Goal: Task Accomplishment & Management: Manage account settings

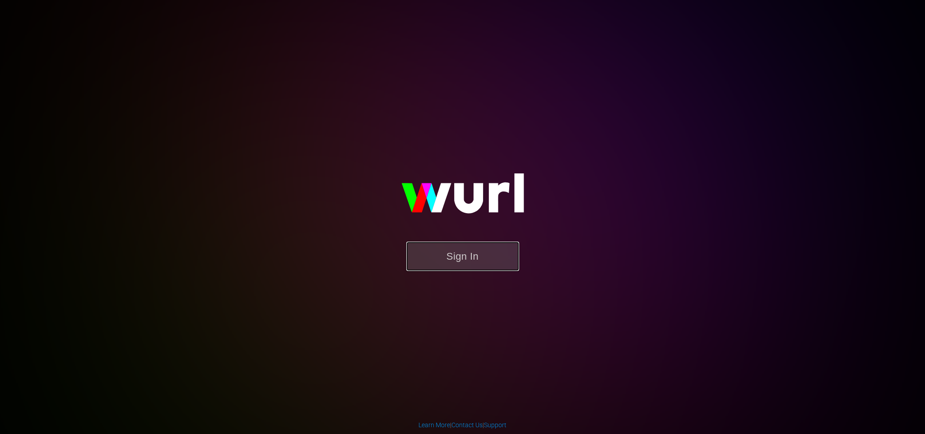
click at [456, 255] on button "Sign In" at bounding box center [462, 256] width 113 height 29
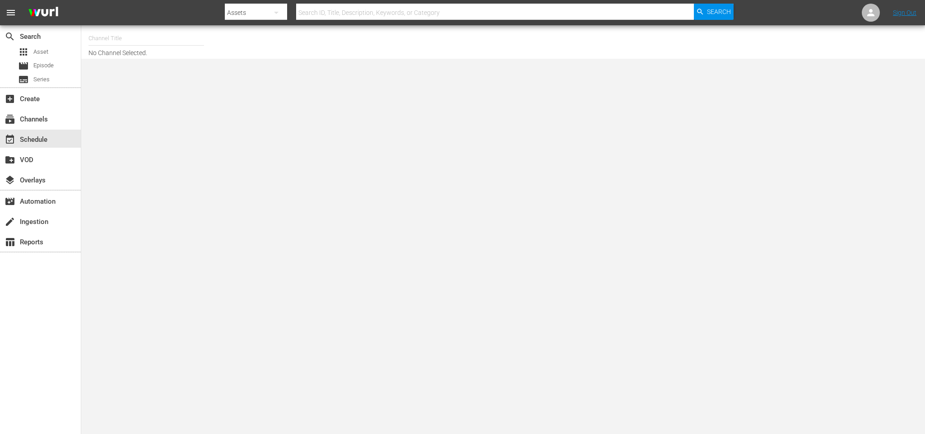
click at [129, 40] on input "text" at bounding box center [147, 39] width 116 height 22
click at [154, 72] on div "Ún TV (1559 - atresmedia_unica_1)" at bounding box center [213, 64] width 234 height 22
type input "Ún TV (1559 - atresmedia_unica_1)"
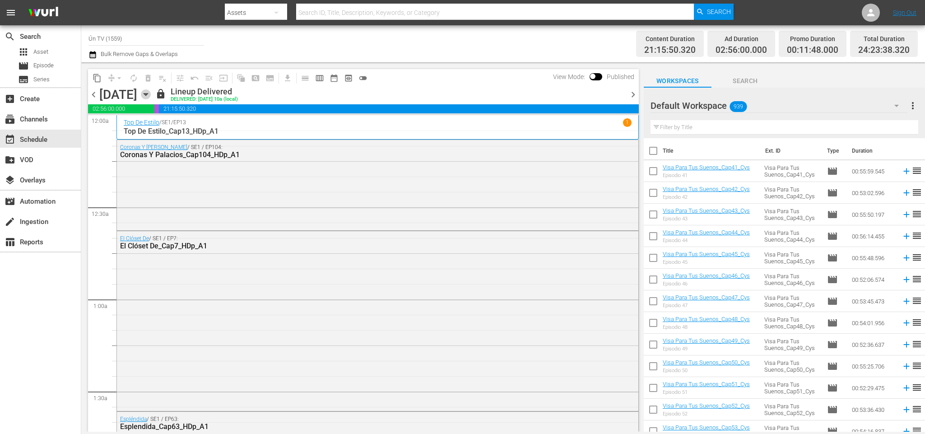
click at [151, 91] on icon "button" at bounding box center [146, 94] width 10 height 10
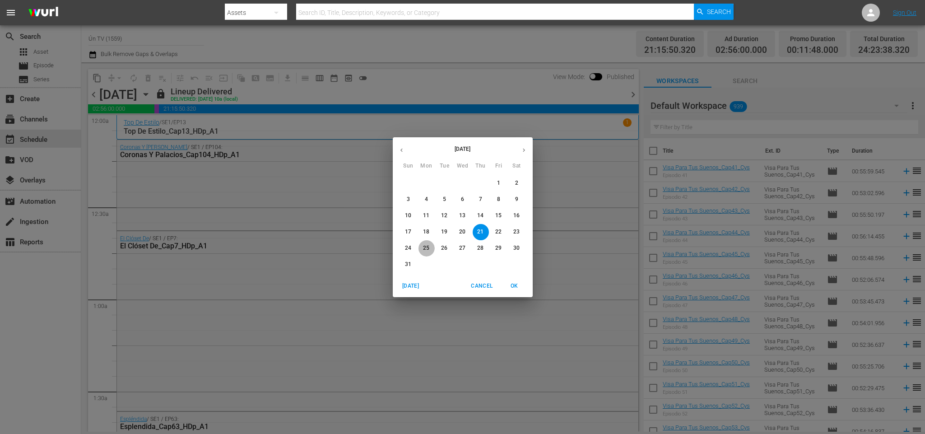
click at [426, 250] on p "25" at bounding box center [426, 248] width 6 height 8
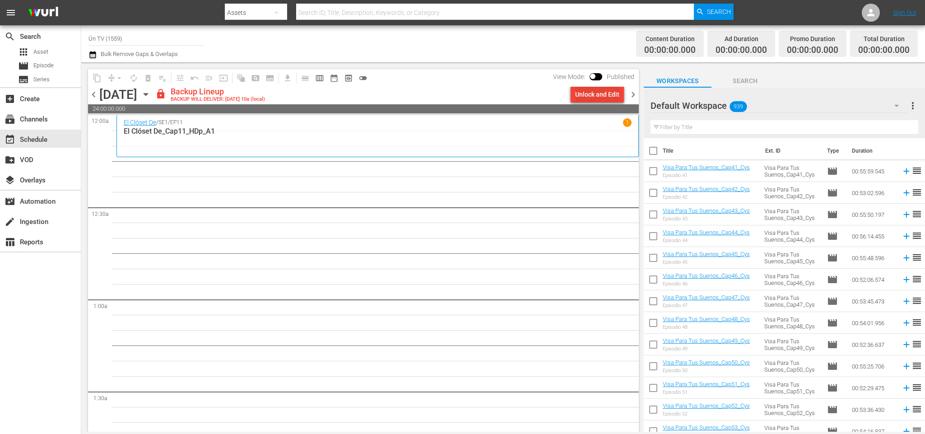
click at [607, 93] on div "Unlock and Edit" at bounding box center [597, 94] width 44 height 16
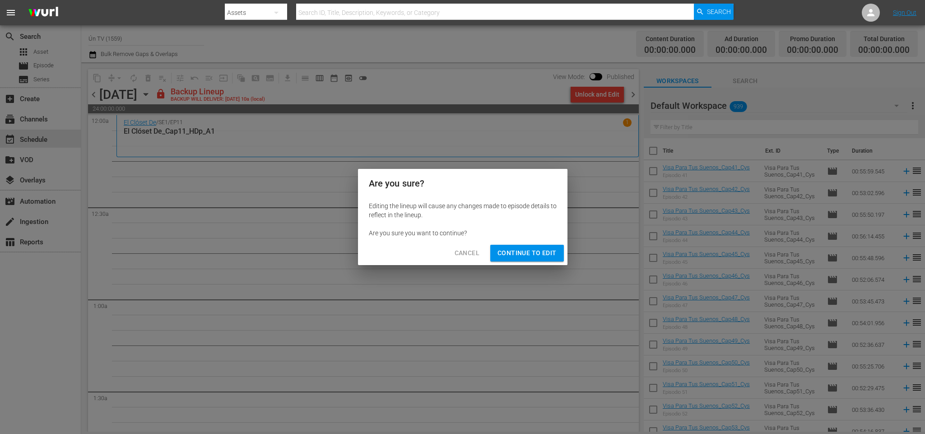
click at [547, 247] on button "Continue to Edit" at bounding box center [526, 253] width 73 height 17
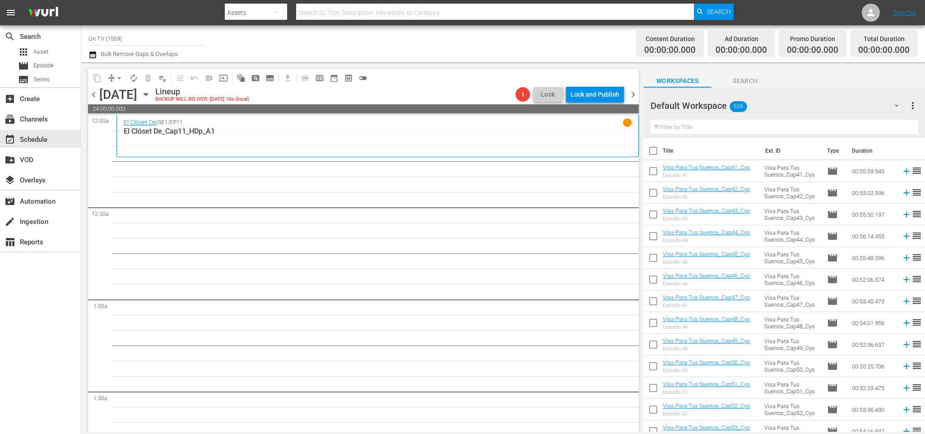
click at [91, 95] on span "chevron_left" at bounding box center [93, 94] width 11 height 11
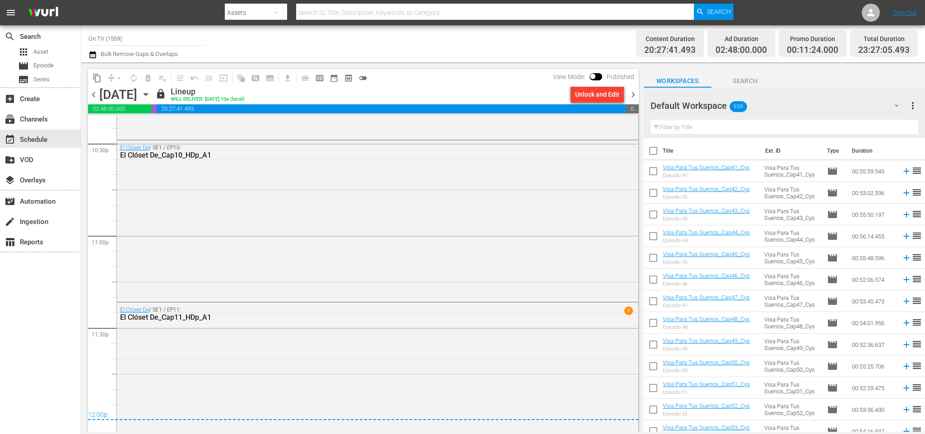
scroll to position [4147, 0]
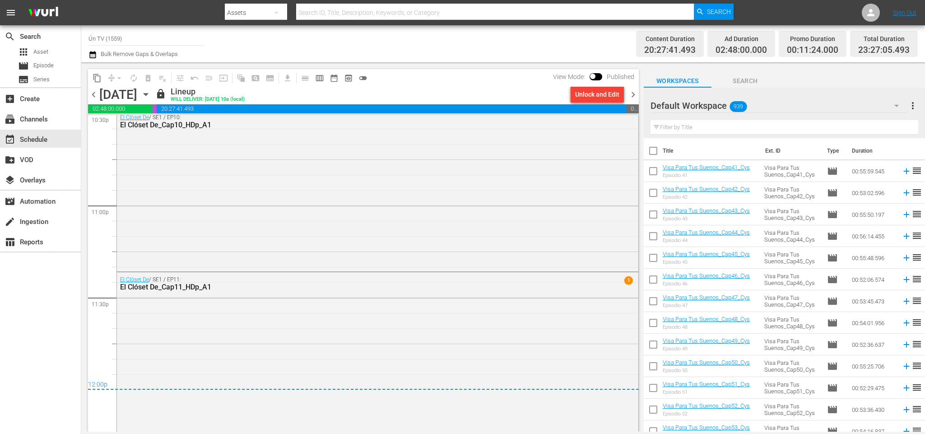
click at [633, 97] on span "chevron_right" at bounding box center [633, 94] width 11 height 11
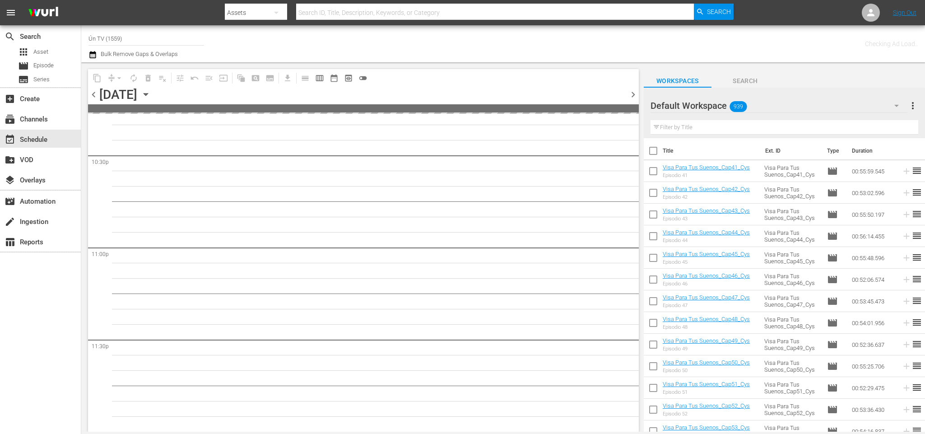
scroll to position [4104, 0]
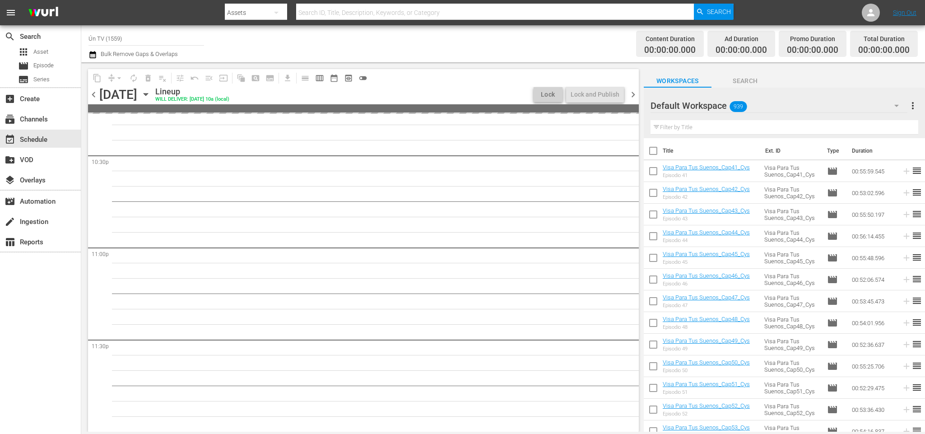
click at [633, 97] on span "chevron_right" at bounding box center [633, 94] width 11 height 11
click at [601, 95] on div "Unlock and Edit" at bounding box center [597, 94] width 44 height 16
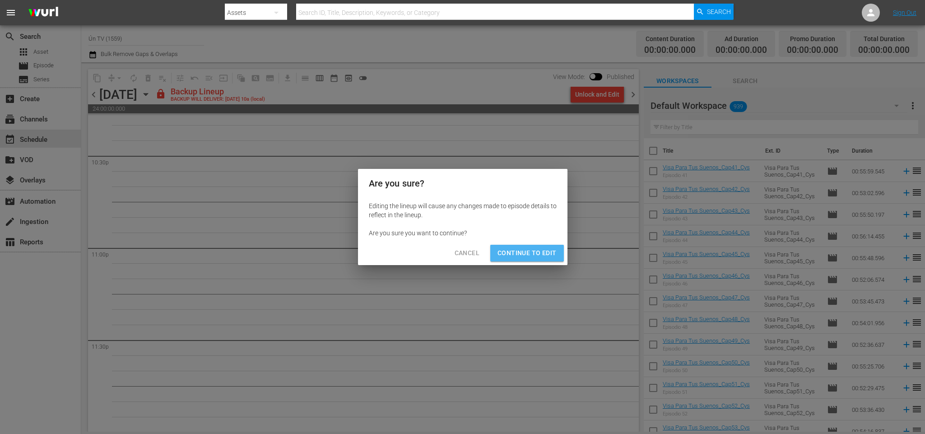
click at [540, 247] on button "Continue to Edit" at bounding box center [526, 253] width 73 height 17
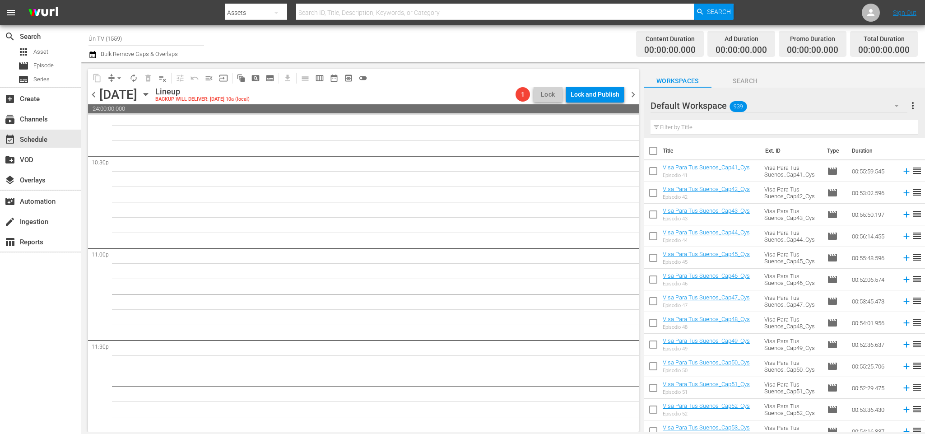
drag, startPoint x: 92, startPoint y: 93, endPoint x: 393, endPoint y: 83, distance: 300.9
click at [93, 93] on span "chevron_left" at bounding box center [93, 94] width 11 height 11
click at [603, 98] on div "Unlock and Edit" at bounding box center [597, 94] width 44 height 16
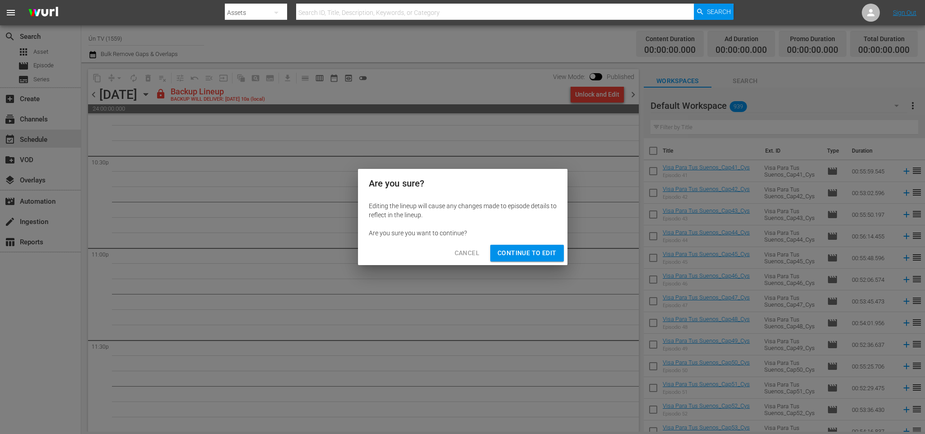
click at [540, 248] on span "Continue to Edit" at bounding box center [527, 252] width 59 height 11
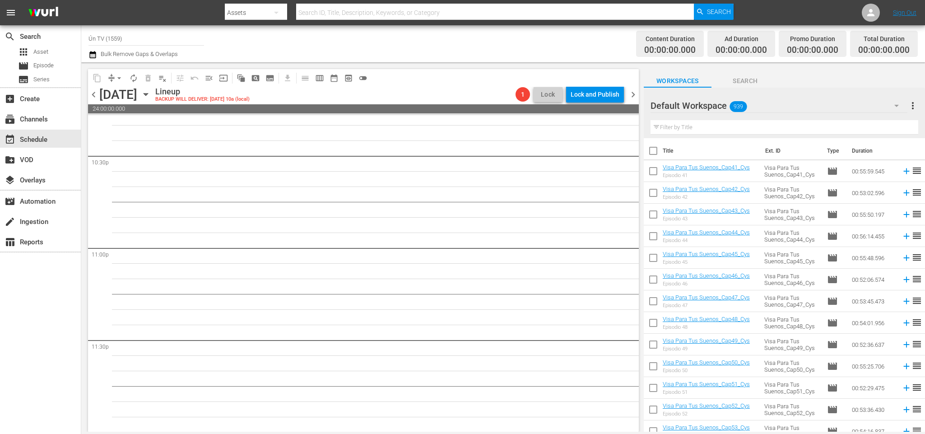
click at [91, 93] on span "chevron_left" at bounding box center [93, 94] width 11 height 11
click at [597, 97] on div "Unlock and Edit" at bounding box center [597, 94] width 44 height 16
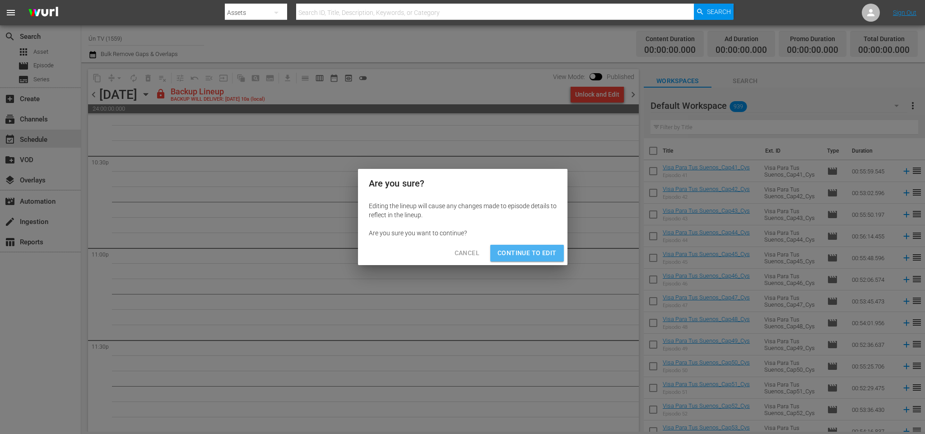
click at [540, 246] on button "Continue to Edit" at bounding box center [526, 253] width 73 height 17
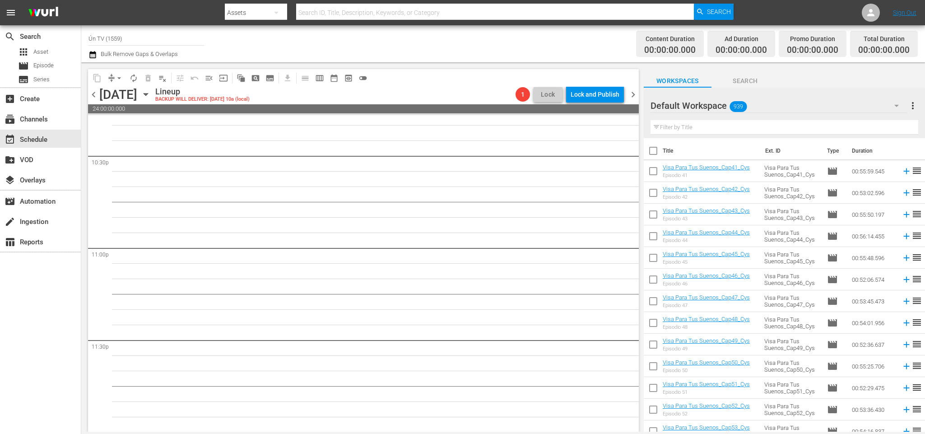
click at [95, 94] on span "chevron_left" at bounding box center [93, 94] width 11 height 11
drag, startPoint x: 626, startPoint y: 408, endPoint x: 633, endPoint y: 403, distance: 8.7
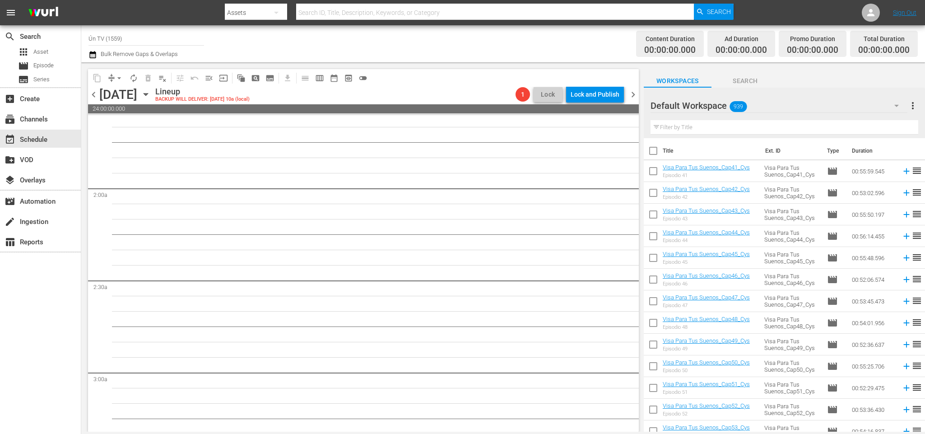
scroll to position [0, 0]
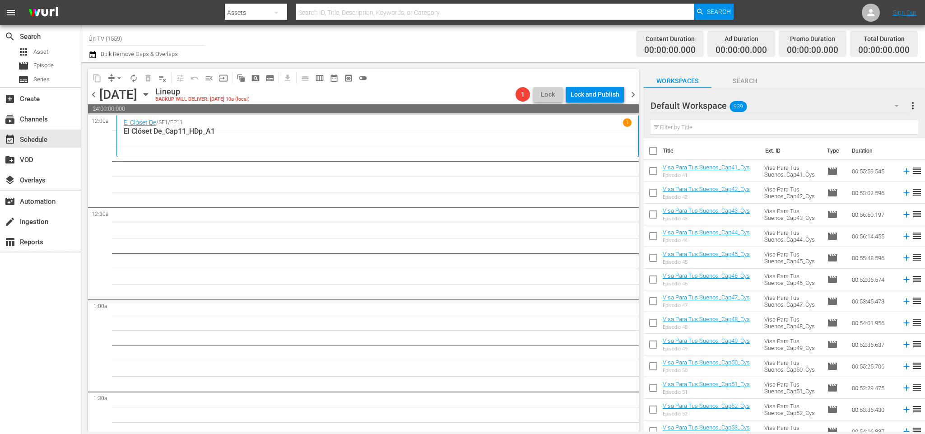
click at [704, 108] on div at bounding box center [683, 106] width 65 height 23
click at [816, 99] on div "Default Workspace 939" at bounding box center [779, 105] width 257 height 25
click at [702, 156] on div "Unica (458)" at bounding box center [708, 160] width 94 height 14
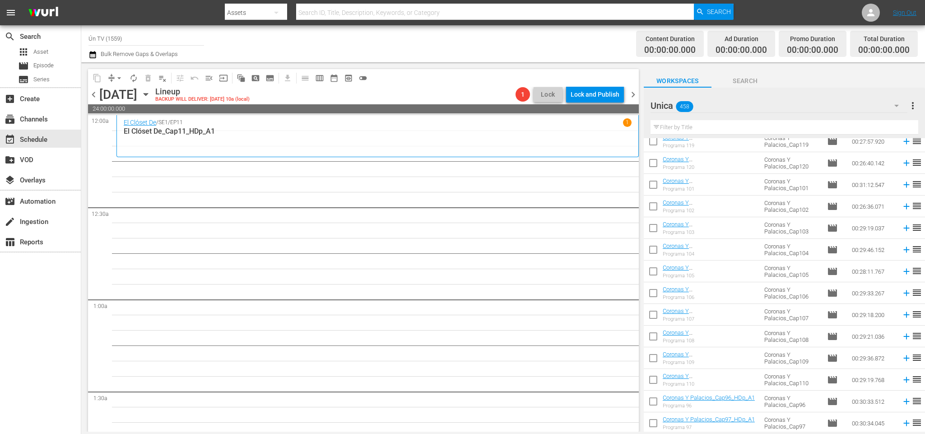
scroll to position [271, 0]
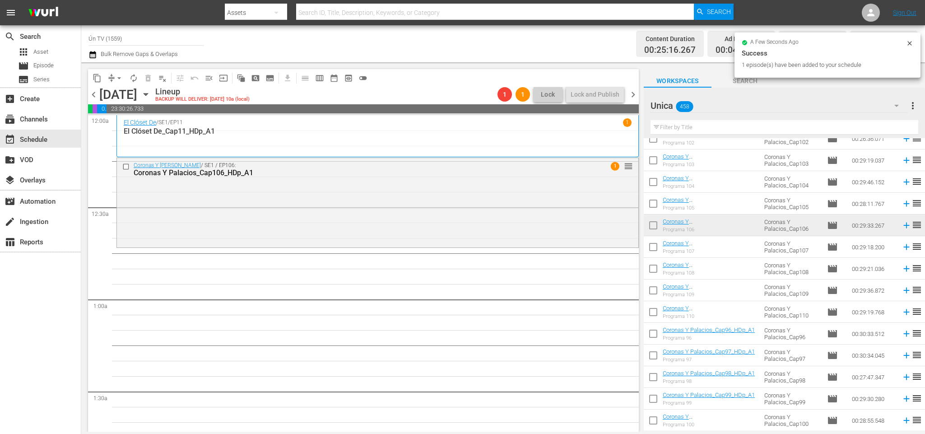
click at [636, 95] on span "chevron_right" at bounding box center [633, 94] width 11 height 11
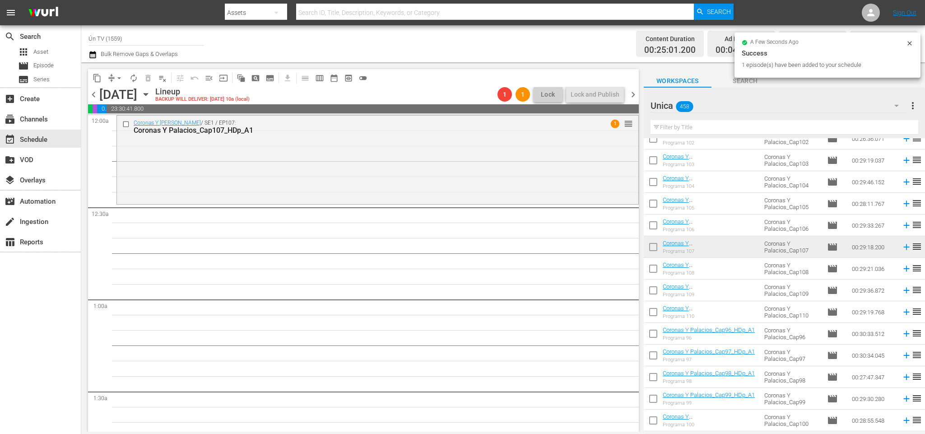
click at [636, 93] on span "chevron_right" at bounding box center [633, 94] width 11 height 11
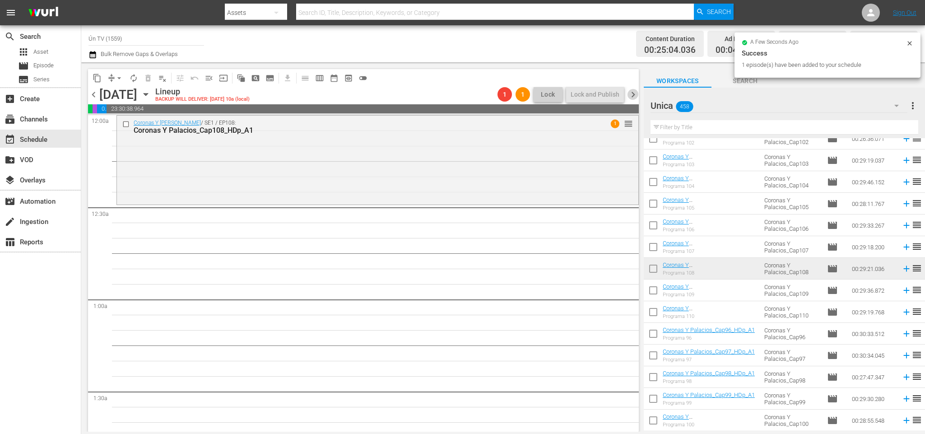
click at [634, 93] on span "chevron_right" at bounding box center [633, 94] width 11 height 11
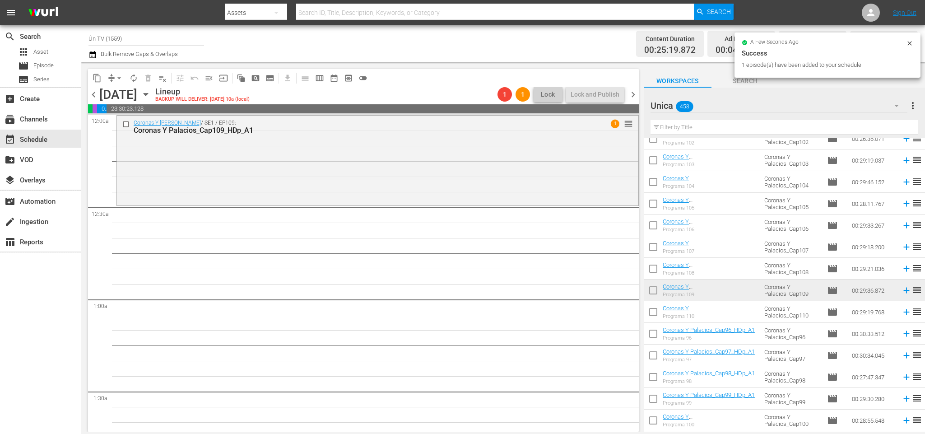
click at [634, 96] on span "chevron_right" at bounding box center [633, 94] width 11 height 11
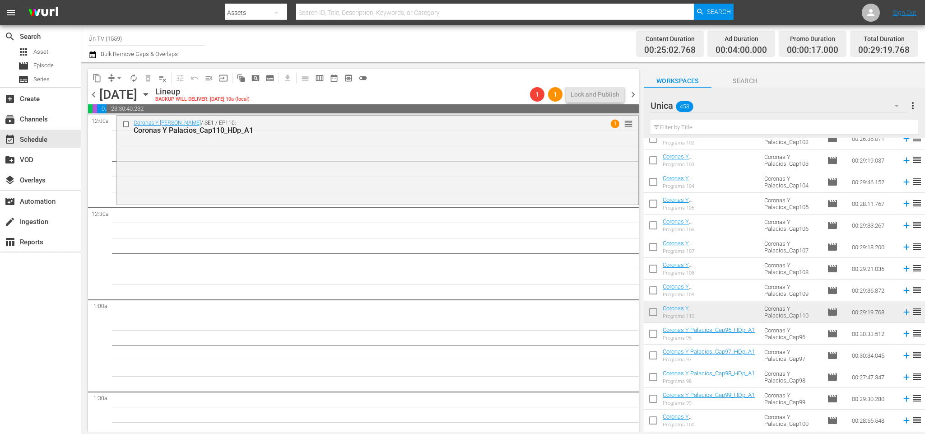
click at [715, 122] on input "text" at bounding box center [785, 127] width 268 height 14
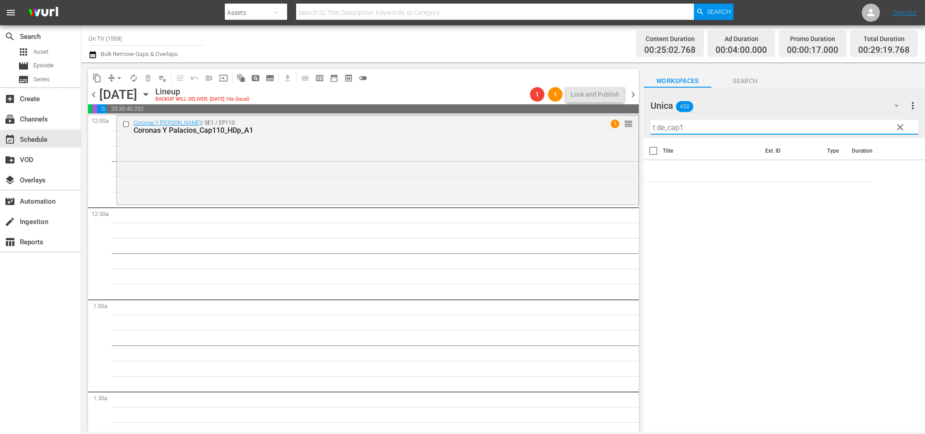
click at [746, 317] on div "Title Ext. ID Type Duration" at bounding box center [784, 285] width 281 height 295
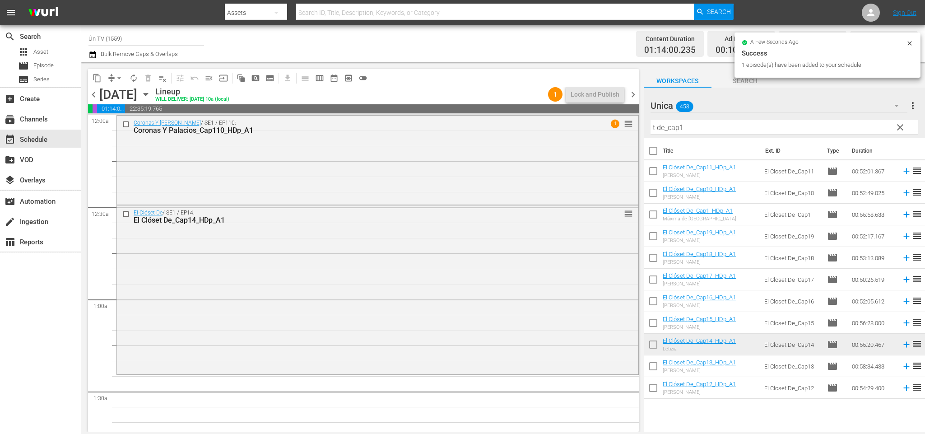
click at [93, 92] on span "chevron_left" at bounding box center [93, 94] width 11 height 11
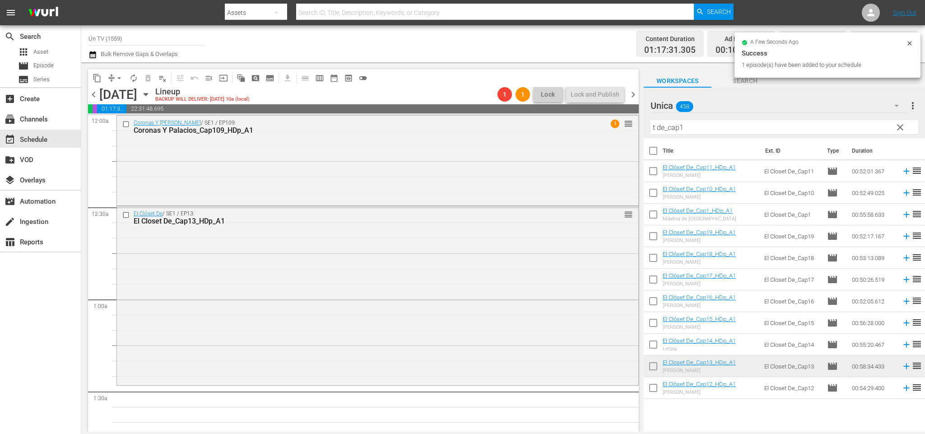
click at [93, 93] on span "chevron_left" at bounding box center [93, 94] width 11 height 11
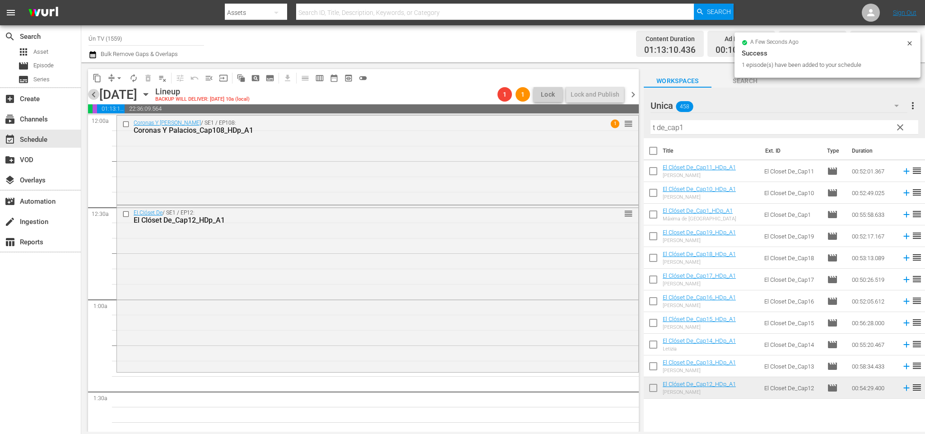
click at [91, 91] on span "chevron_left" at bounding box center [93, 94] width 11 height 11
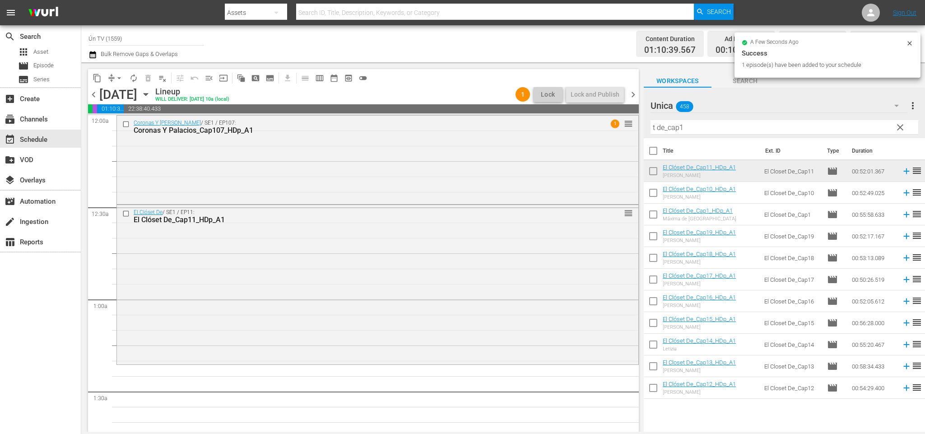
click at [93, 94] on span "chevron_left" at bounding box center [93, 94] width 11 height 11
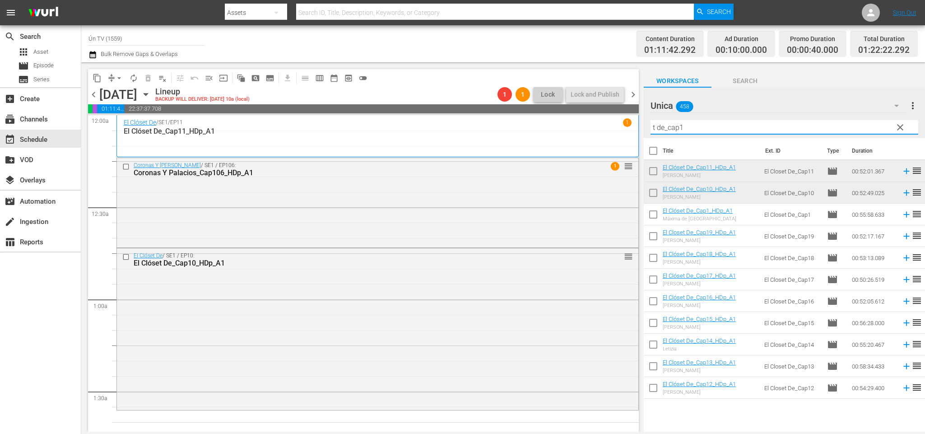
drag, startPoint x: 717, startPoint y: 128, endPoint x: 561, endPoint y: 120, distance: 156.4
click at [560, 121] on div "content_copy compress arrow_drop_down autorenew_outlined delete_forever_outline…" at bounding box center [503, 246] width 844 height 369
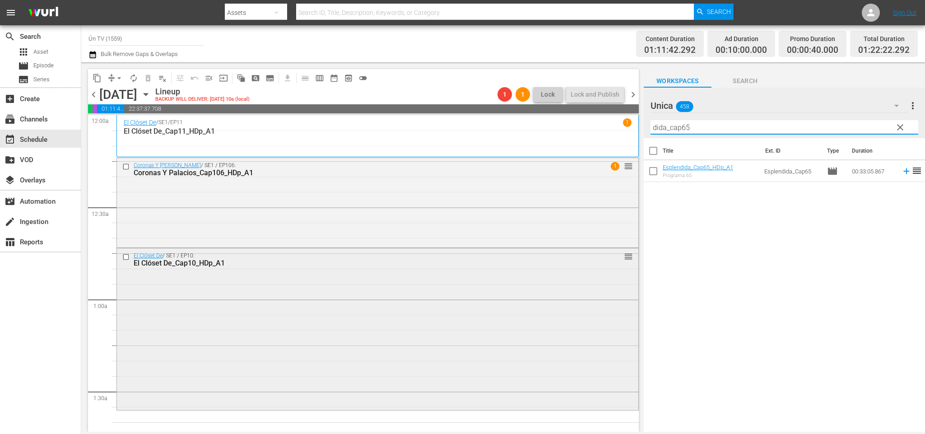
scroll to position [68, 0]
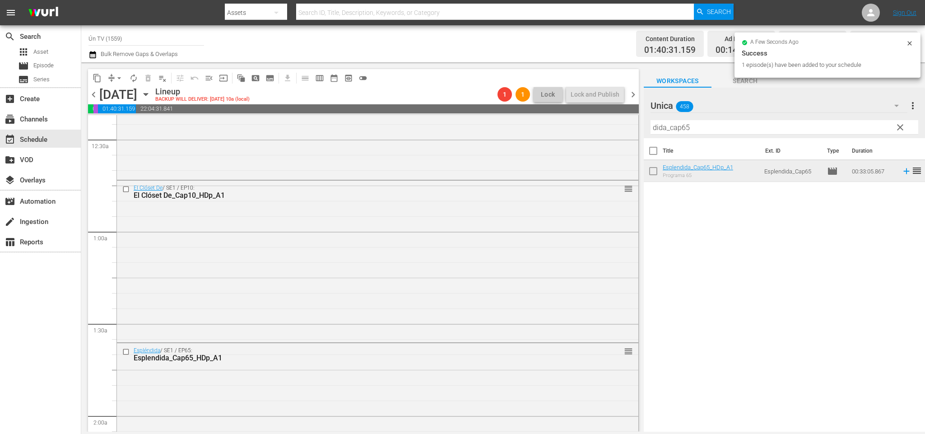
click at [634, 93] on span "chevron_right" at bounding box center [633, 94] width 11 height 11
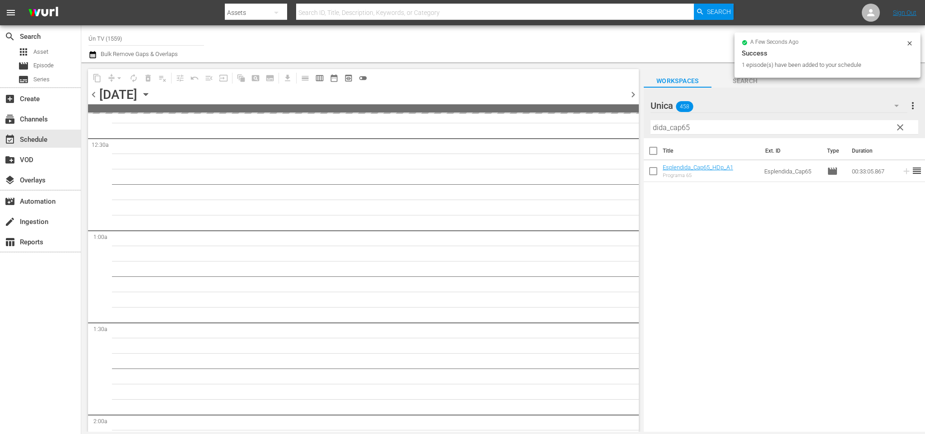
scroll to position [83, 0]
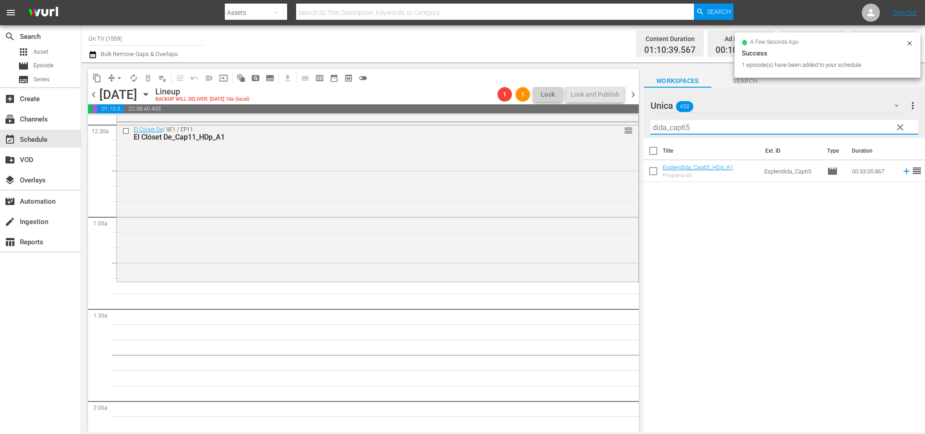
drag, startPoint x: 695, startPoint y: 128, endPoint x: 689, endPoint y: 116, distance: 13.2
click at [680, 125] on input "dida_cap65" at bounding box center [785, 127] width 268 height 14
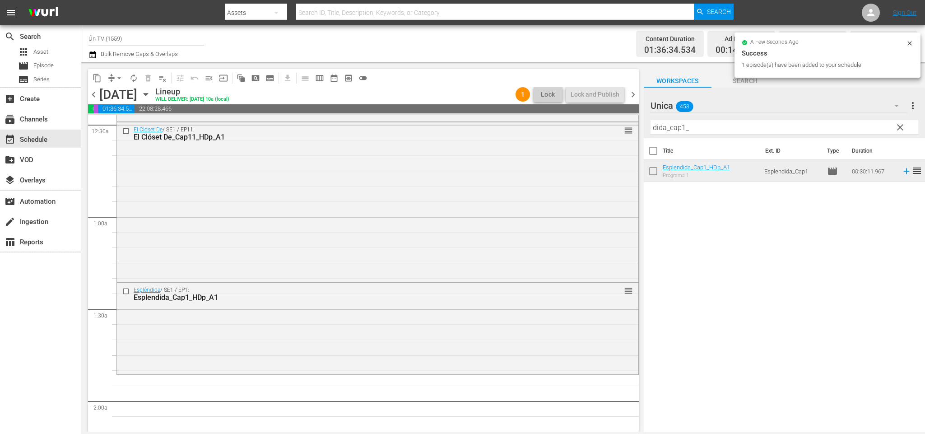
drag, startPoint x: 634, startPoint y: 93, endPoint x: 684, endPoint y: 156, distance: 81.0
click at [638, 95] on span "chevron_right" at bounding box center [633, 94] width 11 height 11
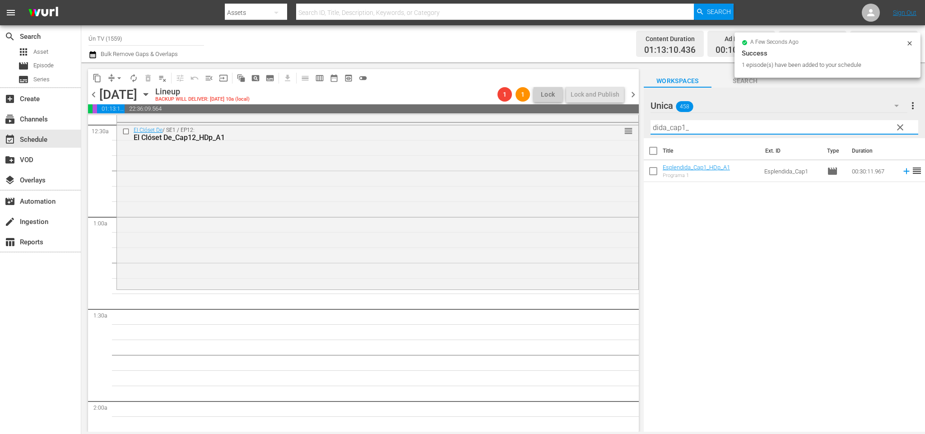
click at [682, 122] on input "dida_cap1_" at bounding box center [785, 127] width 268 height 14
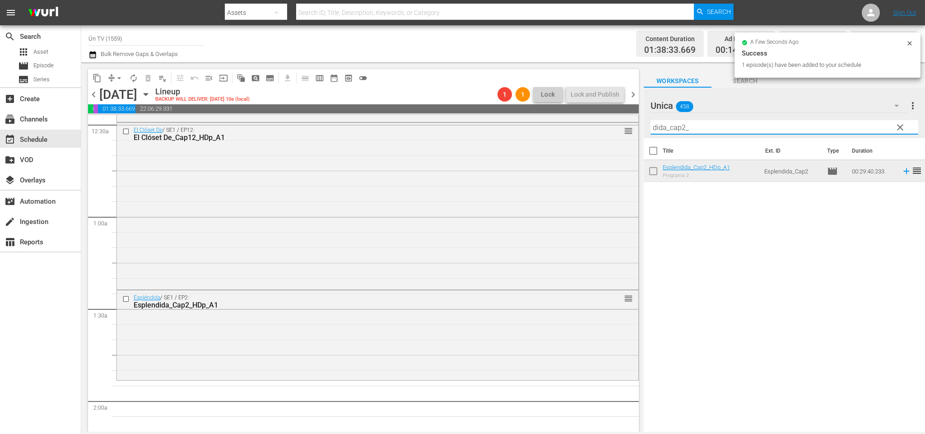
click at [683, 125] on input "dida_cap2_" at bounding box center [785, 127] width 268 height 14
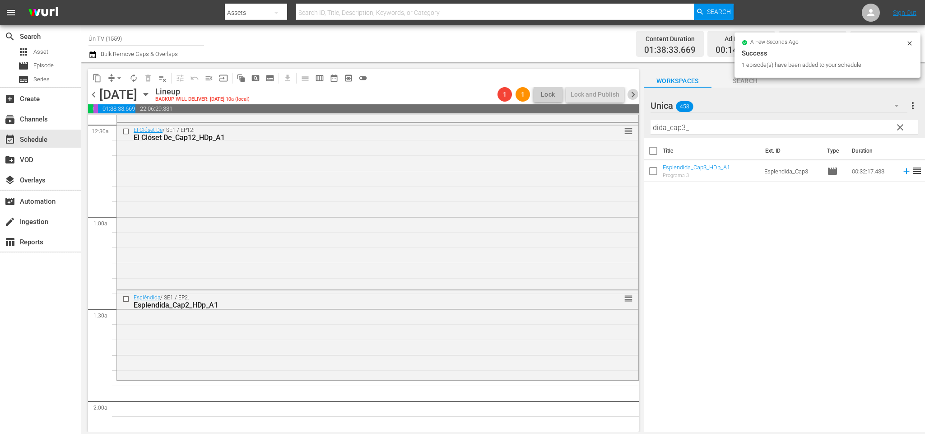
click at [633, 93] on span "chevron_right" at bounding box center [633, 94] width 11 height 11
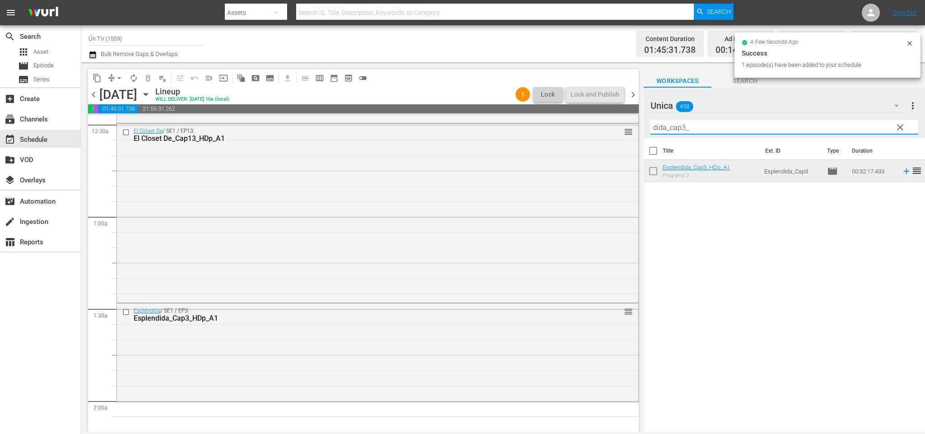
drag, startPoint x: 687, startPoint y: 125, endPoint x: 682, endPoint y: 123, distance: 5.3
click at [682, 123] on input "dida_cap3_" at bounding box center [785, 127] width 268 height 14
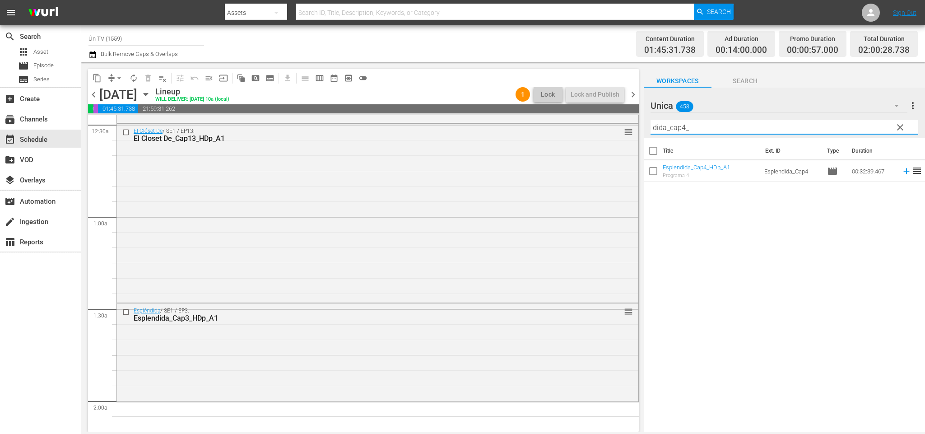
click at [638, 89] on span "chevron_right" at bounding box center [633, 94] width 11 height 11
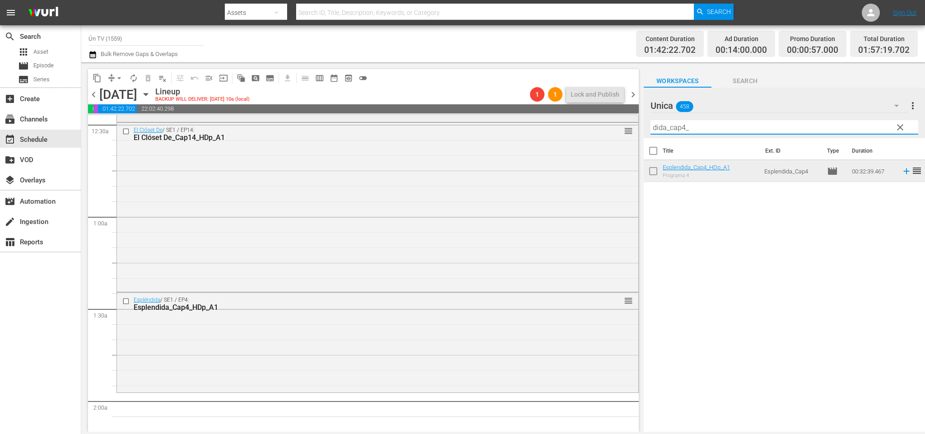
drag, startPoint x: 699, startPoint y: 127, endPoint x: 472, endPoint y: 114, distance: 227.9
click at [469, 117] on div "content_copy compress arrow_drop_down autorenew_outlined delete_forever_outline…" at bounding box center [503, 246] width 844 height 369
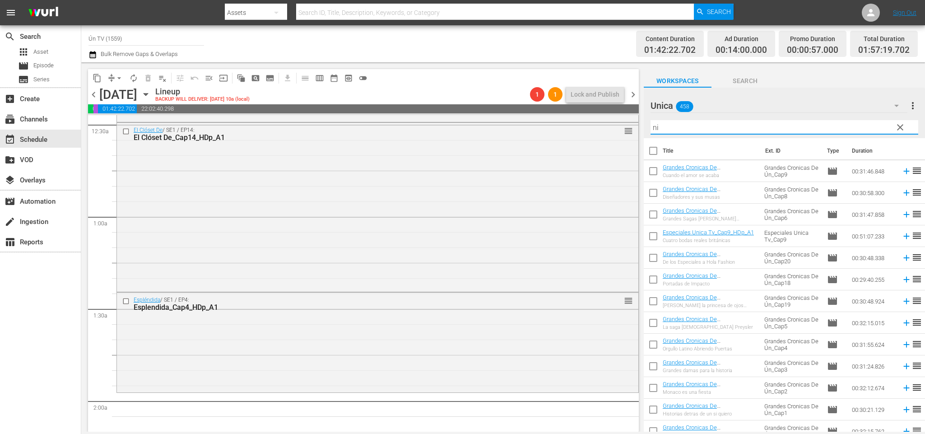
type input "n"
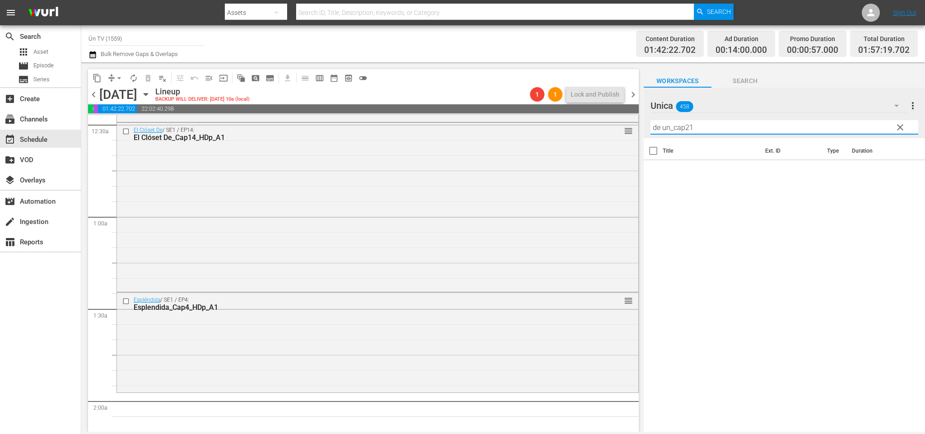
click at [668, 122] on input "de un_cap21" at bounding box center [785, 127] width 268 height 14
drag, startPoint x: 672, startPoint y: 126, endPoint x: 653, endPoint y: 125, distance: 18.6
click at [653, 125] on input "de un_cap21" at bounding box center [785, 127] width 268 height 14
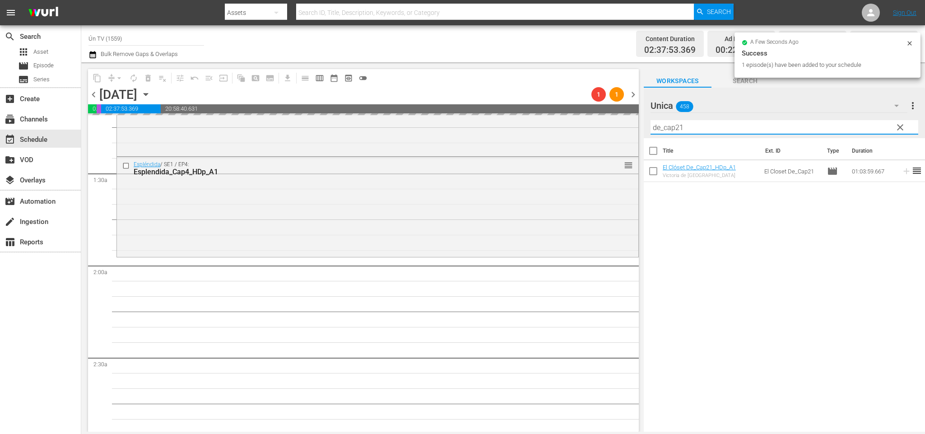
click at [700, 125] on input "de_cap21" at bounding box center [785, 127] width 268 height 14
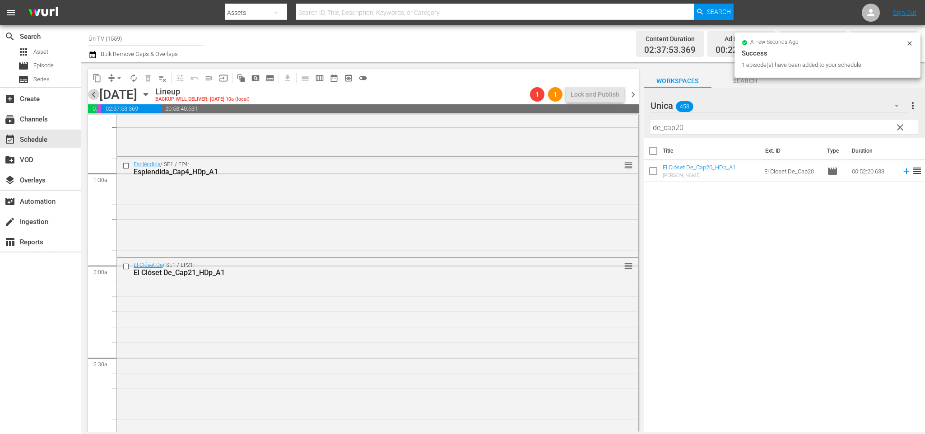
click at [91, 94] on span "chevron_left" at bounding box center [93, 94] width 11 height 11
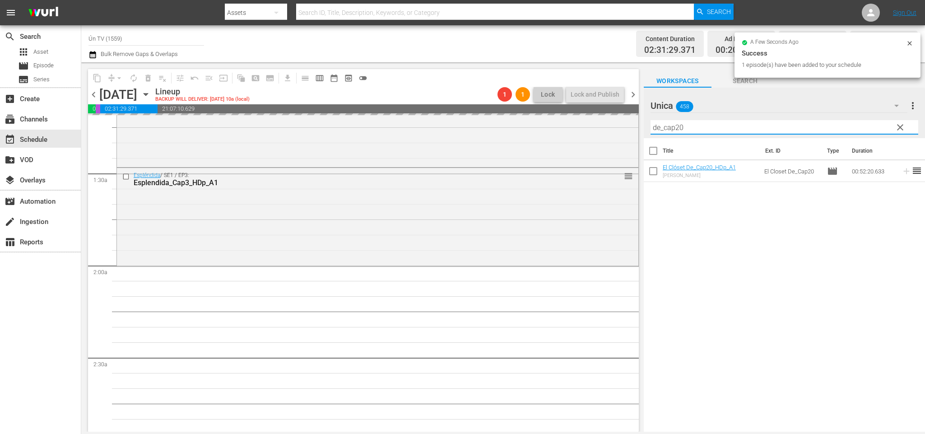
click at [676, 125] on input "de_cap20" at bounding box center [785, 127] width 268 height 14
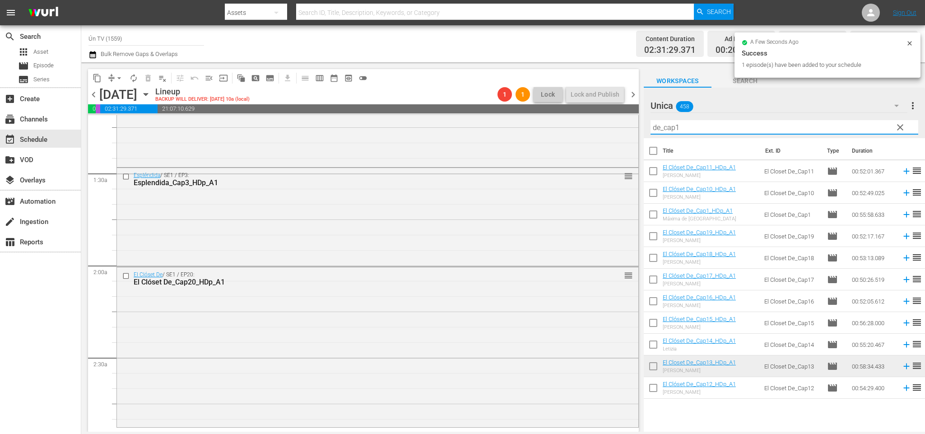
click at [93, 91] on span "chevron_left" at bounding box center [93, 94] width 11 height 11
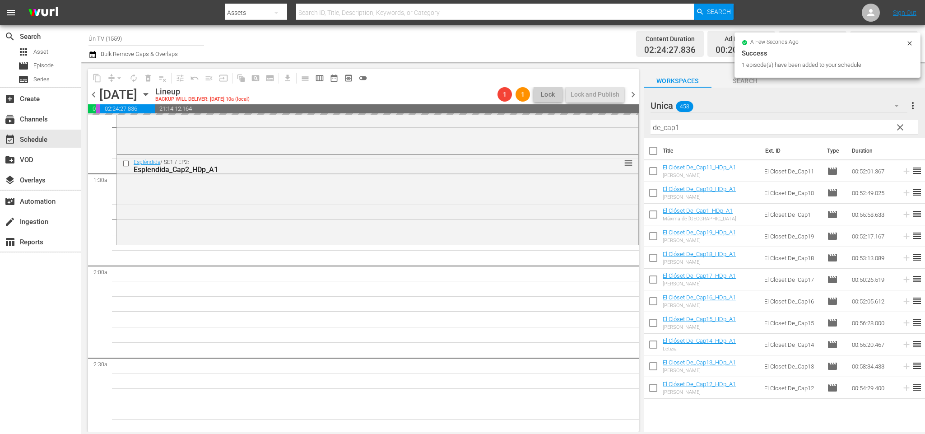
click at [93, 95] on span "chevron_left" at bounding box center [93, 94] width 11 height 11
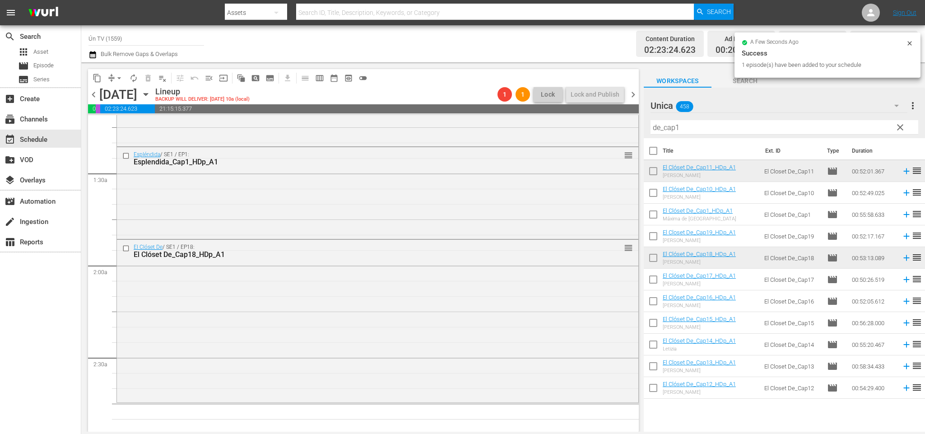
click at [95, 94] on span "chevron_left" at bounding box center [93, 94] width 11 height 11
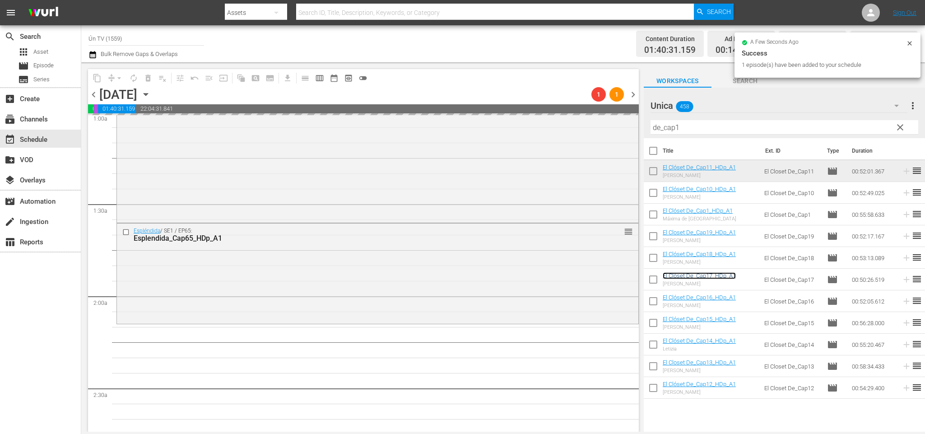
scroll to position [255, 0]
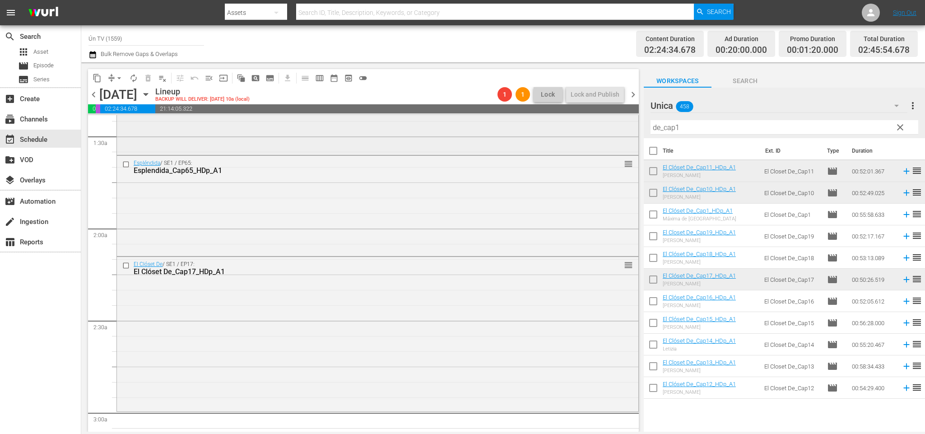
drag, startPoint x: 445, startPoint y: 129, endPoint x: 429, endPoint y: 129, distance: 16.3
click at [429, 129] on div "content_copy compress arrow_drop_down autorenew_outlined delete_forever_outline…" at bounding box center [503, 246] width 844 height 369
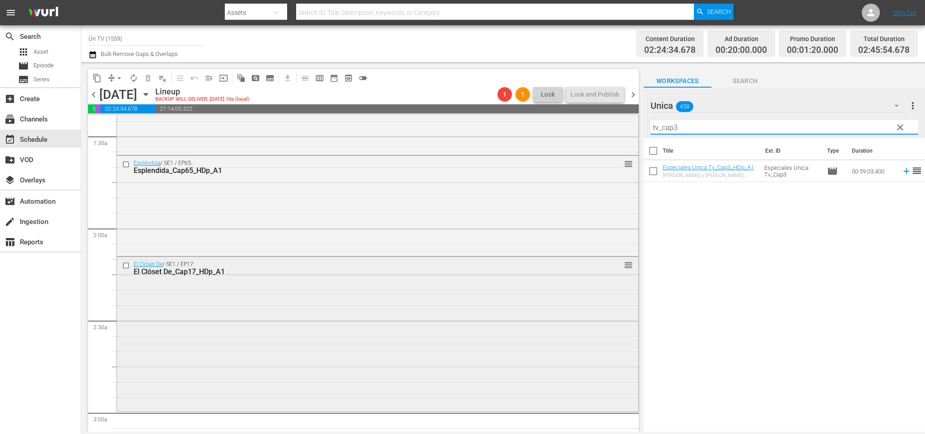
scroll to position [391, 0]
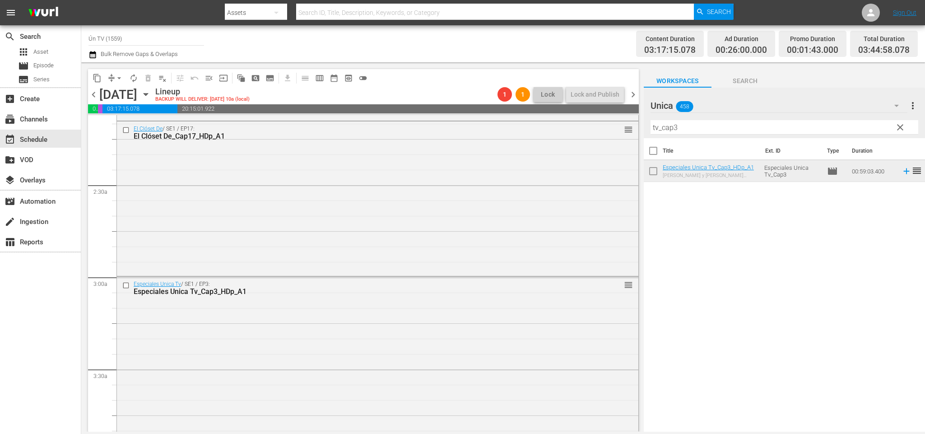
drag, startPoint x: 631, startPoint y: 94, endPoint x: 676, endPoint y: 125, distance: 54.9
click at [631, 93] on span "chevron_right" at bounding box center [633, 94] width 11 height 11
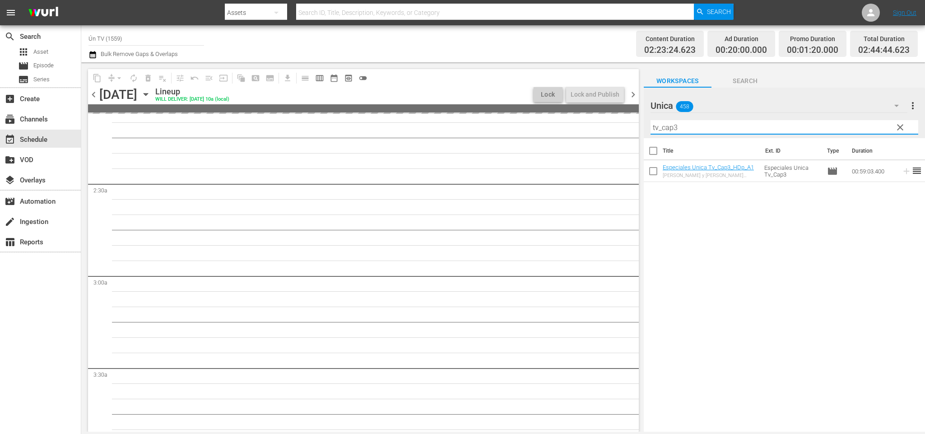
click at [676, 126] on input "tv_cap3" at bounding box center [785, 127] width 268 height 14
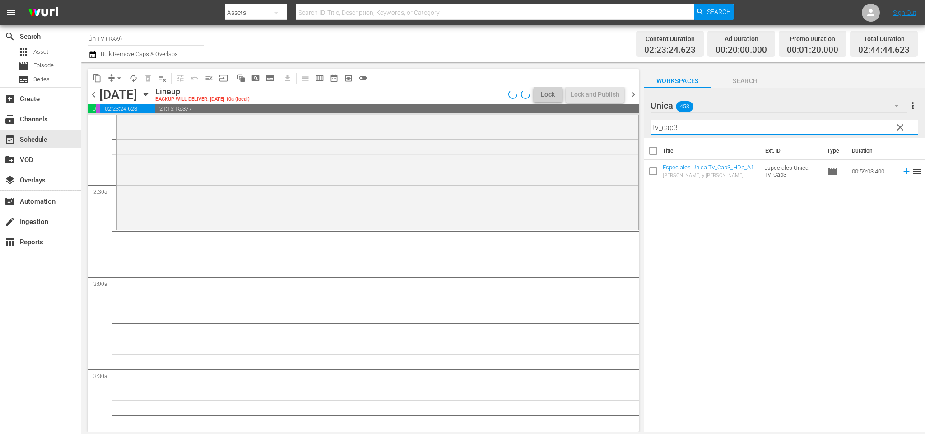
scroll to position [360, 0]
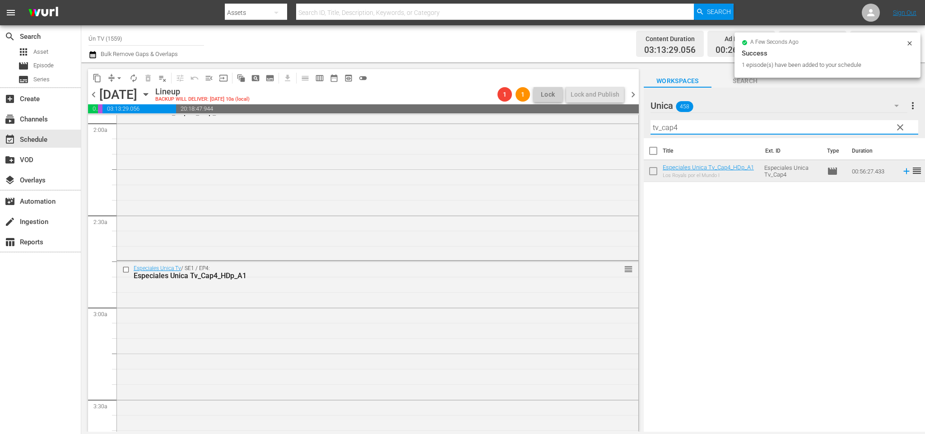
click at [676, 123] on input "tv_cap4" at bounding box center [785, 127] width 268 height 14
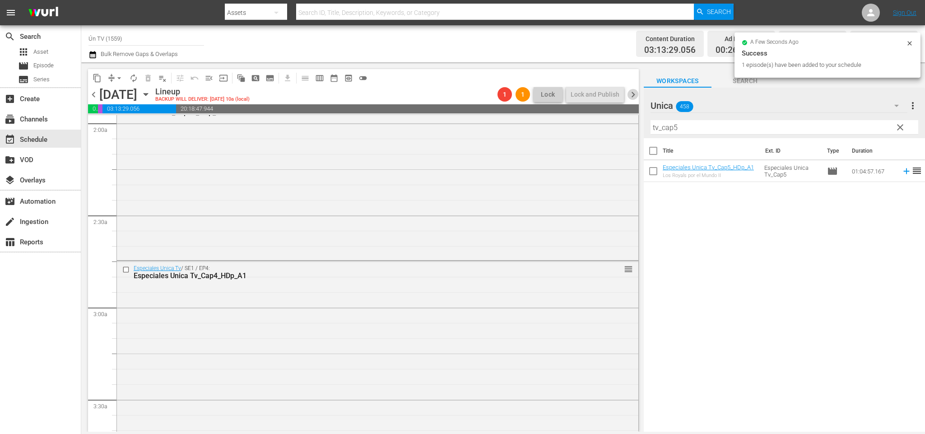
click at [634, 93] on span "chevron_right" at bounding box center [633, 94] width 11 height 11
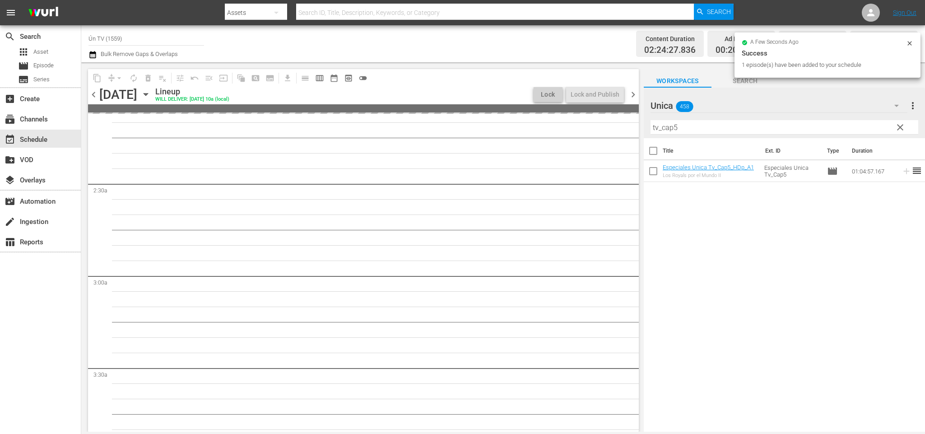
scroll to position [360, 0]
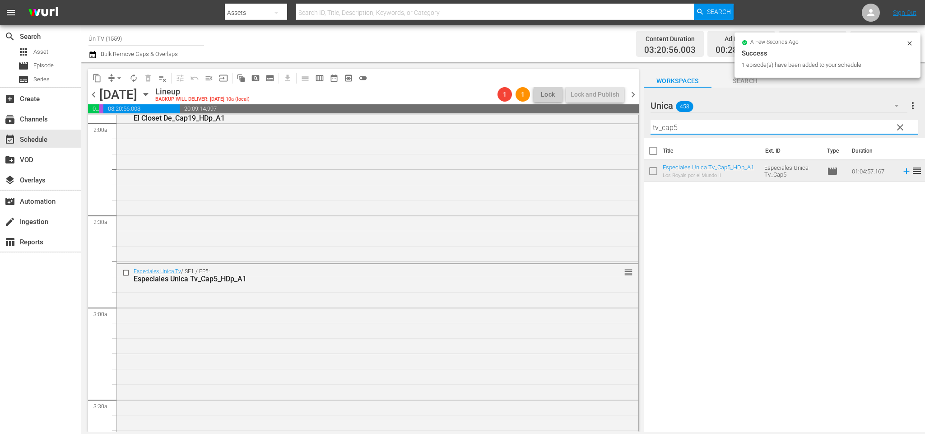
drag, startPoint x: 687, startPoint y: 127, endPoint x: 679, endPoint y: 124, distance: 8.5
click at [675, 122] on input "tv_cap5" at bounding box center [785, 127] width 268 height 14
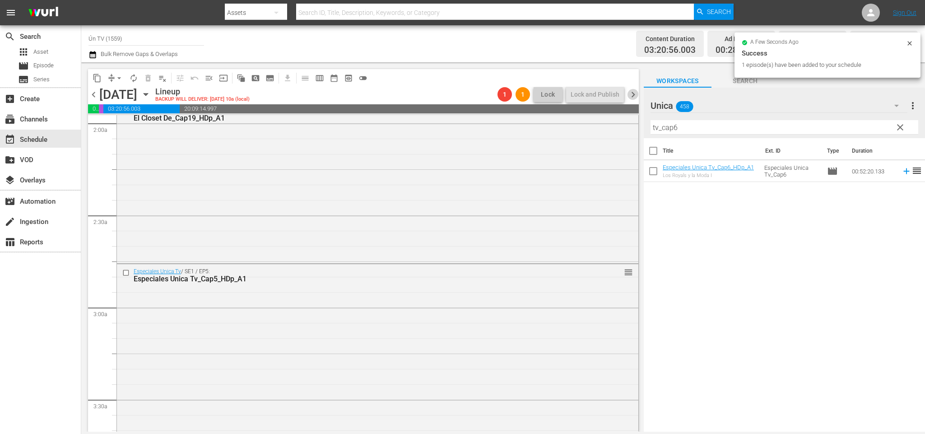
click at [634, 96] on span "chevron_right" at bounding box center [633, 94] width 11 height 11
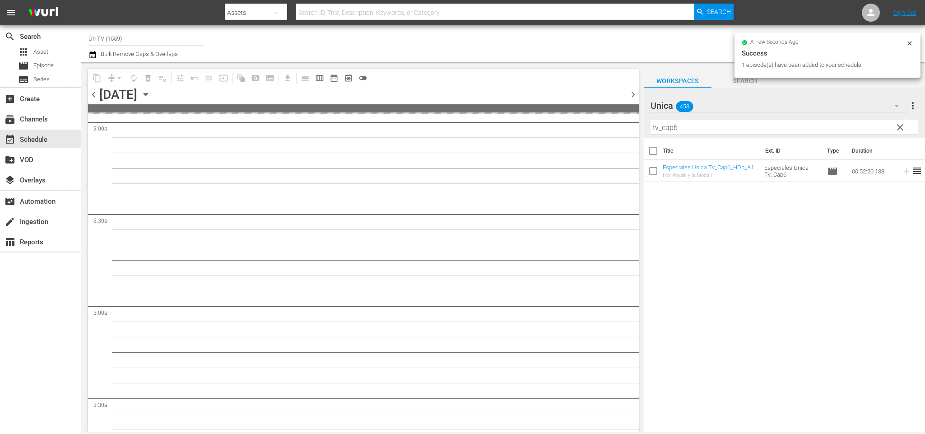
scroll to position [391, 0]
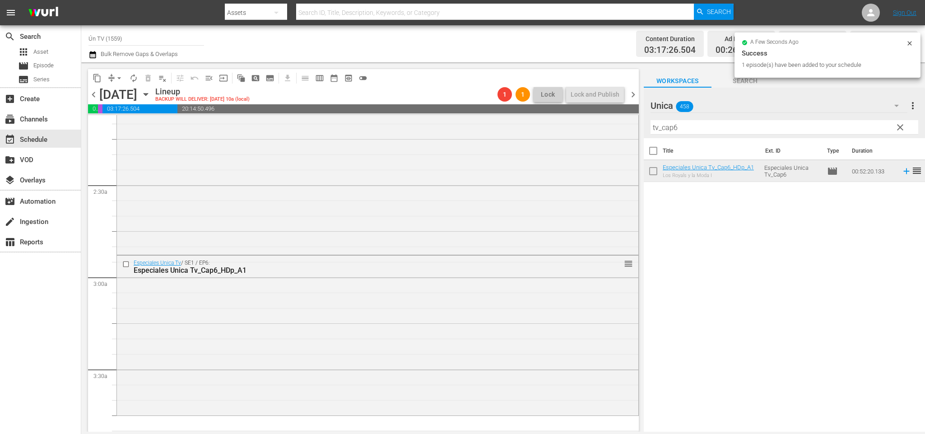
drag, startPoint x: 634, startPoint y: 93, endPoint x: 665, endPoint y: 114, distance: 37.3
click at [635, 93] on span "chevron_right" at bounding box center [633, 94] width 11 height 11
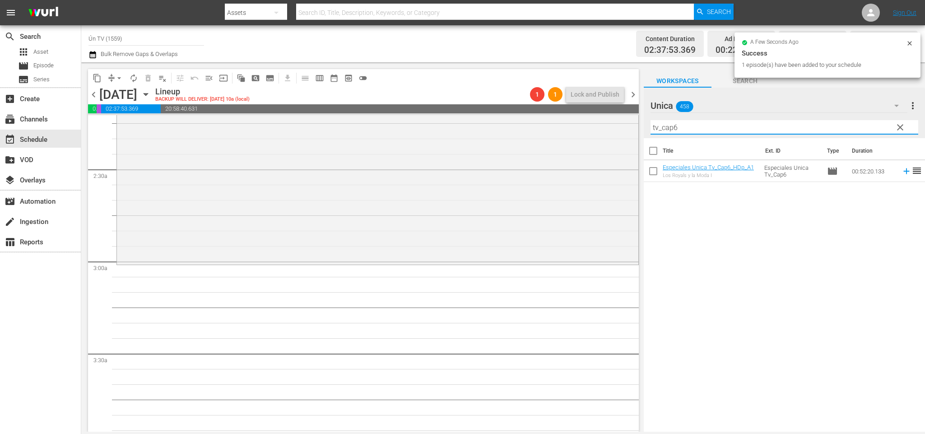
scroll to position [391, 0]
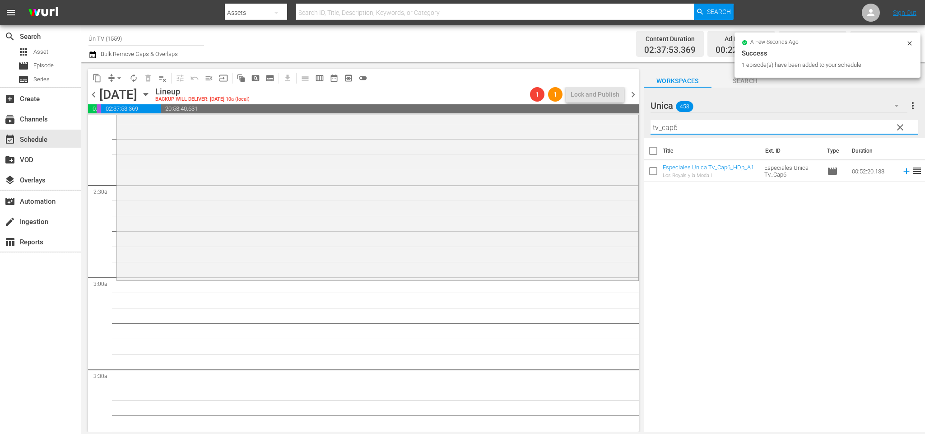
click at [672, 122] on input "tv_cap6" at bounding box center [785, 127] width 268 height 14
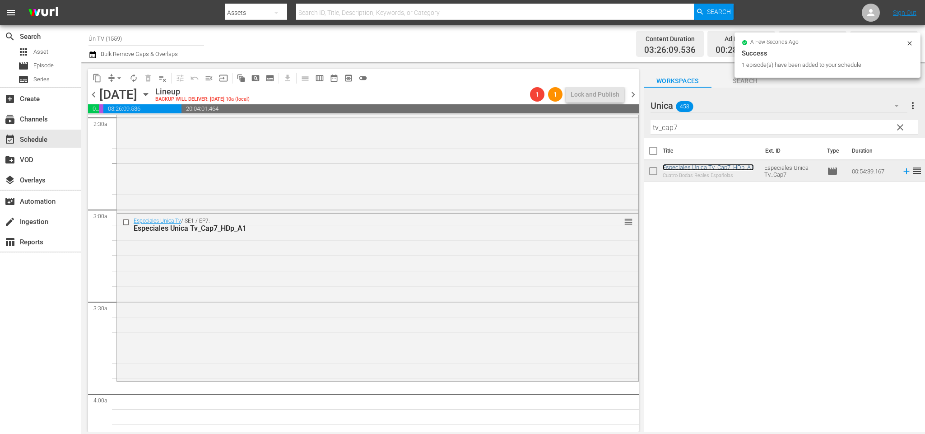
scroll to position [526, 0]
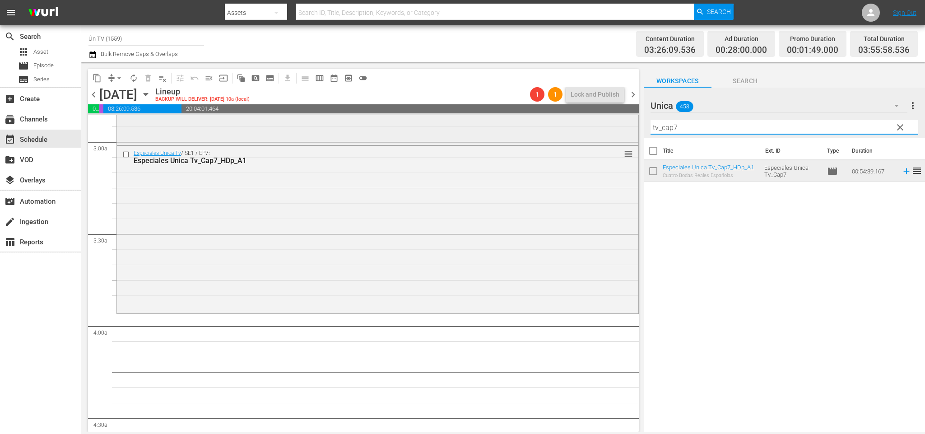
drag, startPoint x: 698, startPoint y: 122, endPoint x: 462, endPoint y: 116, distance: 235.3
click at [448, 121] on div "content_copy compress arrow_drop_down autorenew_outlined delete_forever_outline…" at bounding box center [503, 246] width 844 height 369
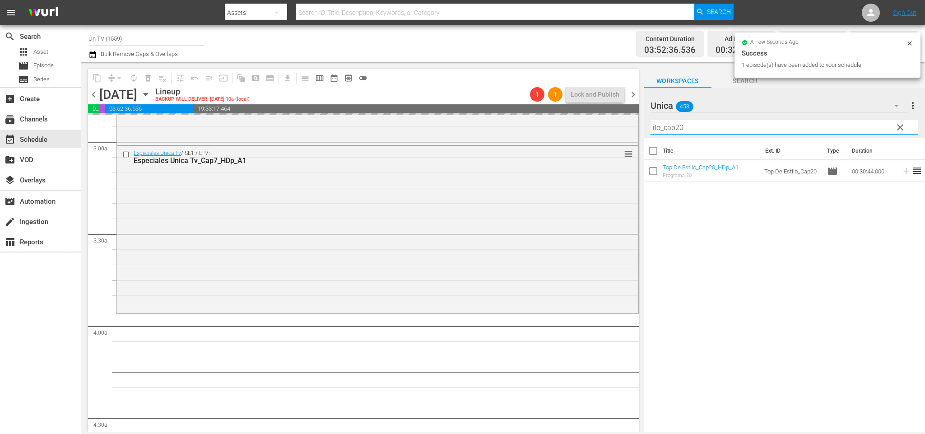
drag, startPoint x: 694, startPoint y: 125, endPoint x: 672, endPoint y: 119, distance: 22.5
click at [674, 118] on div "Filter by Title ilo_cap20" at bounding box center [785, 127] width 268 height 22
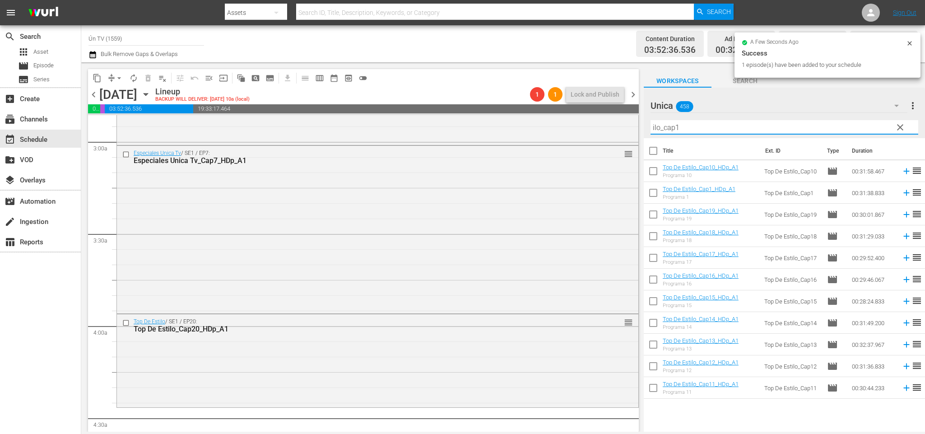
type input "ilo_cap1"
click at [94, 91] on span "chevron_left" at bounding box center [93, 94] width 11 height 11
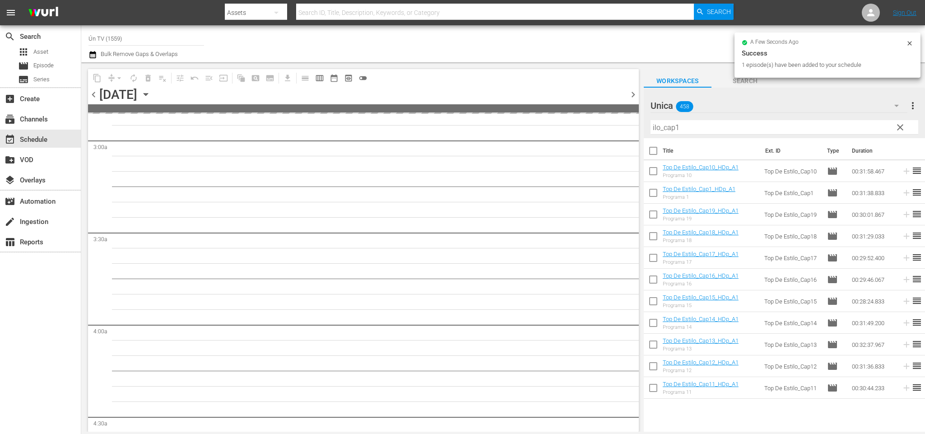
scroll to position [542, 0]
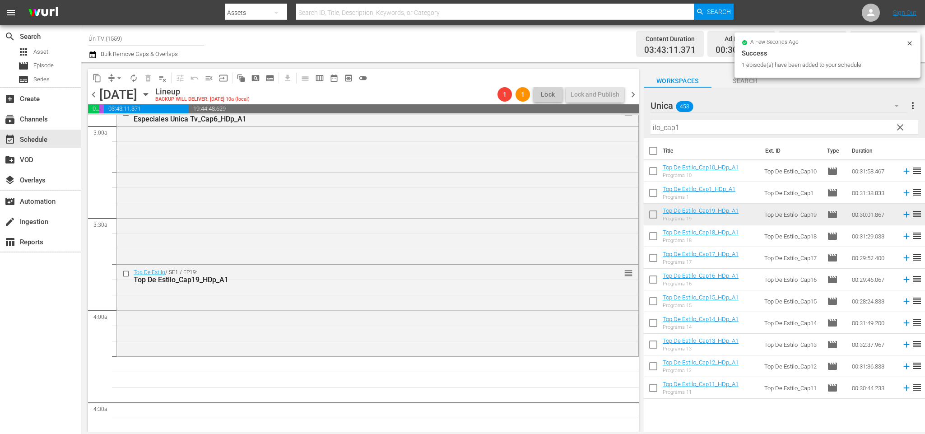
click at [90, 96] on span "chevron_left" at bounding box center [93, 94] width 11 height 11
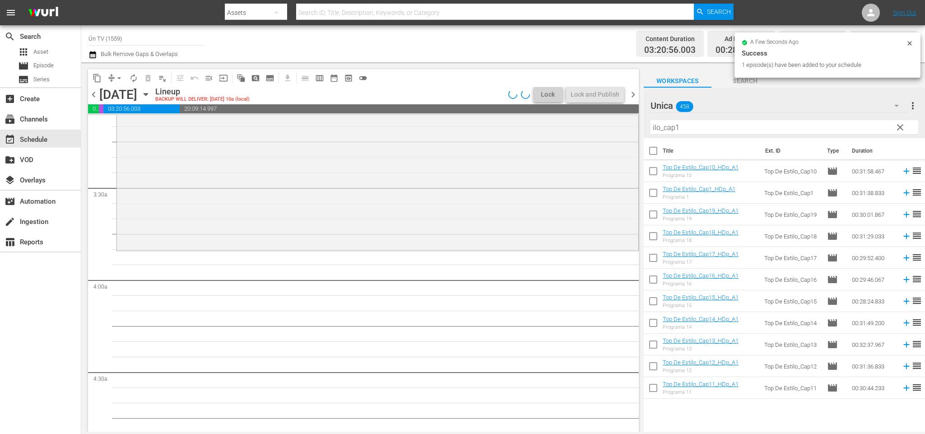
scroll to position [542, 0]
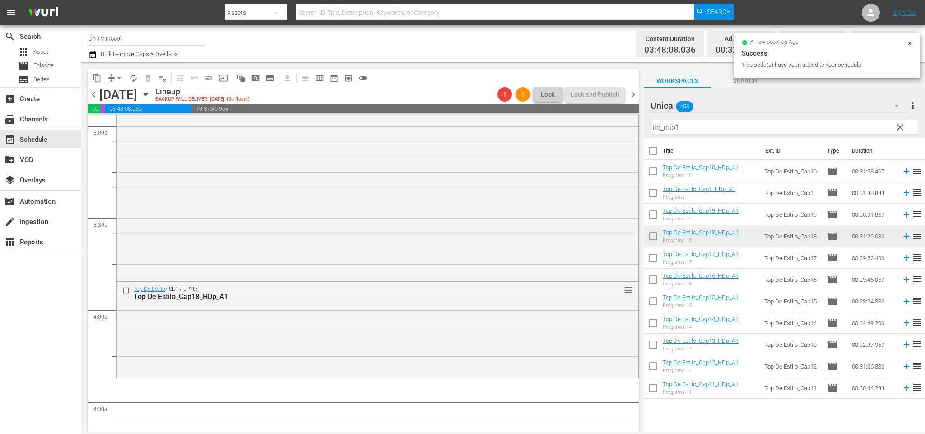
click at [93, 91] on span "chevron_left" at bounding box center [93, 94] width 11 height 11
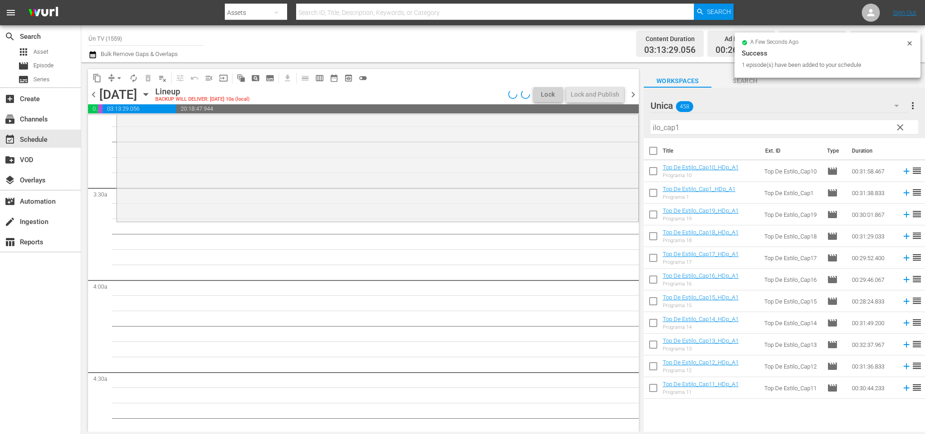
scroll to position [542, 0]
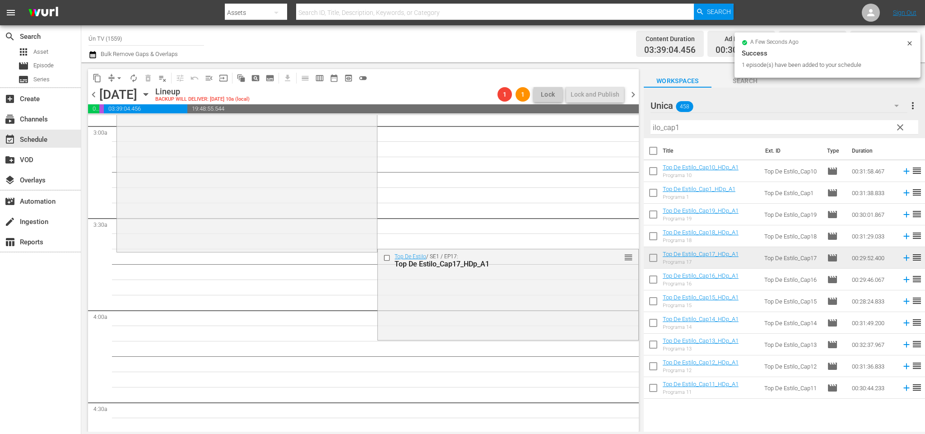
click at [95, 91] on span "chevron_left" at bounding box center [93, 94] width 11 height 11
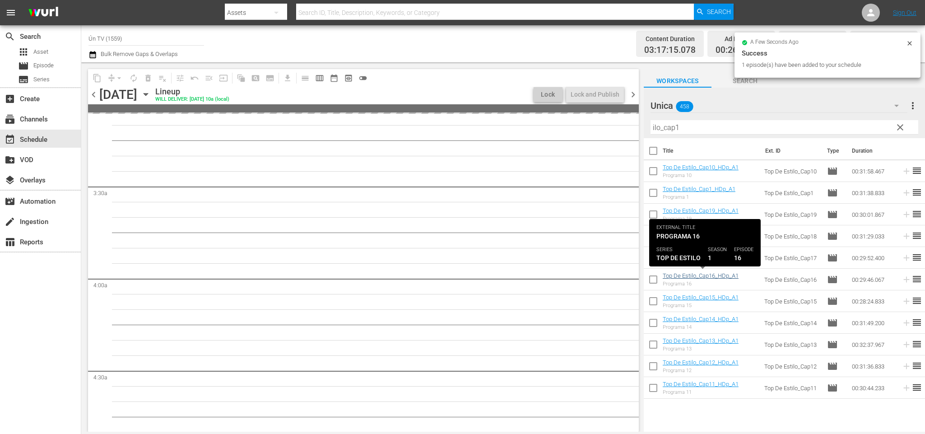
scroll to position [526, 0]
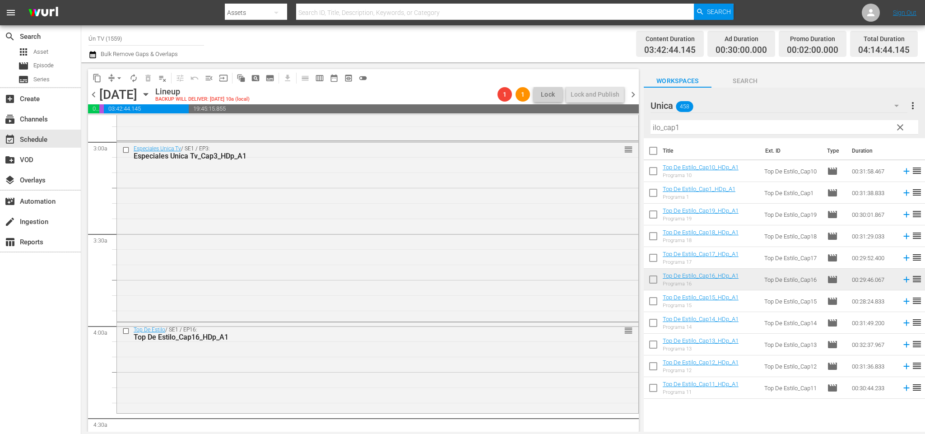
click at [896, 127] on span "clear" at bounding box center [900, 127] width 11 height 11
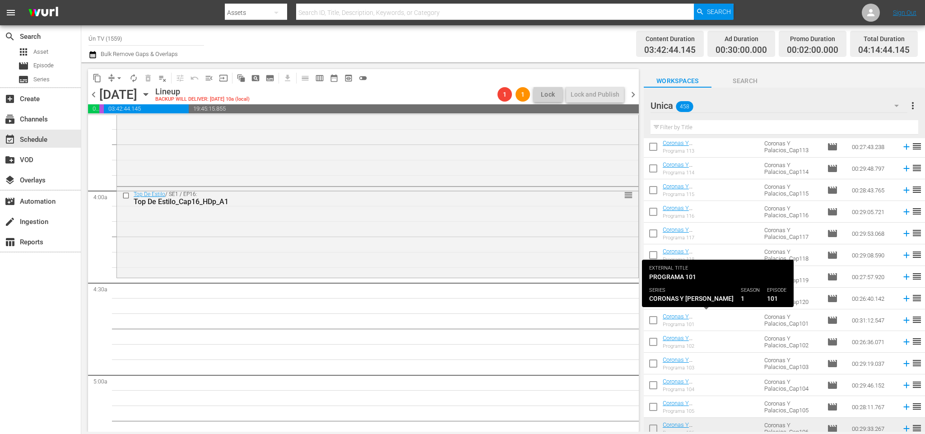
scroll to position [135, 0]
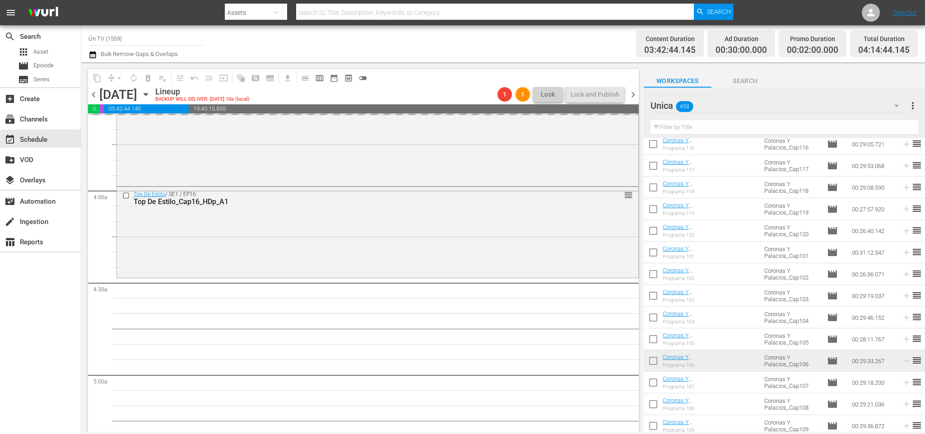
click at [635, 94] on span "chevron_right" at bounding box center [633, 94] width 11 height 11
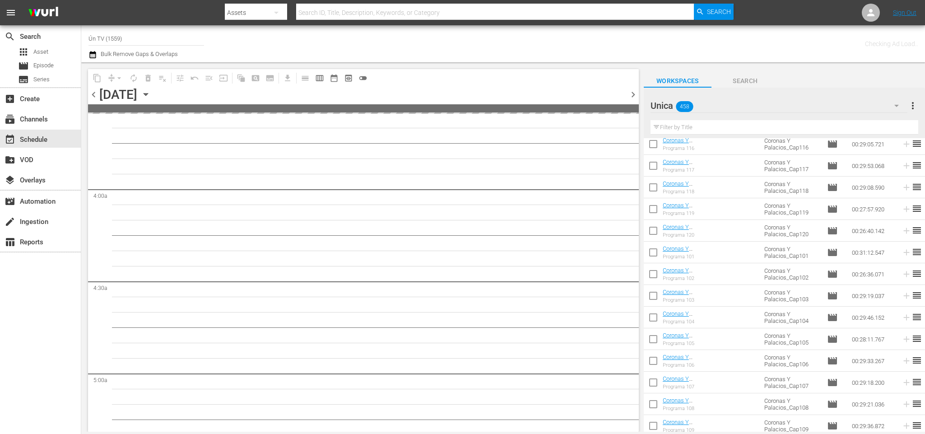
scroll to position [708, 0]
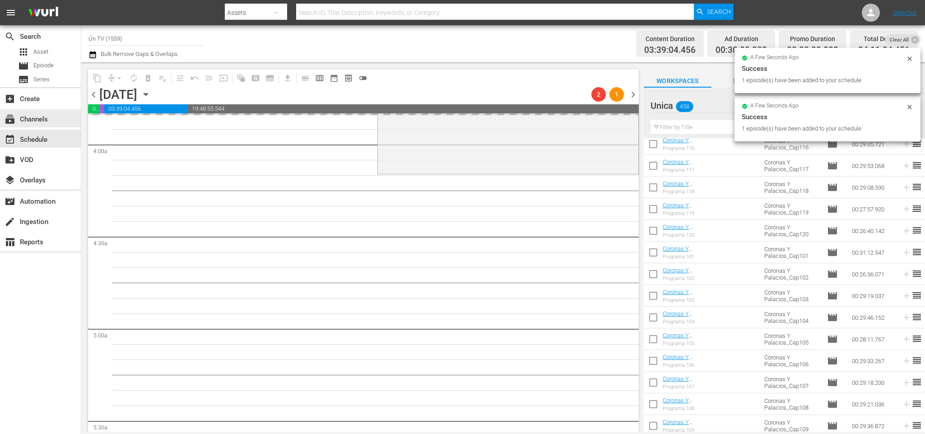
click at [96, 93] on span "chevron_left" at bounding box center [93, 94] width 11 height 11
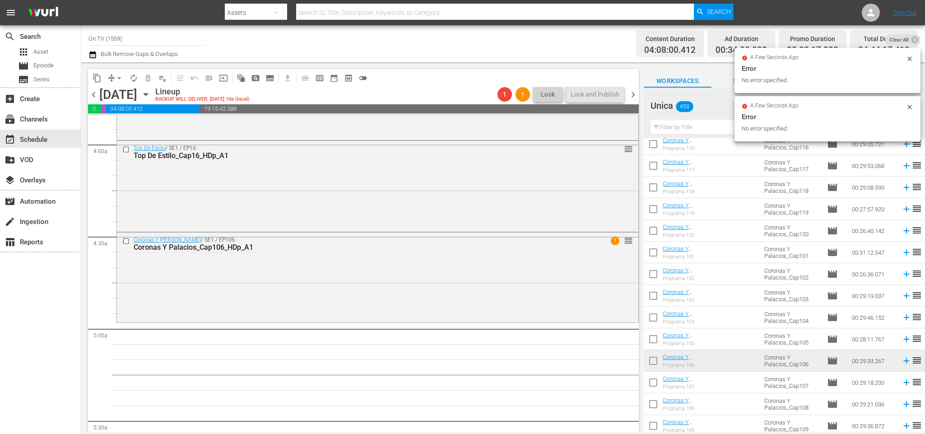
scroll to position [708, 0]
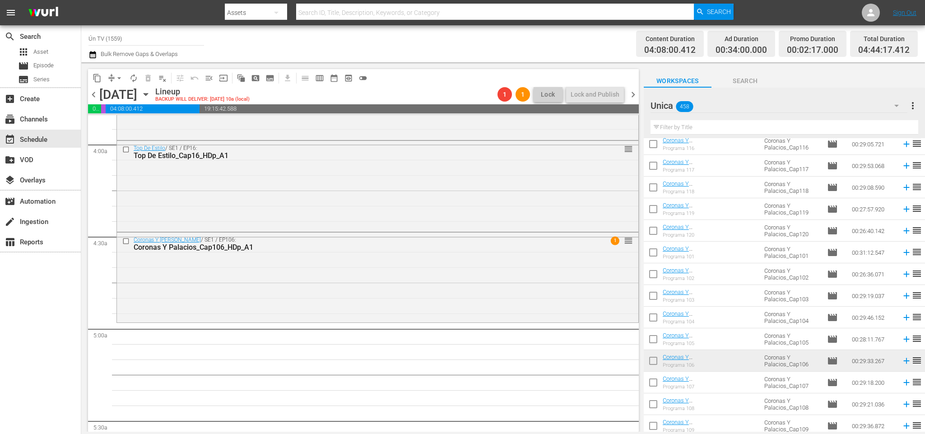
click at [634, 96] on span "chevron_right" at bounding box center [633, 94] width 11 height 11
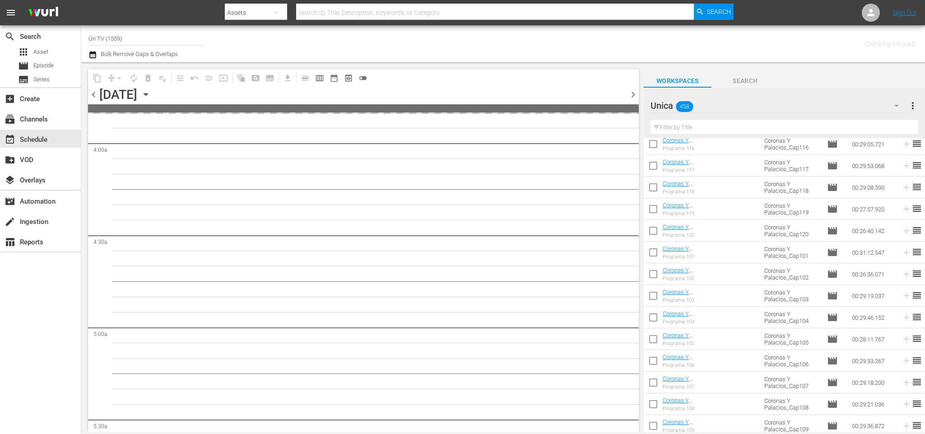
scroll to position [754, 0]
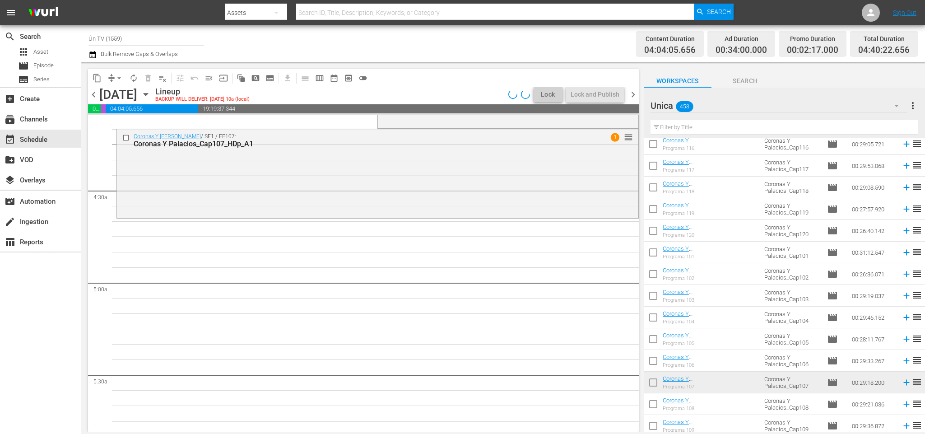
click at [634, 93] on span "chevron_right" at bounding box center [633, 94] width 11 height 11
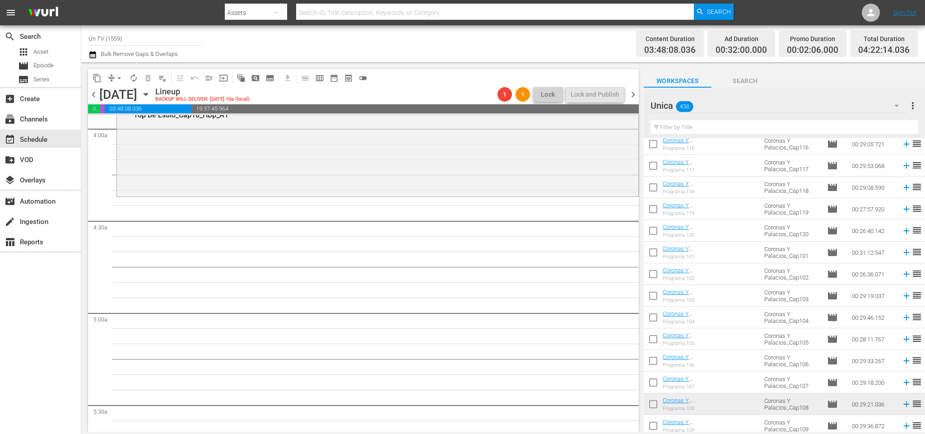
scroll to position [203, 0]
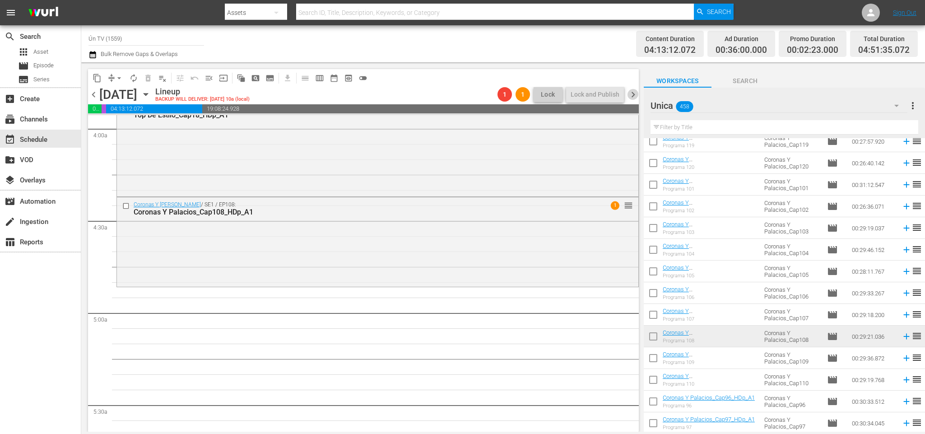
click at [637, 98] on span "chevron_right" at bounding box center [633, 94] width 11 height 11
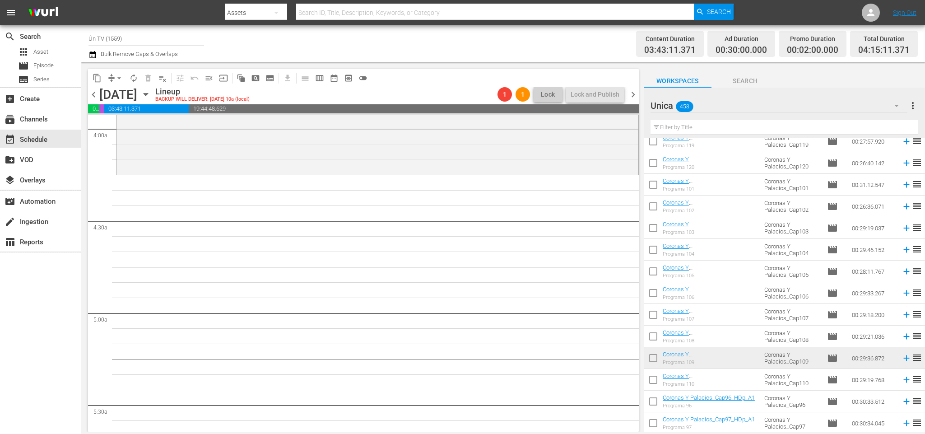
scroll to position [588, 0]
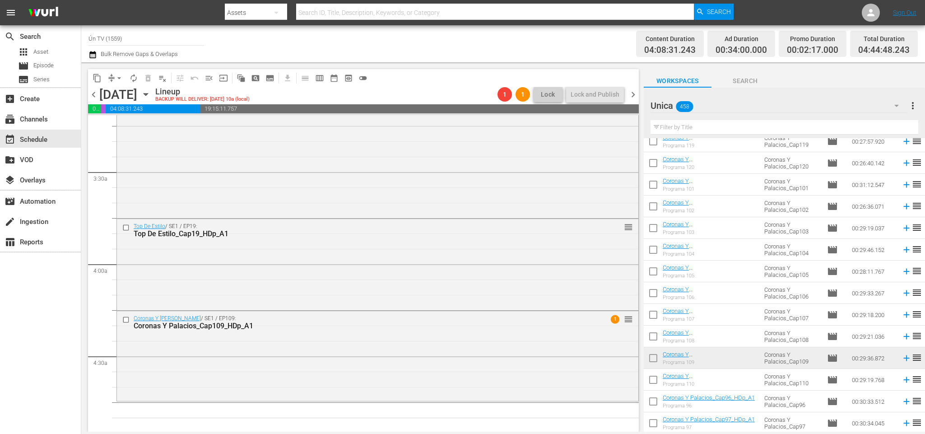
click at [634, 92] on span "chevron_right" at bounding box center [633, 94] width 11 height 11
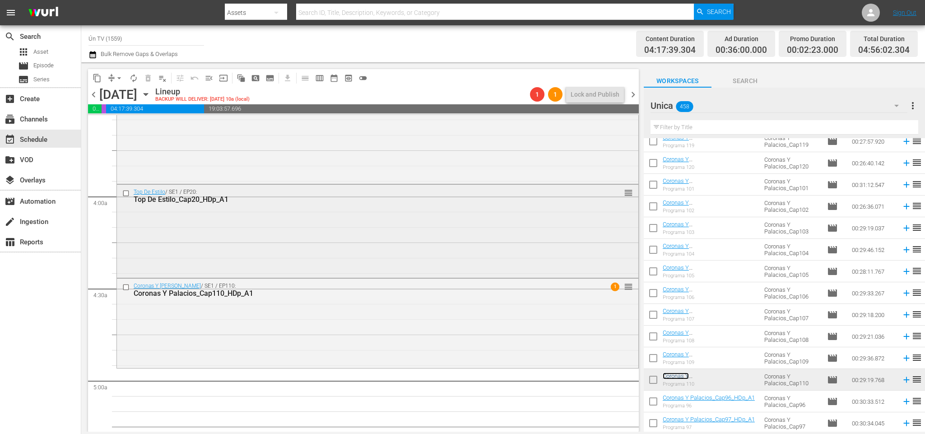
scroll to position [723, 0]
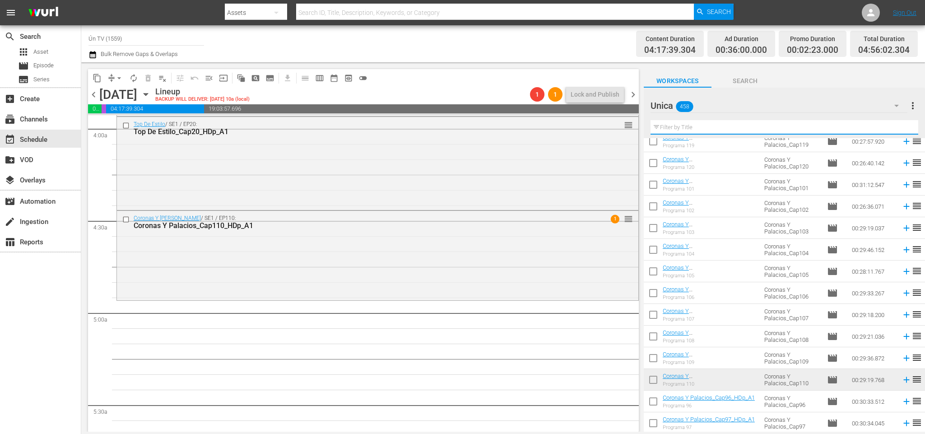
click at [705, 126] on input "text" at bounding box center [785, 127] width 268 height 14
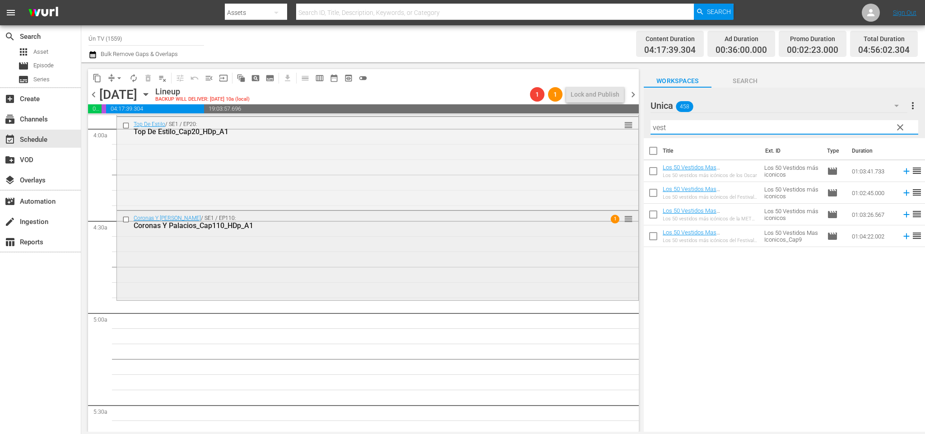
scroll to position [791, 0]
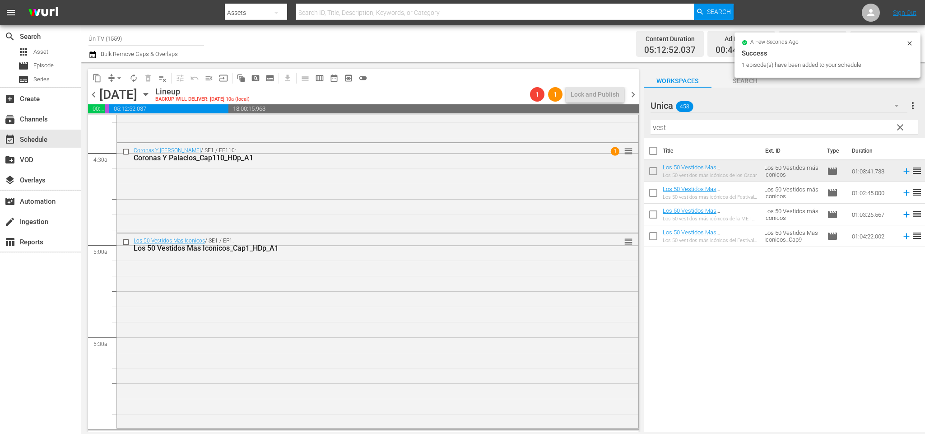
click at [93, 95] on span "chevron_left" at bounding box center [93, 94] width 11 height 11
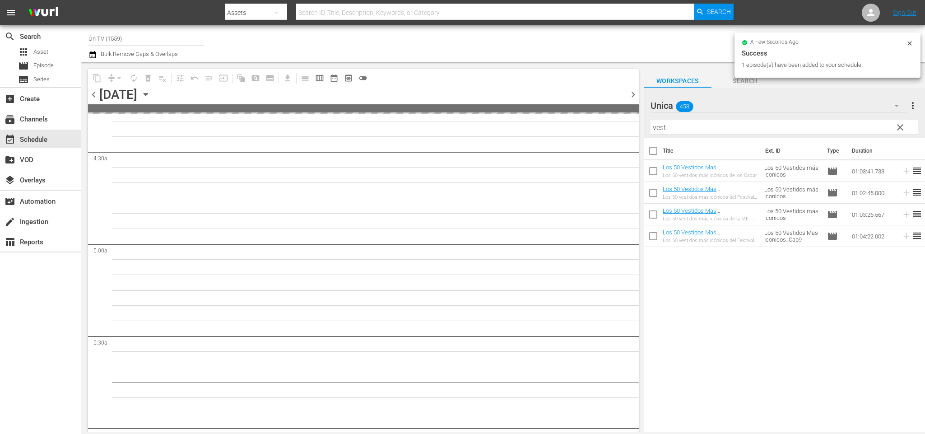
scroll to position [822, 0]
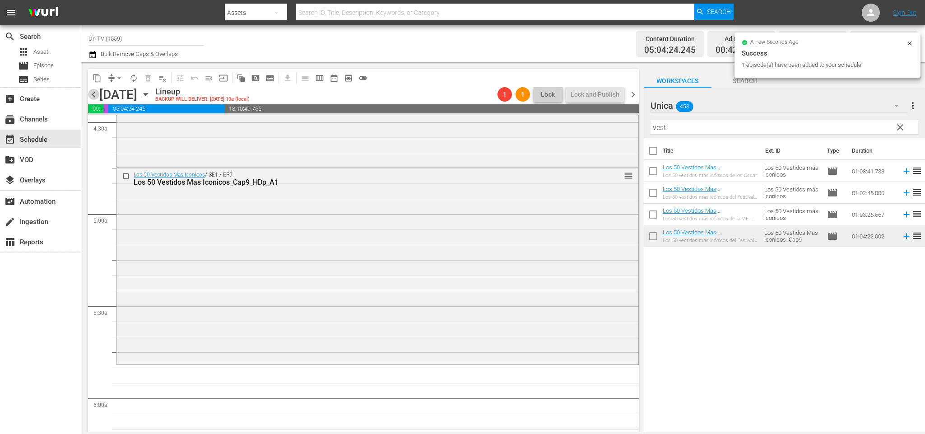
click at [97, 98] on span "chevron_left" at bounding box center [93, 94] width 11 height 11
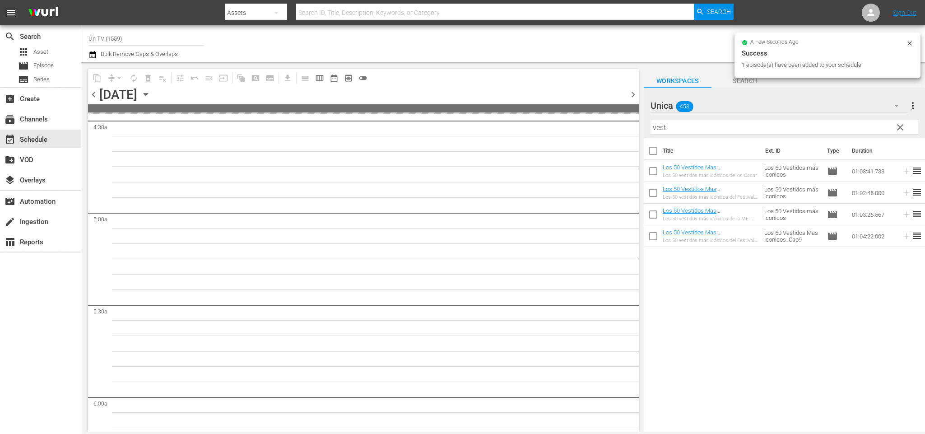
scroll to position [852, 0]
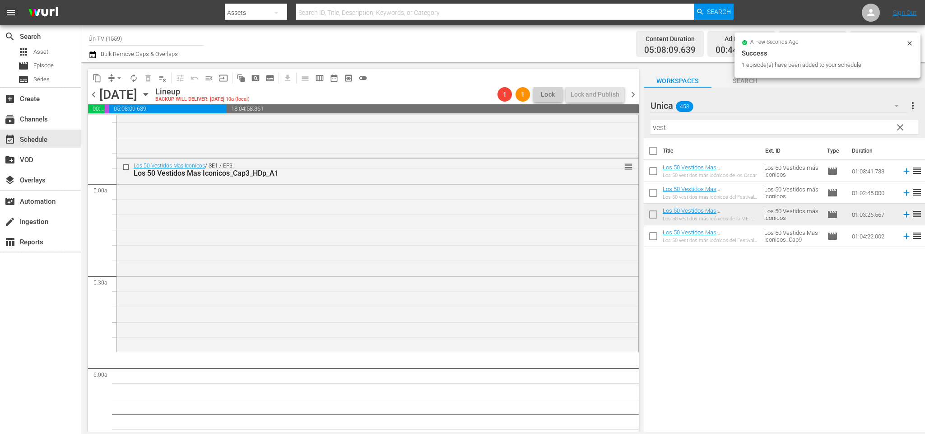
click at [98, 93] on span "chevron_left" at bounding box center [93, 94] width 11 height 11
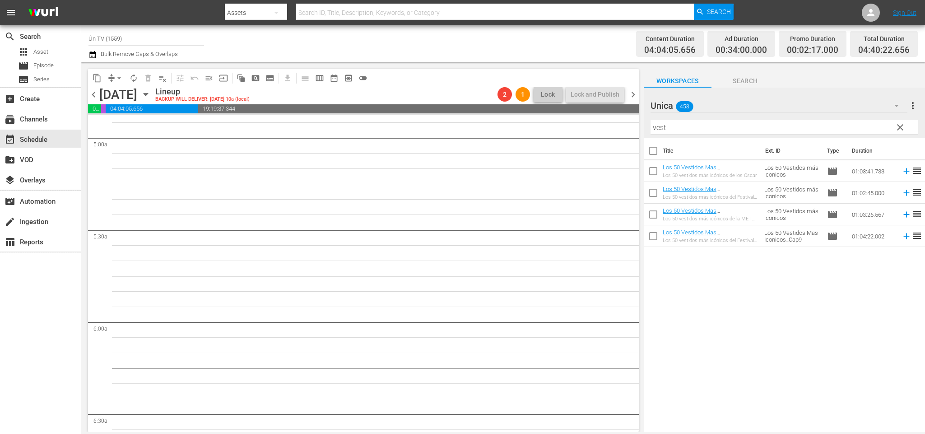
scroll to position [831, 0]
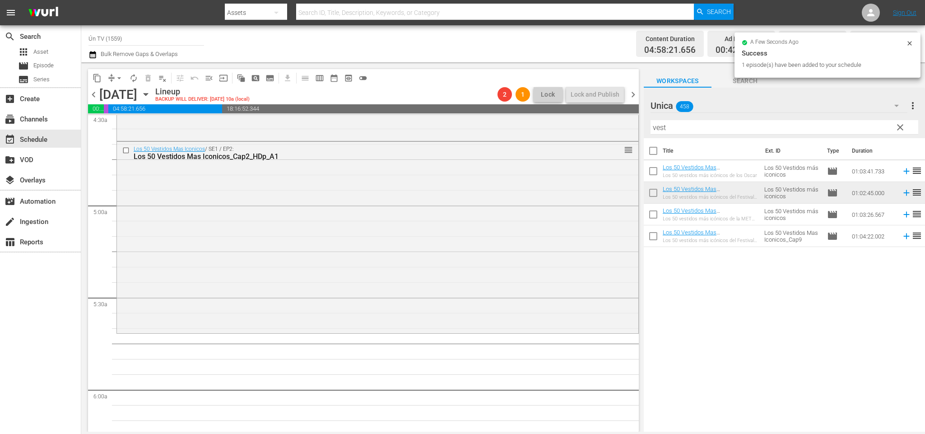
click at [95, 96] on span "chevron_left" at bounding box center [93, 94] width 11 height 11
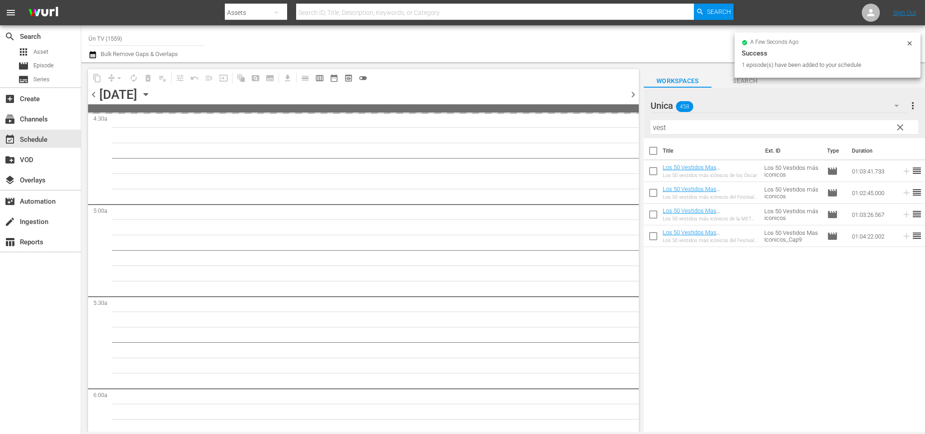
scroll to position [877, 0]
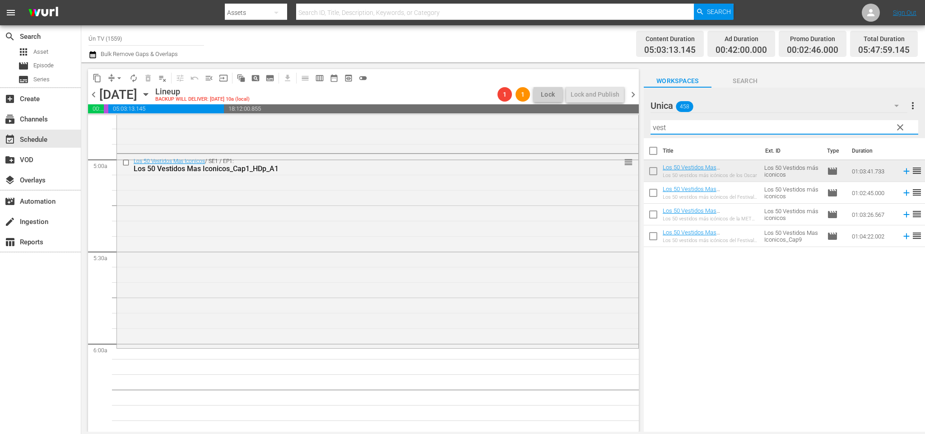
drag, startPoint x: 721, startPoint y: 130, endPoint x: 592, endPoint y: 99, distance: 131.9
click at [587, 107] on div "content_copy compress arrow_drop_down autorenew_outlined delete_forever_outline…" at bounding box center [503, 246] width 844 height 369
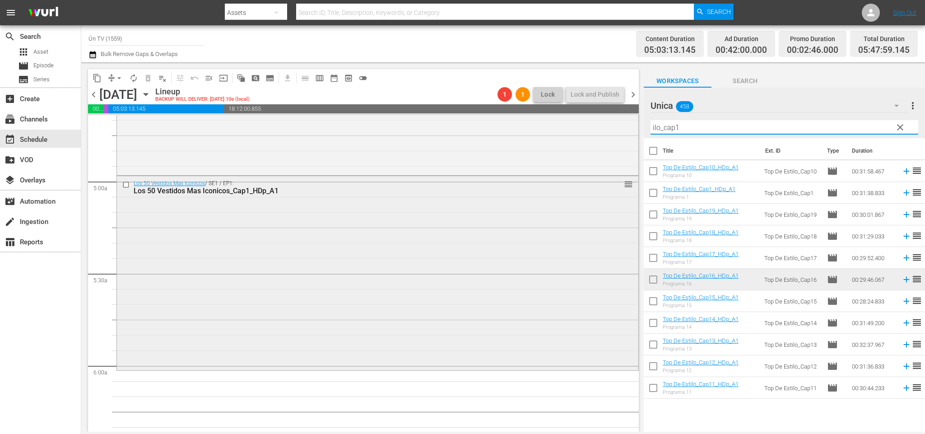
scroll to position [922, 0]
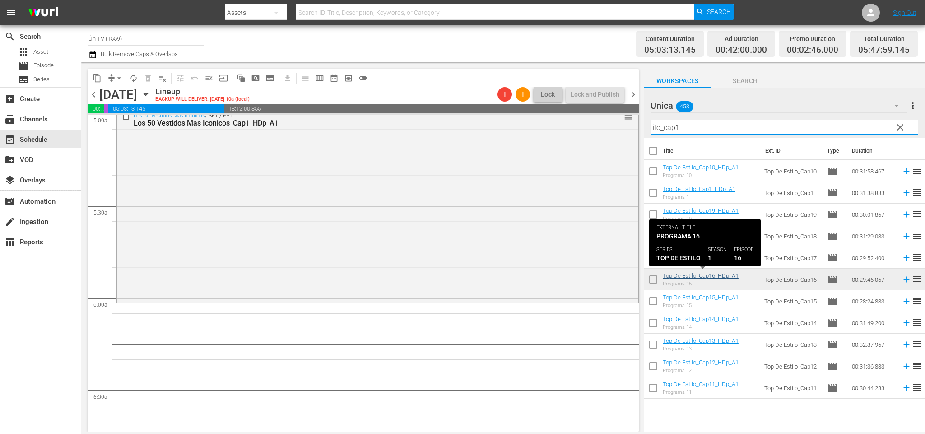
type input "ilo_cap1"
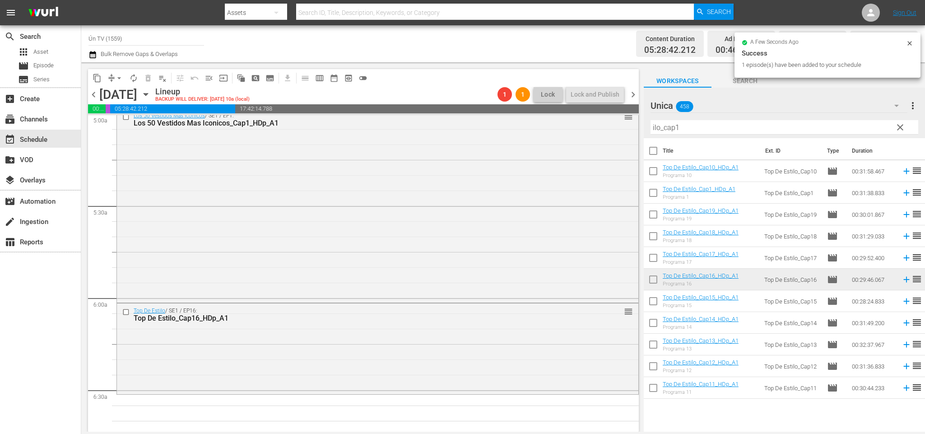
click at [633, 93] on span "chevron_right" at bounding box center [633, 94] width 11 height 11
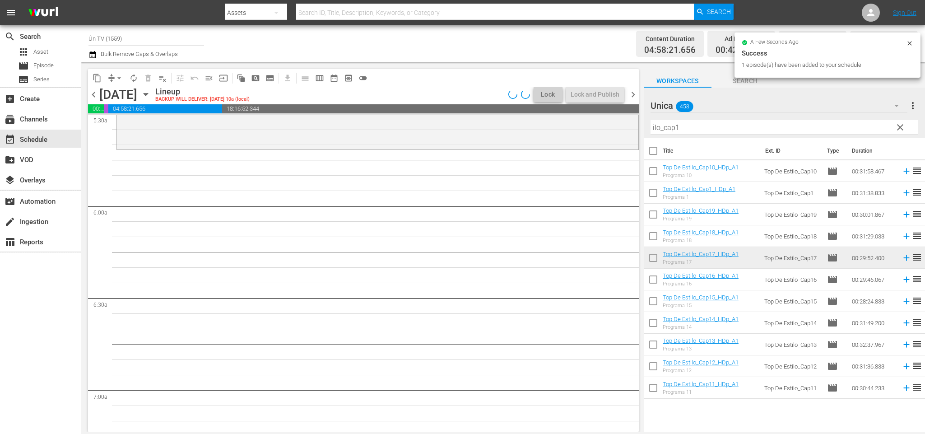
scroll to position [969, 0]
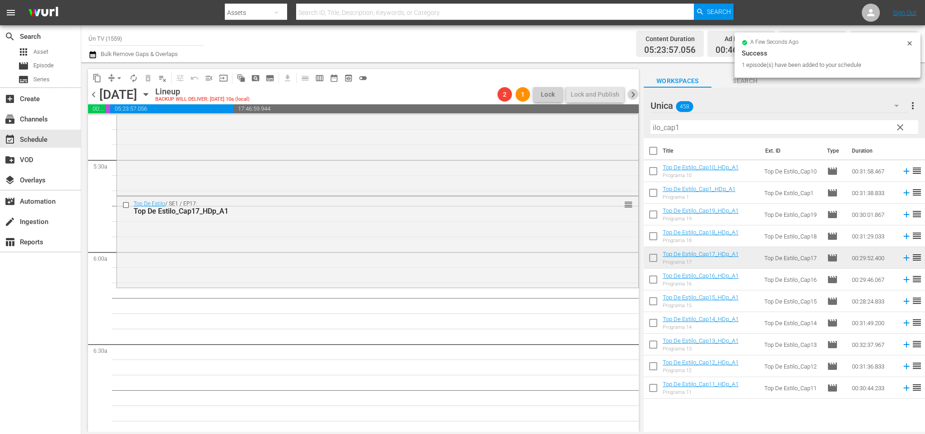
click at [634, 94] on span "chevron_right" at bounding box center [633, 94] width 11 height 11
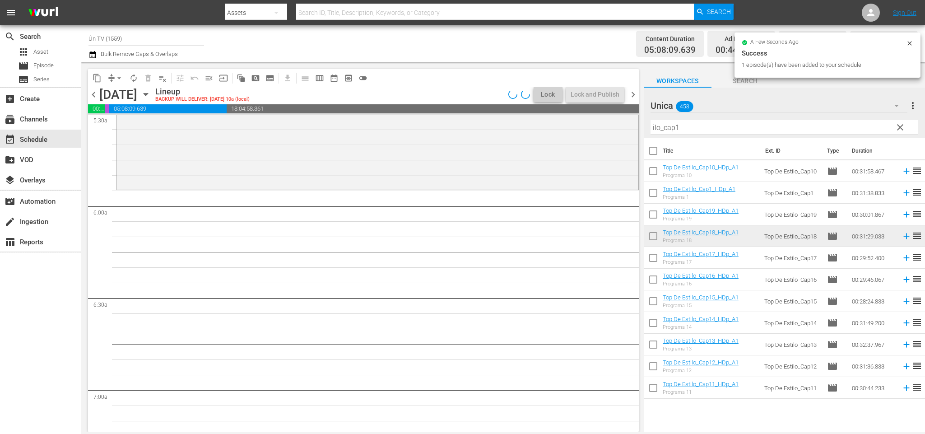
scroll to position [954, 0]
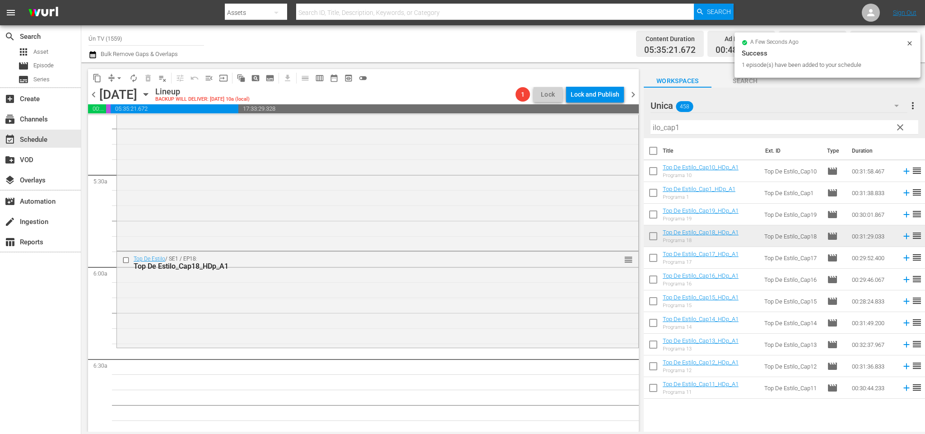
click at [634, 95] on span "chevron_right" at bounding box center [633, 94] width 11 height 11
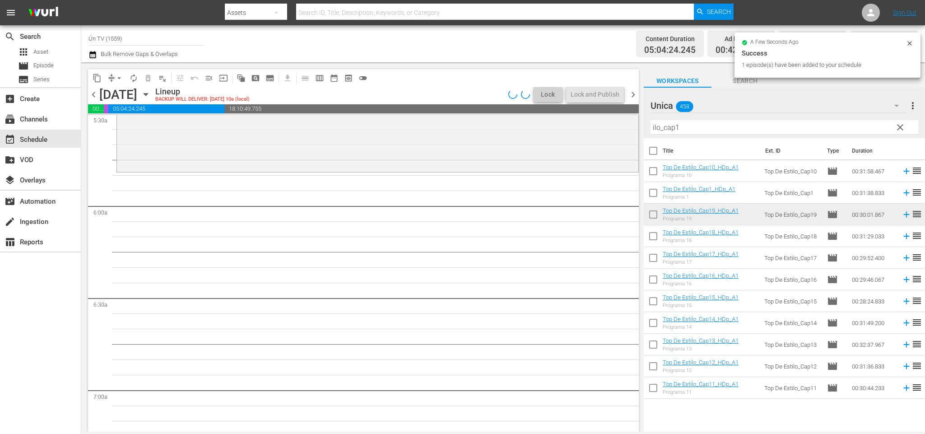
scroll to position [984, 0]
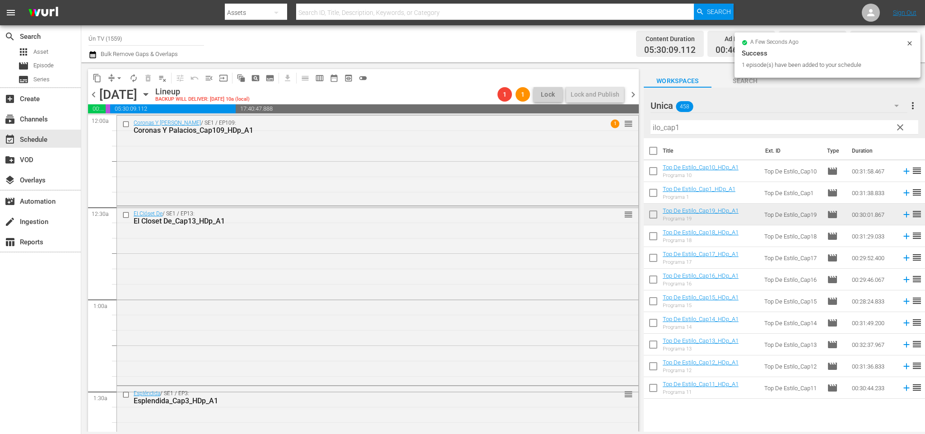
scroll to position [984, 0]
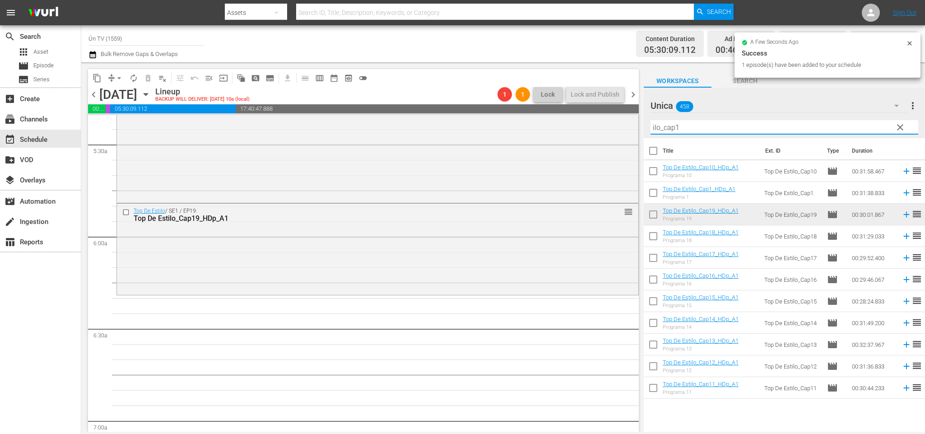
drag, startPoint x: 680, startPoint y: 125, endPoint x: 676, endPoint y: 122, distance: 5.0
click at [676, 122] on input "ilo_cap1" at bounding box center [785, 127] width 268 height 14
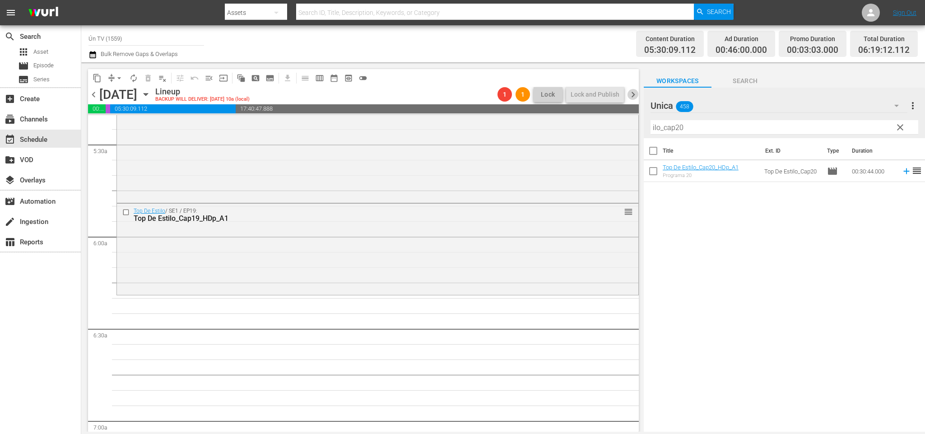
click at [636, 98] on span "chevron_right" at bounding box center [633, 94] width 11 height 11
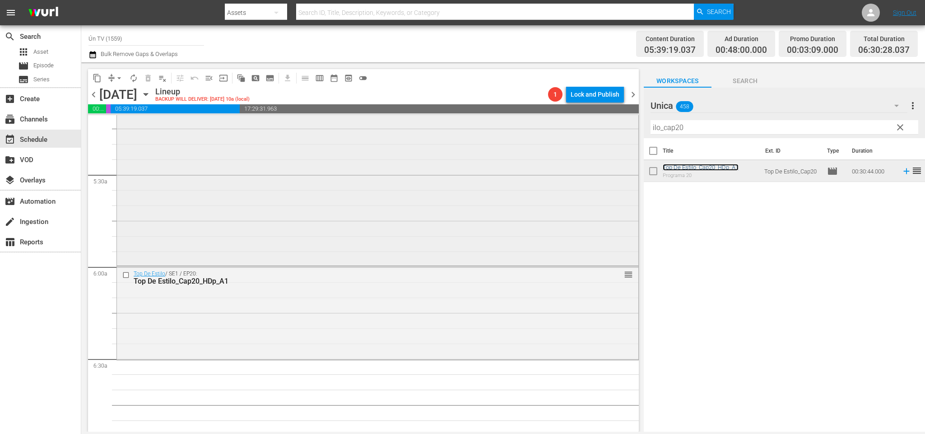
scroll to position [1021, 0]
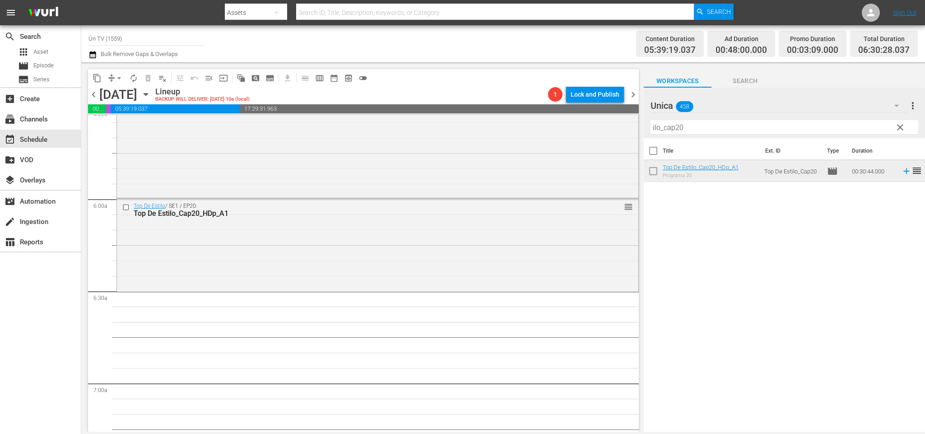
click at [93, 92] on span "chevron_left" at bounding box center [93, 94] width 11 height 11
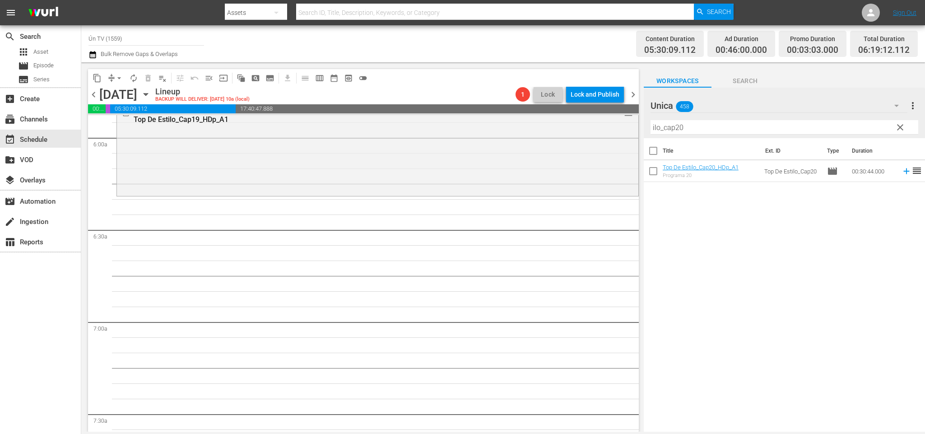
scroll to position [1053, 0]
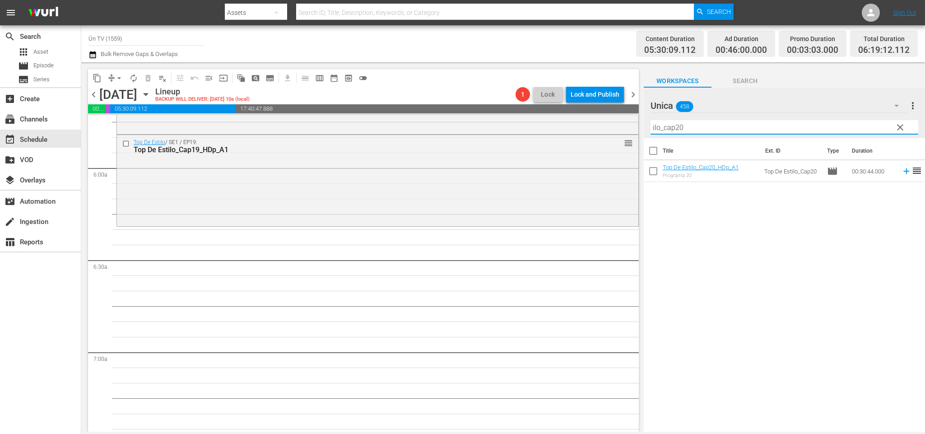
click at [684, 122] on input "ilo_cap20" at bounding box center [785, 127] width 268 height 14
click at [631, 92] on span "chevron_right" at bounding box center [633, 94] width 11 height 11
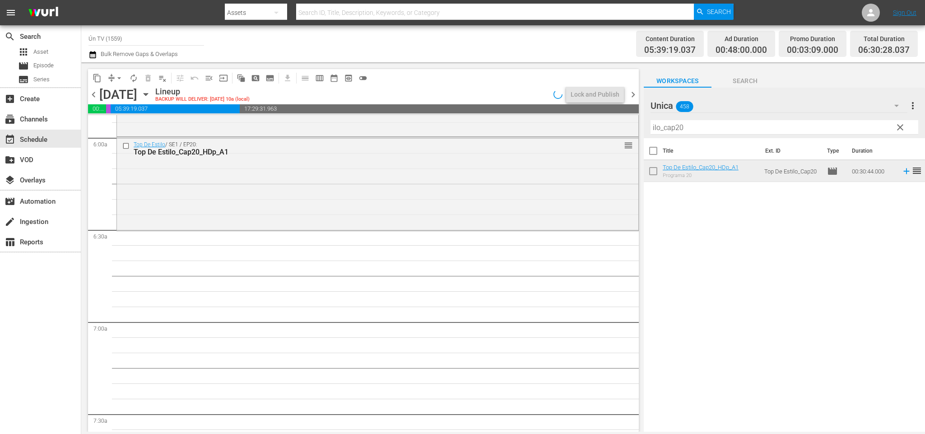
scroll to position [1021, 0]
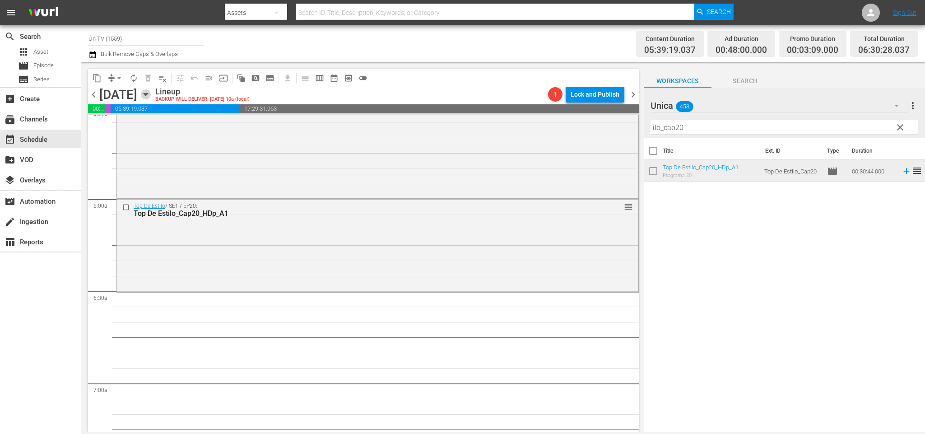
click at [151, 93] on icon "button" at bounding box center [146, 94] width 10 height 10
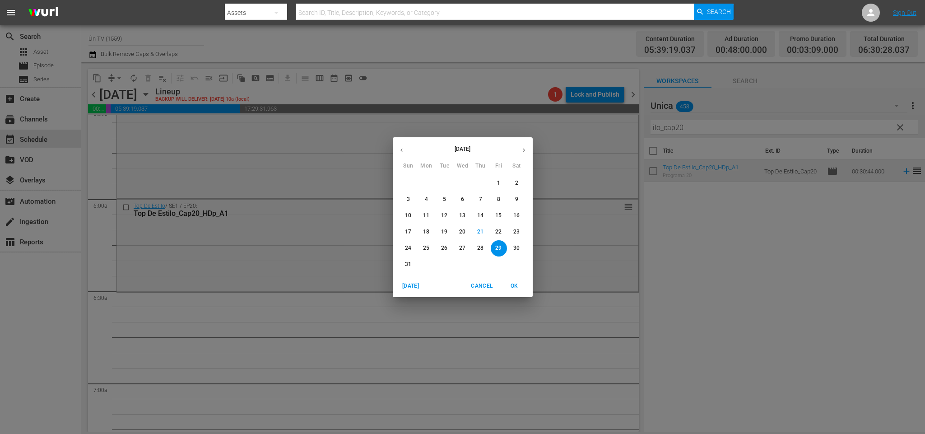
click at [426, 249] on p "25" at bounding box center [426, 248] width 6 height 8
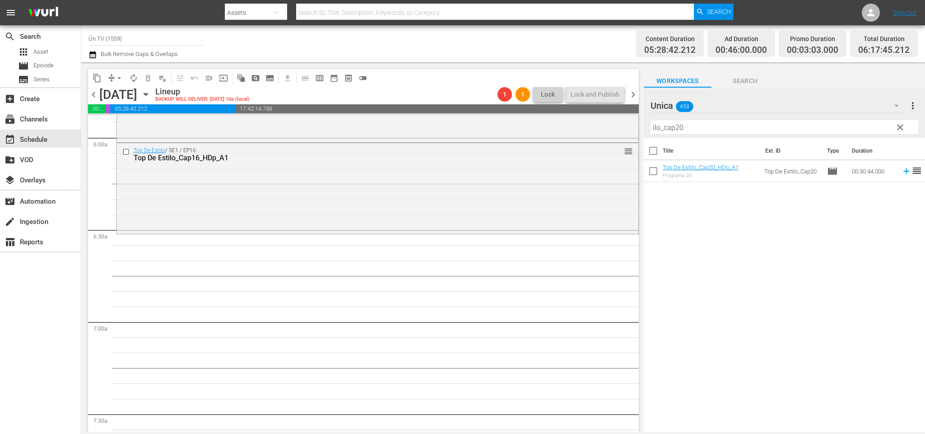
scroll to position [991, 0]
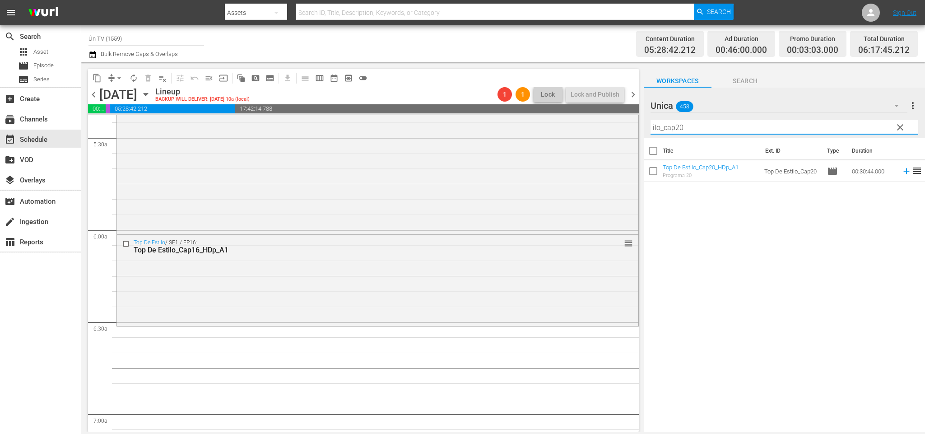
drag, startPoint x: 695, startPoint y: 126, endPoint x: 433, endPoint y: 98, distance: 263.4
click at [432, 117] on div "content_copy compress arrow_drop_down autorenew_outlined delete_forever_outline…" at bounding box center [503, 246] width 844 height 369
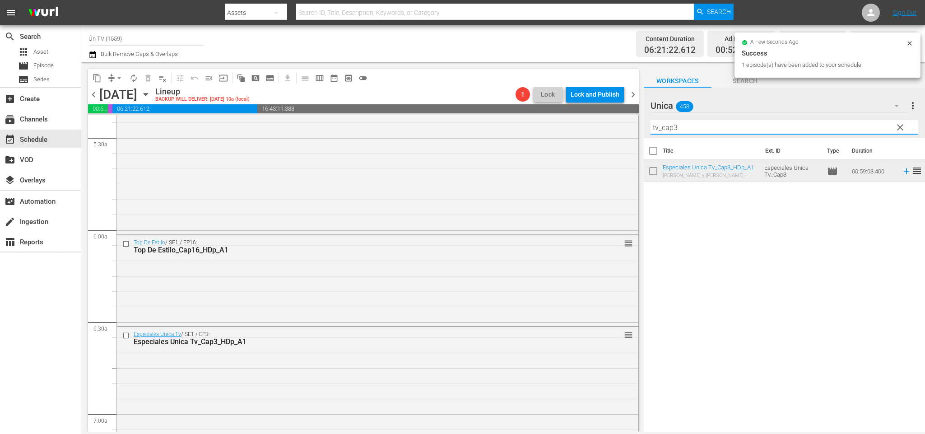
drag, startPoint x: 680, startPoint y: 129, endPoint x: 675, endPoint y: 127, distance: 5.7
click at [675, 127] on input "tv_cap3" at bounding box center [785, 127] width 268 height 14
click at [634, 93] on span "chevron_right" at bounding box center [633, 94] width 11 height 11
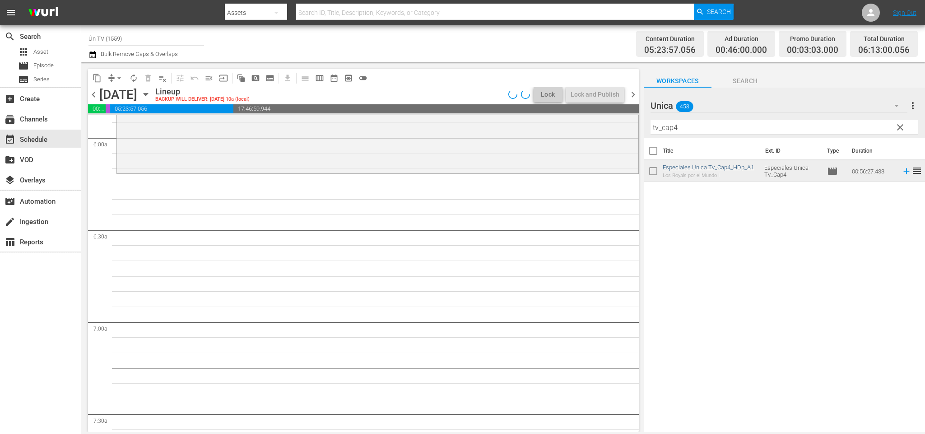
scroll to position [1037, 0]
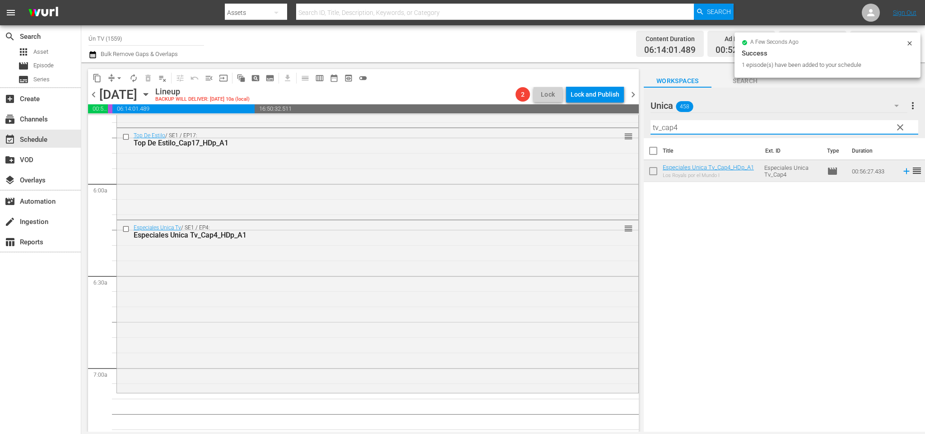
drag, startPoint x: 684, startPoint y: 128, endPoint x: 672, endPoint y: 124, distance: 12.4
click at [672, 124] on input "tv_cap4" at bounding box center [785, 127] width 268 height 14
click at [637, 94] on span "chevron_right" at bounding box center [633, 94] width 11 height 11
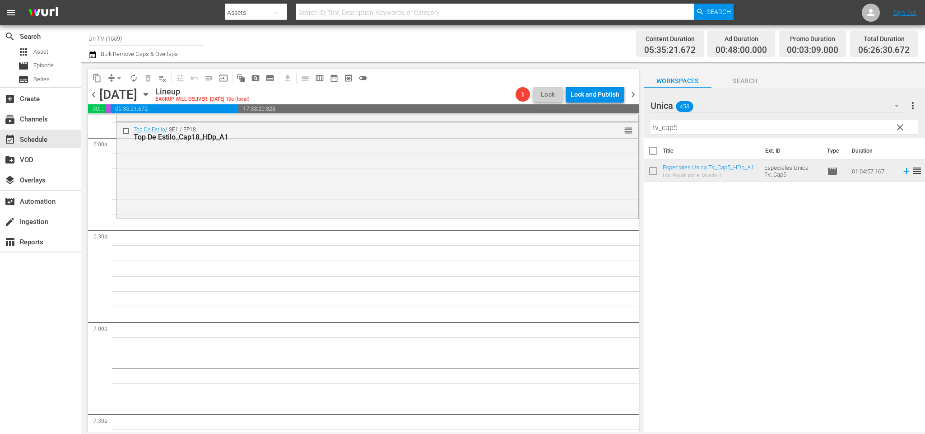
scroll to position [1021, 0]
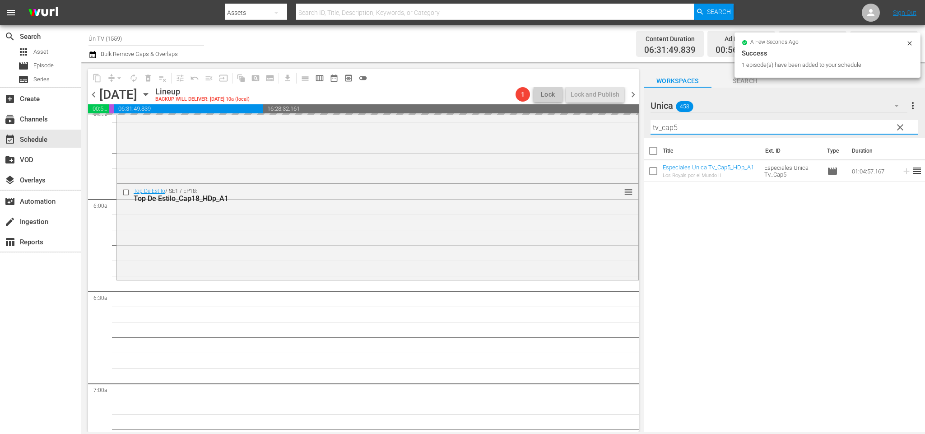
click at [676, 127] on input "tv_cap5" at bounding box center [785, 127] width 268 height 14
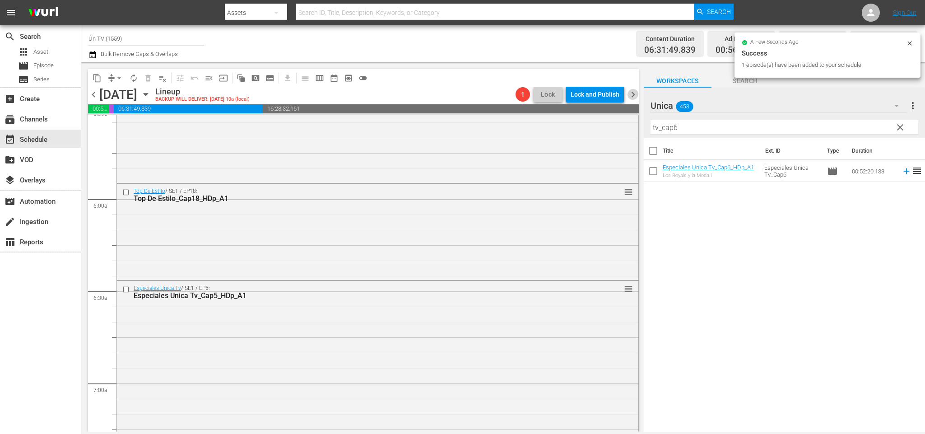
click at [634, 95] on span "chevron_right" at bounding box center [633, 94] width 11 height 11
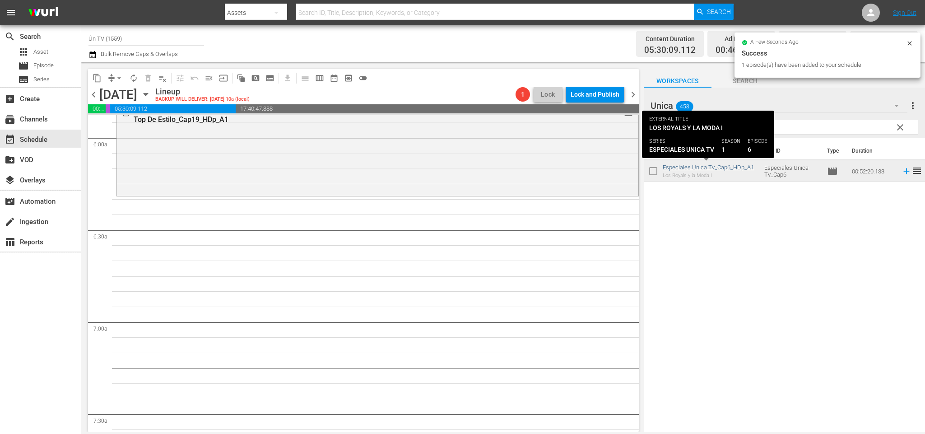
scroll to position [1053, 0]
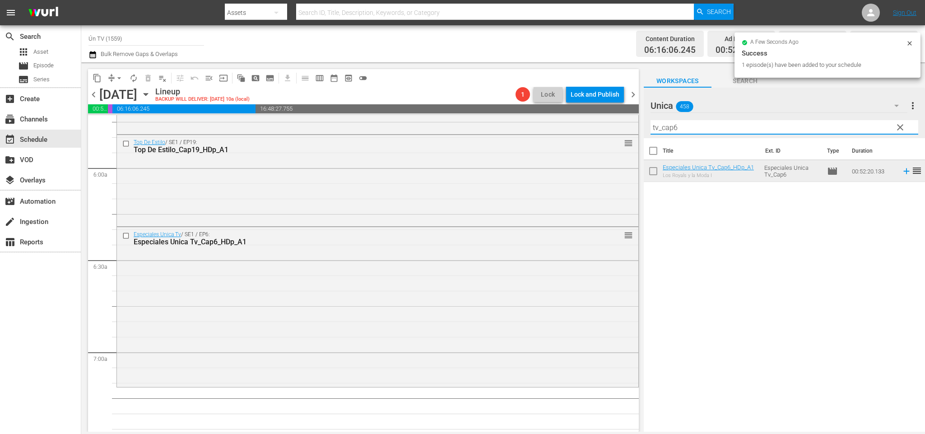
drag, startPoint x: 681, startPoint y: 124, endPoint x: 676, endPoint y: 122, distance: 5.7
click at [676, 122] on input "tv_cap6" at bounding box center [785, 127] width 268 height 14
click at [629, 95] on span "chevron_right" at bounding box center [633, 94] width 11 height 11
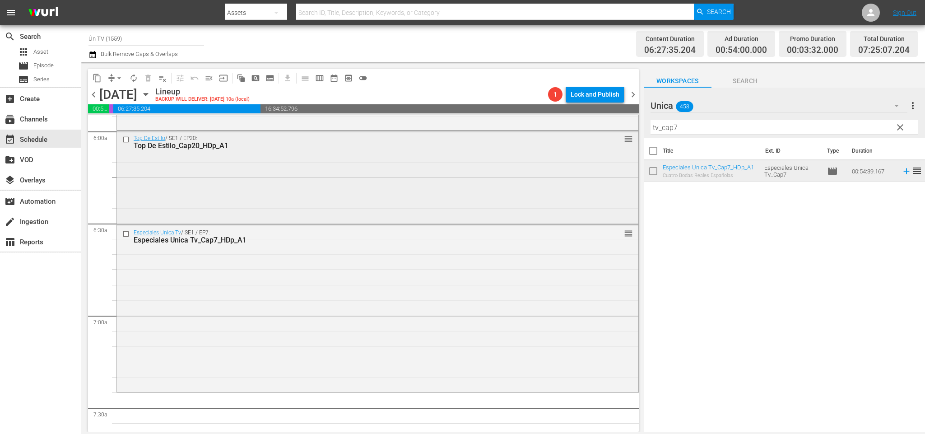
scroll to position [1157, 0]
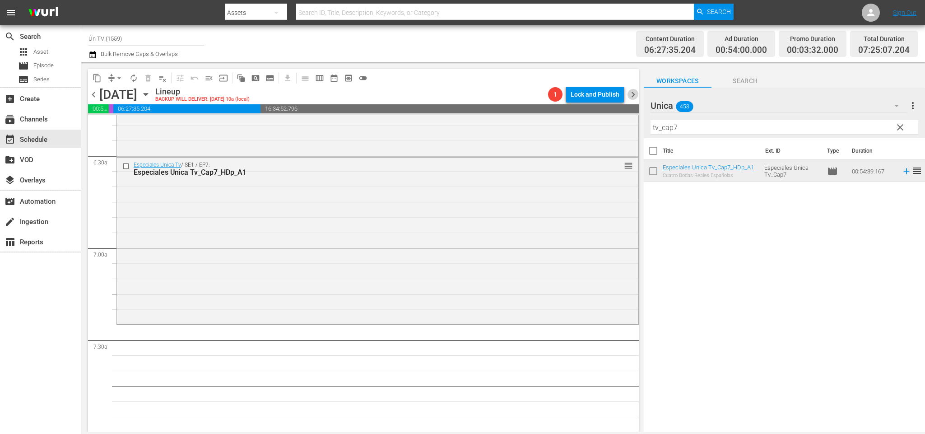
click at [635, 93] on span "chevron_right" at bounding box center [633, 94] width 11 height 11
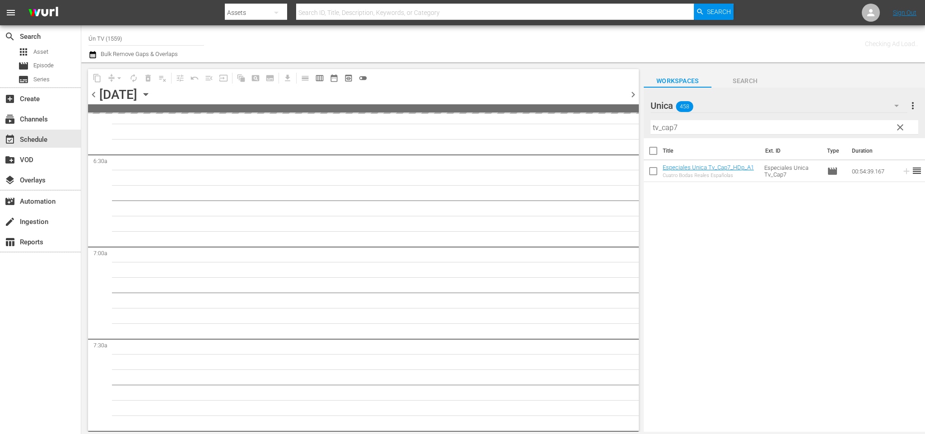
scroll to position [1218, 0]
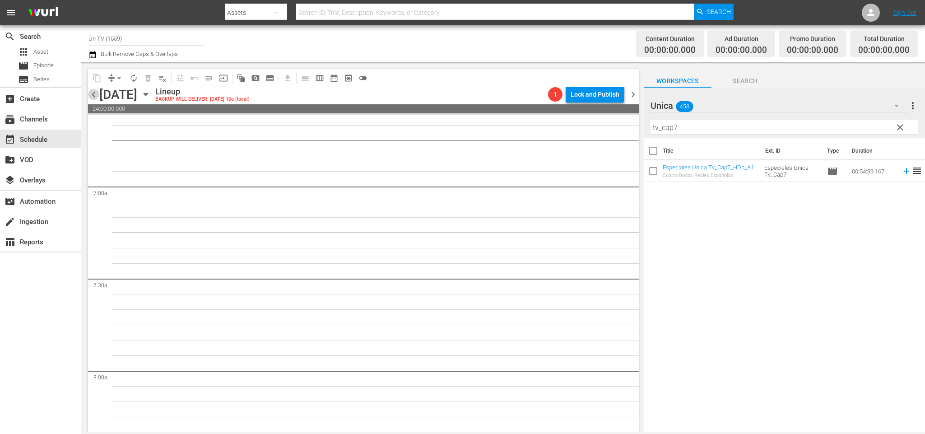
click at [97, 96] on span "chevron_left" at bounding box center [93, 94] width 11 height 11
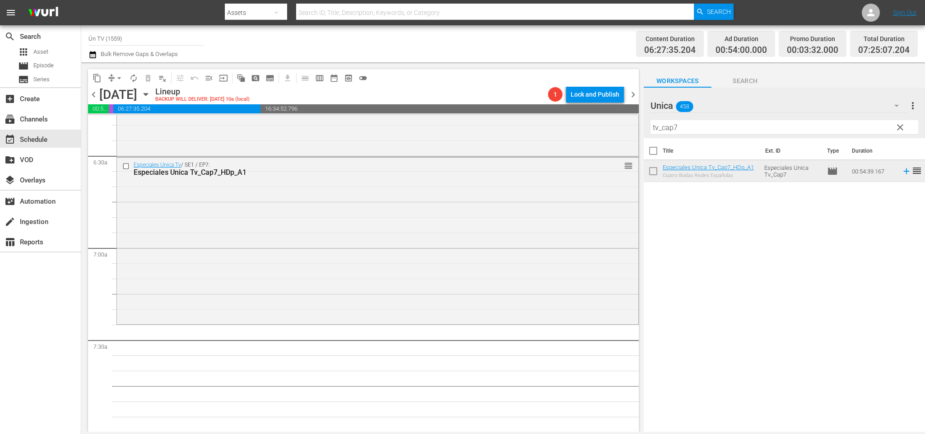
click at [95, 95] on span "chevron_left" at bounding box center [93, 94] width 11 height 11
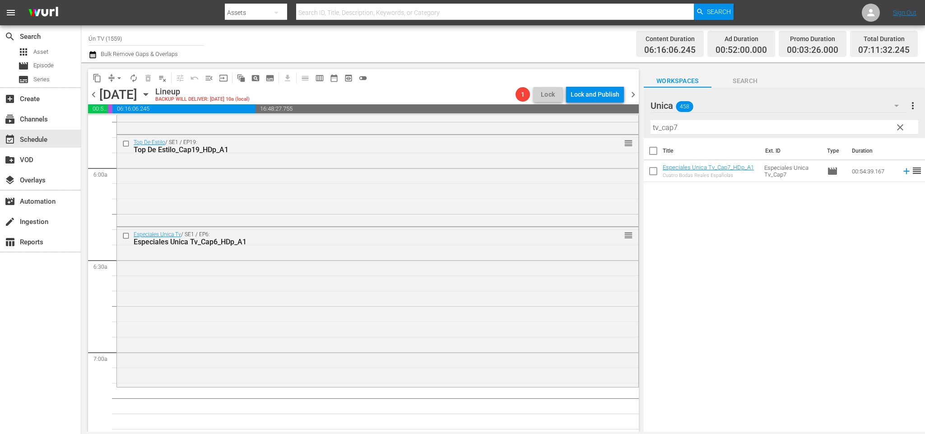
scroll to position [1120, 0]
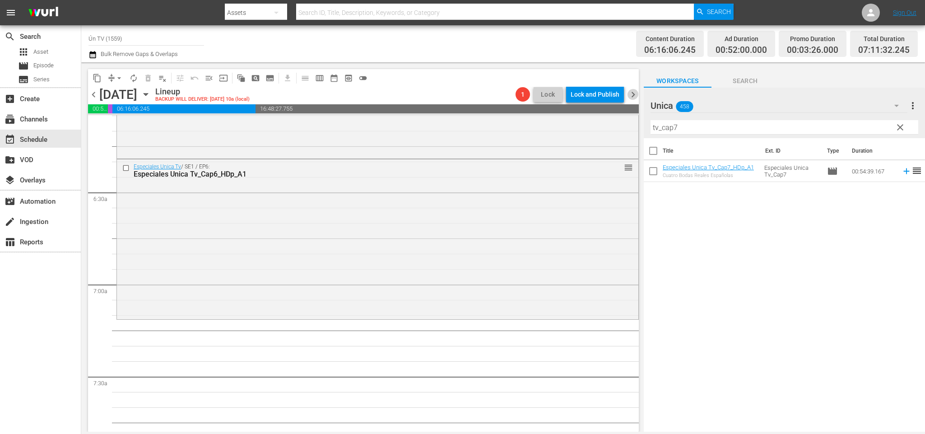
click at [632, 94] on span "chevron_right" at bounding box center [633, 94] width 11 height 11
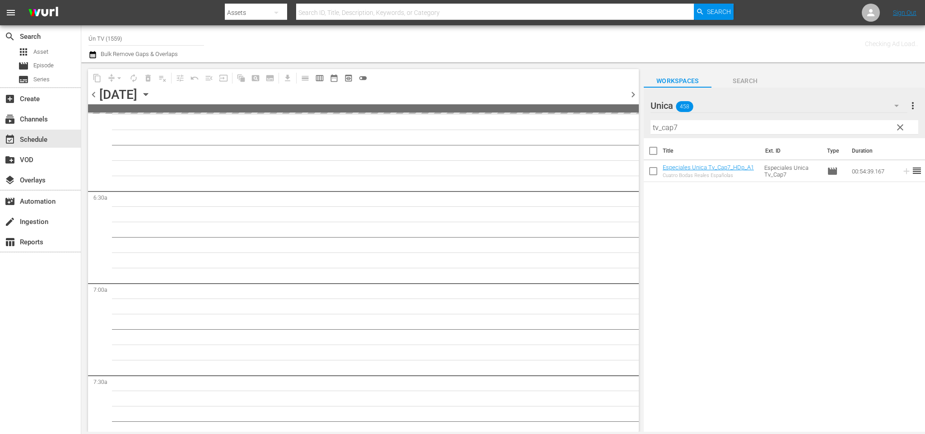
scroll to position [1151, 0]
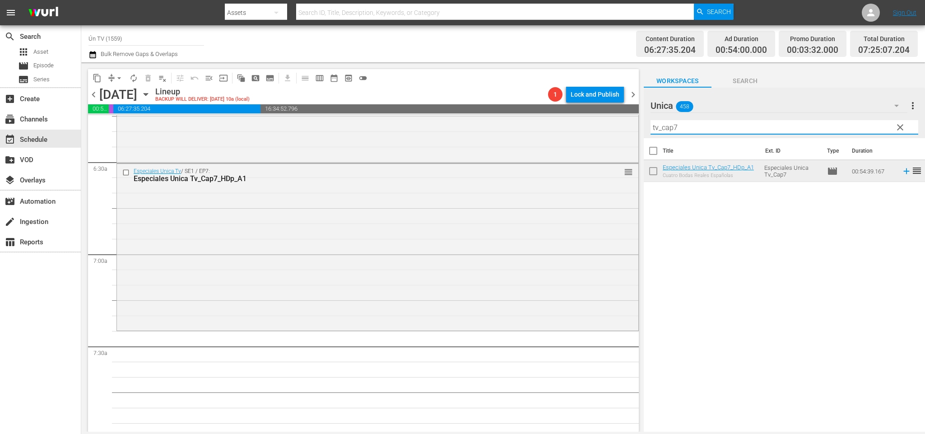
drag, startPoint x: 687, startPoint y: 121, endPoint x: 504, endPoint y: 80, distance: 187.0
click at [491, 98] on div "content_copy compress arrow_drop_down autorenew_outlined delete_forever_outline…" at bounding box center [503, 246] width 844 height 369
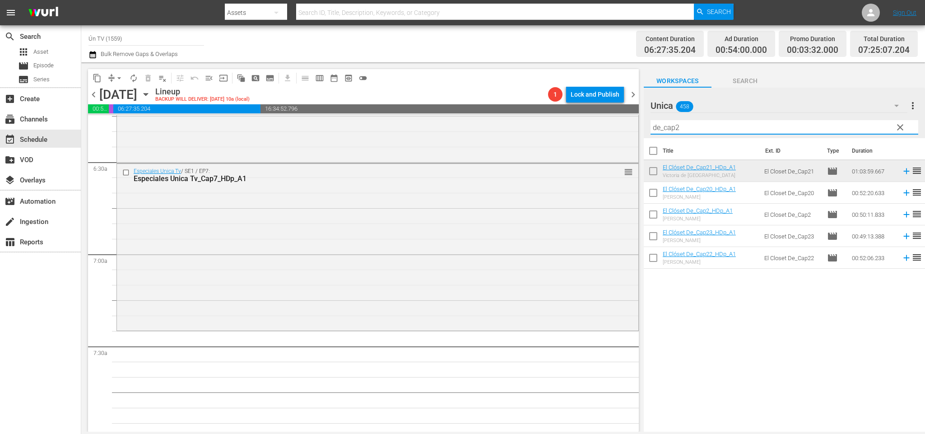
drag, startPoint x: 660, startPoint y: 125, endPoint x: 636, endPoint y: 120, distance: 25.0
click at [636, 120] on div "content_copy compress arrow_drop_down autorenew_outlined delete_forever_outline…" at bounding box center [503, 246] width 844 height 369
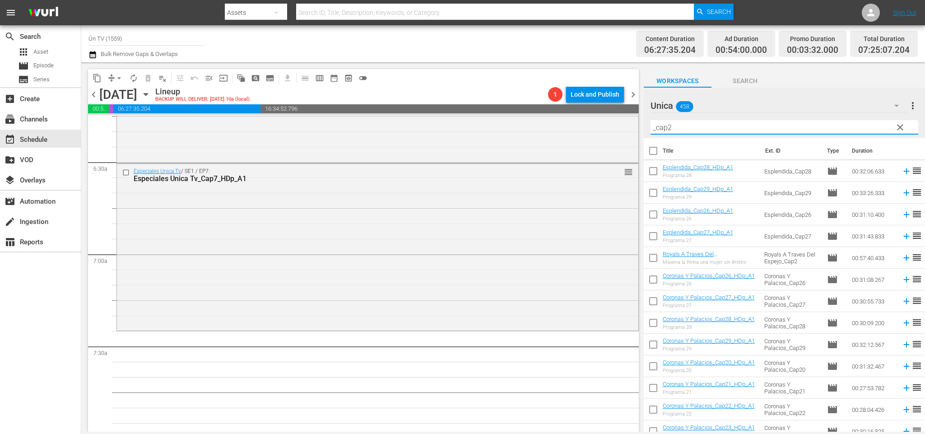
click at [689, 122] on input "_cap2" at bounding box center [785, 127] width 268 height 14
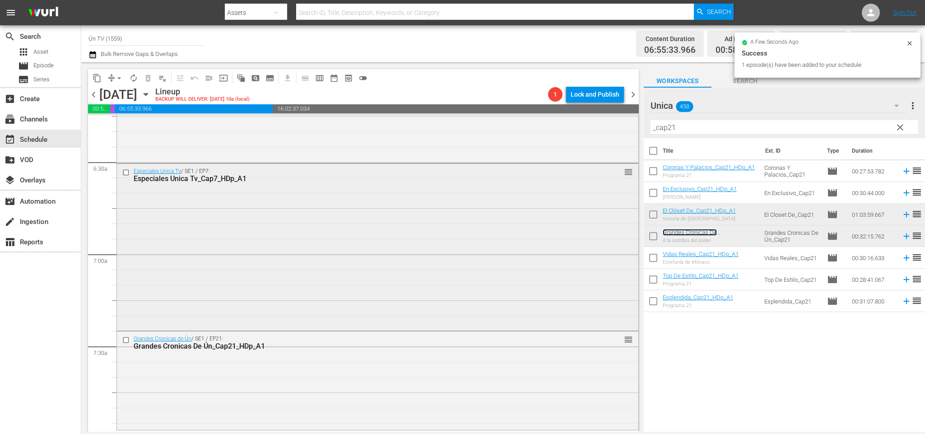
scroll to position [1218, 0]
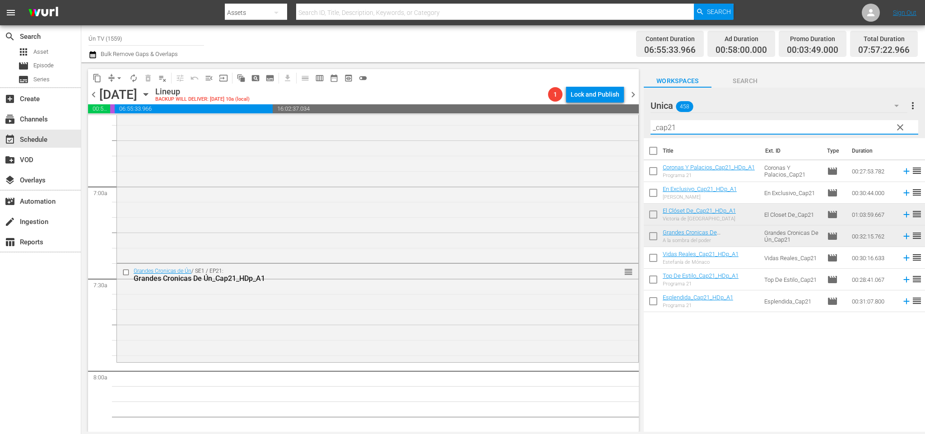
drag, startPoint x: 666, startPoint y: 123, endPoint x: 588, endPoint y: 114, distance: 79.1
click at [579, 122] on div "content_copy compress arrow_drop_down autorenew_outlined delete_forever_outline…" at bounding box center [503, 246] width 844 height 369
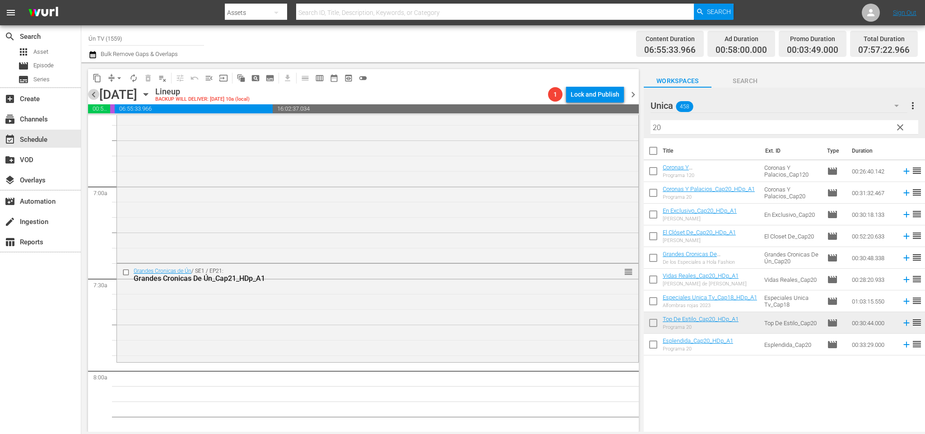
click at [90, 92] on span "chevron_left" at bounding box center [93, 94] width 11 height 11
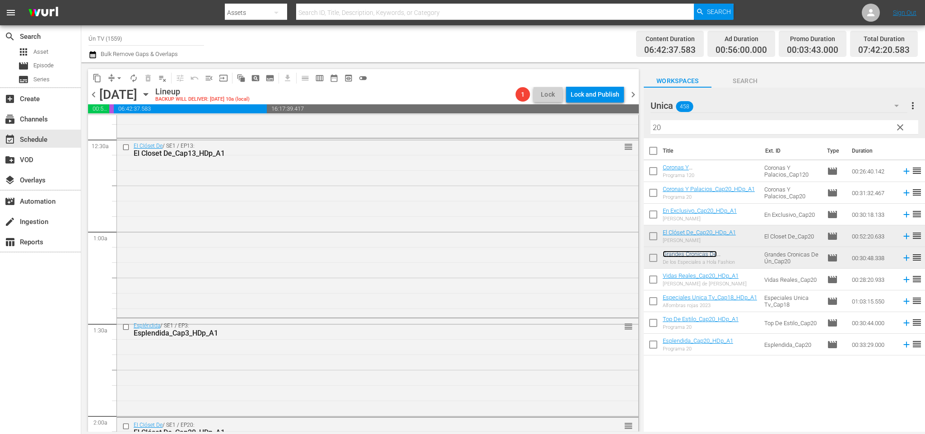
scroll to position [135, 0]
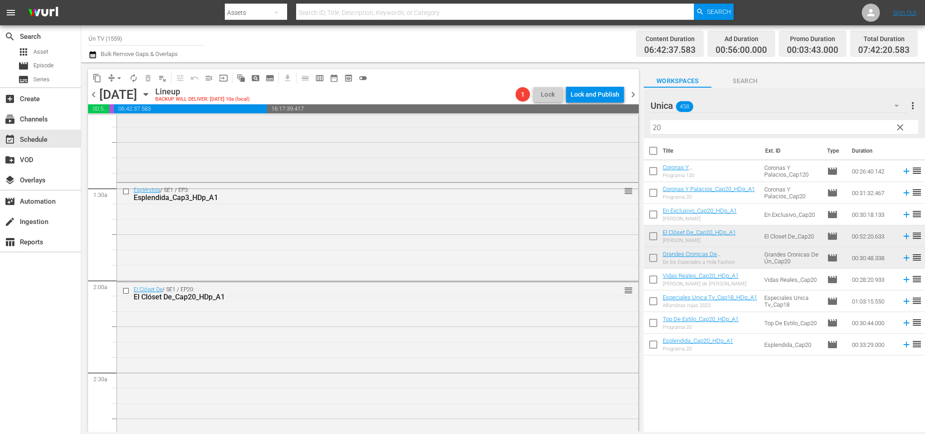
scroll to position [271, 0]
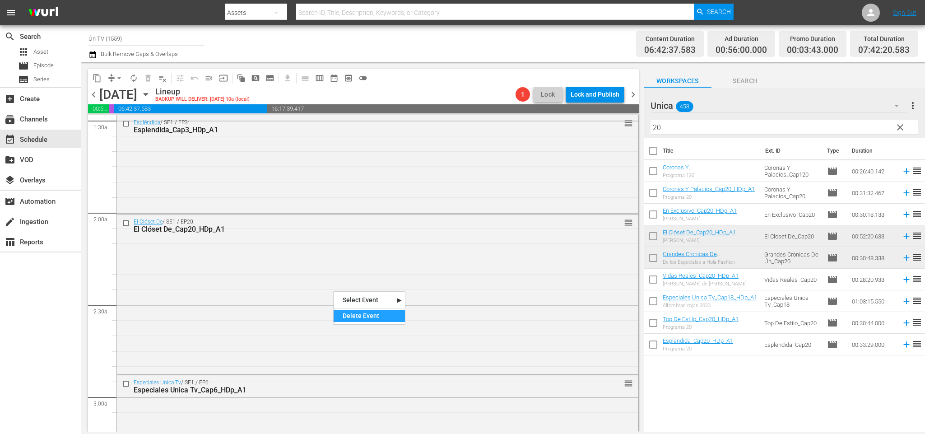
click at [374, 314] on div "Delete Event" at bounding box center [369, 316] width 71 height 12
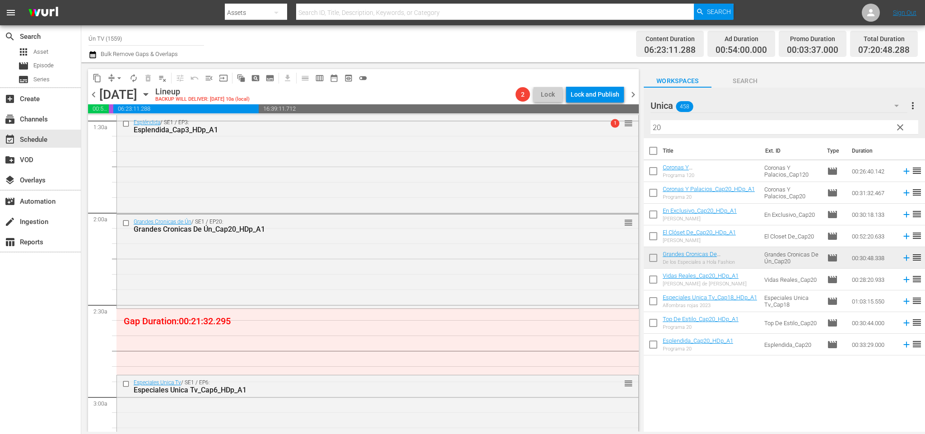
click at [95, 94] on span "chevron_left" at bounding box center [93, 94] width 11 height 11
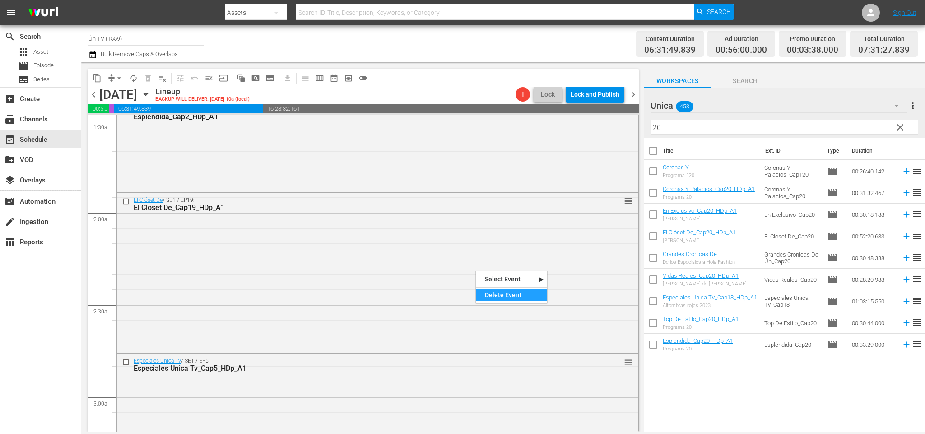
click at [539, 282] on div "Select Event" at bounding box center [511, 279] width 71 height 12
click at [511, 293] on div "Delete Event" at bounding box center [511, 295] width 71 height 12
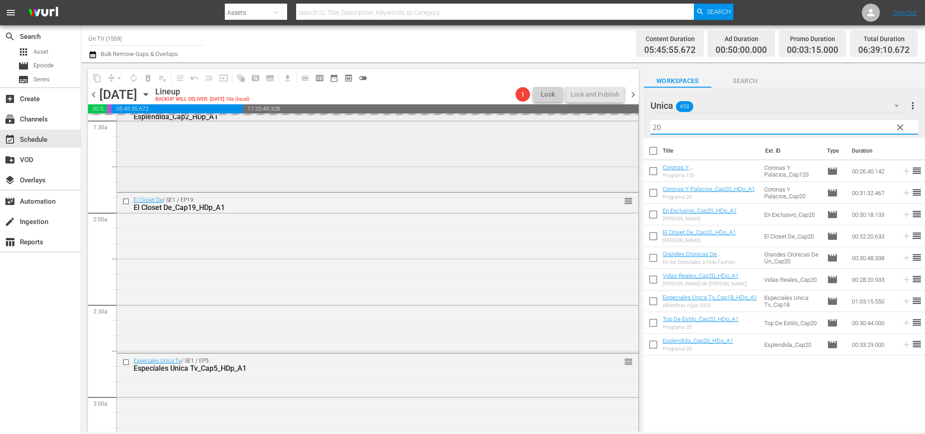
click at [573, 126] on div "content_copy compress arrow_drop_down autorenew_outlined delete_forever_outline…" at bounding box center [503, 246] width 844 height 369
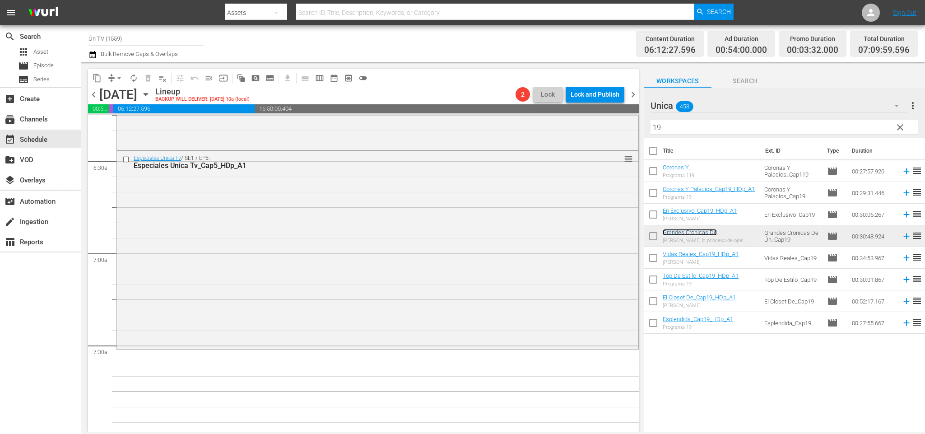
scroll to position [1287, 0]
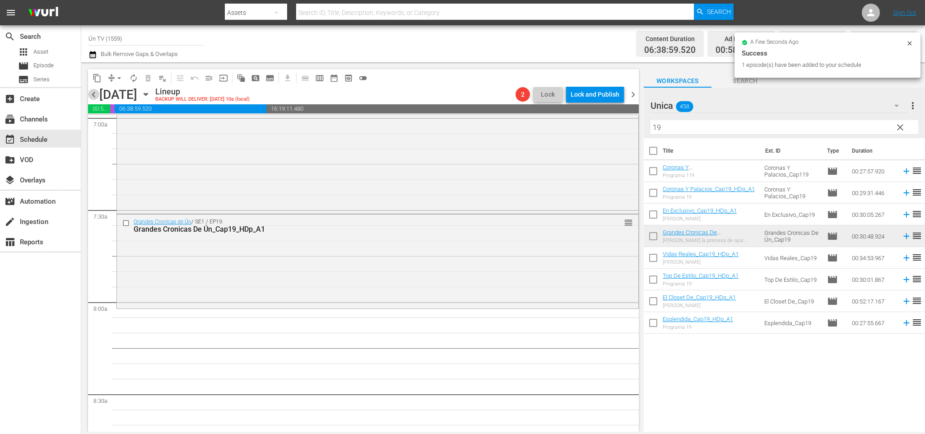
drag, startPoint x: 98, startPoint y: 95, endPoint x: 721, endPoint y: 95, distance: 623.1
click at [98, 95] on span "chevron_left" at bounding box center [93, 94] width 11 height 11
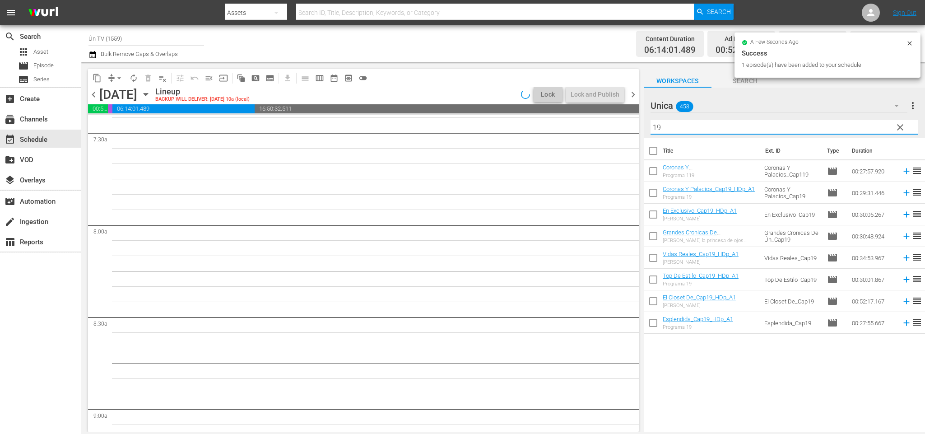
scroll to position [1287, 0]
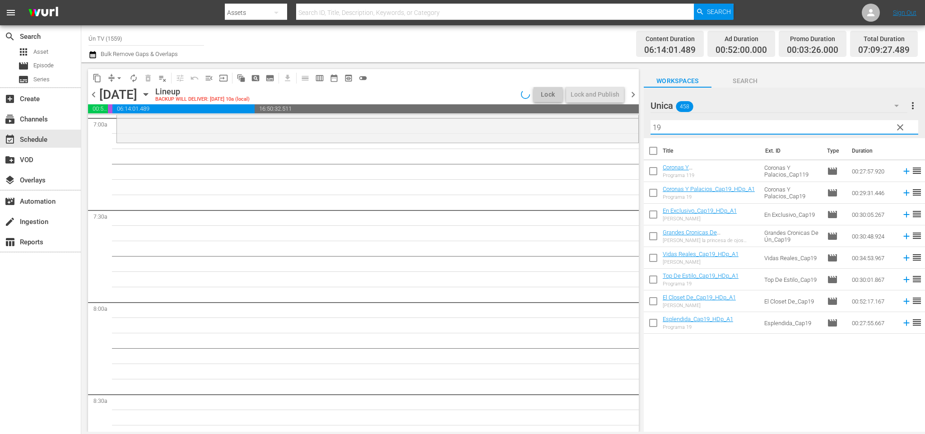
drag, startPoint x: 663, startPoint y: 125, endPoint x: 643, endPoint y: 85, distance: 44.6
click at [647, 116] on div "Unica 458 Unica more_vert clear Filter by Title 19" at bounding box center [784, 113] width 281 height 51
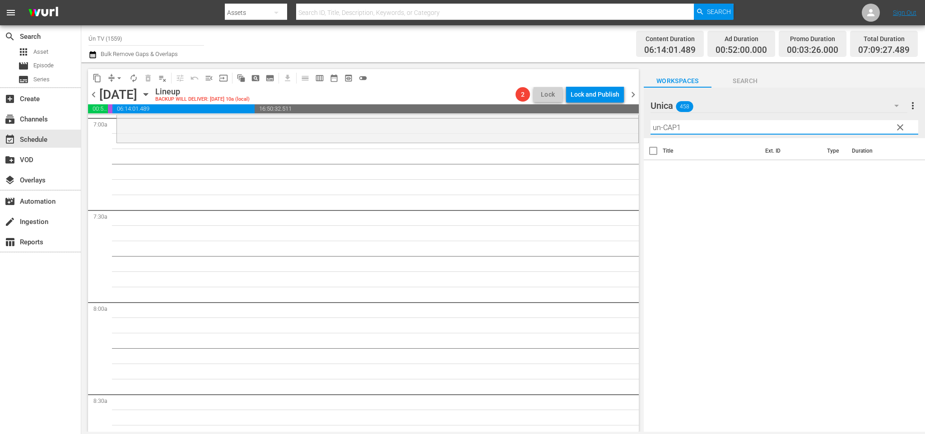
click at [664, 126] on input "un-CAP1" at bounding box center [785, 127] width 268 height 14
click at [712, 131] on input "un_CAP1" at bounding box center [785, 127] width 268 height 14
drag, startPoint x: 664, startPoint y: 125, endPoint x: 625, endPoint y: 134, distance: 40.3
click at [625, 134] on div "content_copy compress arrow_drop_down autorenew_outlined delete_forever_outline…" at bounding box center [503, 246] width 844 height 369
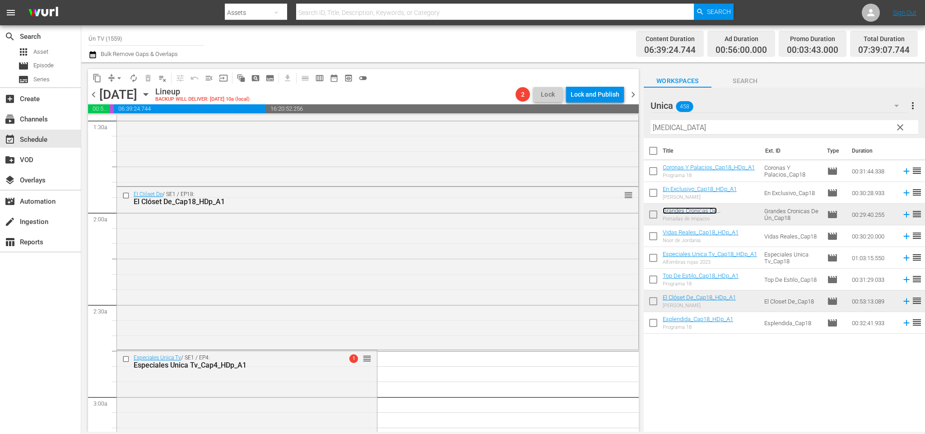
scroll to position [203, 0]
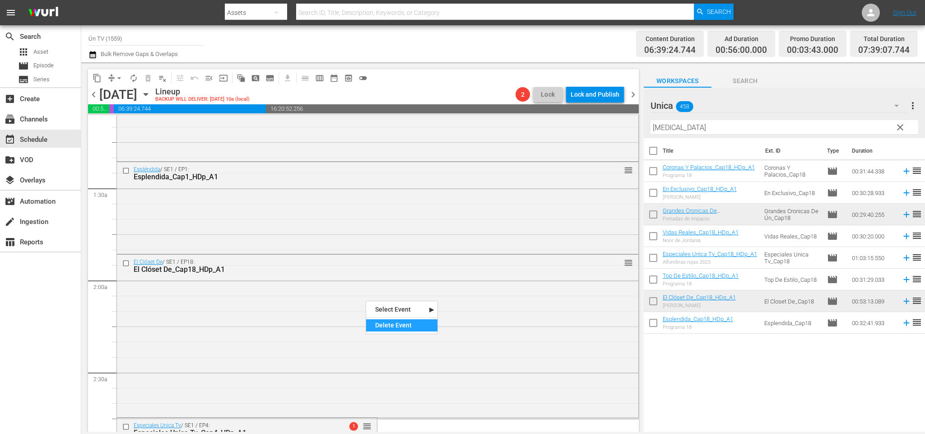
click at [407, 321] on div "Delete Event" at bounding box center [401, 325] width 71 height 12
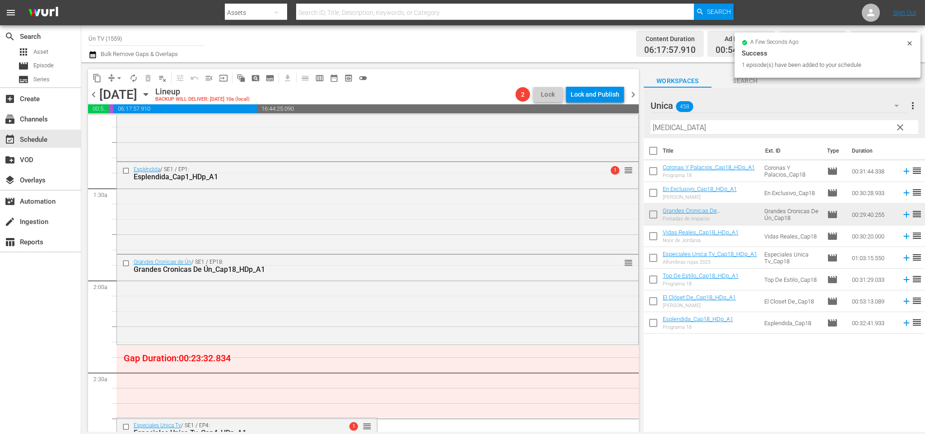
click at [93, 95] on span "chevron_left" at bounding box center [93, 94] width 11 height 11
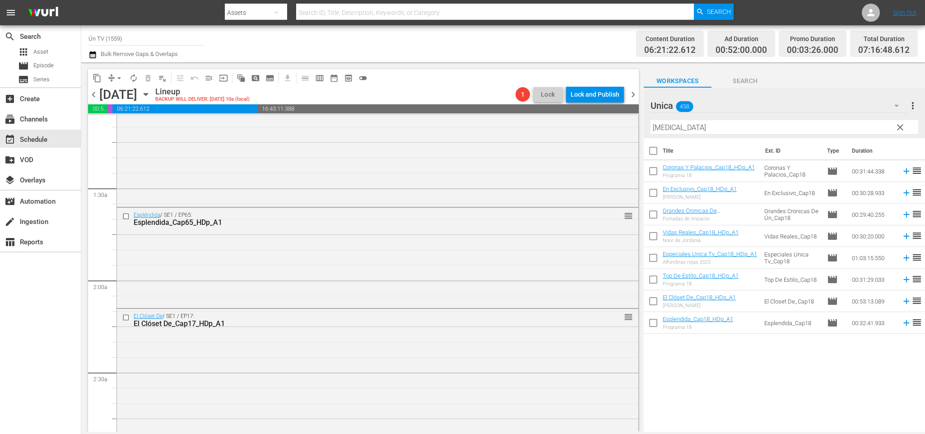
scroll to position [172, 0]
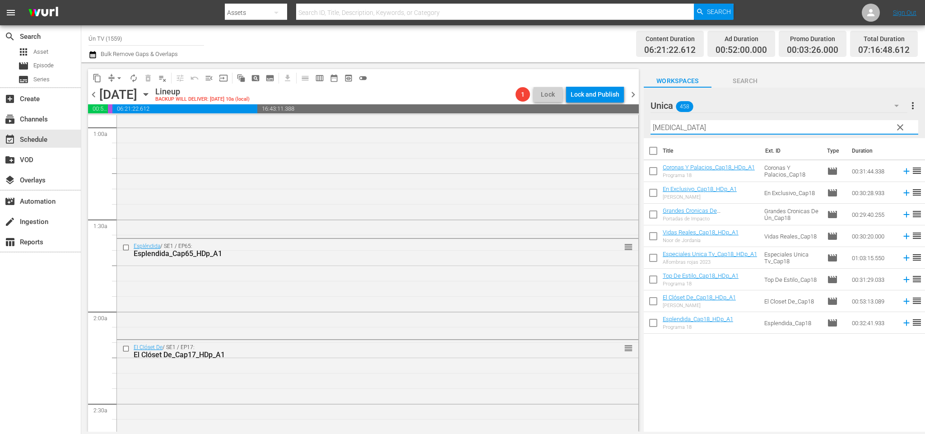
drag, startPoint x: 676, startPoint y: 126, endPoint x: 670, endPoint y: 123, distance: 6.9
click at [670, 123] on input "CAP18" at bounding box center [785, 127] width 268 height 14
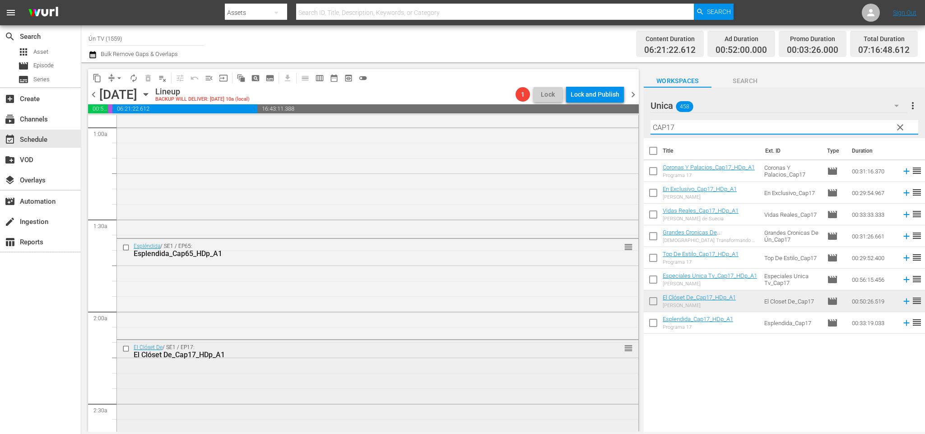
scroll to position [240, 0]
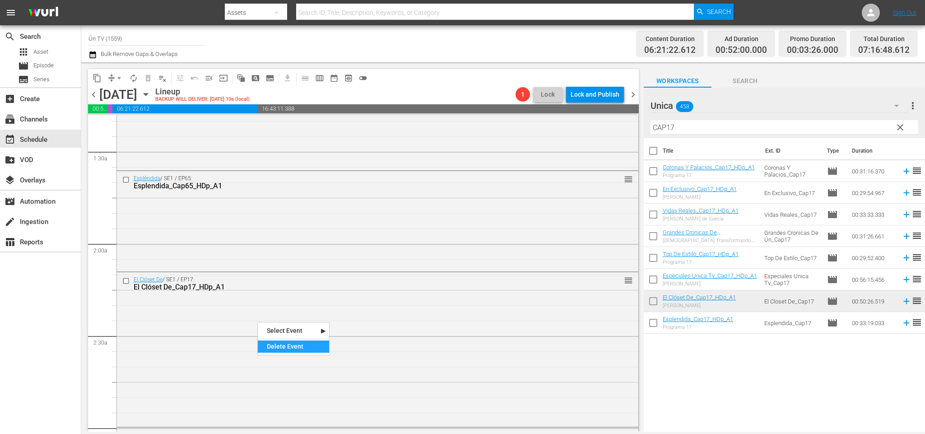
click at [301, 345] on div "Delete Event" at bounding box center [293, 346] width 71 height 12
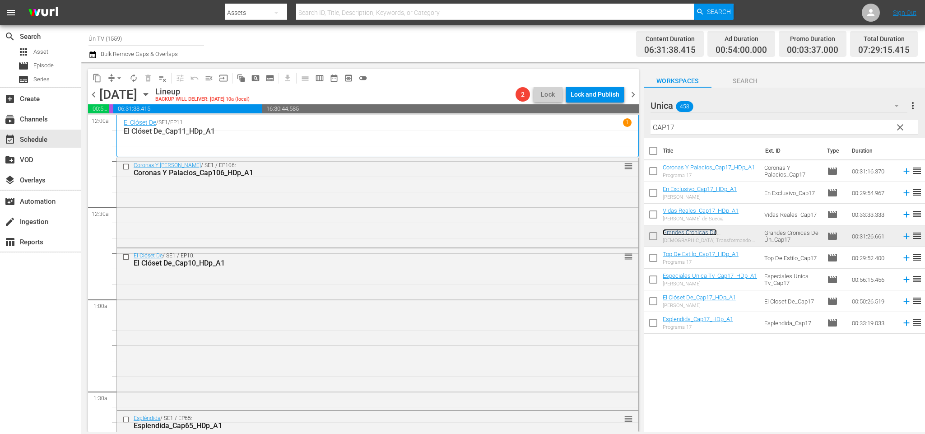
scroll to position [339, 0]
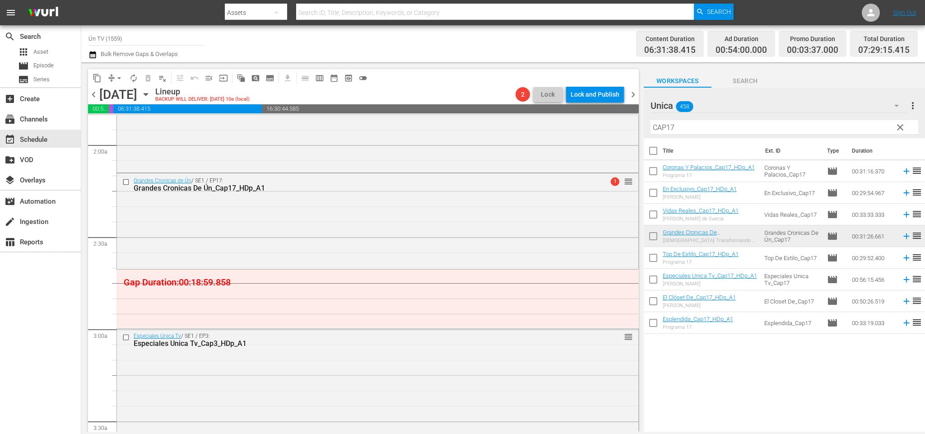
drag, startPoint x: 705, startPoint y: 126, endPoint x: 564, endPoint y: 107, distance: 142.7
click at [561, 107] on div "content_copy compress arrow_drop_down autorenew_outlined delete_forever_outline…" at bounding box center [503, 246] width 844 height 369
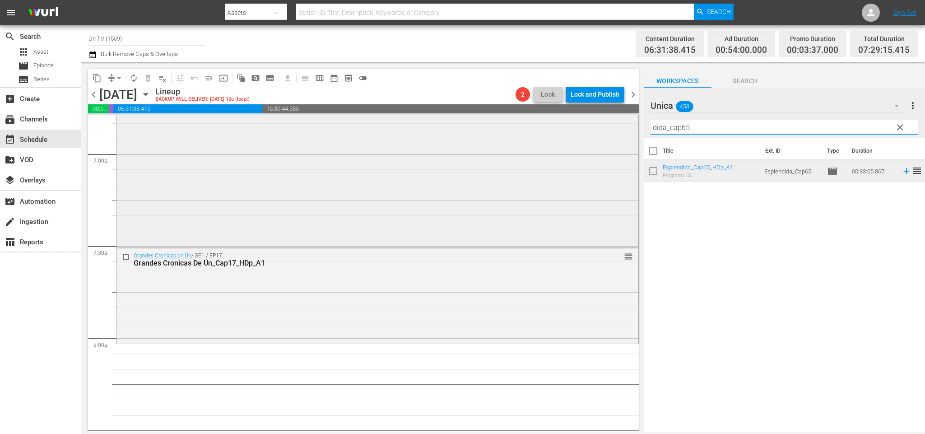
scroll to position [1318, 0]
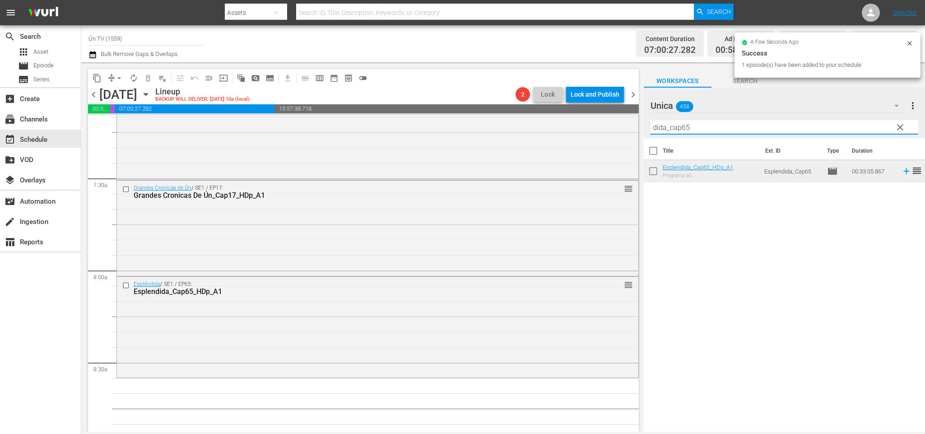
click at [683, 126] on input "dida_cap65" at bounding box center [785, 127] width 268 height 14
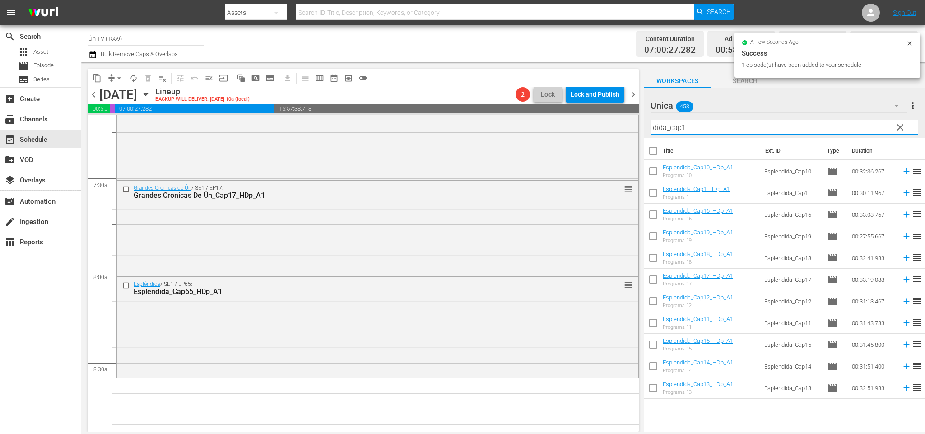
click at [635, 92] on span "chevron_right" at bounding box center [633, 94] width 11 height 11
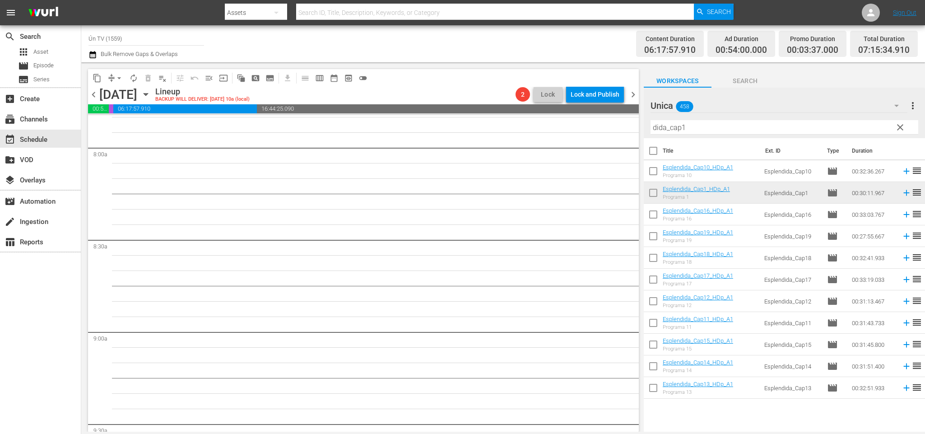
scroll to position [1333, 0]
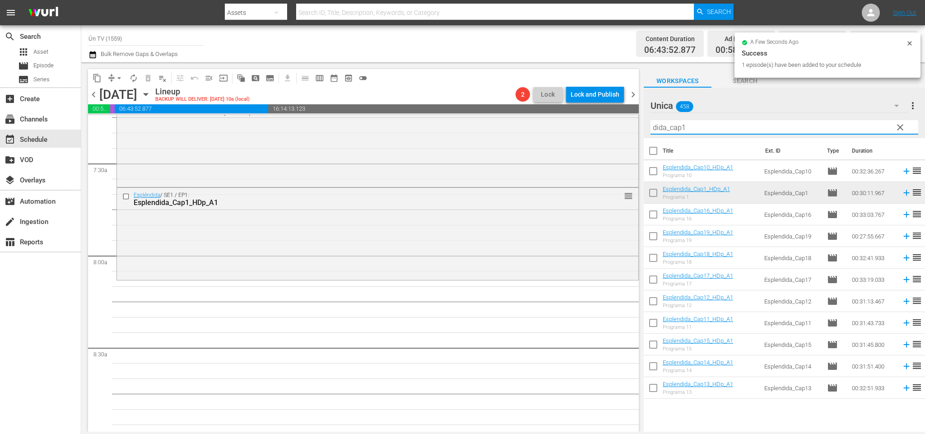
drag, startPoint x: 691, startPoint y: 126, endPoint x: 683, endPoint y: 124, distance: 8.1
click at [683, 124] on input "dida_cap1" at bounding box center [785, 127] width 268 height 14
click at [634, 93] on span "chevron_right" at bounding box center [633, 94] width 11 height 11
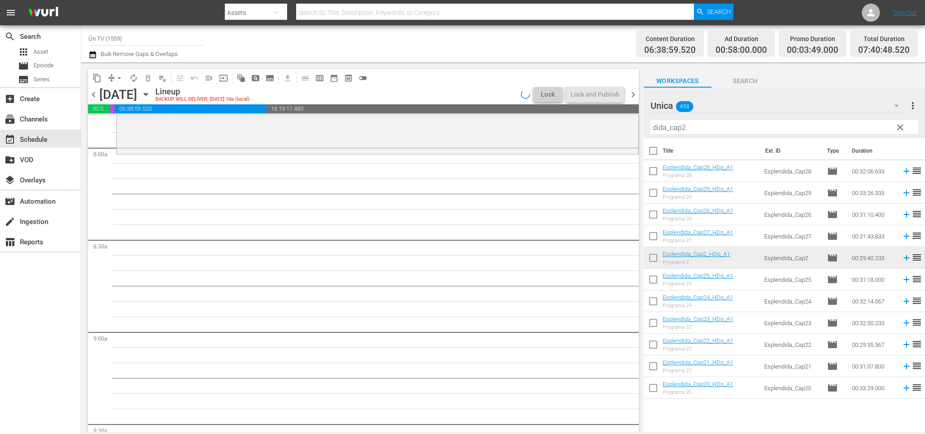
scroll to position [1365, 0]
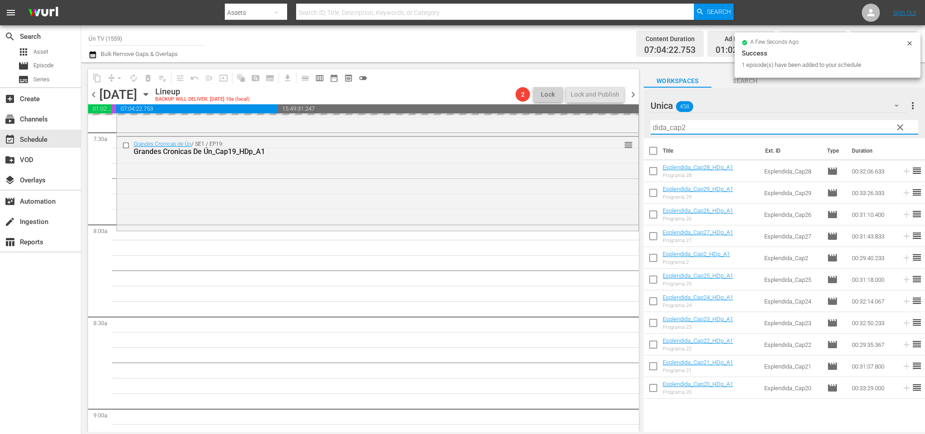
drag, startPoint x: 687, startPoint y: 124, endPoint x: 682, endPoint y: 122, distance: 5.7
click at [682, 122] on input "dida_cap2" at bounding box center [785, 127] width 268 height 14
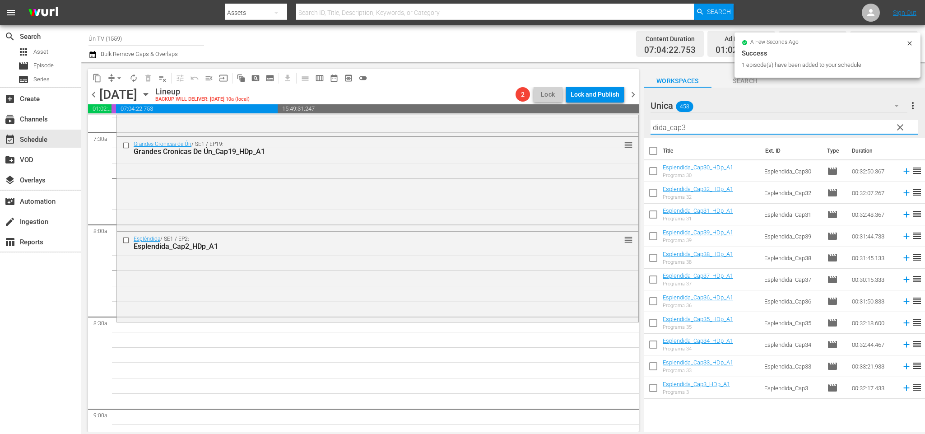
click at [636, 93] on span "chevron_right" at bounding box center [633, 94] width 11 height 11
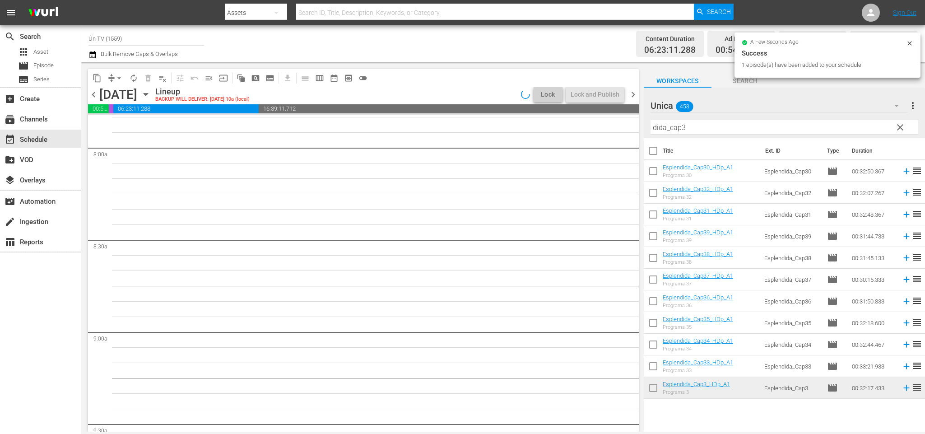
scroll to position [1395, 0]
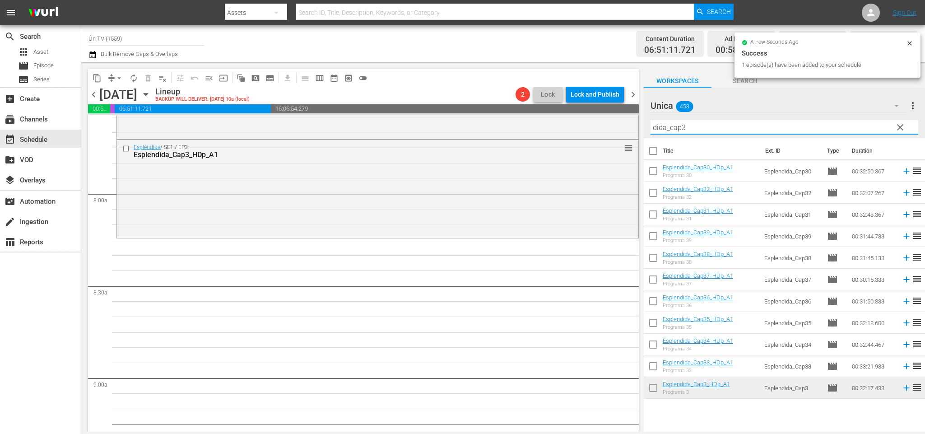
drag, startPoint x: 690, startPoint y: 123, endPoint x: 681, endPoint y: 121, distance: 8.9
click at [681, 121] on input "dida_cap3" at bounding box center [785, 127] width 268 height 14
click at [633, 95] on span "chevron_right" at bounding box center [633, 94] width 11 height 11
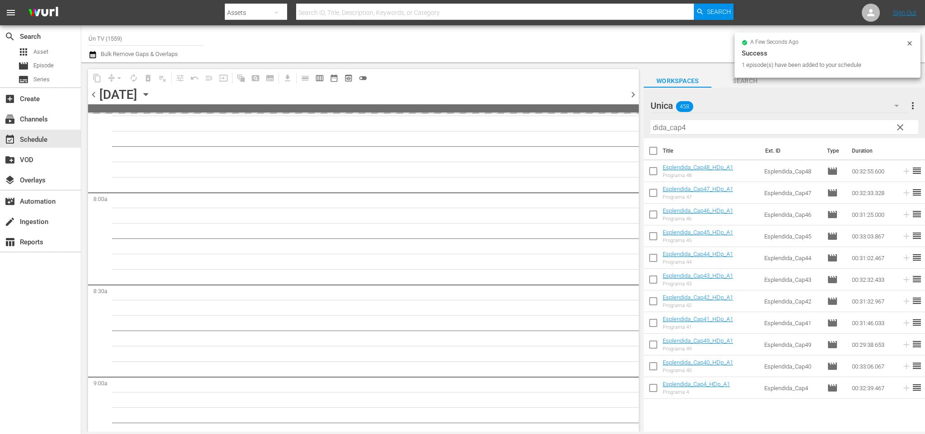
scroll to position [1441, 0]
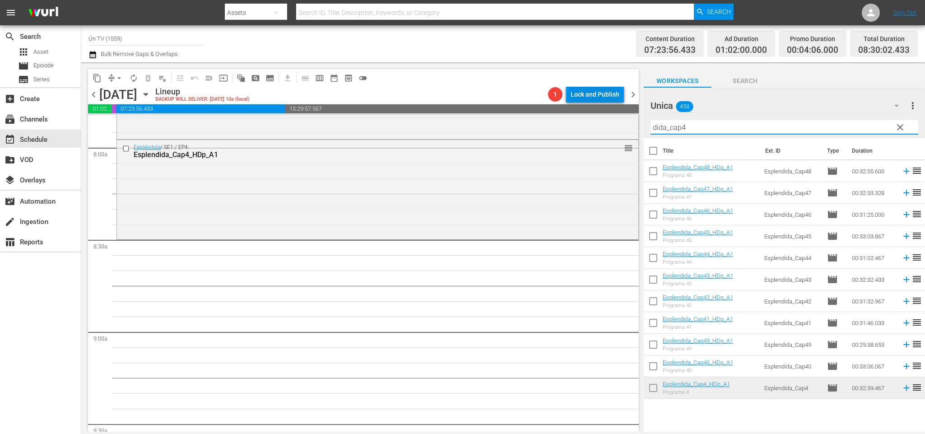
drag, startPoint x: 702, startPoint y: 122, endPoint x: 612, endPoint y: 95, distance: 94.0
click at [610, 95] on div "content_copy compress arrow_drop_down autorenew_outlined delete_forever_outline…" at bounding box center [503, 246] width 844 height 369
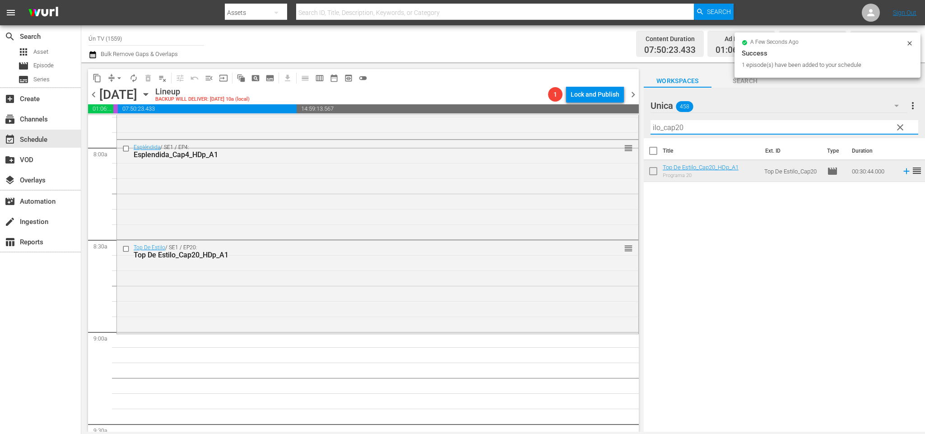
drag, startPoint x: 679, startPoint y: 126, endPoint x: 675, endPoint y: 127, distance: 4.7
click at [675, 127] on input "ilo_cap20" at bounding box center [785, 127] width 268 height 14
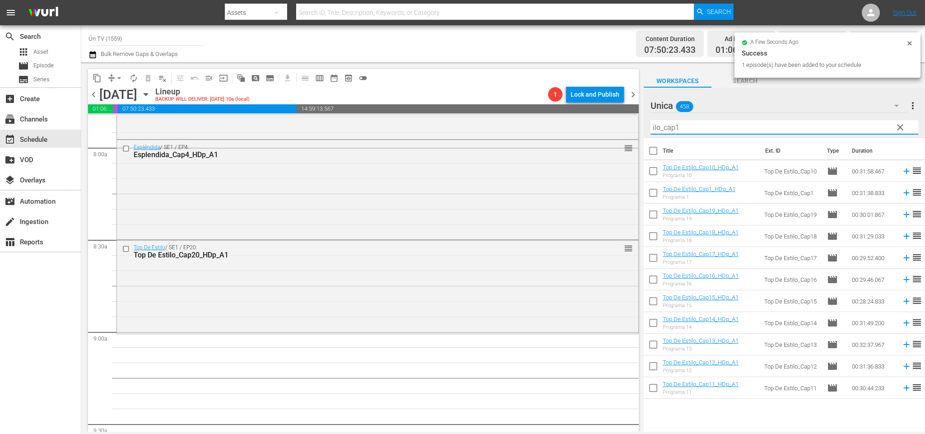
type input "ilo_cap1"
click at [90, 92] on span "chevron_left" at bounding box center [93, 94] width 11 height 11
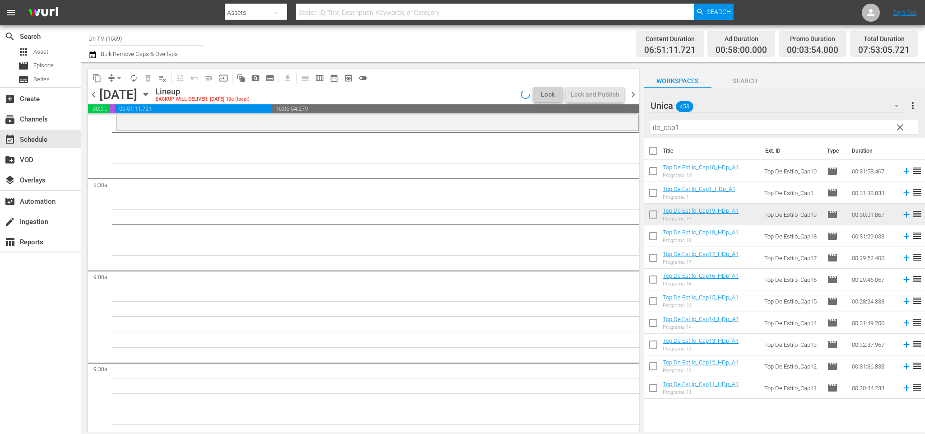
scroll to position [1441, 0]
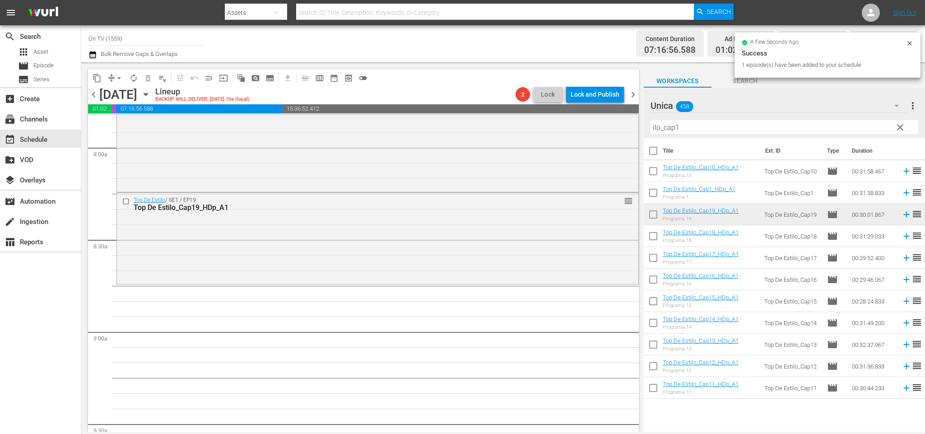
click at [93, 93] on span "chevron_left" at bounding box center [93, 94] width 11 height 11
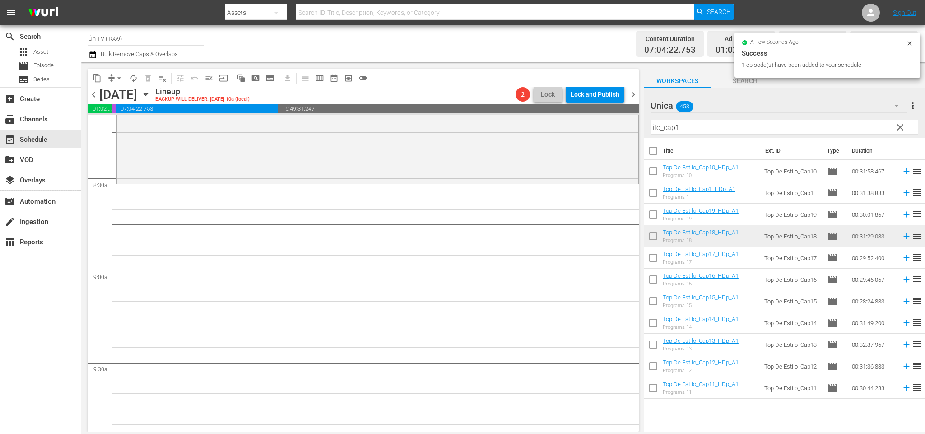
scroll to position [1411, 0]
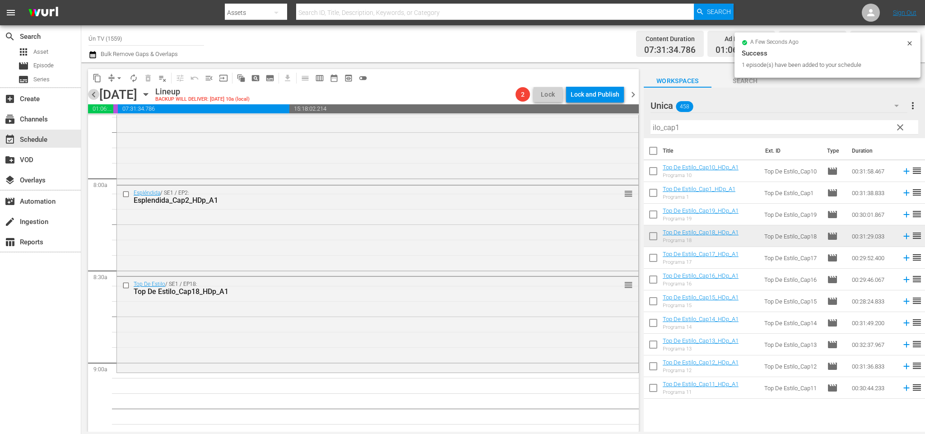
click at [95, 99] on span "chevron_left" at bounding box center [93, 94] width 11 height 11
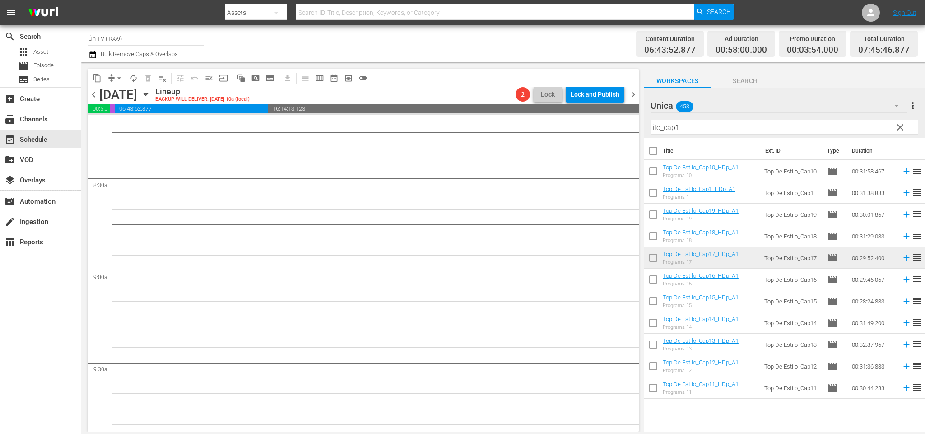
scroll to position [1395, 0]
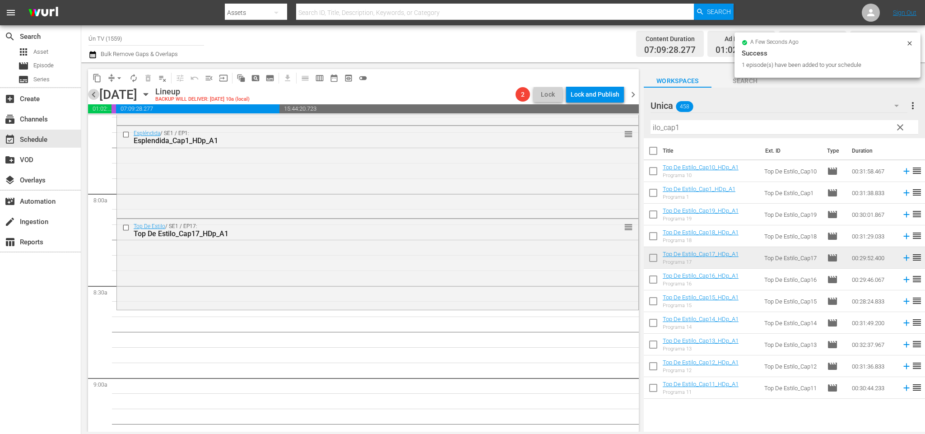
click at [93, 94] on span "chevron_left" at bounding box center [93, 94] width 11 height 11
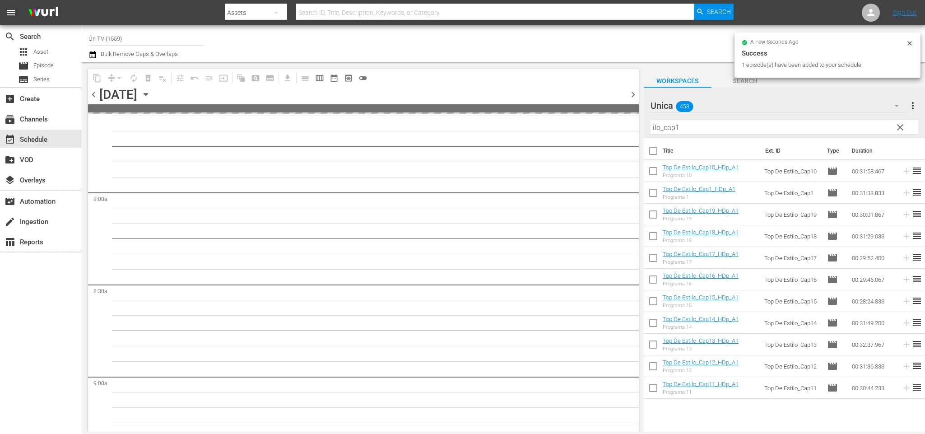
scroll to position [1503, 0]
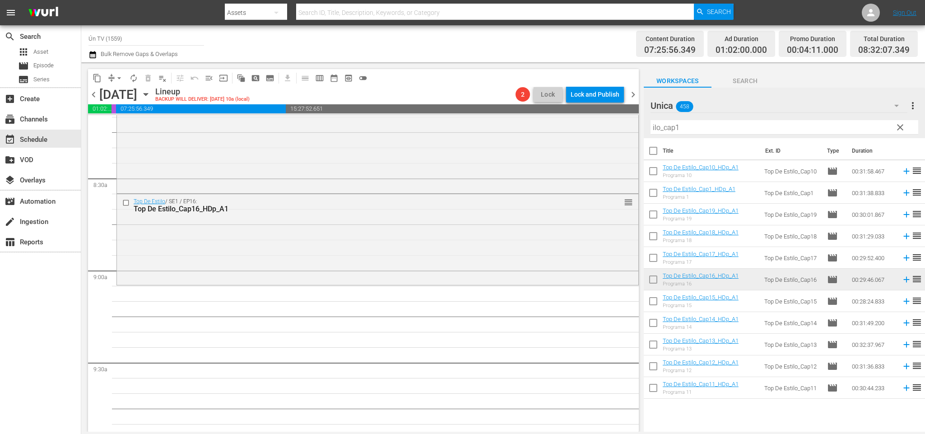
click at [895, 127] on span "clear" at bounding box center [900, 127] width 11 height 11
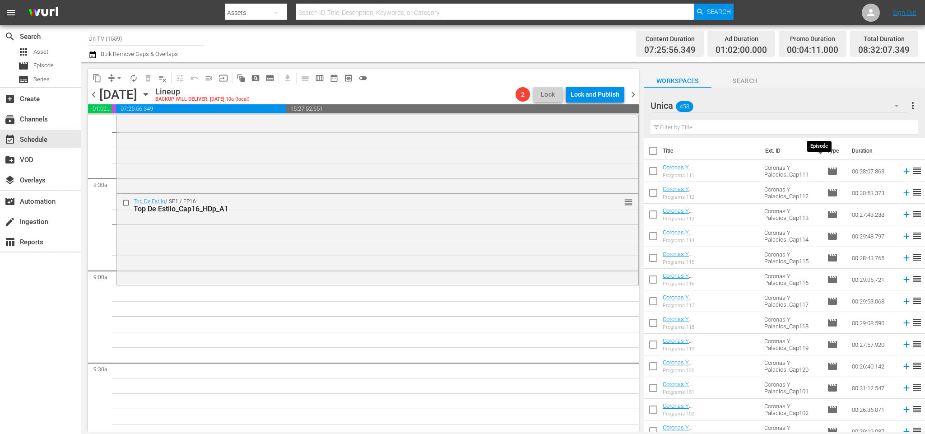
scroll to position [203, 0]
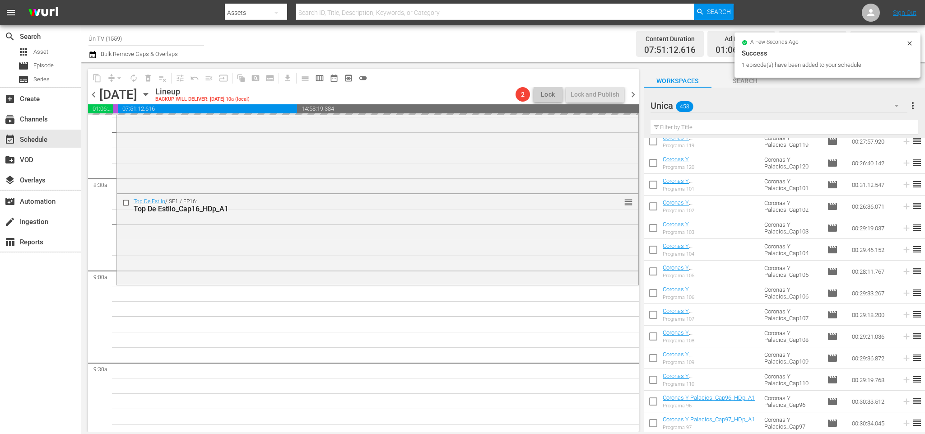
click at [634, 96] on span "chevron_right" at bounding box center [633, 94] width 11 height 11
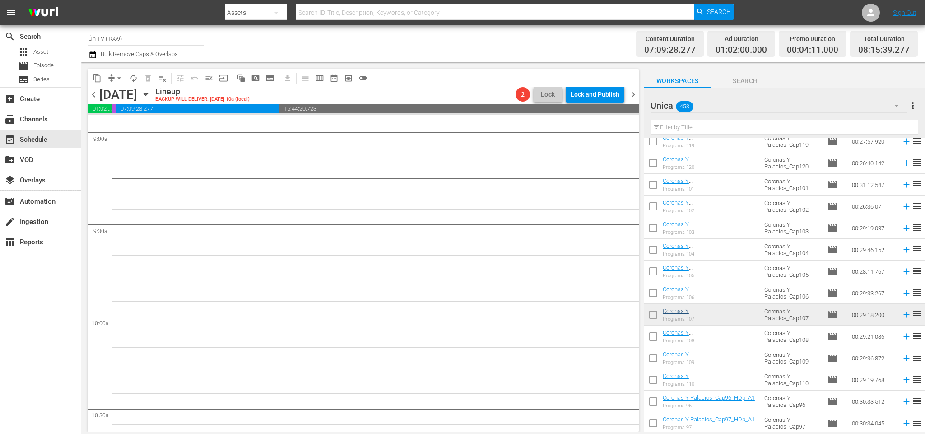
scroll to position [1505, 0]
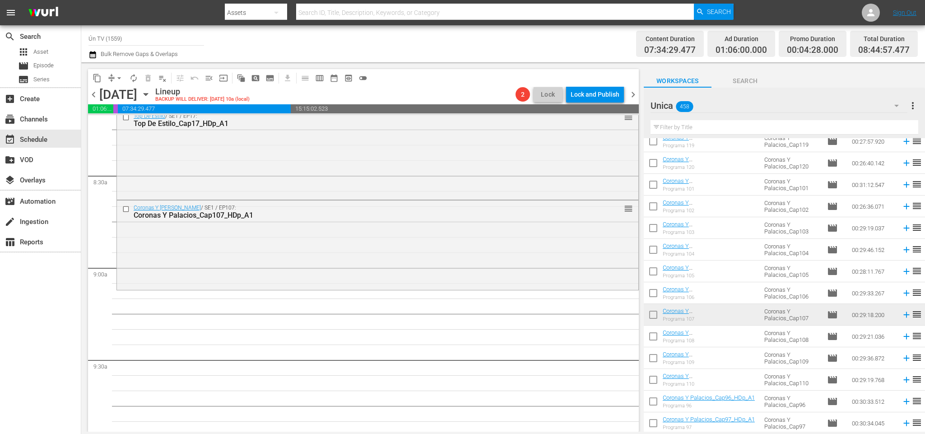
click at [630, 95] on span "chevron_right" at bounding box center [633, 94] width 11 height 11
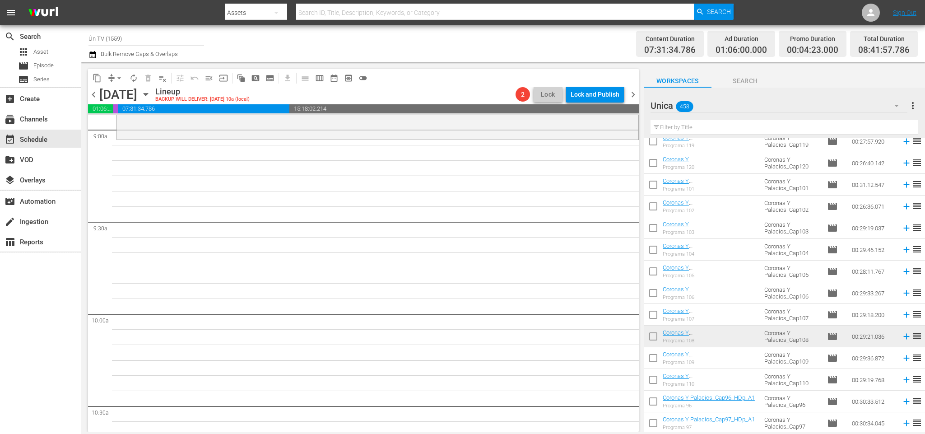
scroll to position [1537, 0]
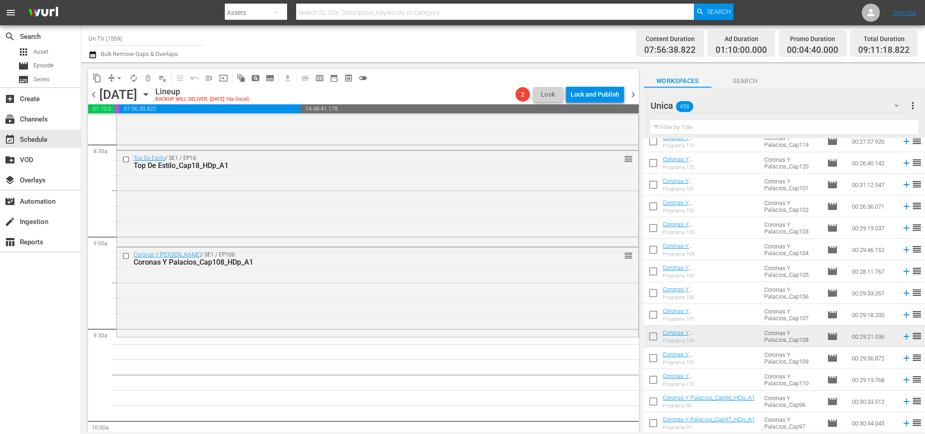
click at [633, 92] on span "chevron_right" at bounding box center [633, 94] width 11 height 11
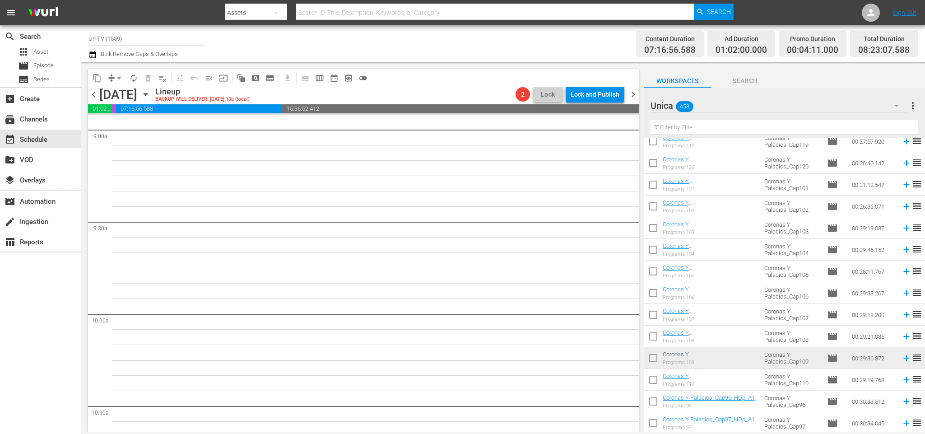
scroll to position [1583, 0]
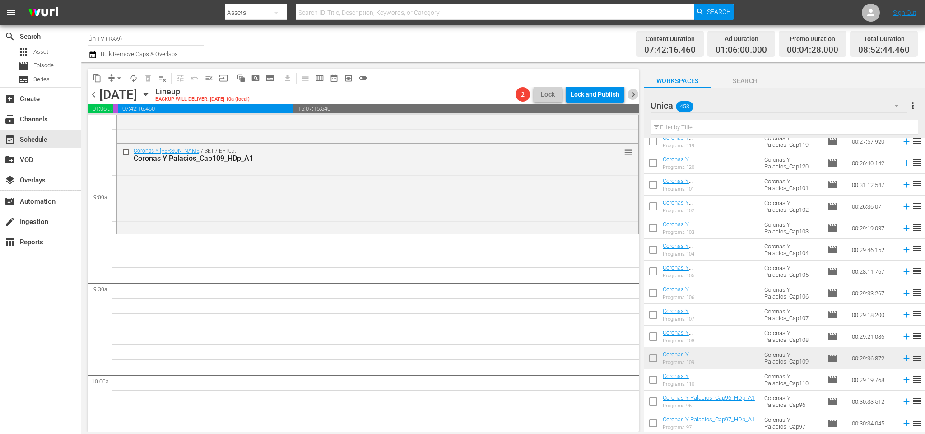
click at [631, 91] on span "chevron_right" at bounding box center [633, 94] width 11 height 11
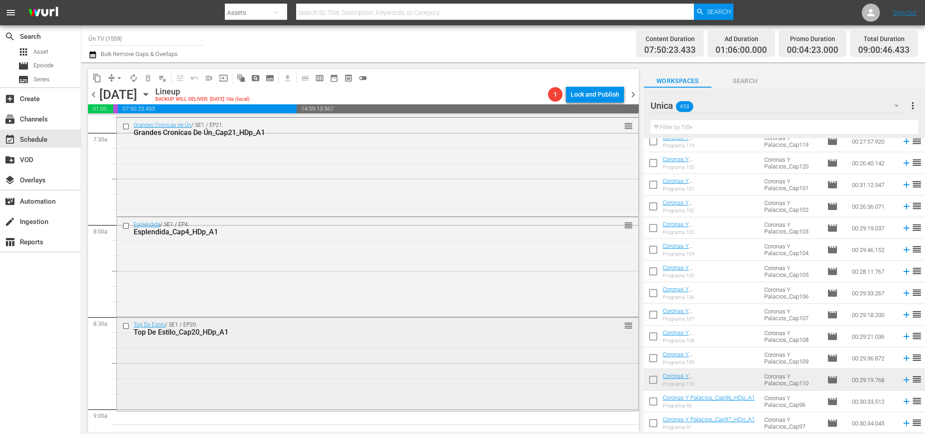
scroll to position [1432, 0]
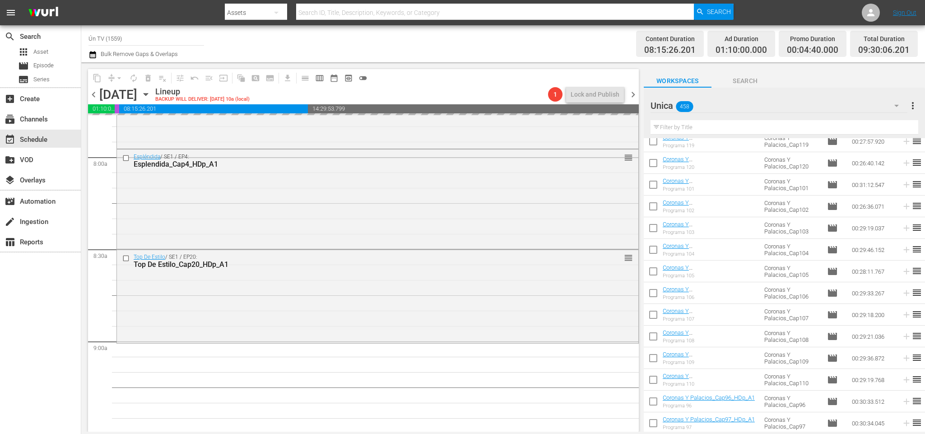
click at [725, 129] on input "text" at bounding box center [785, 127] width 268 height 14
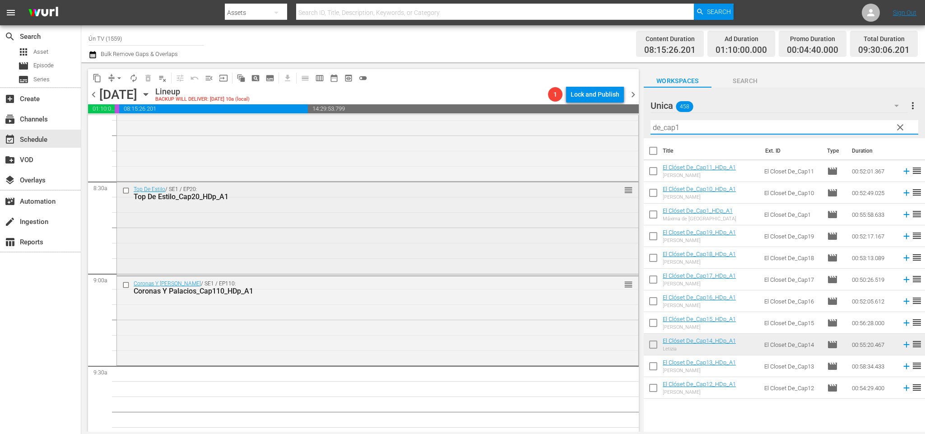
scroll to position [1635, 0]
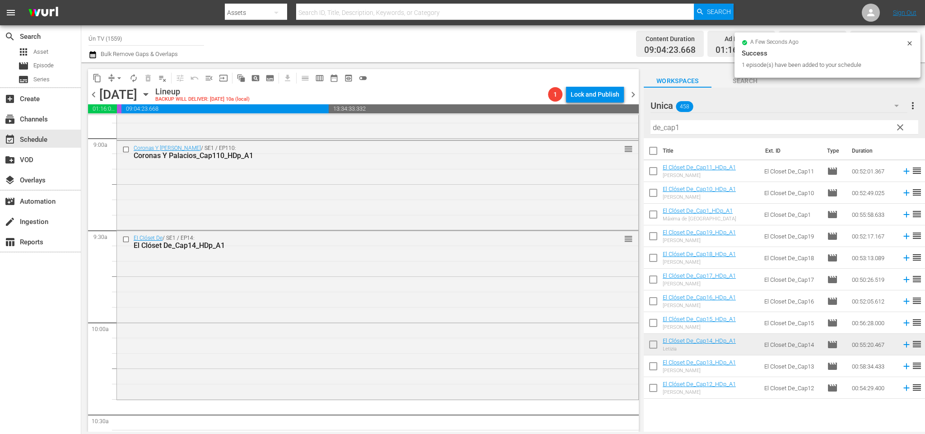
click at [95, 89] on span "chevron_left" at bounding box center [93, 94] width 11 height 11
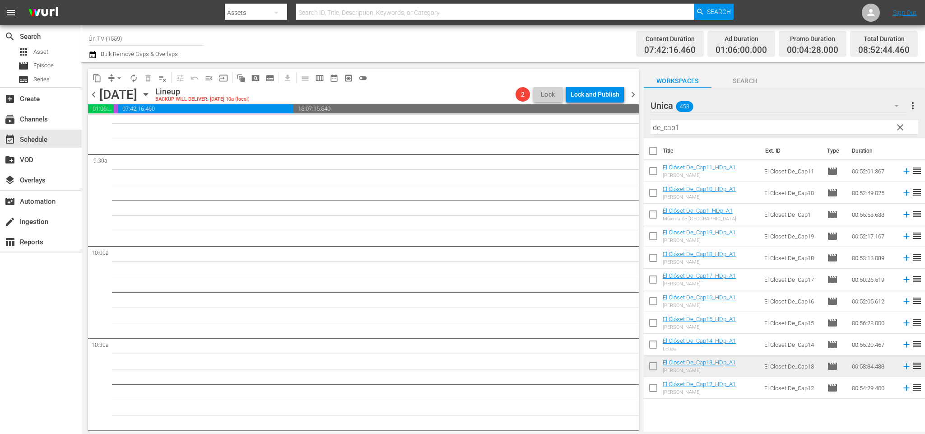
scroll to position [1650, 0]
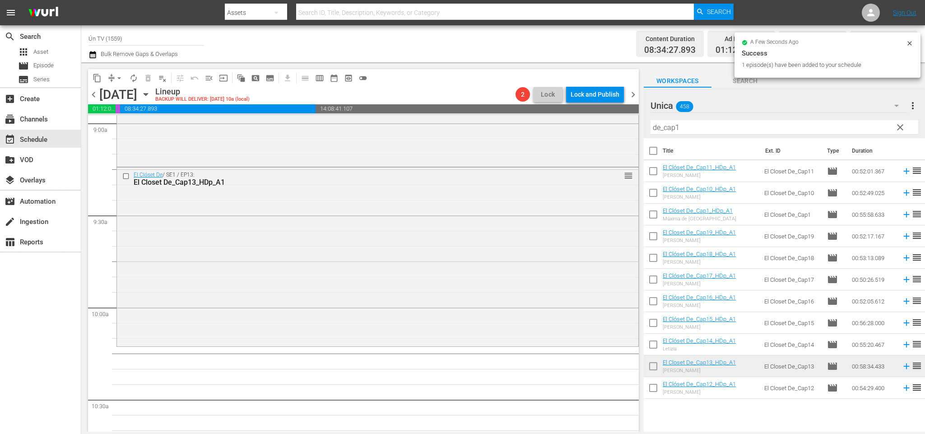
click at [96, 95] on span "chevron_left" at bounding box center [93, 94] width 11 height 11
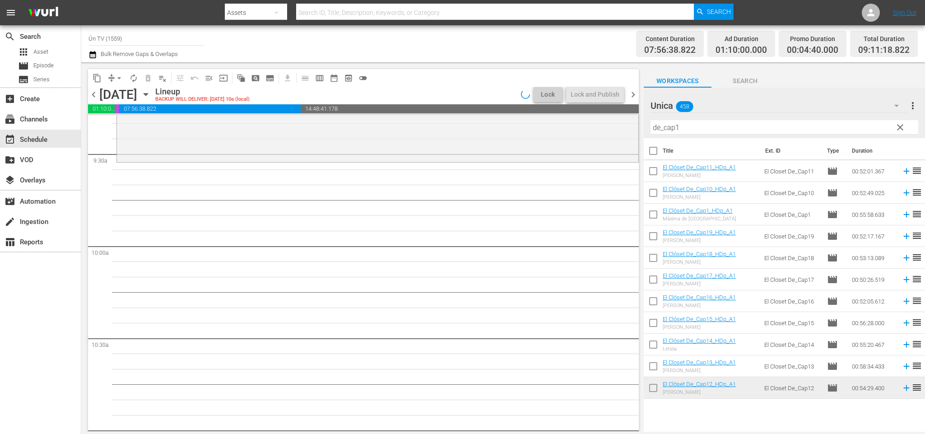
scroll to position [1589, 0]
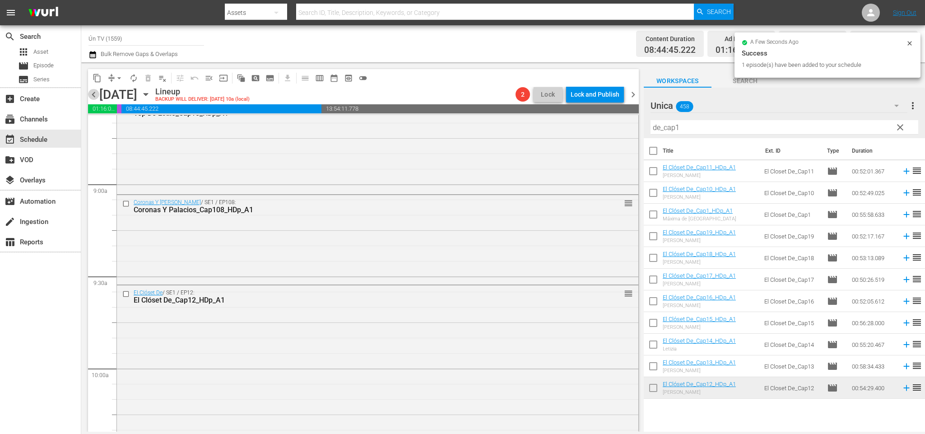
click at [93, 93] on span "chevron_left" at bounding box center [93, 94] width 11 height 11
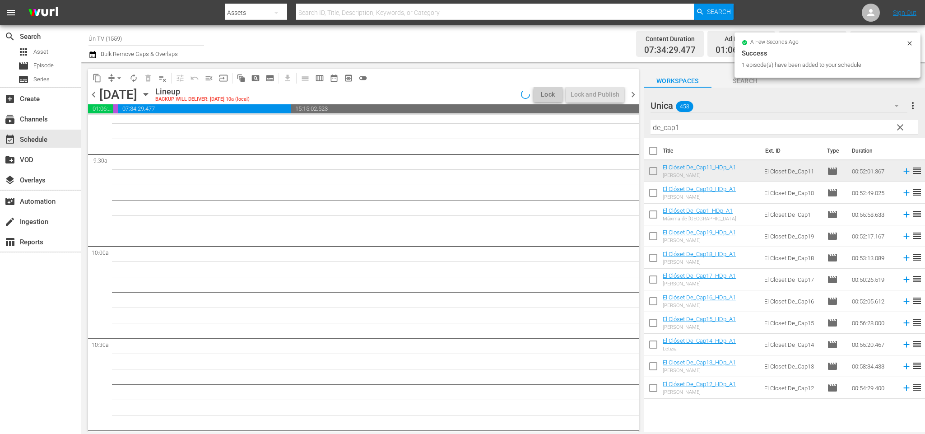
scroll to position [1573, 0]
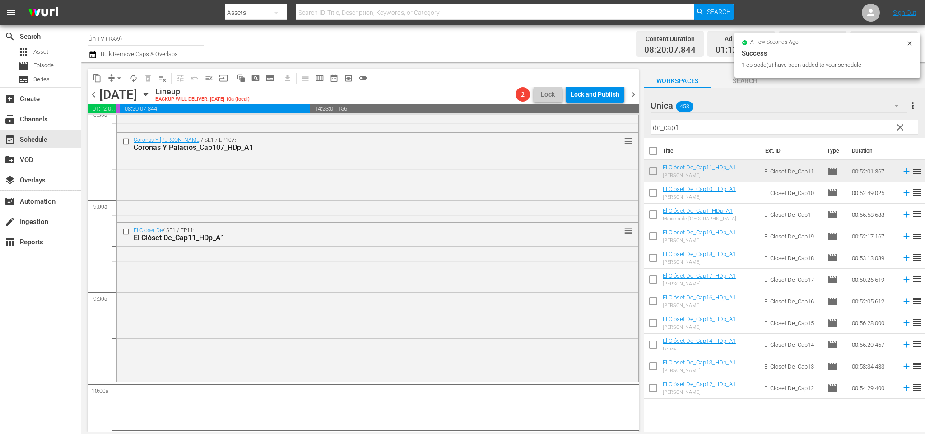
click at [94, 93] on span "chevron_left" at bounding box center [93, 94] width 11 height 11
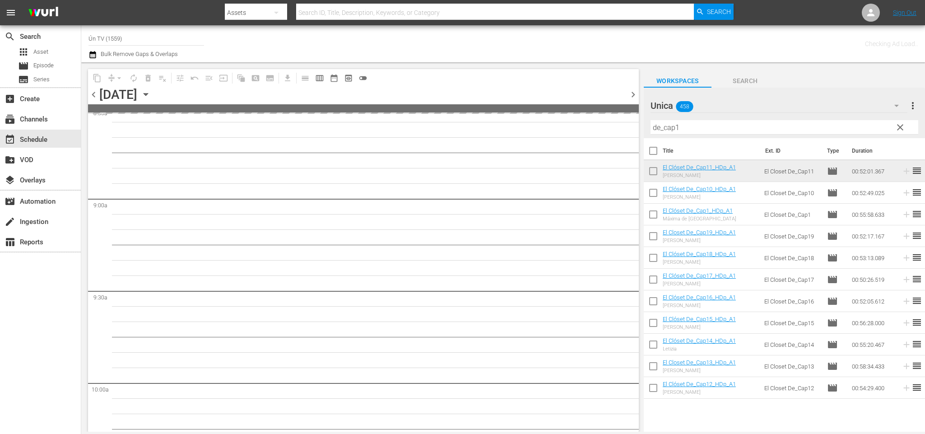
scroll to position [1711, 0]
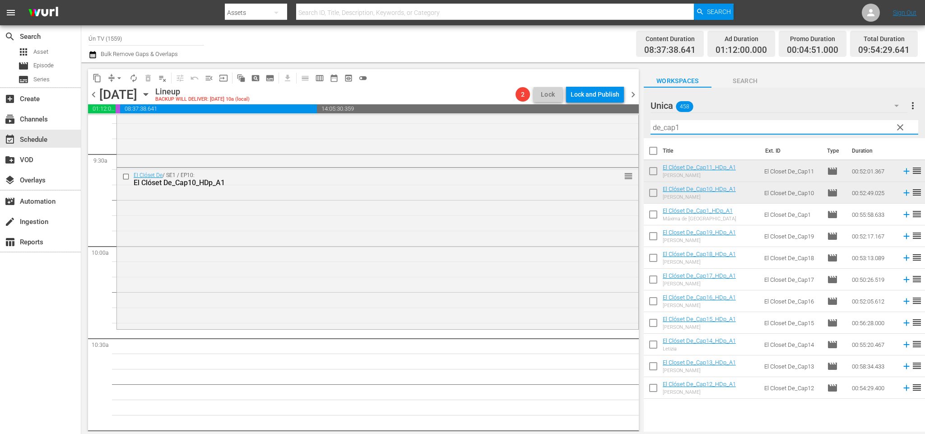
drag, startPoint x: 806, startPoint y: 120, endPoint x: 413, endPoint y: 103, distance: 393.2
click at [413, 103] on div "content_copy compress arrow_drop_down autorenew_outlined delete_forever_outline…" at bounding box center [503, 246] width 844 height 369
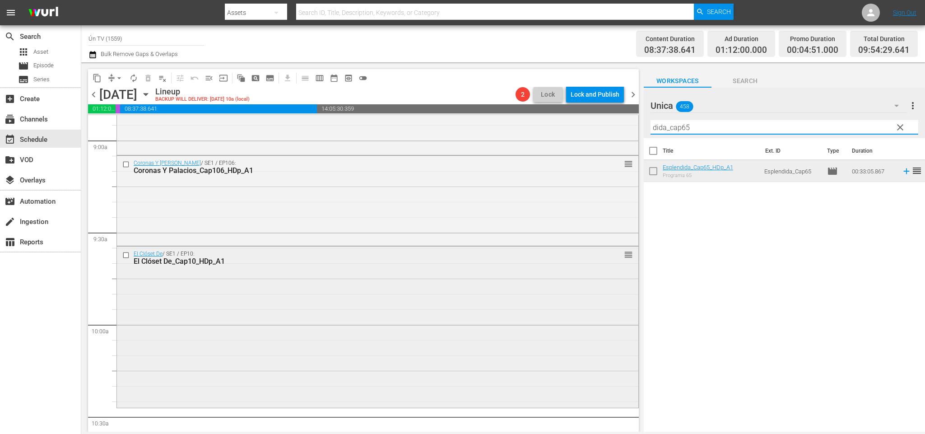
scroll to position [1700, 0]
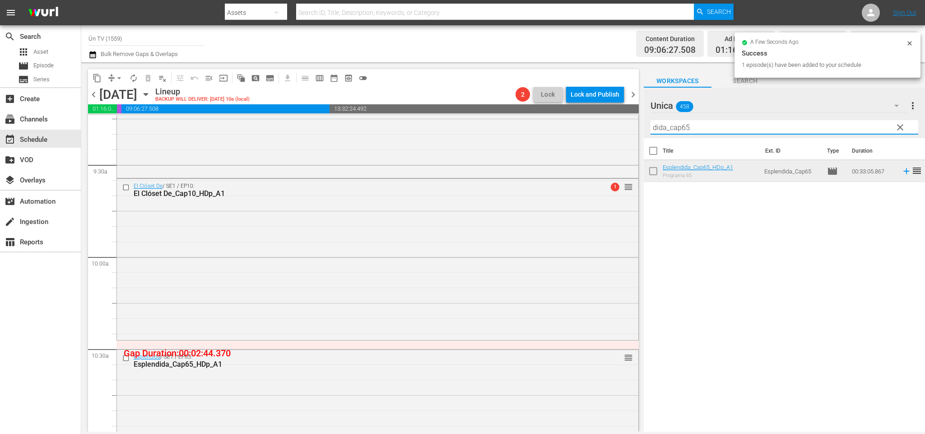
drag, startPoint x: 702, startPoint y: 124, endPoint x: 682, endPoint y: 125, distance: 19.9
click at [682, 125] on input "dida_cap65" at bounding box center [785, 127] width 268 height 14
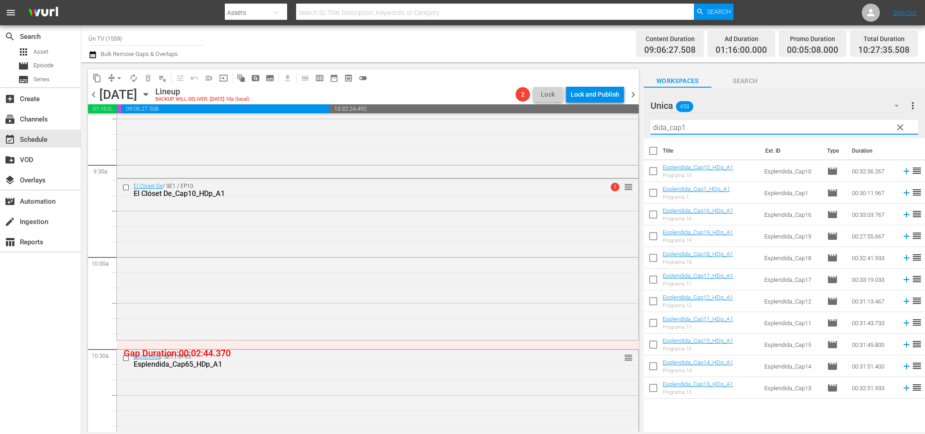
click at [636, 91] on span "chevron_right" at bounding box center [633, 94] width 11 height 11
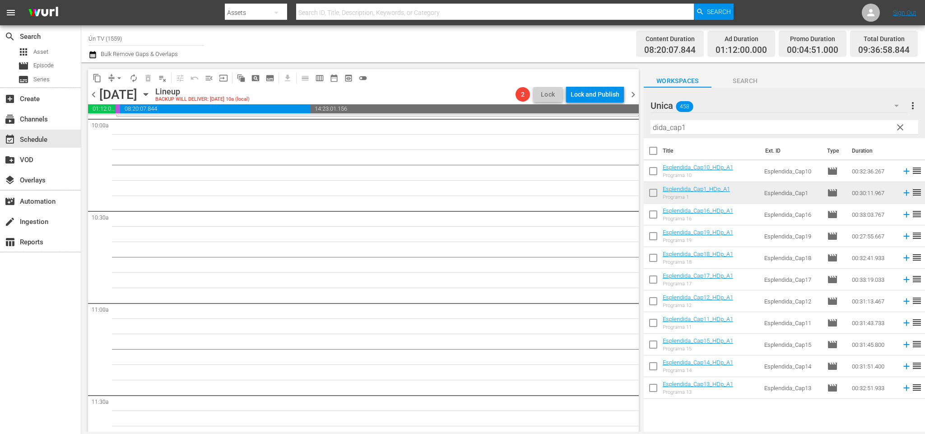
scroll to position [1703, 0]
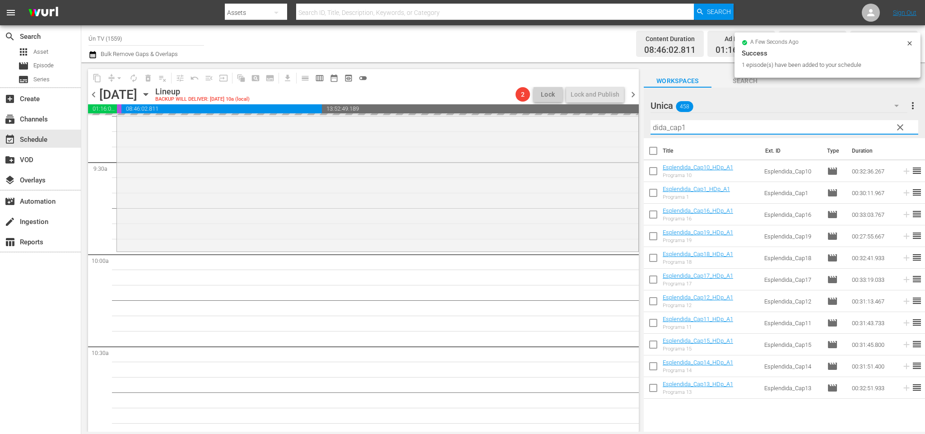
drag, startPoint x: 691, startPoint y: 127, endPoint x: 680, endPoint y: 124, distance: 11.4
click at [682, 124] on input "dida_cap1" at bounding box center [785, 127] width 268 height 14
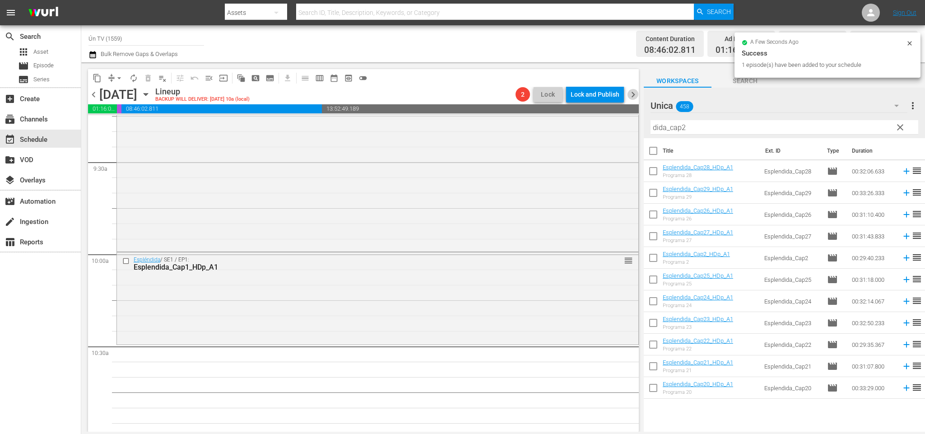
click at [631, 91] on span "chevron_right" at bounding box center [633, 94] width 11 height 11
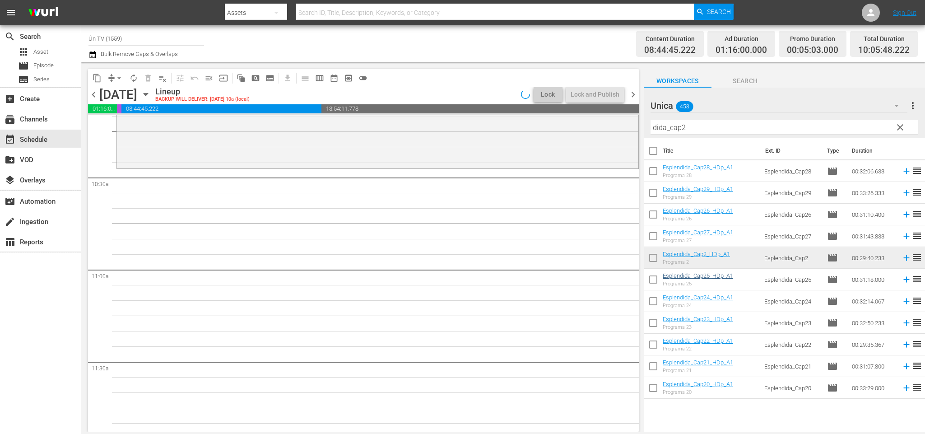
scroll to position [1734, 0]
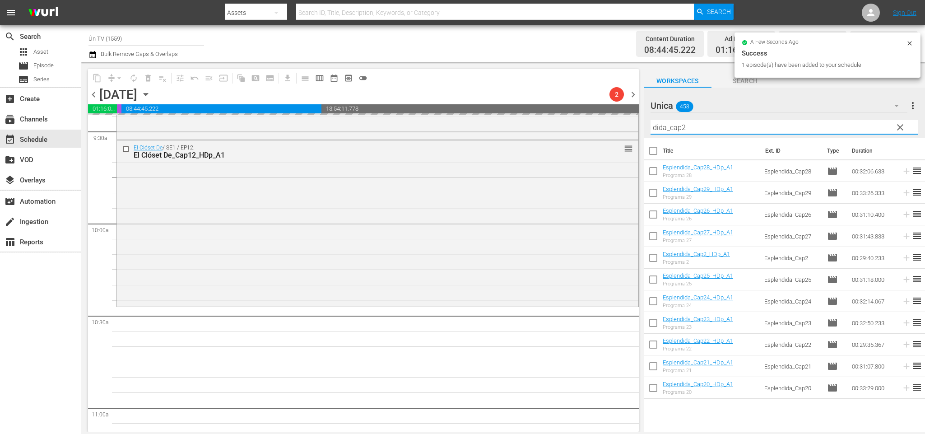
drag, startPoint x: 691, startPoint y: 125, endPoint x: 680, endPoint y: 120, distance: 12.1
click at [680, 121] on input "dida_cap2" at bounding box center [785, 127] width 268 height 14
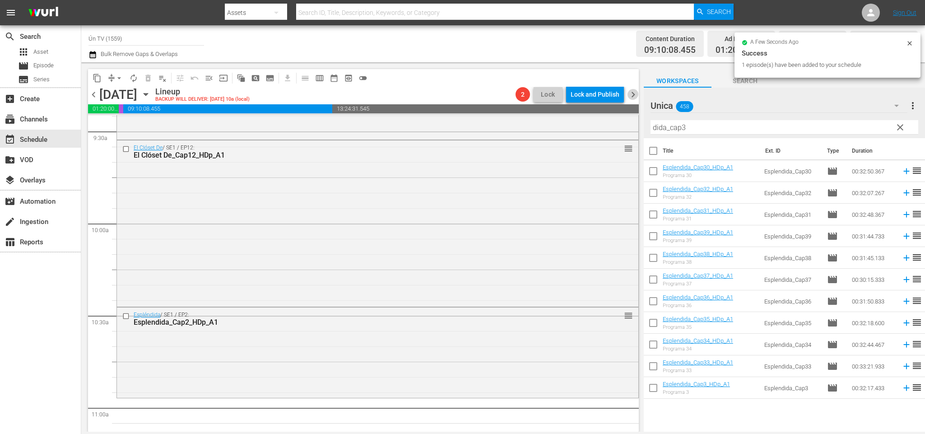
click at [636, 94] on span "chevron_right" at bounding box center [633, 94] width 11 height 11
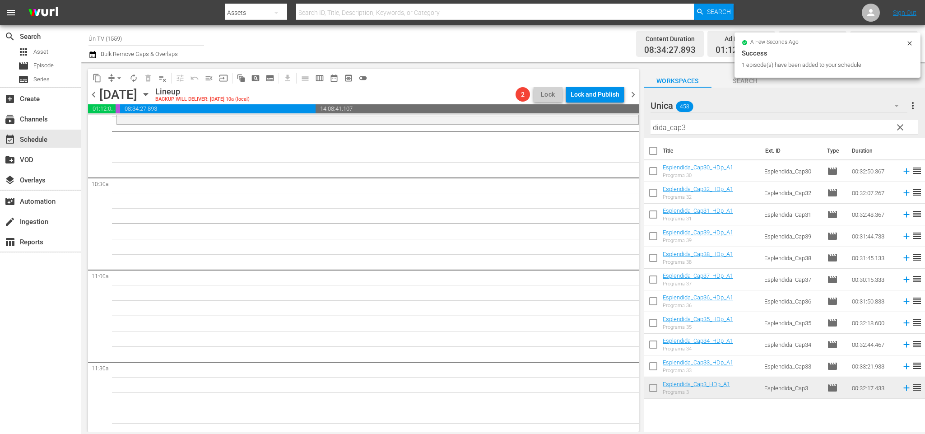
scroll to position [1810, 0]
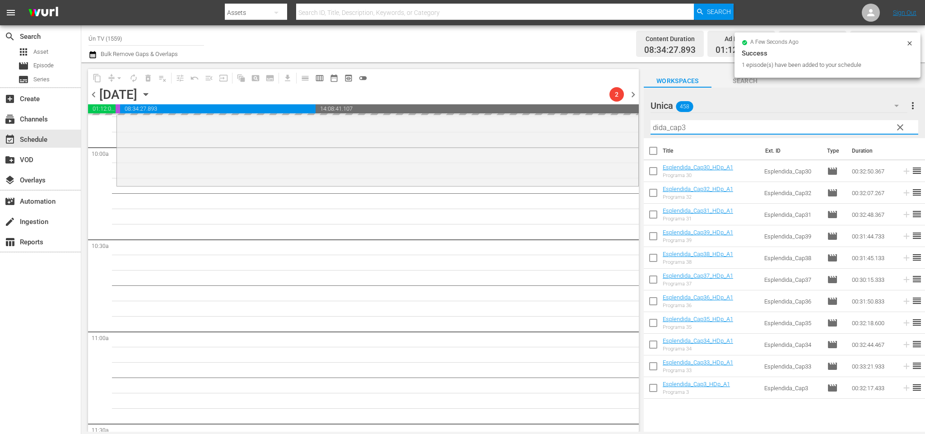
drag, startPoint x: 683, startPoint y: 126, endPoint x: 685, endPoint y: 138, distance: 12.3
click at [682, 126] on input "dida_cap3" at bounding box center [785, 127] width 268 height 14
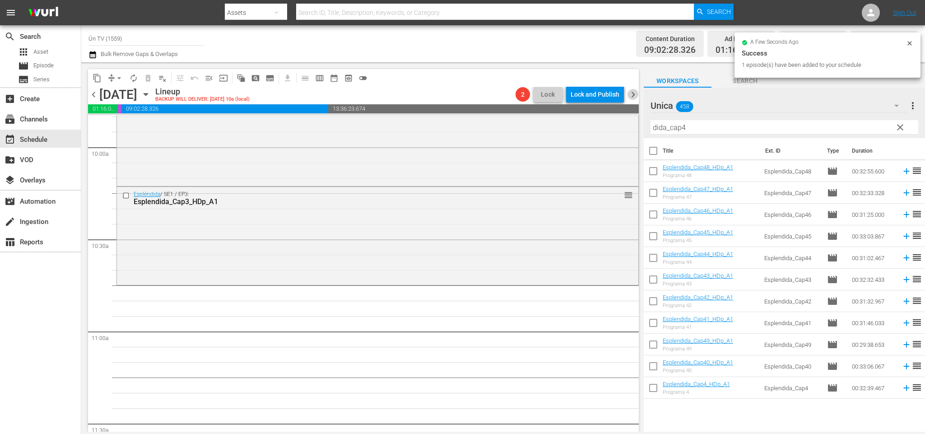
click at [634, 95] on span "chevron_right" at bounding box center [633, 94] width 11 height 11
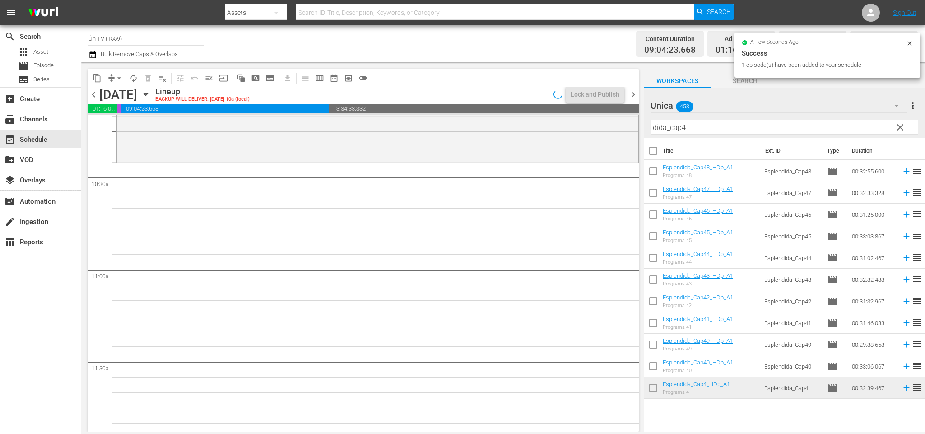
scroll to position [1795, 0]
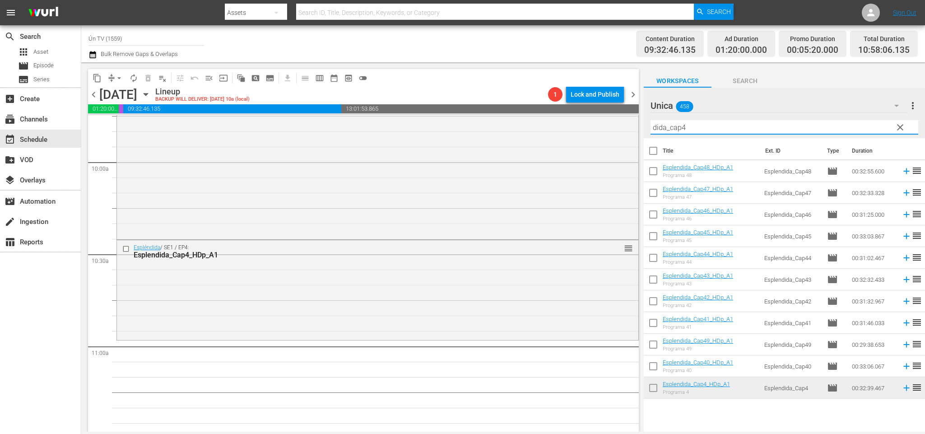
drag, startPoint x: 692, startPoint y: 127, endPoint x: 516, endPoint y: 113, distance: 176.7
click at [512, 117] on div "content_copy compress arrow_drop_down autorenew_outlined delete_forever_outline…" at bounding box center [503, 246] width 844 height 369
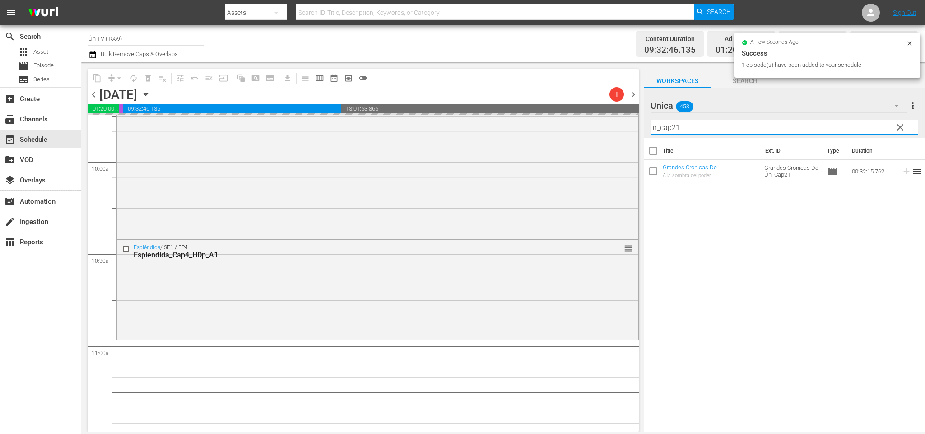
click at [721, 127] on input "n_cap21" at bounding box center [785, 127] width 268 height 14
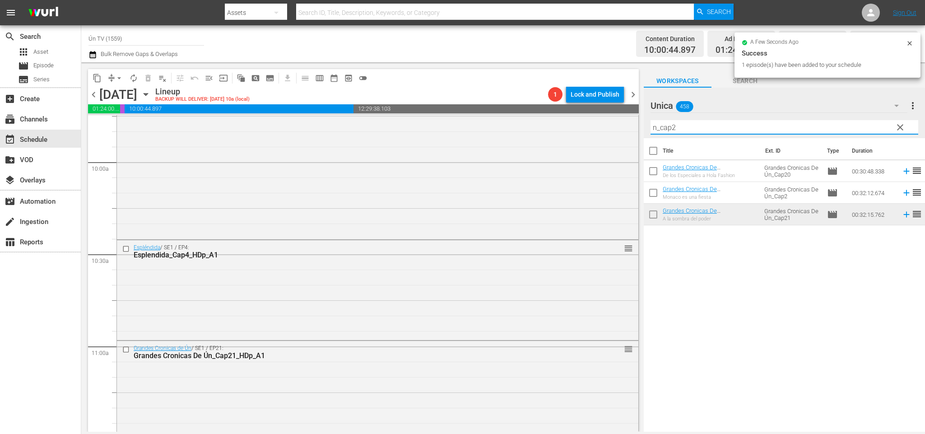
click at [87, 98] on div "content_copy compress arrow_drop_down autorenew_outlined delete_forever_outline…" at bounding box center [361, 246] width 560 height 369
click at [93, 97] on span "chevron_left" at bounding box center [93, 94] width 11 height 11
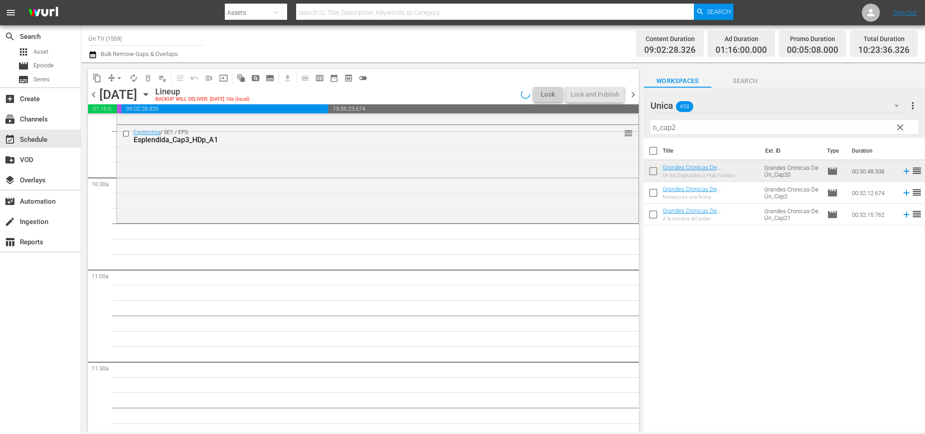
scroll to position [1810, 0]
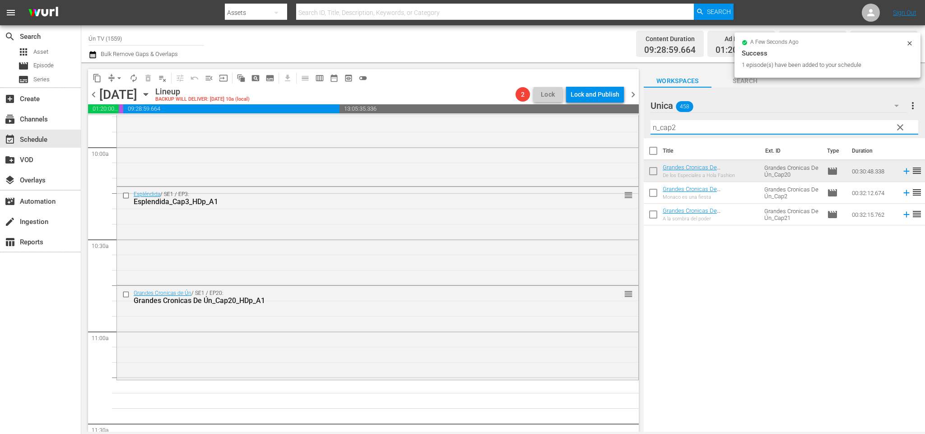
drag, startPoint x: 676, startPoint y: 125, endPoint x: 672, endPoint y: 122, distance: 4.6
click at [672, 122] on input "n_cap2" at bounding box center [785, 127] width 268 height 14
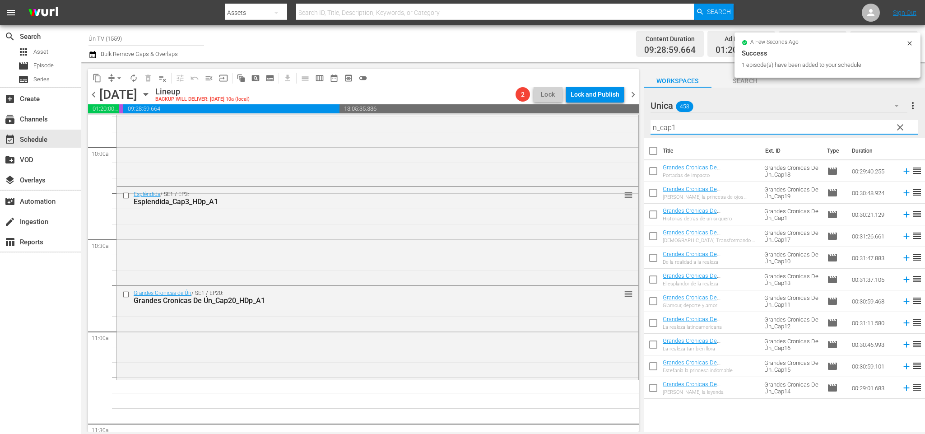
type input "n_cap1"
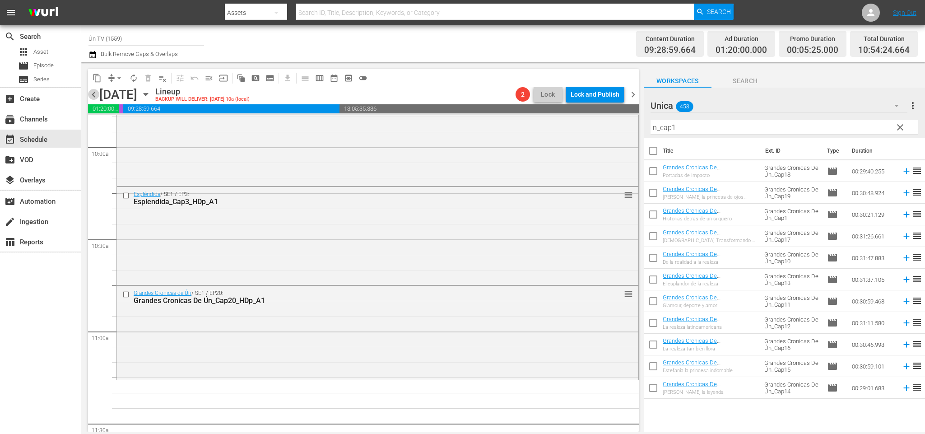
click at [95, 94] on span "chevron_left" at bounding box center [93, 94] width 11 height 11
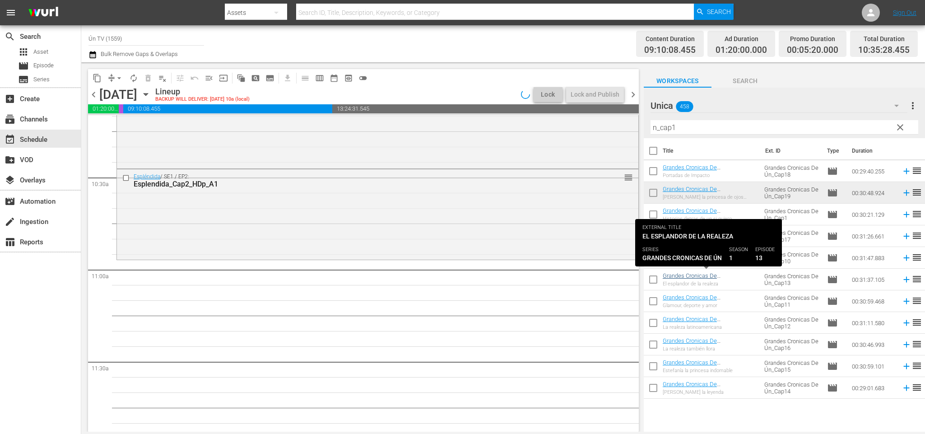
scroll to position [1734, 0]
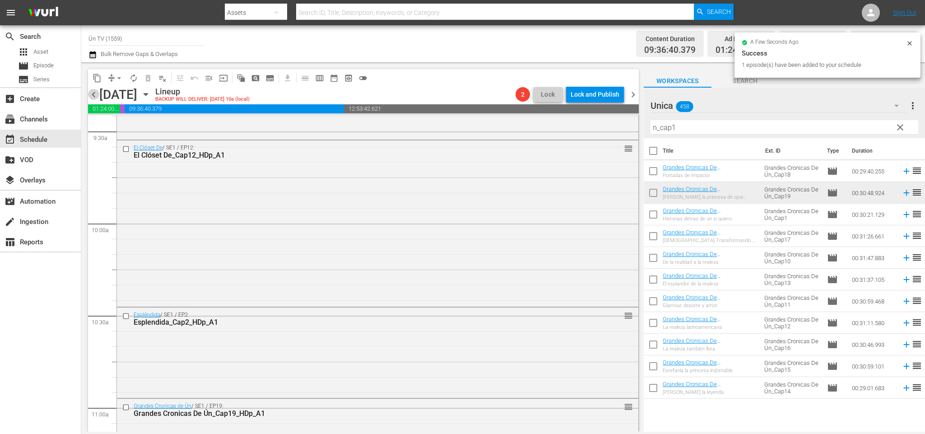
click at [95, 96] on span "chevron_left" at bounding box center [93, 94] width 11 height 11
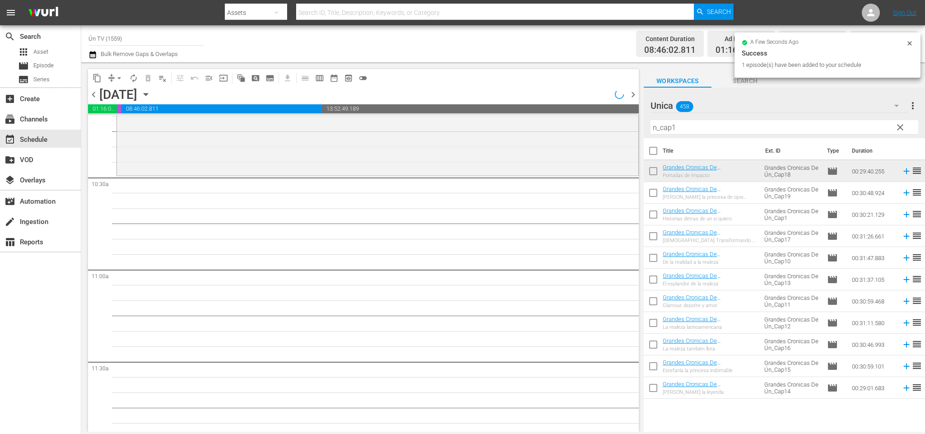
scroll to position [1703, 0]
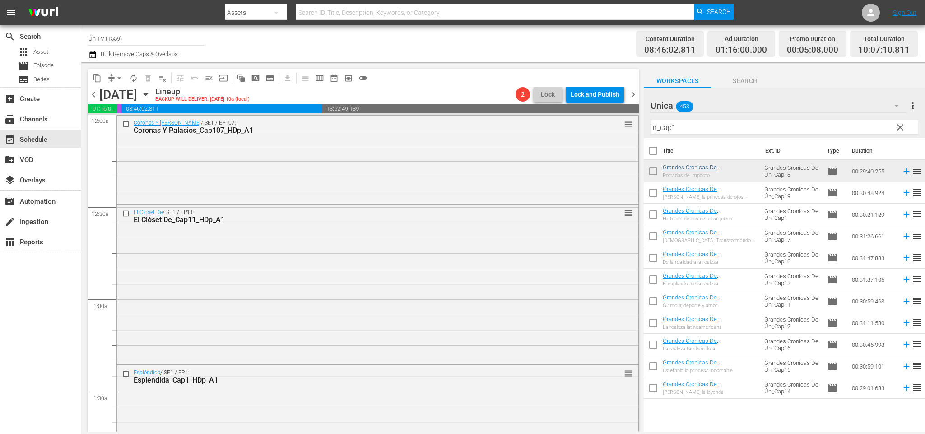
scroll to position [1703, 0]
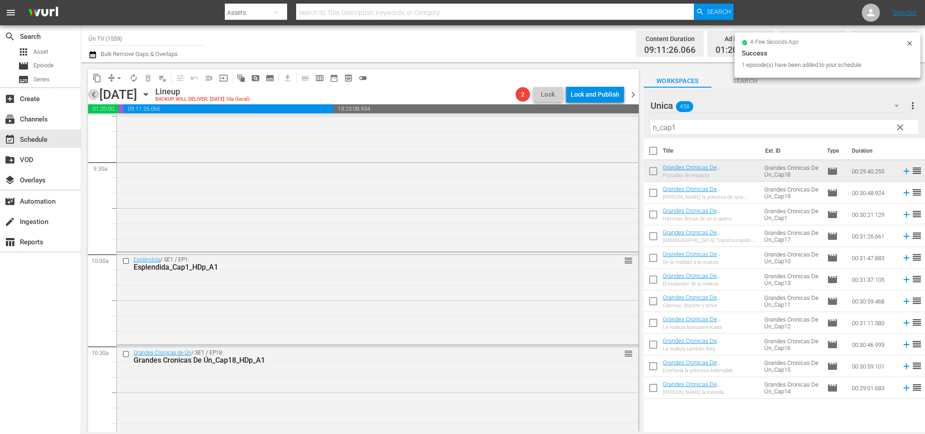
click at [94, 94] on span "chevron_left" at bounding box center [93, 94] width 11 height 11
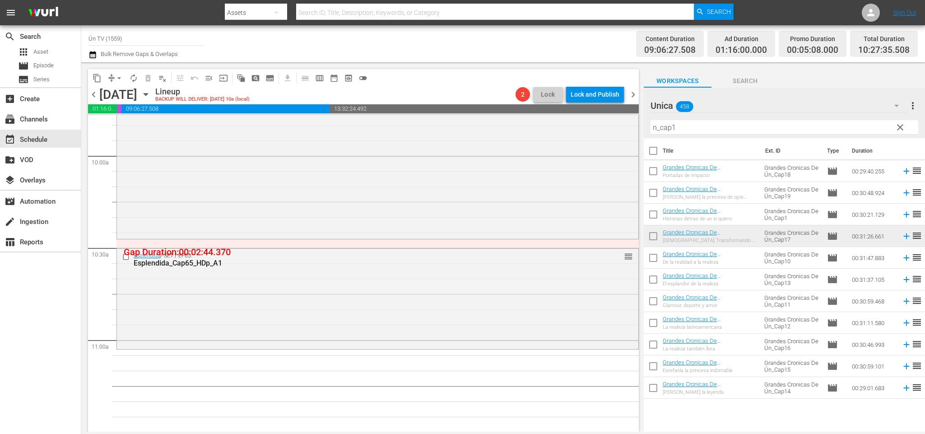
scroll to position [1869, 0]
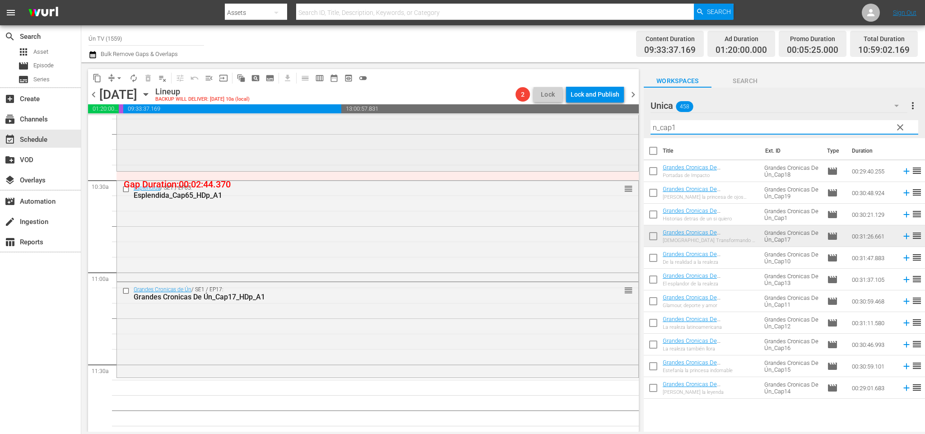
drag, startPoint x: 695, startPoint y: 128, endPoint x: 551, endPoint y: 125, distance: 144.1
click at [551, 125] on div "content_copy compress arrow_drop_down autorenew_outlined delete_forever_outline…" at bounding box center [503, 246] width 844 height 369
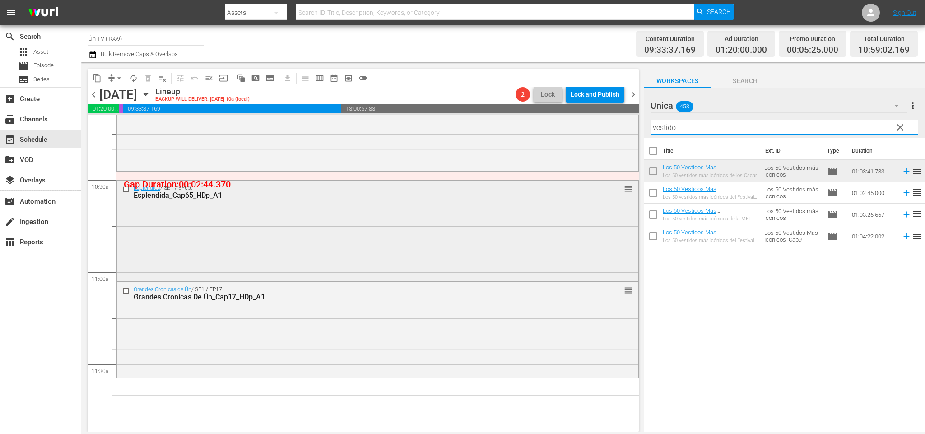
scroll to position [1937, 0]
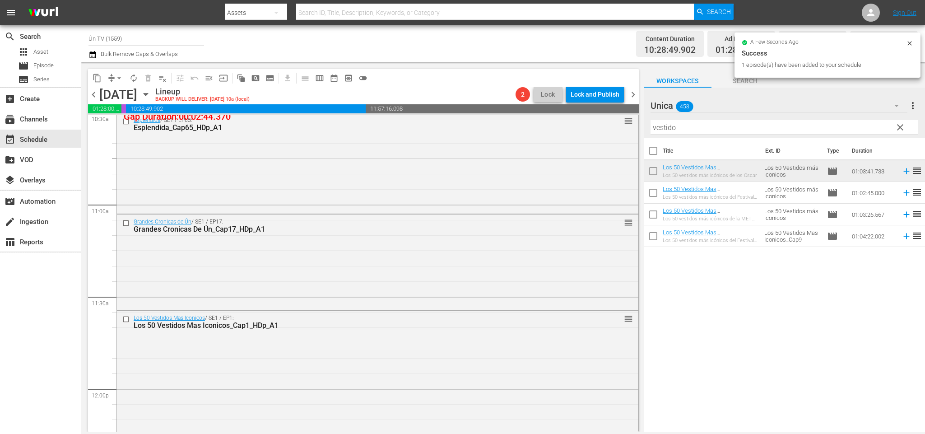
click at [634, 93] on span "chevron_right" at bounding box center [633, 94] width 11 height 11
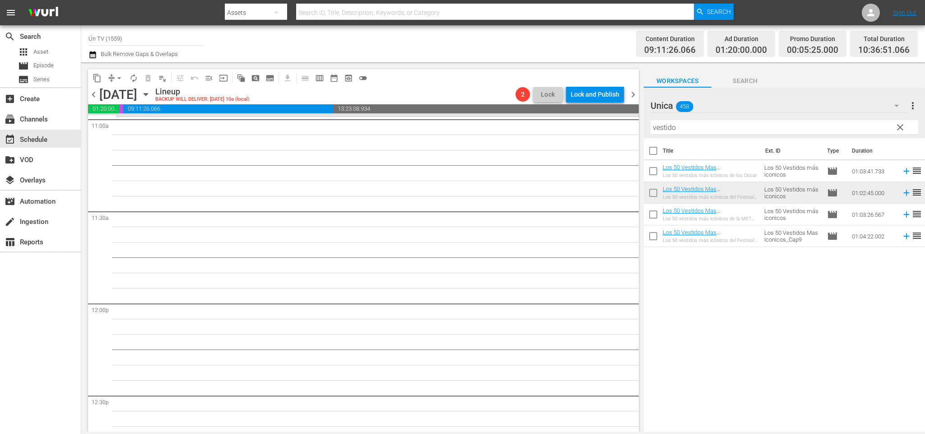
scroll to position [1887, 0]
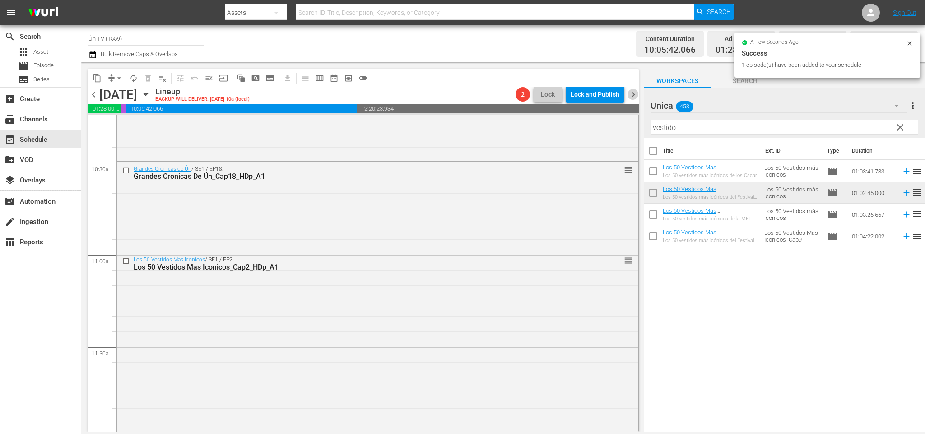
click at [632, 98] on span "chevron_right" at bounding box center [633, 94] width 11 height 11
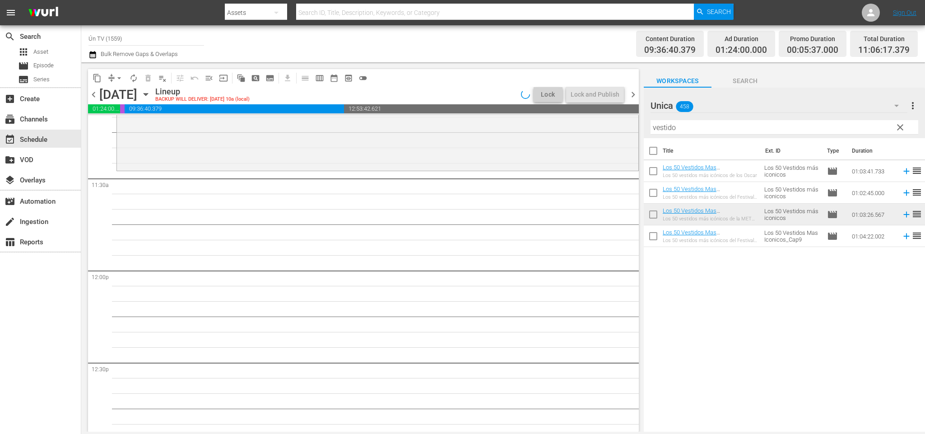
scroll to position [1902, 0]
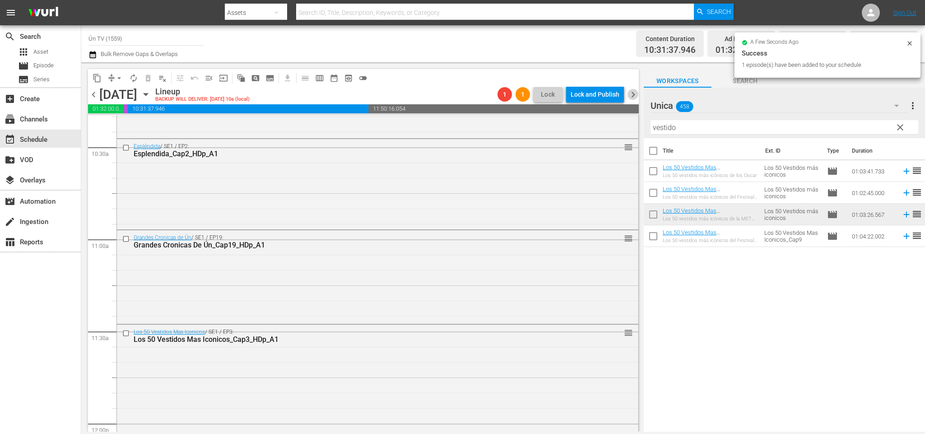
click at [633, 95] on span "chevron_right" at bounding box center [633, 94] width 11 height 11
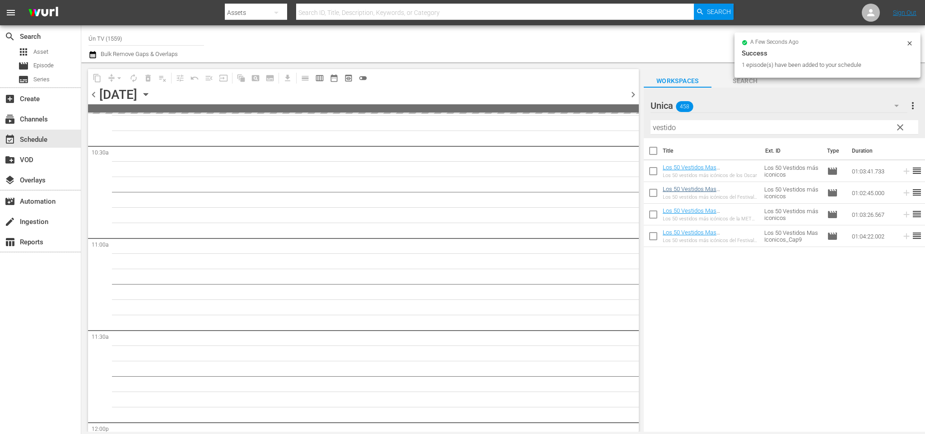
scroll to position [2055, 0]
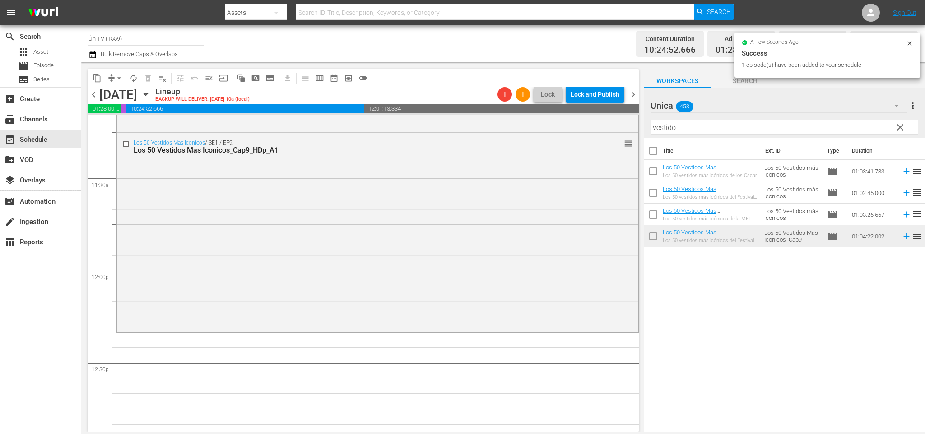
click at [631, 90] on span "chevron_right" at bounding box center [633, 94] width 11 height 11
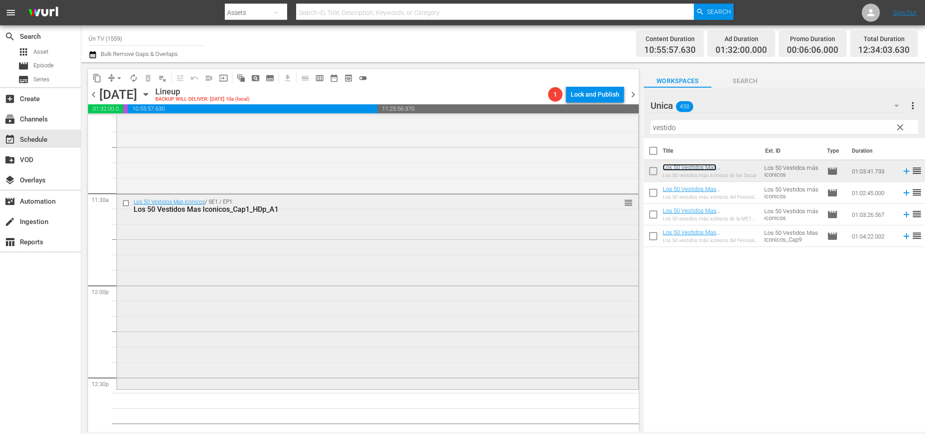
scroll to position [2108, 0]
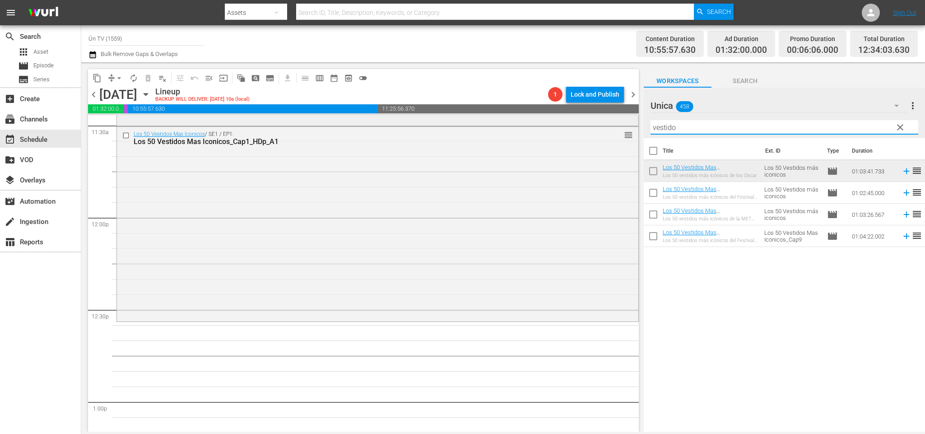
drag, startPoint x: 708, startPoint y: 129, endPoint x: 591, endPoint y: 122, distance: 117.6
click at [591, 122] on div "content_copy compress arrow_drop_down autorenew_outlined delete_forever_outline…" at bounding box center [503, 246] width 844 height 369
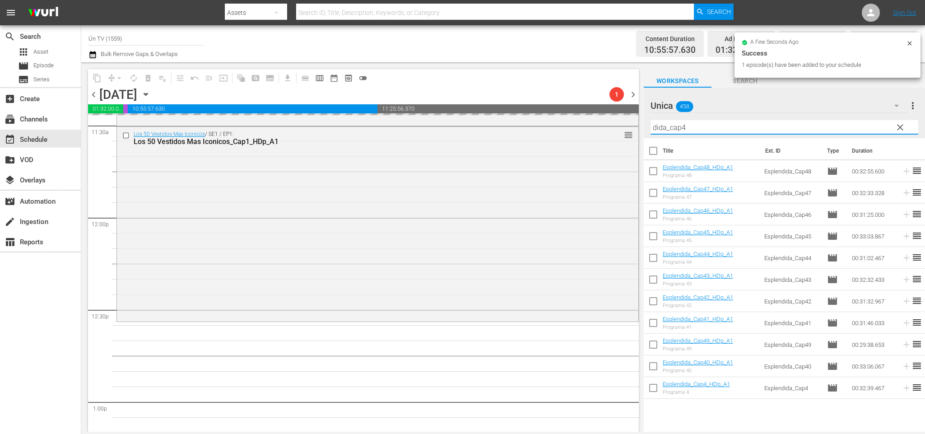
click at [683, 129] on input "dida_cap4" at bounding box center [785, 127] width 268 height 14
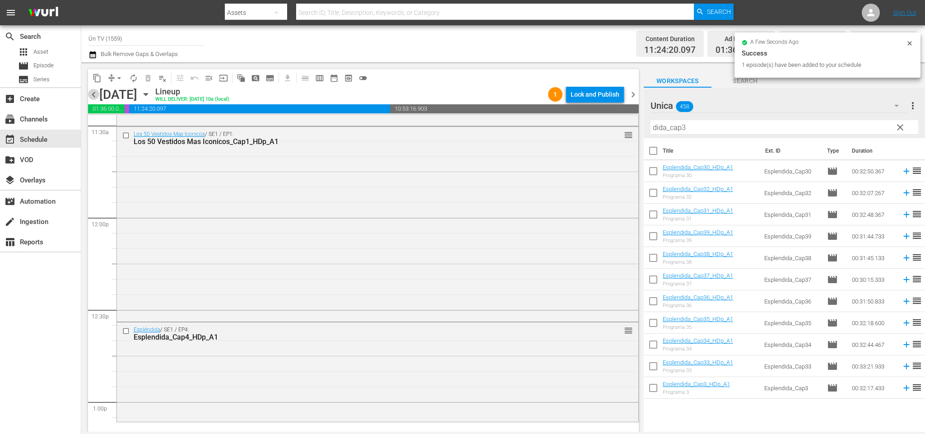
click at [93, 92] on span "chevron_left" at bounding box center [93, 94] width 11 height 11
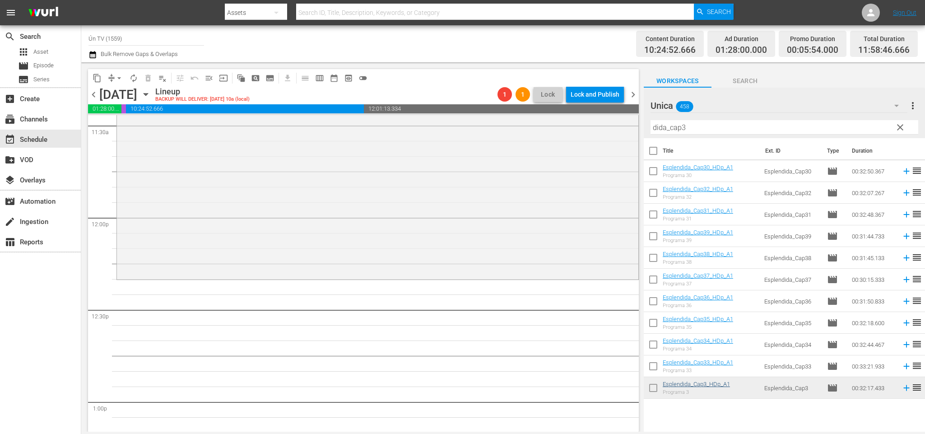
scroll to position [2032, 0]
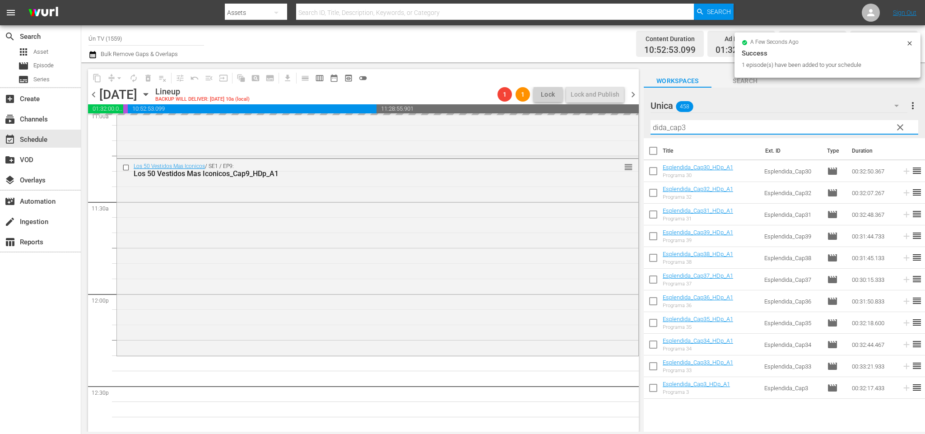
click at [683, 127] on input "dida_cap3" at bounding box center [785, 127] width 268 height 14
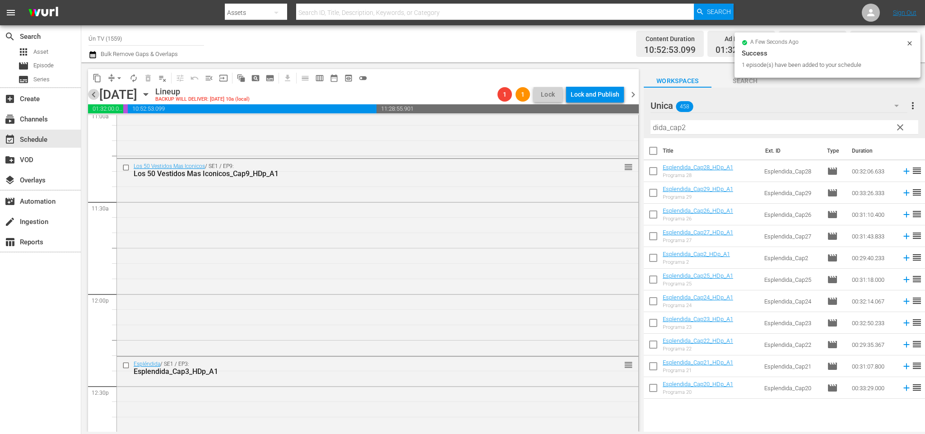
click at [95, 91] on span "chevron_left" at bounding box center [93, 94] width 11 height 11
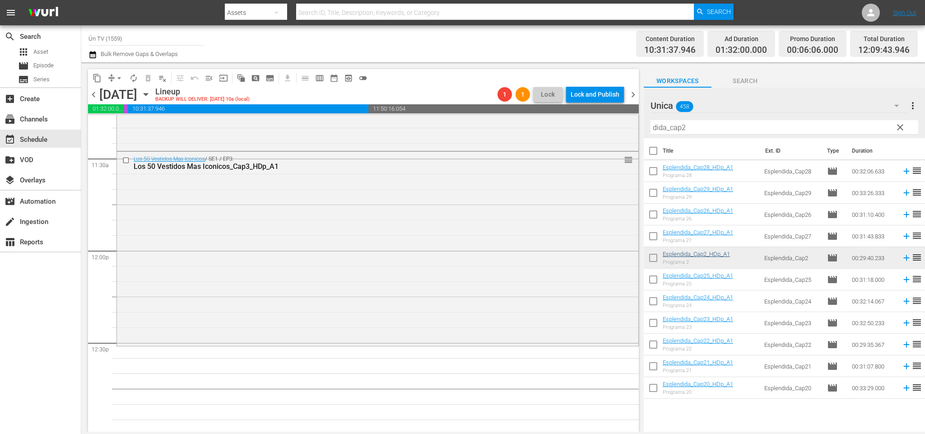
scroll to position [2143, 0]
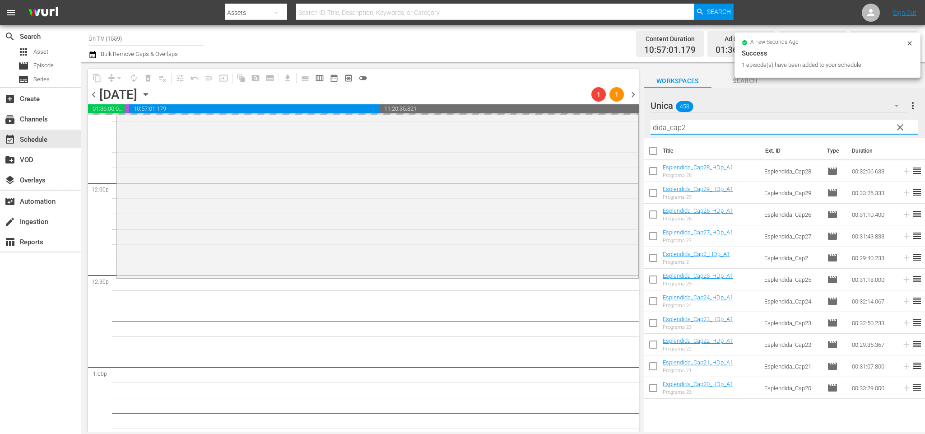
drag, startPoint x: 691, startPoint y: 124, endPoint x: 683, endPoint y: 121, distance: 9.1
click at [683, 121] on input "dida_cap2" at bounding box center [785, 127] width 268 height 14
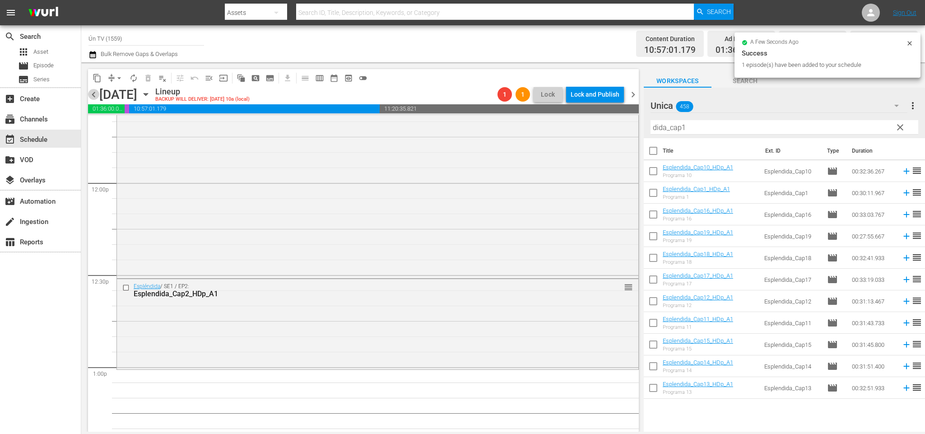
click at [89, 96] on span "chevron_left" at bounding box center [93, 94] width 11 height 11
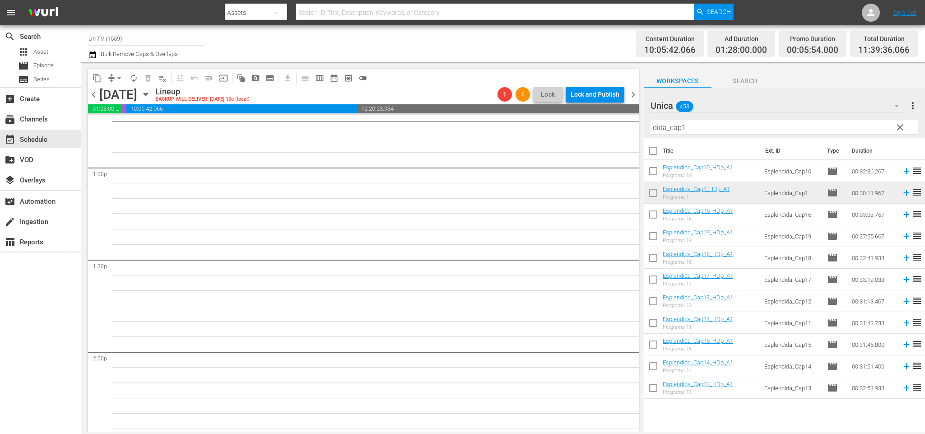
scroll to position [2174, 0]
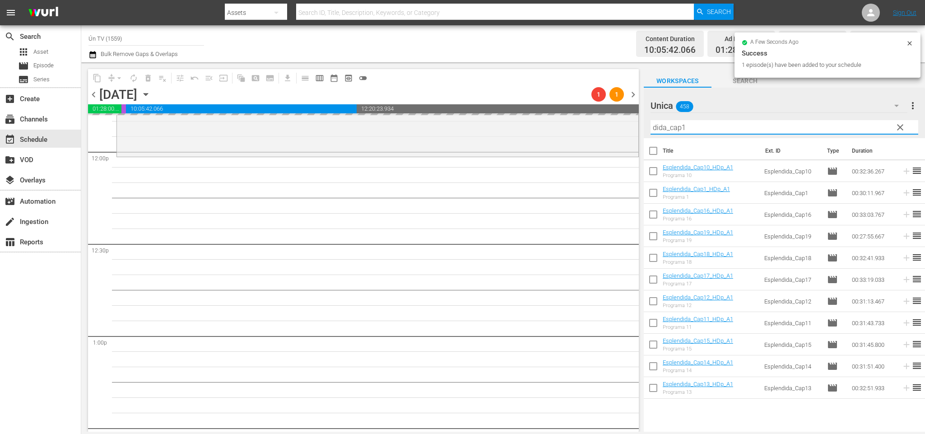
drag, startPoint x: 683, startPoint y: 124, endPoint x: 689, endPoint y: 126, distance: 6.1
click at [689, 126] on input "dida_cap1" at bounding box center [785, 127] width 268 height 14
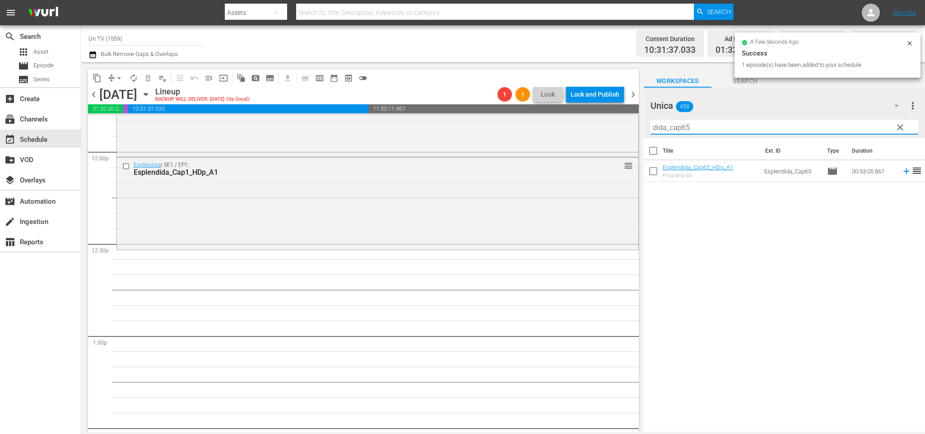
type input "dida_cap65"
click at [95, 95] on span "chevron_left" at bounding box center [93, 94] width 11 height 11
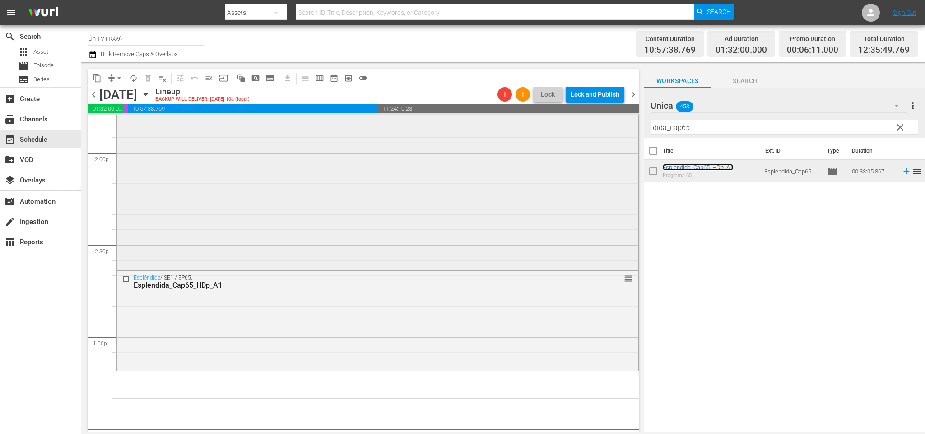
scroll to position [2241, 0]
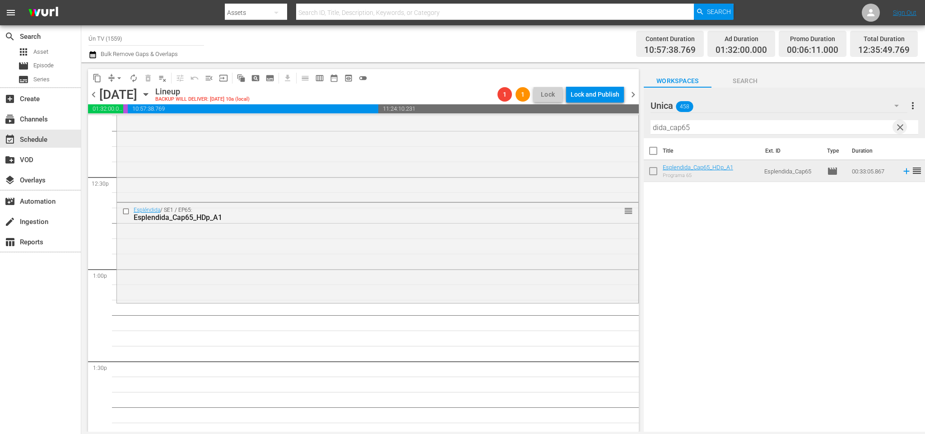
click at [900, 128] on span "clear" at bounding box center [900, 127] width 11 height 11
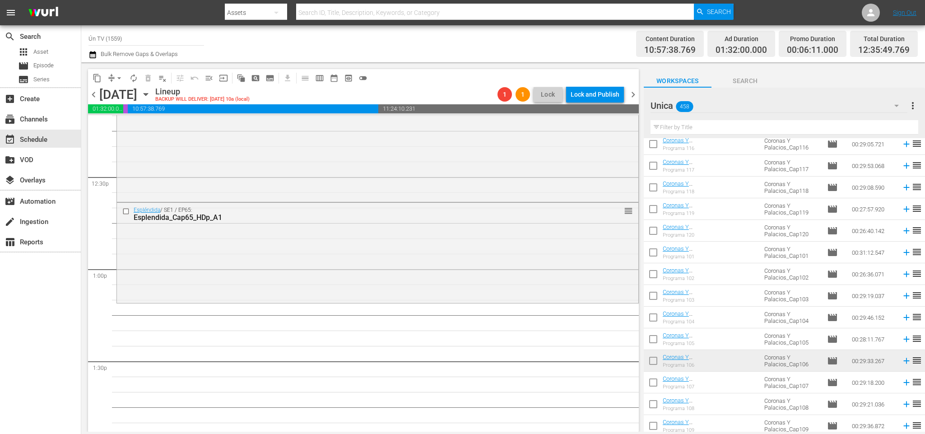
scroll to position [203, 0]
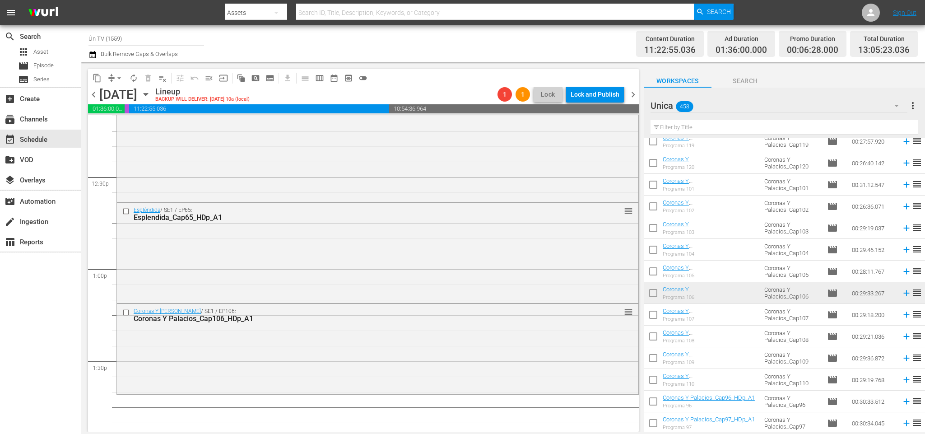
click at [637, 92] on span "chevron_right" at bounding box center [633, 94] width 11 height 11
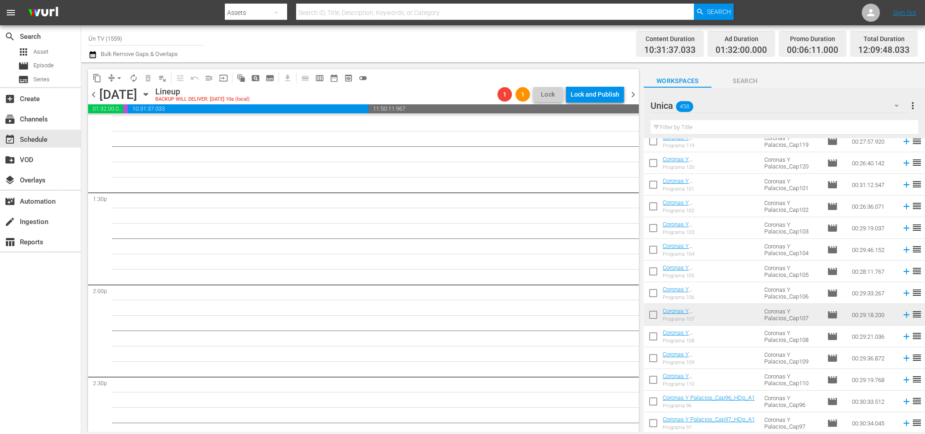
scroll to position [2090, 0]
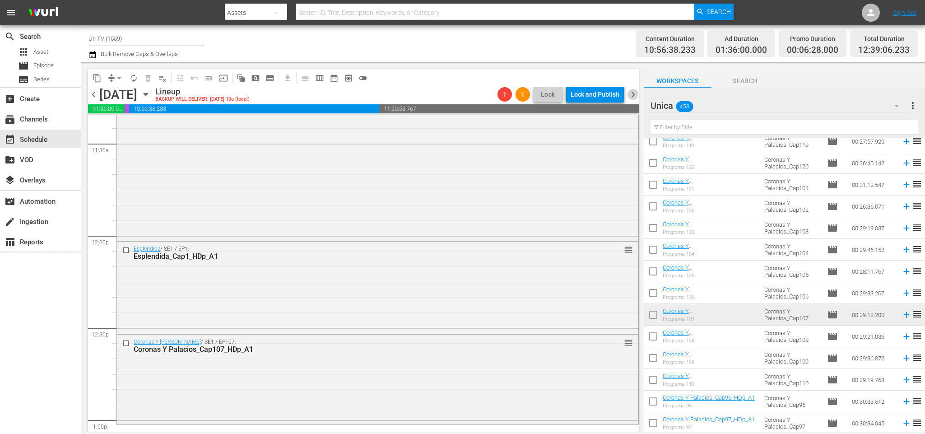
click at [630, 95] on span "chevron_right" at bounding box center [633, 94] width 11 height 11
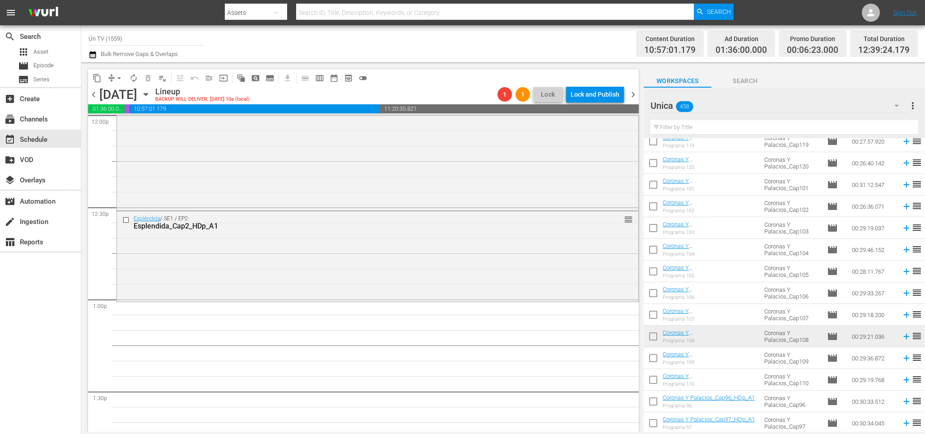
scroll to position [2278, 0]
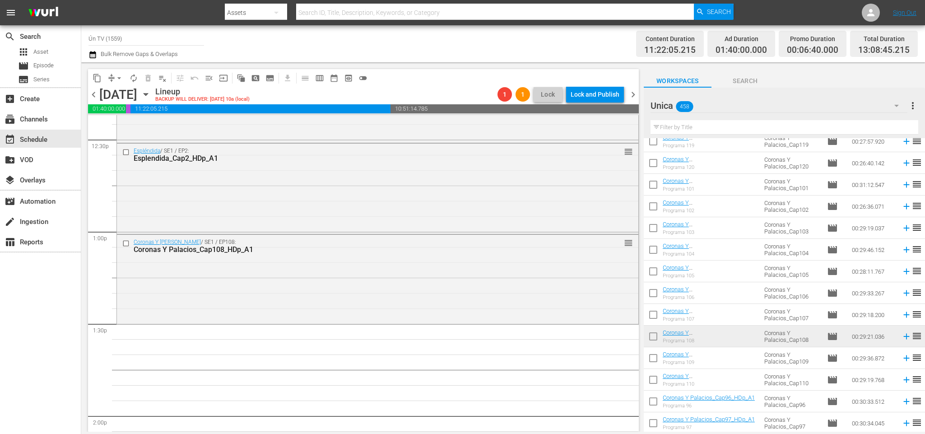
click at [634, 91] on span "chevron_right" at bounding box center [633, 94] width 11 height 11
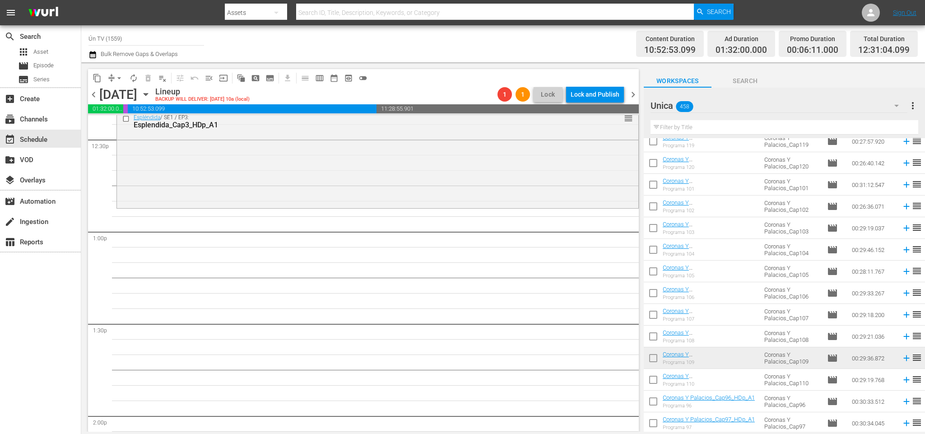
scroll to position [2183, 0]
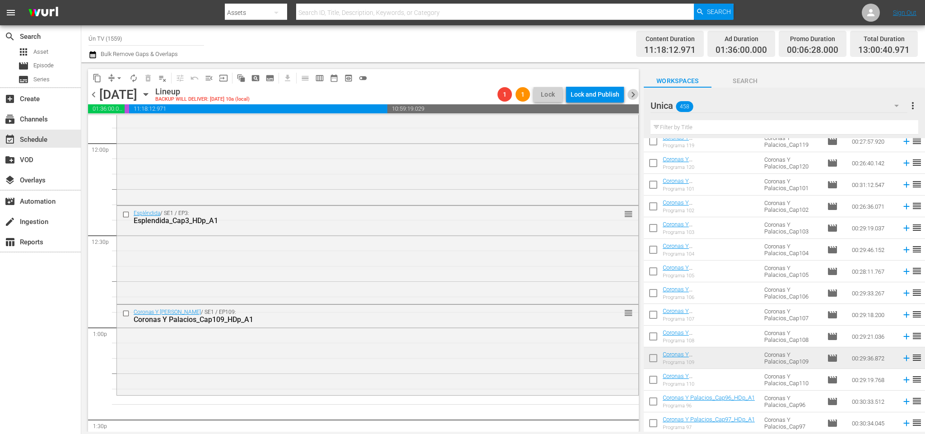
click at [633, 96] on span "chevron_right" at bounding box center [633, 94] width 11 height 11
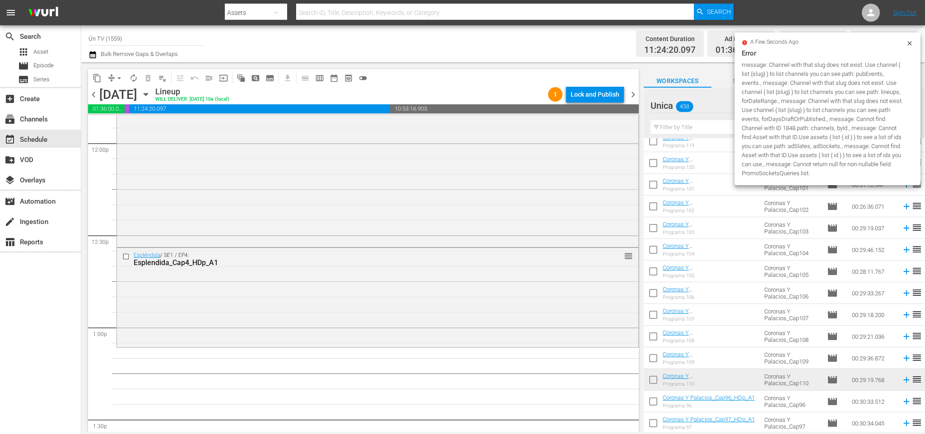
scroll to position [2168, 0]
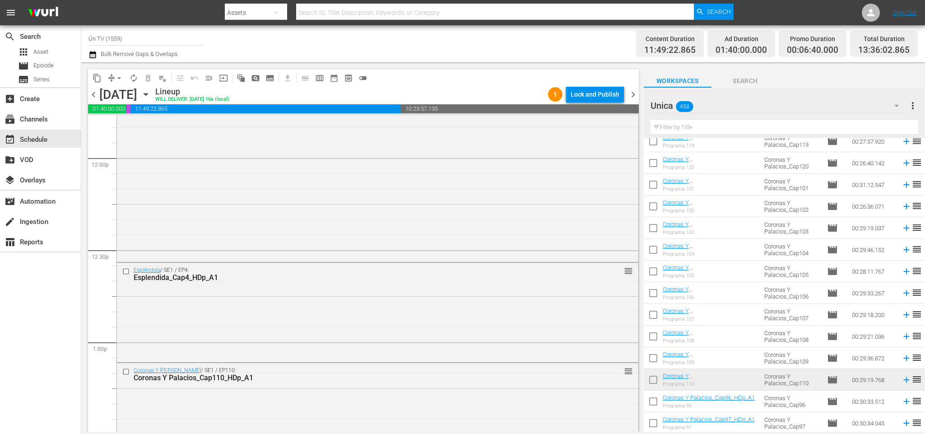
click at [687, 120] on input "text" at bounding box center [785, 127] width 268 height 14
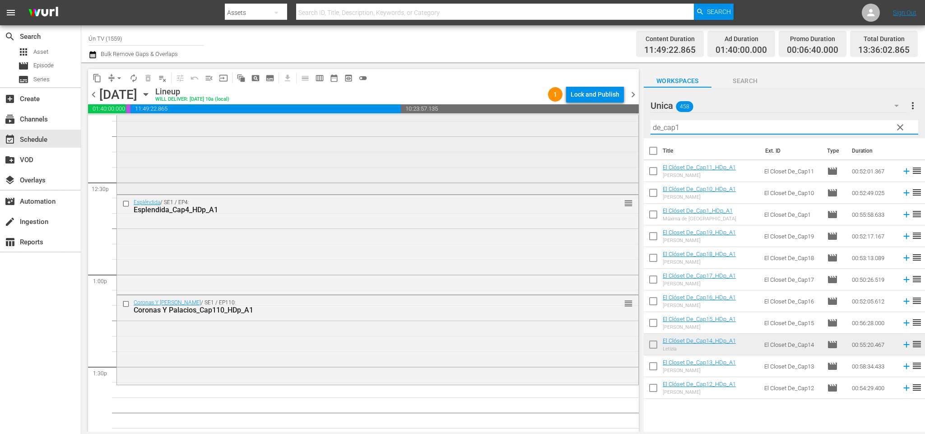
scroll to position [2303, 0]
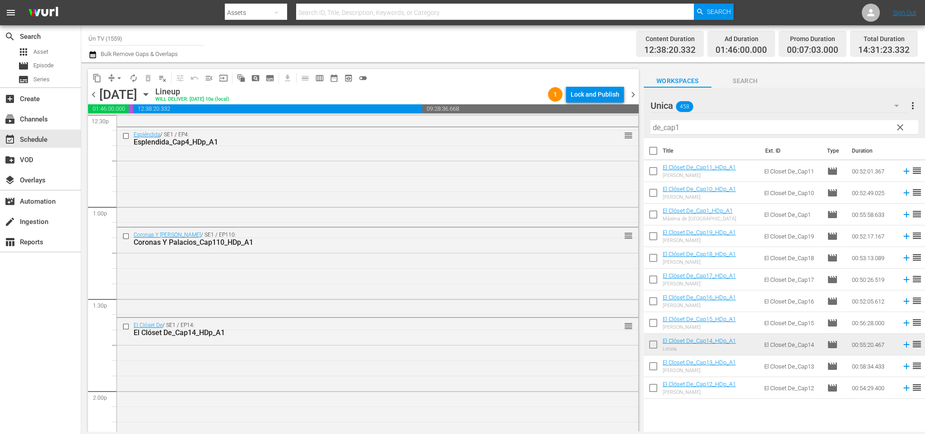
click at [97, 93] on span "chevron_left" at bounding box center [93, 94] width 11 height 11
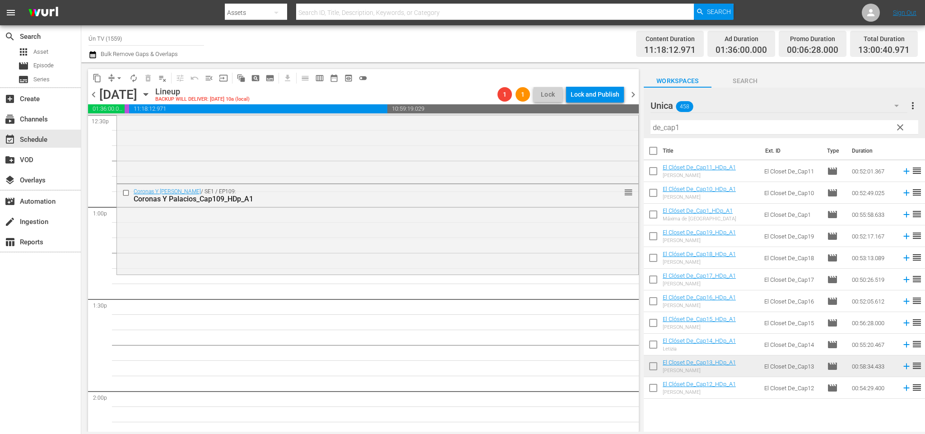
scroll to position [2227, 0]
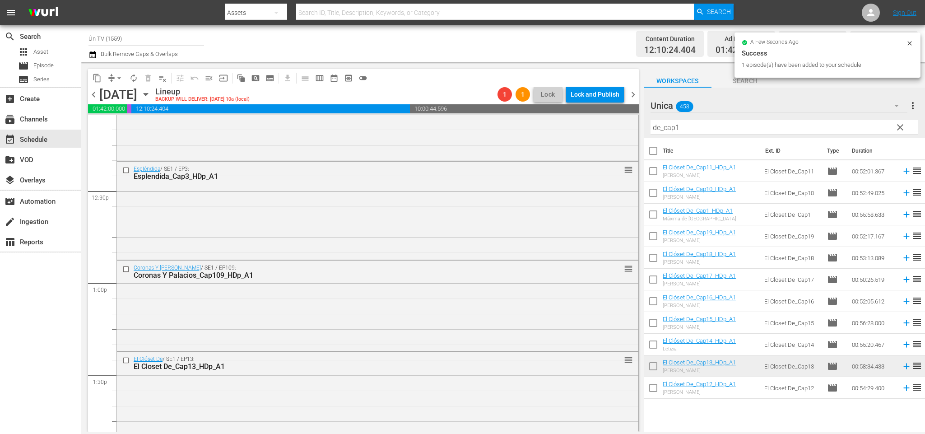
click at [95, 93] on span "chevron_left" at bounding box center [93, 94] width 11 height 11
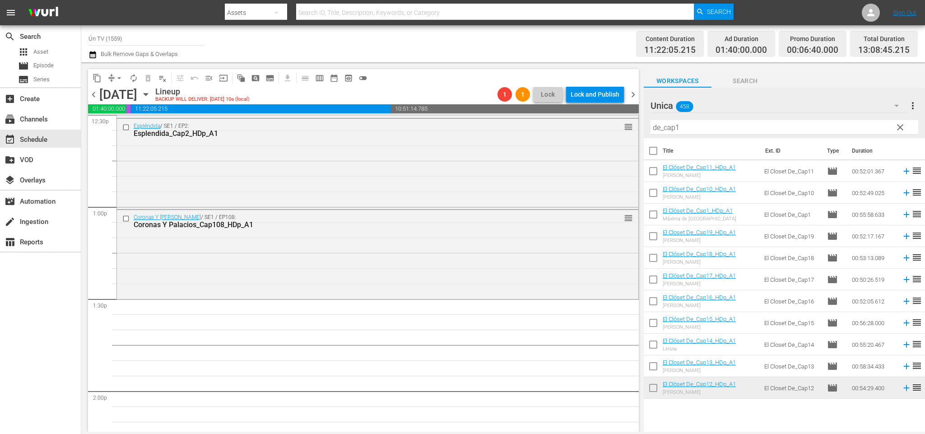
scroll to position [2371, 0]
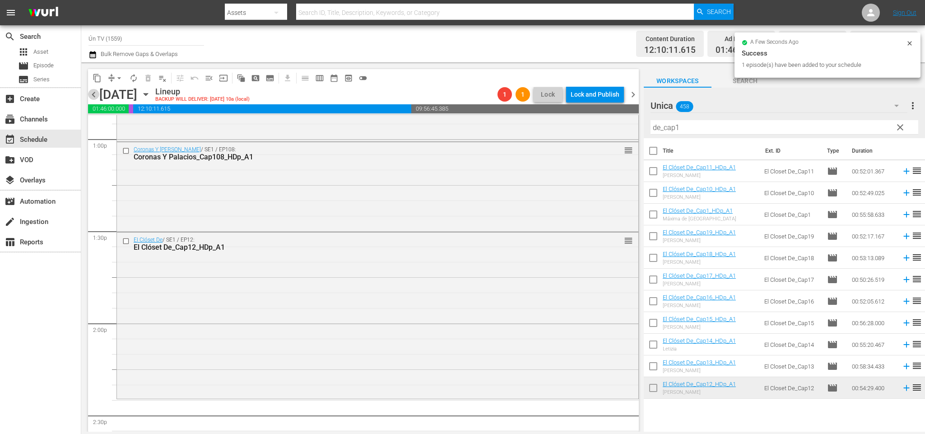
click at [91, 96] on span "chevron_left" at bounding box center [93, 94] width 11 height 11
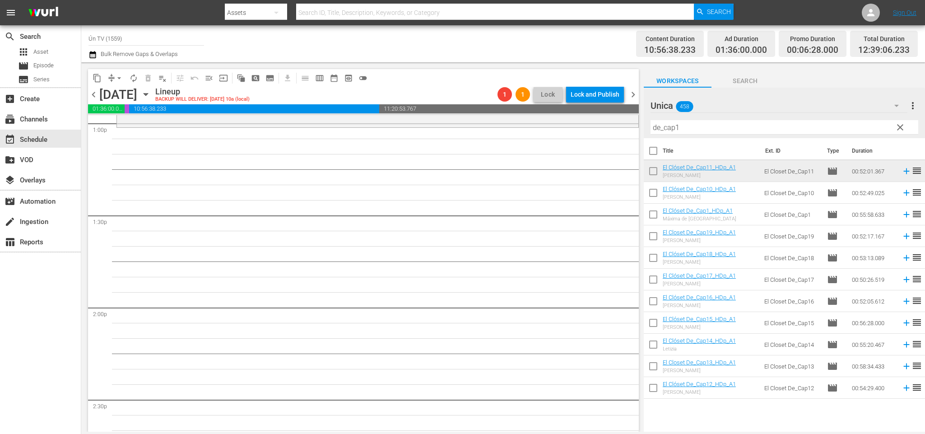
scroll to position [2251, 0]
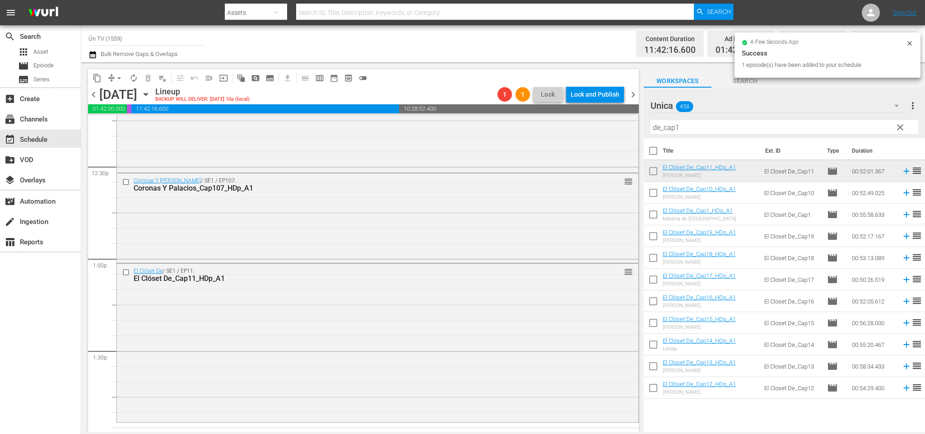
click at [94, 93] on span "chevron_left" at bounding box center [93, 94] width 11 height 11
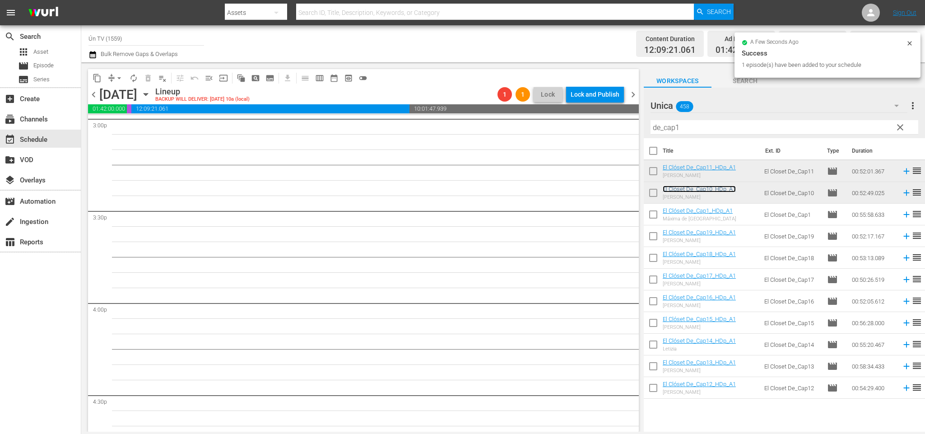
scroll to position [2658, 0]
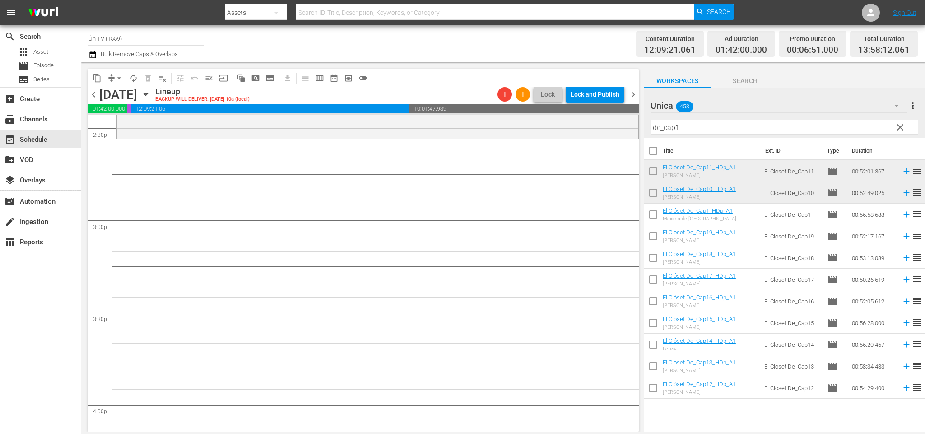
click at [657, 124] on input "de_cap1" at bounding box center [785, 127] width 268 height 14
drag, startPoint x: 661, startPoint y: 127, endPoint x: 621, endPoint y: 116, distance: 42.3
click at [621, 116] on div "content_copy compress arrow_drop_down autorenew_outlined delete_forever_outline…" at bounding box center [503, 246] width 844 height 369
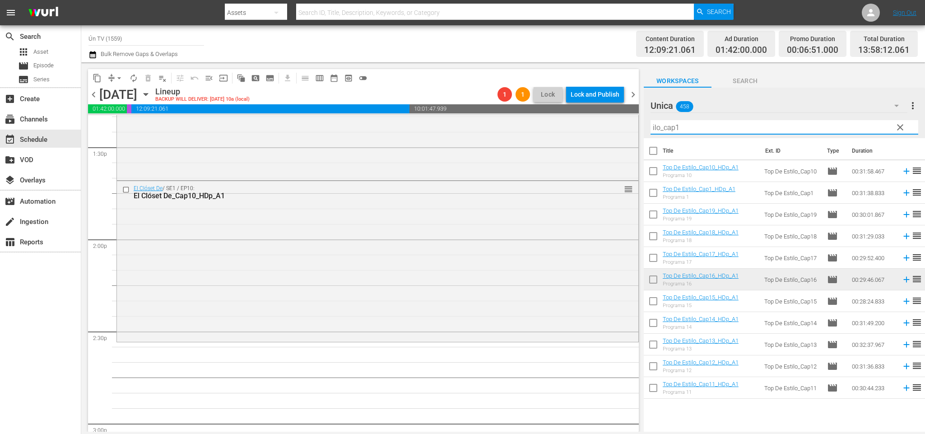
scroll to position [2523, 0]
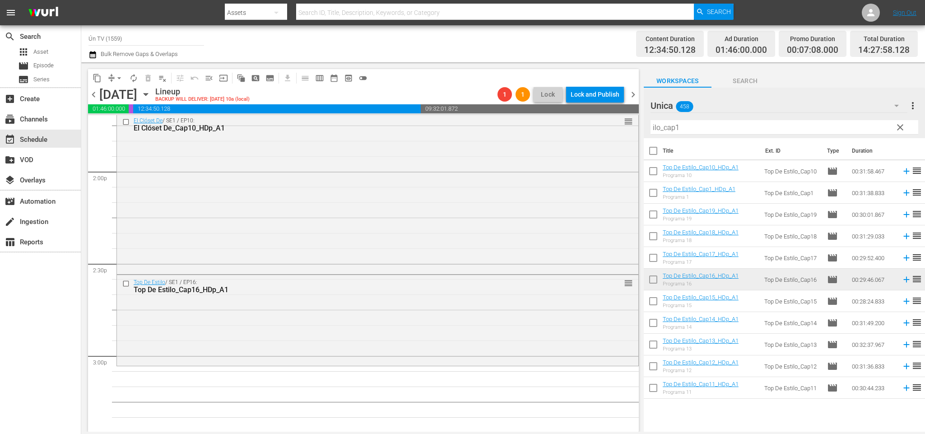
click at [633, 92] on span "chevron_right" at bounding box center [633, 94] width 11 height 11
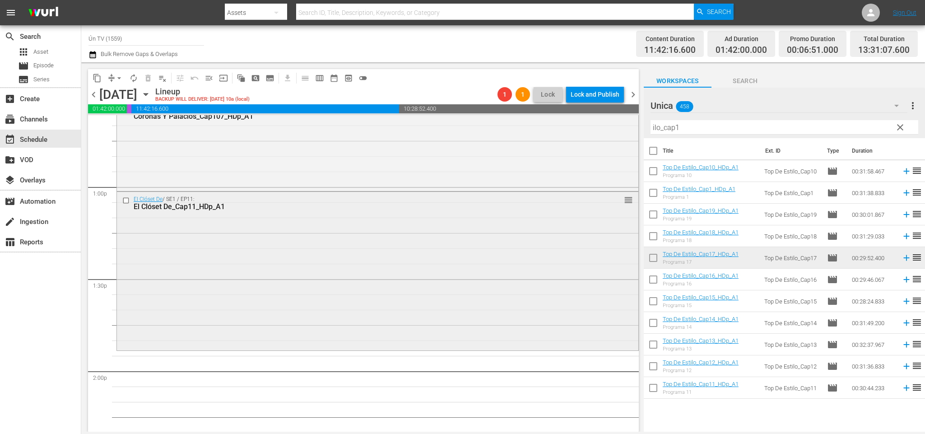
scroll to position [2391, 0]
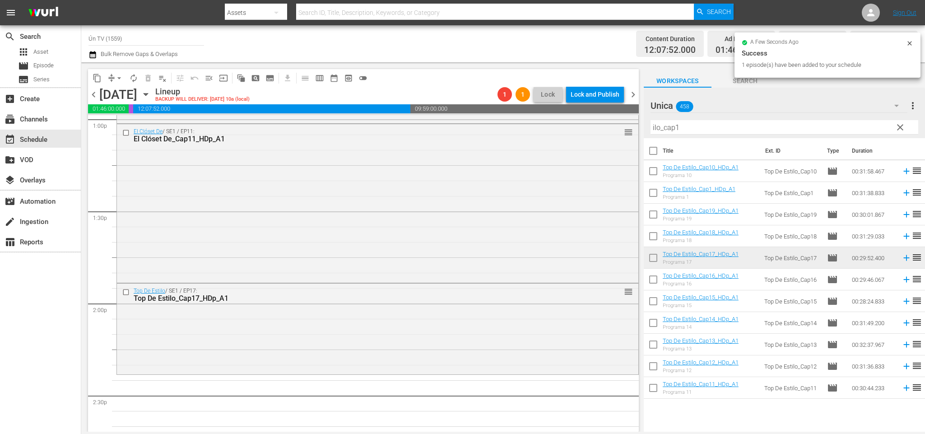
click at [634, 89] on span "chevron_right" at bounding box center [633, 94] width 11 height 11
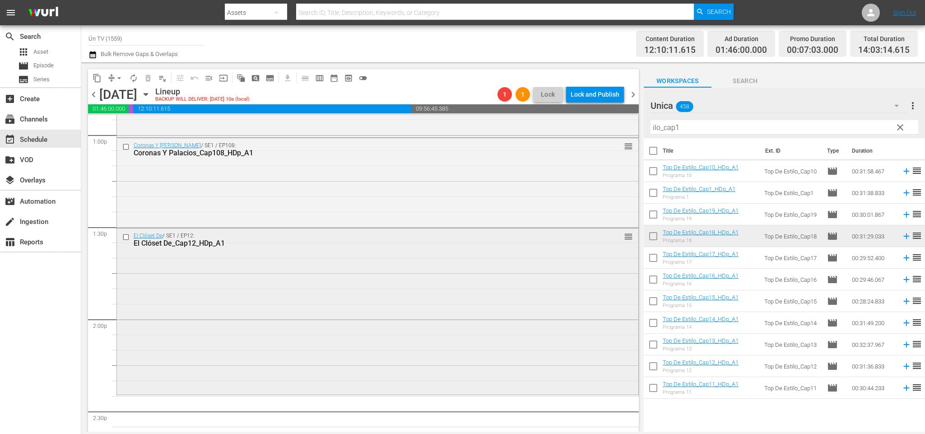
scroll to position [2443, 0]
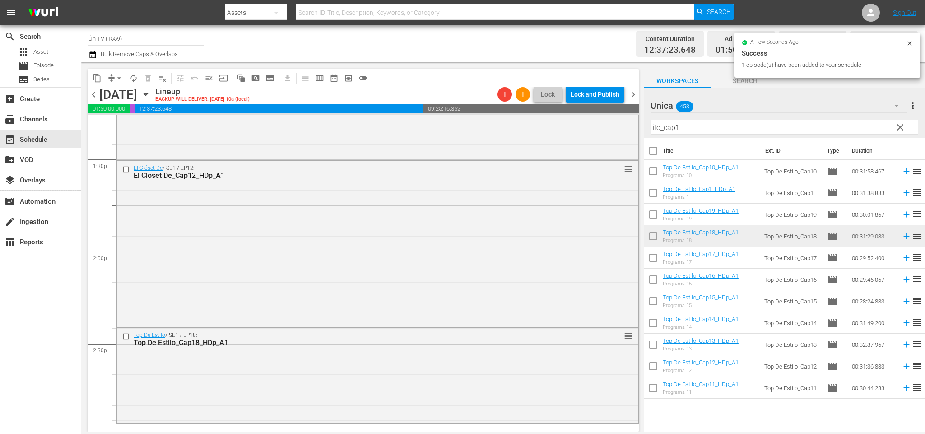
click at [631, 96] on span "chevron_right" at bounding box center [633, 94] width 11 height 11
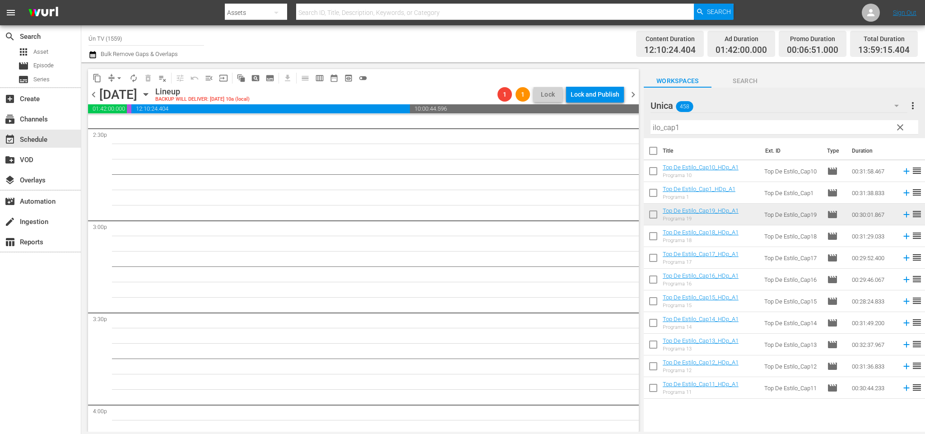
scroll to position [2551, 0]
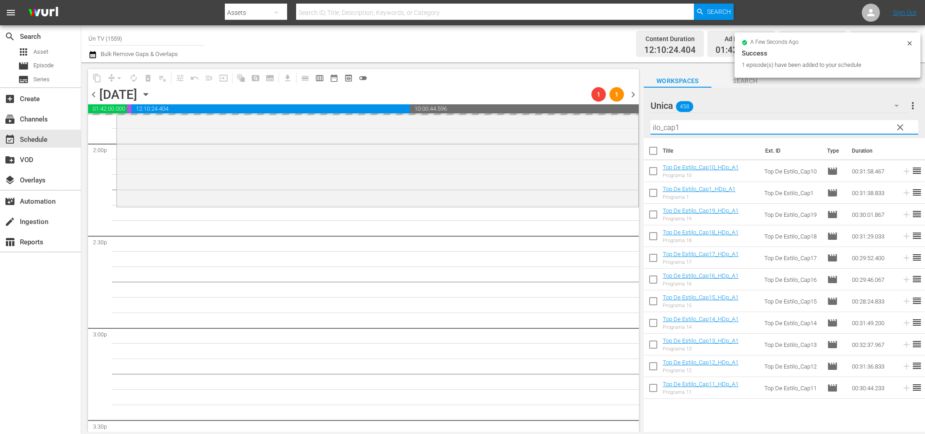
click at [675, 126] on input "ilo_cap1" at bounding box center [785, 127] width 268 height 14
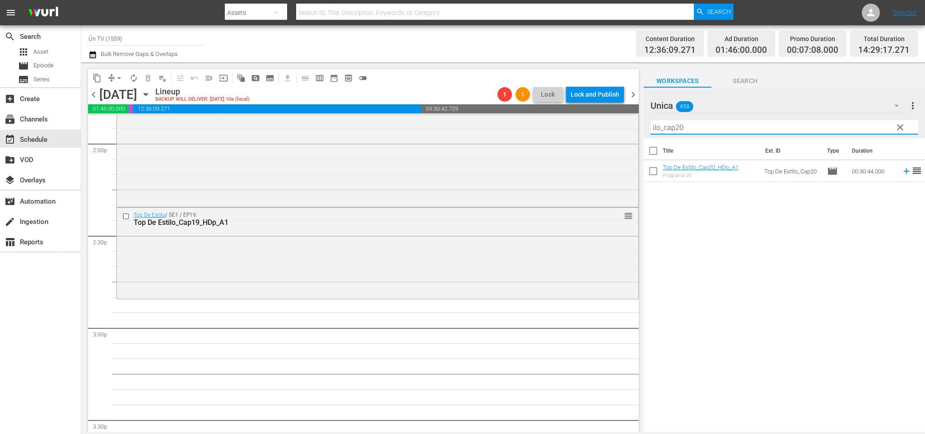
click at [637, 93] on span "chevron_right" at bounding box center [633, 94] width 11 height 11
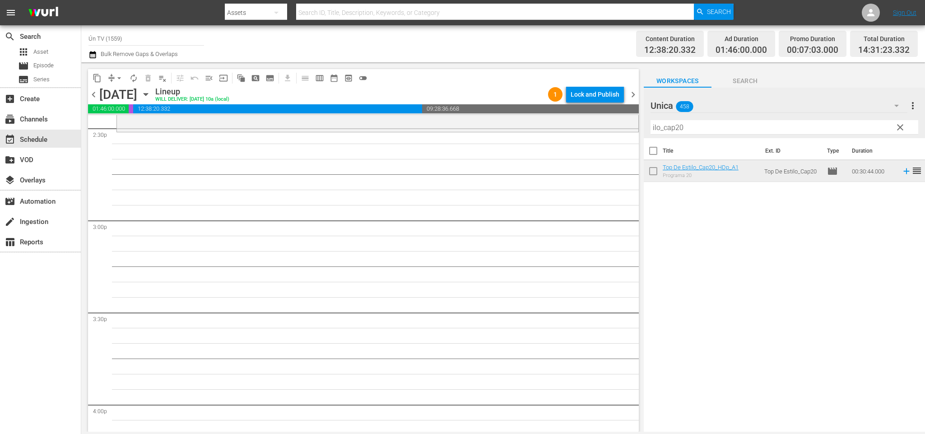
scroll to position [2535, 0]
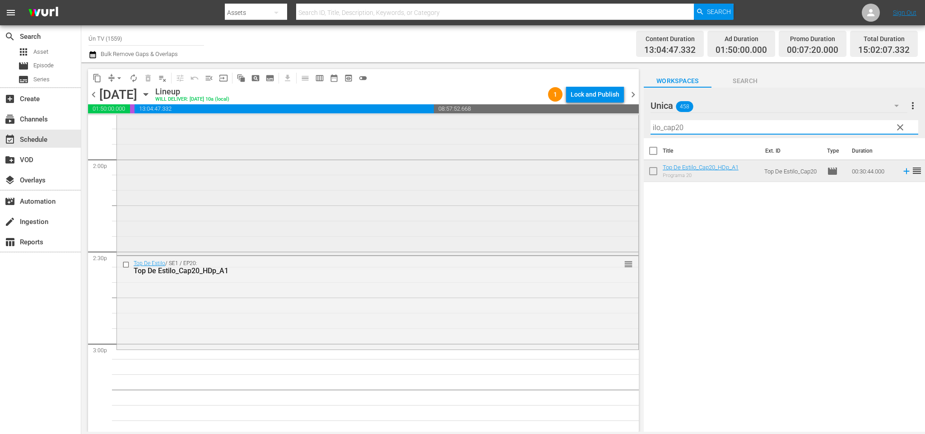
drag, startPoint x: 719, startPoint y: 130, endPoint x: 526, endPoint y: 116, distance: 193.8
click at [526, 116] on div "content_copy compress arrow_drop_down autorenew_outlined delete_forever_outline…" at bounding box center [503, 246] width 844 height 369
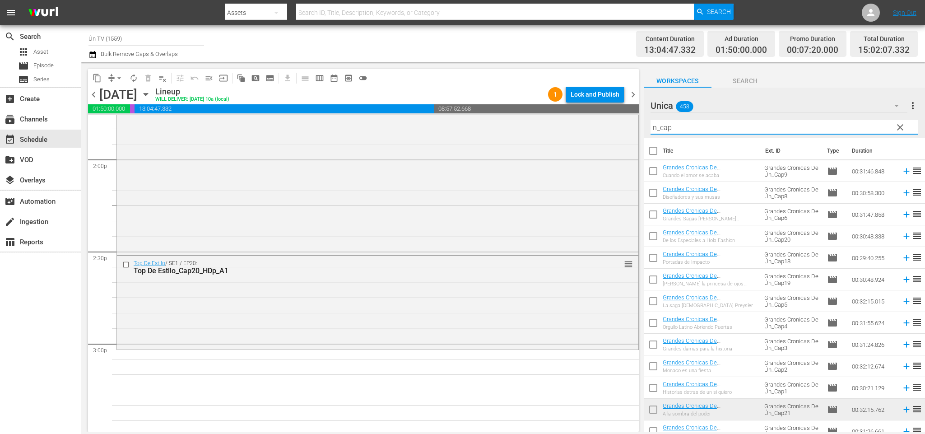
drag, startPoint x: 693, startPoint y: 125, endPoint x: 579, endPoint y: 80, distance: 122.3
click at [546, 103] on div "content_copy compress arrow_drop_down autorenew_outlined delete_forever_outline…" at bounding box center [503, 246] width 844 height 369
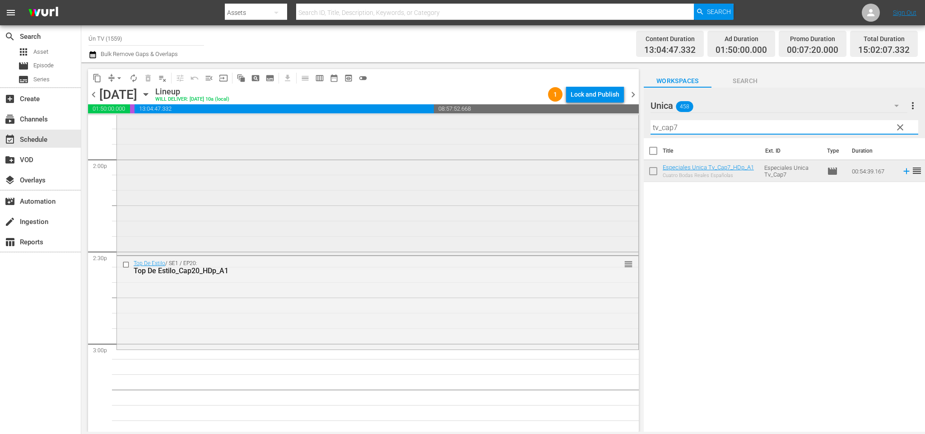
scroll to position [2603, 0]
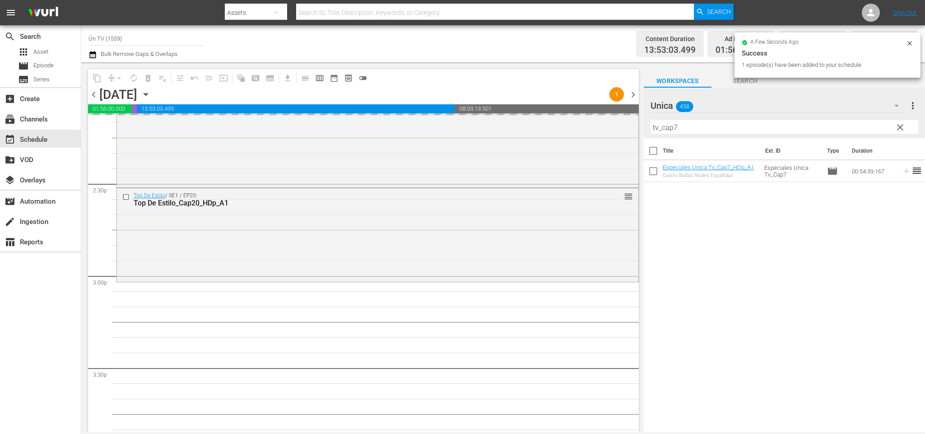
click at [690, 125] on input "tv_cap7" at bounding box center [785, 127] width 268 height 14
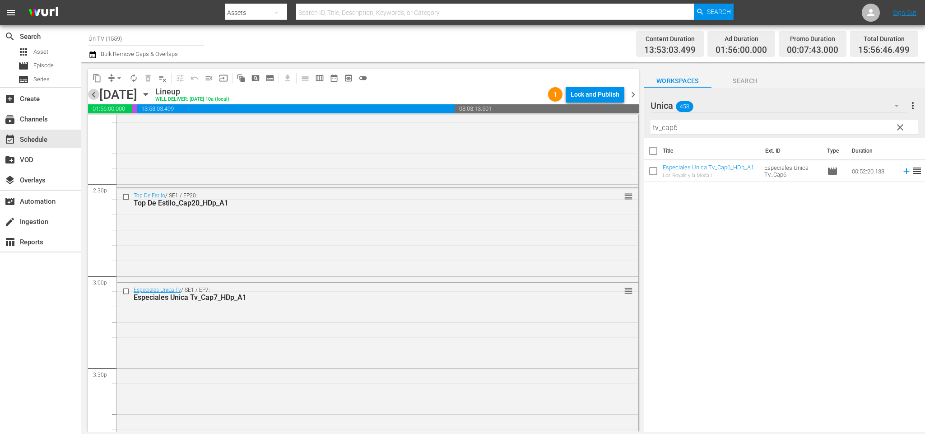
click at [94, 93] on span "chevron_left" at bounding box center [93, 94] width 11 height 11
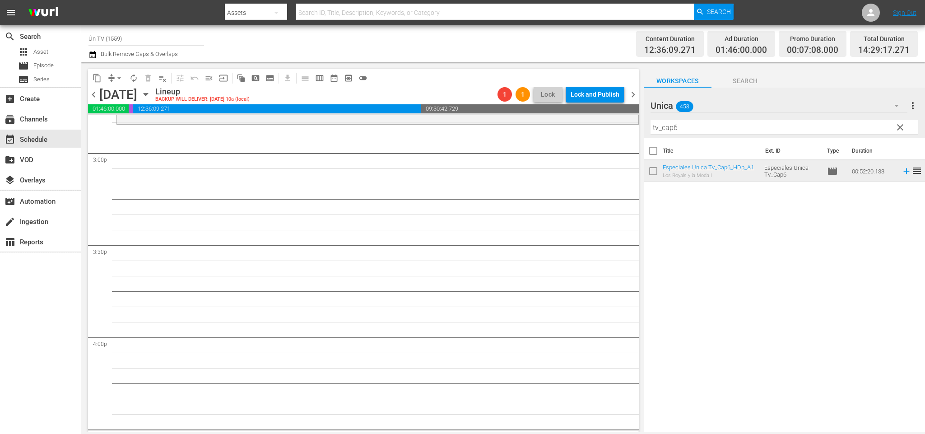
scroll to position [2618, 0]
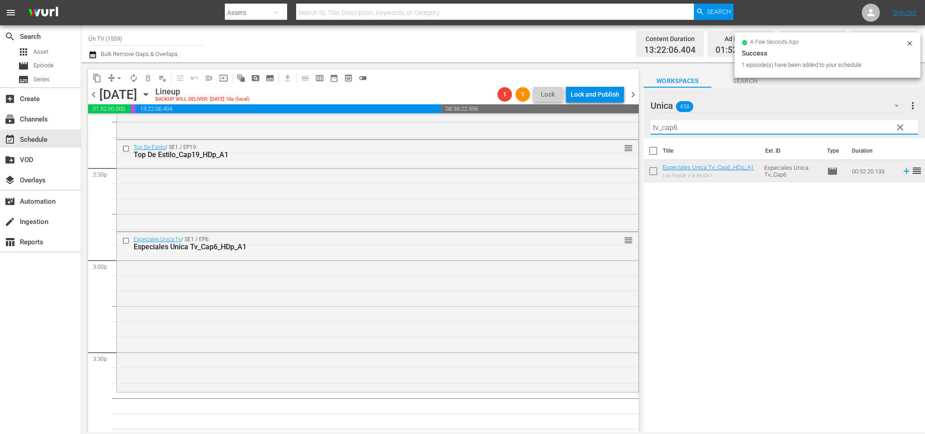
drag, startPoint x: 681, startPoint y: 125, endPoint x: 675, endPoint y: 125, distance: 6.8
click at [675, 125] on input "tv_cap6" at bounding box center [785, 127] width 268 height 14
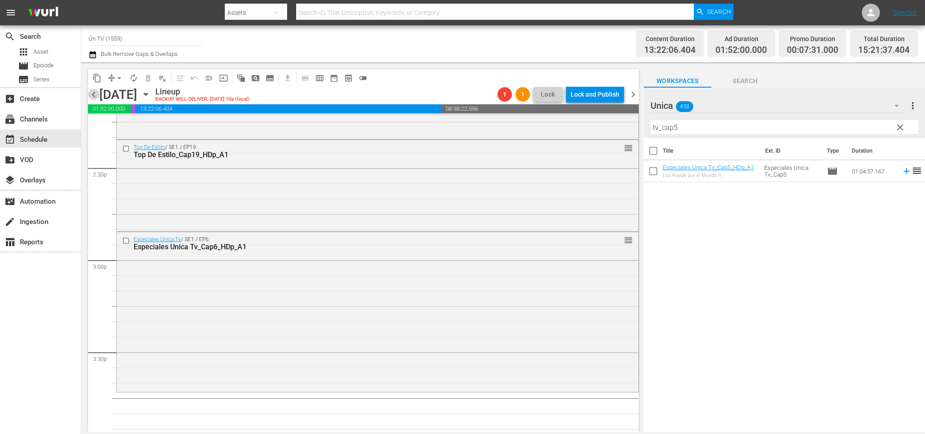
click at [94, 95] on span "chevron_left" at bounding box center [93, 94] width 11 height 11
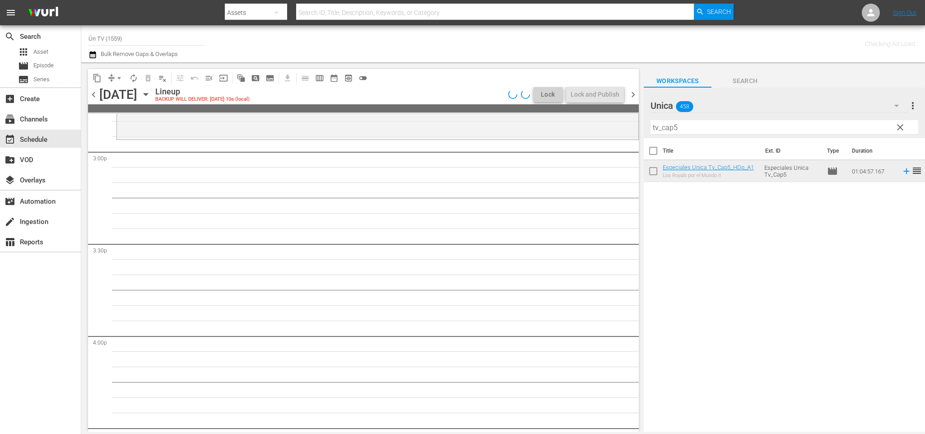
scroll to position [2511, 0]
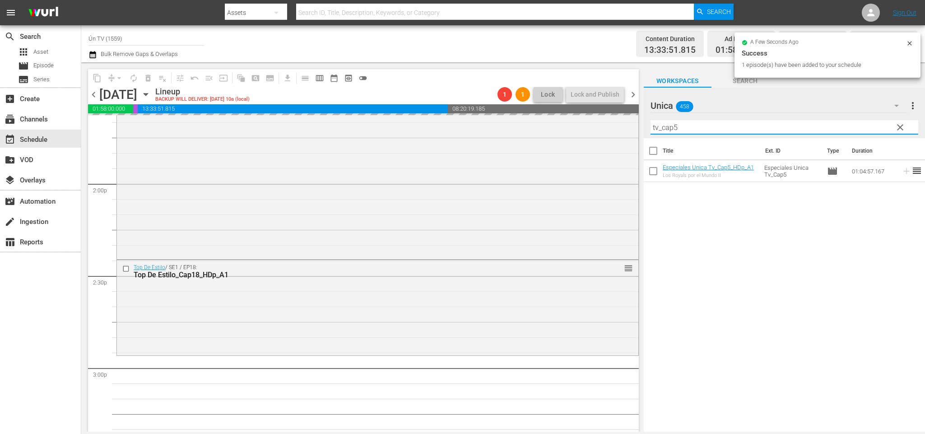
drag, startPoint x: 680, startPoint y: 125, endPoint x: 676, endPoint y: 122, distance: 4.6
click at [676, 122] on input "tv_cap5" at bounding box center [785, 127] width 268 height 14
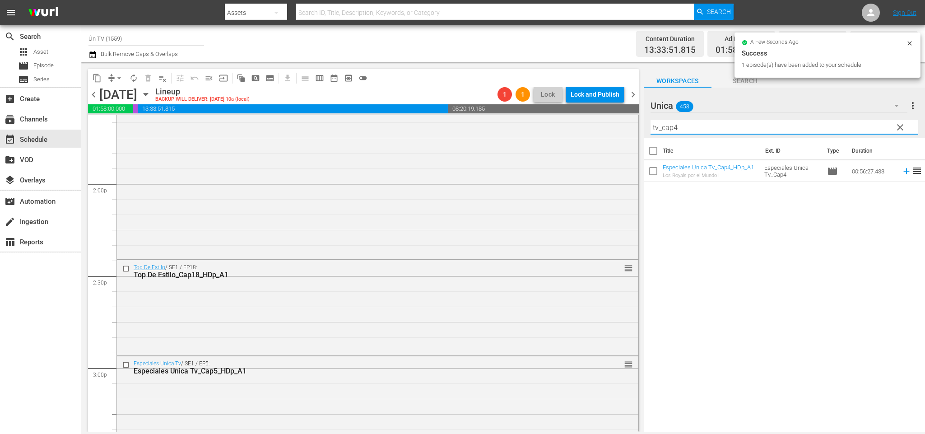
click at [89, 94] on span "chevron_left" at bounding box center [93, 94] width 11 height 11
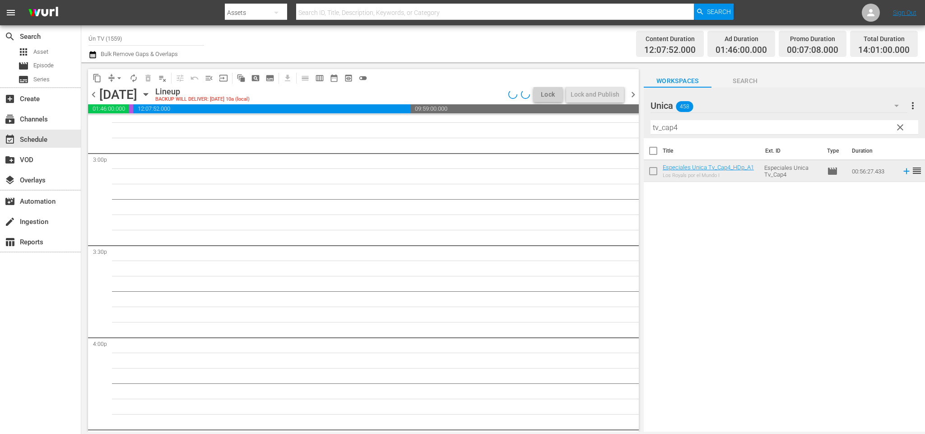
scroll to position [2511, 0]
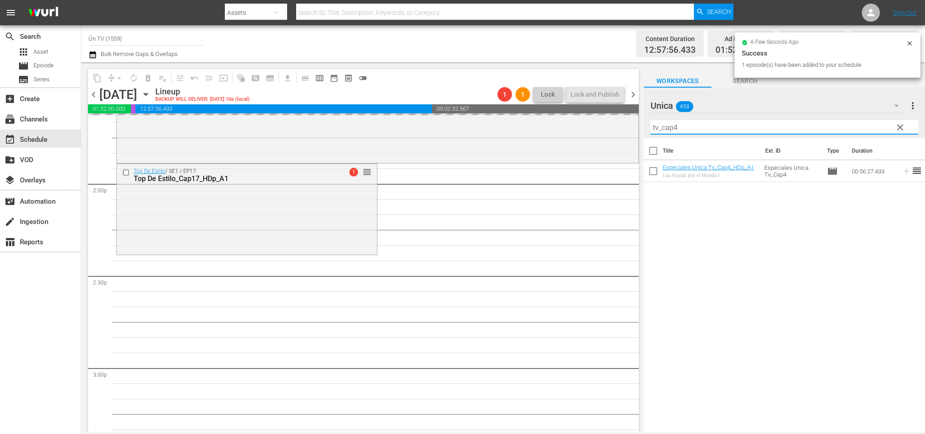
drag, startPoint x: 680, startPoint y: 126, endPoint x: 676, endPoint y: 125, distance: 4.7
click at [676, 125] on input "tv_cap4" at bounding box center [785, 127] width 268 height 14
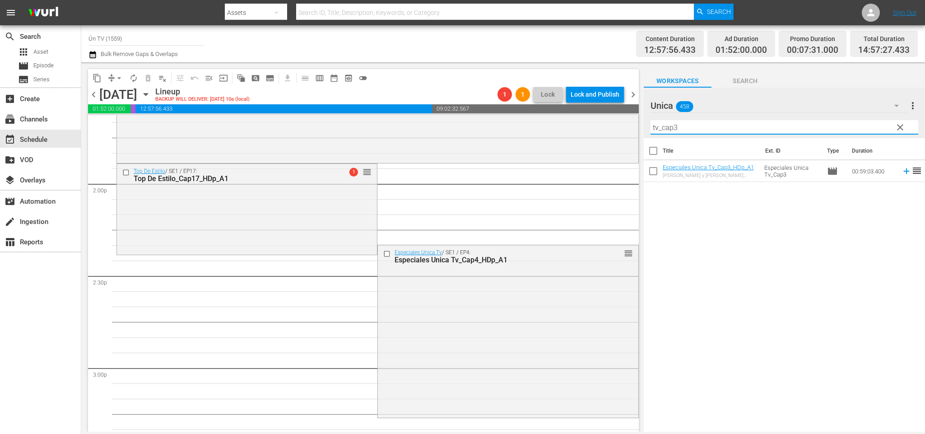
click at [95, 92] on span "chevron_left" at bounding box center [93, 94] width 11 height 11
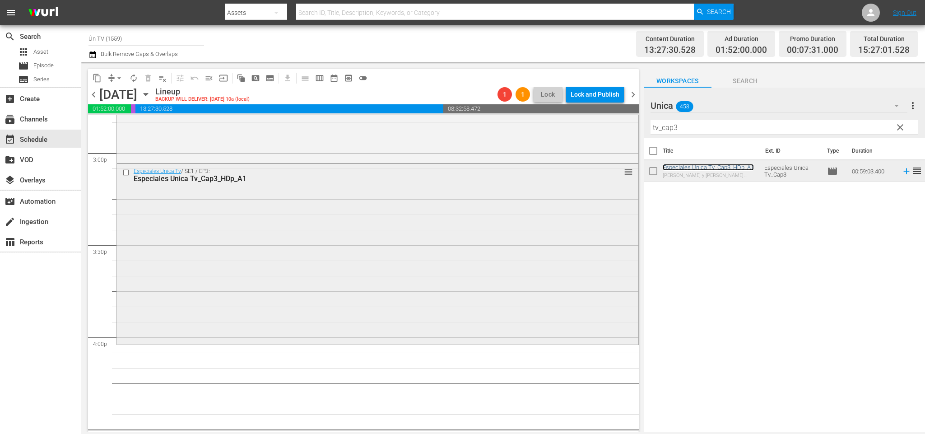
scroll to position [2793, 0]
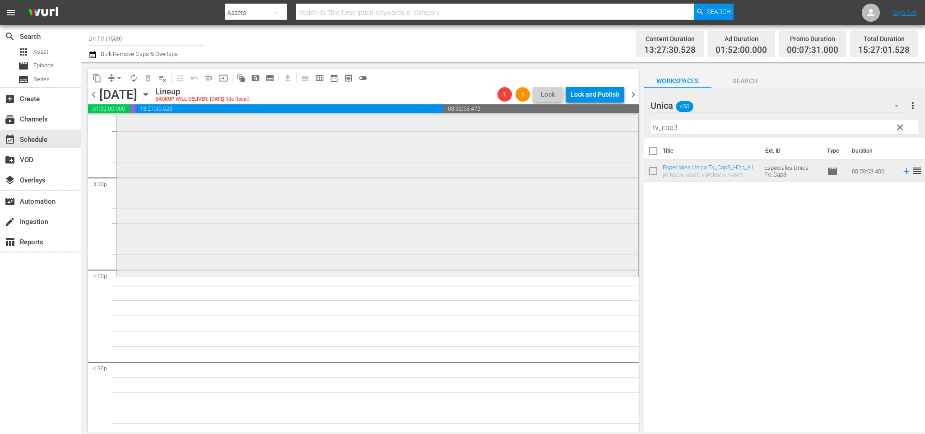
drag, startPoint x: 752, startPoint y: 131, endPoint x: 401, endPoint y: 115, distance: 351.2
click at [397, 122] on div "content_copy compress arrow_drop_down autorenew_outlined delete_forever_outline…" at bounding box center [503, 246] width 844 height 369
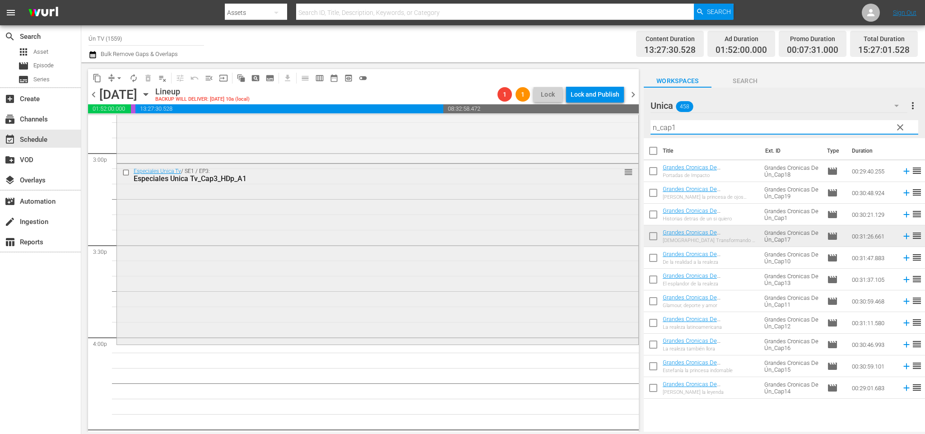
scroll to position [2861, 0]
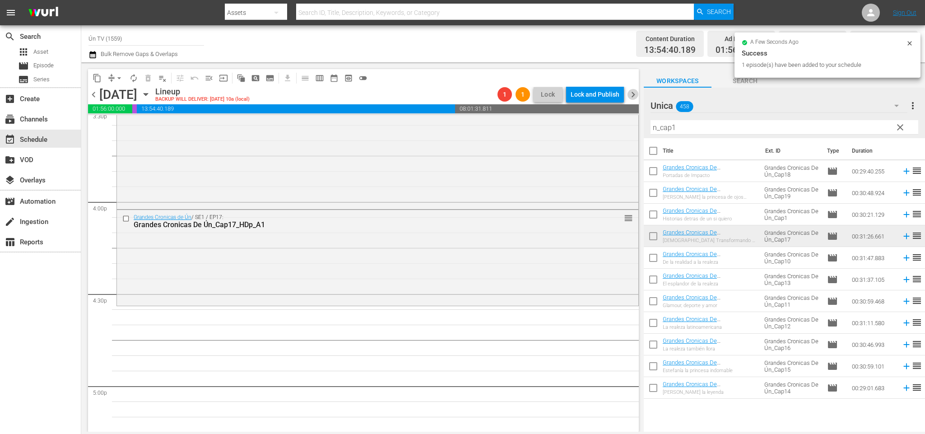
click at [633, 96] on span "chevron_right" at bounding box center [633, 94] width 11 height 11
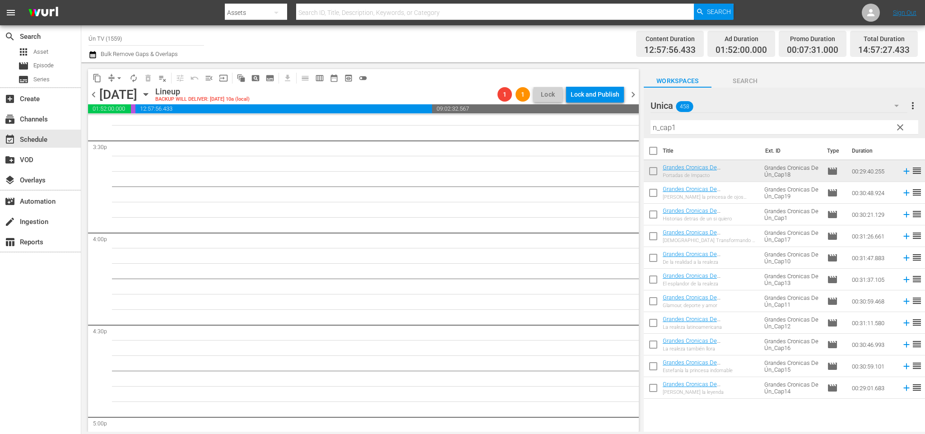
scroll to position [2695, 0]
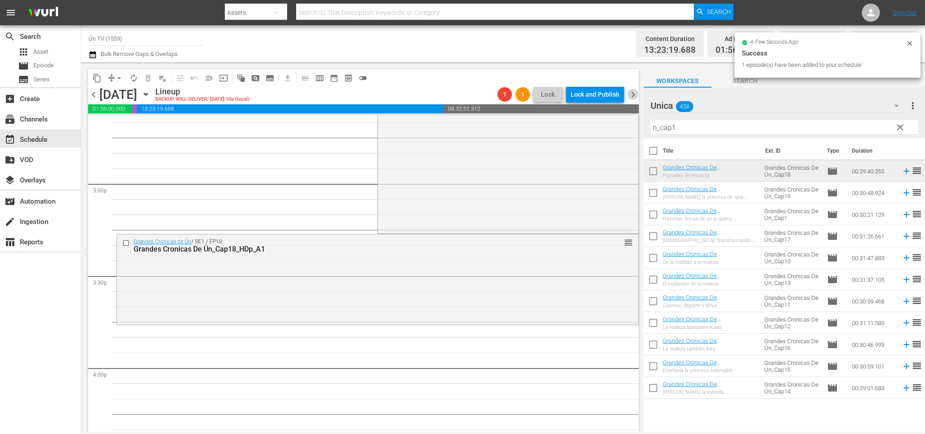
click at [631, 93] on span "chevron_right" at bounding box center [633, 94] width 11 height 11
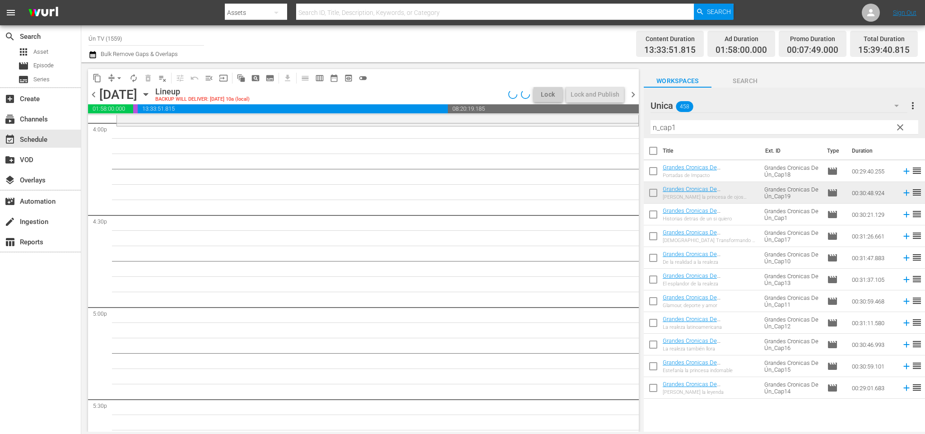
scroll to position [2725, 0]
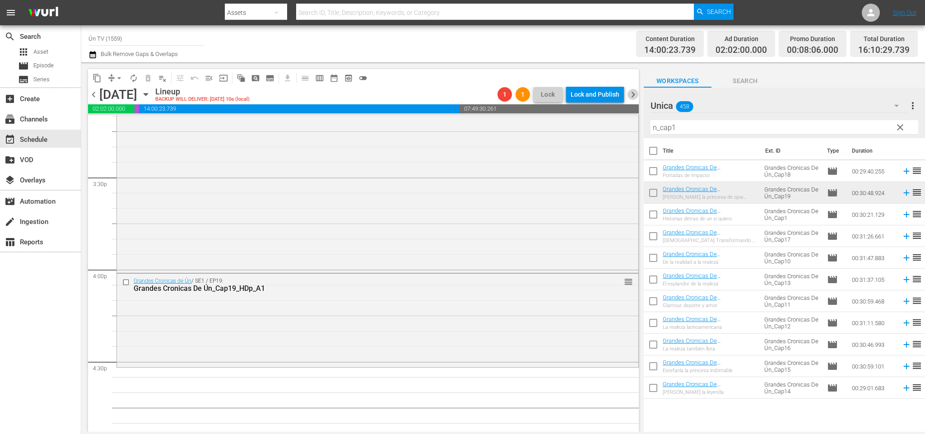
click at [633, 93] on span "chevron_right" at bounding box center [633, 94] width 11 height 11
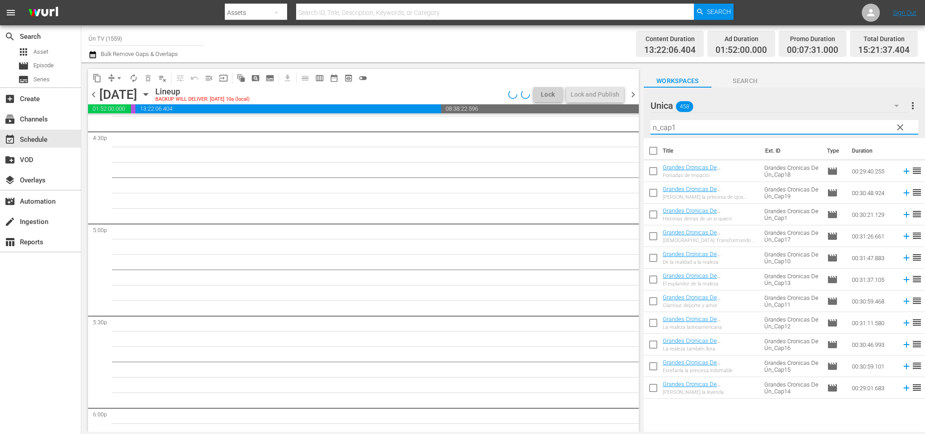
click at [674, 125] on input "n_cap1" at bounding box center [785, 127] width 268 height 14
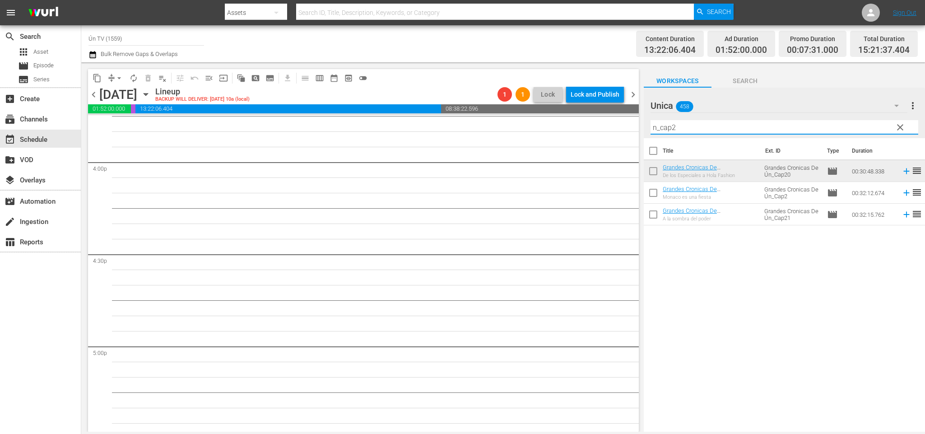
scroll to position [2833, 0]
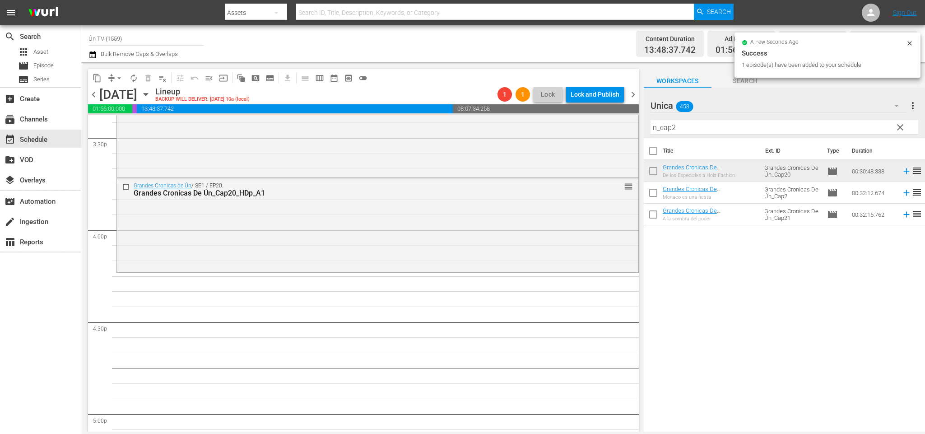
click at [636, 97] on span "chevron_right" at bounding box center [633, 94] width 11 height 11
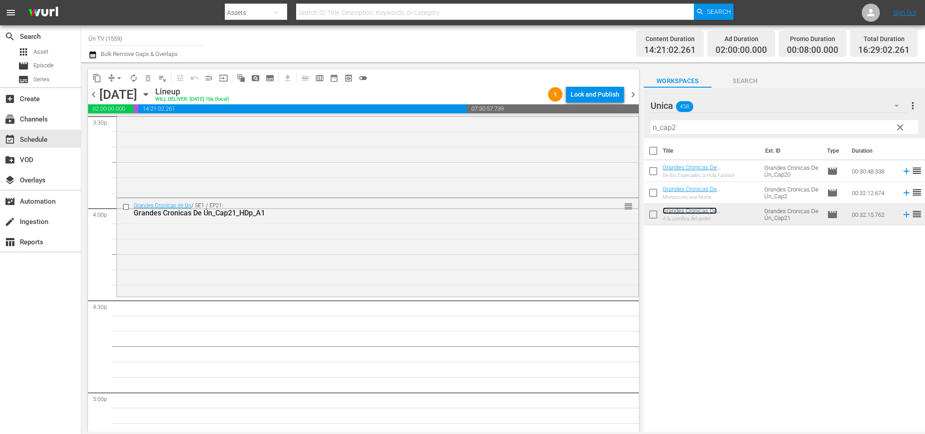
scroll to position [2922, 0]
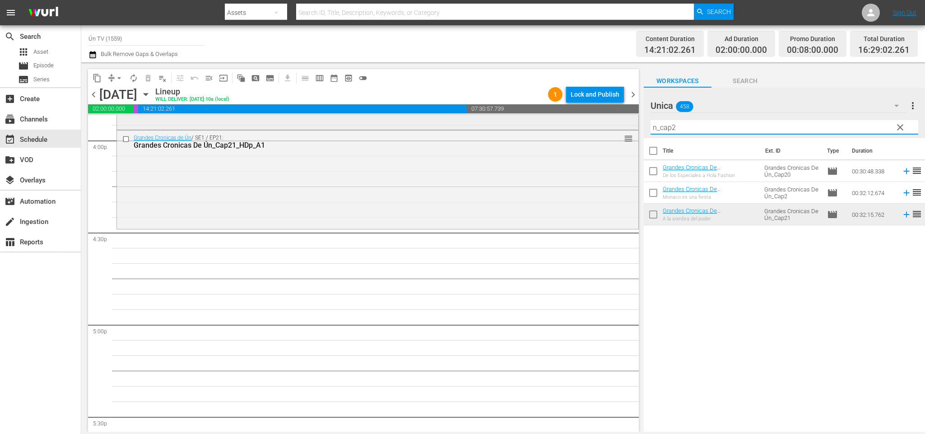
drag, startPoint x: 700, startPoint y: 132, endPoint x: 592, endPoint y: 127, distance: 108.5
click at [592, 127] on div "content_copy compress arrow_drop_down autorenew_outlined delete_forever_outline…" at bounding box center [503, 246] width 844 height 369
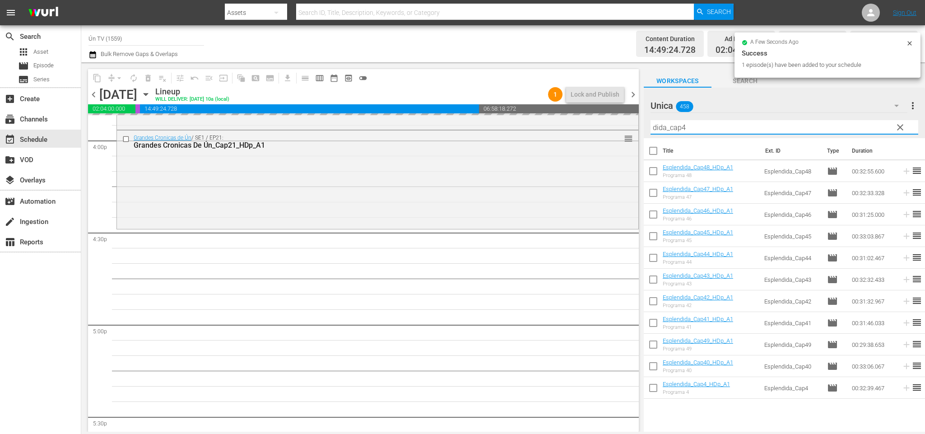
drag, startPoint x: 687, startPoint y: 126, endPoint x: 683, endPoint y: 124, distance: 5.0
click at [683, 124] on input "dida_cap4" at bounding box center [785, 127] width 268 height 14
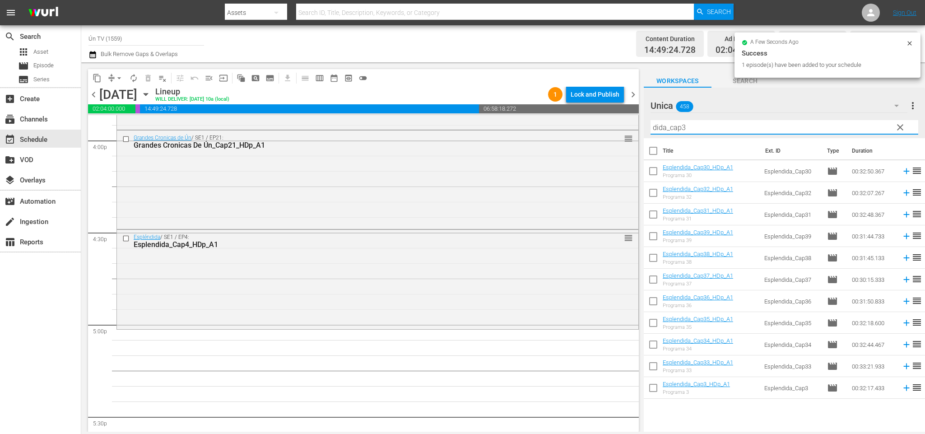
click at [89, 93] on span "chevron_left" at bounding box center [93, 94] width 11 height 11
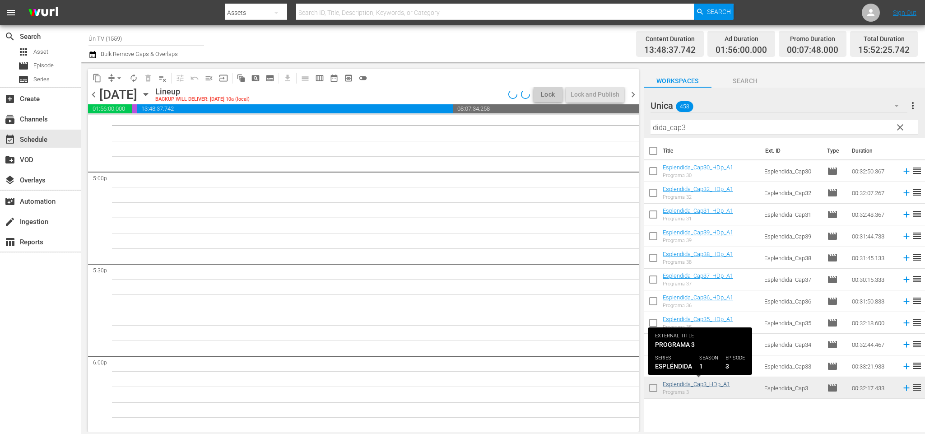
scroll to position [2953, 0]
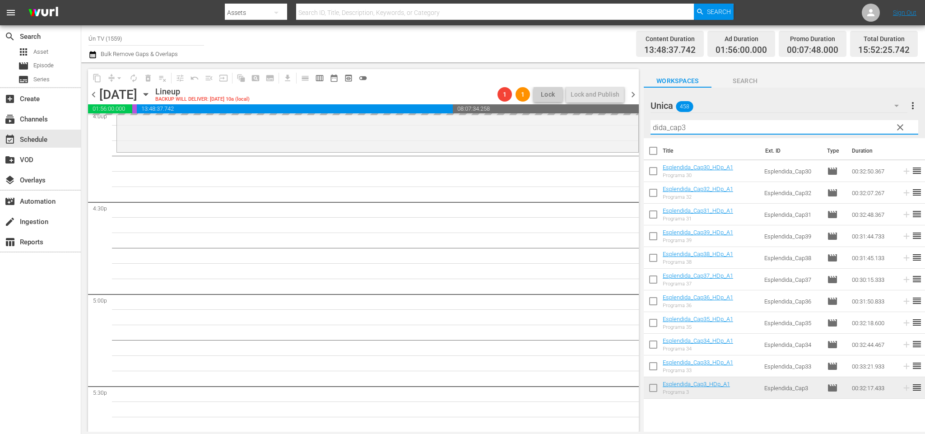
drag, startPoint x: 687, startPoint y: 121, endPoint x: 686, endPoint y: 129, distance: 7.8
click at [679, 121] on input "dida_cap3" at bounding box center [785, 127] width 268 height 14
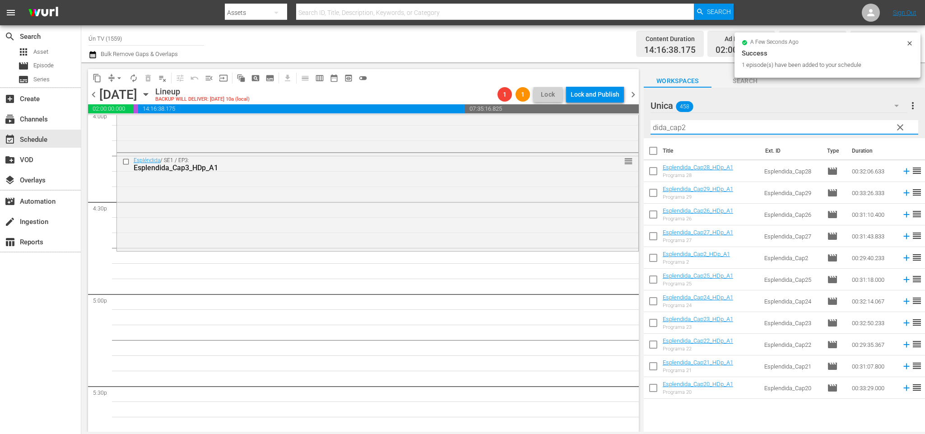
click at [89, 99] on span "chevron_left" at bounding box center [93, 94] width 11 height 11
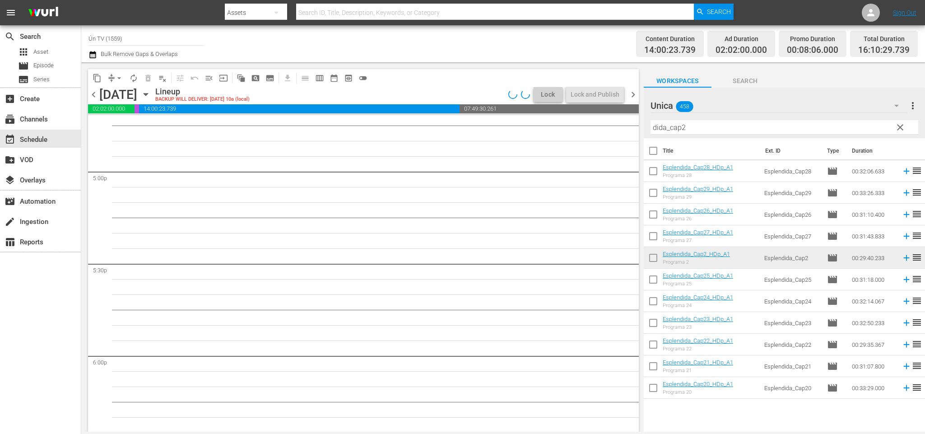
scroll to position [2845, 0]
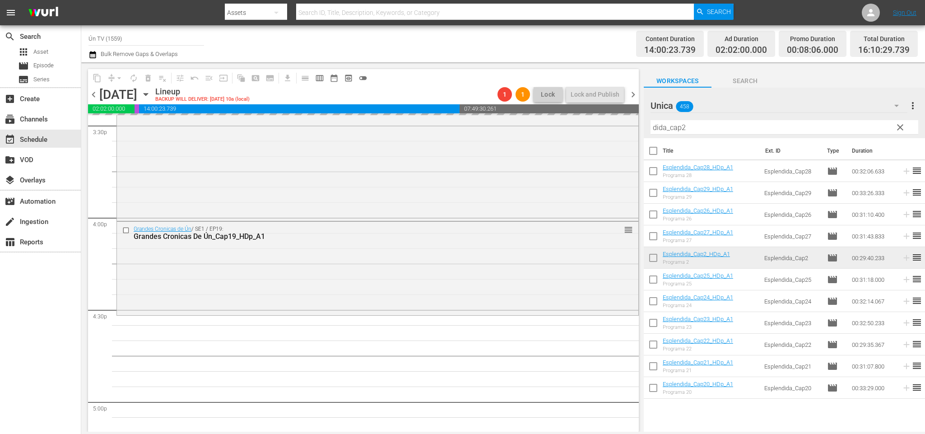
click at [687, 125] on input "dida_cap2" at bounding box center [785, 127] width 268 height 14
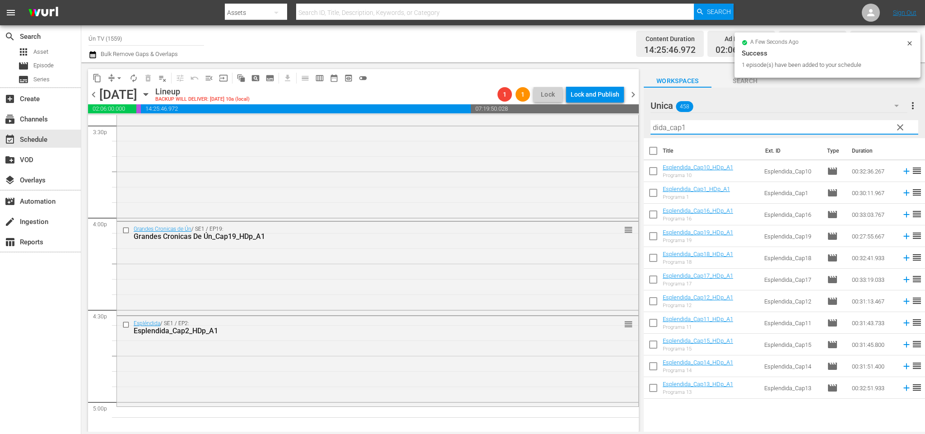
click at [93, 89] on span "chevron_left" at bounding box center [93, 94] width 11 height 11
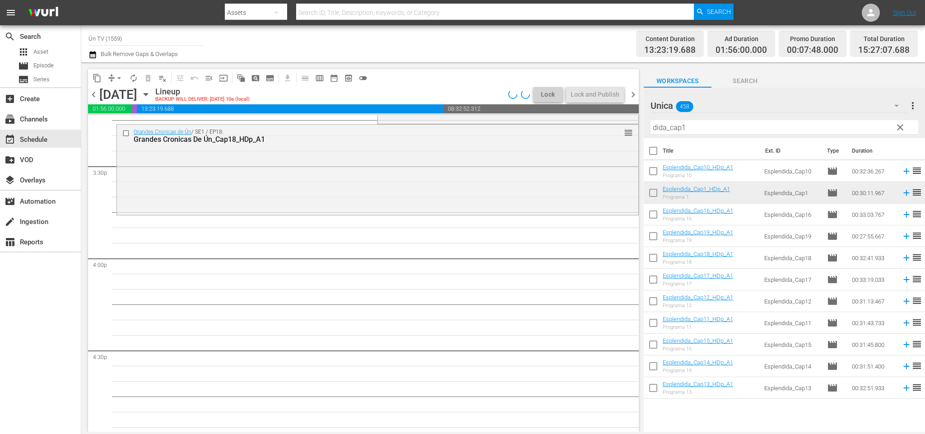
scroll to position [2737, 0]
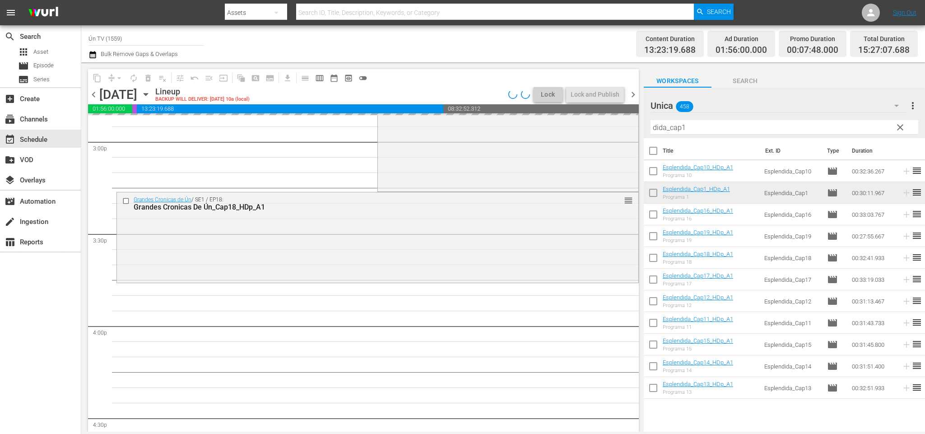
click at [681, 122] on input "dida_cap1" at bounding box center [785, 127] width 268 height 14
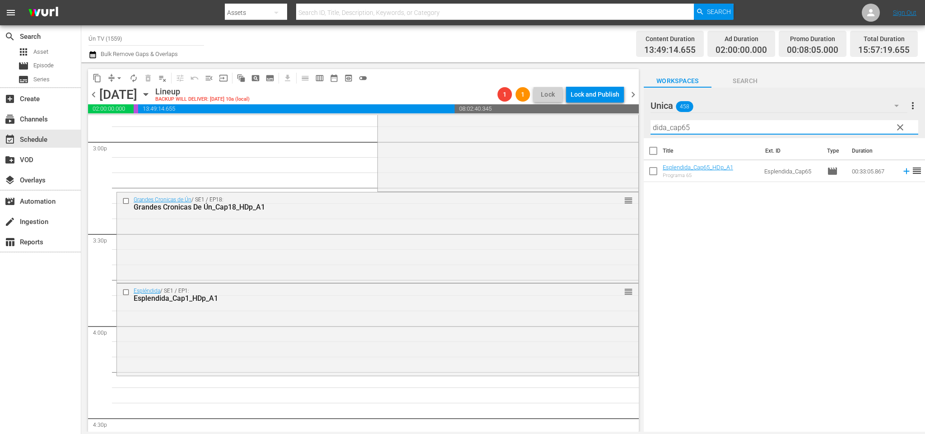
type input "dida_cap65"
click at [90, 97] on span "chevron_left" at bounding box center [93, 94] width 11 height 11
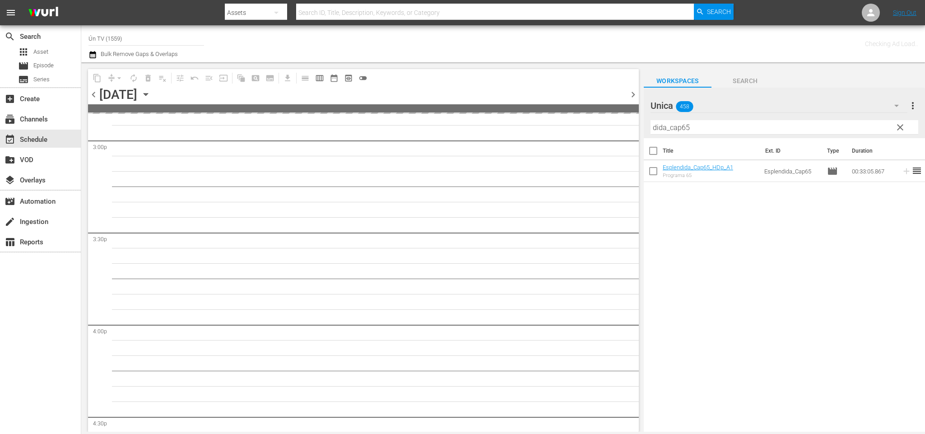
scroll to position [2982, 0]
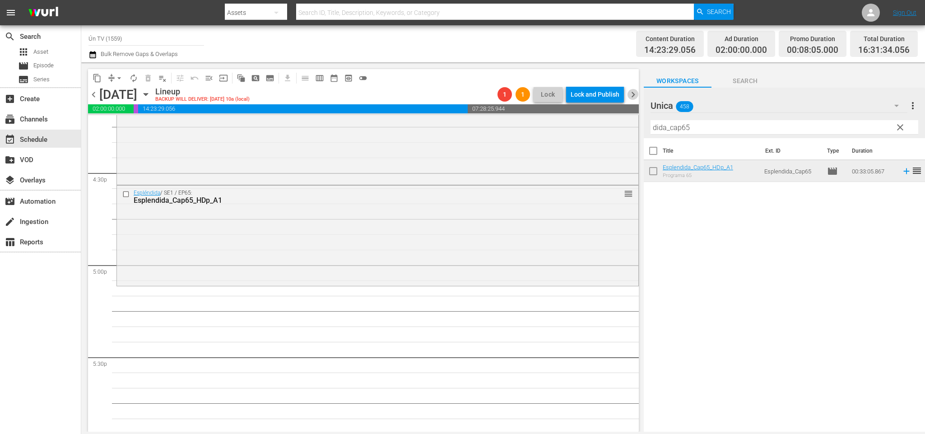
click at [634, 93] on span "chevron_right" at bounding box center [633, 94] width 11 height 11
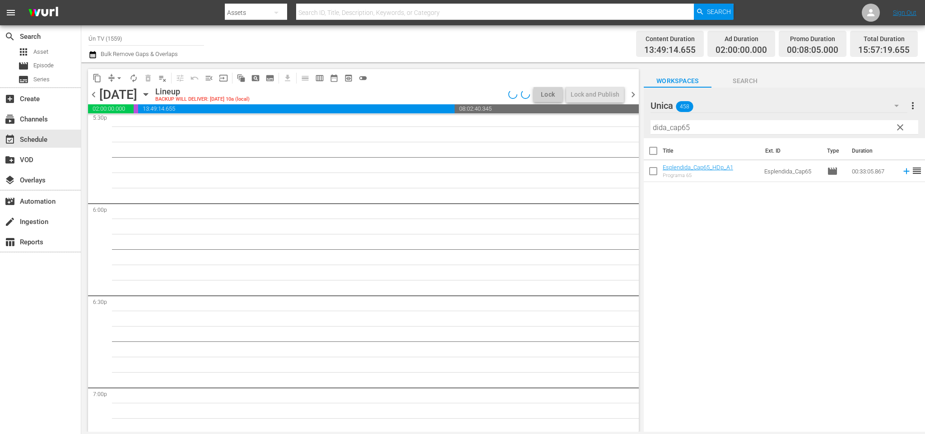
scroll to position [2952, 0]
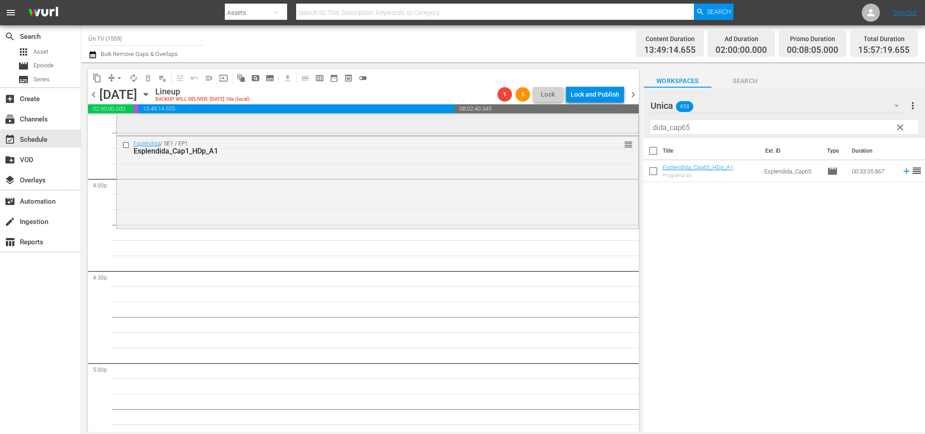
scroll to position [2816, 0]
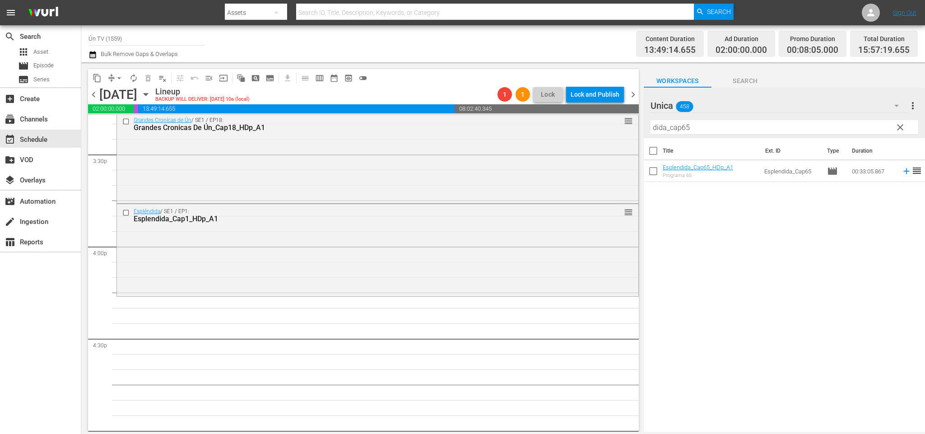
drag, startPoint x: 92, startPoint y: 88, endPoint x: 91, endPoint y: 93, distance: 4.6
click at [91, 91] on div "chevron_left [DATE] [DATE] Lineup BACKUP WILL DELIVER: [DATE] 10a (local) 1 1 L…" at bounding box center [363, 96] width 551 height 18
click at [93, 95] on span "chevron_left" at bounding box center [93, 94] width 11 height 11
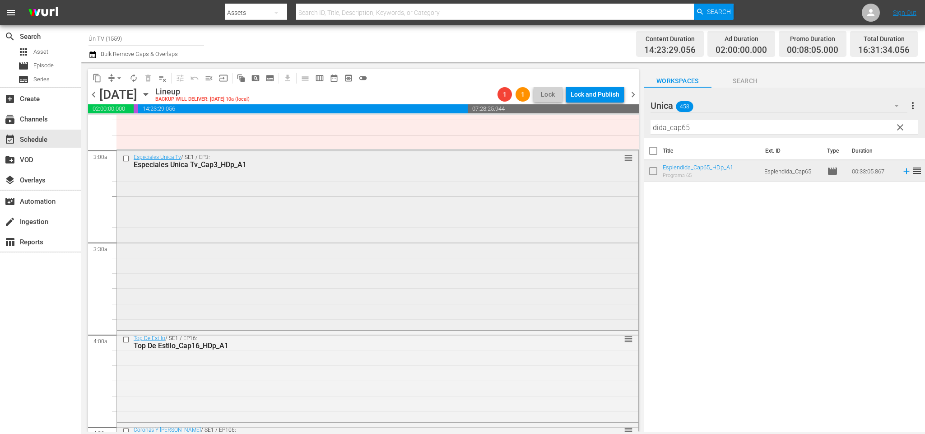
scroll to position [653, 0]
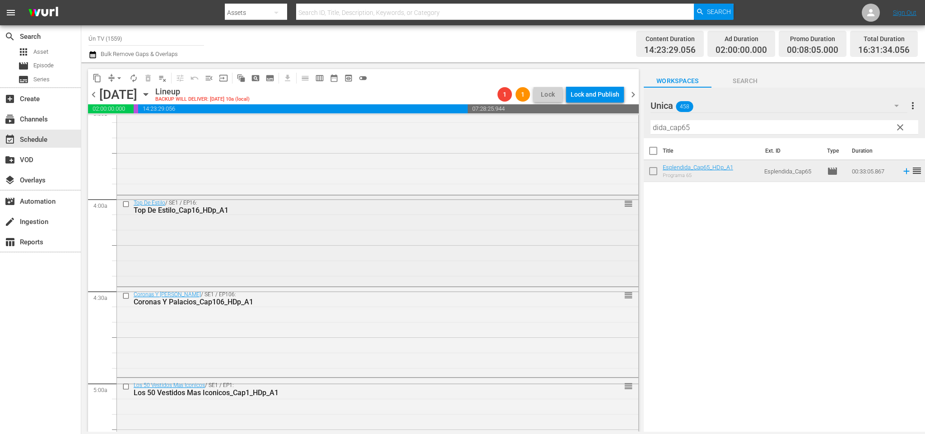
click at [125, 202] on input "checkbox" at bounding box center [126, 204] width 9 height 8
click at [126, 295] on input "checkbox" at bounding box center [126, 296] width 9 height 8
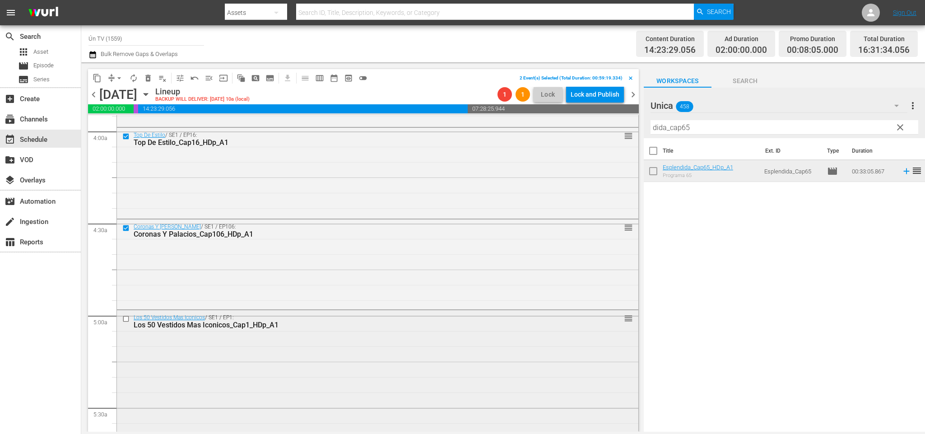
click at [126, 315] on input "checkbox" at bounding box center [126, 319] width 9 height 8
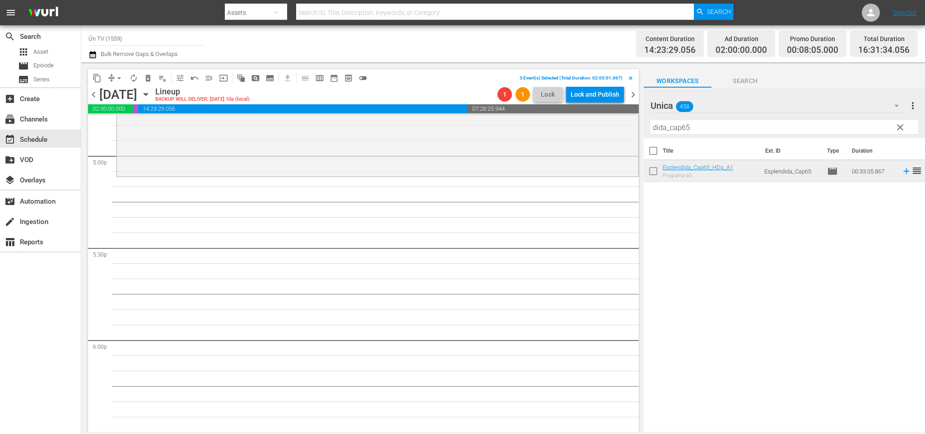
scroll to position [3023, 0]
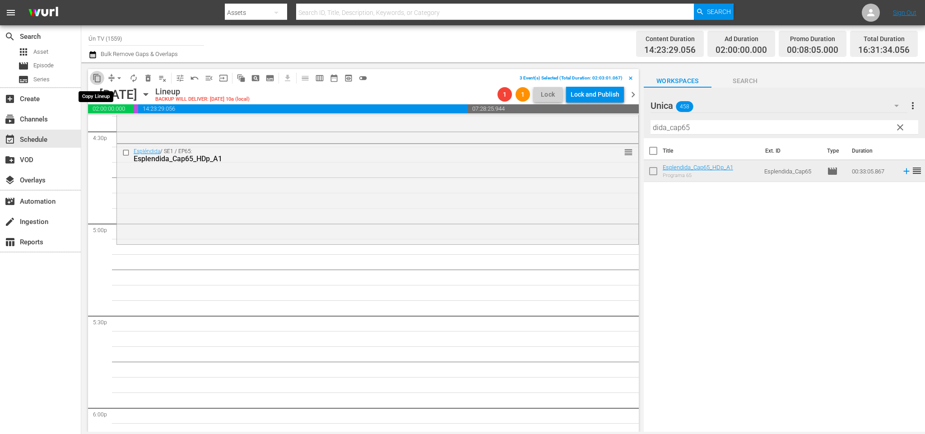
click at [94, 78] on span "content_copy" at bounding box center [97, 78] width 9 height 9
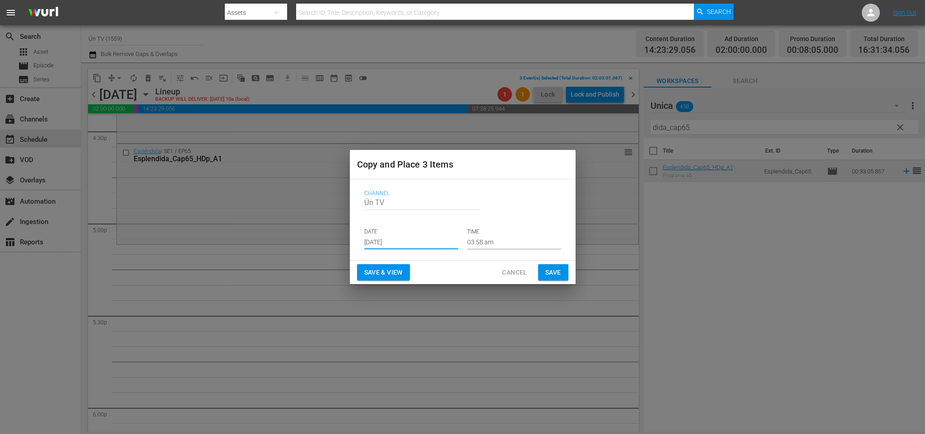
click at [415, 240] on input "Aug 23rd 2025" at bounding box center [411, 243] width 94 height 14
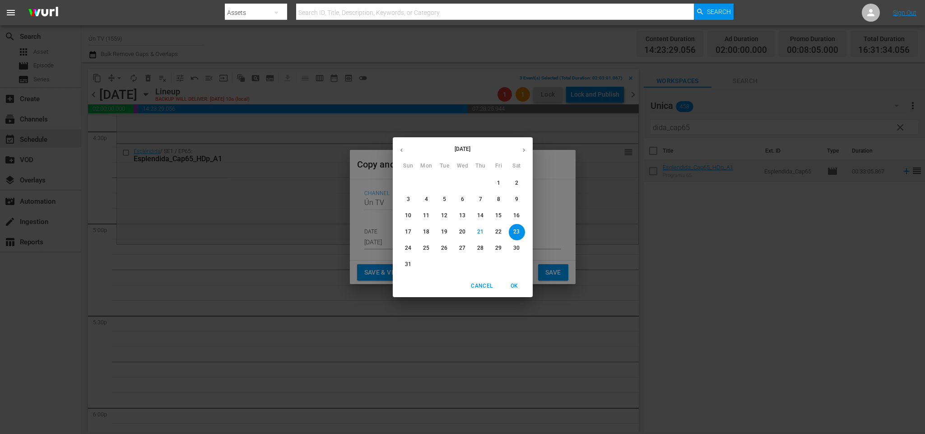
click at [424, 245] on p "25" at bounding box center [426, 248] width 6 height 8
type input "Aug 25th 2025"
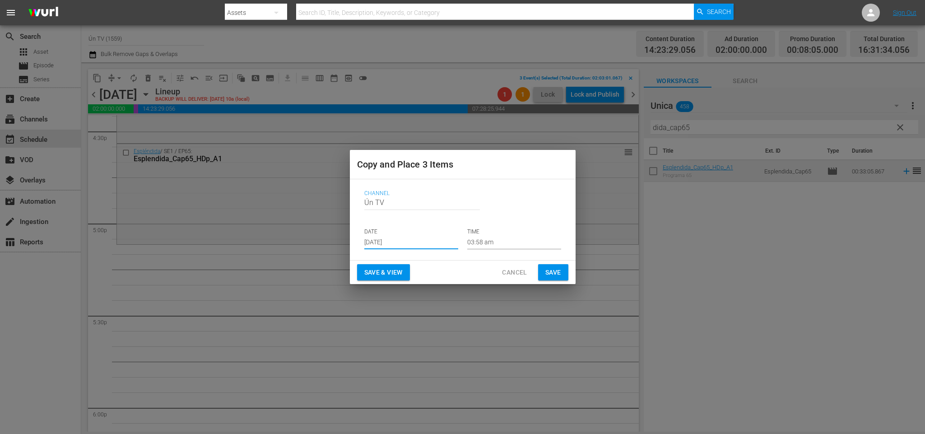
click at [486, 243] on input "03:58 am" at bounding box center [514, 243] width 94 height 14
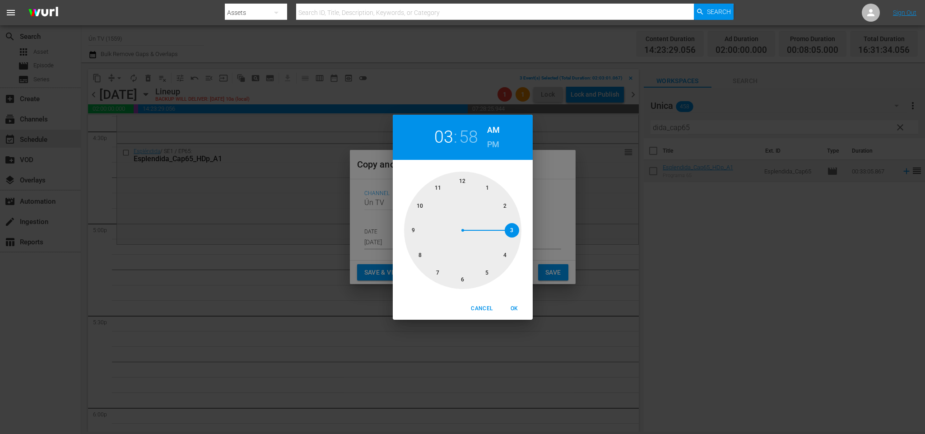
click at [494, 145] on h6 "PM" at bounding box center [493, 144] width 12 height 14
click at [488, 271] on div at bounding box center [462, 230] width 117 height 117
click at [485, 186] on div at bounding box center [462, 230] width 117 height 117
drag, startPoint x: 519, startPoint y: 307, endPoint x: 531, endPoint y: 284, distance: 27.1
click at [518, 307] on span "OK" at bounding box center [515, 308] width 22 height 9
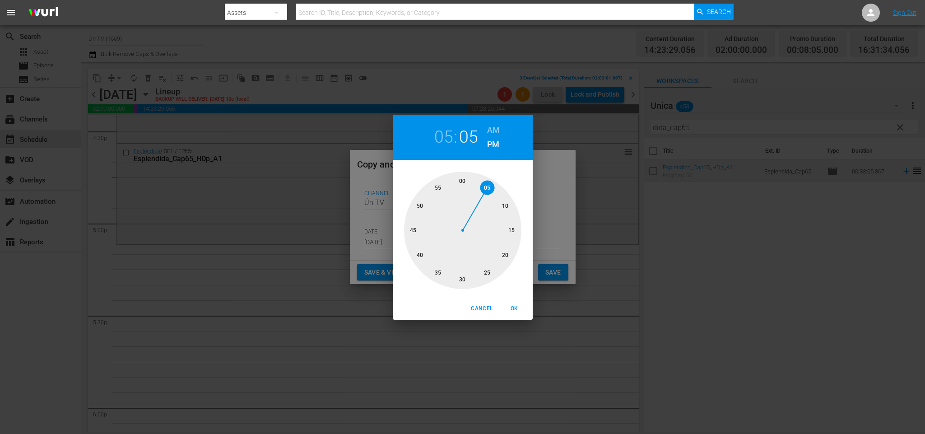
type input "05:05 pm"
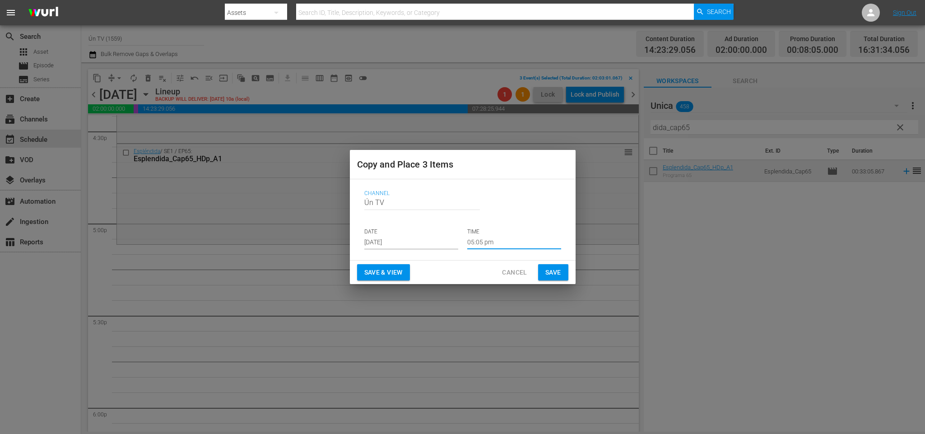
click at [553, 265] on button "Save" at bounding box center [553, 272] width 30 height 17
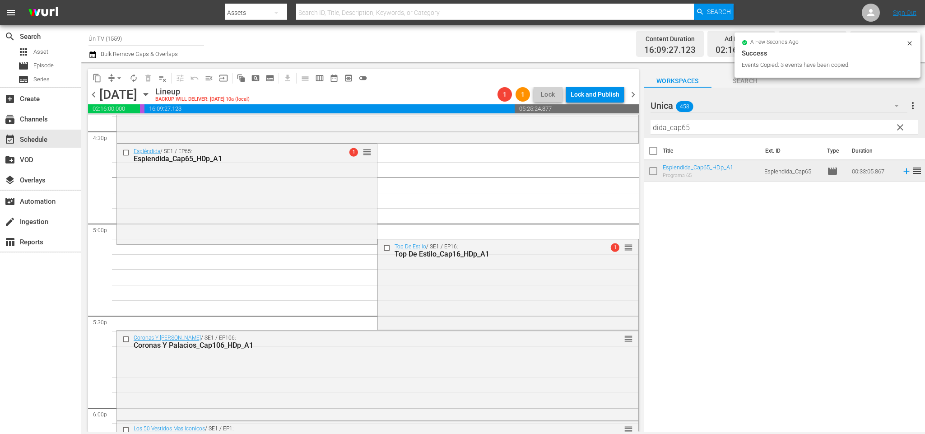
click at [634, 95] on span "chevron_right" at bounding box center [633, 94] width 11 height 11
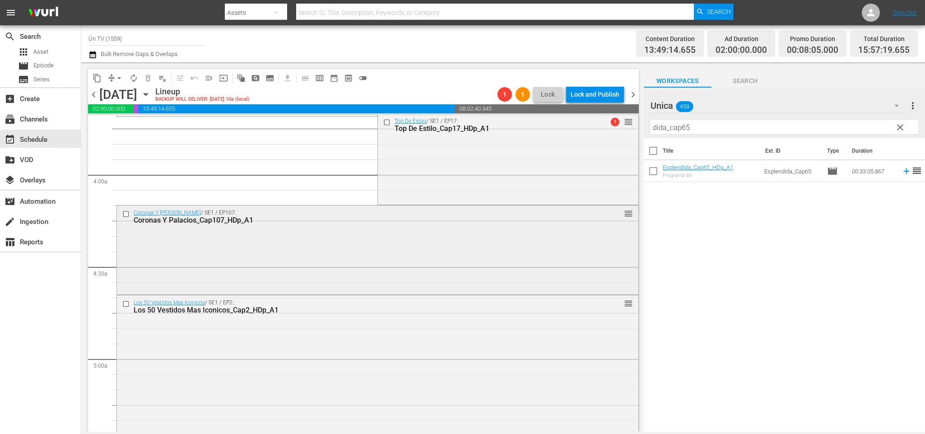
scroll to position [610, 0]
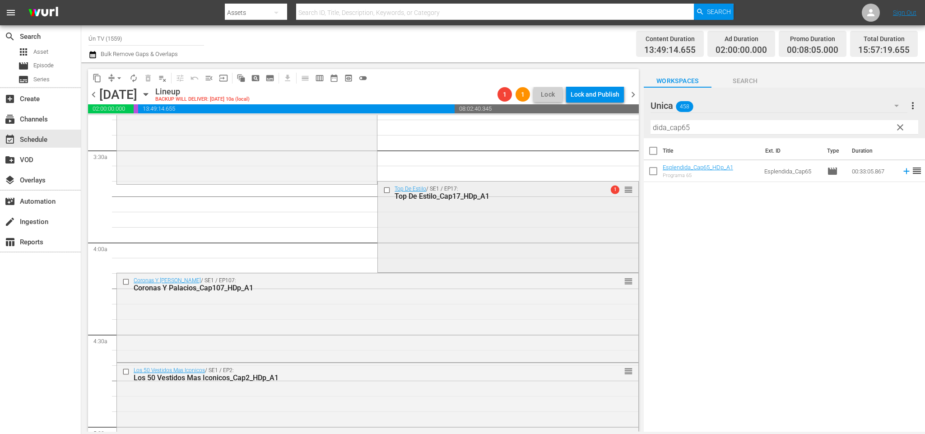
click at [383, 186] on input "checkbox" at bounding box center [387, 190] width 9 height 8
click at [126, 282] on input "checkbox" at bounding box center [126, 282] width 9 height 8
click at [127, 368] on input "checkbox" at bounding box center [126, 372] width 9 height 8
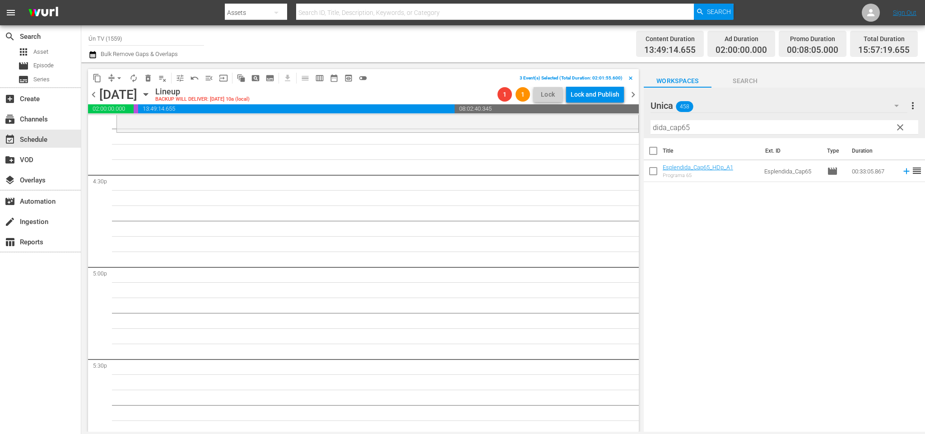
scroll to position [2912, 0]
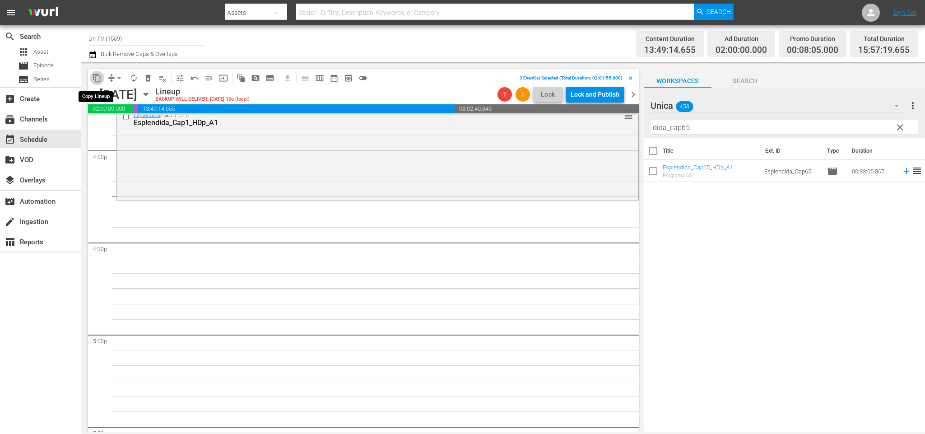
click at [98, 78] on span "content_copy" at bounding box center [97, 78] width 9 height 9
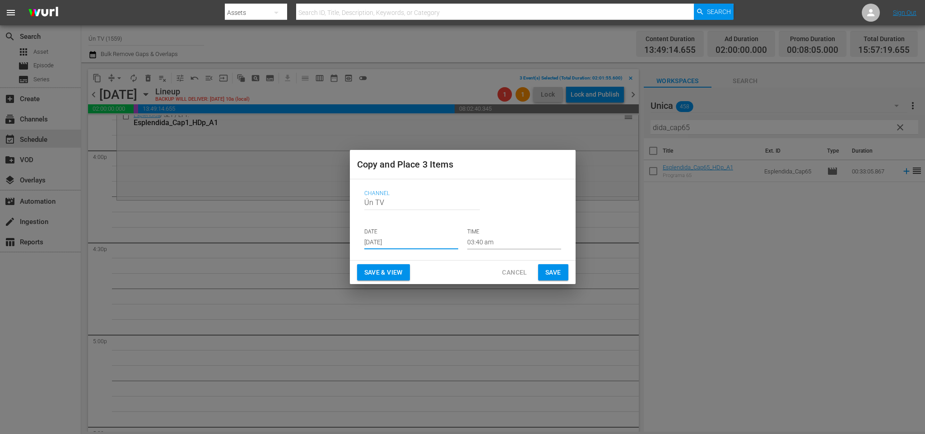
click at [403, 247] on input "Aug 23rd 2025" at bounding box center [411, 243] width 94 height 14
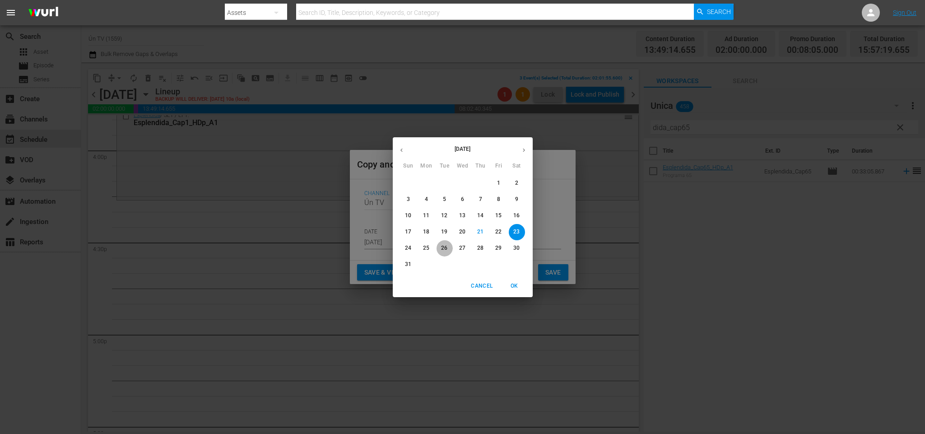
click at [446, 247] on p "26" at bounding box center [444, 248] width 6 height 8
type input "Aug 26th 2025"
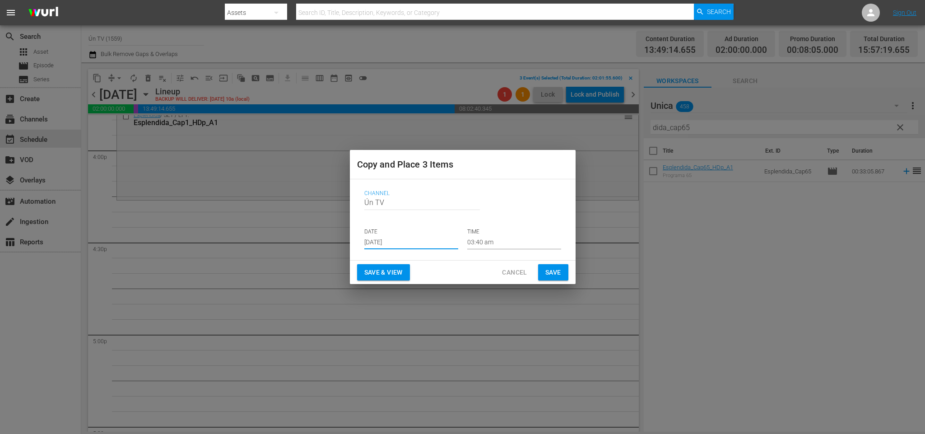
click at [498, 233] on p "TIME" at bounding box center [514, 232] width 94 height 8
click at [498, 238] on input "03:40 am" at bounding box center [514, 243] width 94 height 14
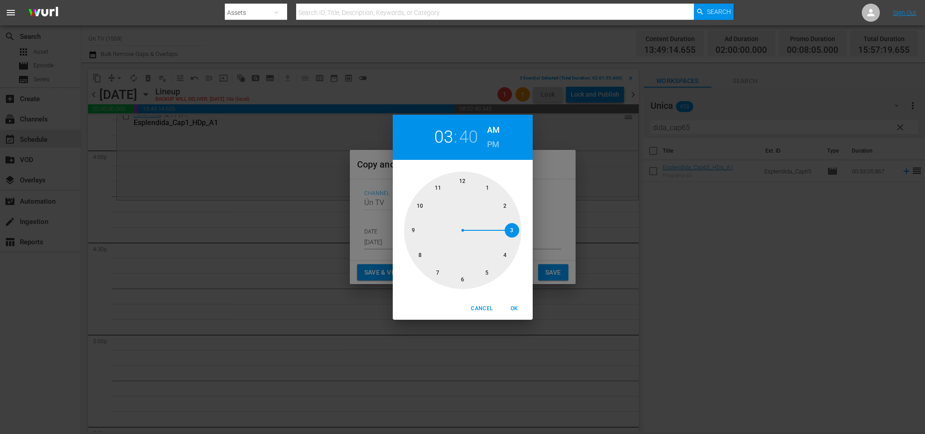
click at [491, 139] on h6 "PM" at bounding box center [493, 144] width 12 height 14
drag, startPoint x: 504, startPoint y: 254, endPoint x: 513, endPoint y: 235, distance: 21.2
click at [507, 249] on div at bounding box center [462, 230] width 117 height 117
click at [512, 230] on div at bounding box center [462, 230] width 117 height 117
click at [511, 304] on span "OK" at bounding box center [515, 308] width 22 height 9
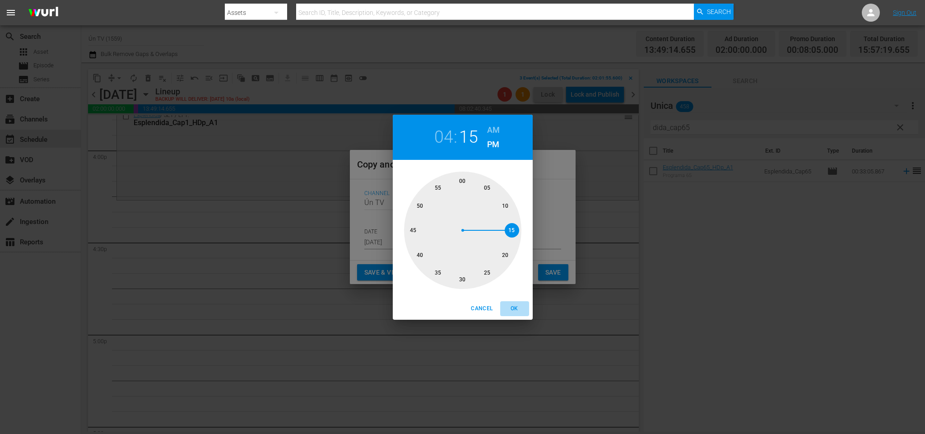
type input "04:15 pm"
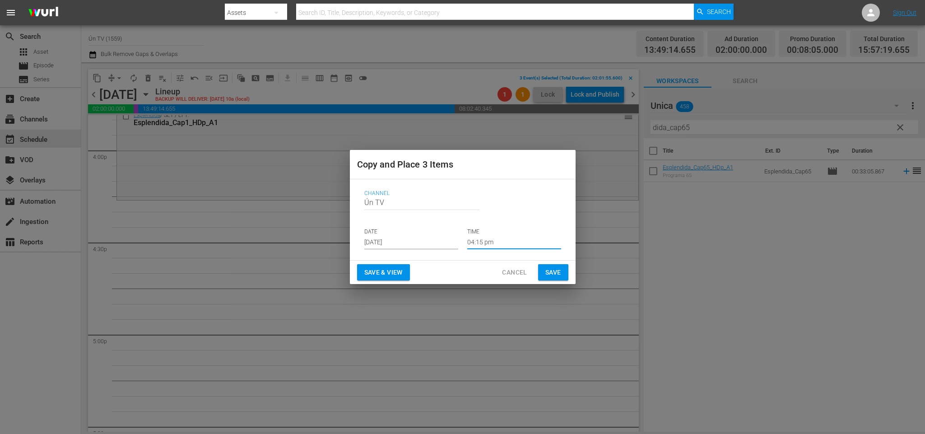
click at [549, 267] on span "Save" at bounding box center [553, 272] width 16 height 11
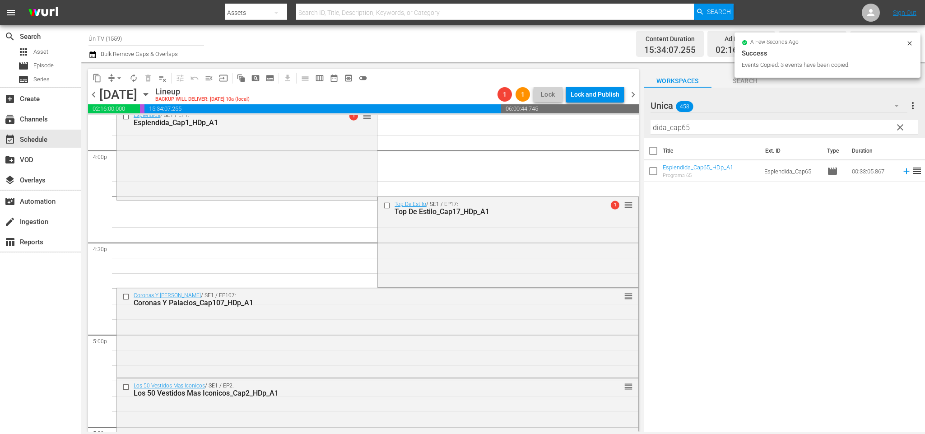
click at [638, 92] on span "chevron_right" at bounding box center [633, 94] width 11 height 11
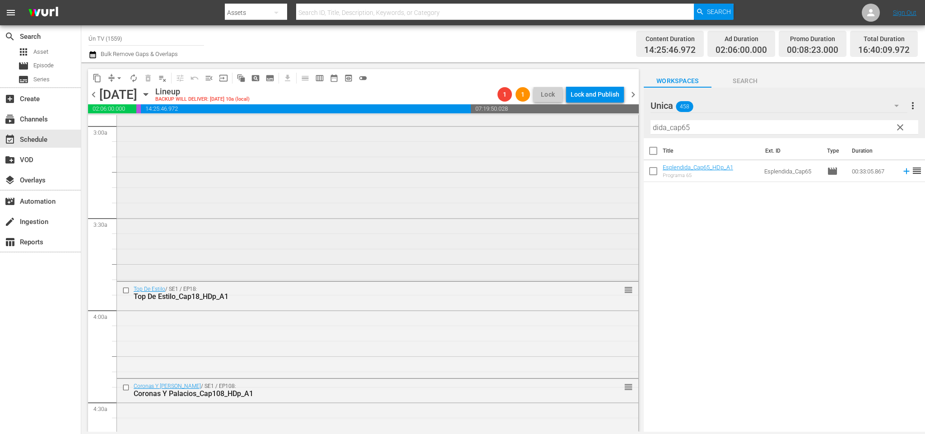
scroll to position [610, 0]
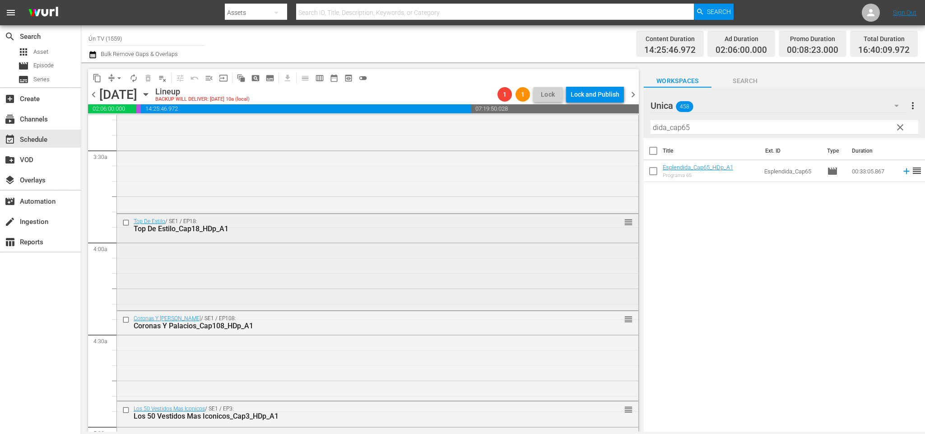
click at [123, 222] on input "checkbox" at bounding box center [126, 223] width 9 height 8
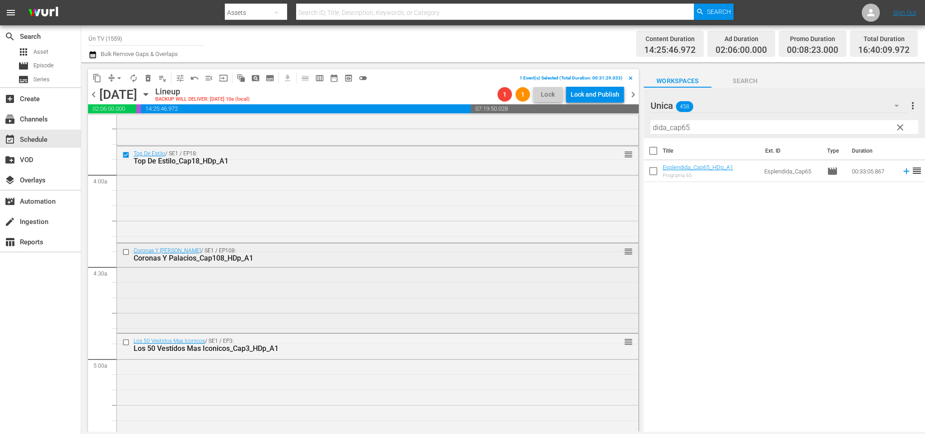
click at [126, 249] on input "checkbox" at bounding box center [126, 252] width 9 height 8
click at [122, 342] on input "checkbox" at bounding box center [126, 342] width 9 height 8
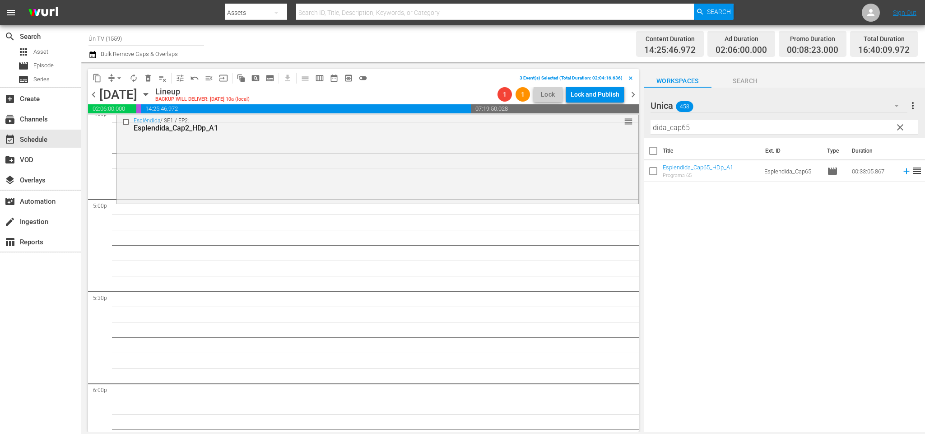
scroll to position [2980, 0]
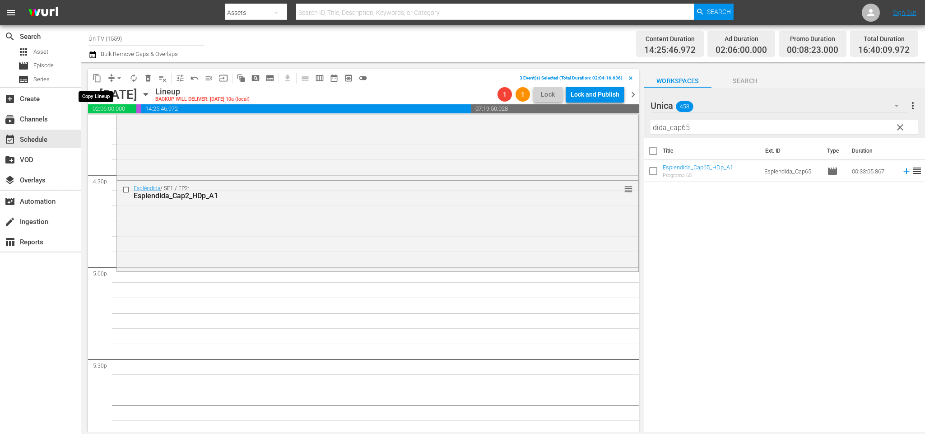
click at [96, 79] on span "content_copy" at bounding box center [97, 78] width 9 height 9
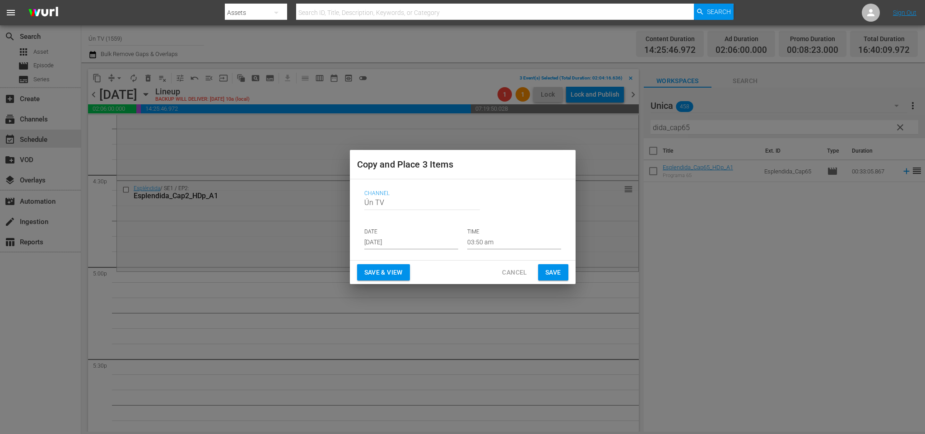
click at [419, 231] on p "DATE" at bounding box center [411, 232] width 94 height 8
click at [418, 236] on input "Aug 23rd 2025" at bounding box center [411, 243] width 94 height 14
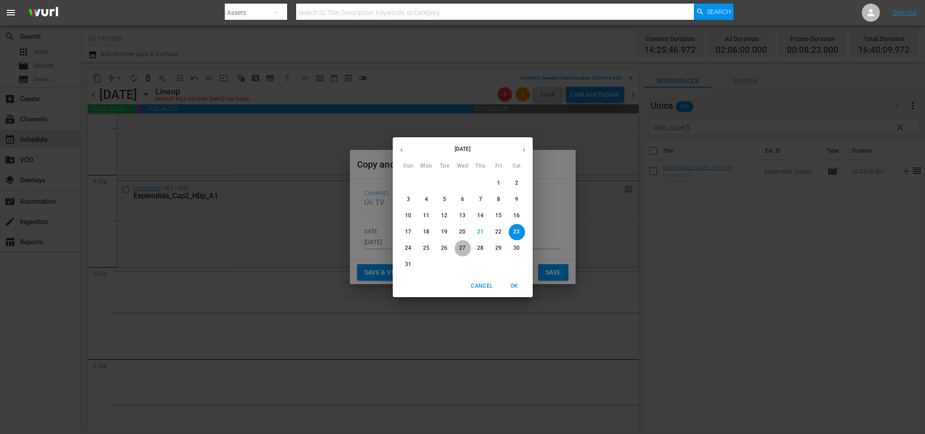
click at [463, 242] on button "27" at bounding box center [463, 248] width 16 height 16
type input "Aug 27th 2025"
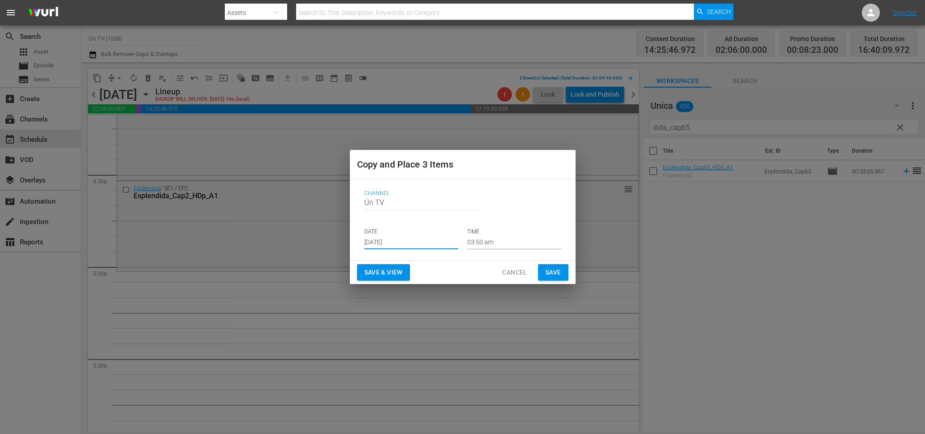
click at [508, 240] on input "03:50 am" at bounding box center [514, 243] width 94 height 14
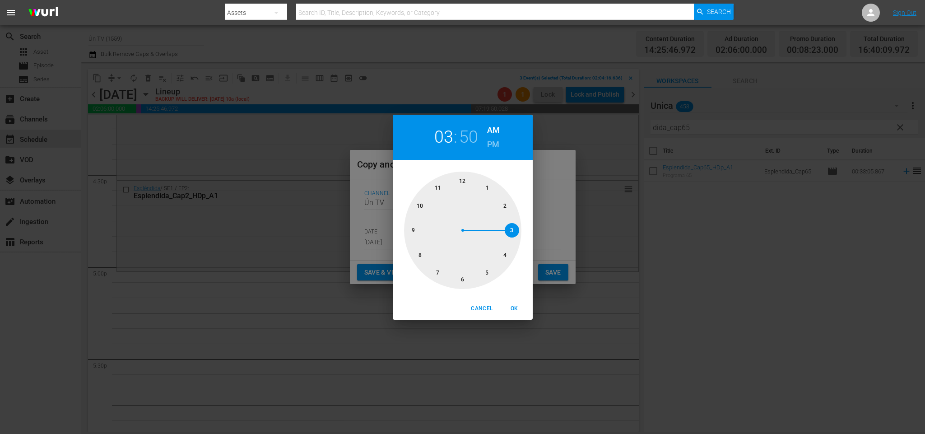
click at [498, 145] on h6 "PM" at bounding box center [493, 144] width 12 height 14
click at [485, 271] on div at bounding box center [462, 230] width 117 height 117
click at [461, 182] on div at bounding box center [462, 230] width 117 height 117
click at [517, 303] on button "OK" at bounding box center [514, 308] width 29 height 15
type input "05:00 pm"
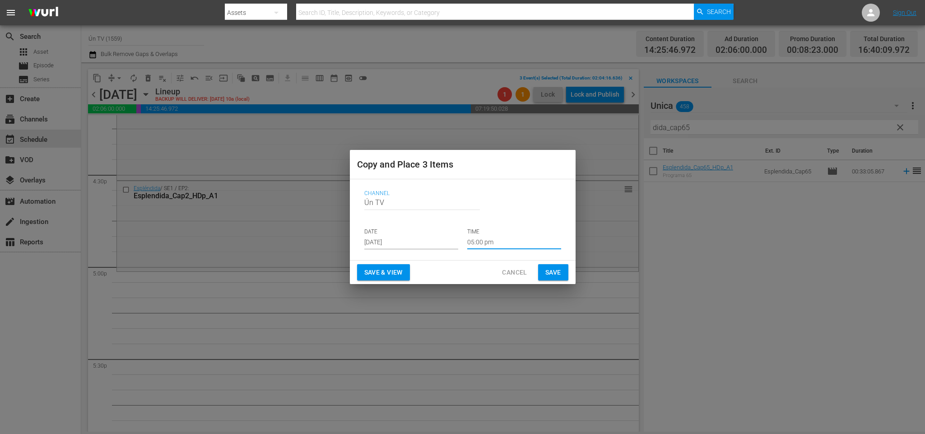
click at [553, 269] on span "Save" at bounding box center [553, 272] width 16 height 11
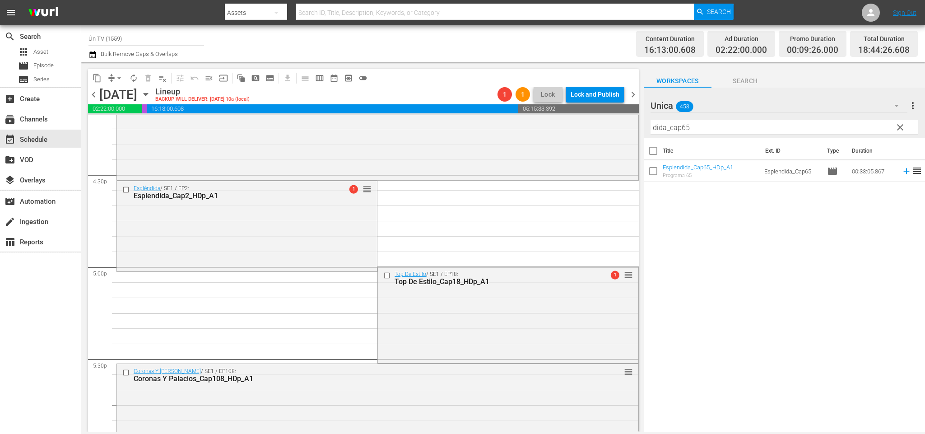
click at [634, 94] on span "chevron_right" at bounding box center [633, 94] width 11 height 11
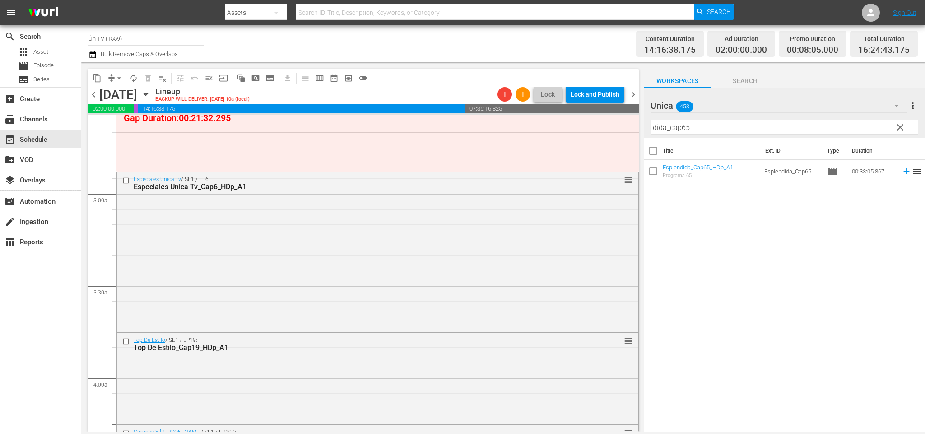
scroll to position [542, 0]
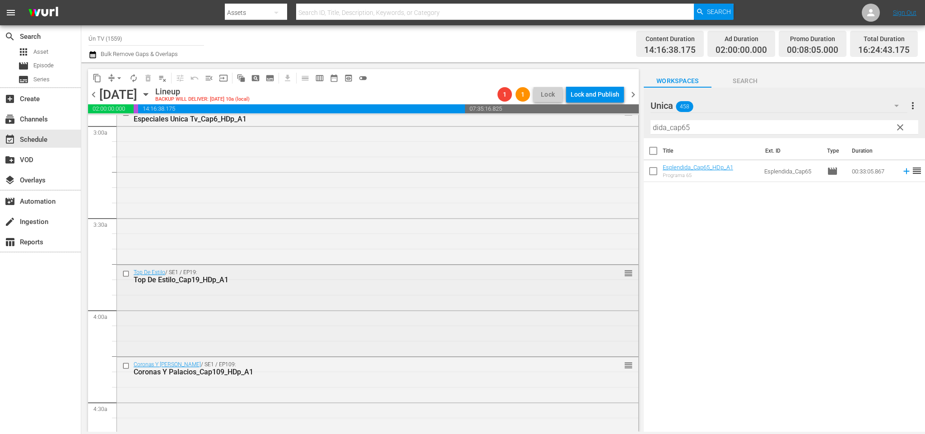
click at [130, 271] on input "checkbox" at bounding box center [126, 274] width 9 height 8
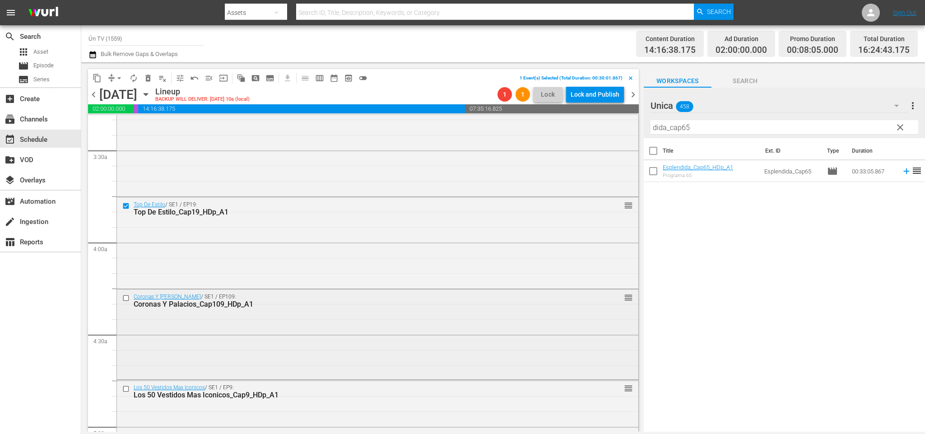
click at [129, 297] on input "checkbox" at bounding box center [126, 298] width 9 height 8
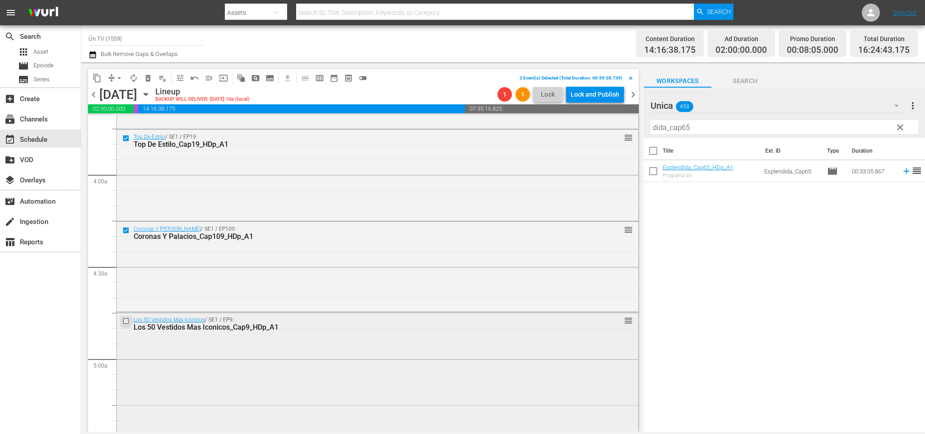
click at [125, 324] on input "checkbox" at bounding box center [126, 321] width 9 height 8
click at [100, 77] on span "content_copy" at bounding box center [97, 78] width 9 height 9
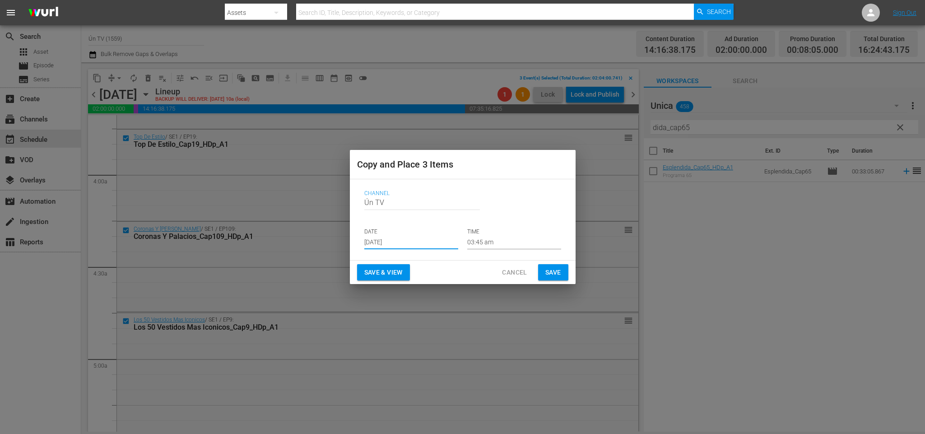
click at [397, 238] on input "Aug 23rd 2025" at bounding box center [411, 243] width 94 height 14
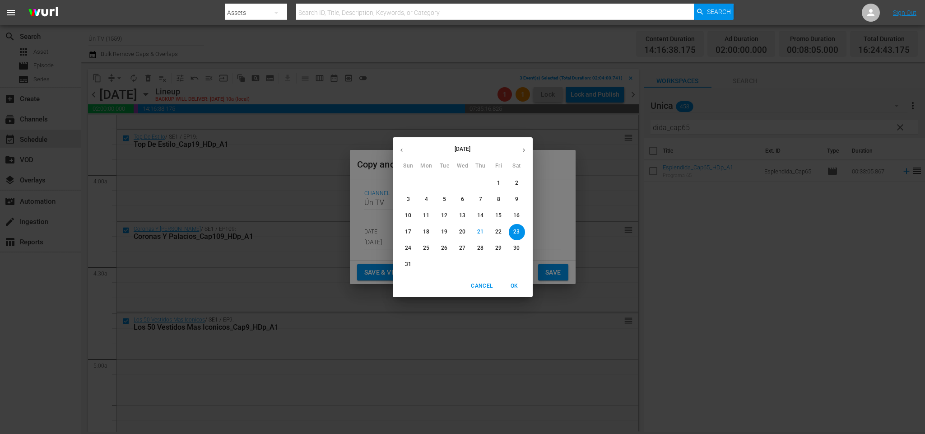
click at [483, 249] on p "28" at bounding box center [480, 248] width 6 height 8
type input "Aug 28th 2025"
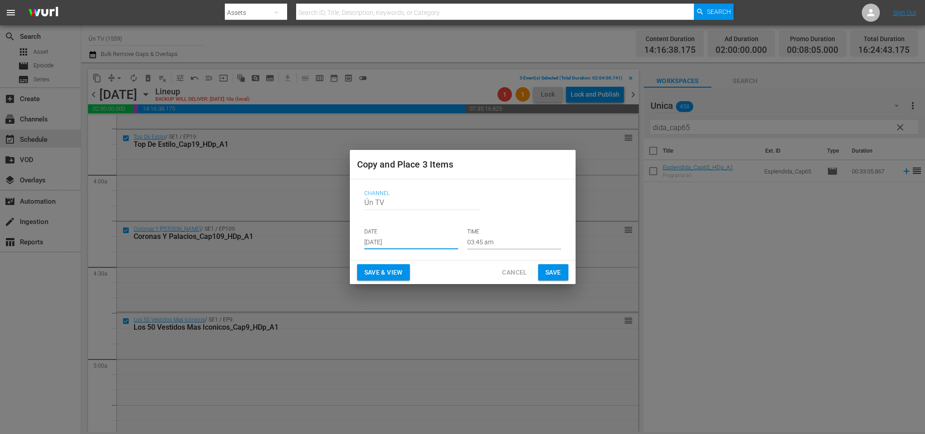
click at [501, 239] on input "03:45 am" at bounding box center [514, 243] width 94 height 14
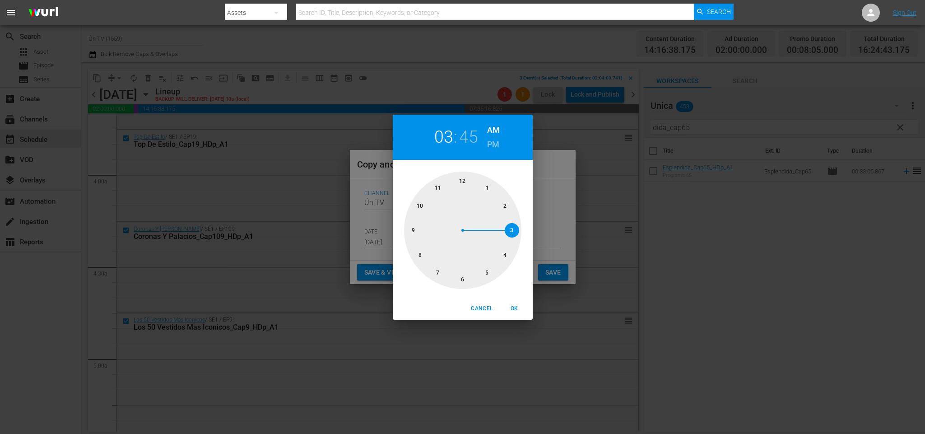
click at [494, 140] on h6 "PM" at bounding box center [493, 144] width 12 height 14
click at [506, 256] on div at bounding box center [462, 230] width 117 height 117
click at [512, 301] on button "OK" at bounding box center [514, 308] width 29 height 15
type input "04:45 pm"
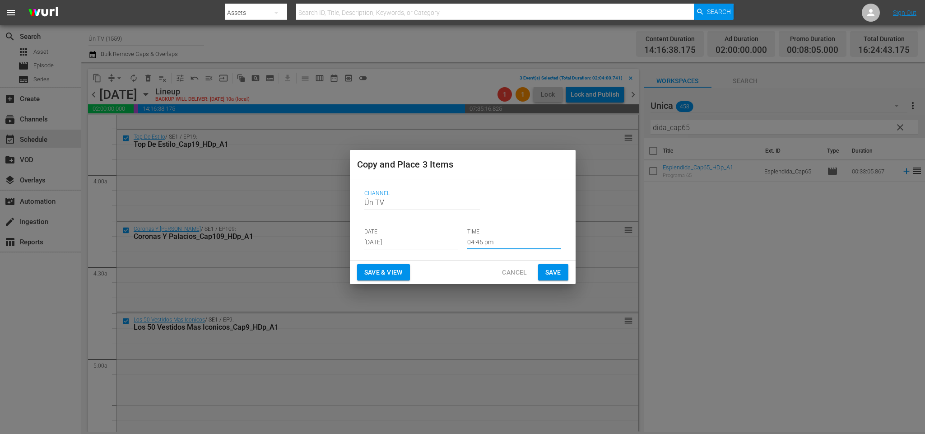
click at [556, 273] on span "Save" at bounding box center [553, 272] width 16 height 11
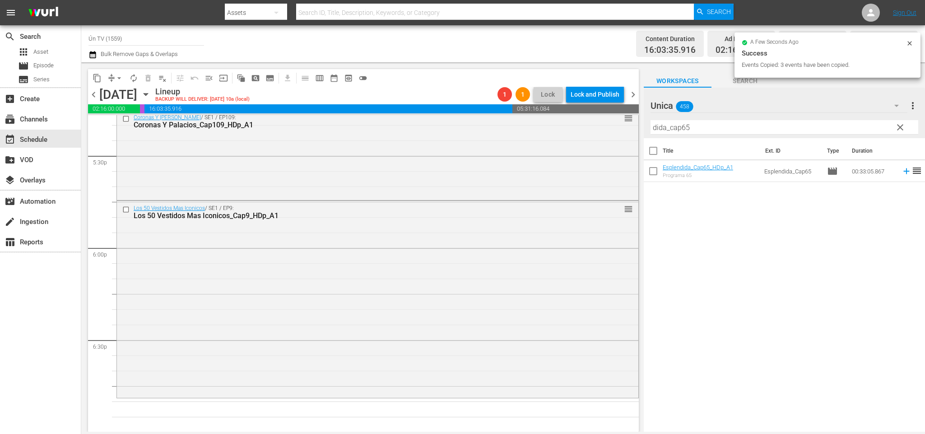
scroll to position [3116, 0]
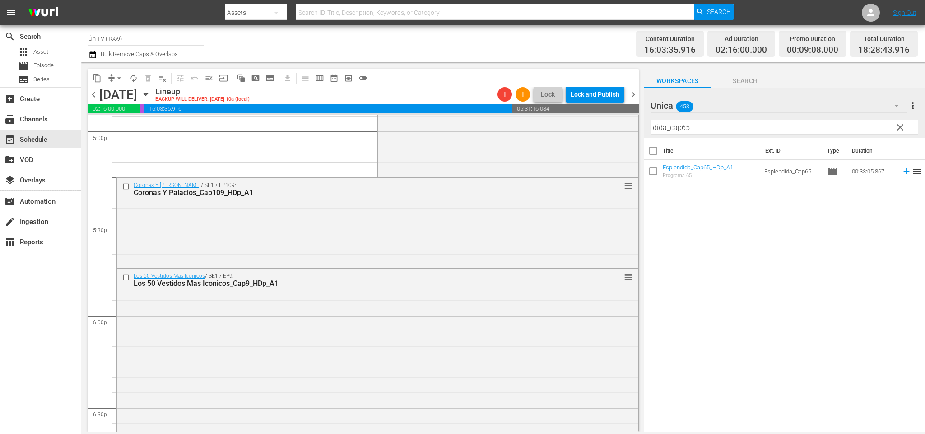
click at [633, 93] on span "chevron_right" at bounding box center [633, 94] width 11 height 11
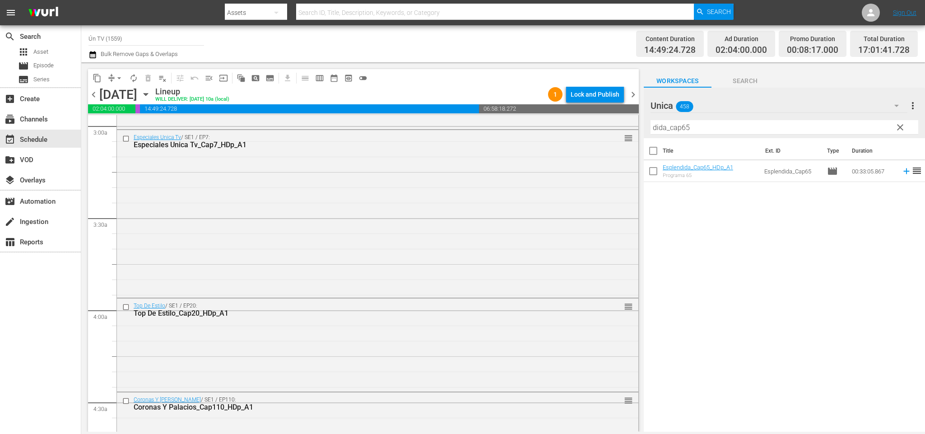
scroll to position [610, 0]
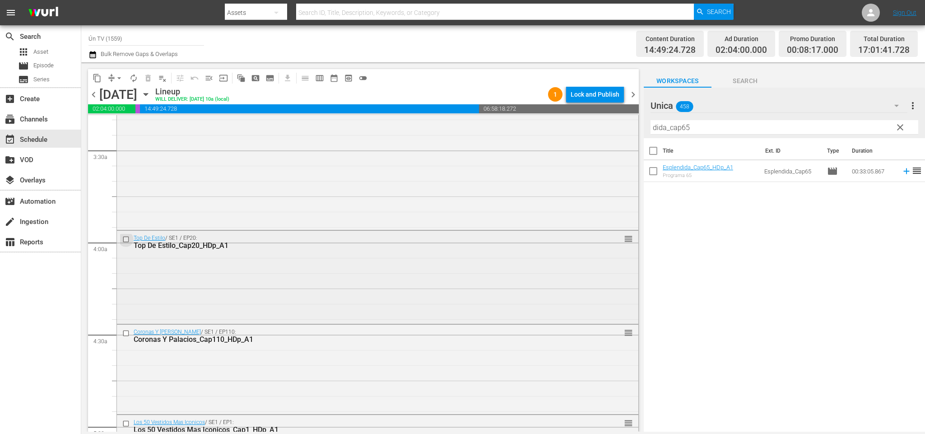
click at [129, 239] on input "checkbox" at bounding box center [126, 239] width 9 height 8
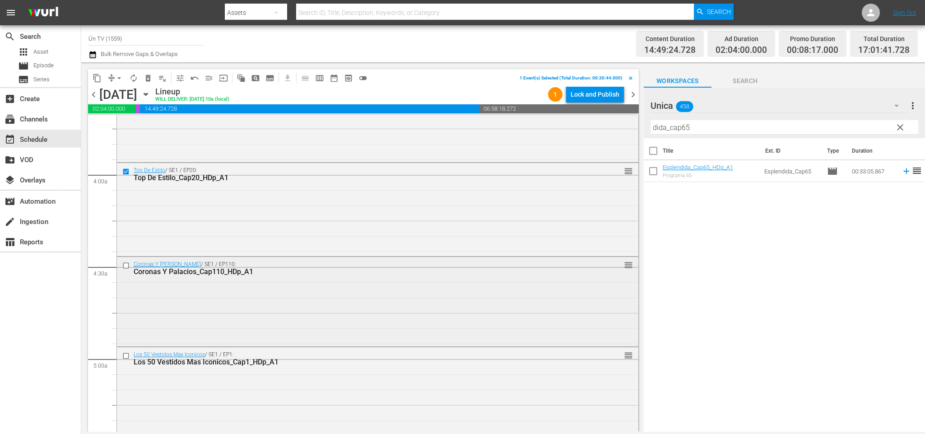
click at [128, 262] on input "checkbox" at bounding box center [126, 266] width 9 height 8
click at [128, 358] on input "checkbox" at bounding box center [126, 356] width 9 height 8
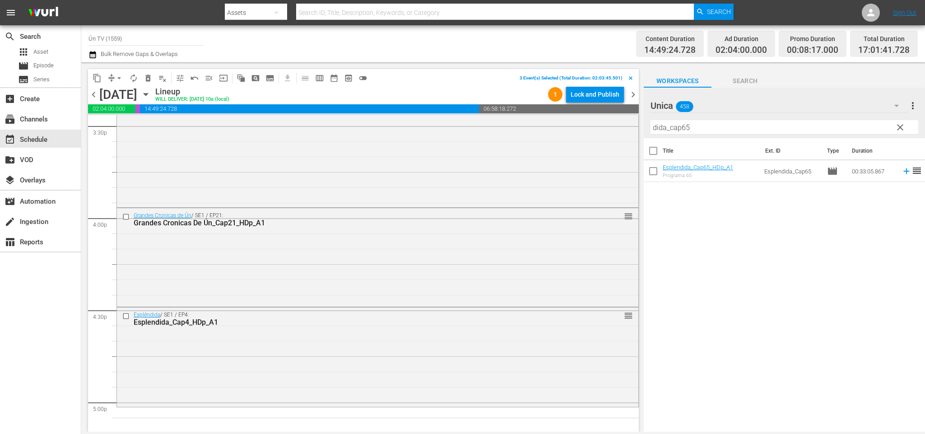
scroll to position [2912, 0]
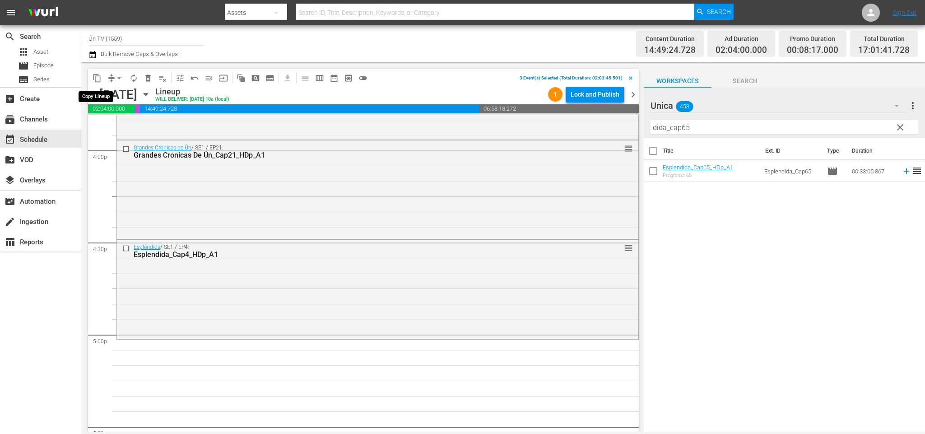
click at [100, 75] on span "content_copy" at bounding box center [97, 78] width 9 height 9
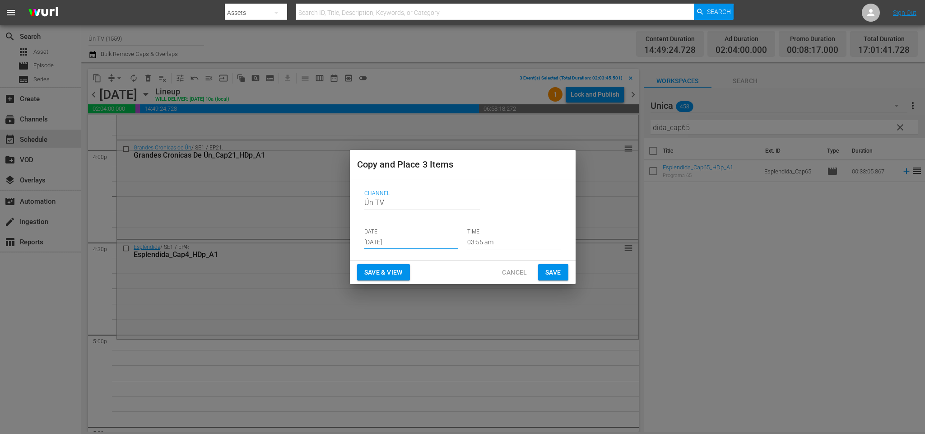
click at [383, 244] on input "Aug 23rd 2025" at bounding box center [411, 243] width 94 height 14
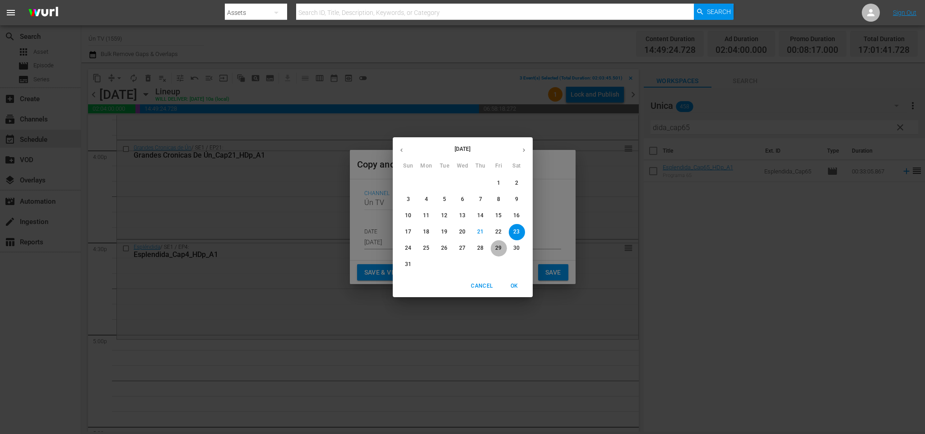
click at [495, 249] on span "29" at bounding box center [499, 248] width 16 height 8
type input "Aug 29th 2025"
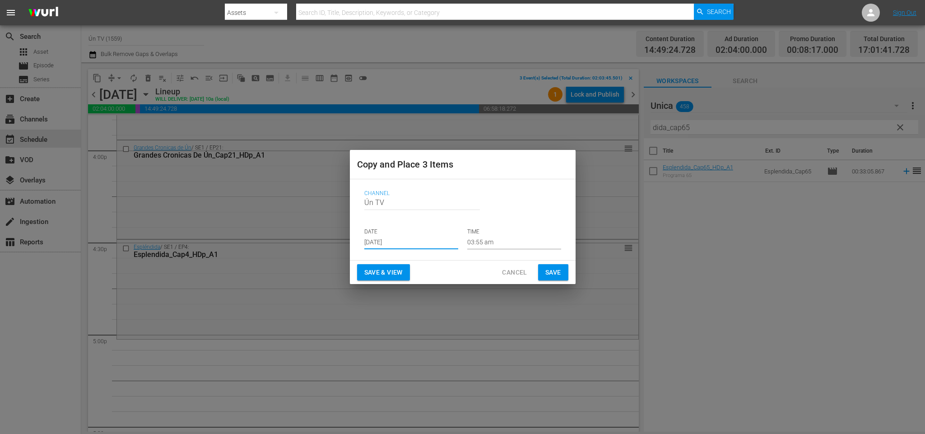
click at [505, 241] on input "03:55 am" at bounding box center [514, 243] width 94 height 14
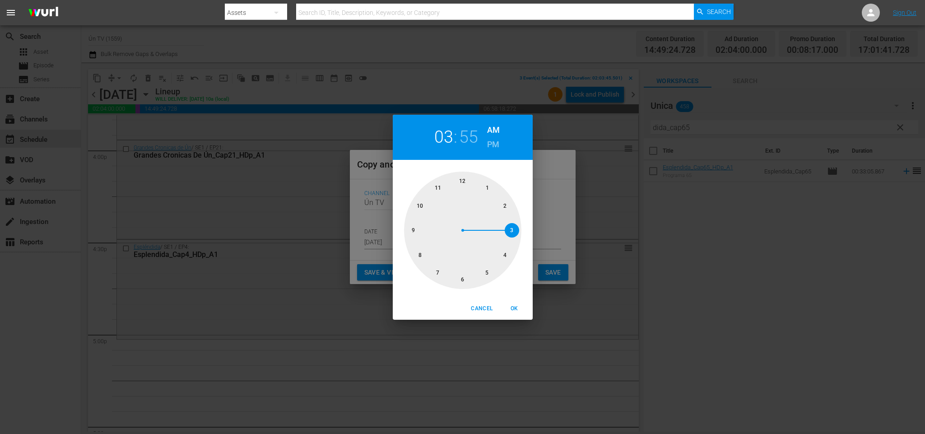
click at [498, 147] on h6 "PM" at bounding box center [493, 144] width 12 height 14
click at [488, 275] on div at bounding box center [462, 230] width 117 height 117
click at [466, 179] on div at bounding box center [462, 230] width 117 height 117
drag, startPoint x: 508, startPoint y: 309, endPoint x: 532, endPoint y: 283, distance: 35.5
click at [513, 303] on button "OK" at bounding box center [514, 308] width 29 height 15
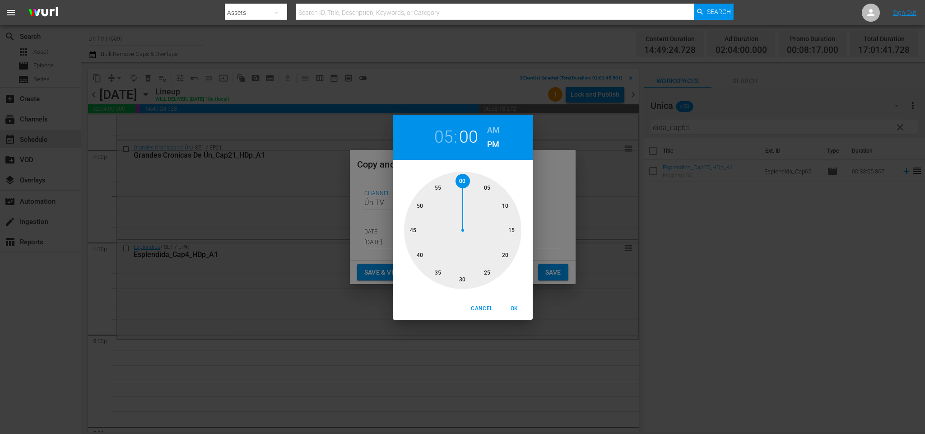
type input "05:00 pm"
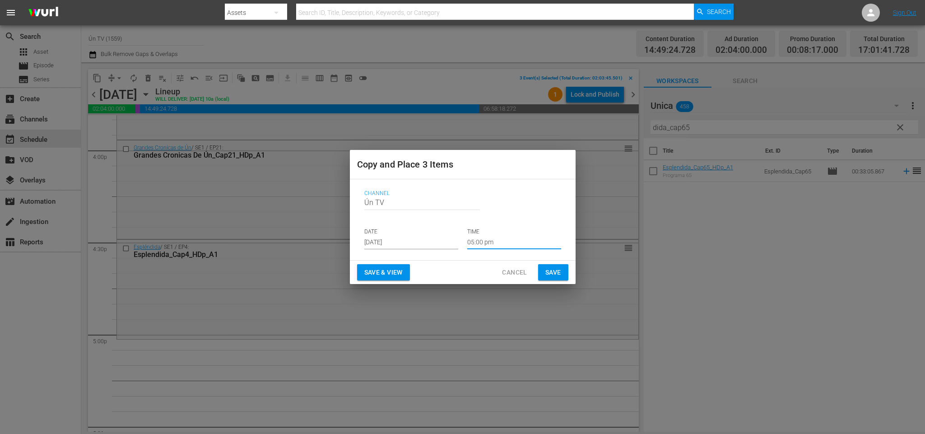
click at [554, 271] on span "Save" at bounding box center [553, 272] width 16 height 11
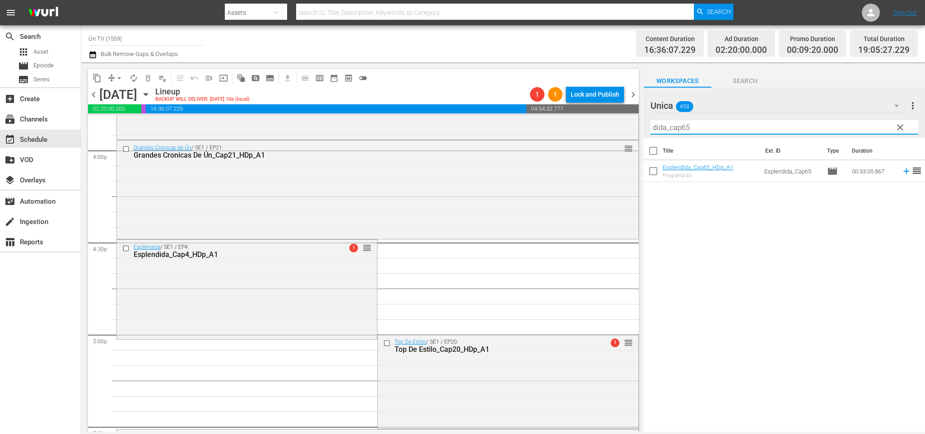
drag, startPoint x: 699, startPoint y: 130, endPoint x: 548, endPoint y: 110, distance: 153.1
click at [536, 115] on div "content_copy compress arrow_drop_down autorenew_outlined delete_forever_outline…" at bounding box center [503, 246] width 844 height 369
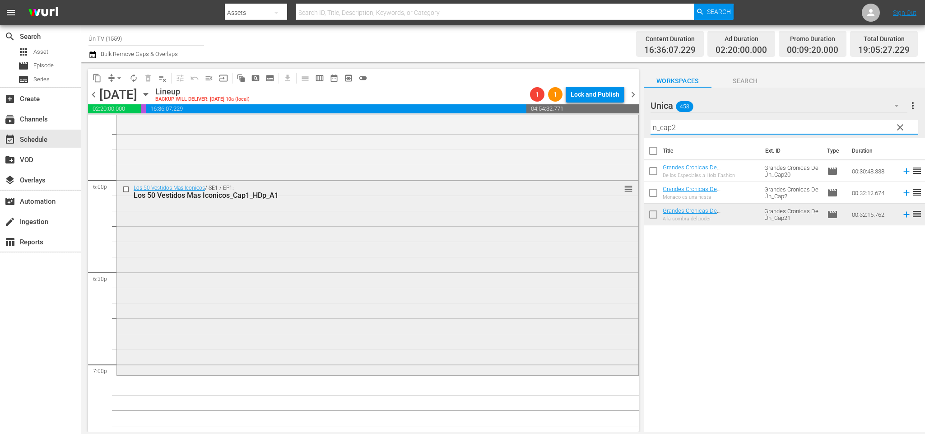
scroll to position [3386, 0]
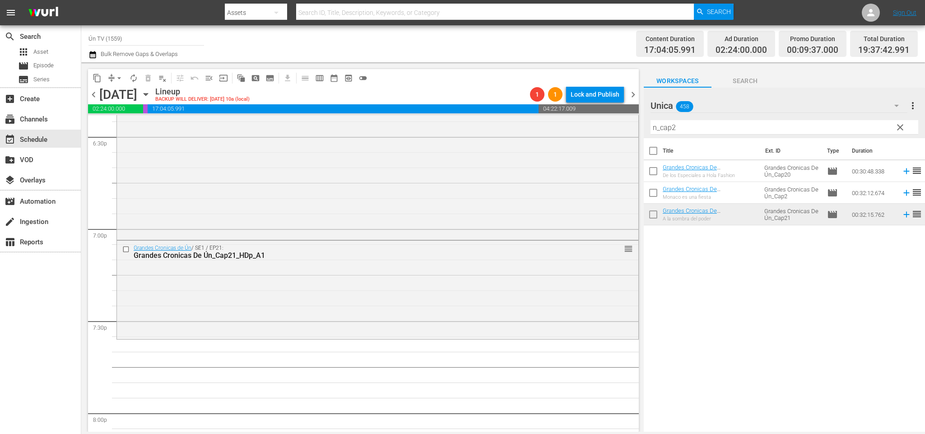
click at [98, 97] on span "chevron_left" at bounding box center [93, 94] width 11 height 11
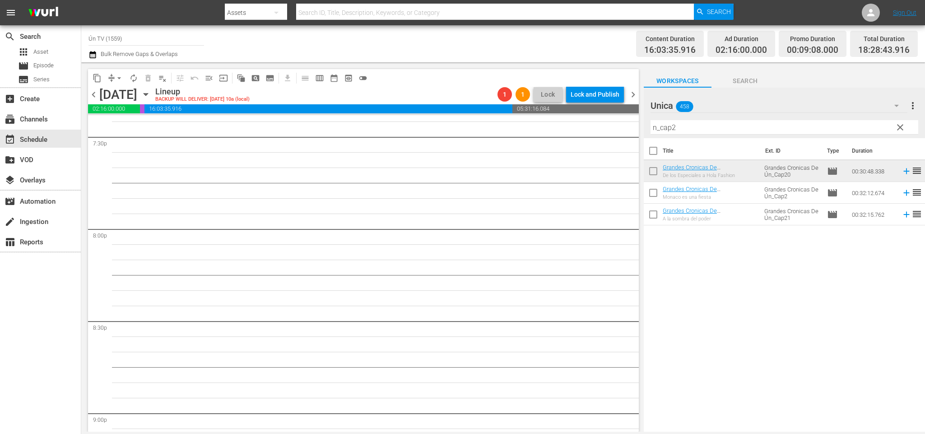
scroll to position [3418, 0]
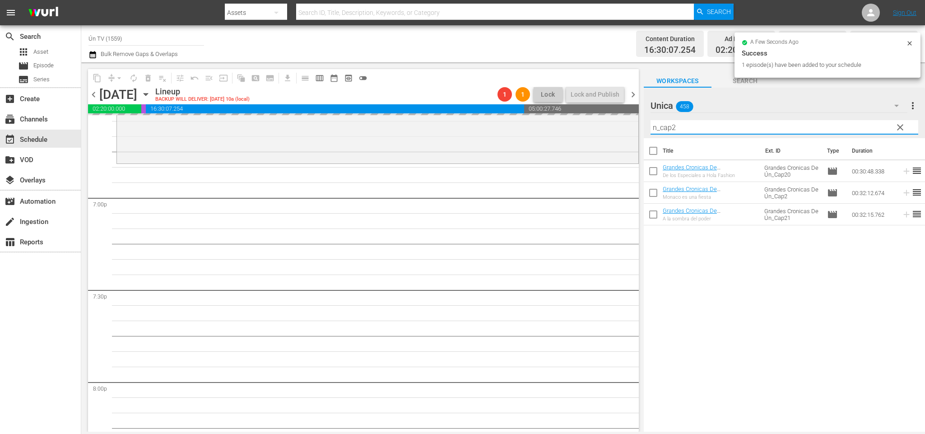
drag, startPoint x: 679, startPoint y: 126, endPoint x: 672, endPoint y: 123, distance: 6.9
click at [672, 123] on input "n_cap2" at bounding box center [785, 127] width 268 height 14
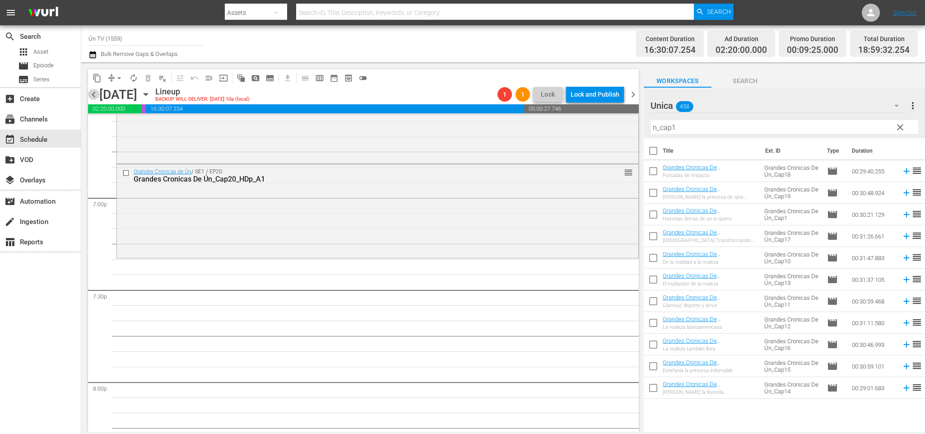
click at [97, 95] on span "chevron_left" at bounding box center [93, 94] width 11 height 11
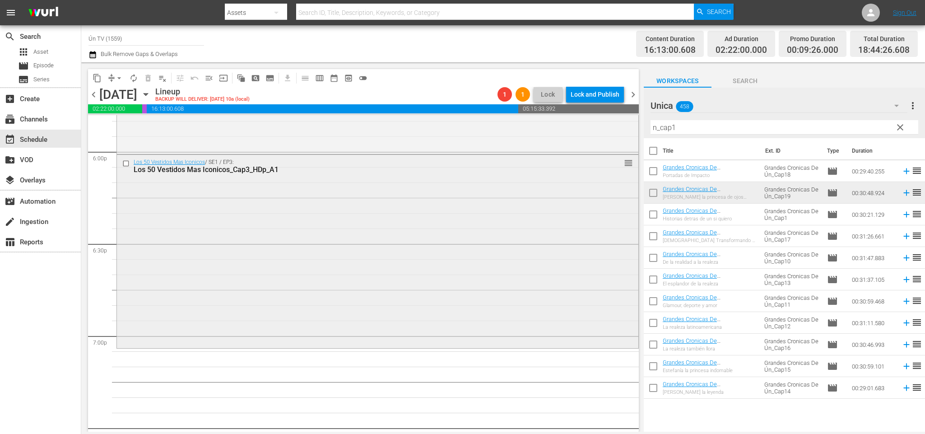
scroll to position [3347, 0]
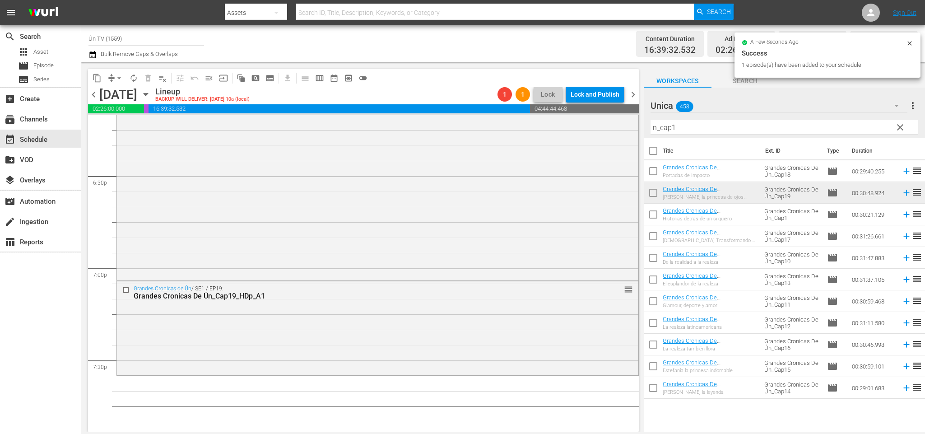
click at [94, 96] on span "chevron_left" at bounding box center [93, 94] width 11 height 11
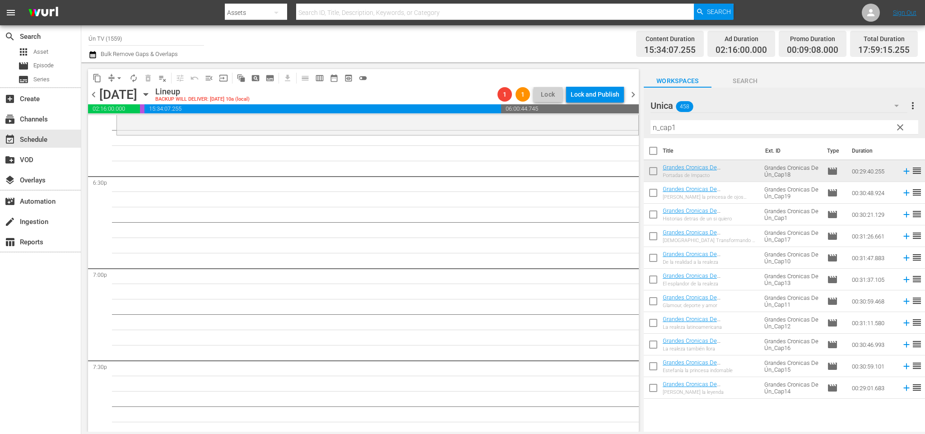
scroll to position [3212, 0]
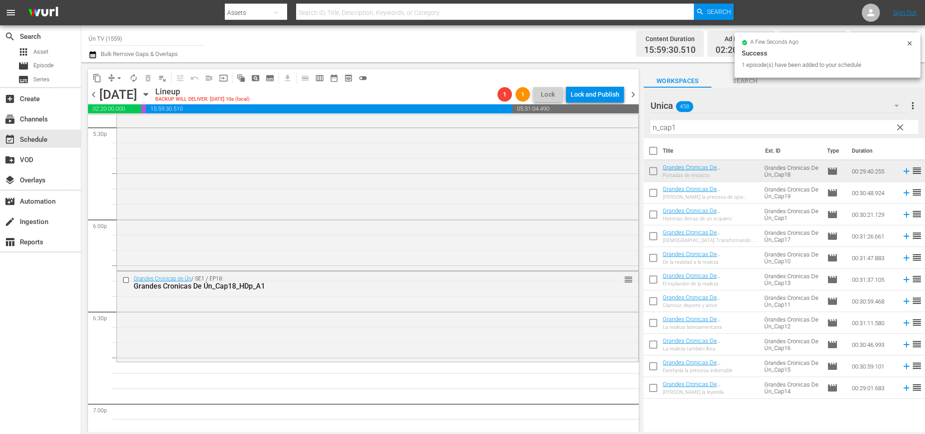
click at [93, 93] on span "chevron_left" at bounding box center [93, 94] width 11 height 11
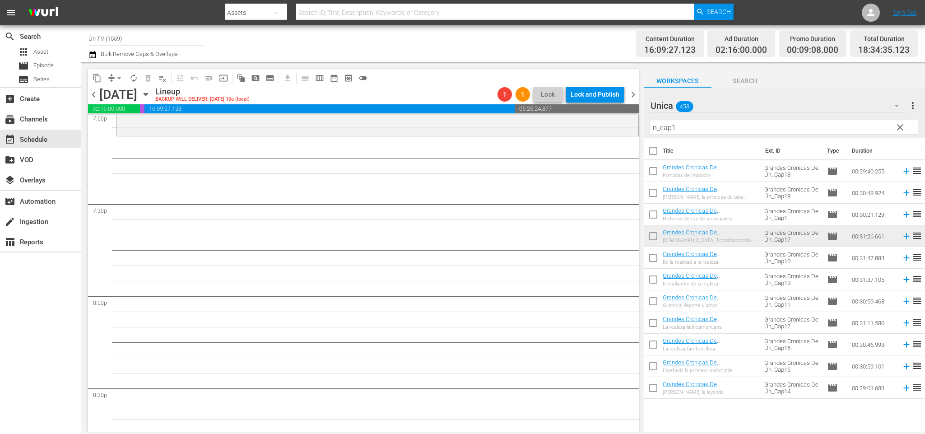
scroll to position [3436, 0]
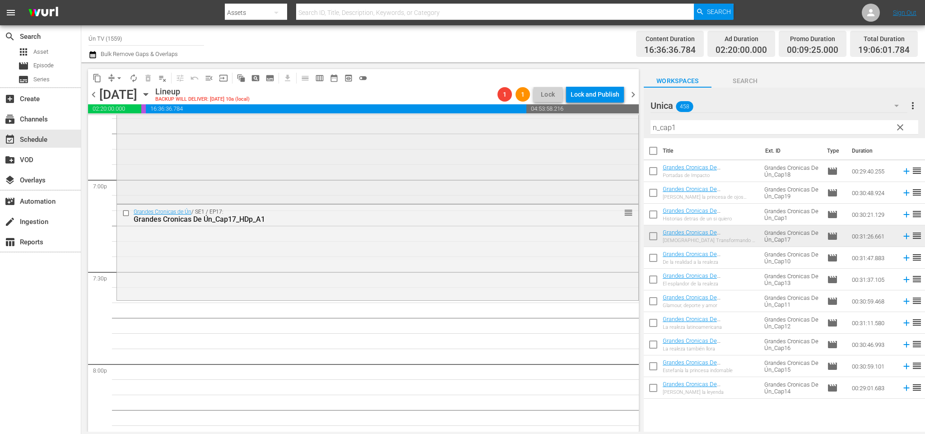
drag, startPoint x: 715, startPoint y: 130, endPoint x: 536, endPoint y: 129, distance: 178.8
click at [536, 129] on div "content_copy compress arrow_drop_down autorenew_outlined delete_forever_outline…" at bounding box center [503, 246] width 844 height 369
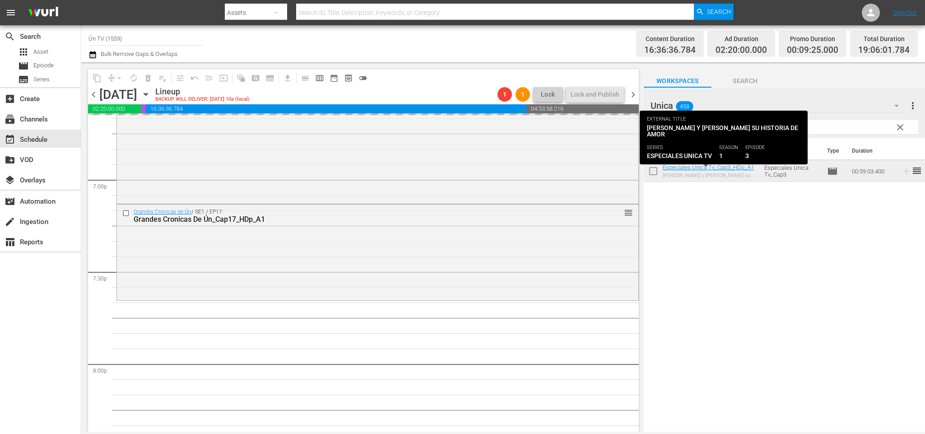
click at [702, 126] on input "tv_cap3" at bounding box center [785, 127] width 268 height 14
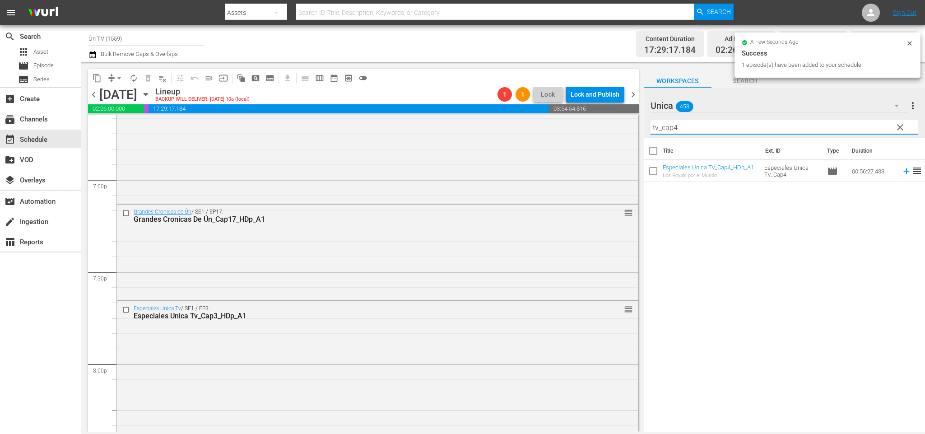
click at [634, 95] on span "chevron_right" at bounding box center [633, 94] width 11 height 11
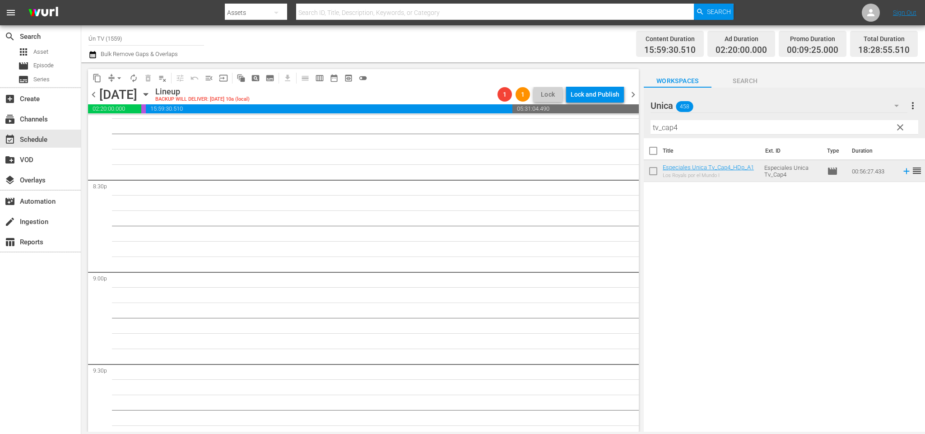
scroll to position [3405, 0]
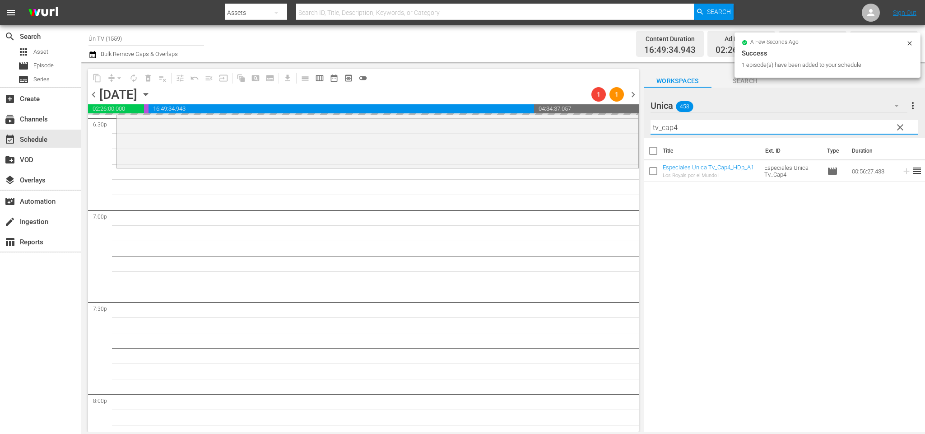
click at [673, 125] on input "tv_cap4" at bounding box center [785, 127] width 268 height 14
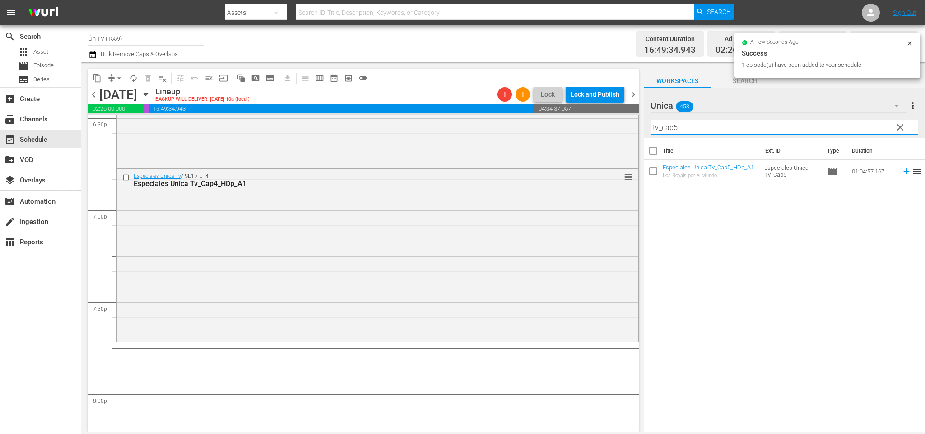
click at [634, 93] on span "chevron_right" at bounding box center [633, 94] width 11 height 11
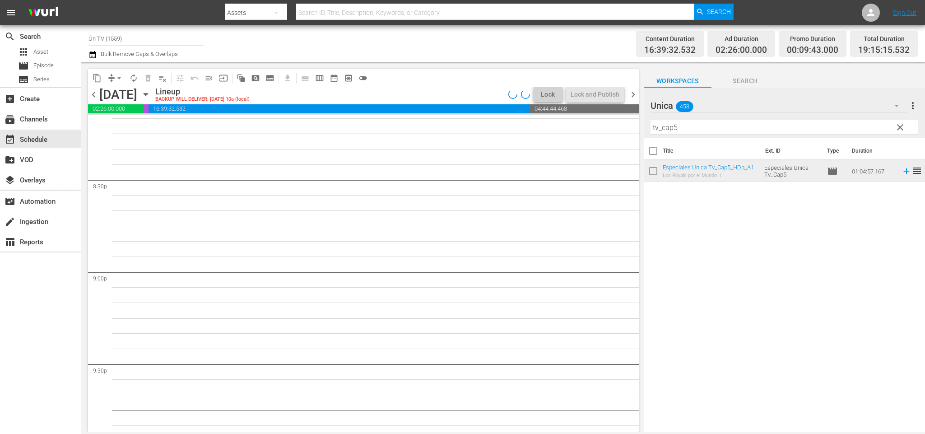
scroll to position [3421, 0]
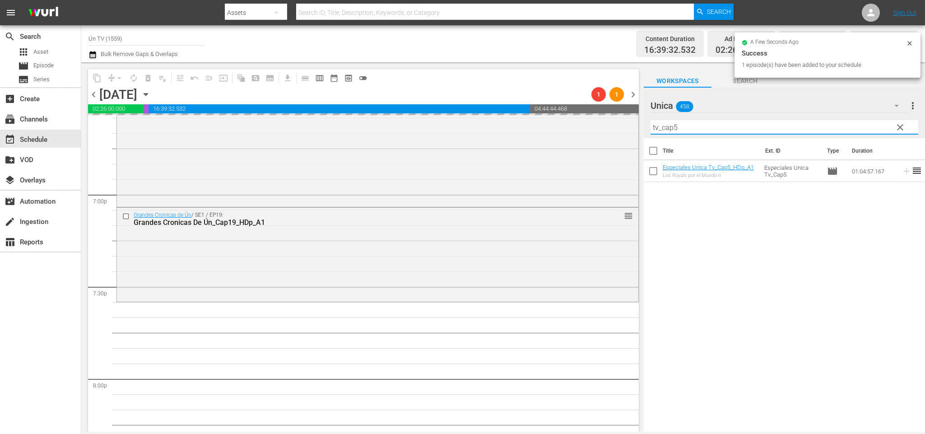
click at [676, 122] on input "tv_cap5" at bounding box center [785, 127] width 268 height 14
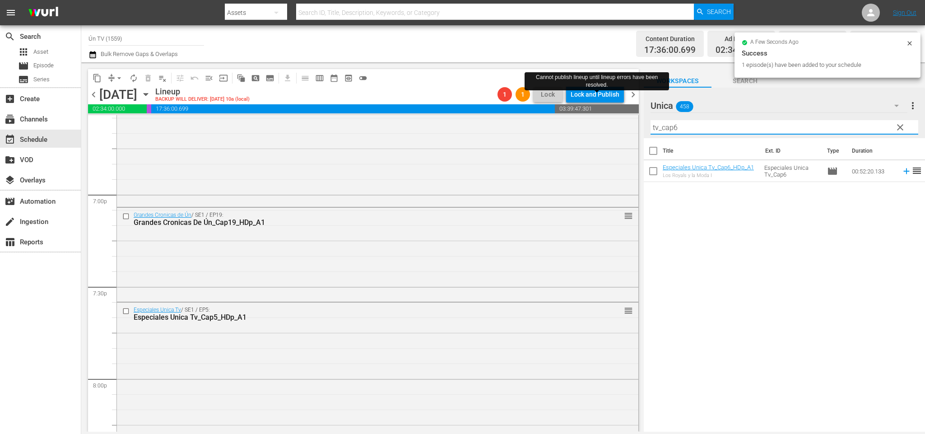
click at [632, 90] on span "chevron_right" at bounding box center [633, 94] width 11 height 11
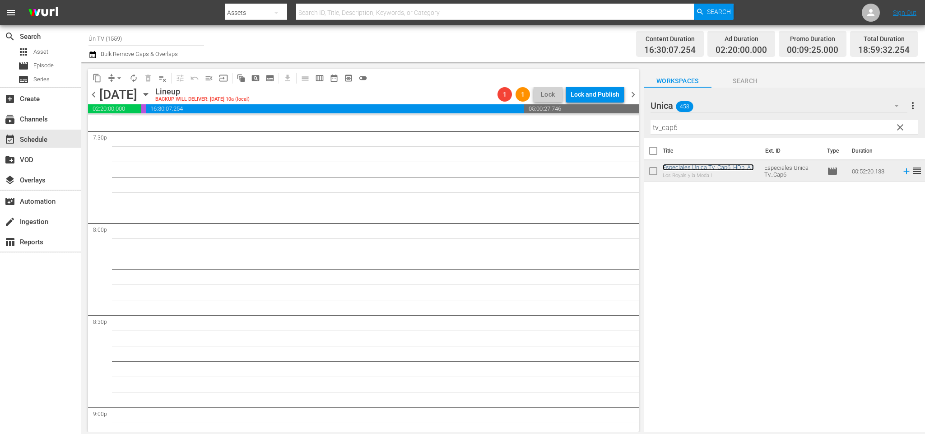
scroll to position [3441, 0]
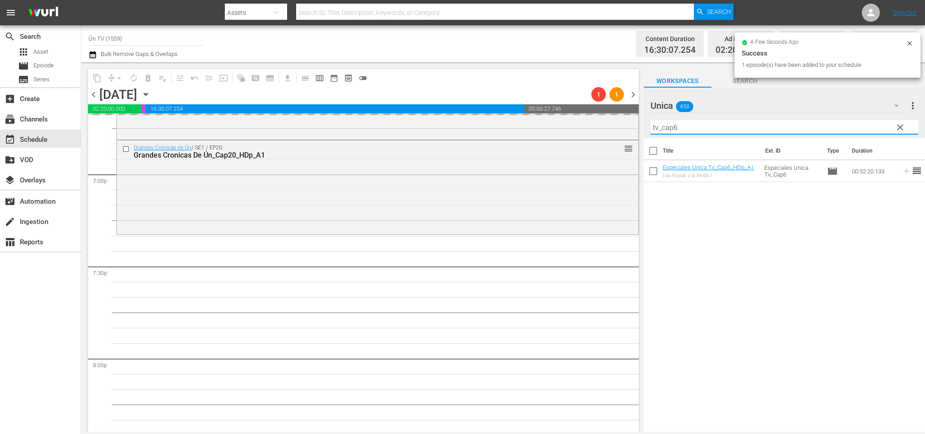
click at [673, 128] on input "tv_cap6" at bounding box center [785, 127] width 268 height 14
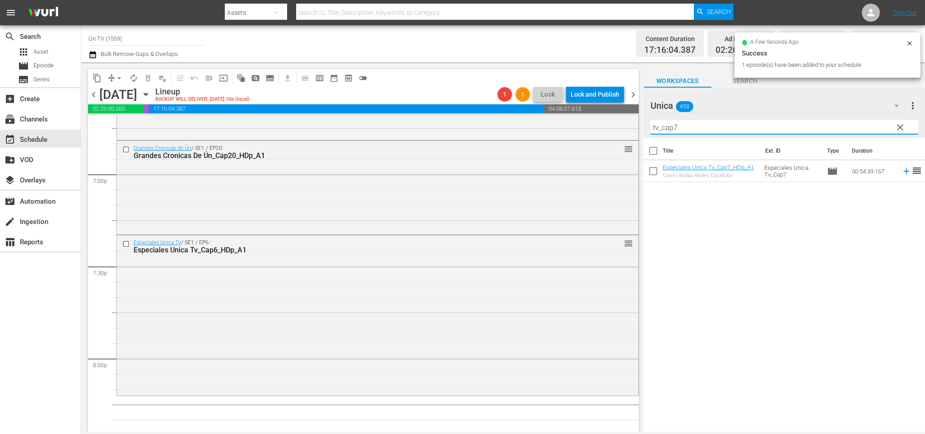
click at [637, 95] on span "chevron_right" at bounding box center [633, 94] width 11 height 11
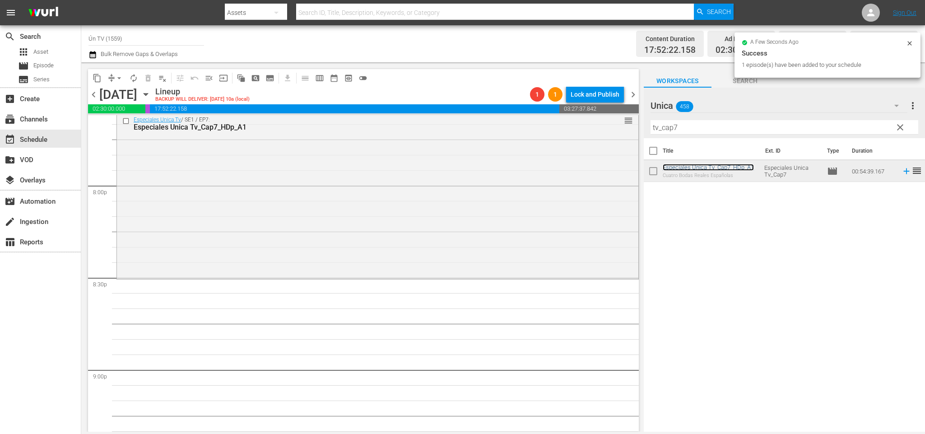
scroll to position [3682, 0]
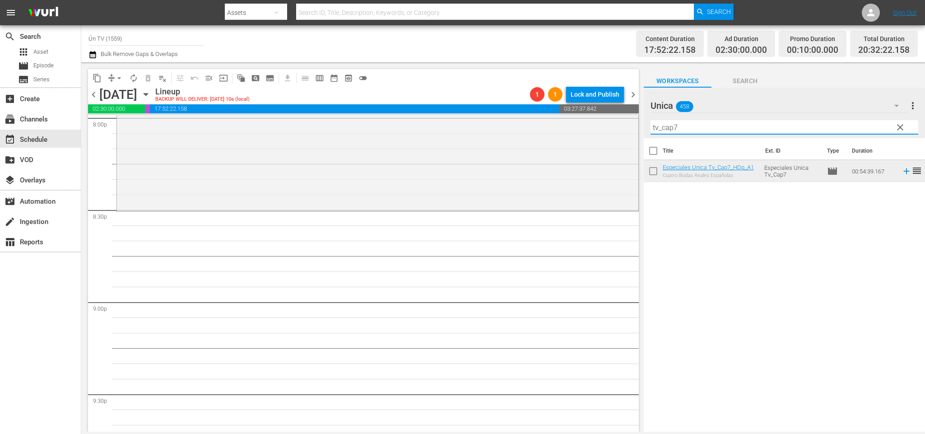
drag, startPoint x: 685, startPoint y: 129, endPoint x: 644, endPoint y: 129, distance: 41.5
click at [644, 129] on div "Unica 458 Unica more_vert clear Filter by Title tv_cap7" at bounding box center [784, 113] width 281 height 51
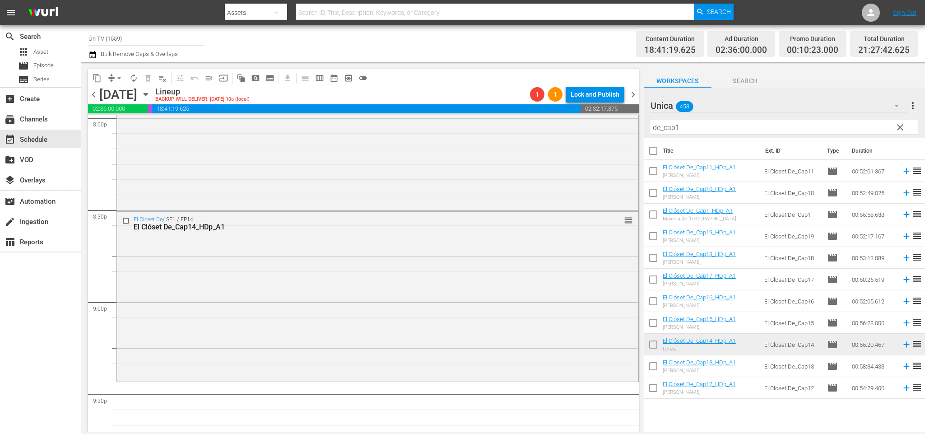
click at [97, 98] on span "chevron_left" at bounding box center [93, 94] width 11 height 11
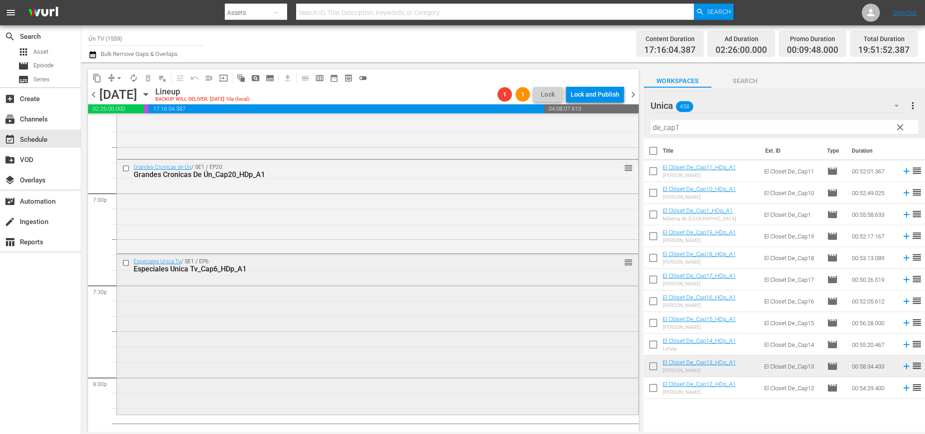
scroll to position [3625, 0]
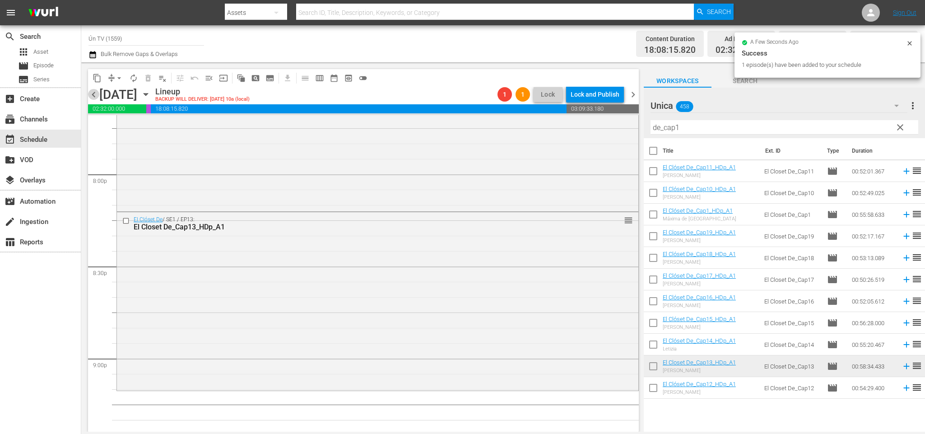
click at [95, 95] on span "chevron_left" at bounding box center [93, 94] width 11 height 11
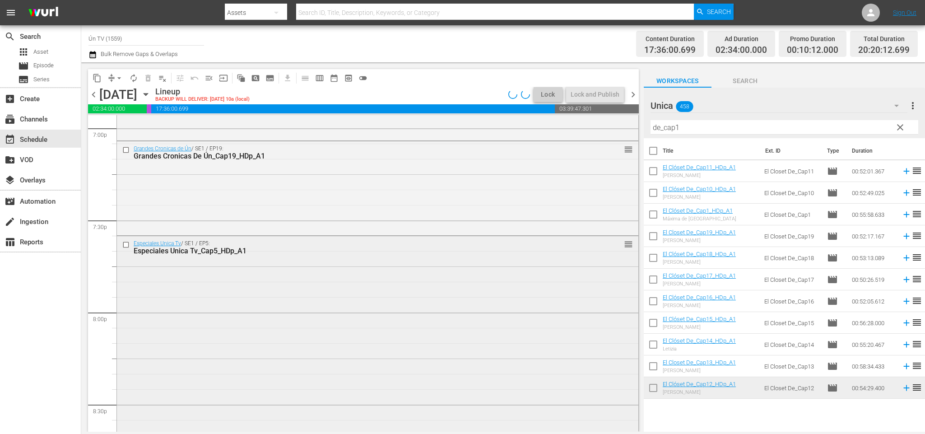
scroll to position [3623, 0]
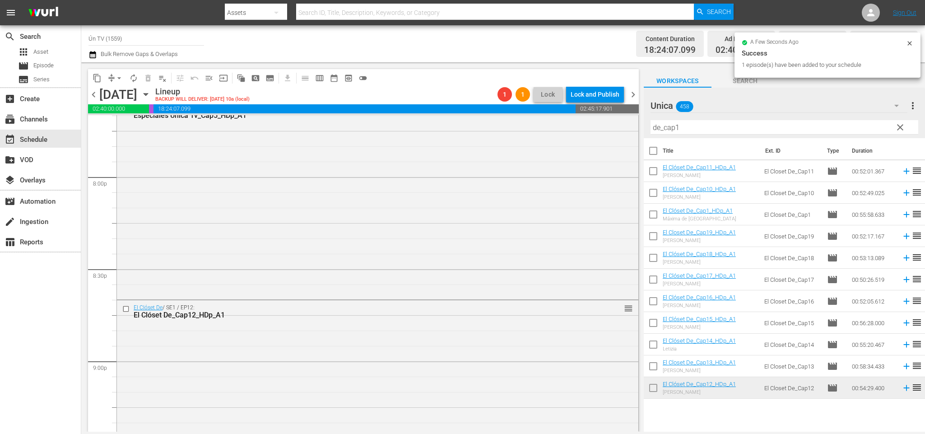
click at [95, 94] on span "chevron_left" at bounding box center [93, 94] width 11 height 11
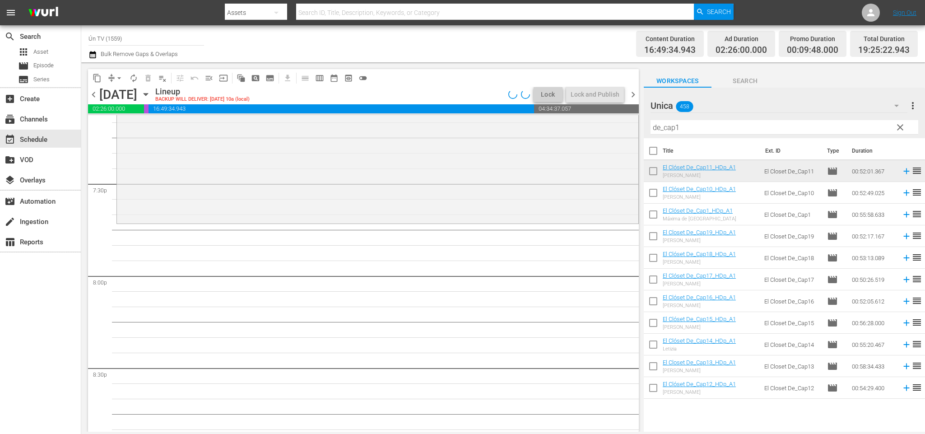
scroll to position [3456, 0]
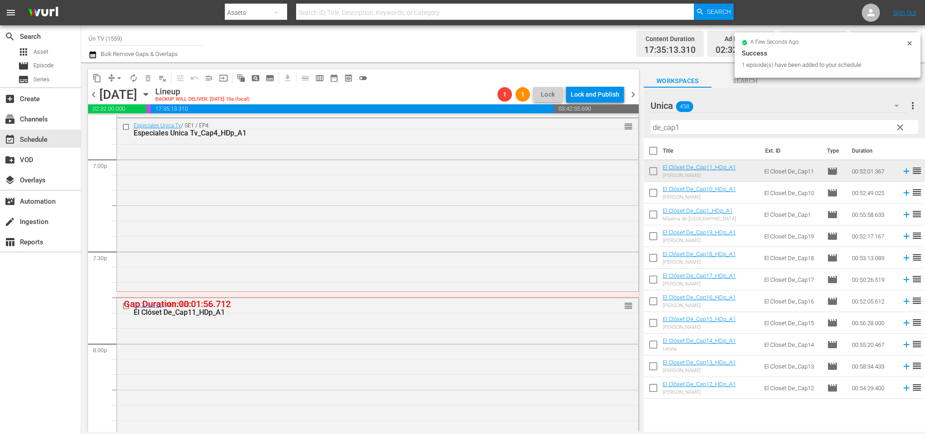
click at [93, 90] on span "chevron_left" at bounding box center [93, 94] width 11 height 11
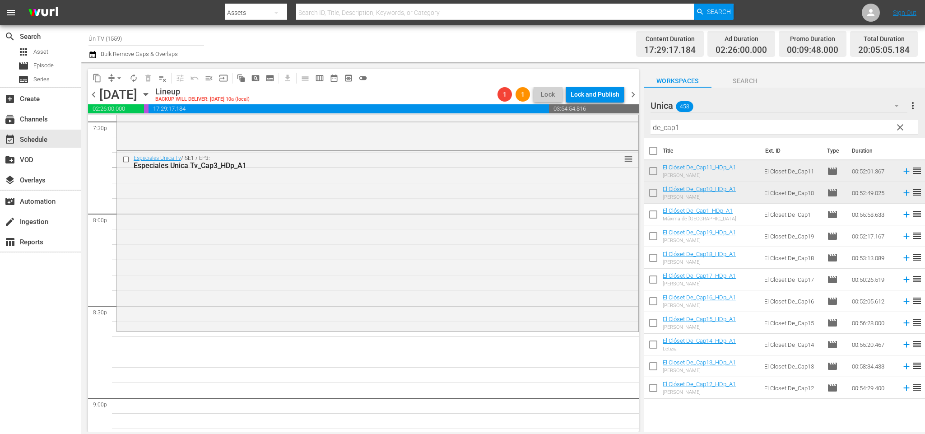
scroll to position [3654, 0]
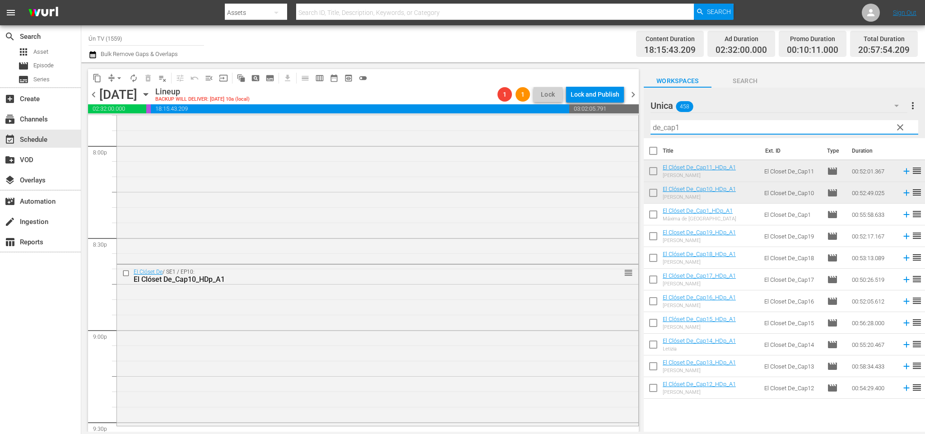
drag, startPoint x: 703, startPoint y: 125, endPoint x: 466, endPoint y: 106, distance: 237.8
click at [456, 115] on div "content_copy compress arrow_drop_down autorenew_outlined delete_forever_outline…" at bounding box center [503, 246] width 844 height 369
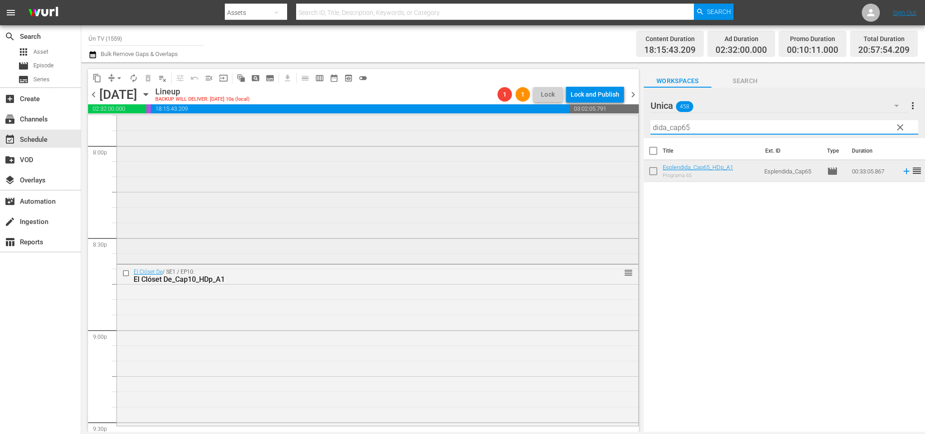
scroll to position [3789, 0]
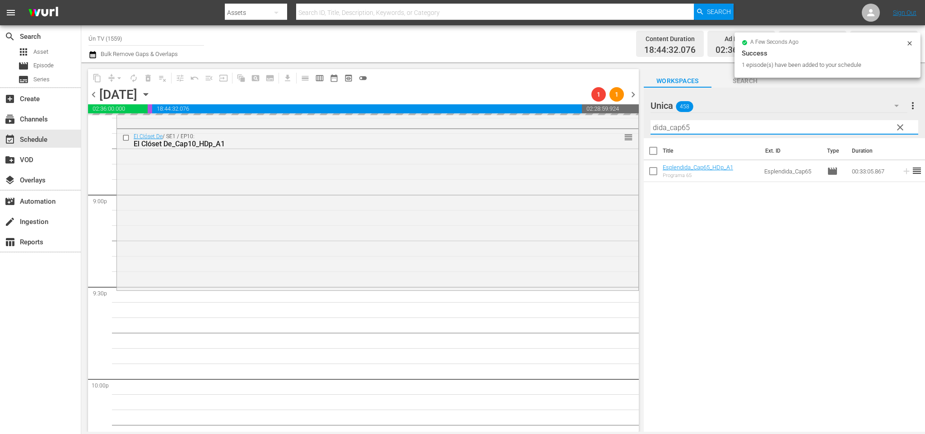
drag, startPoint x: 687, startPoint y: 124, endPoint x: 681, endPoint y: 122, distance: 6.1
click at [681, 122] on input "dida_cap65" at bounding box center [785, 127] width 268 height 14
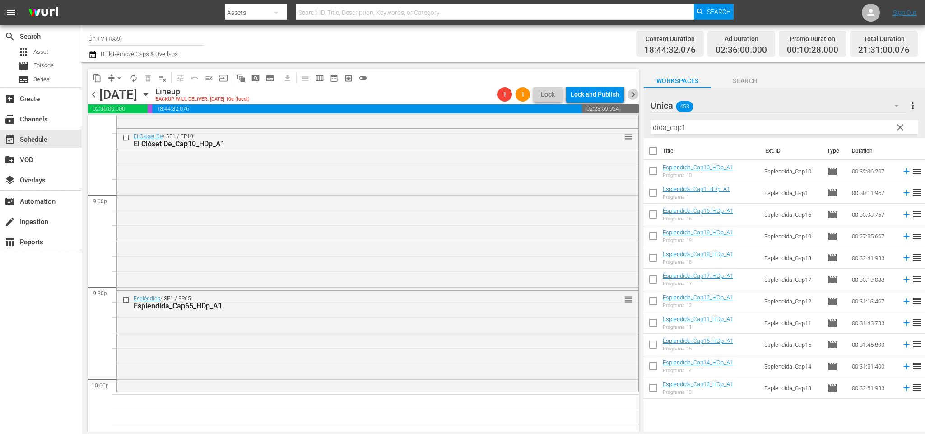
click at [633, 97] on span "chevron_right" at bounding box center [633, 94] width 11 height 11
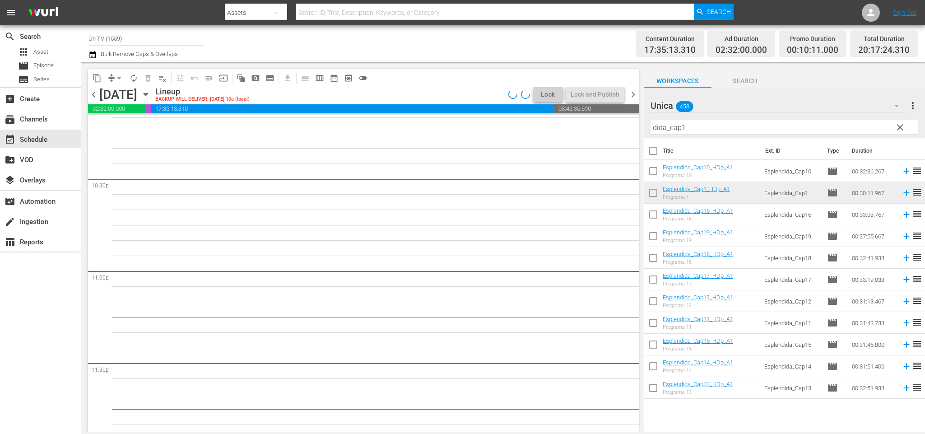
scroll to position [3743, 0]
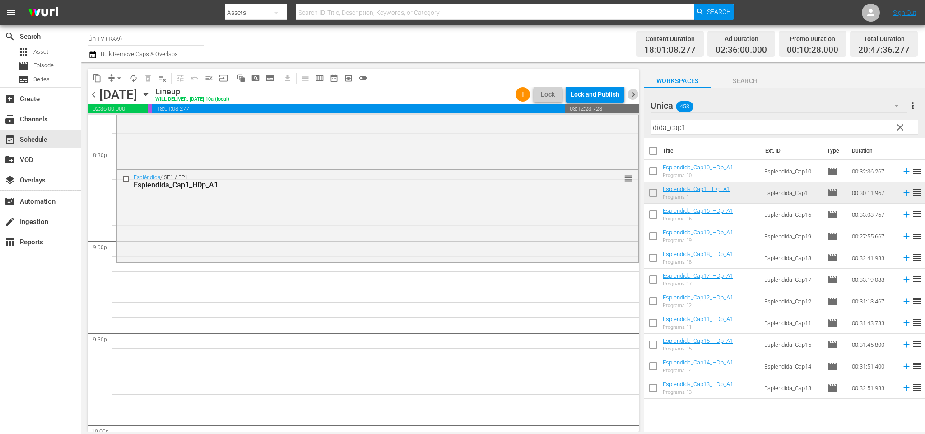
click at [633, 93] on span "chevron_right" at bounding box center [633, 94] width 11 height 11
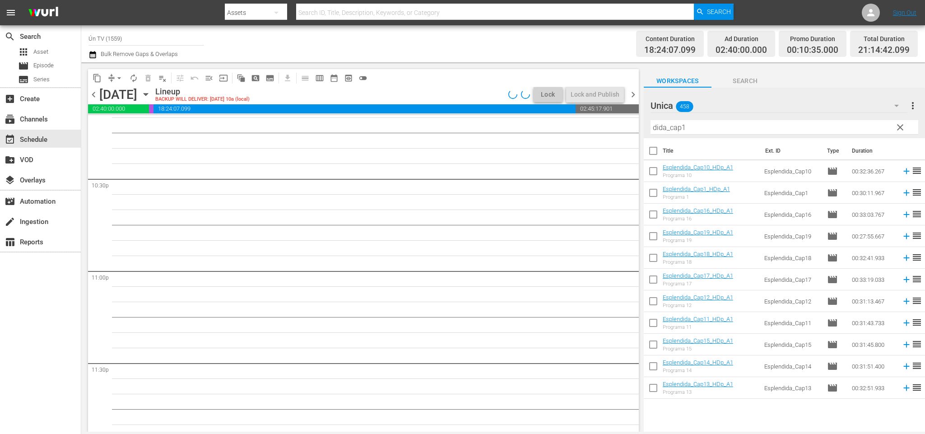
scroll to position [3789, 0]
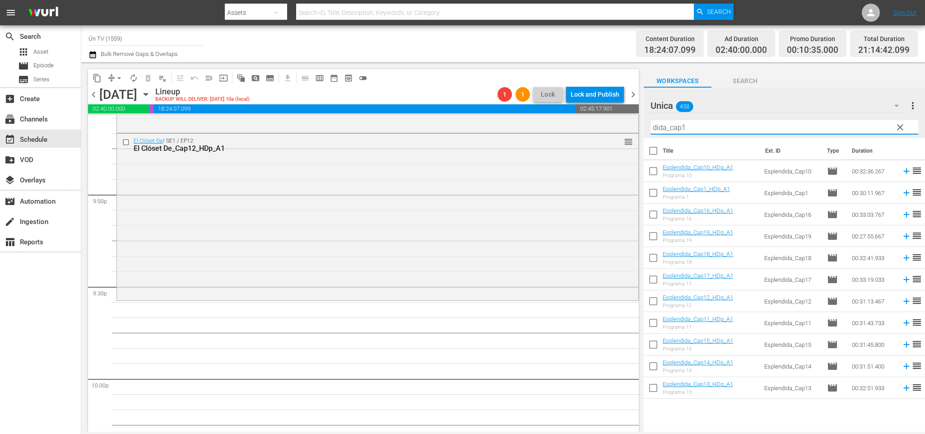
drag, startPoint x: 686, startPoint y: 129, endPoint x: 681, endPoint y: 126, distance: 5.0
click at [681, 126] on input "dida_cap1" at bounding box center [785, 127] width 268 height 14
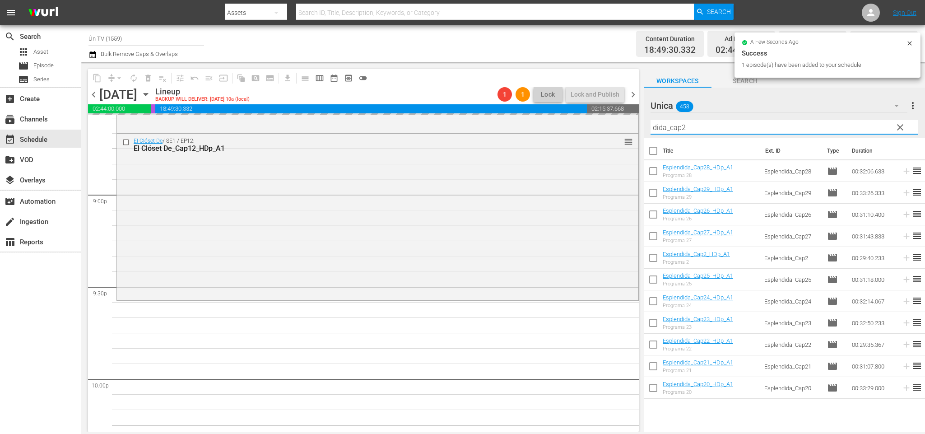
drag, startPoint x: 689, startPoint y: 130, endPoint x: 683, endPoint y: 128, distance: 6.3
click at [683, 128] on input "dida_cap2" at bounding box center [785, 127] width 268 height 14
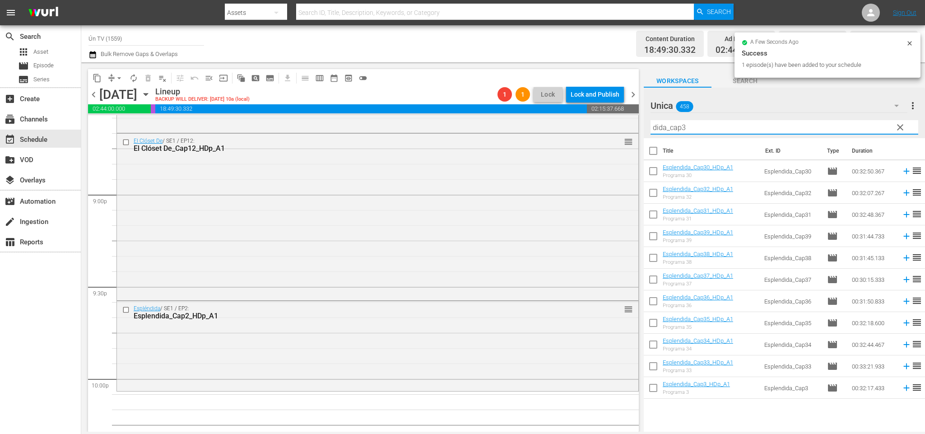
click at [633, 93] on span "chevron_right" at bounding box center [633, 94] width 11 height 11
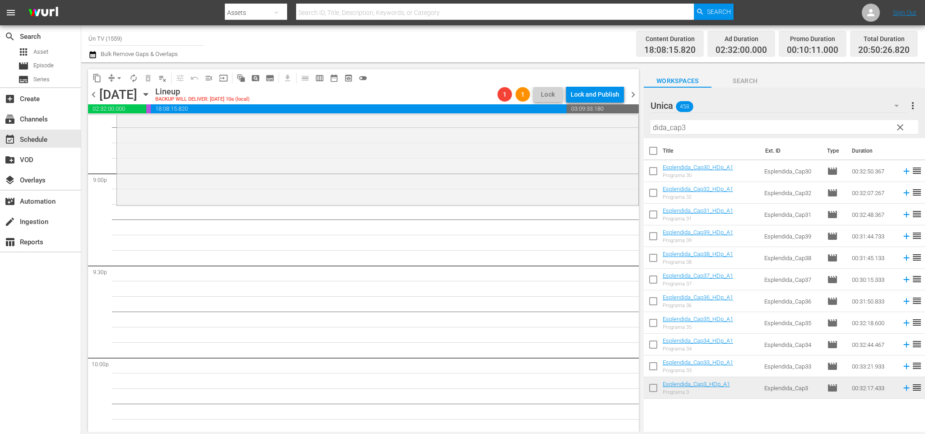
scroll to position [3743, 0]
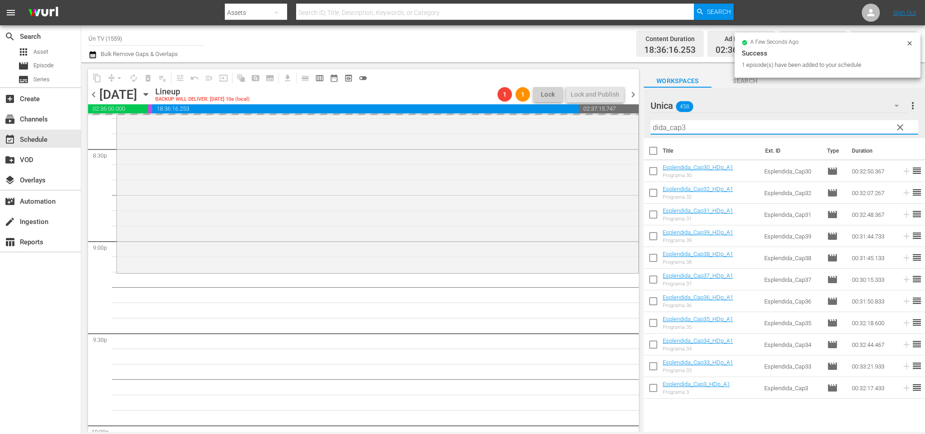
click at [683, 123] on input "dida_cap3" at bounding box center [785, 127] width 268 height 14
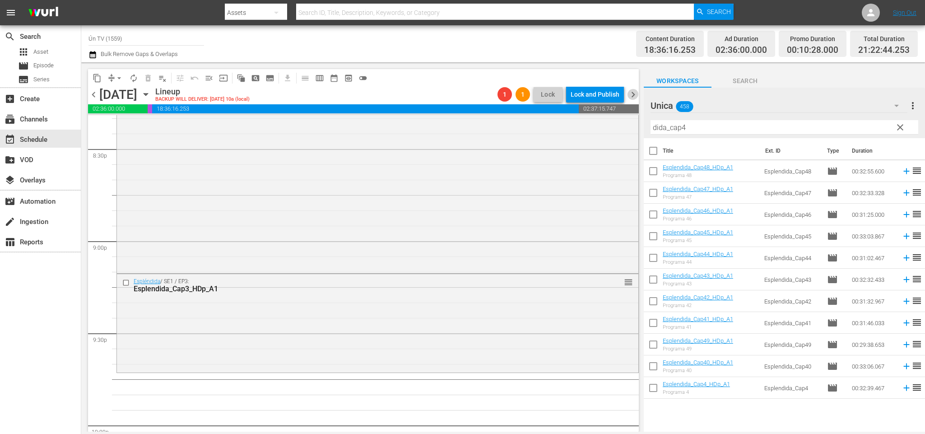
click at [629, 95] on span "chevron_right" at bounding box center [633, 94] width 11 height 11
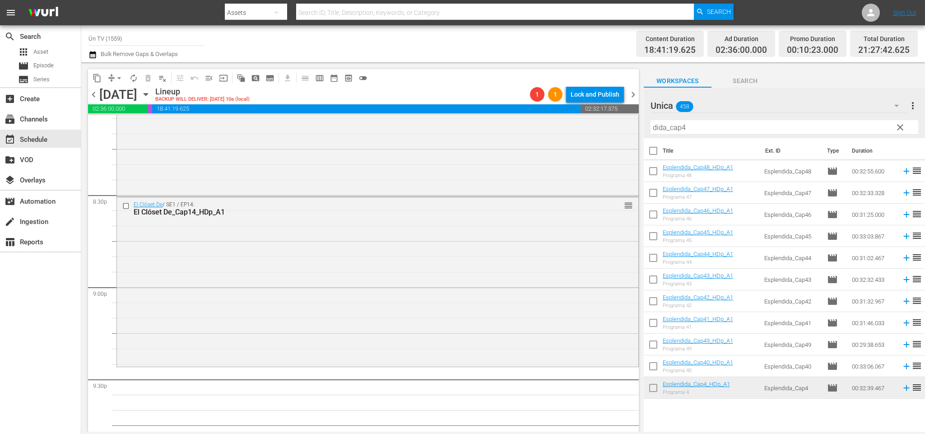
scroll to position [3764, 0]
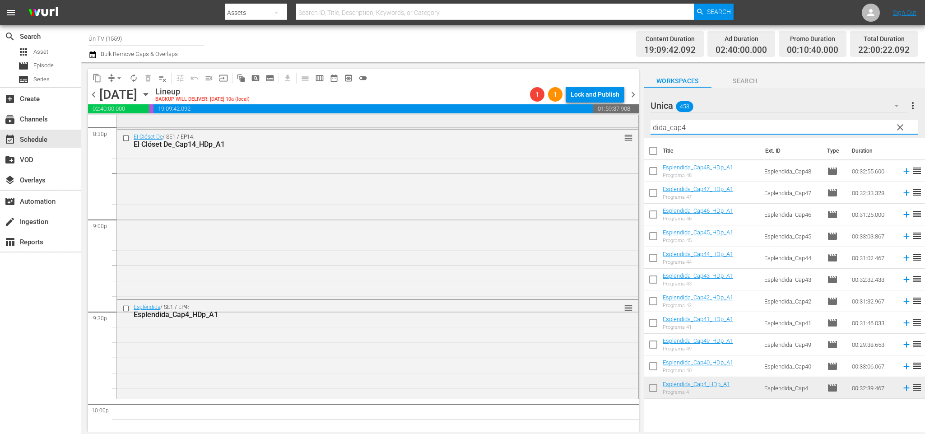
drag, startPoint x: 704, startPoint y: 131, endPoint x: 619, endPoint y: 122, distance: 85.9
click at [619, 122] on div "content_copy compress arrow_drop_down autorenew_outlined delete_forever_outline…" at bounding box center [503, 246] width 844 height 369
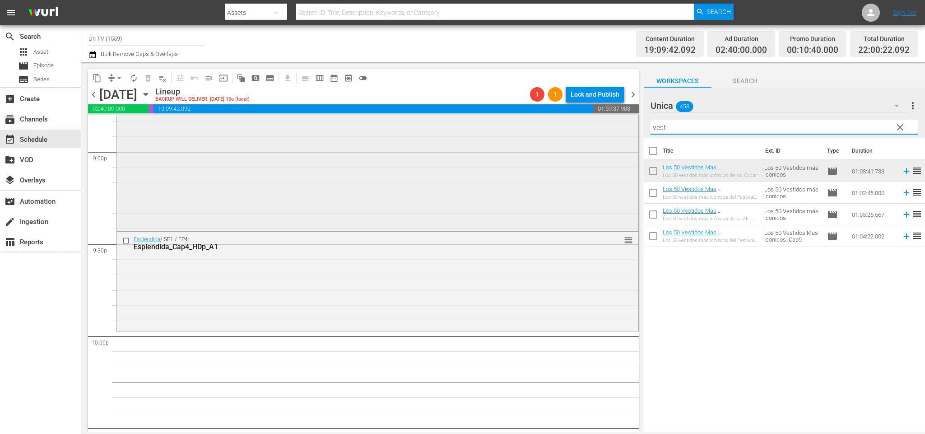
scroll to position [3968, 0]
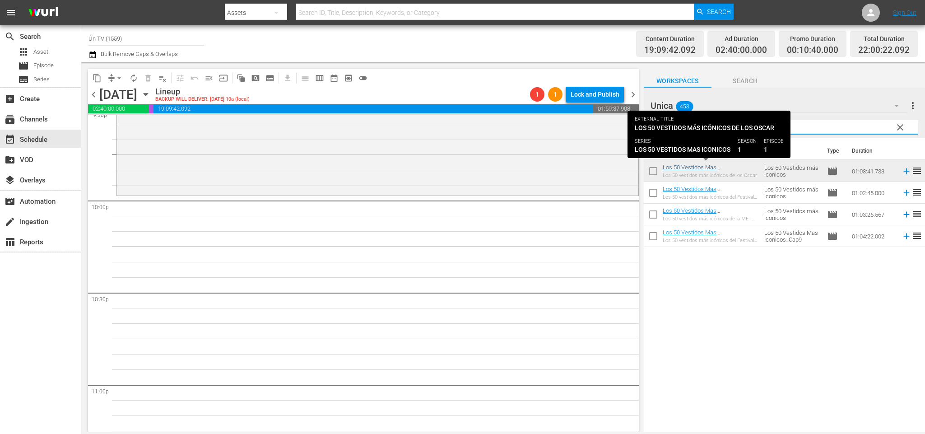
type input "vest"
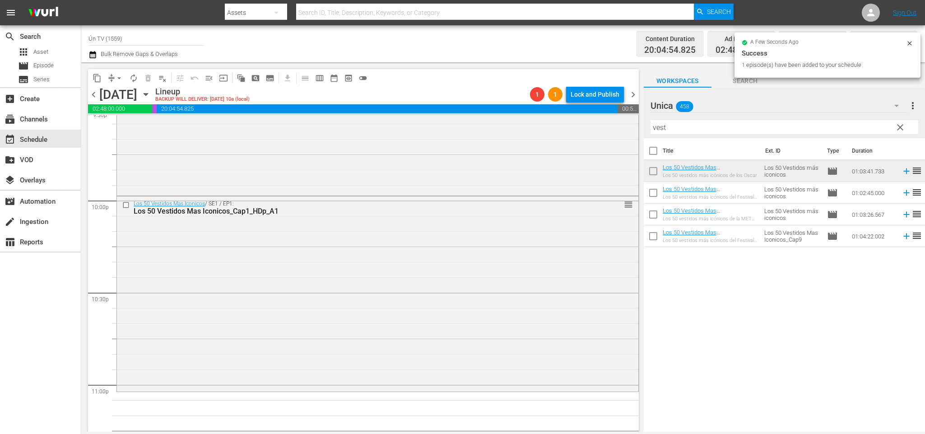
click at [98, 93] on span "chevron_left" at bounding box center [93, 94] width 11 height 11
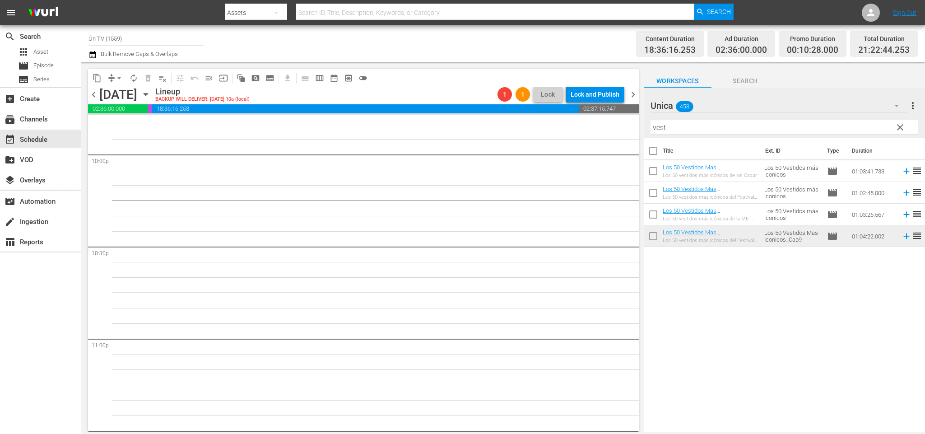
scroll to position [3878, 0]
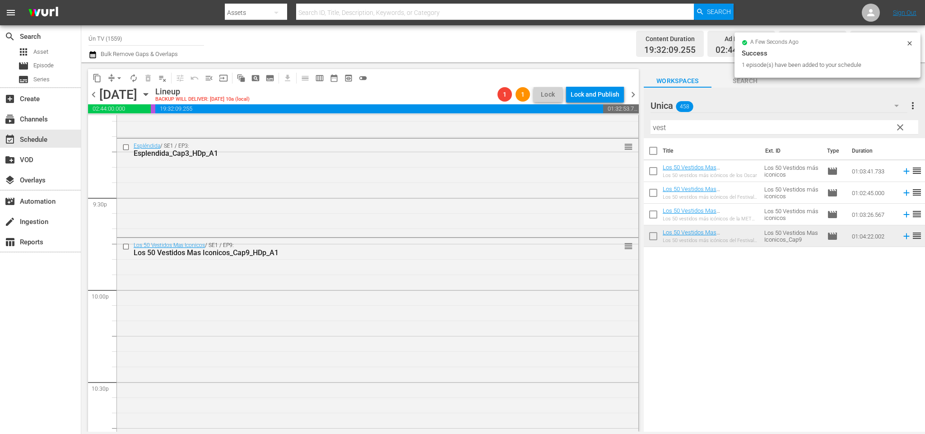
click at [97, 98] on span "chevron_left" at bounding box center [93, 94] width 11 height 11
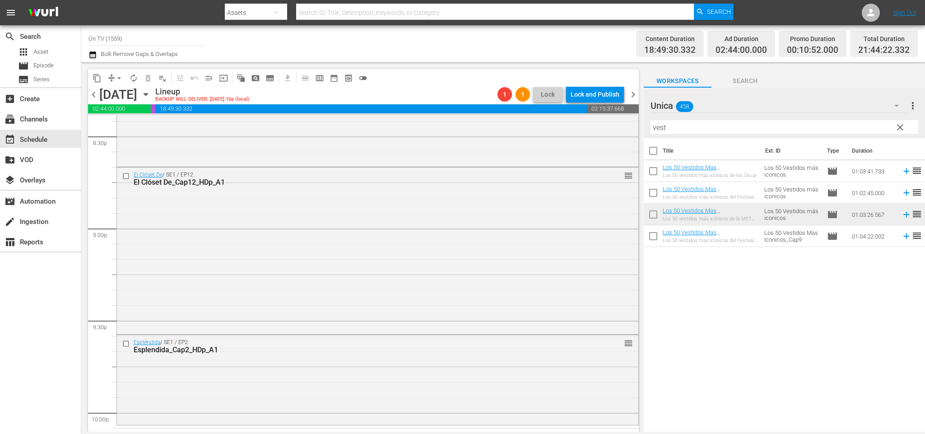
scroll to position [3959, 0]
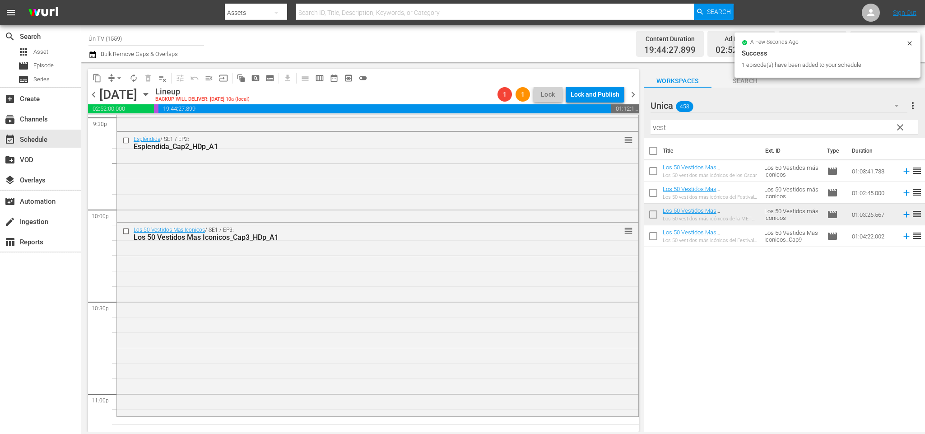
click at [91, 96] on span "chevron_left" at bounding box center [93, 94] width 11 height 11
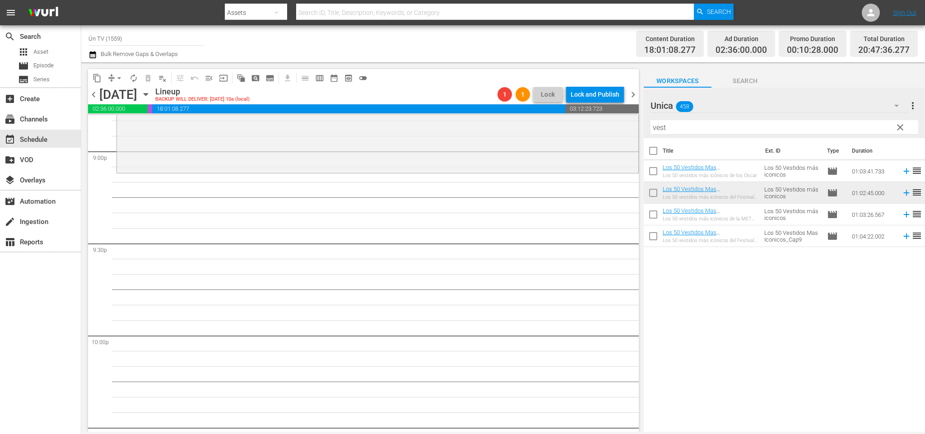
scroll to position [3765, 0]
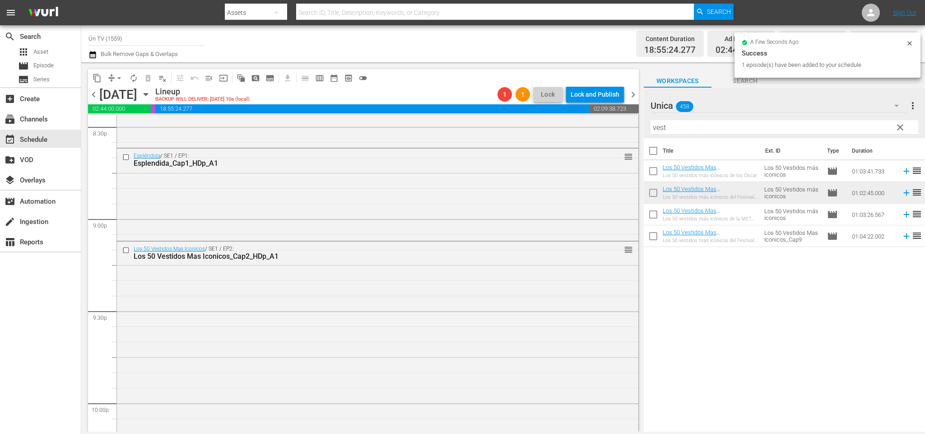
click at [93, 94] on span "chevron_left" at bounding box center [93, 94] width 11 height 11
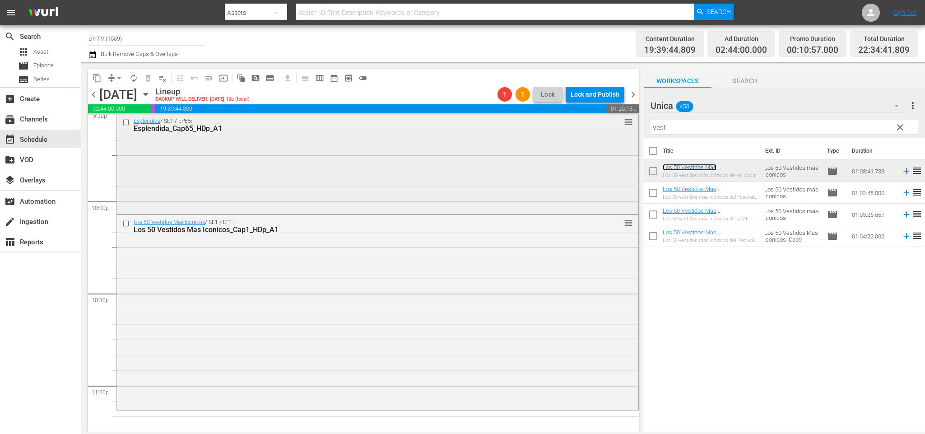
scroll to position [4034, 0]
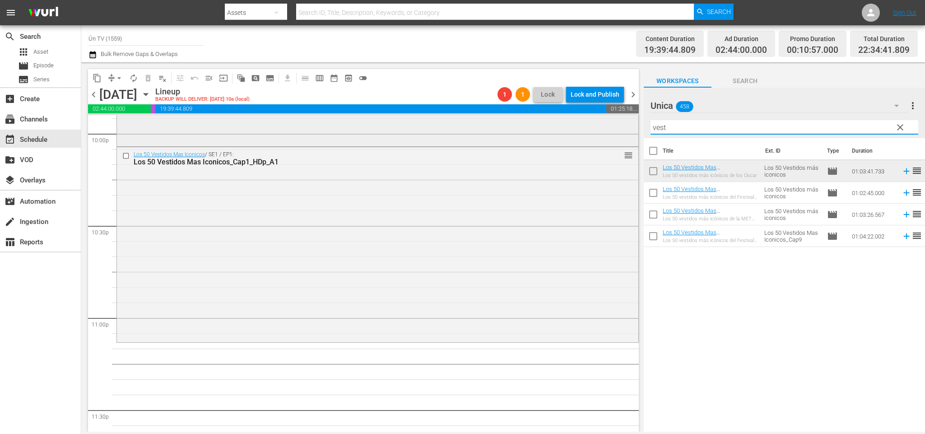
drag, startPoint x: 703, startPoint y: 125, endPoint x: 556, endPoint y: 125, distance: 147.2
click at [556, 125] on div "content_copy compress arrow_drop_down autorenew_outlined delete_forever_outline…" at bounding box center [503, 246] width 844 height 369
click at [899, 126] on span "clear" at bounding box center [900, 127] width 11 height 11
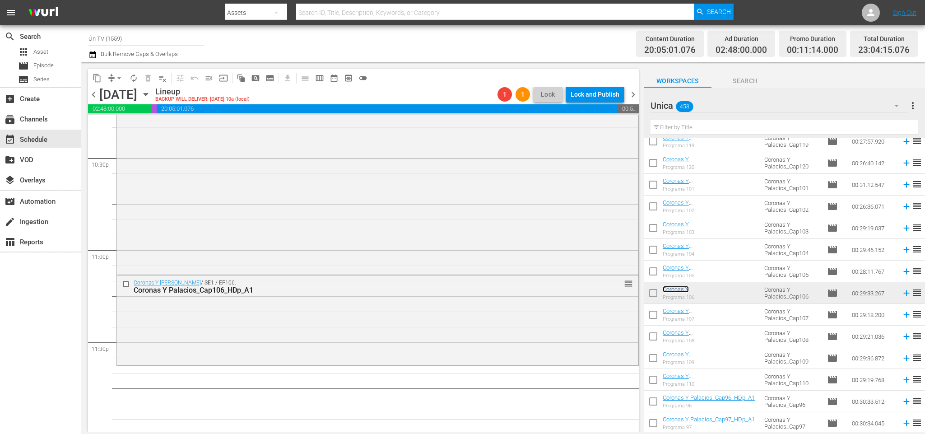
scroll to position [4104, 0]
click at [632, 96] on span "chevron_right" at bounding box center [633, 94] width 11 height 11
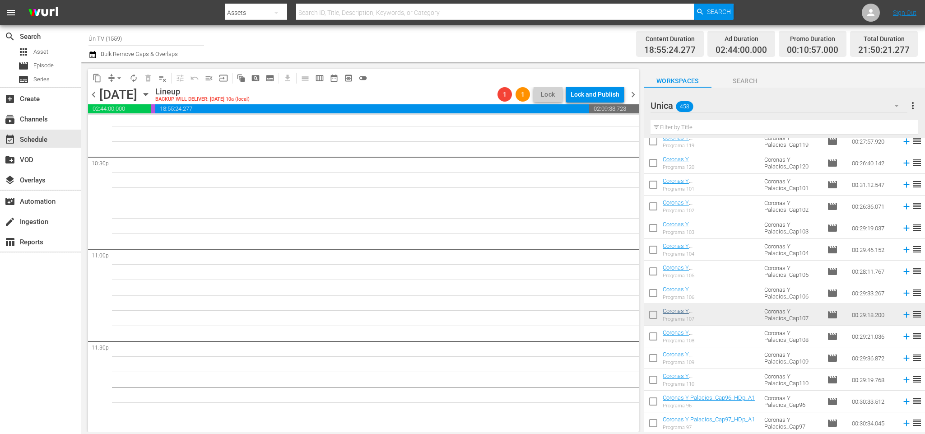
scroll to position [3969, 0]
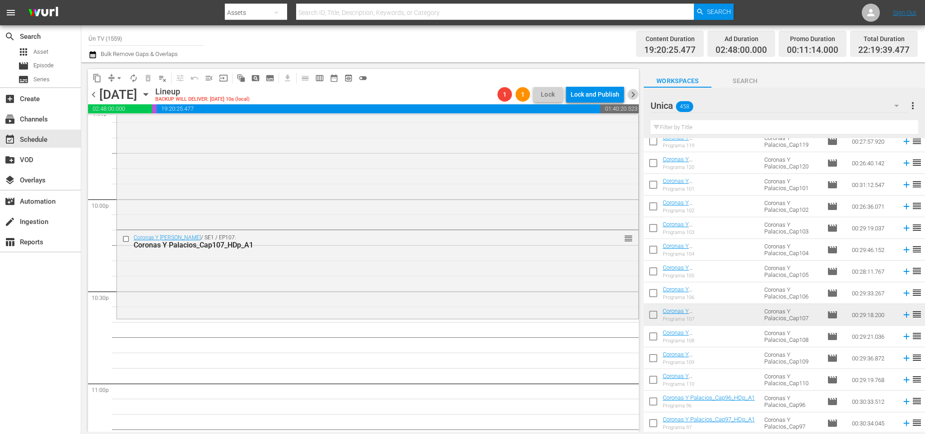
click at [634, 93] on span "chevron_right" at bounding box center [633, 94] width 11 height 11
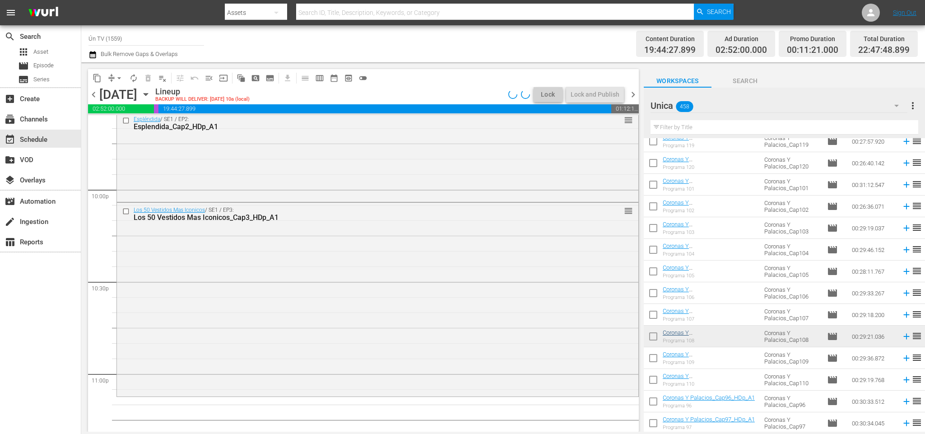
scroll to position [4104, 0]
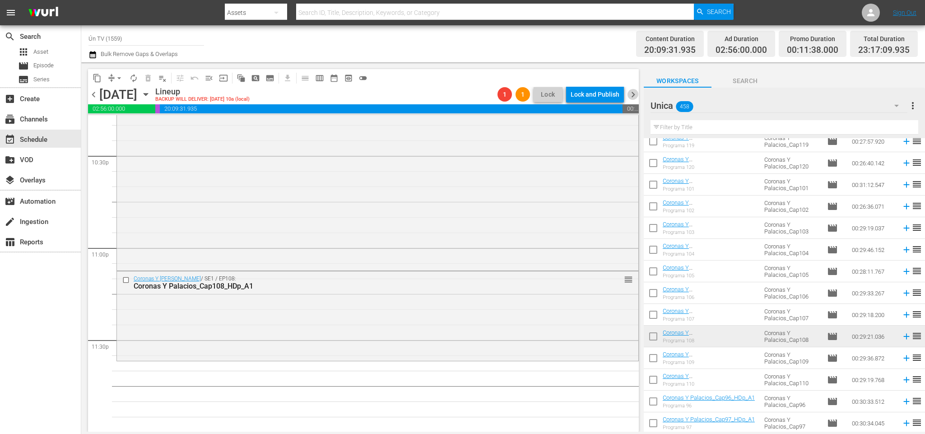
click at [630, 94] on span "chevron_right" at bounding box center [633, 94] width 11 height 11
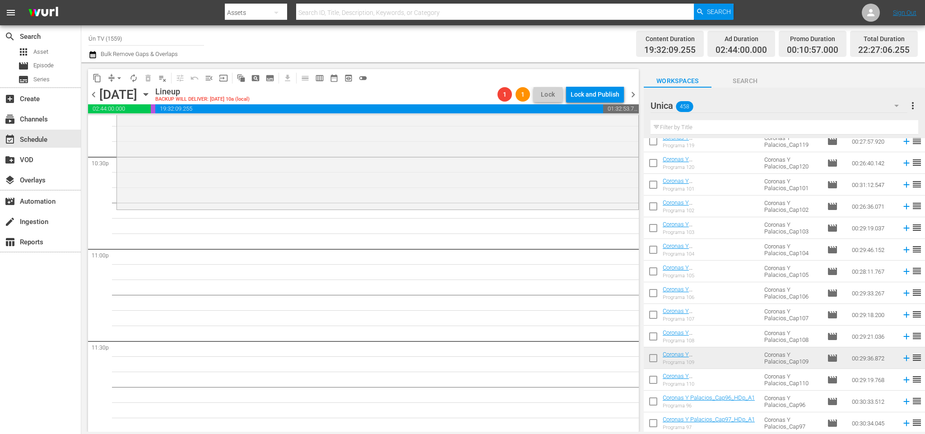
scroll to position [4036, 0]
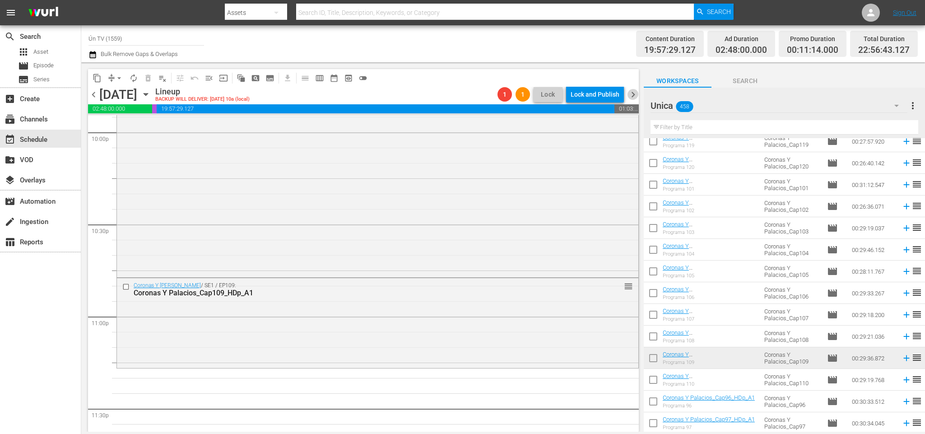
click at [634, 96] on span "chevron_right" at bounding box center [633, 94] width 11 height 11
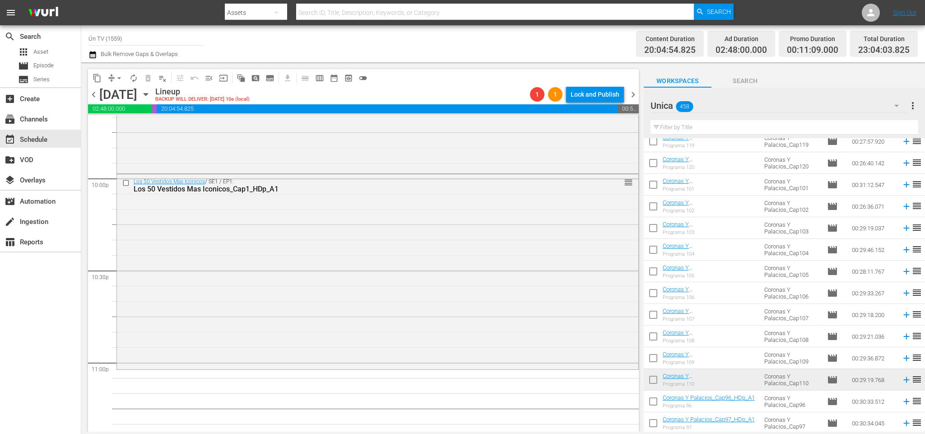
scroll to position [4057, 0]
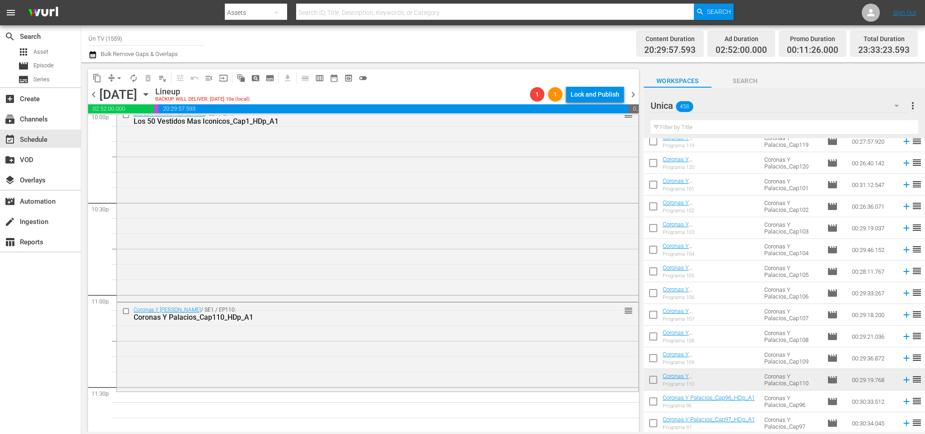
click at [728, 129] on input "text" at bounding box center [785, 127] width 268 height 14
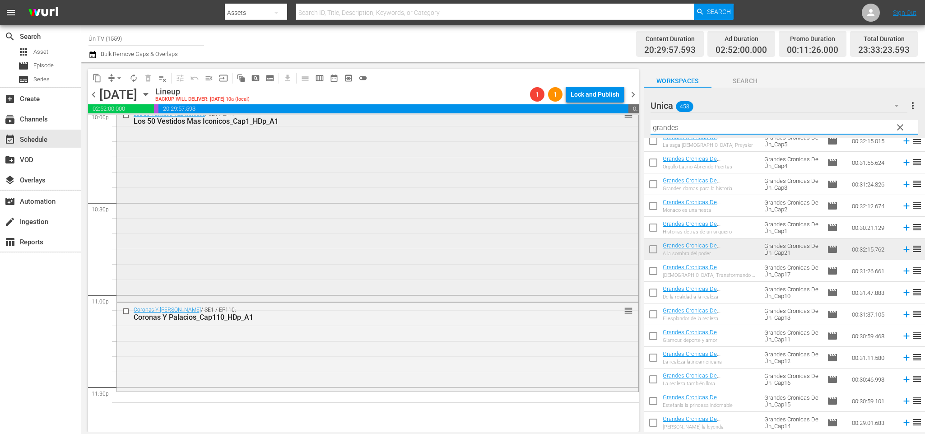
scroll to position [4104, 0]
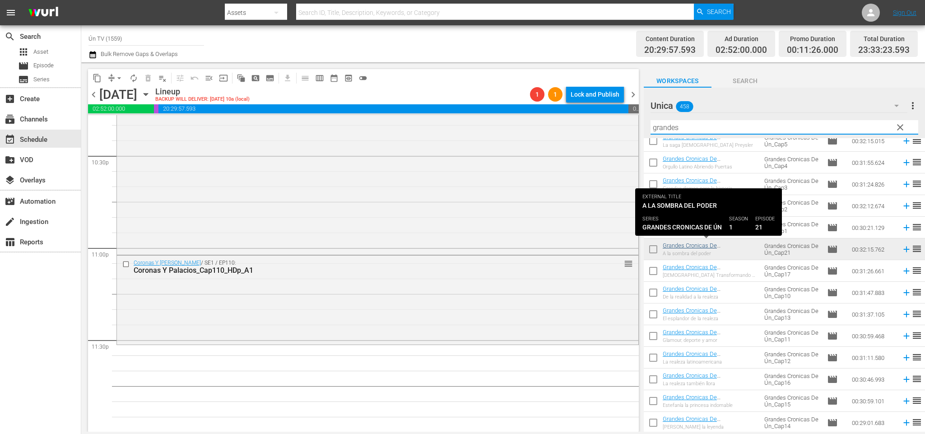
type input "grandes"
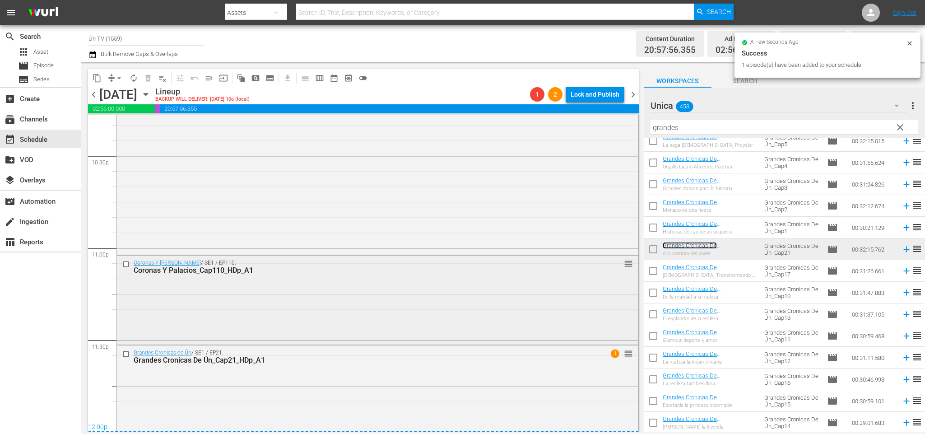
scroll to position [4117, 0]
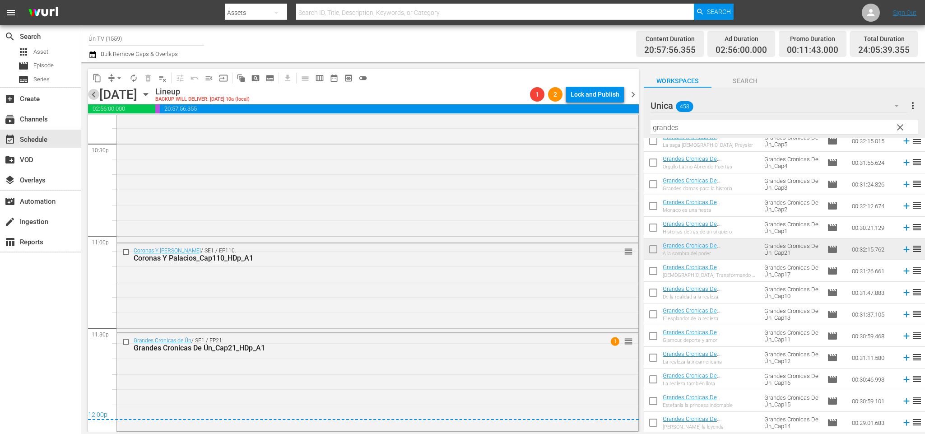
click at [95, 90] on span "chevron_left" at bounding box center [93, 94] width 11 height 11
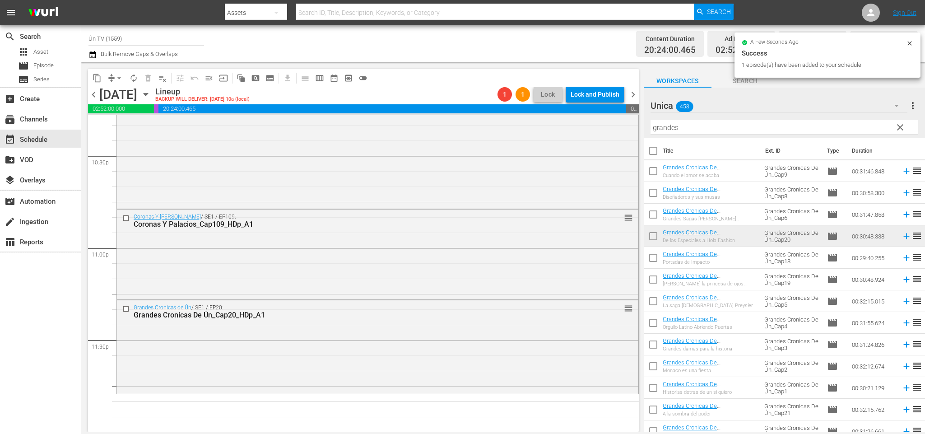
click at [93, 97] on span "chevron_left" at bounding box center [93, 94] width 11 height 11
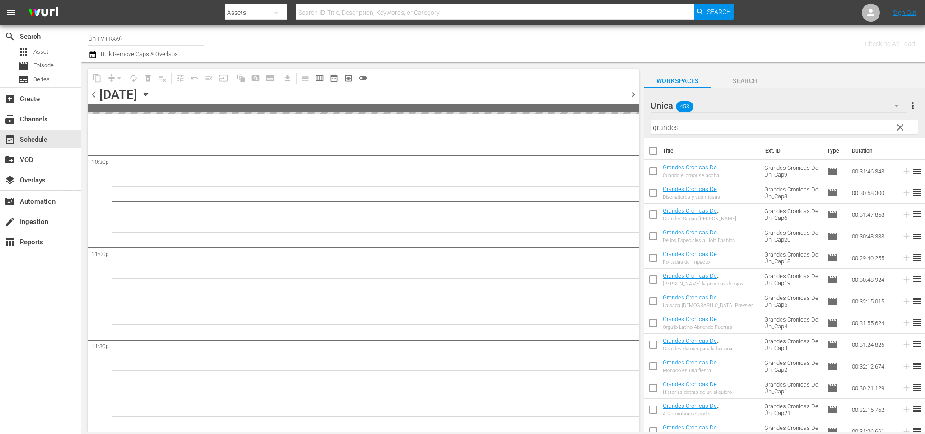
scroll to position [4104, 0]
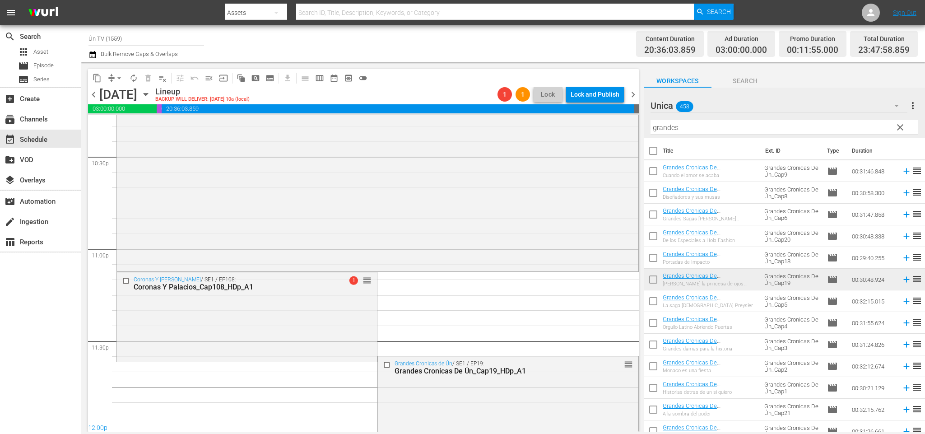
click at [93, 92] on span "chevron_left" at bounding box center [93, 94] width 11 height 11
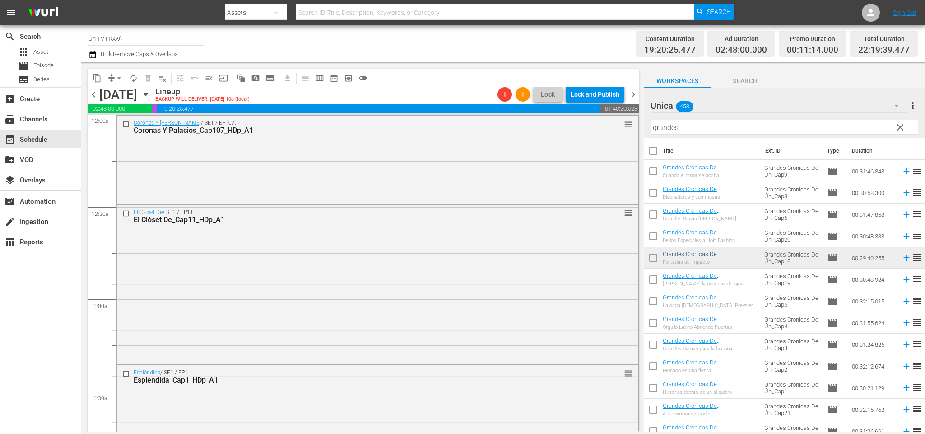
scroll to position [4027, 0]
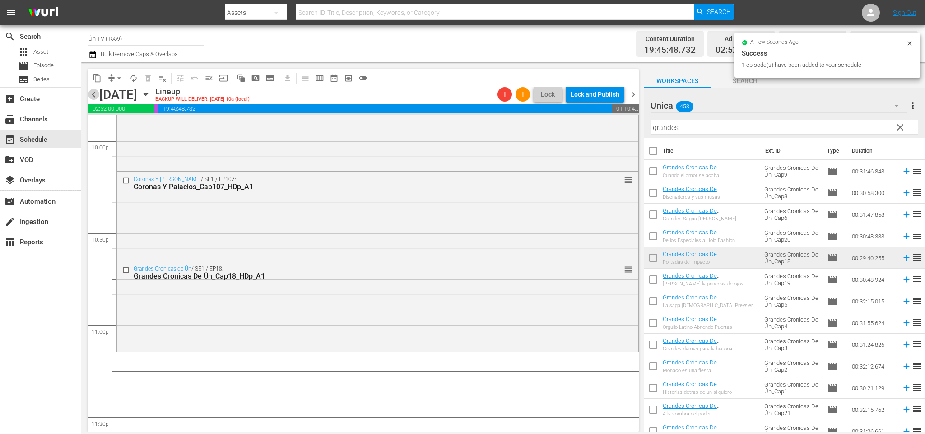
click at [95, 94] on span "chevron_left" at bounding box center [93, 94] width 11 height 11
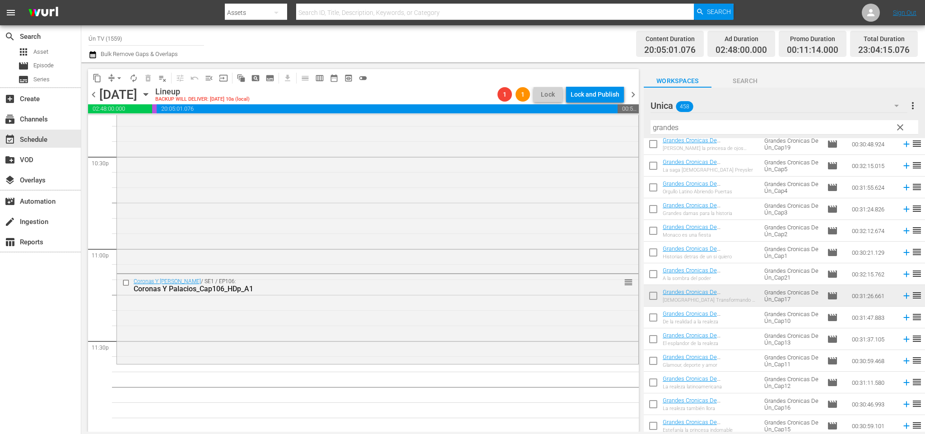
scroll to position [160, 0]
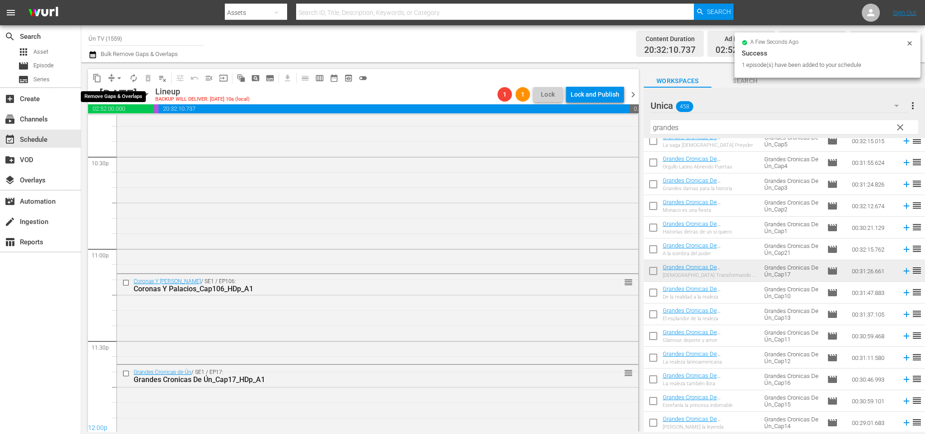
click at [118, 79] on span "arrow_drop_down" at bounding box center [119, 78] width 9 height 9
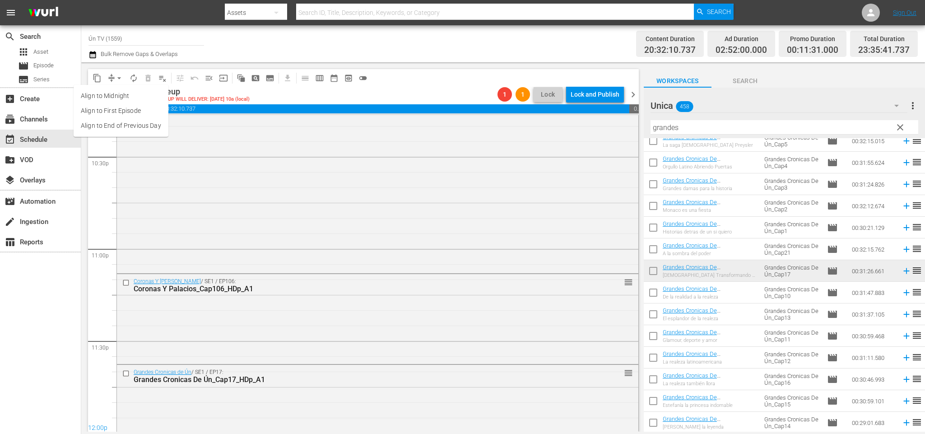
click at [132, 125] on li "Align to End of Previous Day" at bounding box center [121, 125] width 95 height 15
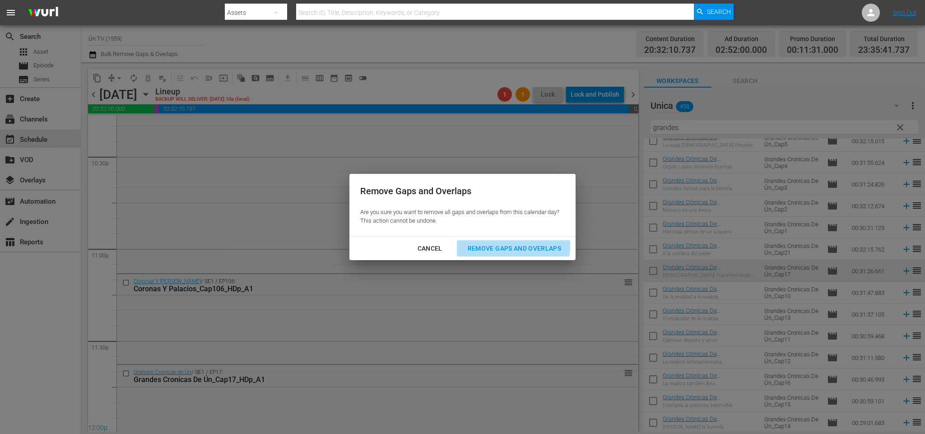
click at [507, 246] on div "Remove Gaps and Overlaps" at bounding box center [515, 248] width 108 height 11
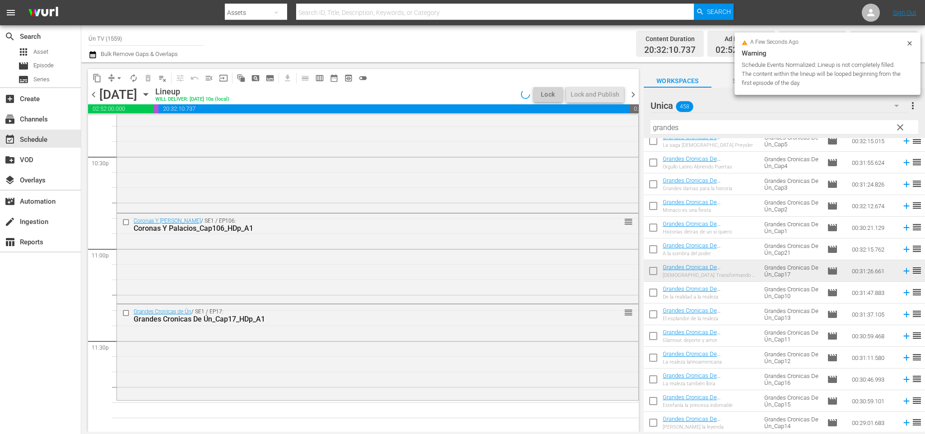
scroll to position [4104, 0]
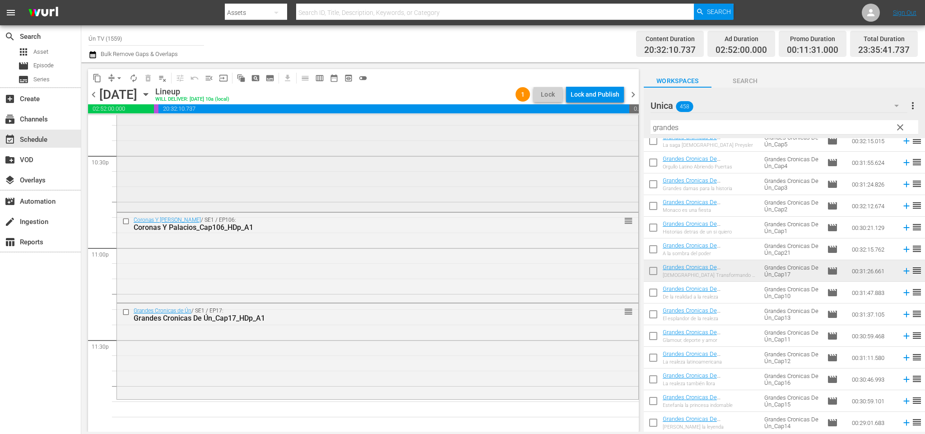
drag, startPoint x: 736, startPoint y: 122, endPoint x: 494, endPoint y: 114, distance: 242.1
click at [494, 114] on div "content_copy compress arrow_drop_down autorenew_outlined delete_forever_outline…" at bounding box center [503, 246] width 844 height 369
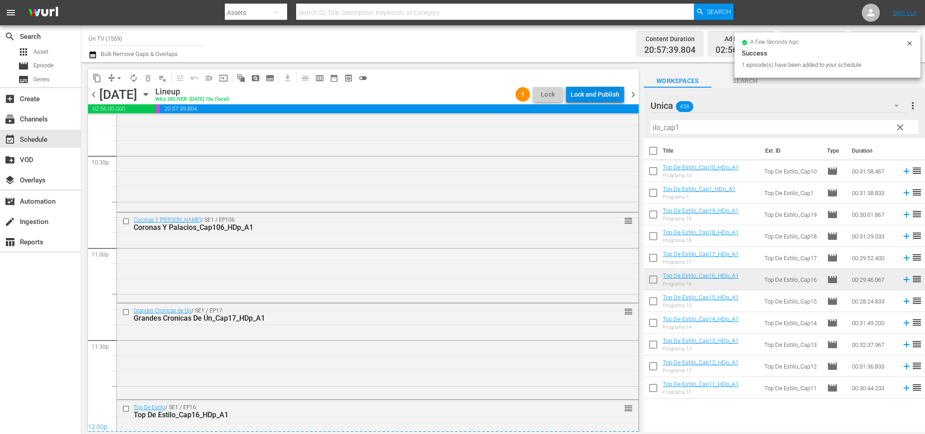
click at [603, 94] on div "Lock and Publish" at bounding box center [595, 94] width 49 height 16
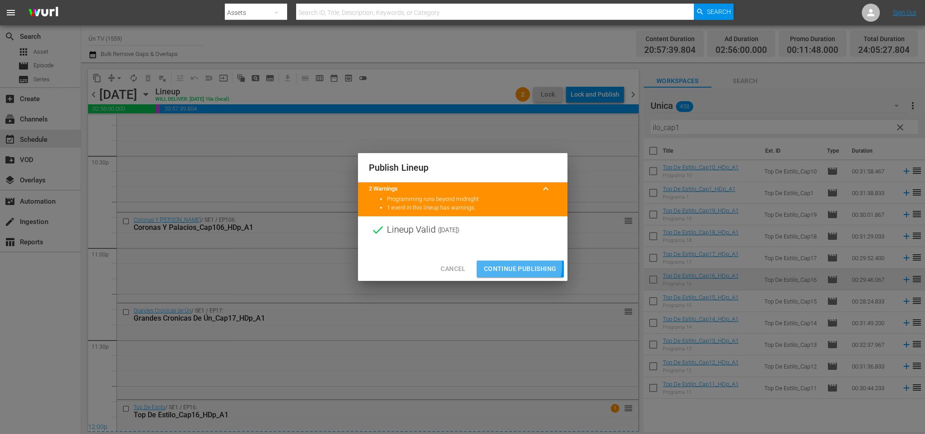
click at [513, 266] on span "Continue Publishing" at bounding box center [520, 268] width 73 height 11
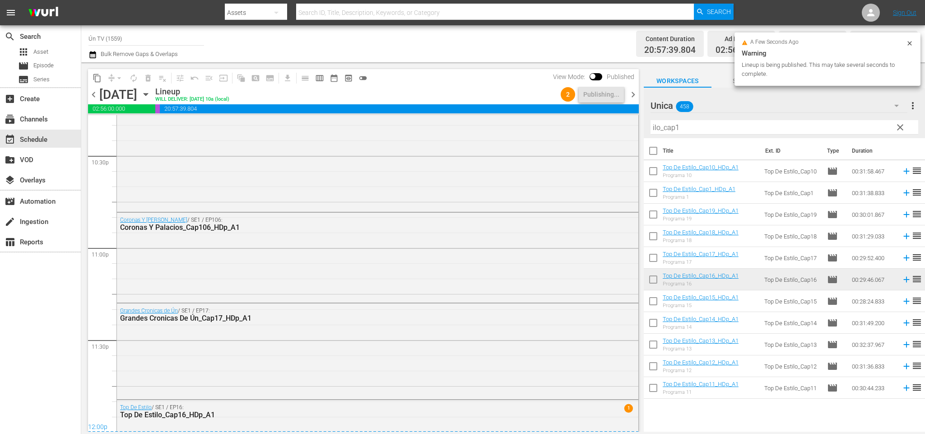
scroll to position [4163, 0]
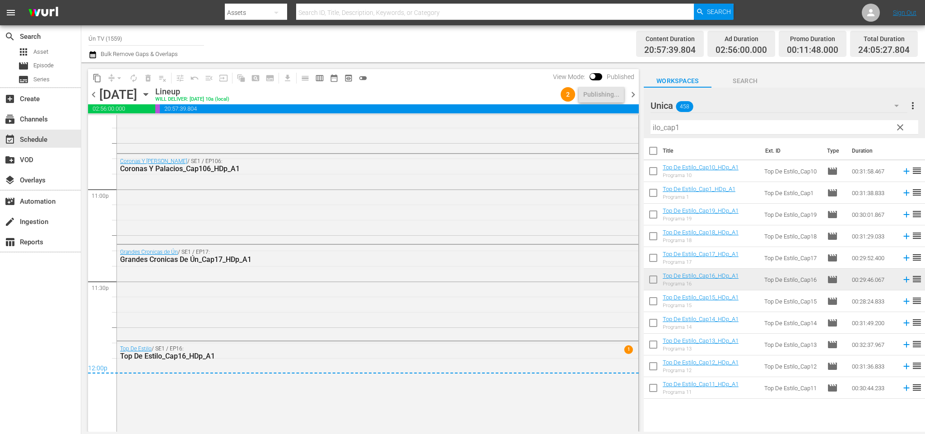
click at [633, 98] on span "chevron_right" at bounding box center [633, 94] width 11 height 11
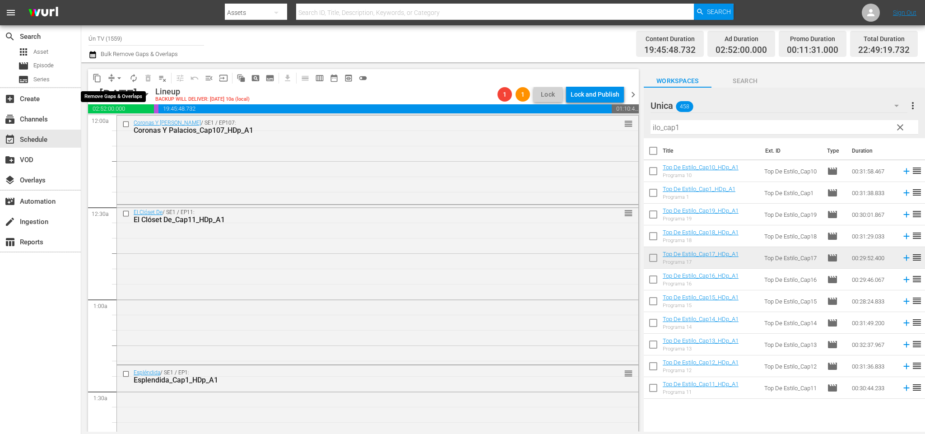
click at [121, 75] on span "arrow_drop_down" at bounding box center [119, 78] width 9 height 9
click at [139, 110] on li "Align to First Episode" at bounding box center [120, 110] width 75 height 15
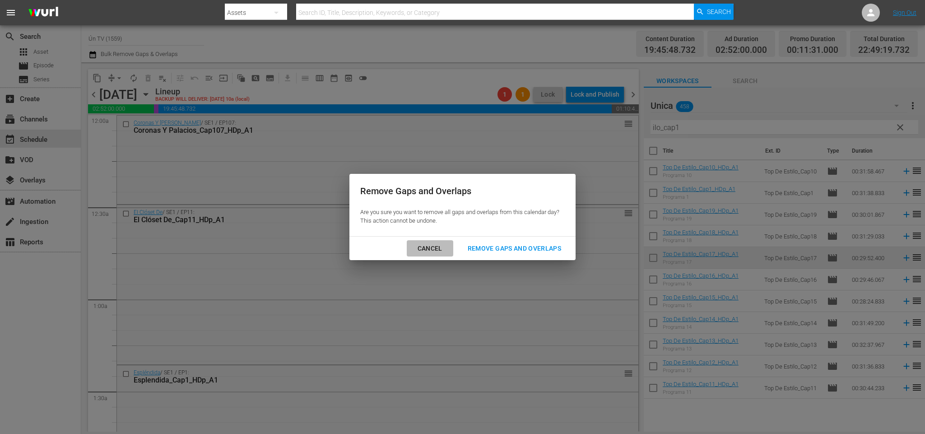
click at [445, 241] on button "Cancel" at bounding box center [430, 248] width 47 height 17
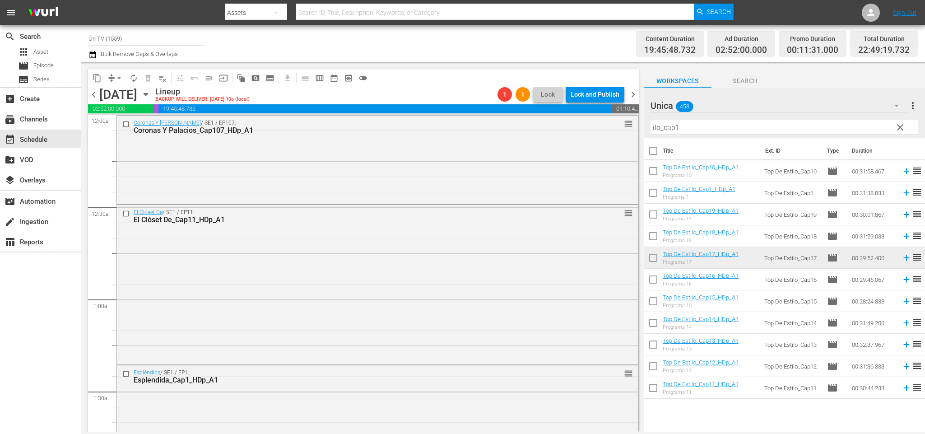
click at [95, 92] on span "chevron_left" at bounding box center [93, 94] width 11 height 11
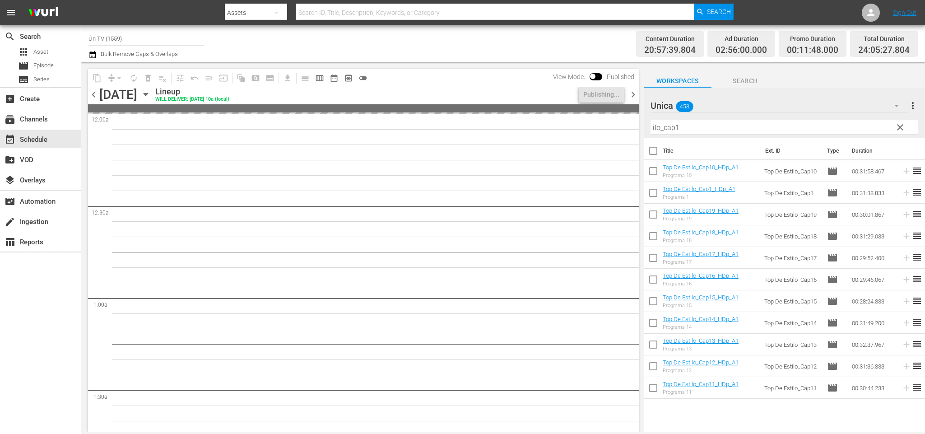
click at [628, 87] on div "chevron_left [DATE] [DATE] Lineup WILL DELIVER: [DATE] 10a (local) Publishing..…" at bounding box center [363, 96] width 551 height 18
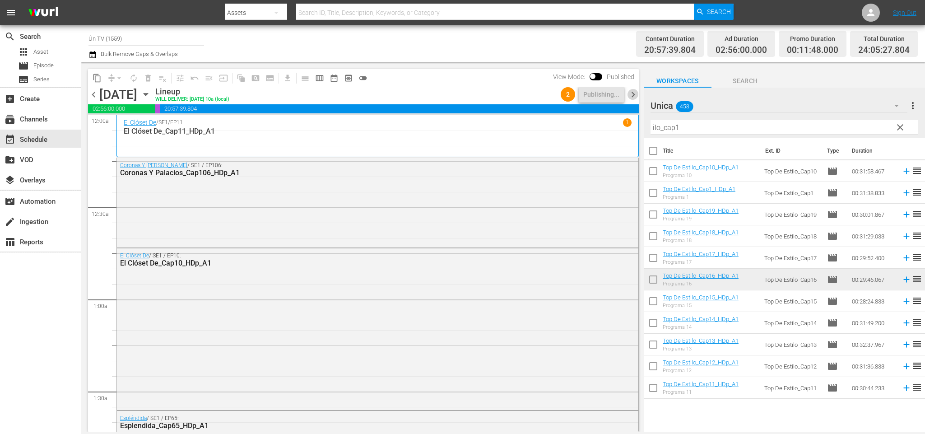
click at [630, 93] on span "chevron_right" at bounding box center [633, 94] width 11 height 11
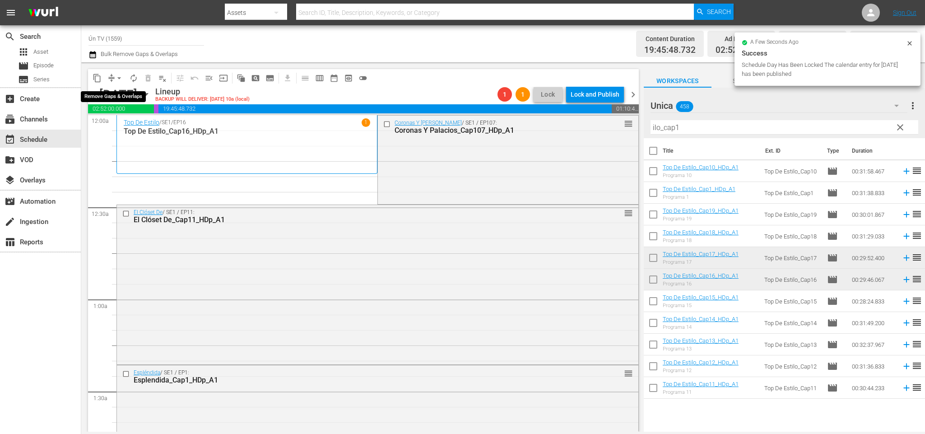
click at [120, 79] on span "arrow_drop_down" at bounding box center [119, 78] width 9 height 9
click at [129, 122] on li "Align to End of Previous Day" at bounding box center [121, 125] width 95 height 15
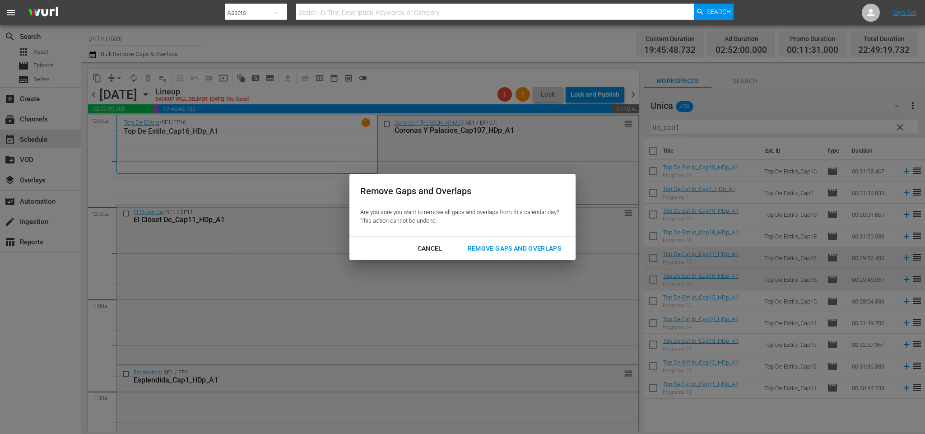
click at [515, 244] on div "Remove Gaps and Overlaps" at bounding box center [515, 248] width 108 height 11
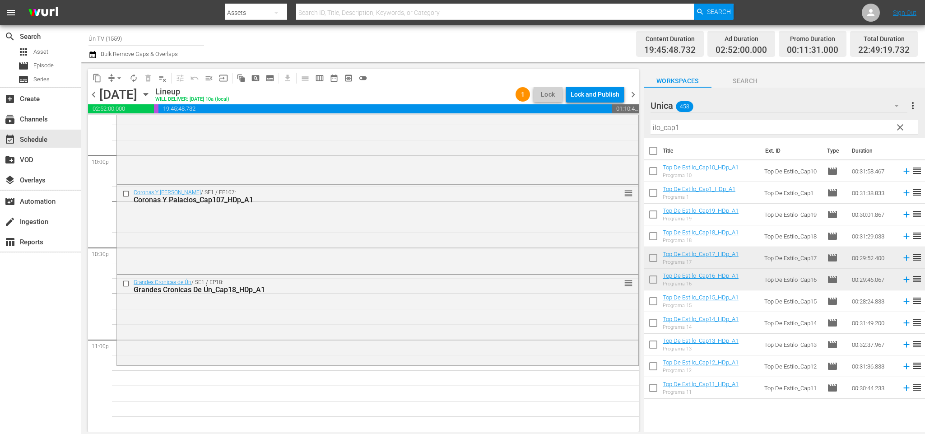
scroll to position [4104, 0]
click at [632, 94] on span "chevron_right" at bounding box center [633, 94] width 11 height 11
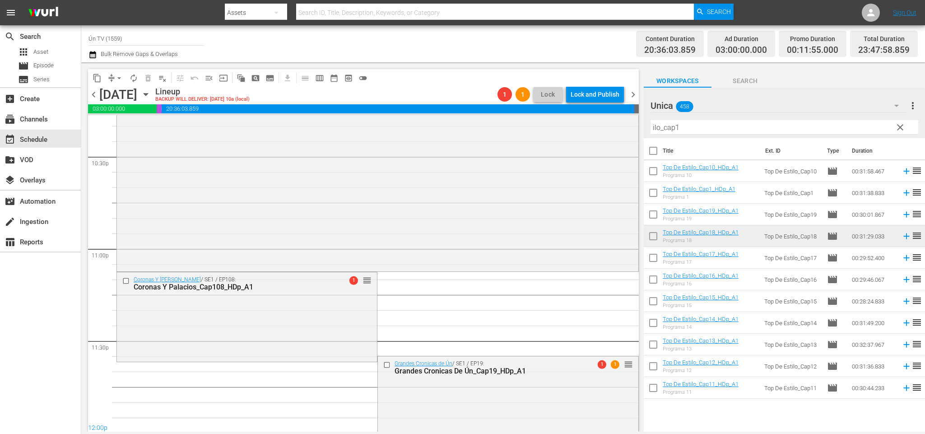
scroll to position [4104, 0]
click at [118, 76] on span "arrow_drop_down" at bounding box center [119, 78] width 9 height 9
click at [128, 113] on li "Align to First Episode" at bounding box center [120, 110] width 75 height 15
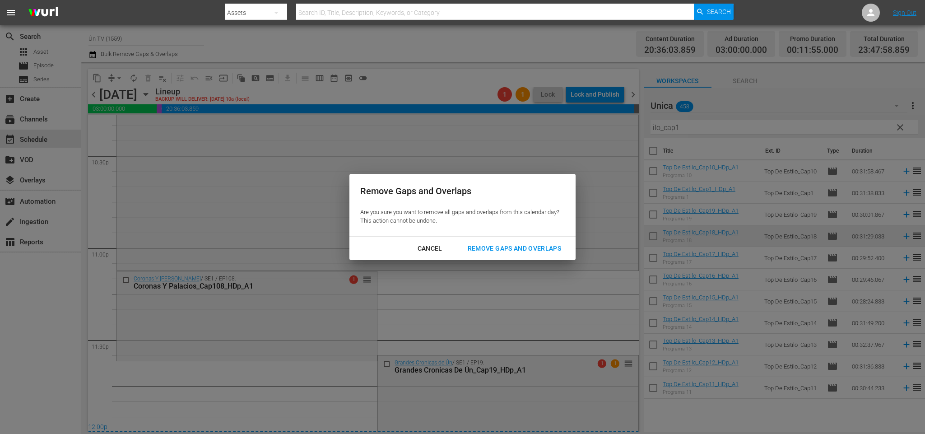
click at [523, 244] on div "Remove Gaps and Overlaps" at bounding box center [515, 248] width 108 height 11
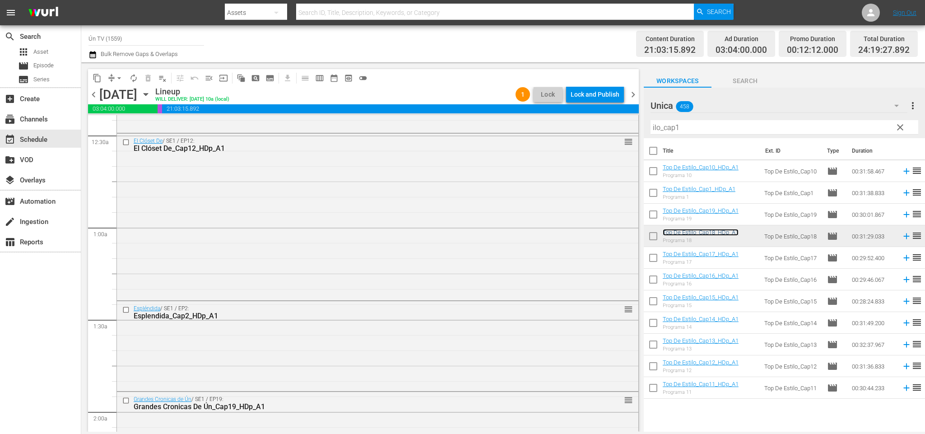
scroll to position [0, 0]
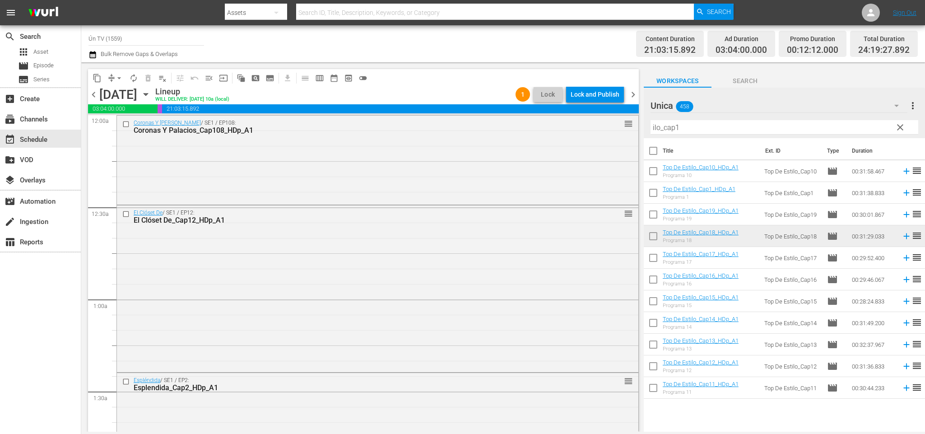
click at [96, 93] on span "chevron_left" at bounding box center [93, 94] width 11 height 11
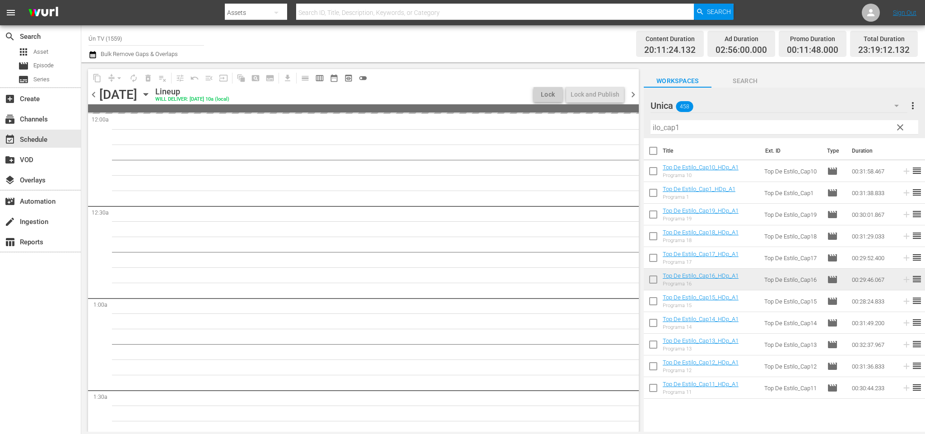
click at [515, 125] on div "content_copy compress arrow_drop_down autorenew_outlined delete_forever_outline…" at bounding box center [503, 246] width 844 height 369
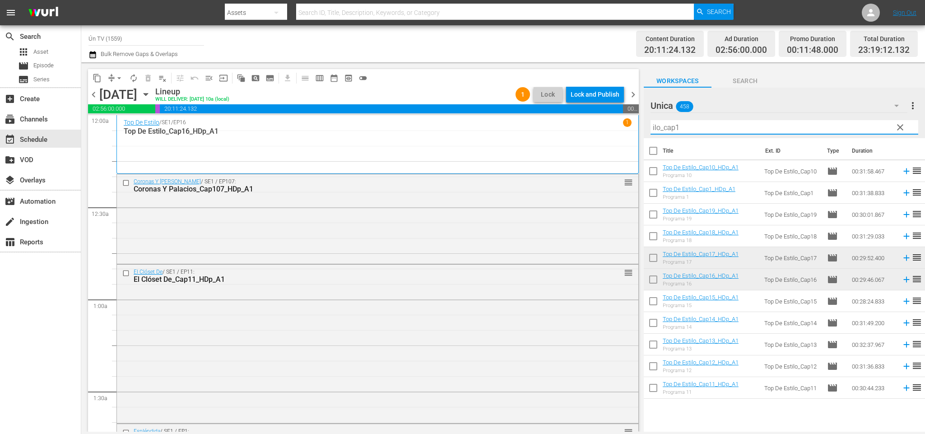
type input "º"
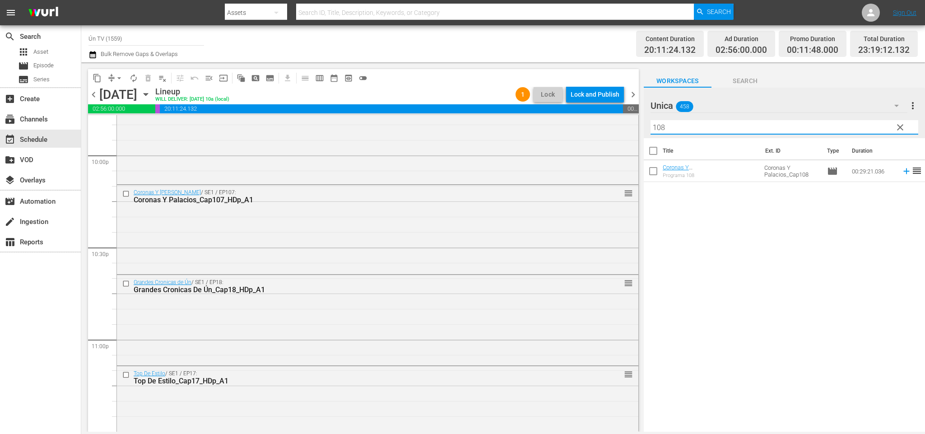
scroll to position [4104, 0]
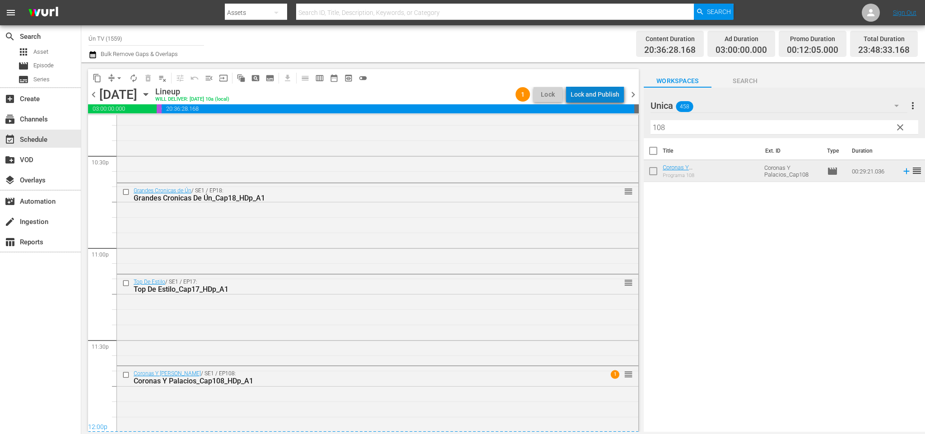
click at [602, 95] on div "Lock and Publish" at bounding box center [595, 94] width 49 height 16
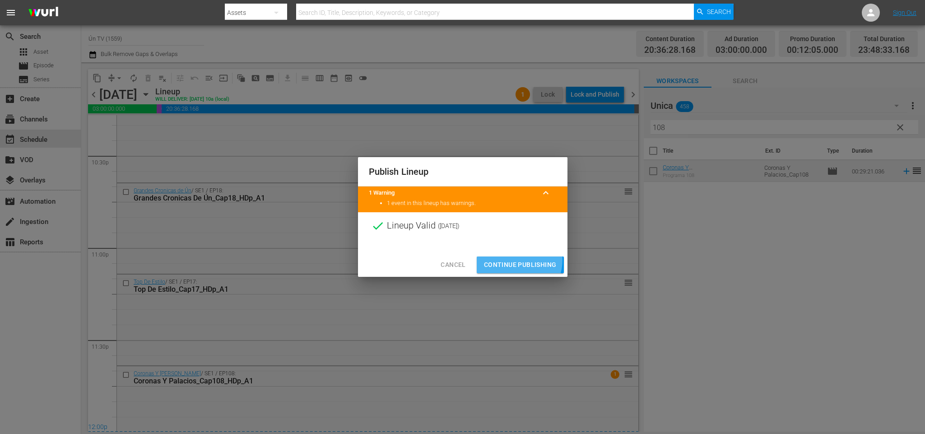
click at [517, 260] on span "Continue Publishing" at bounding box center [520, 264] width 73 height 11
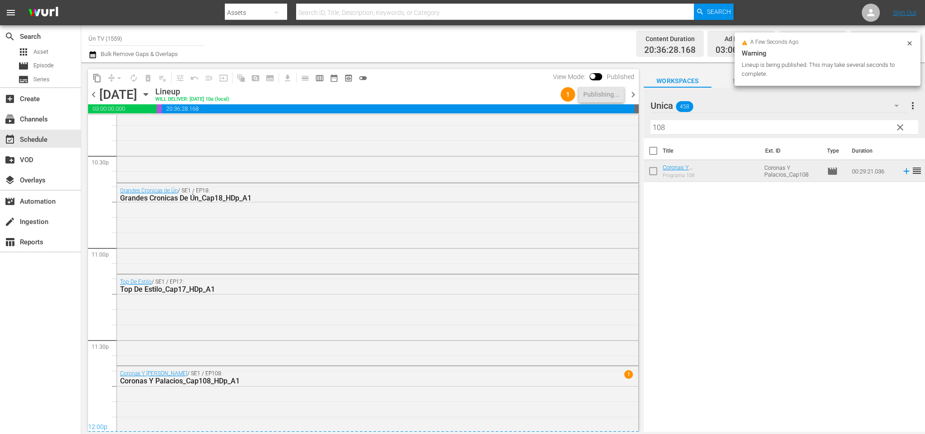
click at [633, 97] on span "chevron_right" at bounding box center [633, 94] width 11 height 11
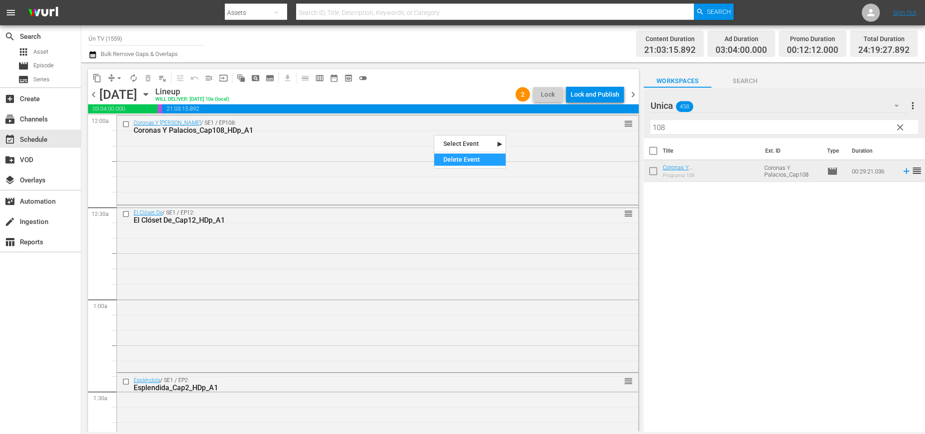
click at [474, 161] on div "Delete Event" at bounding box center [469, 160] width 71 height 12
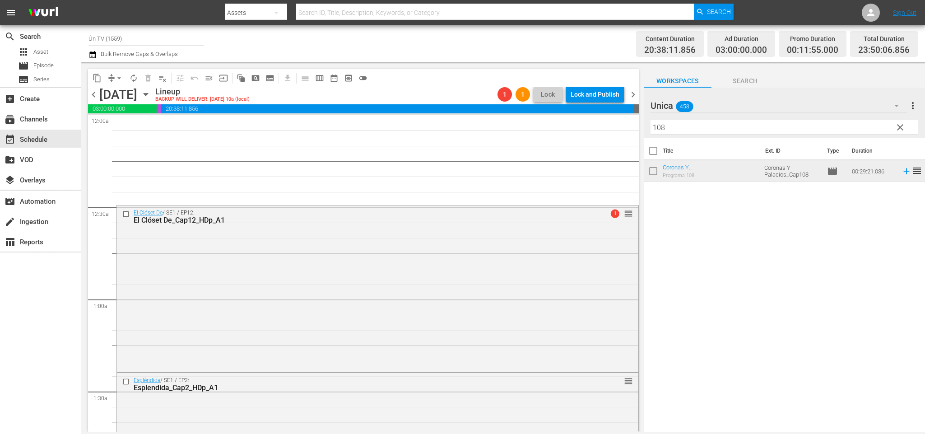
click at [95, 95] on span "chevron_left" at bounding box center [93, 94] width 11 height 11
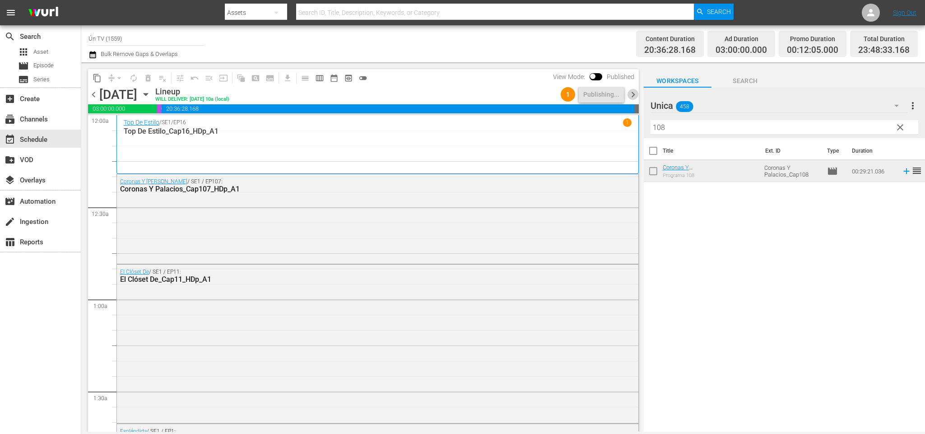
click at [634, 93] on span "chevron_right" at bounding box center [633, 94] width 11 height 11
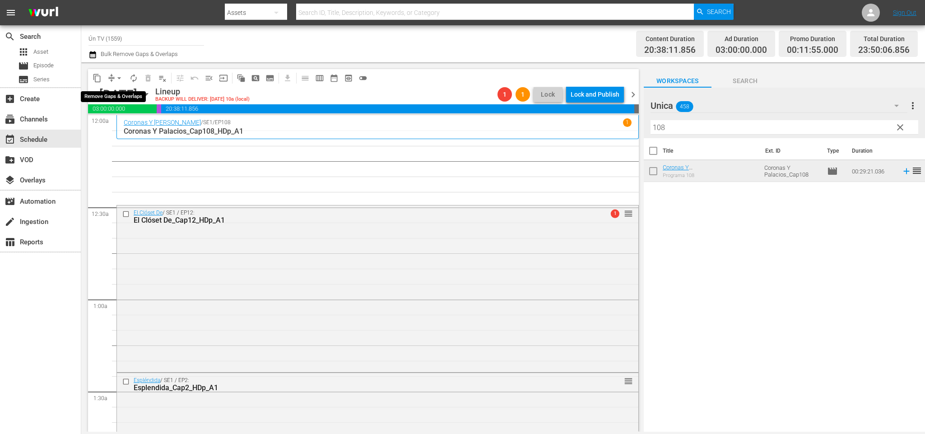
click at [115, 76] on span "arrow_drop_down" at bounding box center [119, 78] width 9 height 9
click at [144, 125] on li "Align to End of Previous Day" at bounding box center [121, 125] width 95 height 15
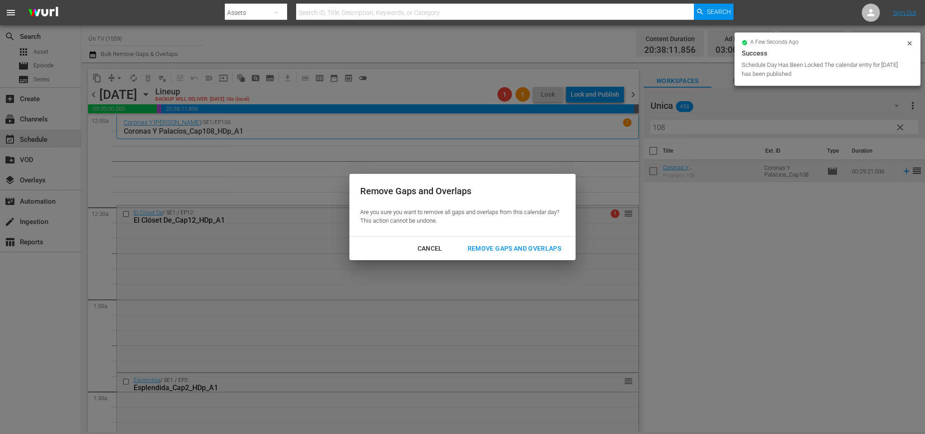
click at [518, 246] on div "Remove Gaps and Overlaps" at bounding box center [515, 248] width 108 height 11
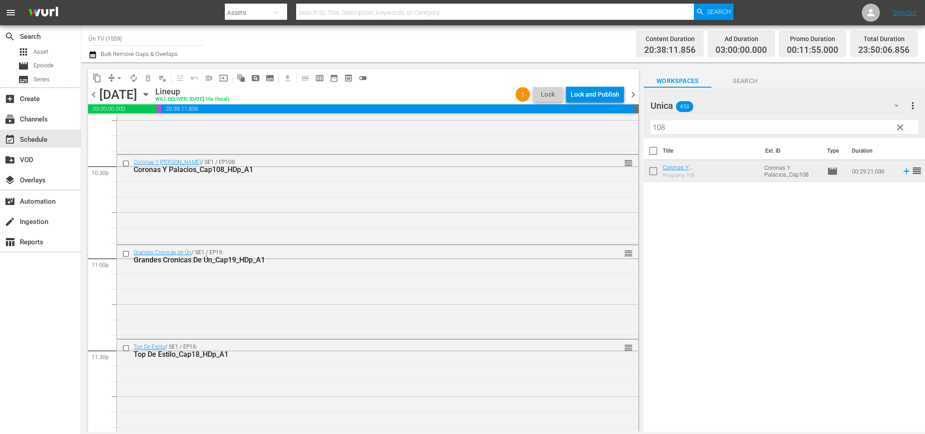
scroll to position [4104, 0]
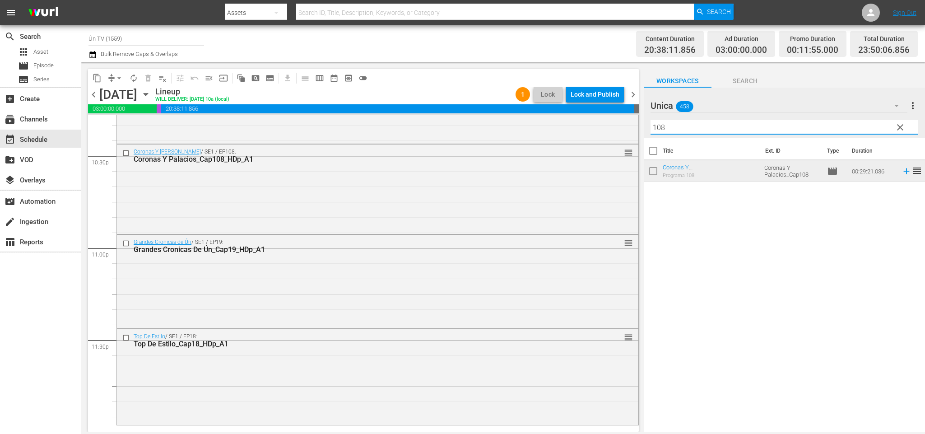
click at [676, 126] on input "108" at bounding box center [785, 127] width 268 height 14
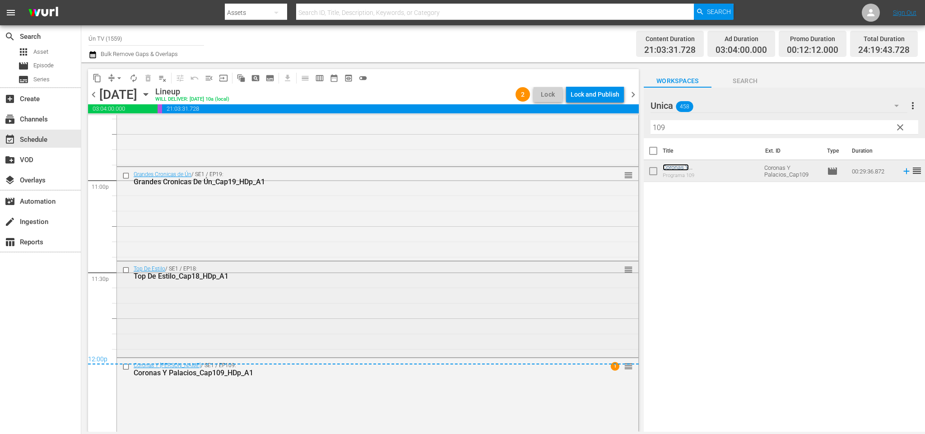
scroll to position [4189, 0]
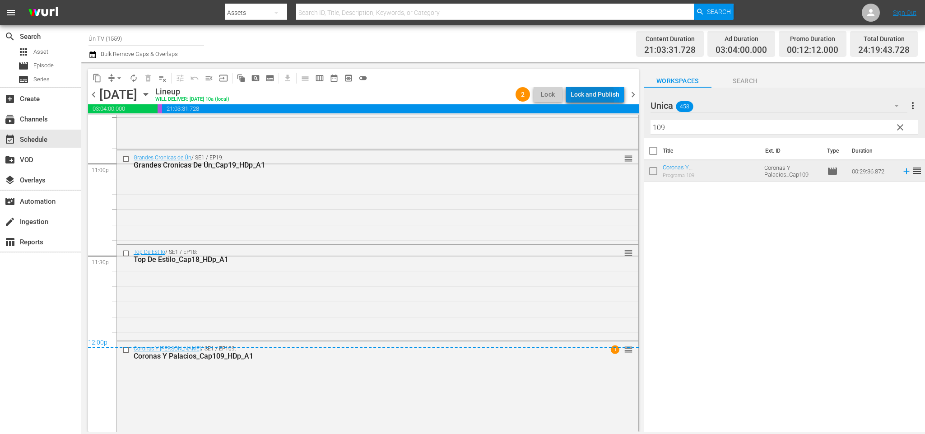
click at [589, 96] on div "Lock and Publish" at bounding box center [595, 94] width 49 height 16
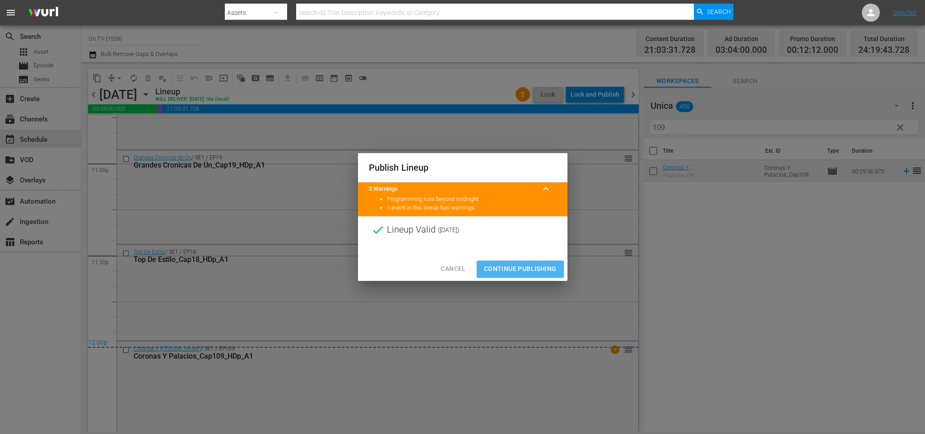
click at [549, 274] on span "Continue Publishing" at bounding box center [520, 268] width 73 height 11
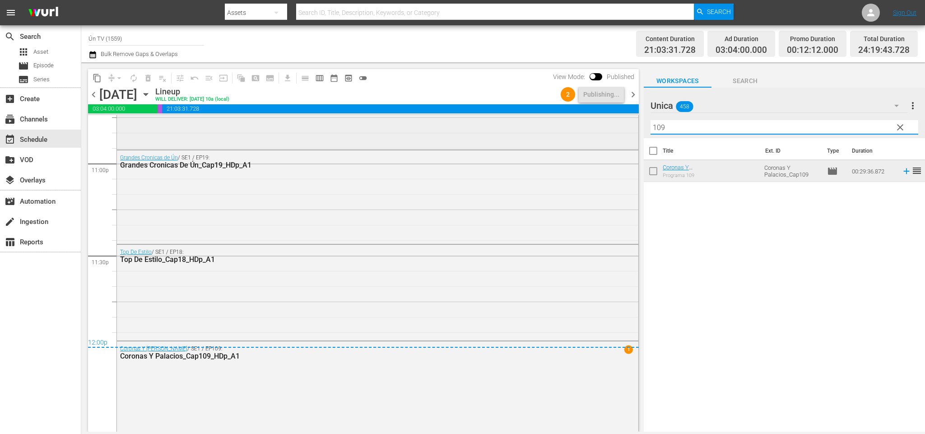
drag, startPoint x: 688, startPoint y: 130, endPoint x: 603, endPoint y: 114, distance: 86.3
click at [600, 122] on div "content_copy compress arrow_drop_down autorenew_outlined delete_forever_outline…" at bounding box center [503, 246] width 844 height 369
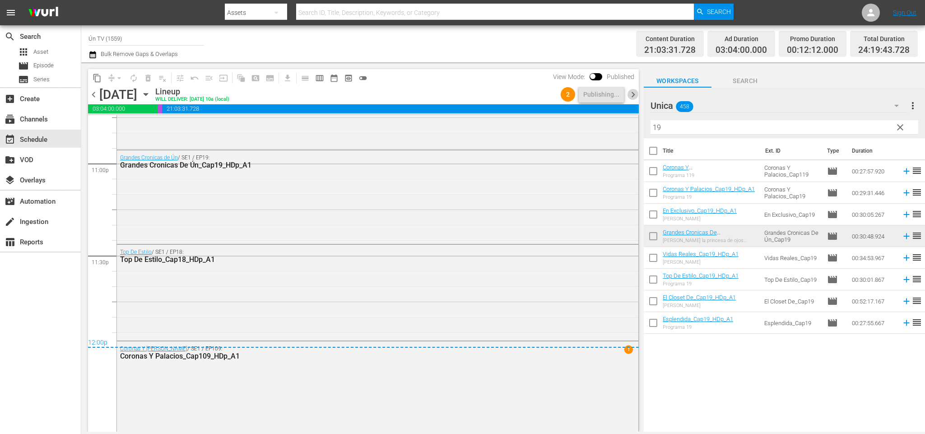
click at [629, 91] on span "chevron_right" at bounding box center [633, 94] width 11 height 11
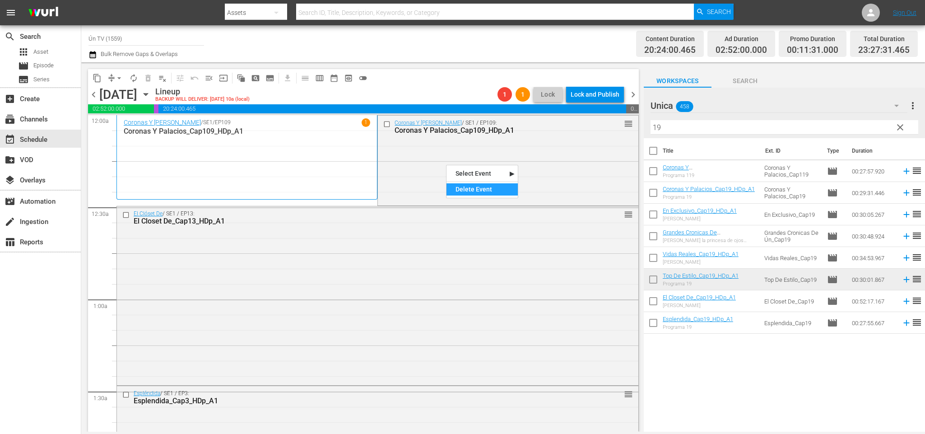
click at [485, 187] on div "Delete Event" at bounding box center [482, 189] width 71 height 12
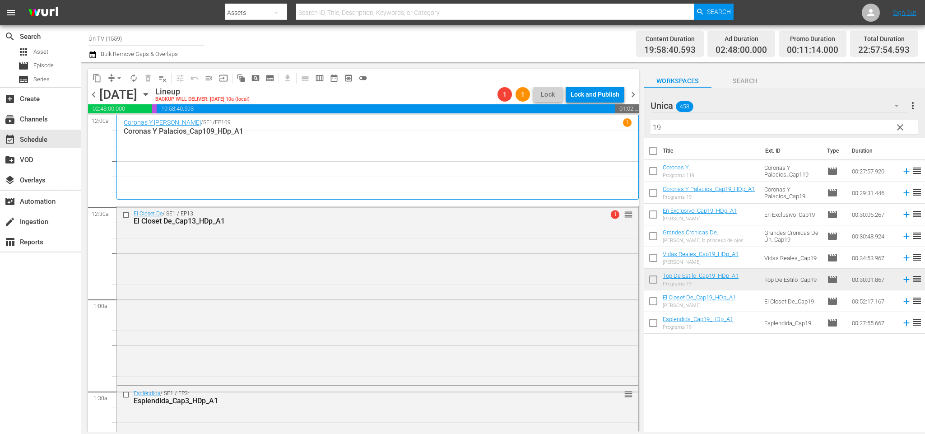
click at [119, 81] on span "arrow_drop_down" at bounding box center [119, 78] width 9 height 9
click at [147, 127] on li "Align to End of Previous Day" at bounding box center [121, 125] width 95 height 15
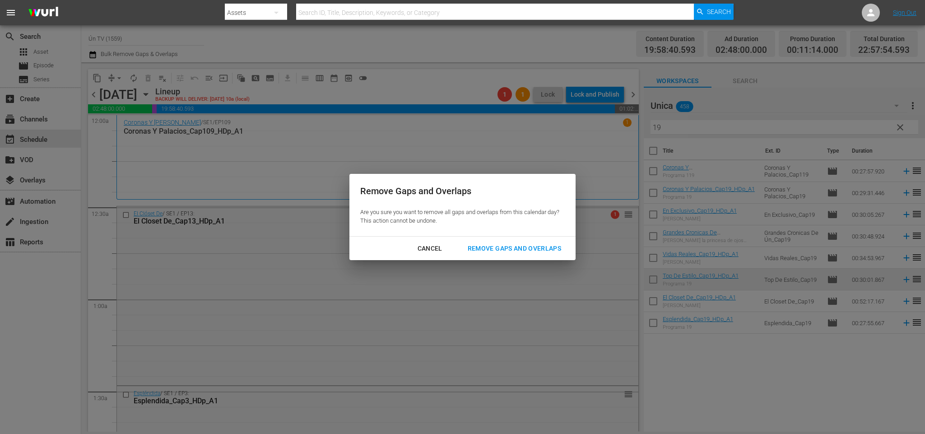
click at [498, 244] on div "Remove Gaps and Overlaps" at bounding box center [515, 248] width 108 height 11
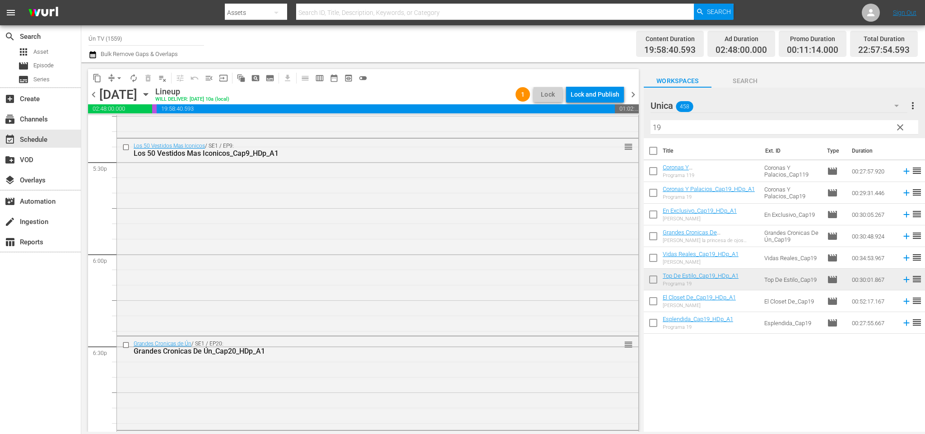
scroll to position [4104, 0]
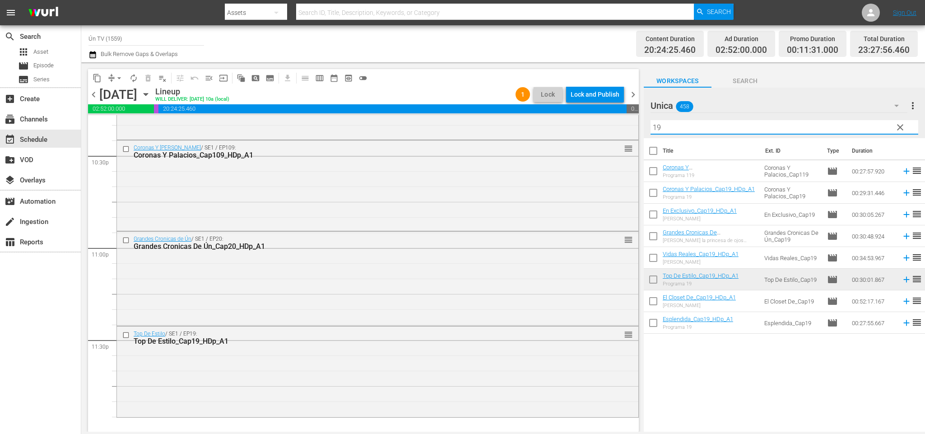
click at [685, 122] on input "19" at bounding box center [785, 127] width 268 height 14
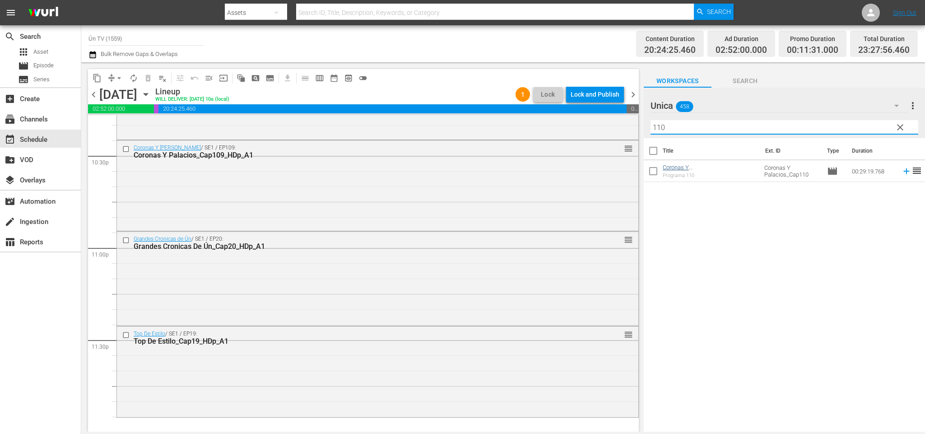
type input "110"
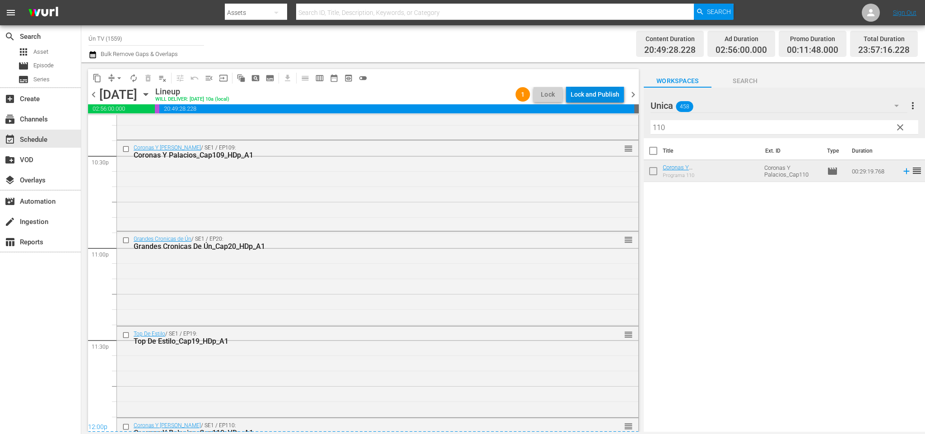
click at [597, 94] on div "Lock and Publish" at bounding box center [595, 94] width 49 height 16
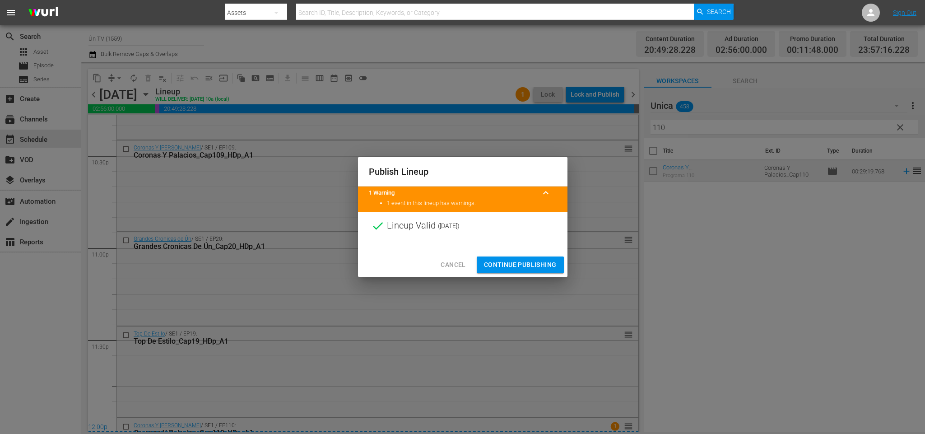
click at [527, 265] on span "Continue Publishing" at bounding box center [520, 264] width 73 height 11
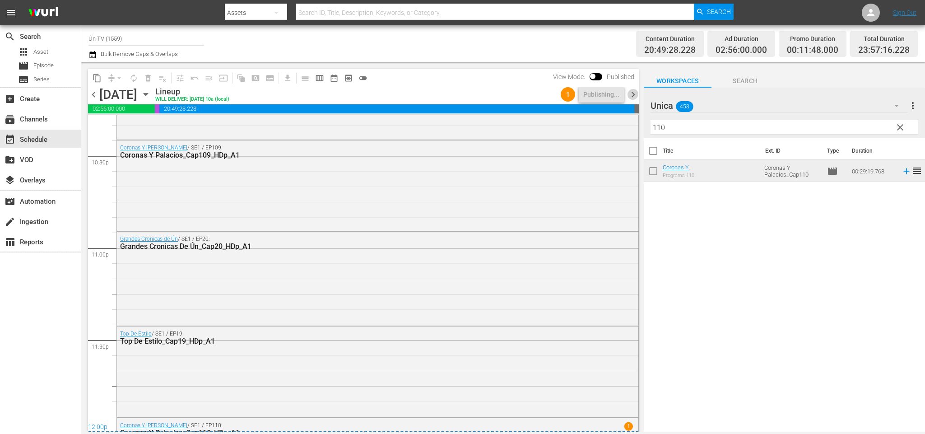
click at [634, 94] on span "chevron_right" at bounding box center [633, 94] width 11 height 11
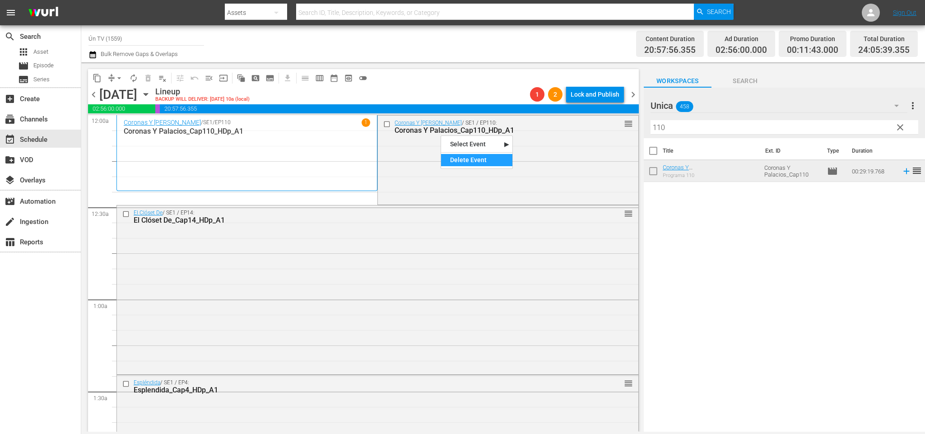
click at [466, 158] on div "Delete Event" at bounding box center [476, 160] width 71 height 12
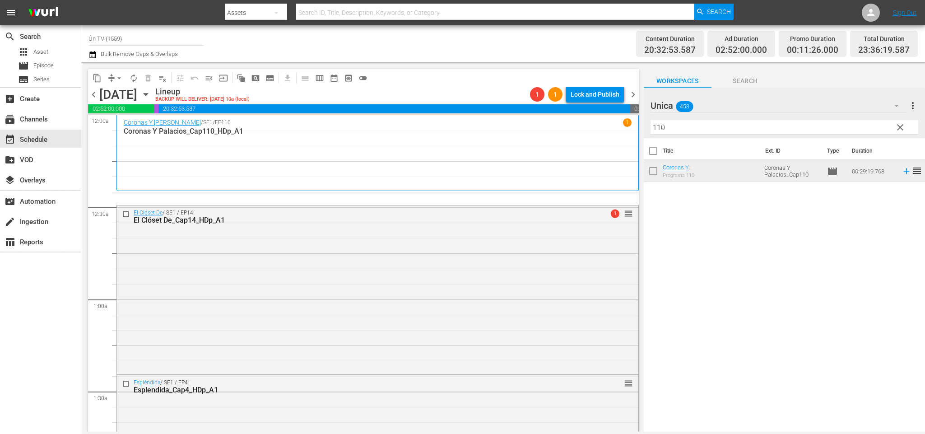
click at [91, 97] on span "chevron_left" at bounding box center [93, 94] width 11 height 11
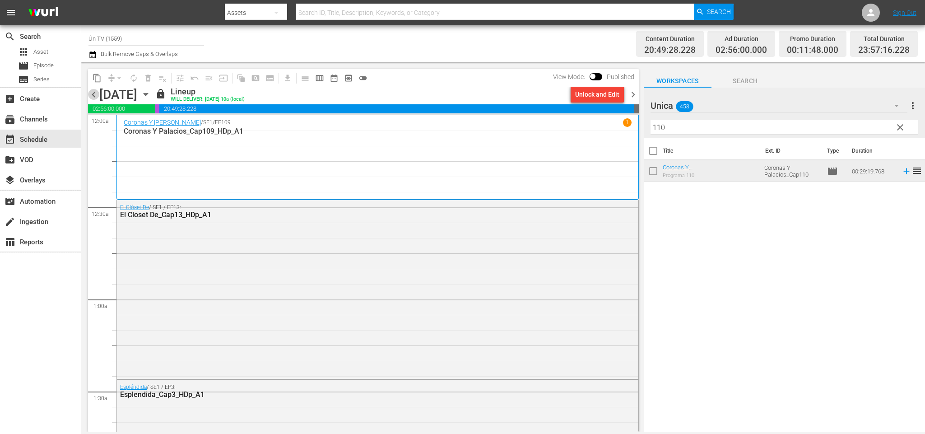
click at [91, 97] on span "chevron_left" at bounding box center [93, 94] width 11 height 11
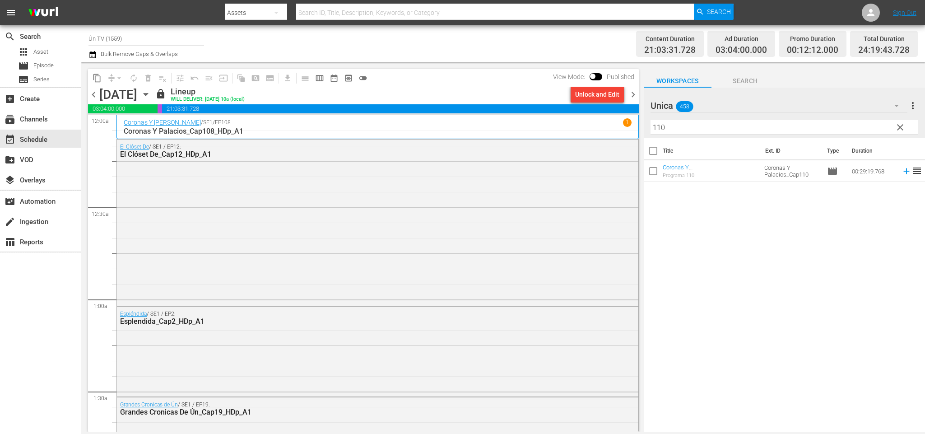
click at [91, 97] on span "chevron_left" at bounding box center [93, 94] width 11 height 11
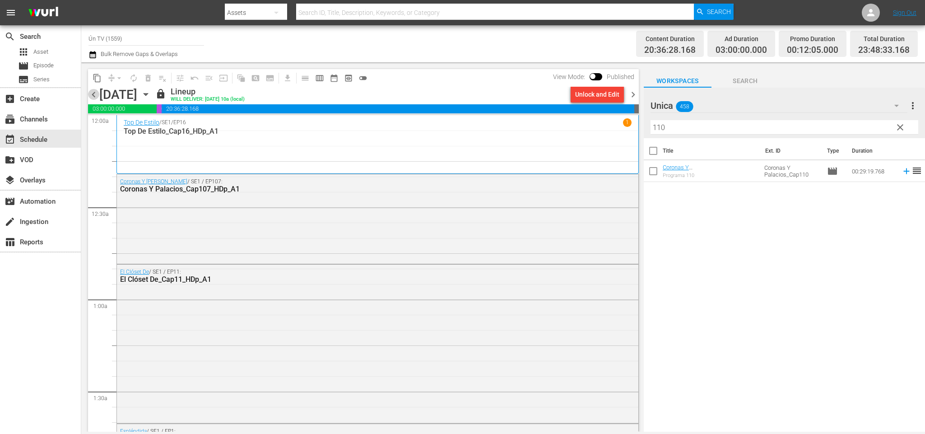
click at [91, 97] on span "chevron_left" at bounding box center [93, 94] width 11 height 11
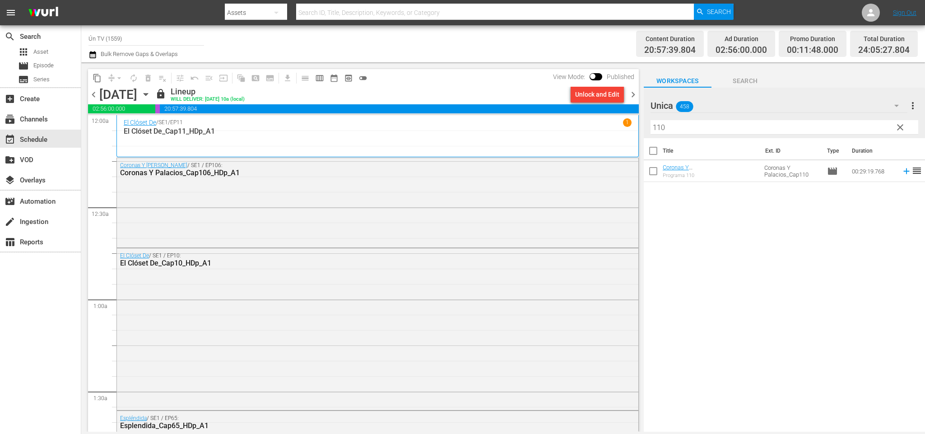
click at [634, 95] on span "chevron_right" at bounding box center [633, 94] width 11 height 11
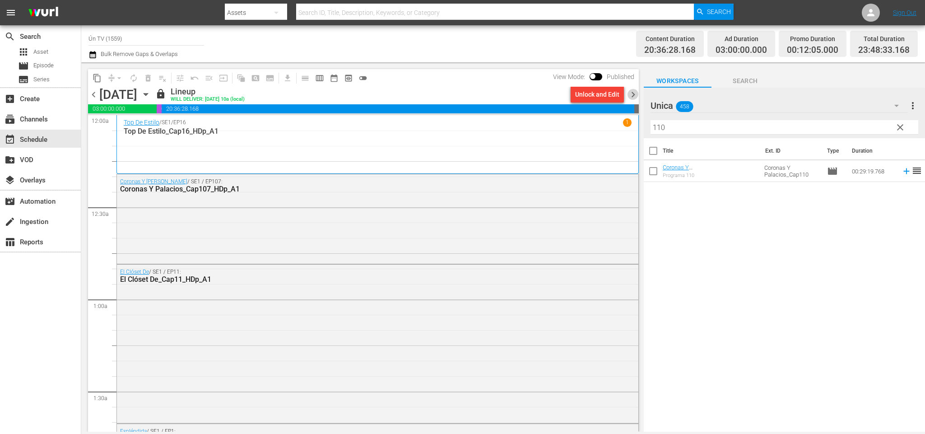
click at [634, 95] on span "chevron_right" at bounding box center [633, 94] width 11 height 11
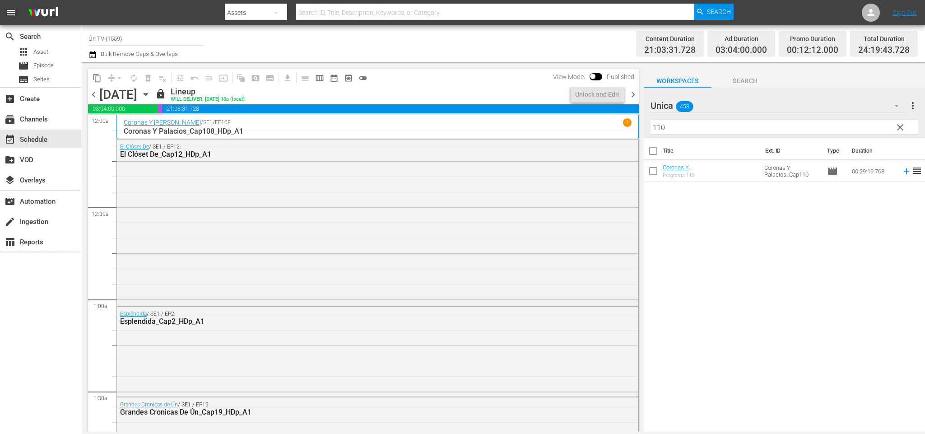
click at [634, 95] on span "chevron_right" at bounding box center [633, 94] width 11 height 11
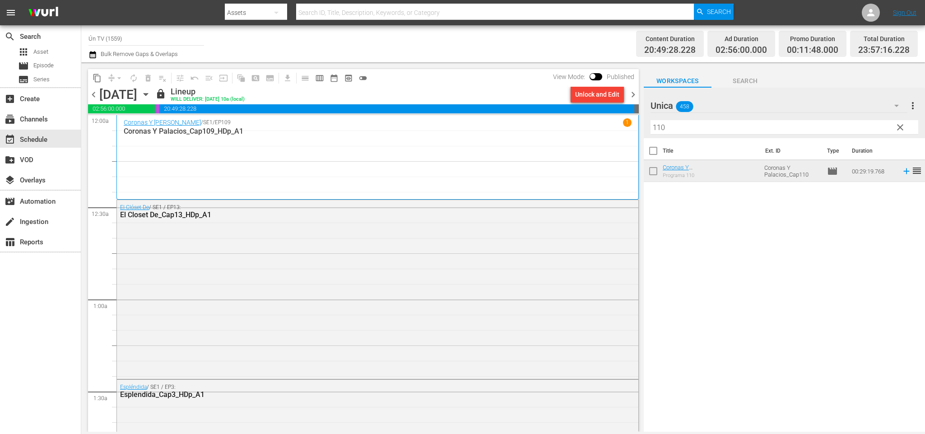
click at [634, 95] on span "chevron_right" at bounding box center [633, 94] width 11 height 11
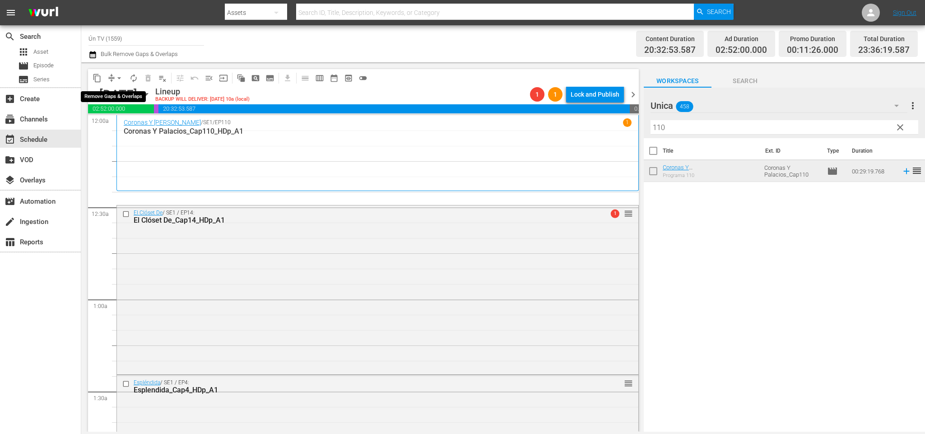
click at [117, 79] on span "arrow_drop_down" at bounding box center [119, 78] width 9 height 9
click at [128, 122] on li "Align to End of Previous Day" at bounding box center [121, 125] width 95 height 15
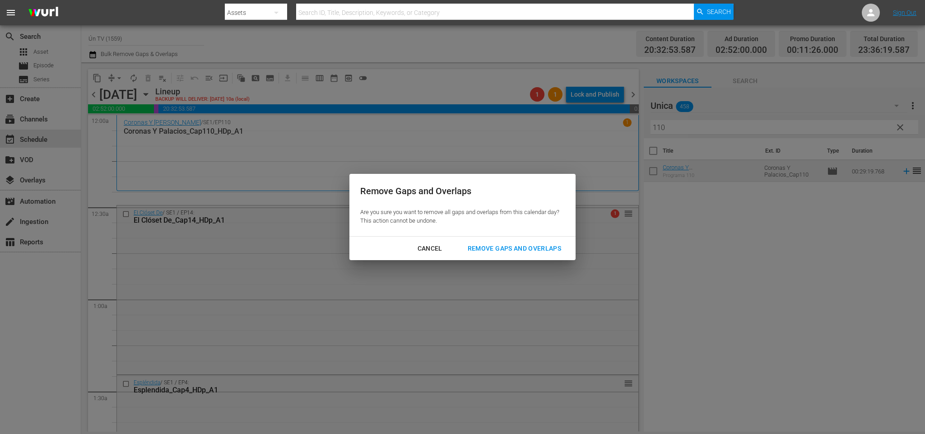
click at [489, 244] on div "Remove Gaps and Overlaps" at bounding box center [515, 248] width 108 height 11
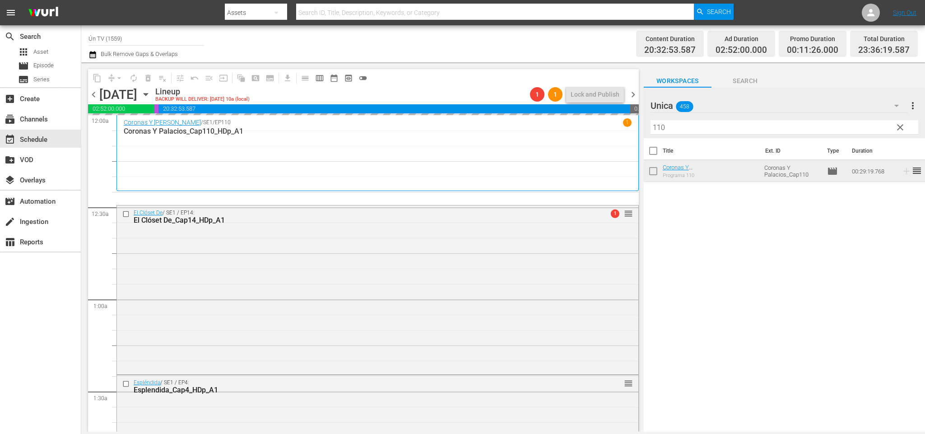
click at [901, 126] on span "clear" at bounding box center [900, 127] width 11 height 11
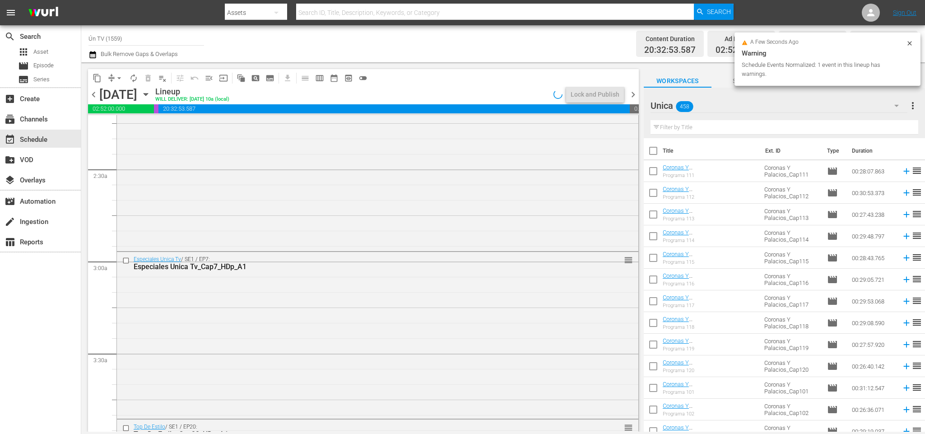
scroll to position [948, 0]
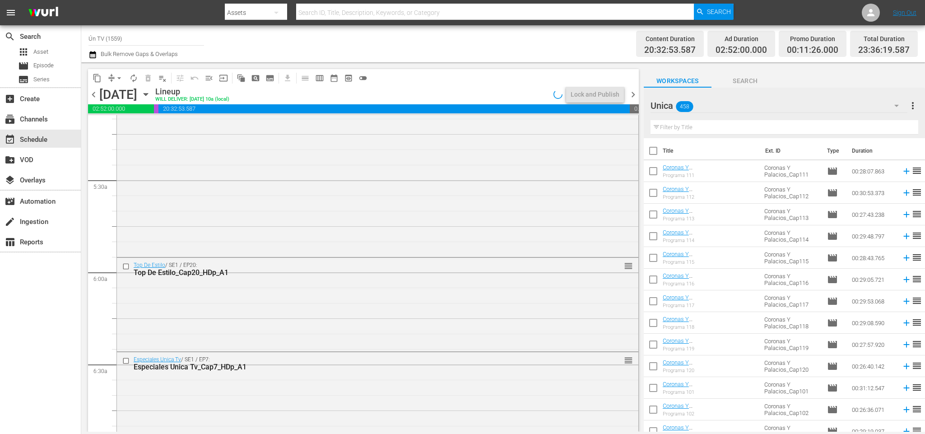
click at [718, 125] on input "text" at bounding box center [785, 127] width 268 height 14
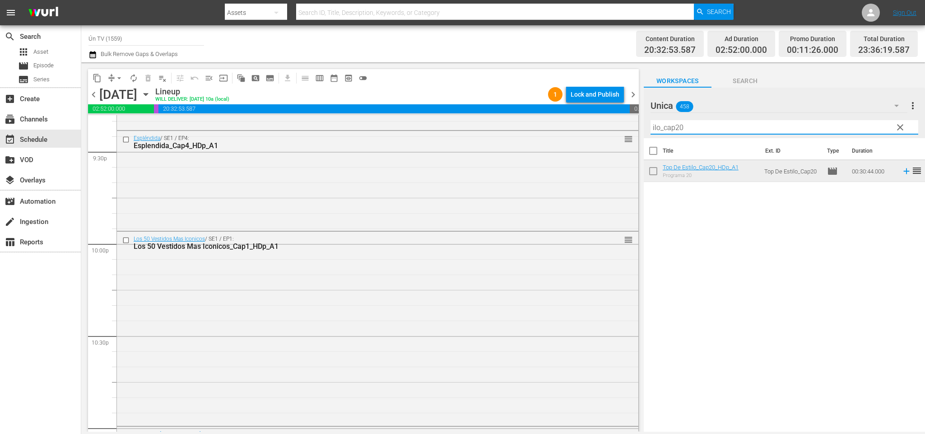
scroll to position [4108, 0]
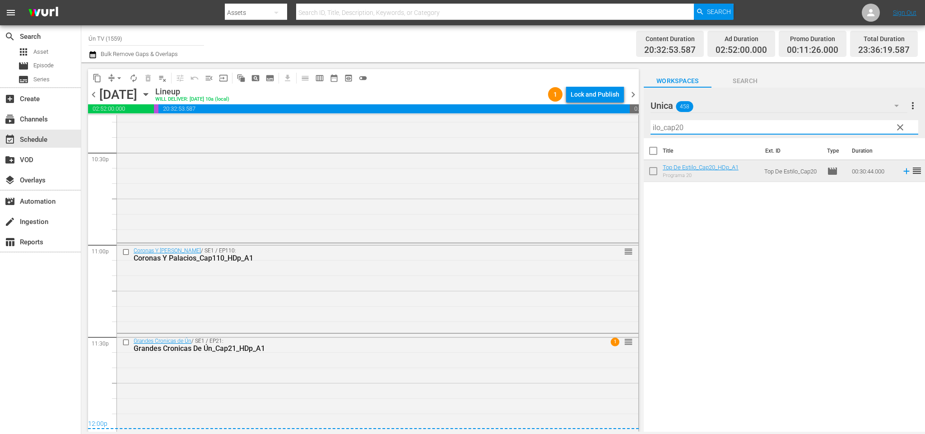
type input "ilo_cap20"
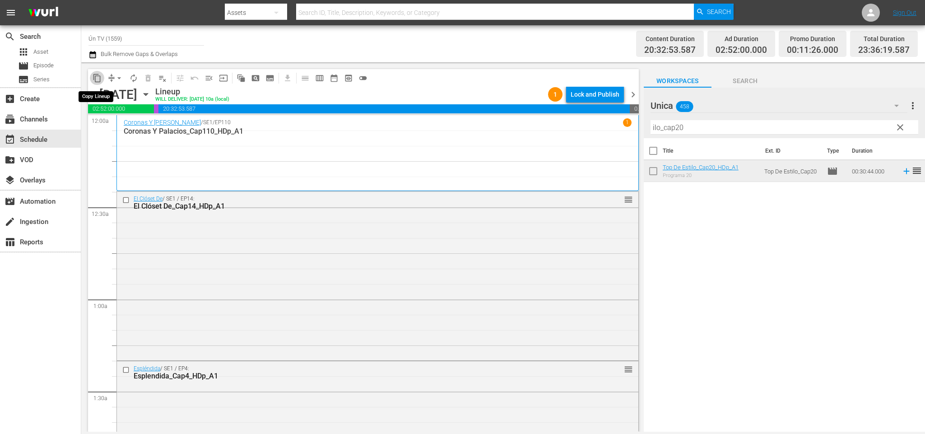
click at [101, 77] on span "content_copy" at bounding box center [97, 78] width 9 height 9
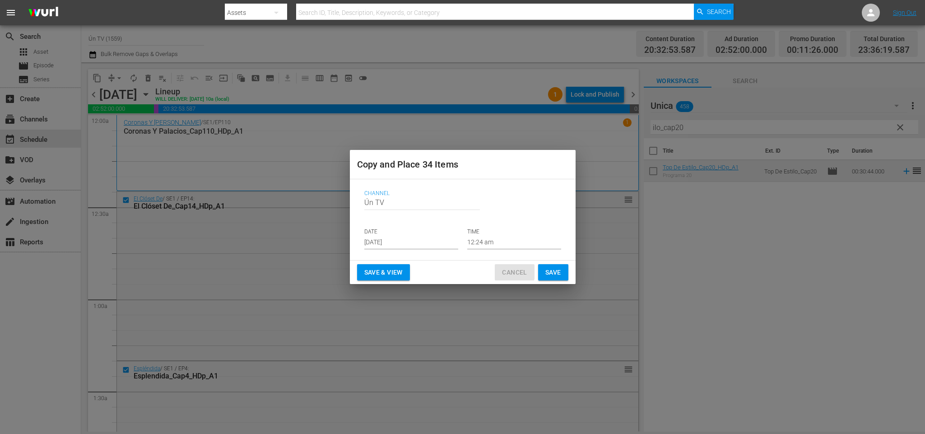
click at [506, 270] on span "Cancel" at bounding box center [514, 272] width 25 height 11
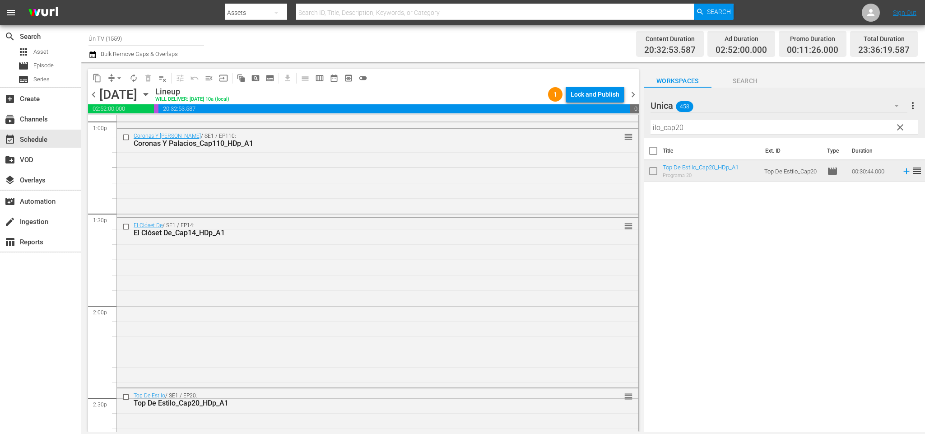
scroll to position [2456, 0]
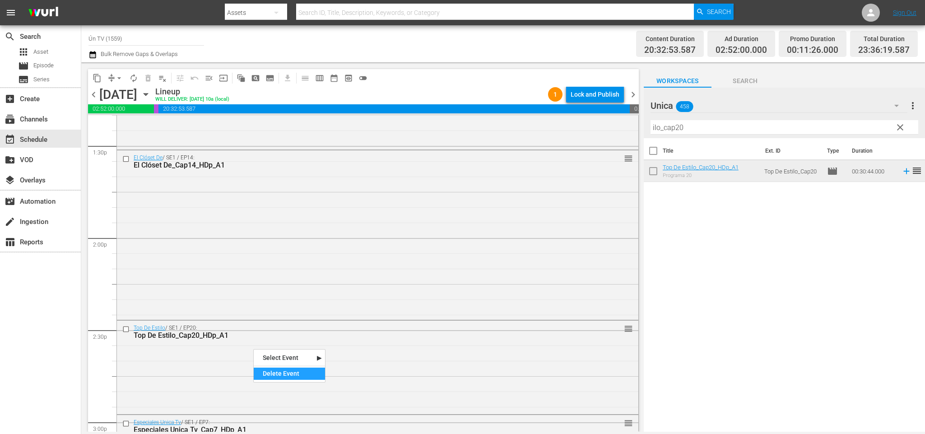
click at [297, 376] on div "Delete Event" at bounding box center [289, 374] width 71 height 12
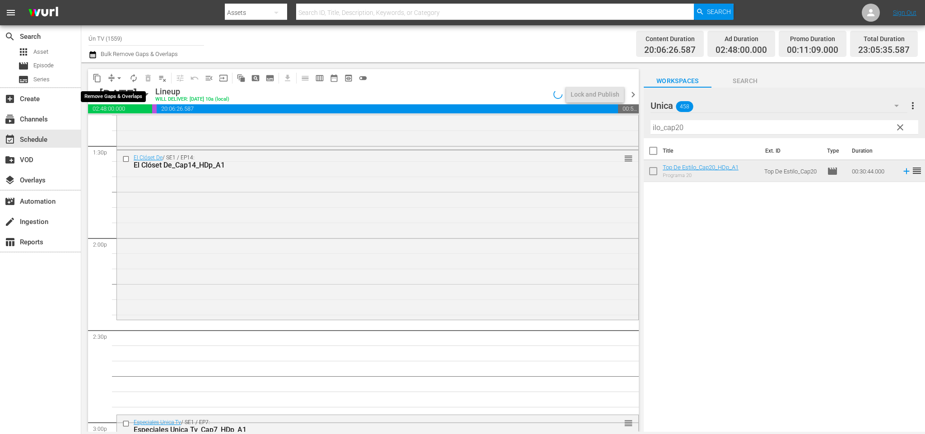
click at [116, 76] on span "arrow_drop_down" at bounding box center [119, 78] width 9 height 9
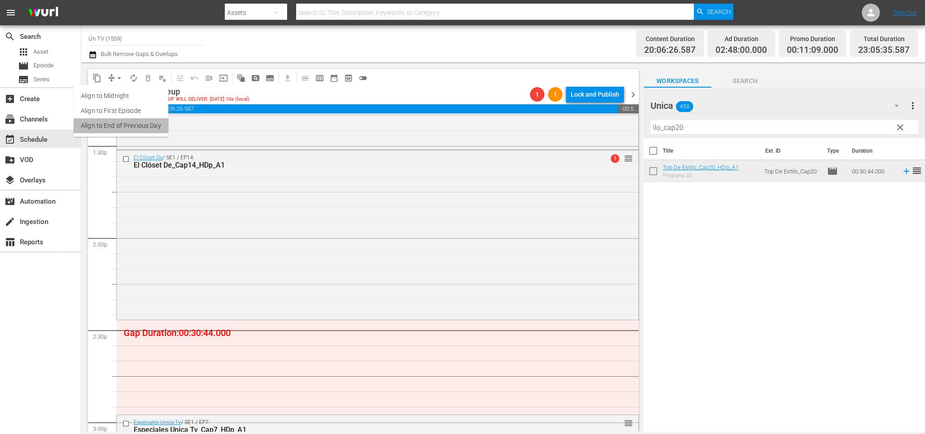
click at [123, 123] on li "Align to End of Previous Day" at bounding box center [121, 125] width 95 height 15
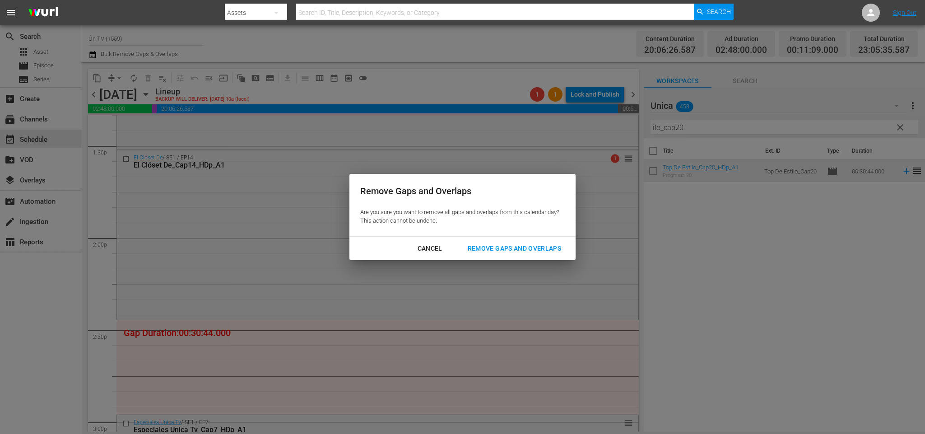
click at [511, 251] on div "Remove Gaps and Overlaps" at bounding box center [515, 248] width 108 height 11
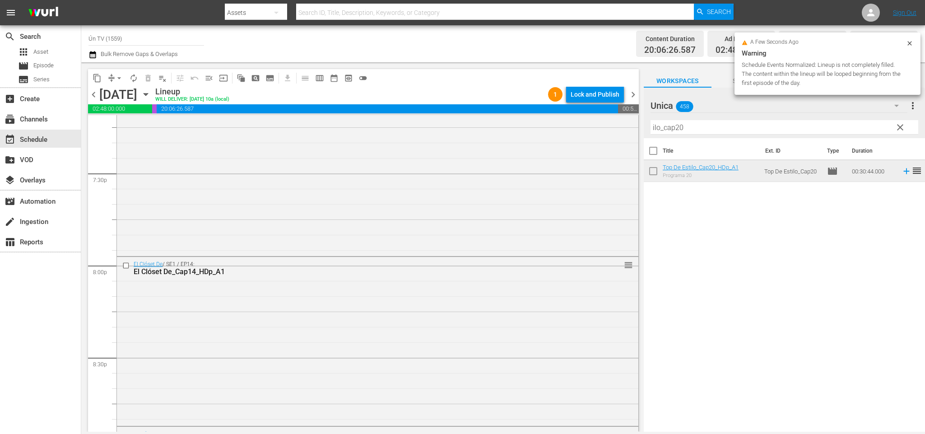
scroll to position [4104, 0]
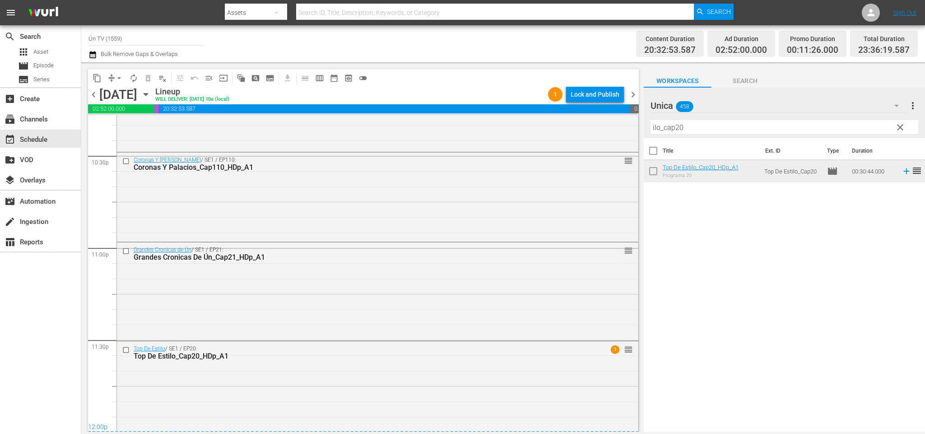
drag, startPoint x: 605, startPoint y: 85, endPoint x: 600, endPoint y: 87, distance: 4.7
click at [603, 84] on div "content_copy compress arrow_drop_down autorenew_outlined delete_forever_outline…" at bounding box center [363, 78] width 551 height 18
click at [599, 89] on div "Lock and Publish" at bounding box center [595, 94] width 49 height 16
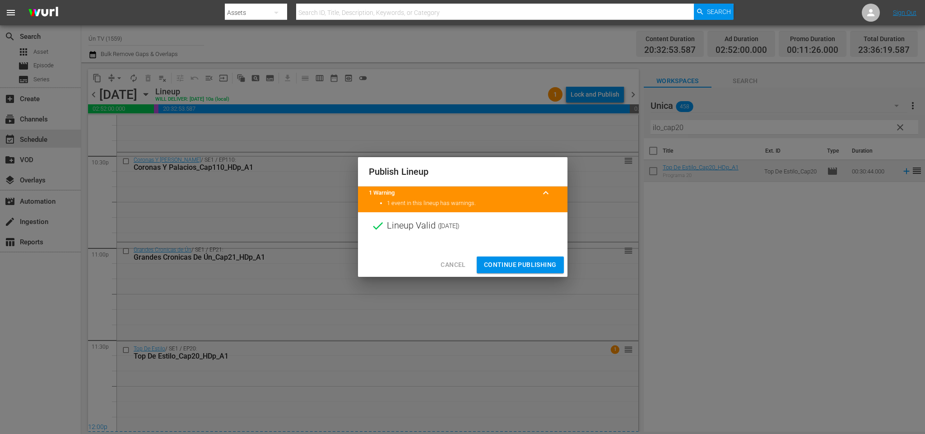
click at [519, 261] on span "Continue Publishing" at bounding box center [520, 264] width 73 height 11
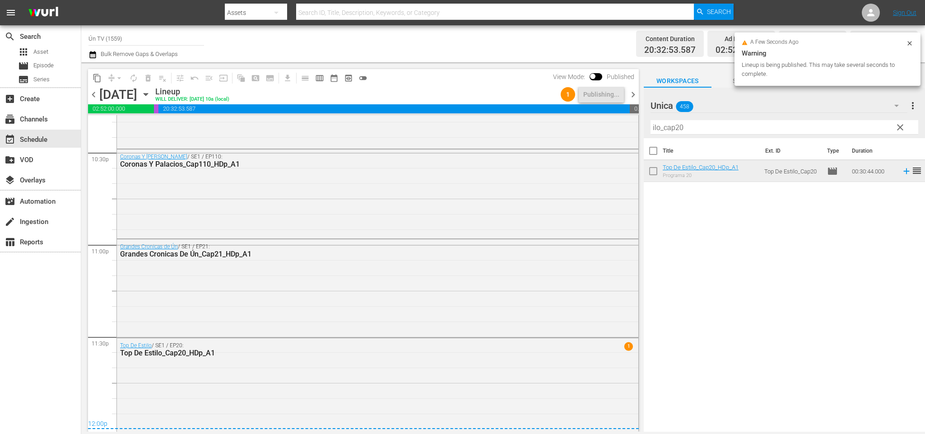
scroll to position [0, 0]
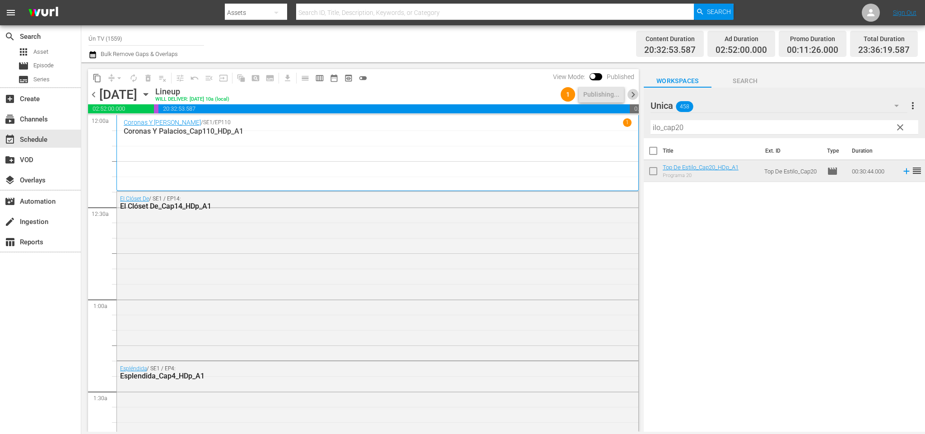
click at [633, 93] on span "chevron_right" at bounding box center [633, 94] width 11 height 11
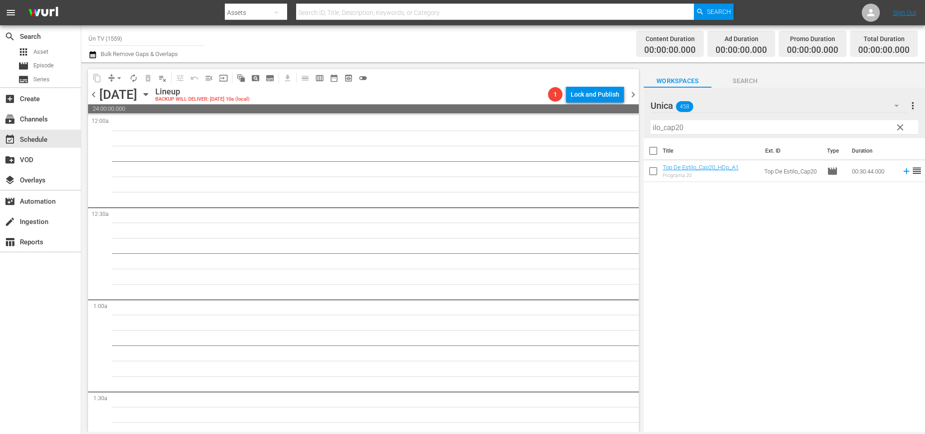
click at [898, 126] on span "clear" at bounding box center [900, 127] width 11 height 11
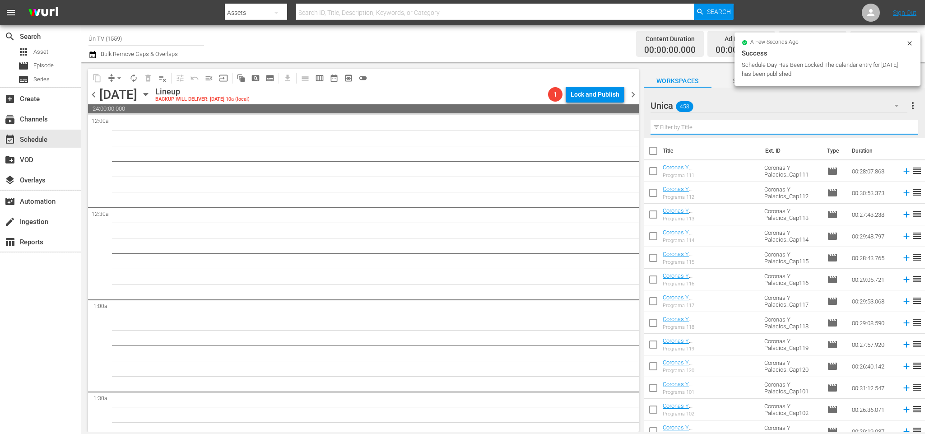
click at [696, 124] on input "text" at bounding box center [785, 127] width 268 height 14
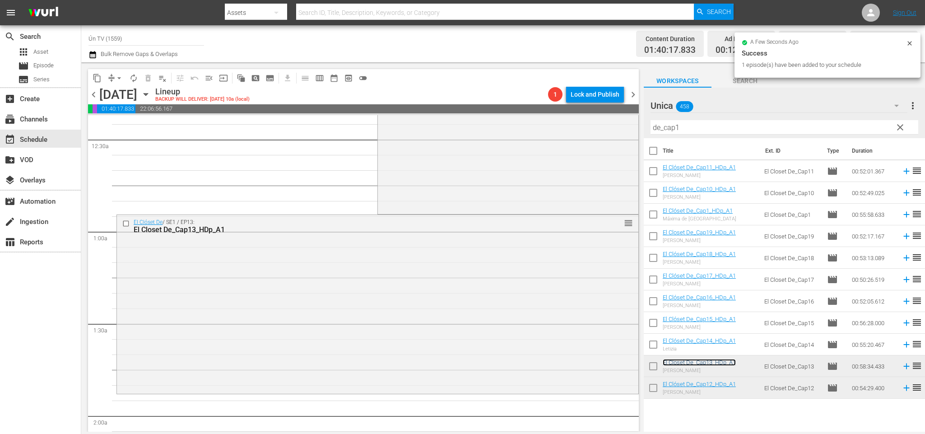
scroll to position [135, 0]
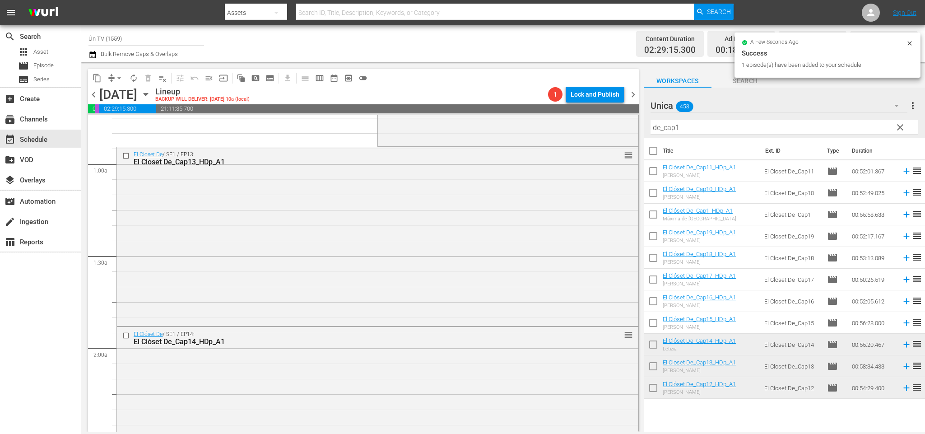
click at [118, 77] on span "arrow_drop_down" at bounding box center [119, 78] width 9 height 9
click at [125, 121] on li "Align to End of Previous Day" at bounding box center [121, 125] width 95 height 15
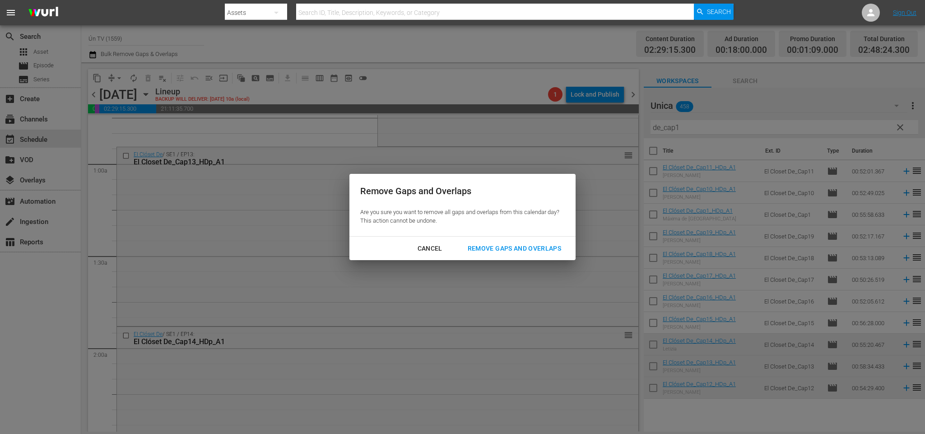
click at [500, 247] on div "Remove Gaps and Overlaps" at bounding box center [515, 248] width 108 height 11
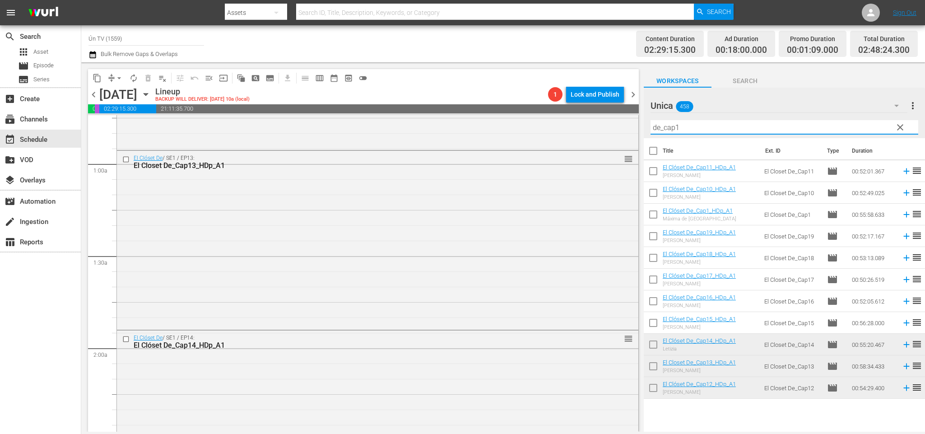
drag, startPoint x: 688, startPoint y: 123, endPoint x: 358, endPoint y: 103, distance: 330.7
click at [358, 103] on div "content_copy compress arrow_drop_down autorenew_outlined delete_forever_outline…" at bounding box center [503, 246] width 844 height 369
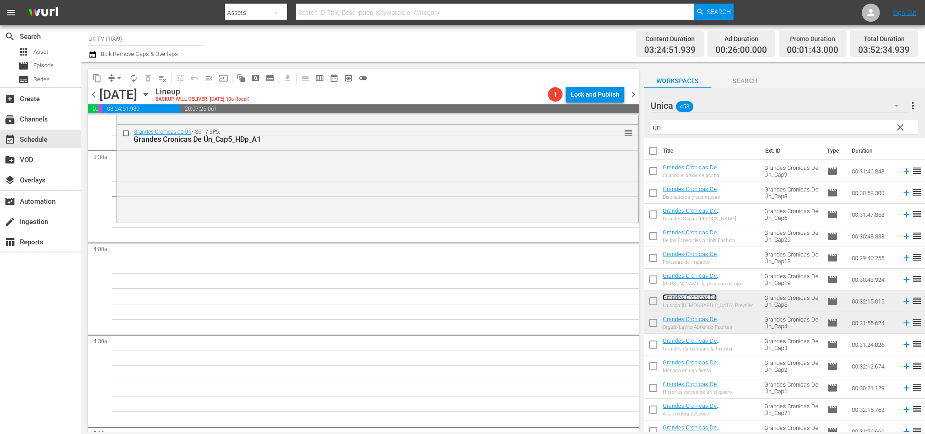
scroll to position [542, 0]
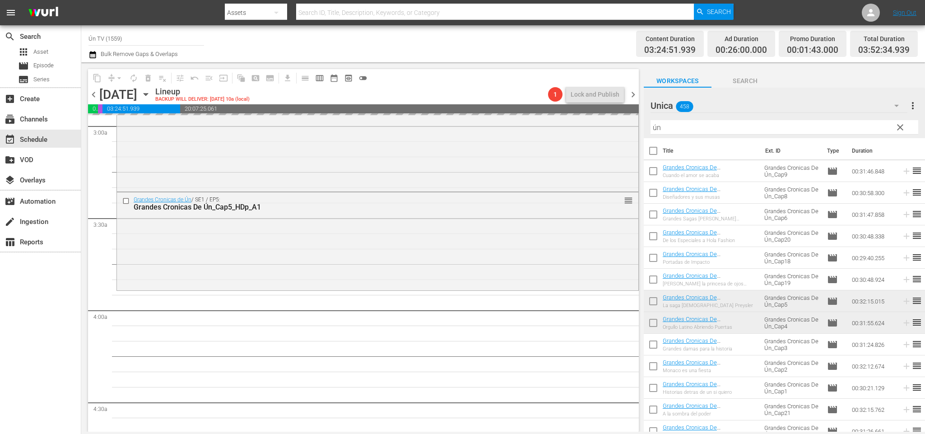
click at [740, 121] on input "ún" at bounding box center [785, 127] width 268 height 14
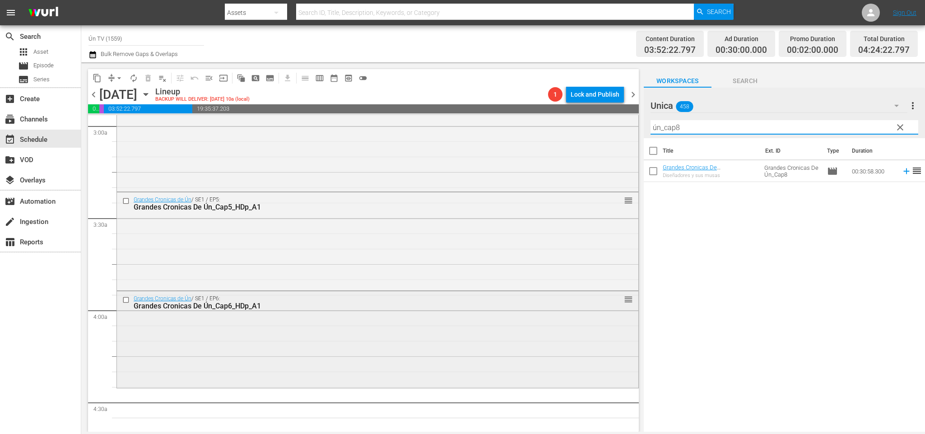
scroll to position [677, 0]
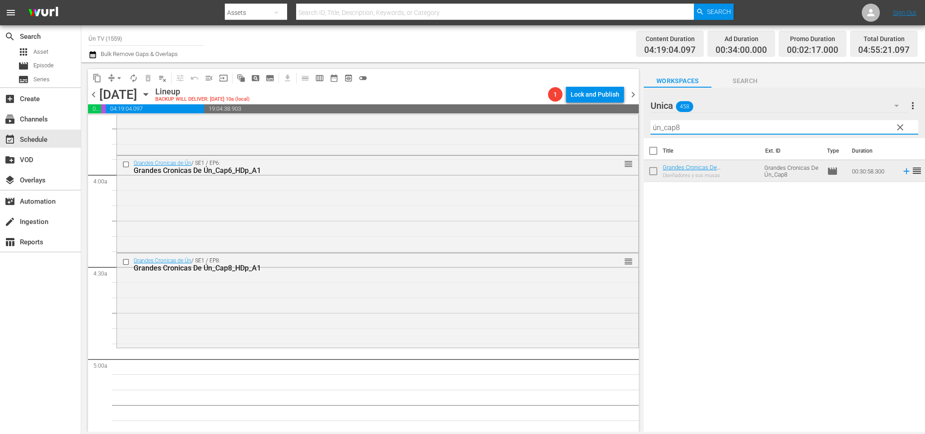
drag, startPoint x: 717, startPoint y: 130, endPoint x: 448, endPoint y: 108, distance: 269.5
click at [442, 120] on div "content_copy compress arrow_drop_down autorenew_outlined delete_forever_outline…" at bounding box center [503, 246] width 844 height 369
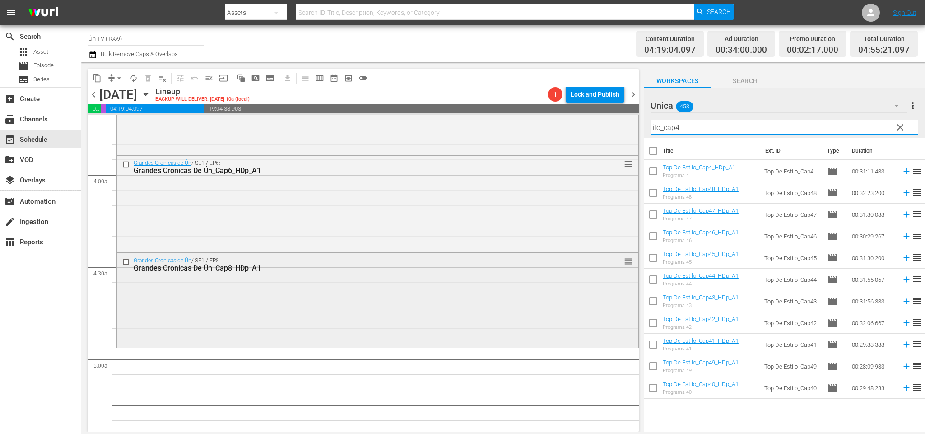
scroll to position [745, 0]
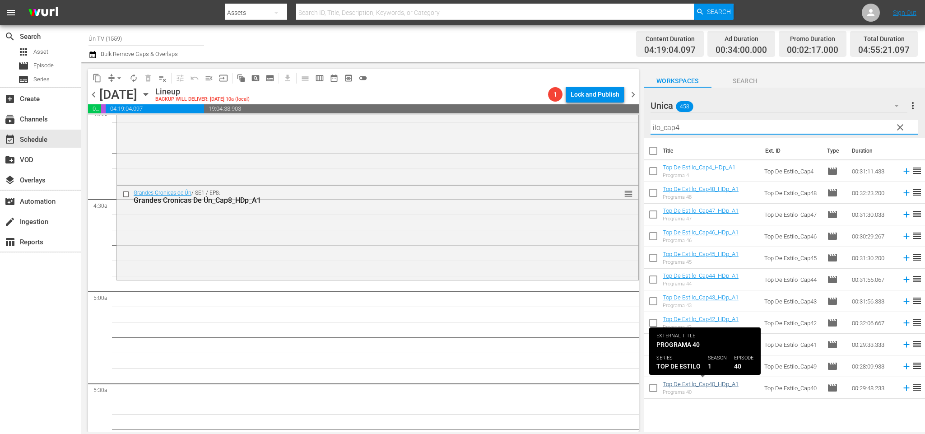
type input "ilo_cap4"
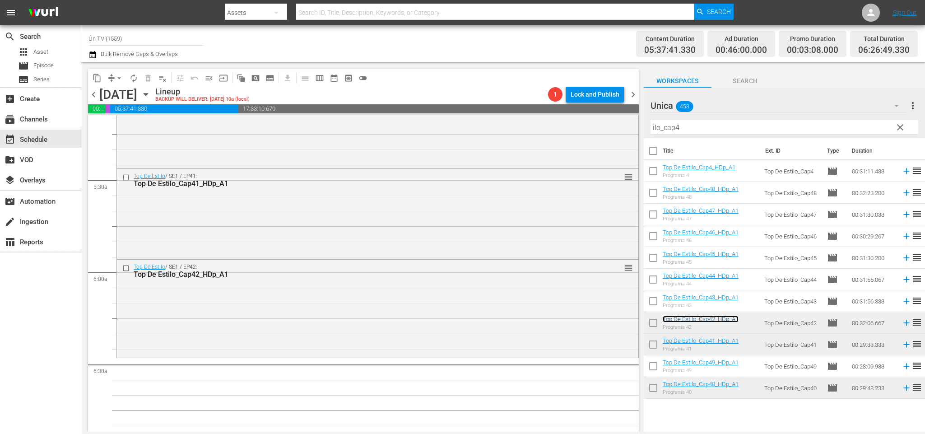
scroll to position [1016, 0]
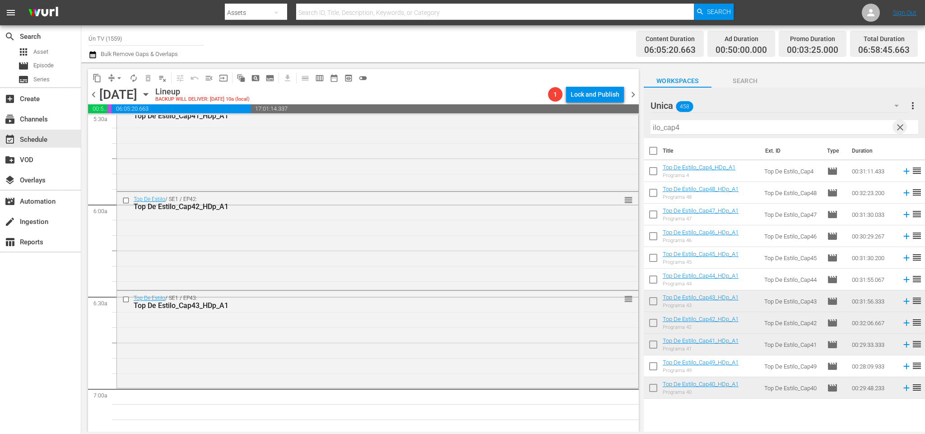
click at [904, 129] on span "clear" at bounding box center [900, 127] width 11 height 11
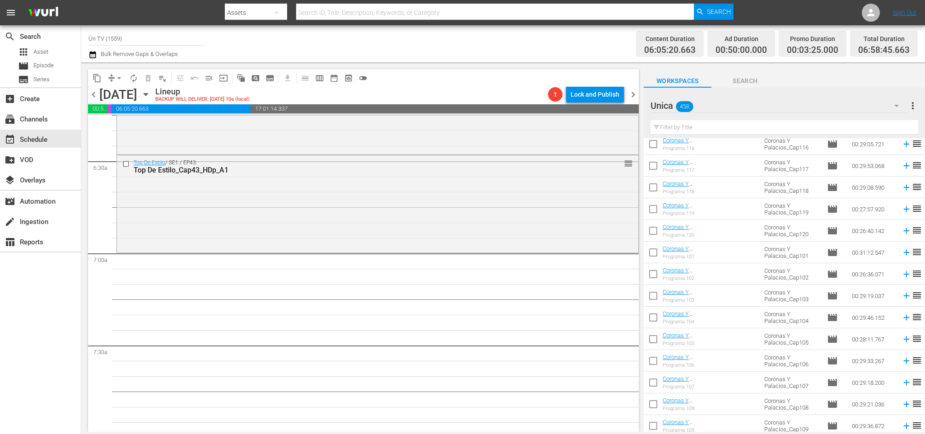
scroll to position [203, 0]
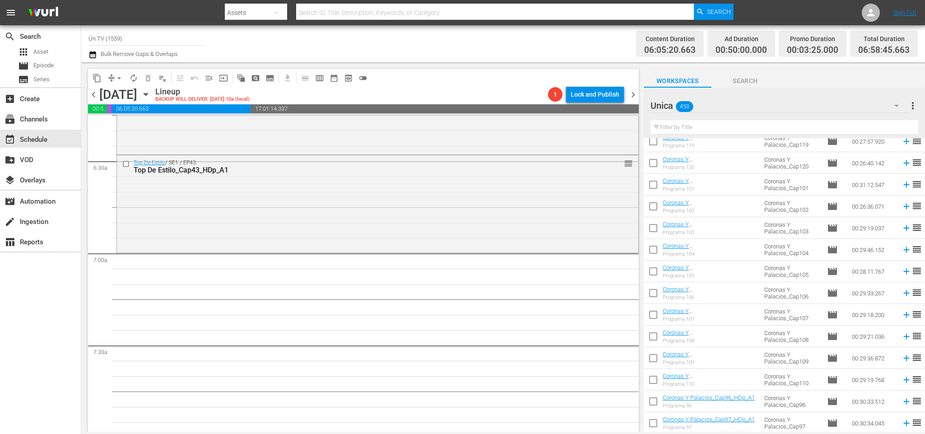
click at [654, 251] on input "checkbox" at bounding box center [653, 251] width 19 height 19
checkbox input "true"
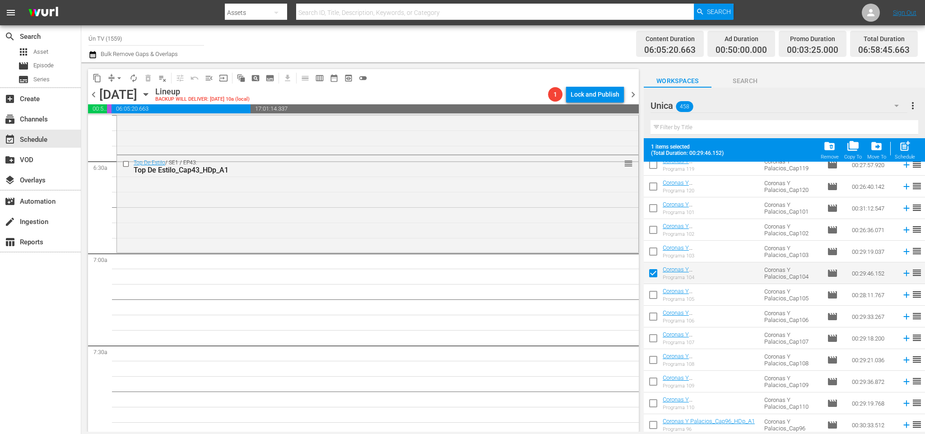
click at [651, 293] on input "checkbox" at bounding box center [653, 296] width 19 height 19
checkbox input "true"
click at [654, 317] on input "checkbox" at bounding box center [653, 318] width 19 height 19
checkbox input "true"
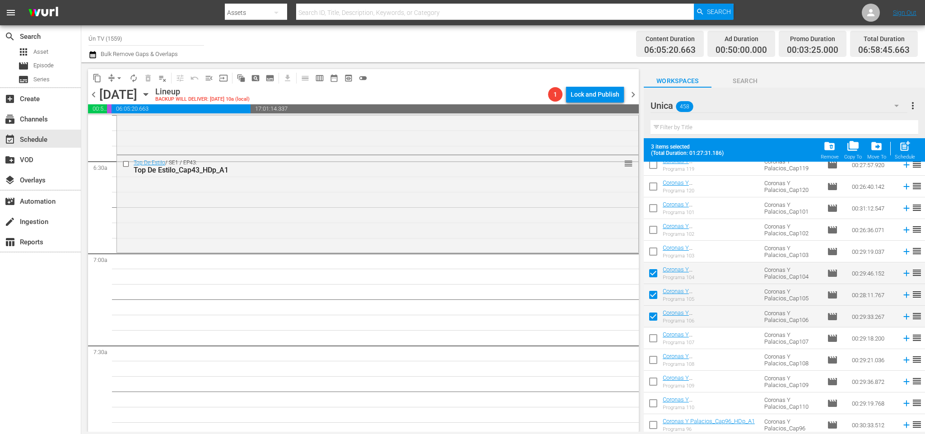
click at [651, 340] on input "checkbox" at bounding box center [653, 340] width 19 height 19
checkbox input "true"
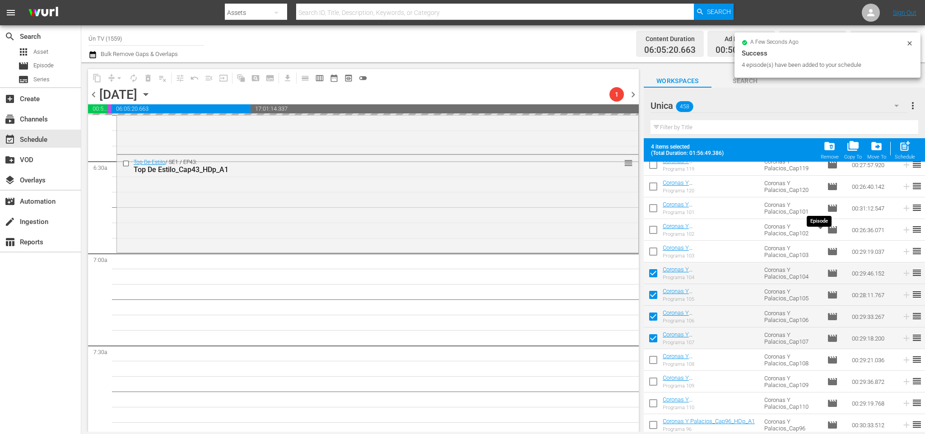
checkbox input "false"
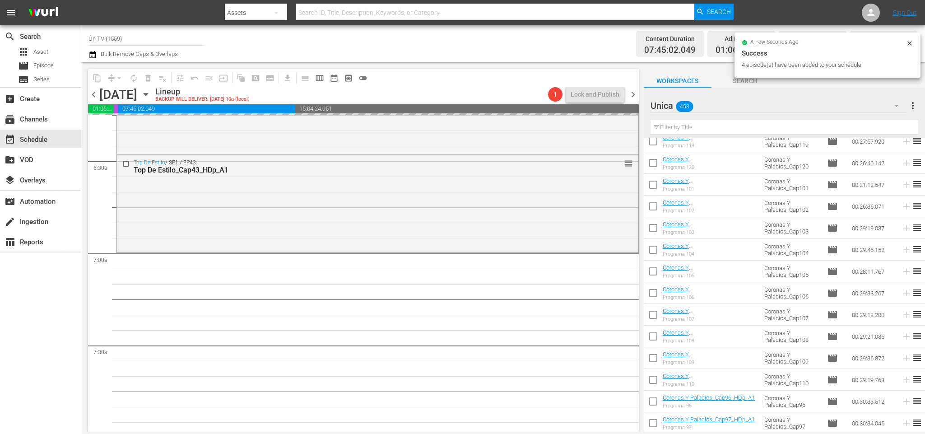
checkbox input "false"
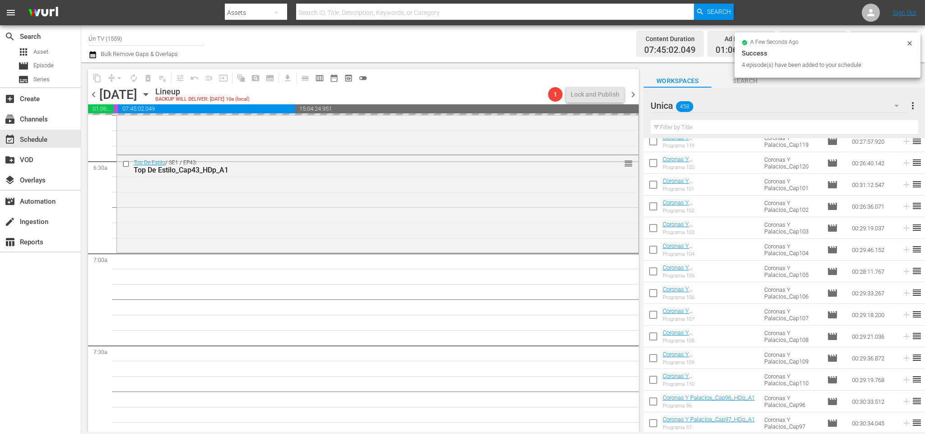
checkbox input "false"
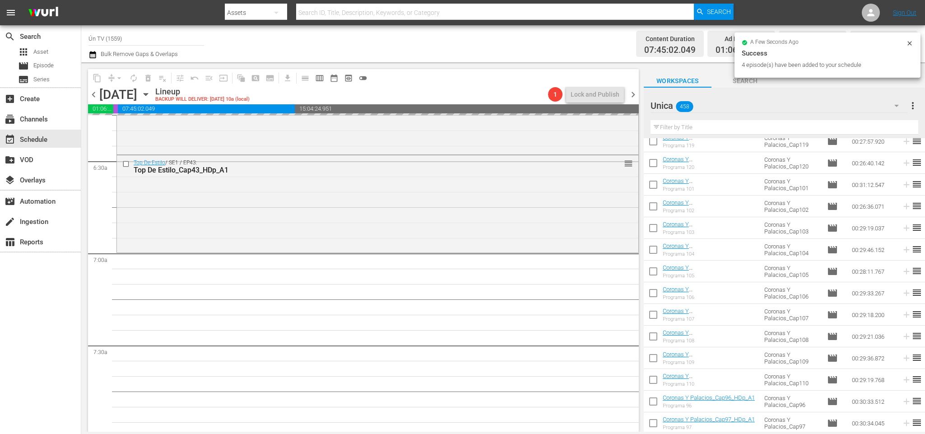
checkbox input "false"
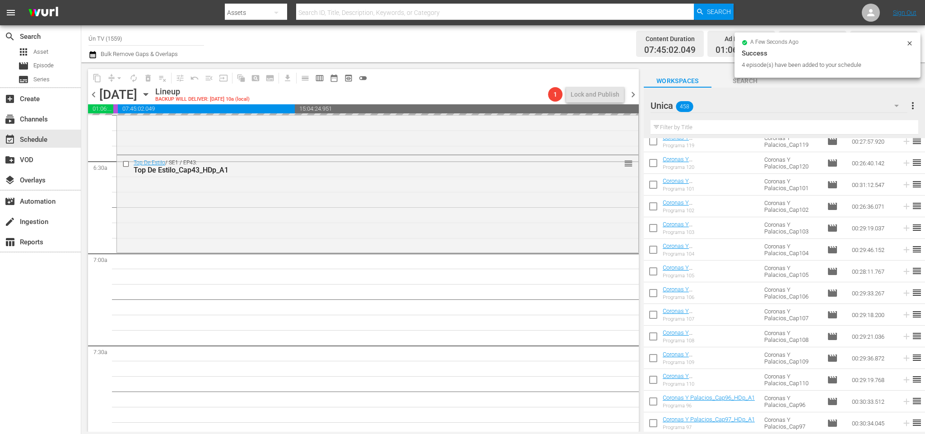
checkbox input "false"
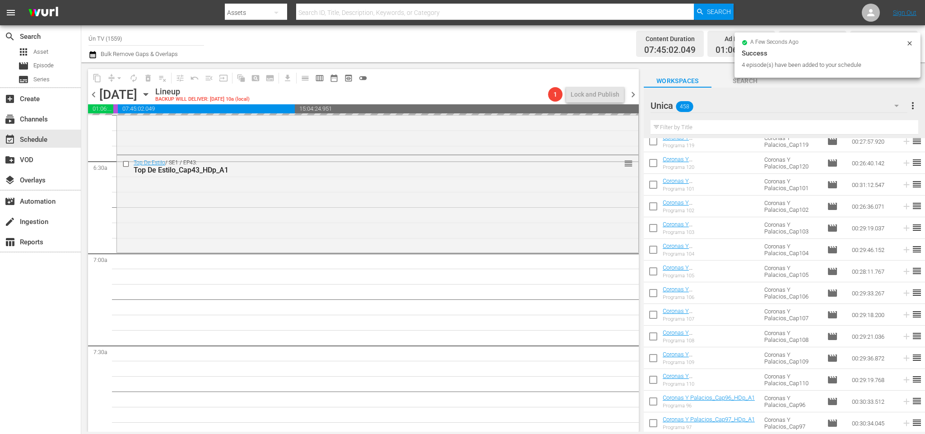
checkbox input "false"
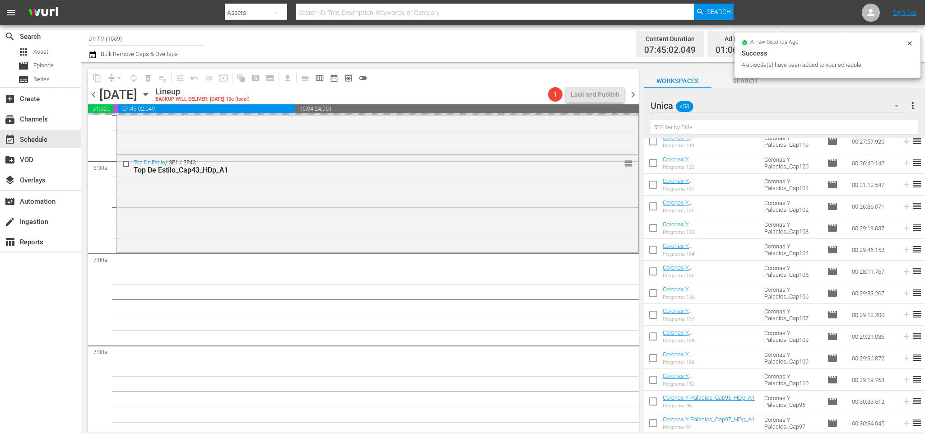
checkbox input "false"
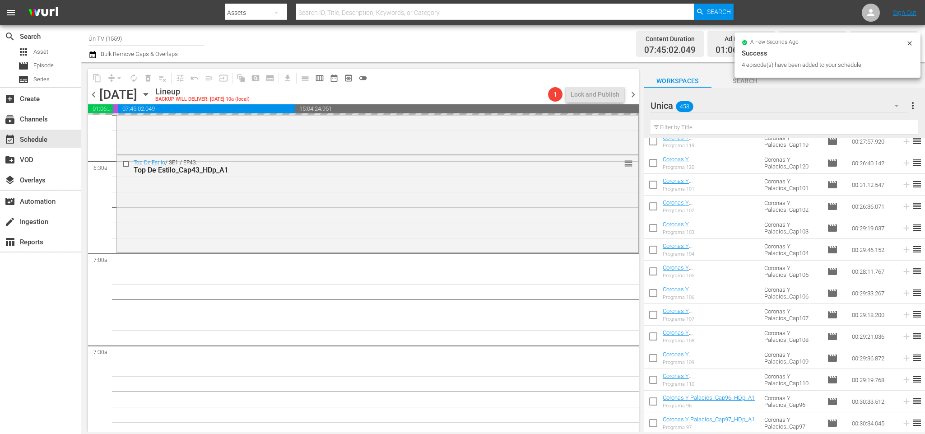
checkbox input "false"
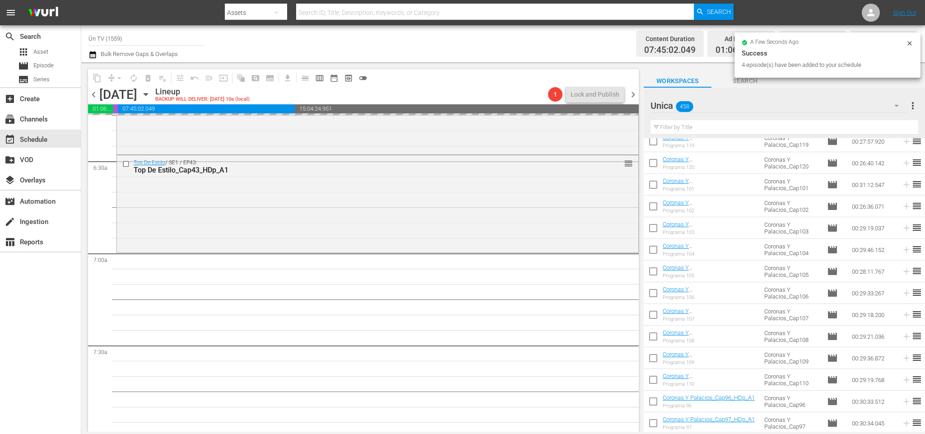
checkbox input "false"
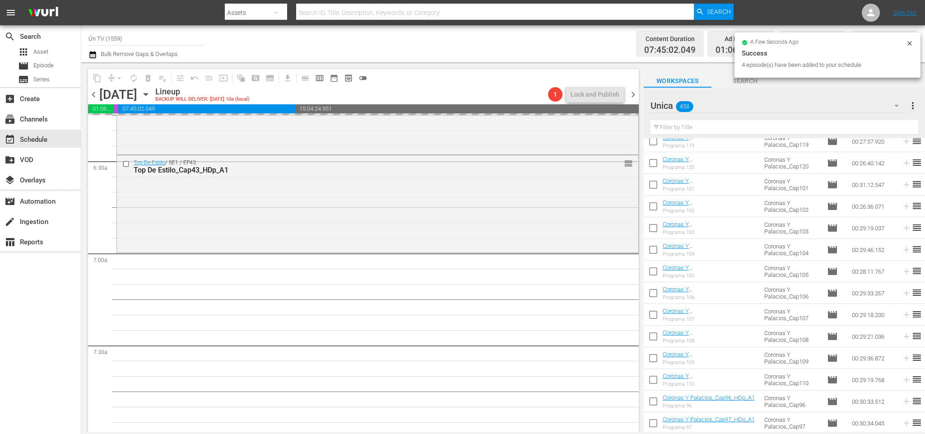
checkbox input "false"
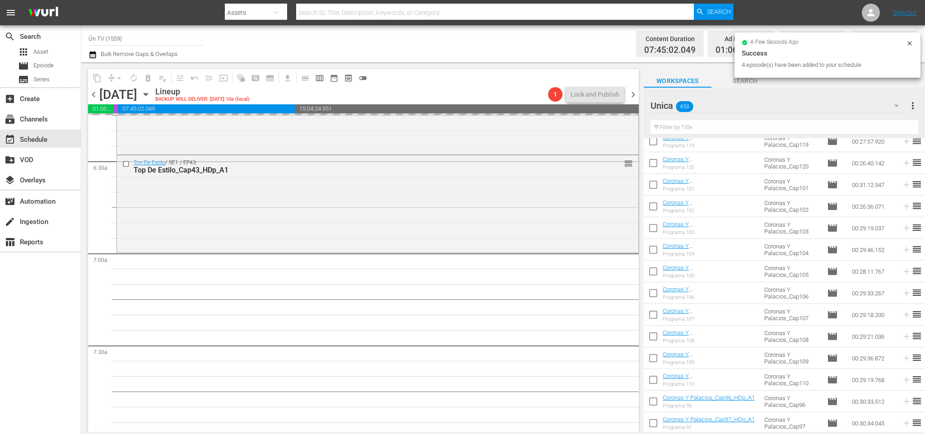
checkbox input "false"
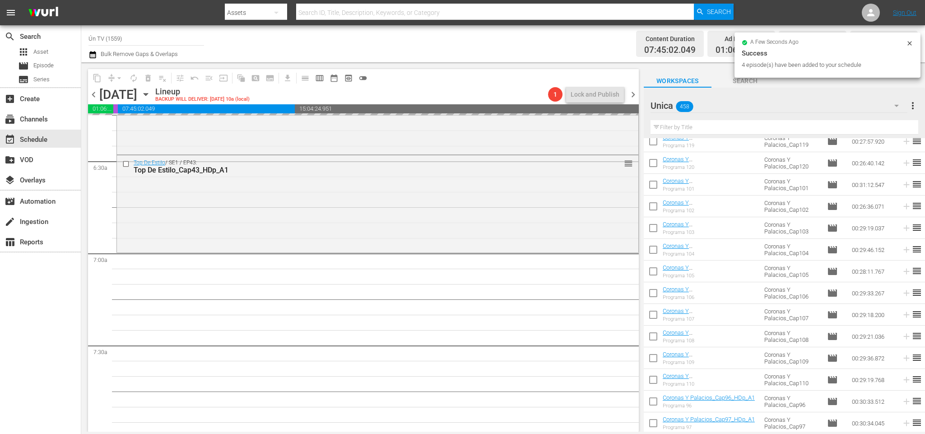
checkbox input "false"
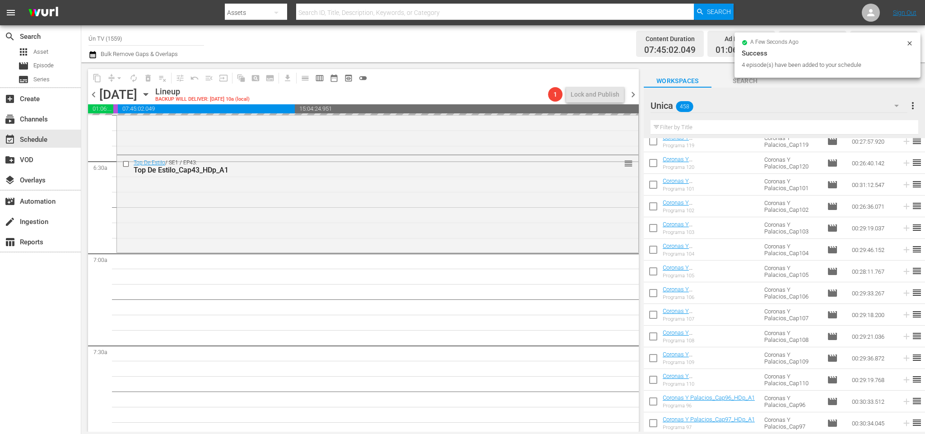
checkbox input "false"
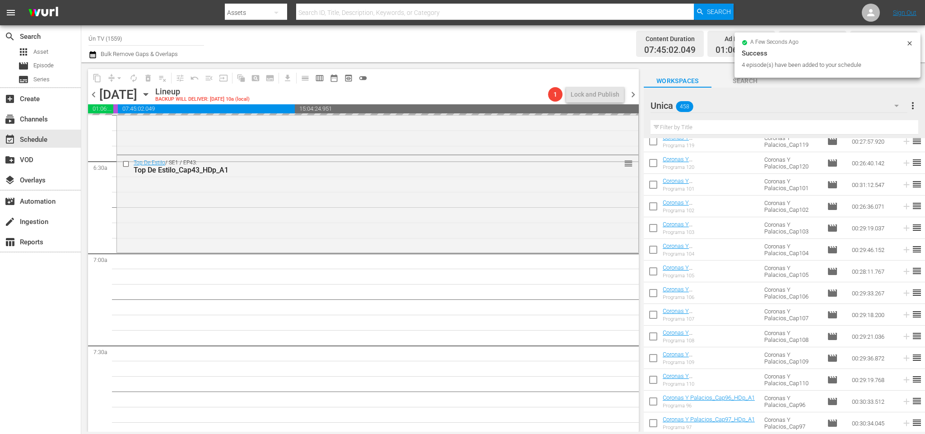
checkbox input "false"
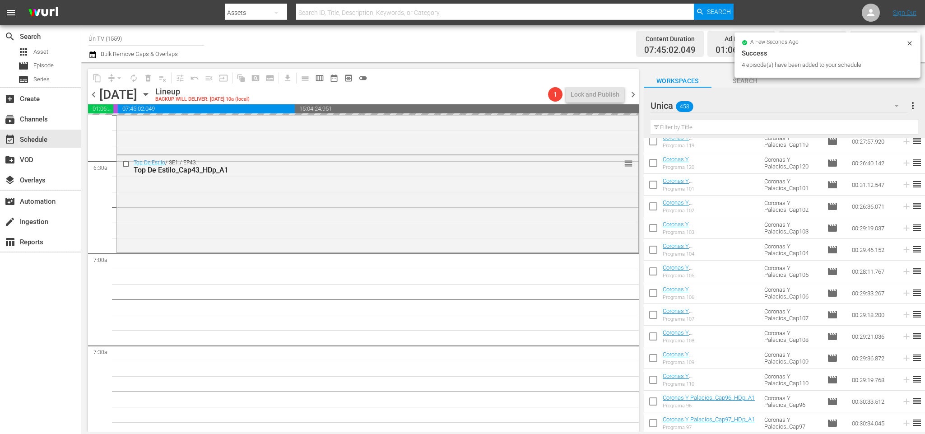
checkbox input "false"
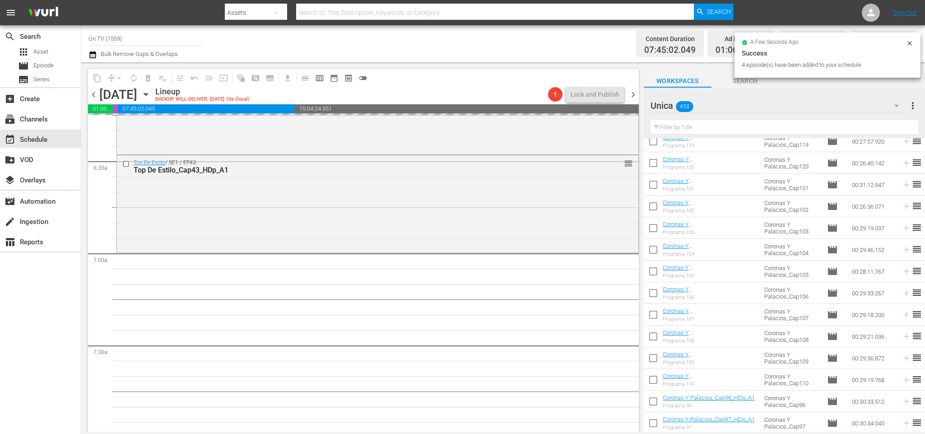
checkbox input "false"
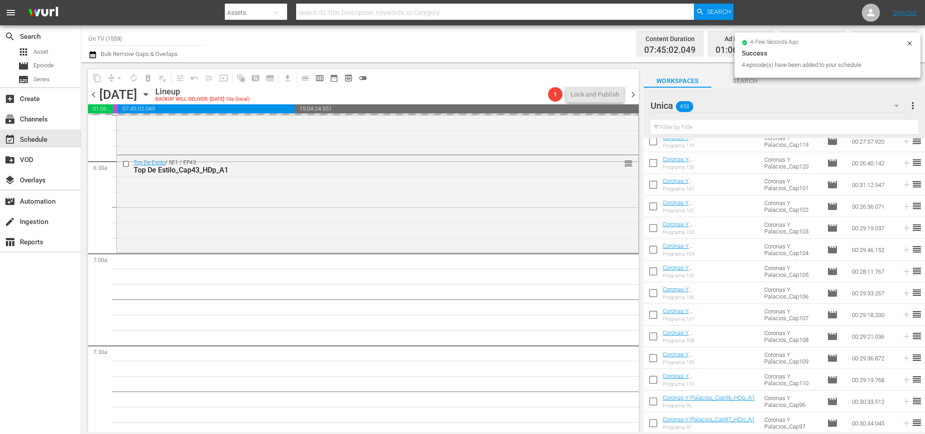
checkbox input "false"
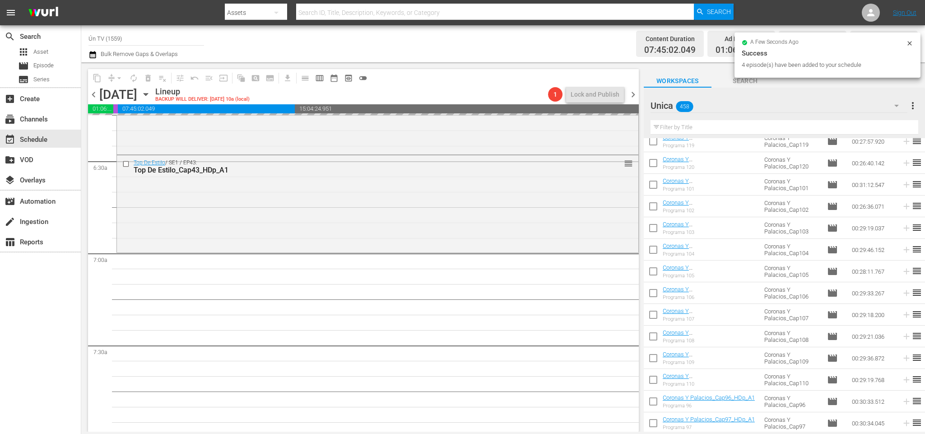
checkbox input "false"
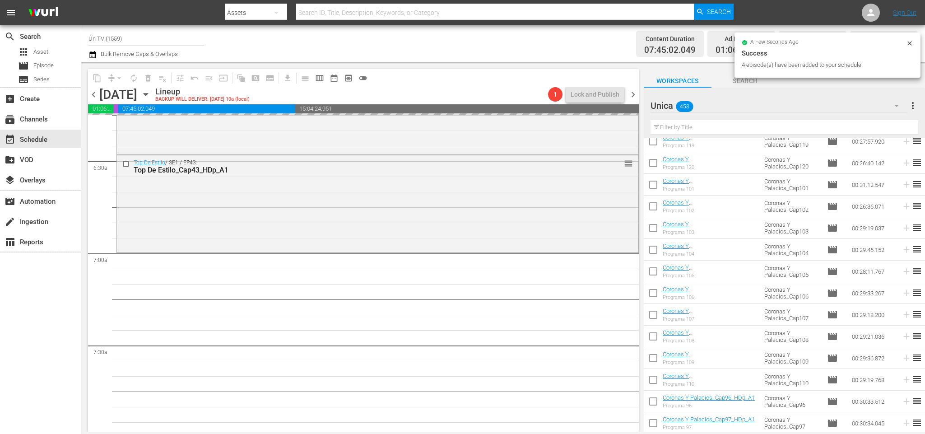
checkbox input "false"
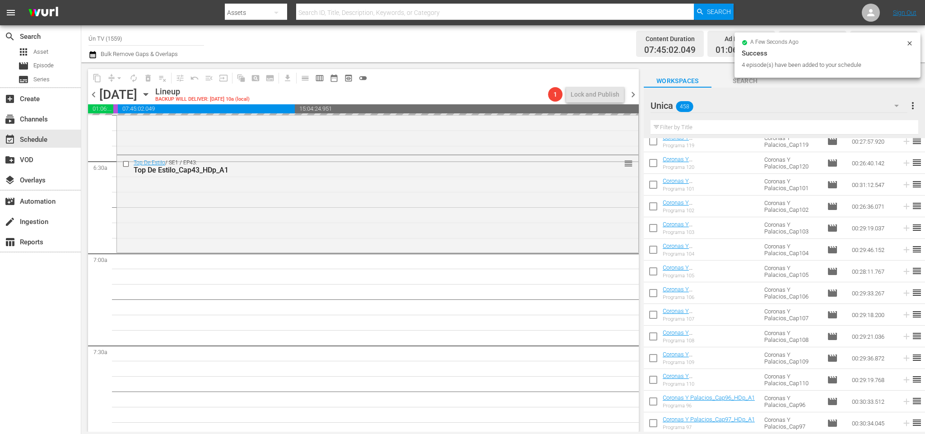
checkbox input "false"
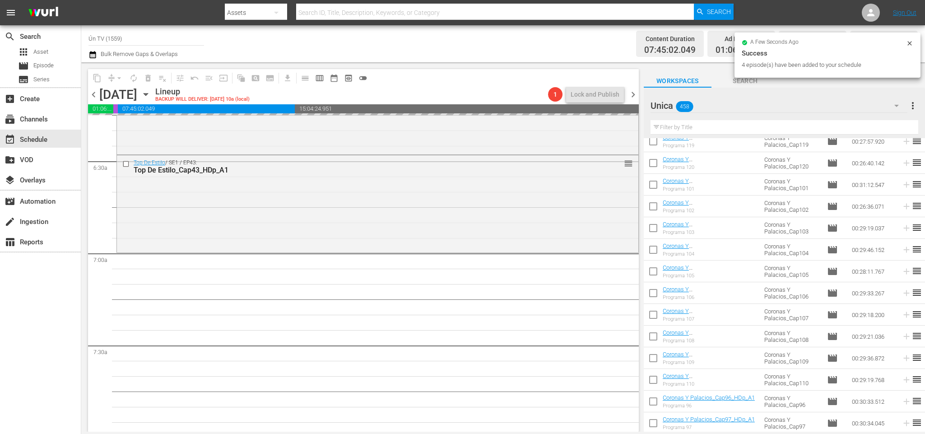
checkbox input "false"
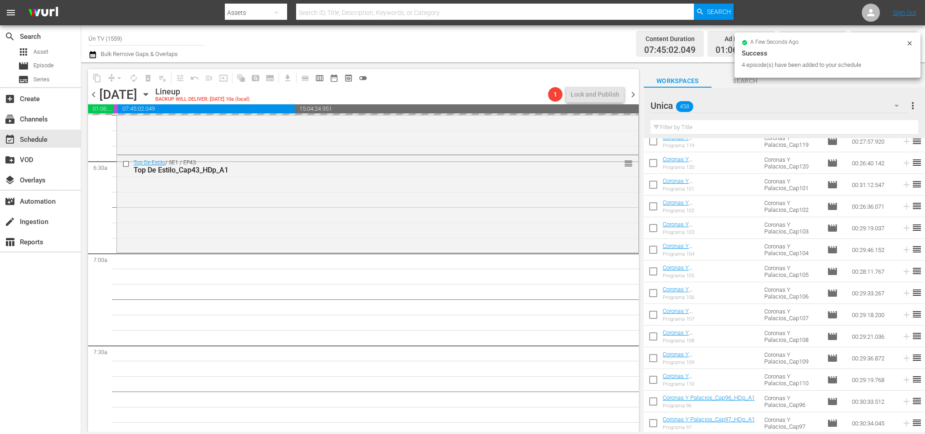
checkbox input "false"
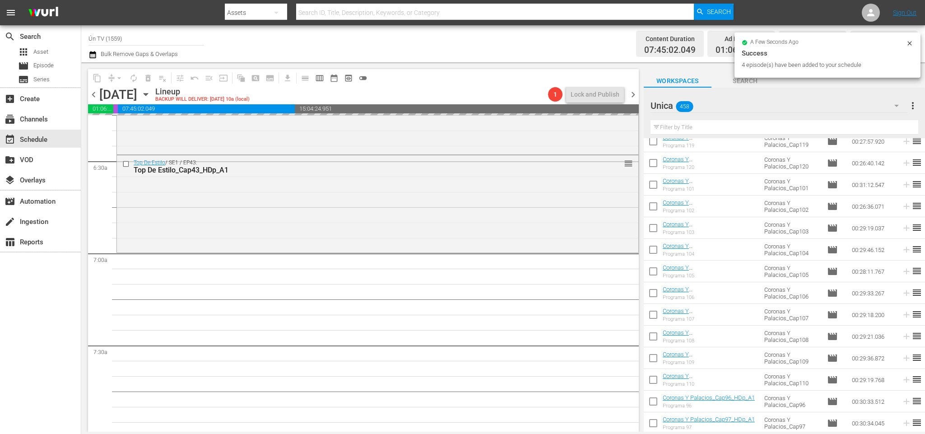
checkbox input "false"
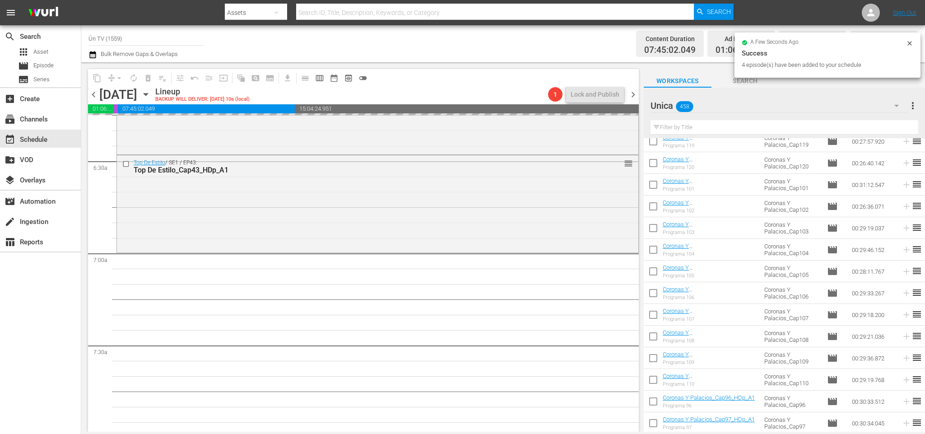
checkbox input "false"
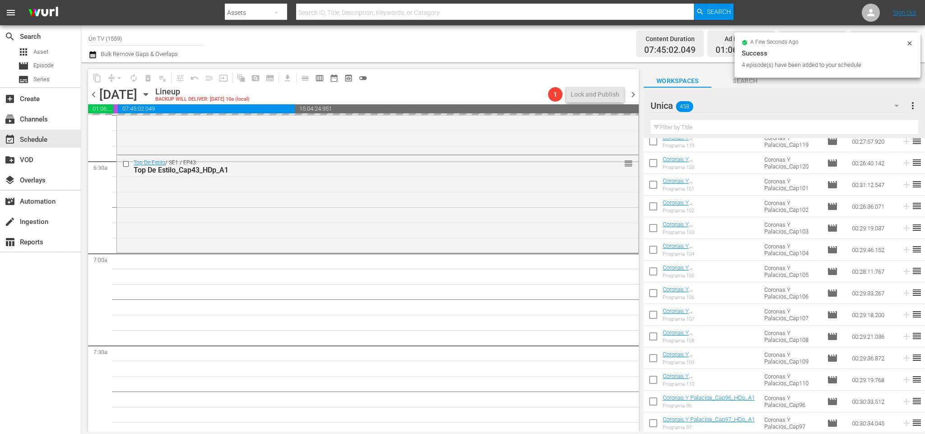
checkbox input "false"
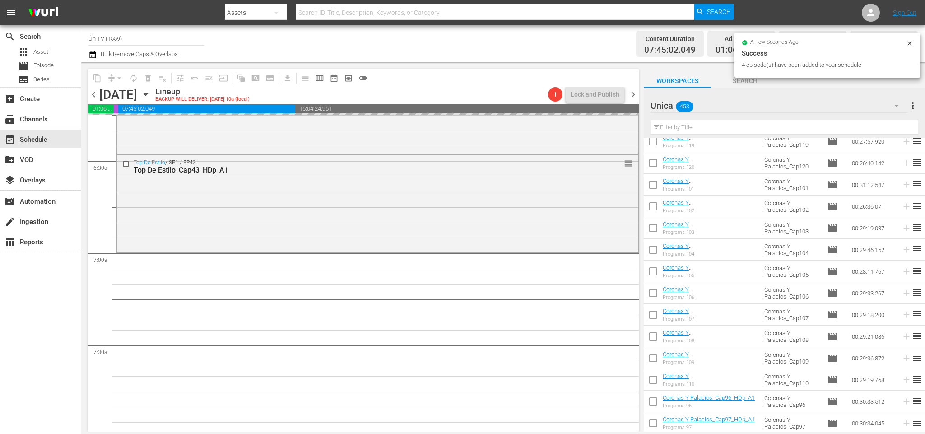
checkbox input "false"
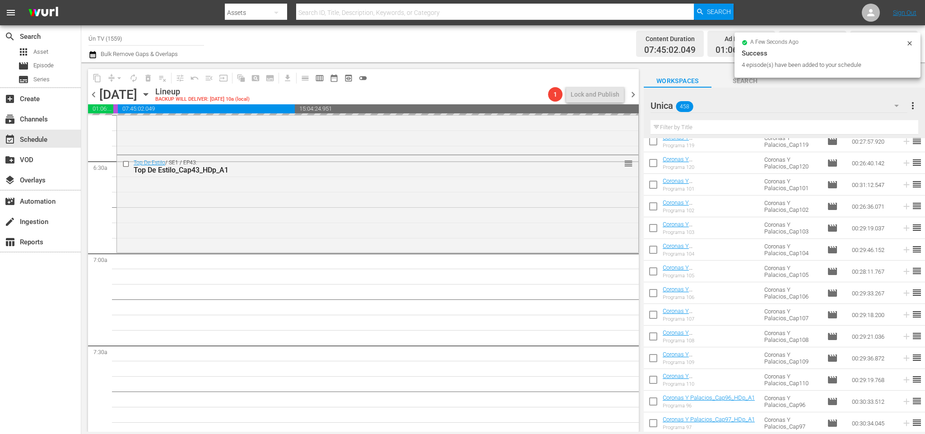
checkbox input "false"
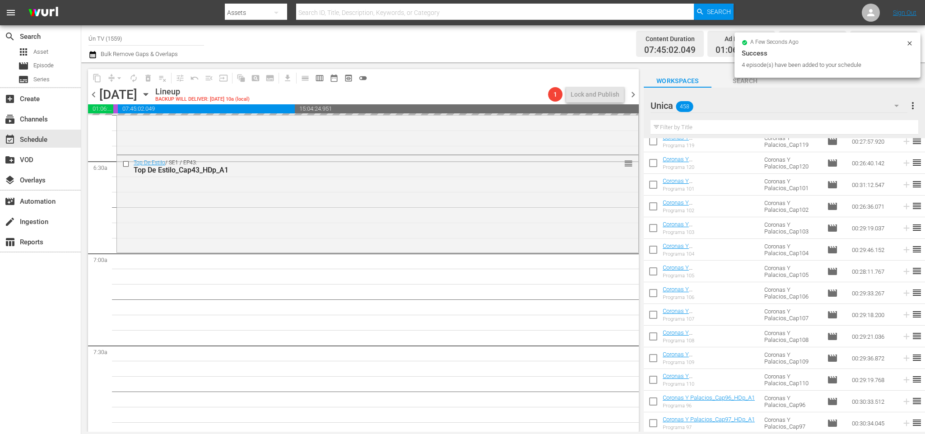
checkbox input "false"
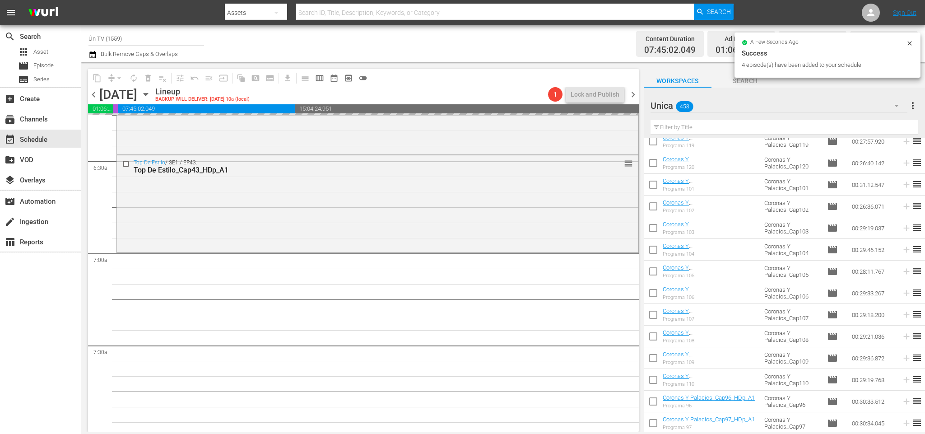
checkbox input "false"
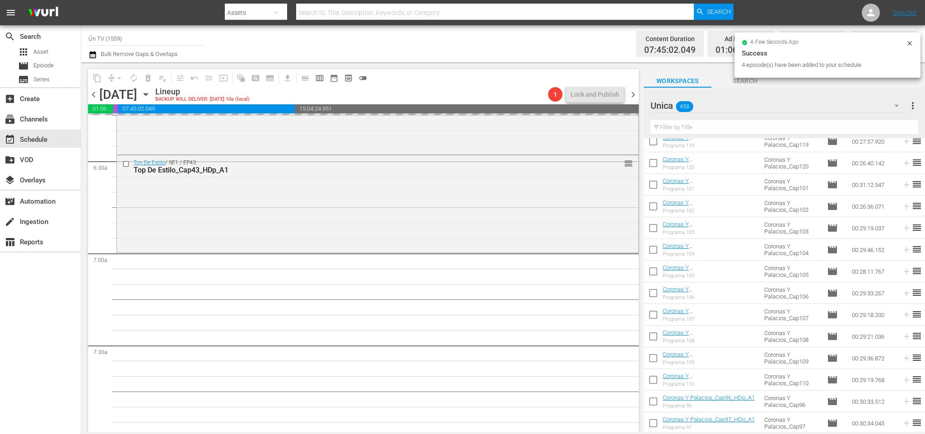
checkbox input "false"
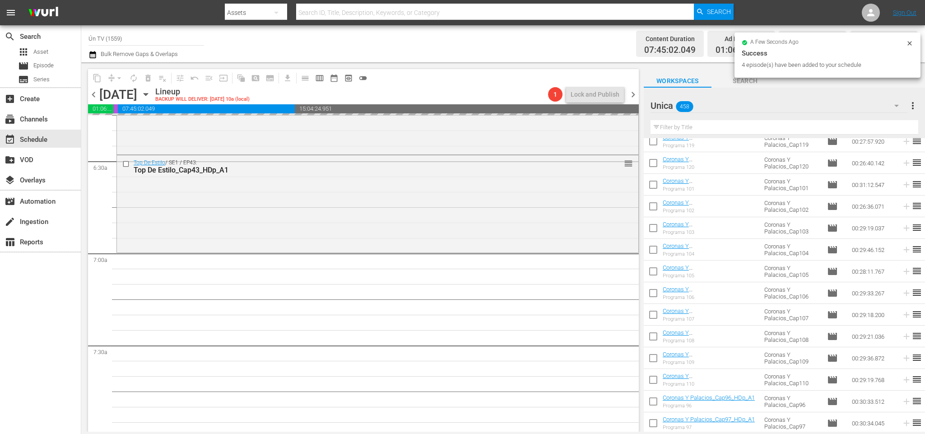
checkbox input "false"
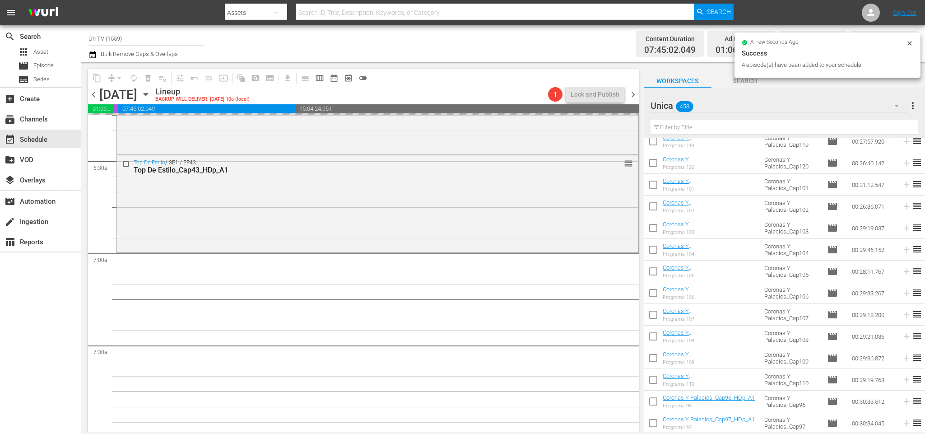
checkbox input "false"
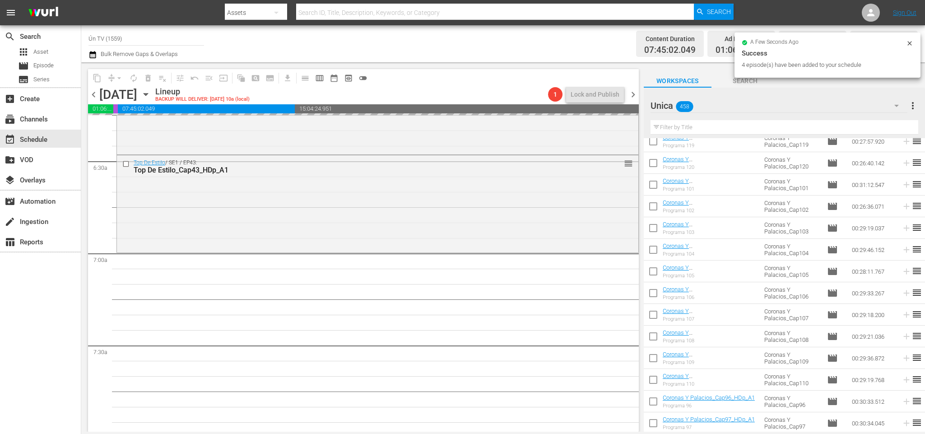
checkbox input "false"
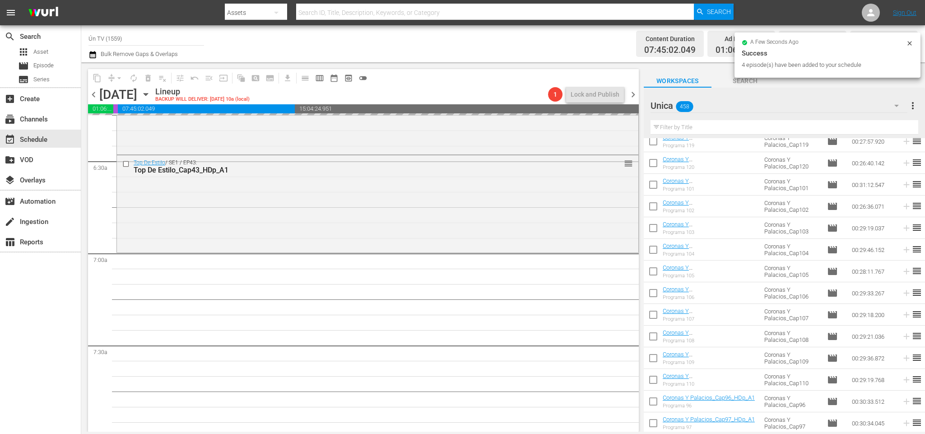
checkbox input "false"
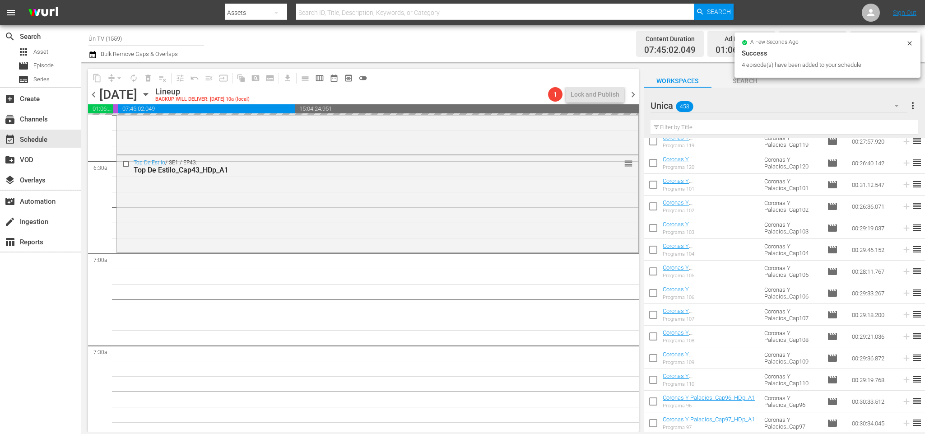
checkbox input "false"
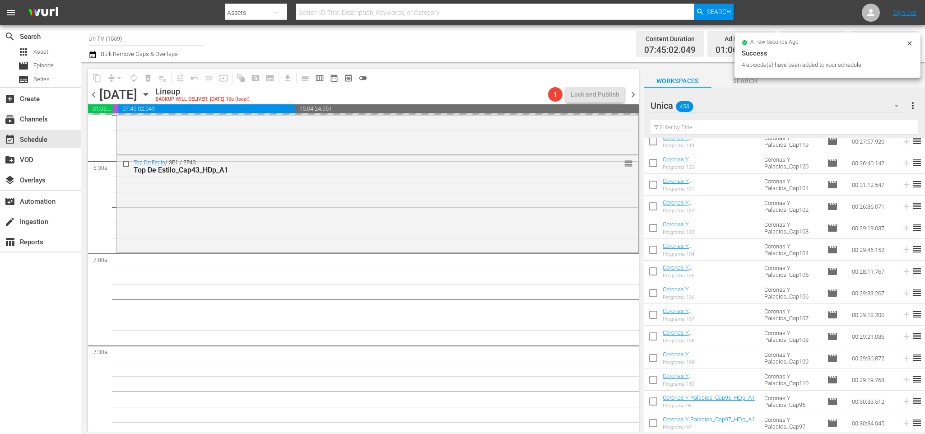
checkbox input "false"
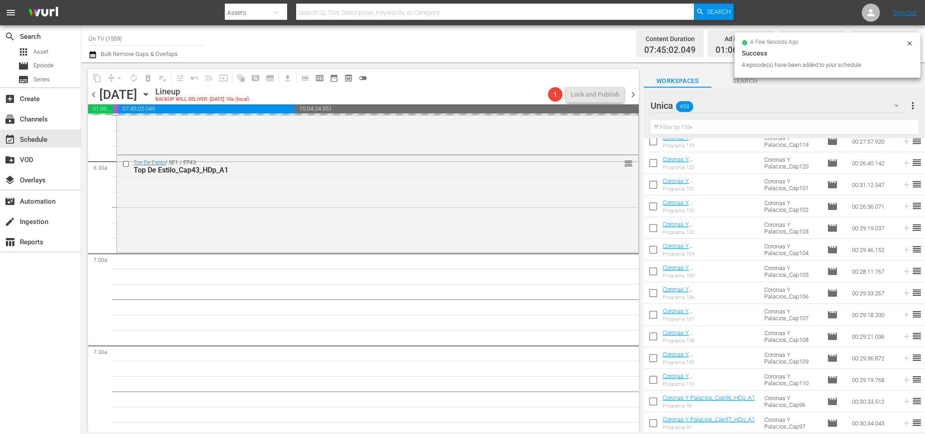
checkbox input "false"
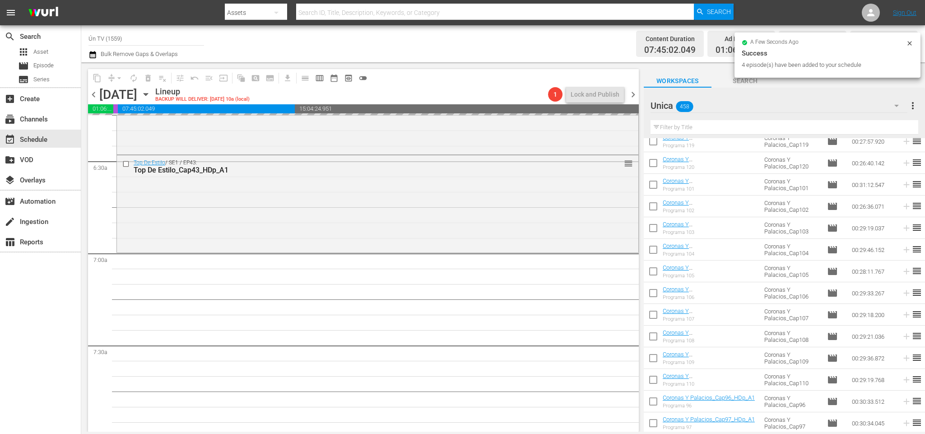
checkbox input "false"
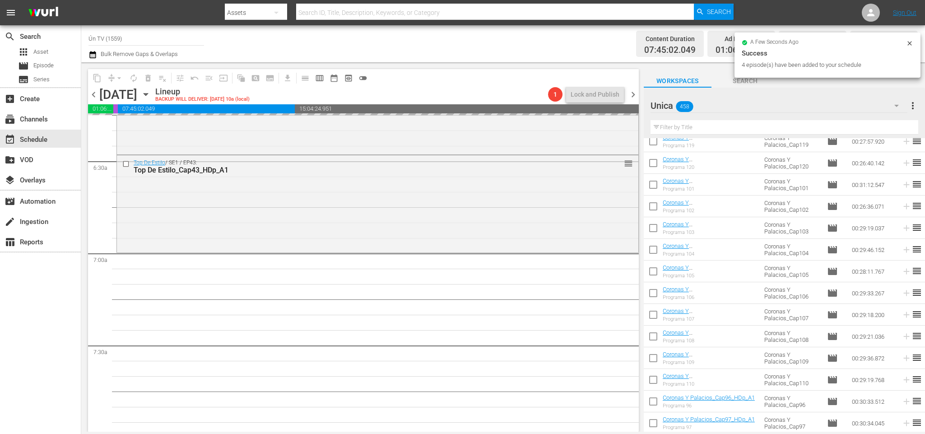
checkbox input "false"
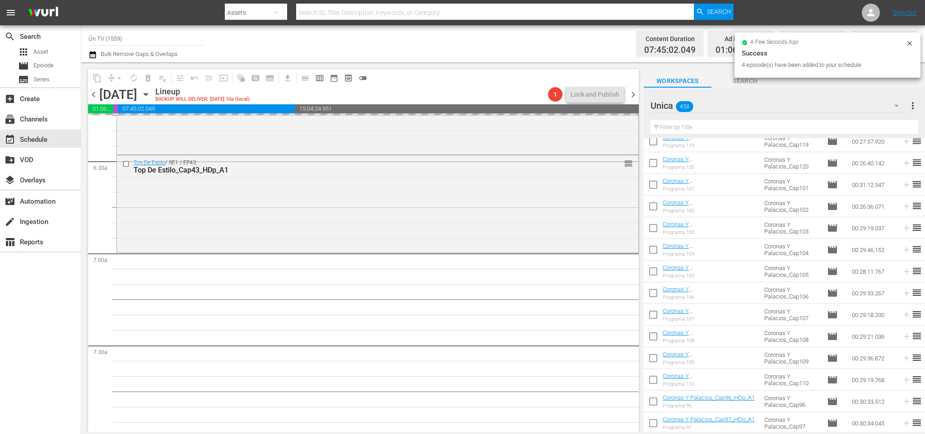
scroll to position [0, 0]
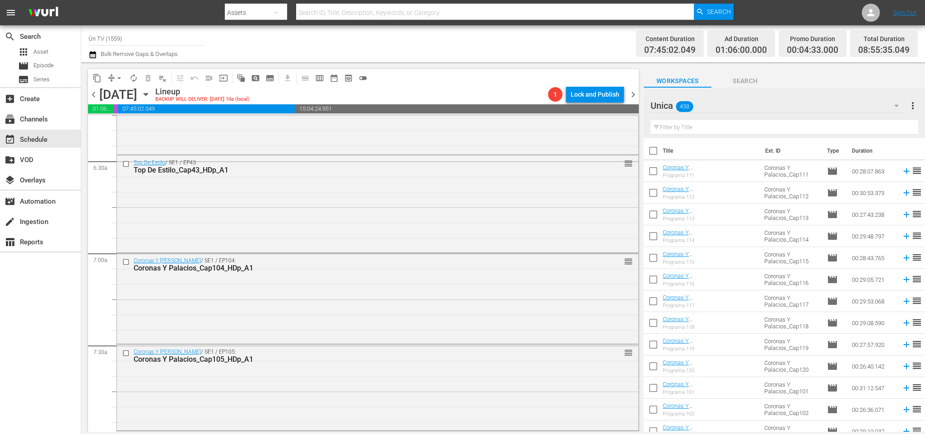
click at [699, 122] on input "text" at bounding box center [785, 127] width 268 height 14
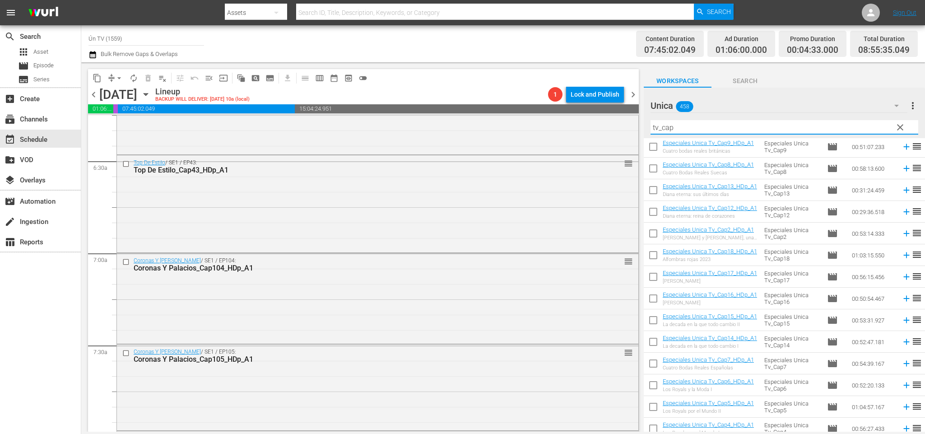
scroll to position [95, 0]
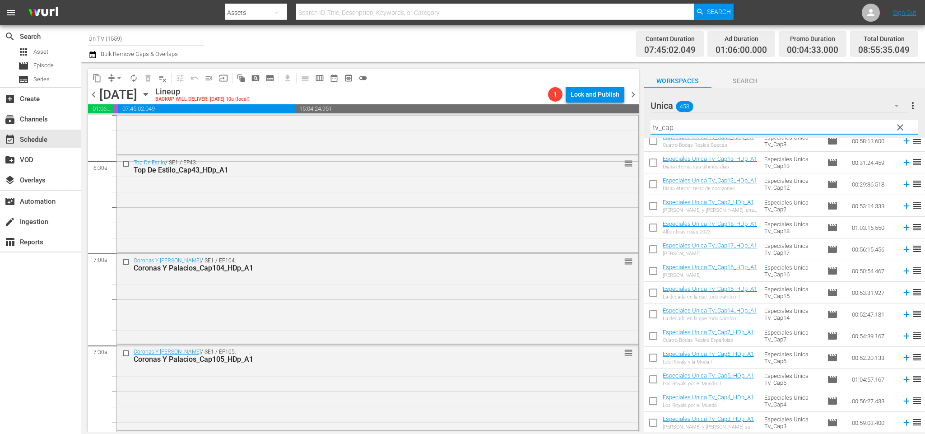
click at [737, 227] on div "Especiales Unica Tv_Cap18_HDp_A1" at bounding box center [710, 223] width 94 height 7
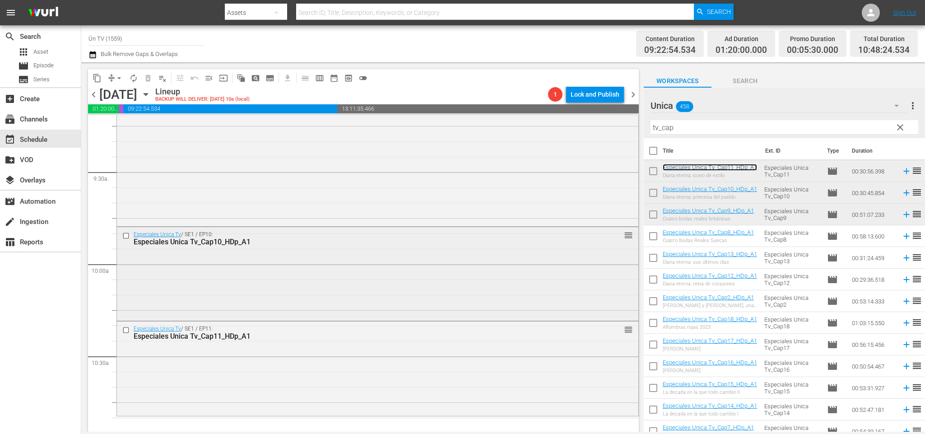
scroll to position [1761, 0]
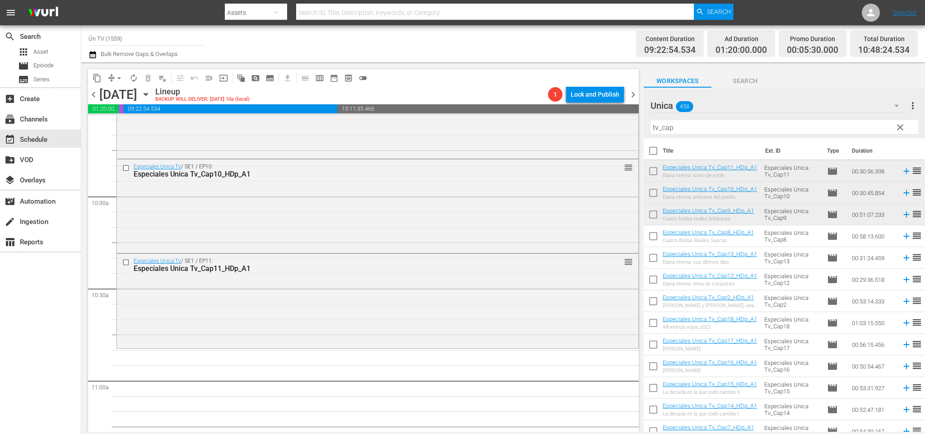
drag, startPoint x: 715, startPoint y: 122, endPoint x: 246, endPoint y: 106, distance: 469.9
click at [241, 109] on div "content_copy compress arrow_drop_down autorenew_outlined delete_forever_outline…" at bounding box center [503, 246] width 844 height 369
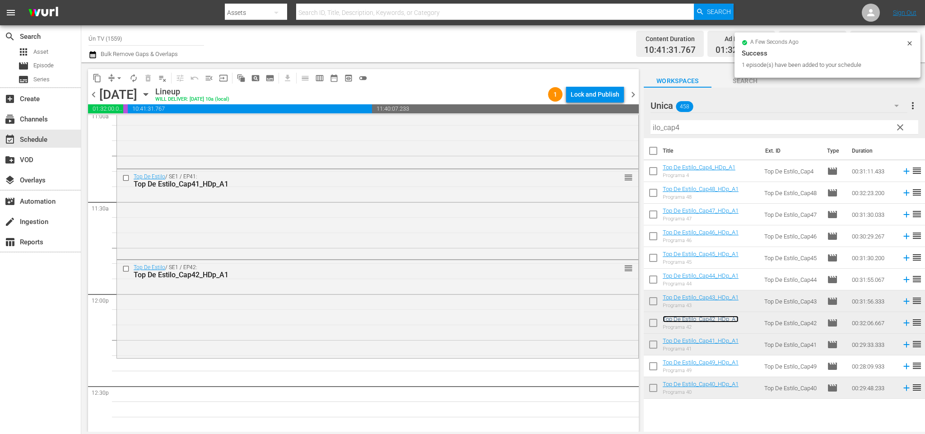
scroll to position [2100, 0]
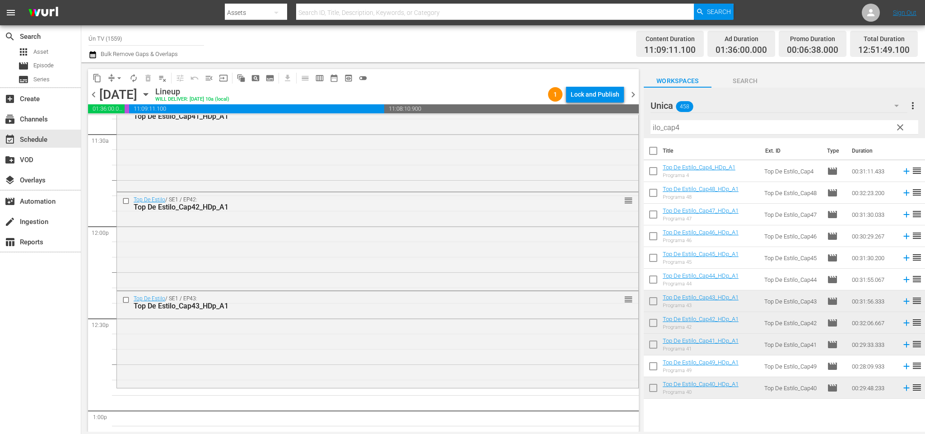
click at [903, 129] on span "clear" at bounding box center [900, 127] width 11 height 11
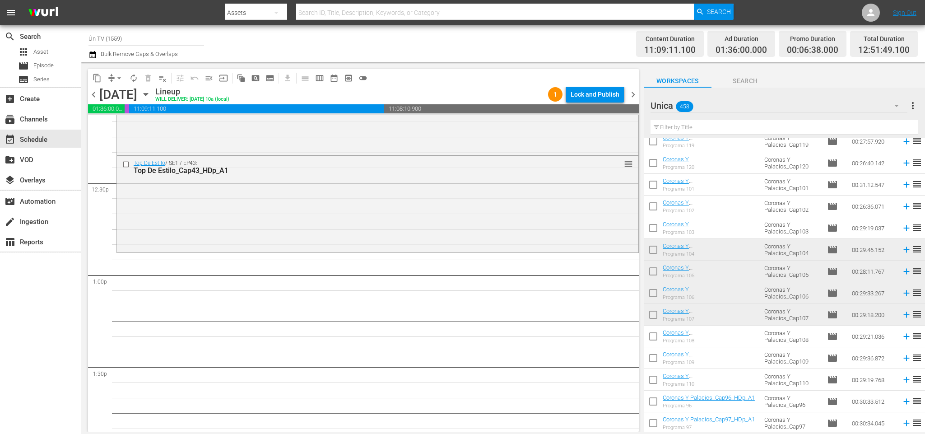
scroll to position [2303, 0]
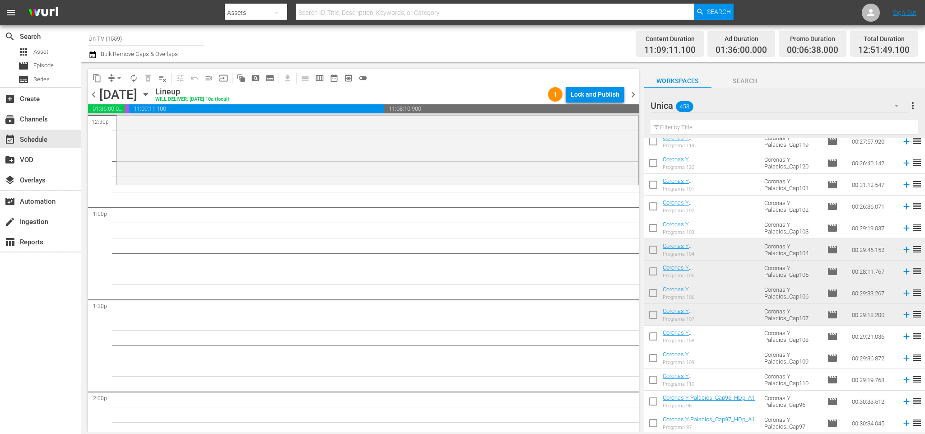
click at [657, 249] on input "checkbox" at bounding box center [653, 251] width 19 height 19
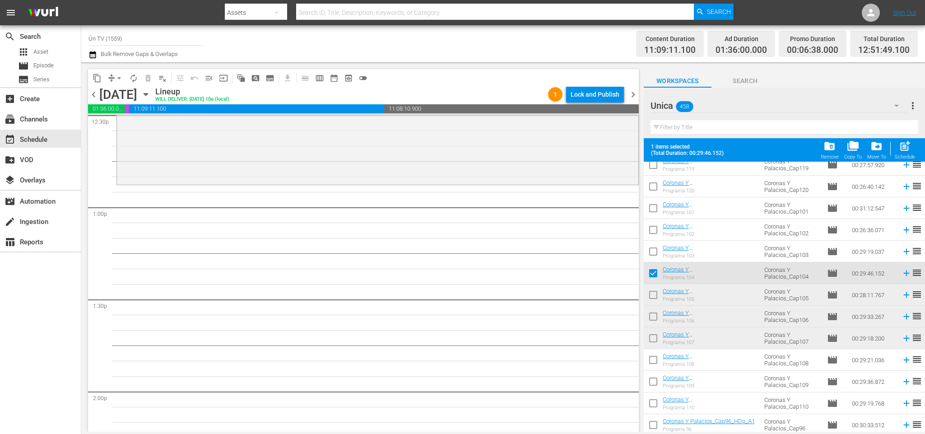
click at [656, 271] on input "checkbox" at bounding box center [653, 275] width 19 height 19
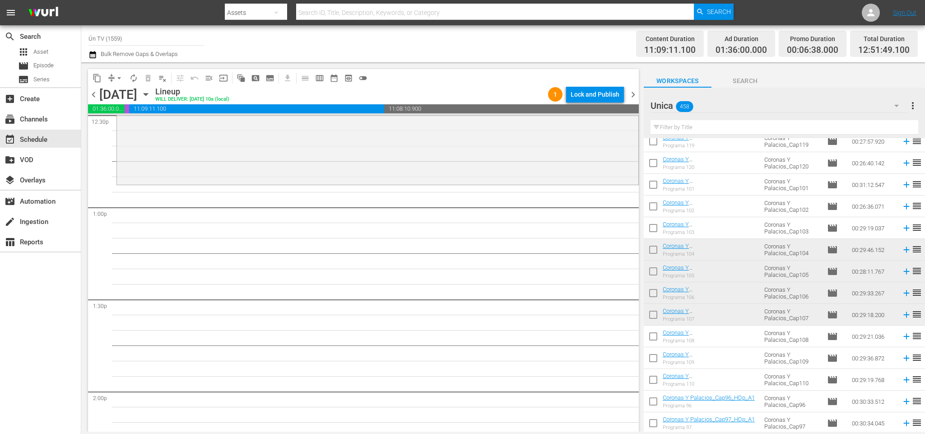
click at [654, 270] on input "checkbox" at bounding box center [653, 273] width 19 height 19
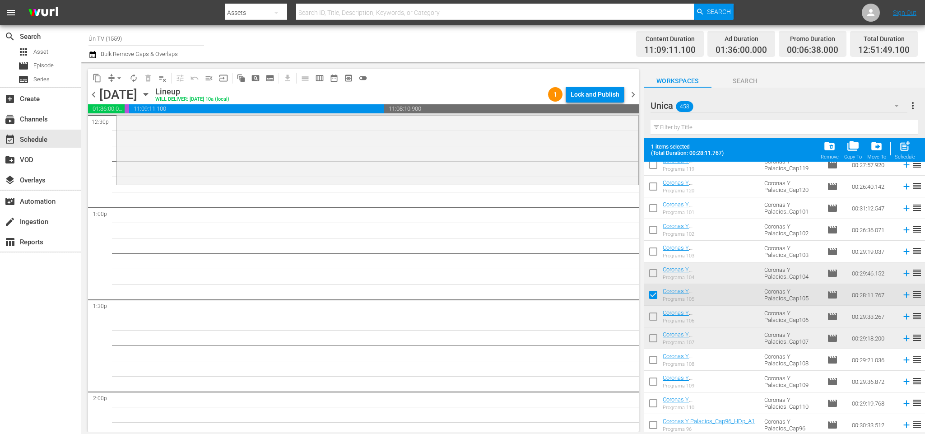
click at [656, 275] on input "checkbox" at bounding box center [653, 275] width 19 height 19
drag, startPoint x: 654, startPoint y: 314, endPoint x: 657, endPoint y: 337, distance: 23.2
click at [654, 316] on input "checkbox" at bounding box center [653, 318] width 19 height 19
click at [657, 337] on input "checkbox" at bounding box center [653, 340] width 19 height 19
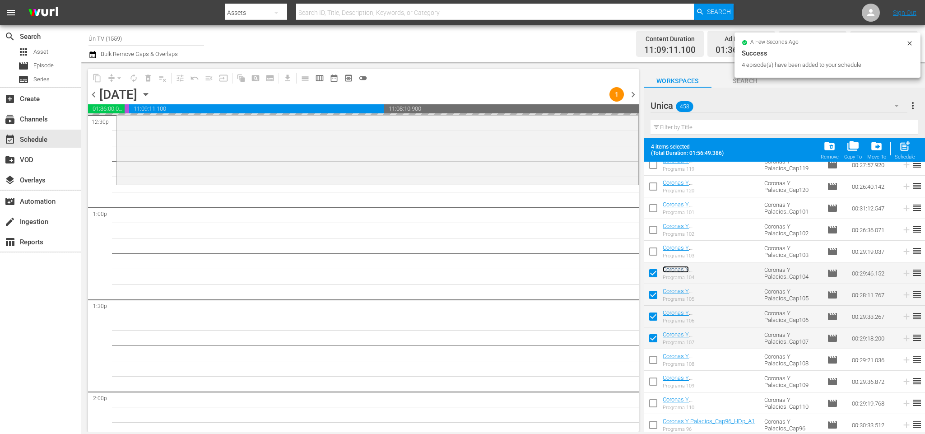
scroll to position [0, 0]
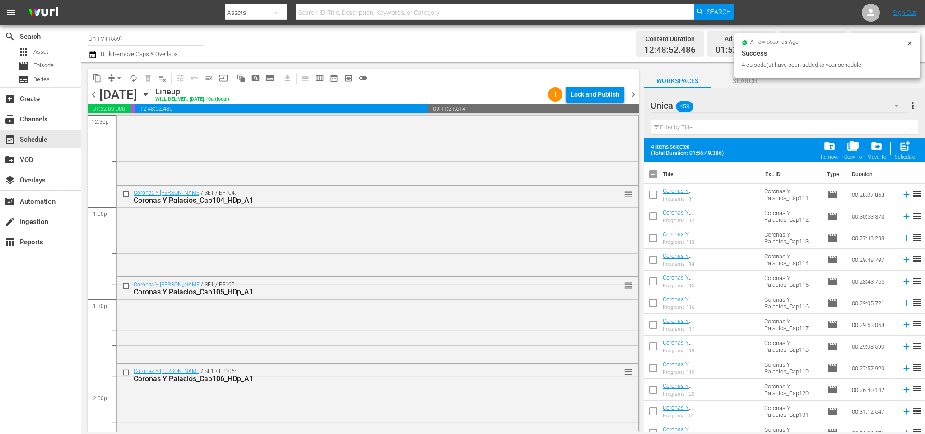
click at [650, 173] on input "checkbox" at bounding box center [653, 176] width 19 height 19
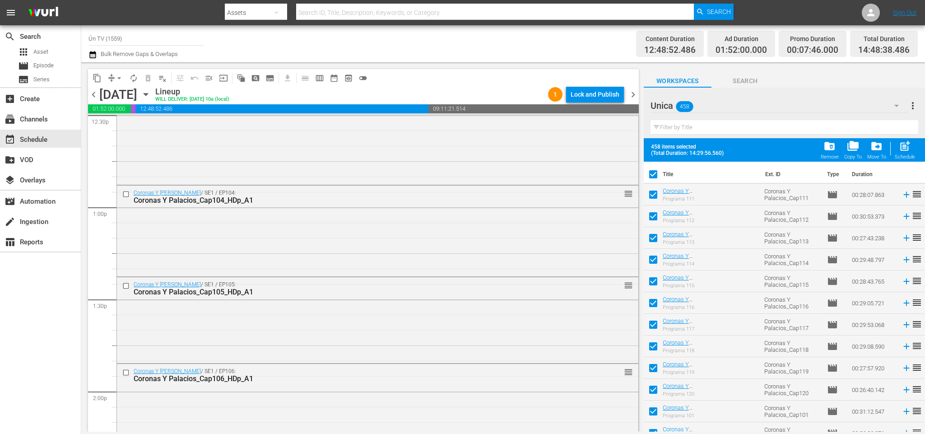
click at [652, 175] on input "checkbox" at bounding box center [653, 176] width 19 height 19
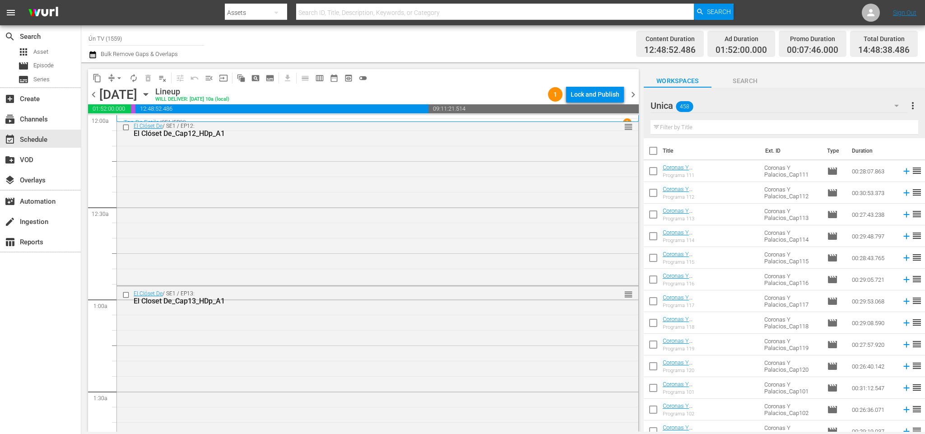
scroll to position [2574, 0]
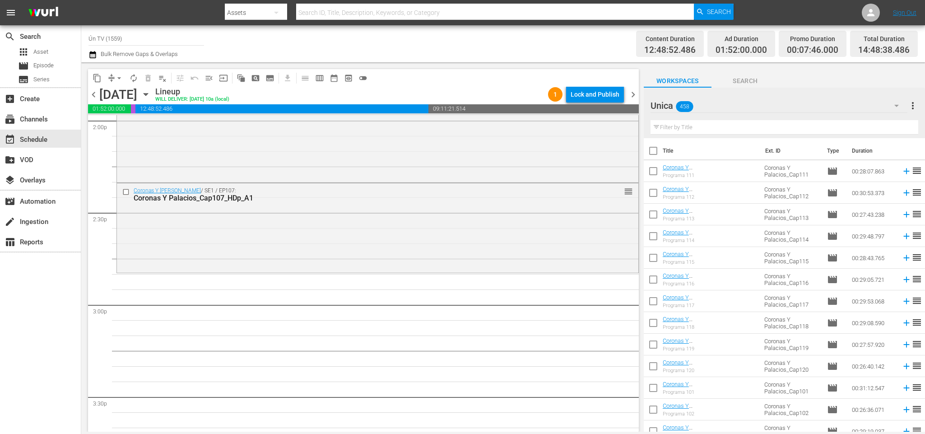
click at [695, 127] on input "text" at bounding box center [785, 127] width 268 height 14
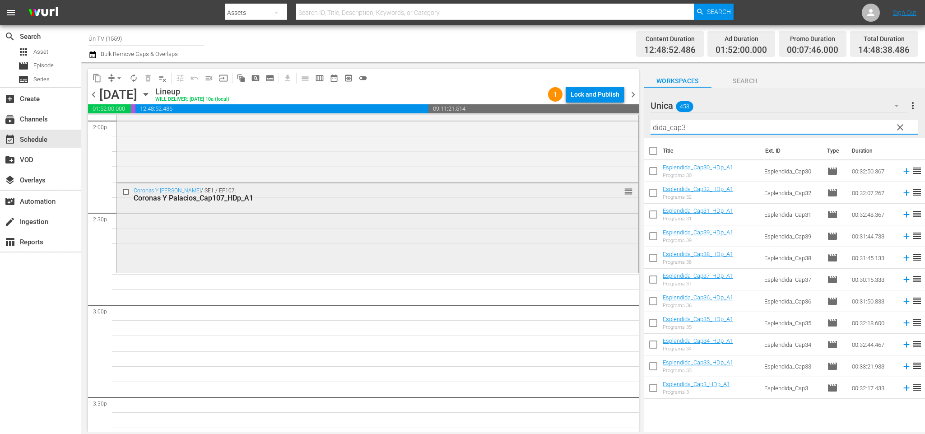
scroll to position [2641, 0]
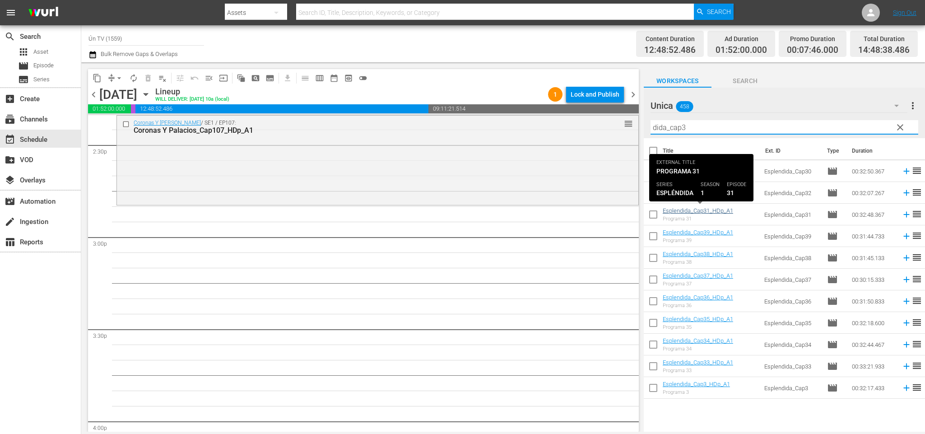
type input "dida_cap3"
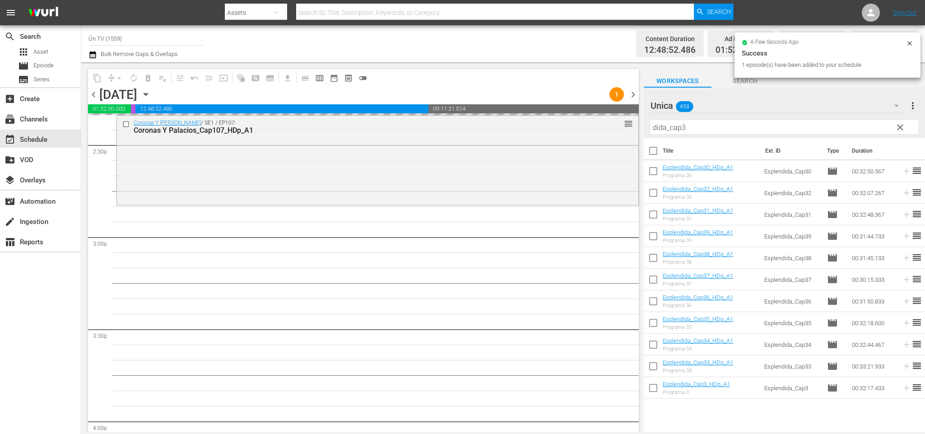
click at [656, 191] on input "checkbox" at bounding box center [653, 194] width 19 height 19
checkbox input "true"
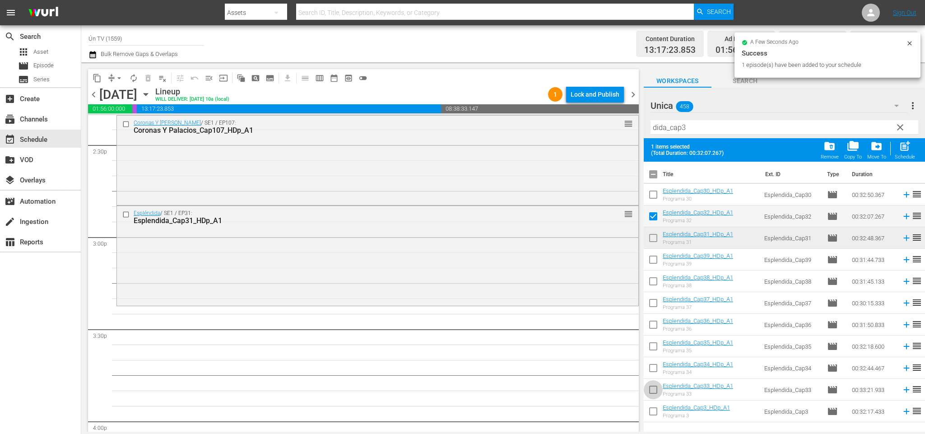
click at [655, 388] on input "checkbox" at bounding box center [653, 391] width 19 height 19
checkbox input "true"
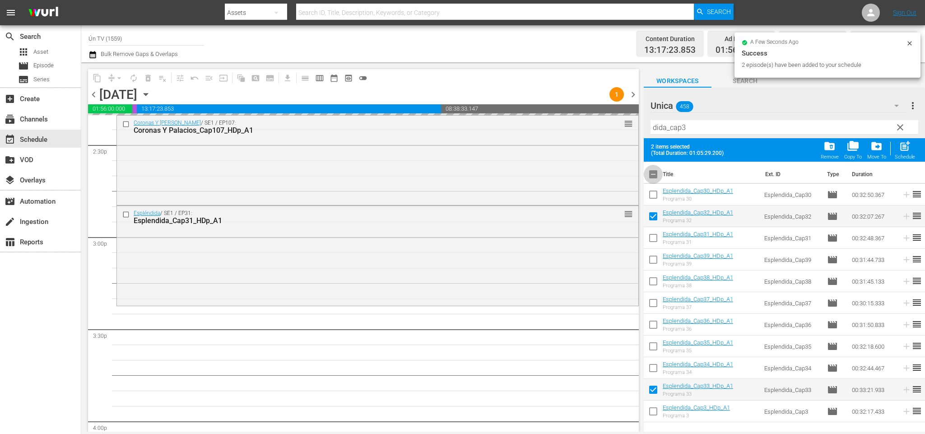
click at [656, 174] on input "checkbox" at bounding box center [653, 176] width 19 height 19
checkbox input "false"
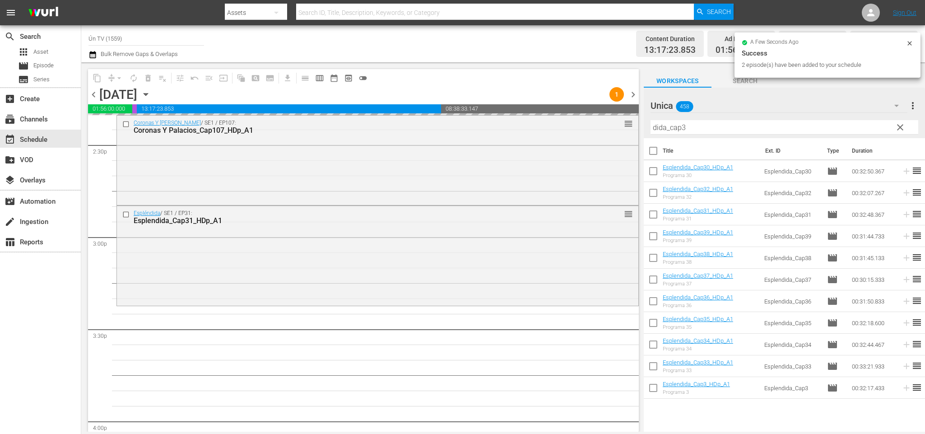
checkbox input "false"
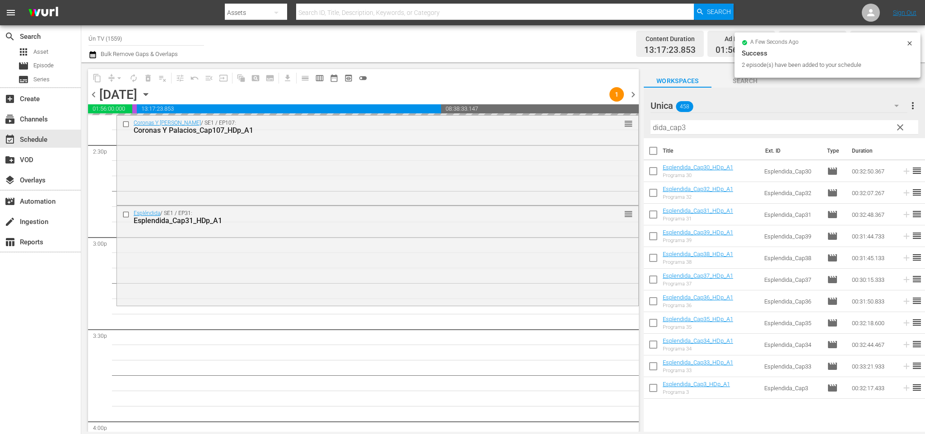
checkbox input "false"
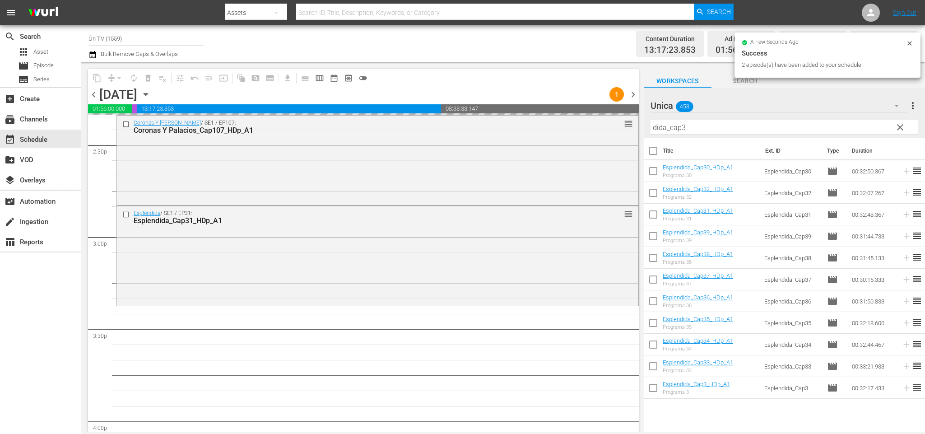
checkbox input "false"
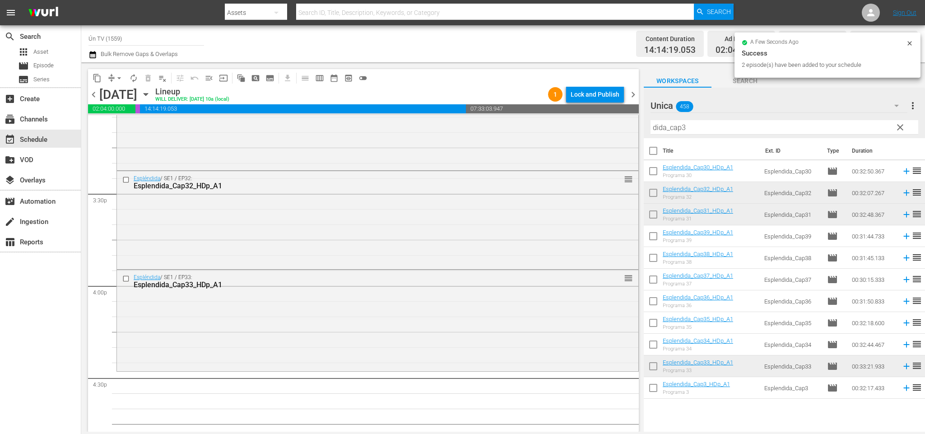
scroll to position [2845, 0]
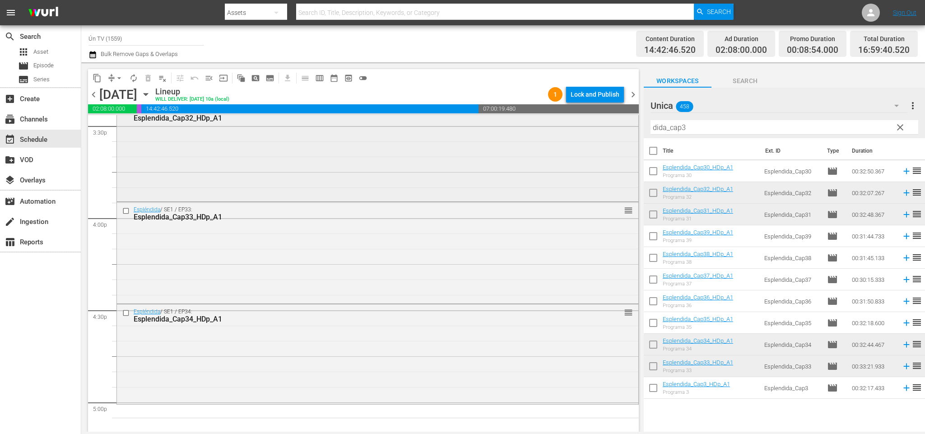
drag, startPoint x: 552, startPoint y: 130, endPoint x: 538, endPoint y: 130, distance: 13.5
click at [538, 130] on div "content_copy compress arrow_drop_down autorenew_outlined delete_forever_outline…" at bounding box center [503, 246] width 844 height 369
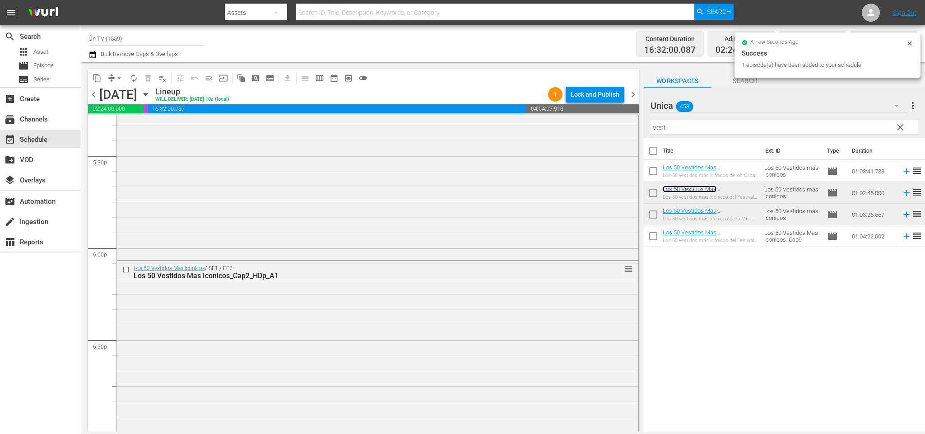
scroll to position [3319, 0]
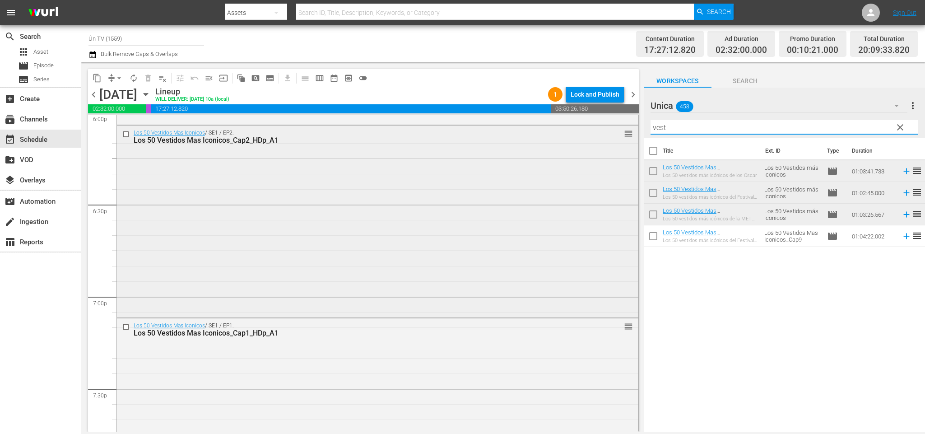
drag, startPoint x: 711, startPoint y: 126, endPoint x: 498, endPoint y: 126, distance: 213.6
click at [498, 126] on div "content_copy compress arrow_drop_down autorenew_outlined delete_forever_outline…" at bounding box center [503, 246] width 844 height 369
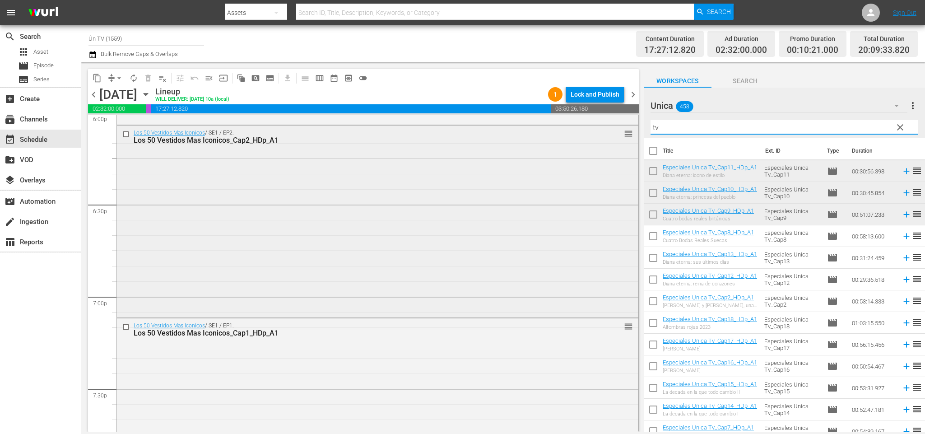
scroll to position [3386, 0]
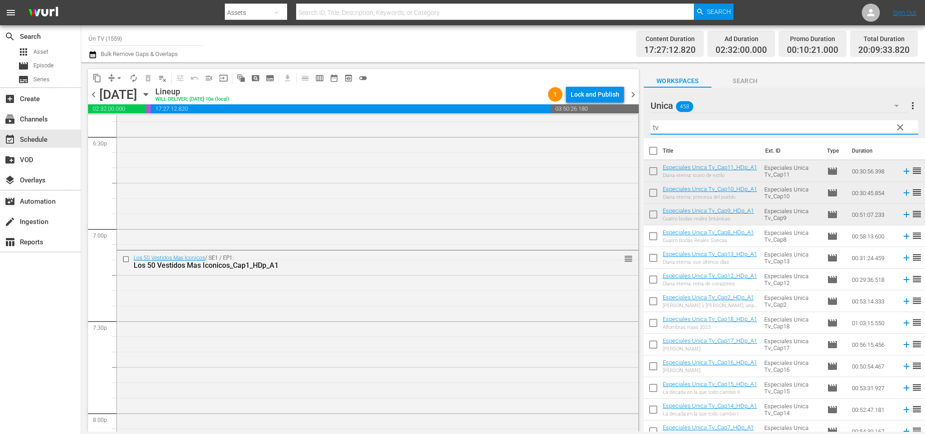
type input "tv"
click at [761, 300] on td "Especiales Unica Tv_Cap2" at bounding box center [792, 301] width 63 height 22
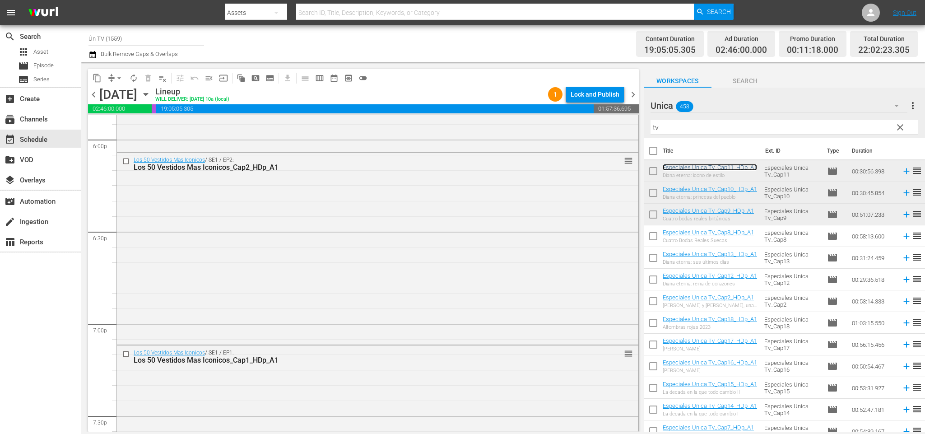
scroll to position [3088, 0]
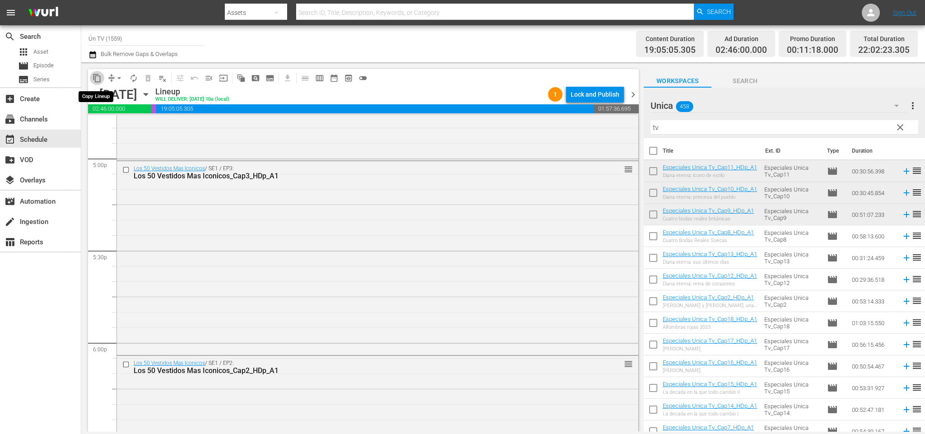
click at [98, 75] on span "content_copy" at bounding box center [97, 78] width 9 height 9
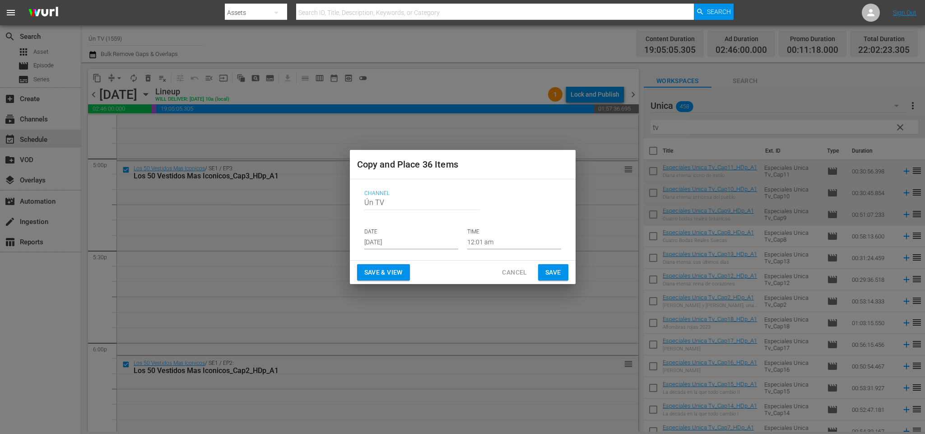
click at [507, 269] on span "Cancel" at bounding box center [514, 272] width 25 height 11
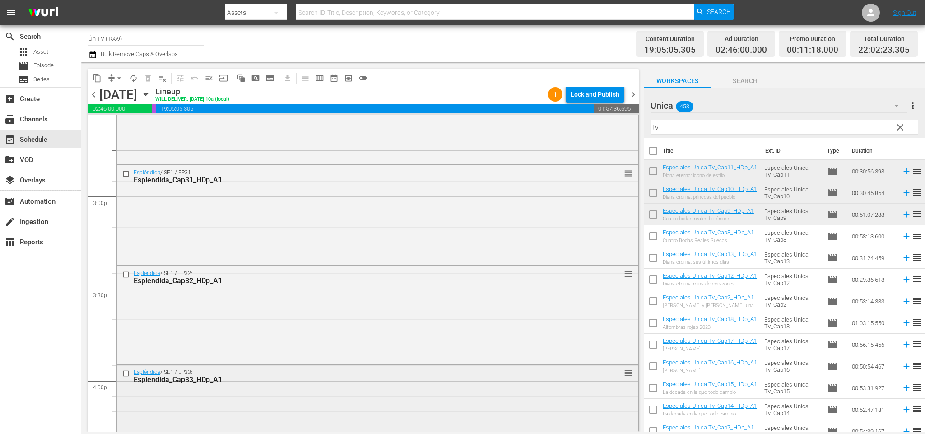
scroll to position [2614, 0]
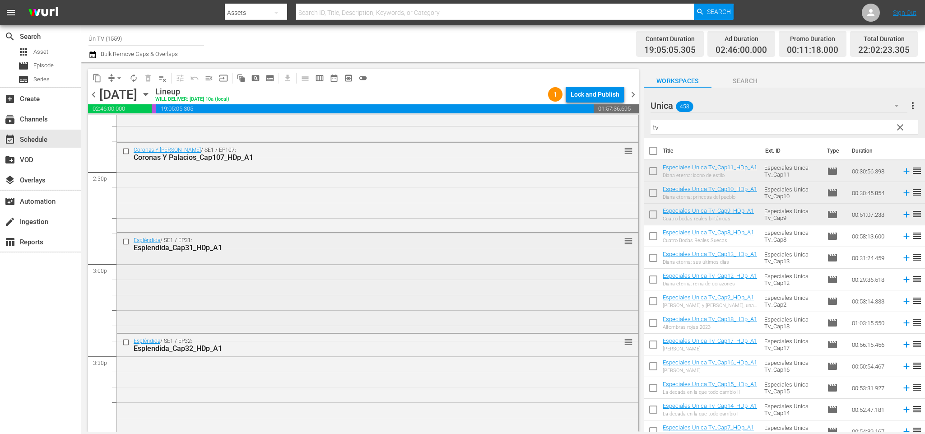
click at [126, 239] on input "checkbox" at bounding box center [126, 242] width 9 height 8
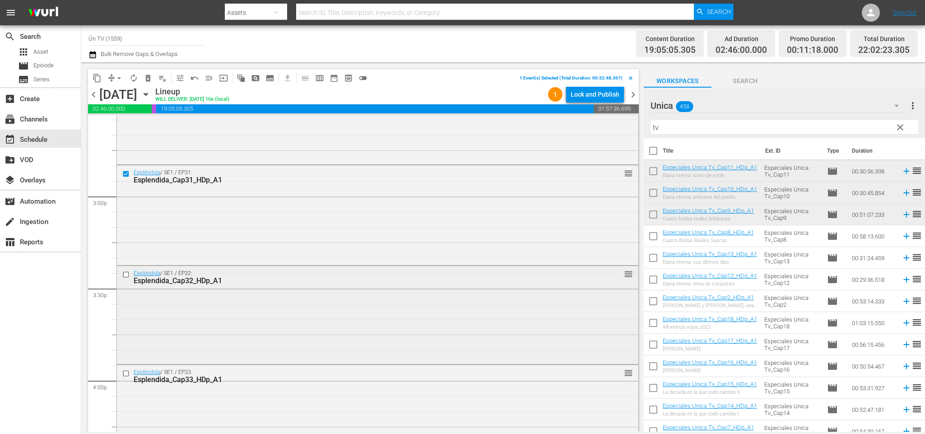
click at [125, 274] on input "checkbox" at bounding box center [126, 275] width 9 height 8
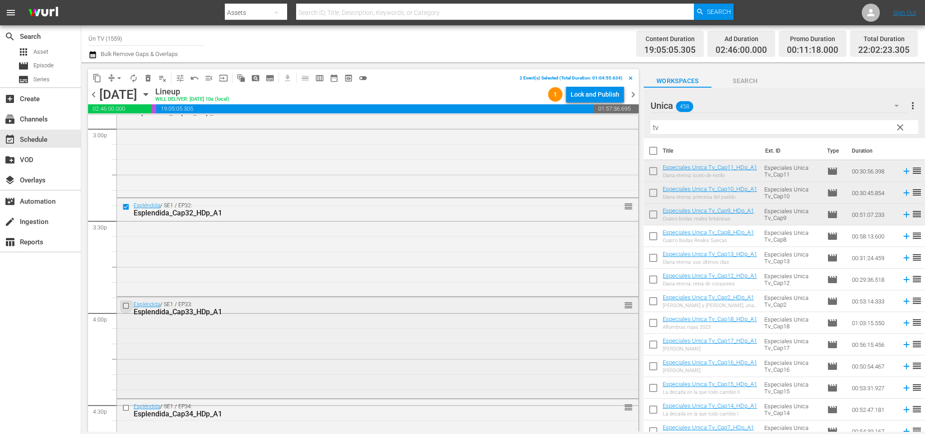
click at [127, 305] on input "checkbox" at bounding box center [126, 306] width 9 height 8
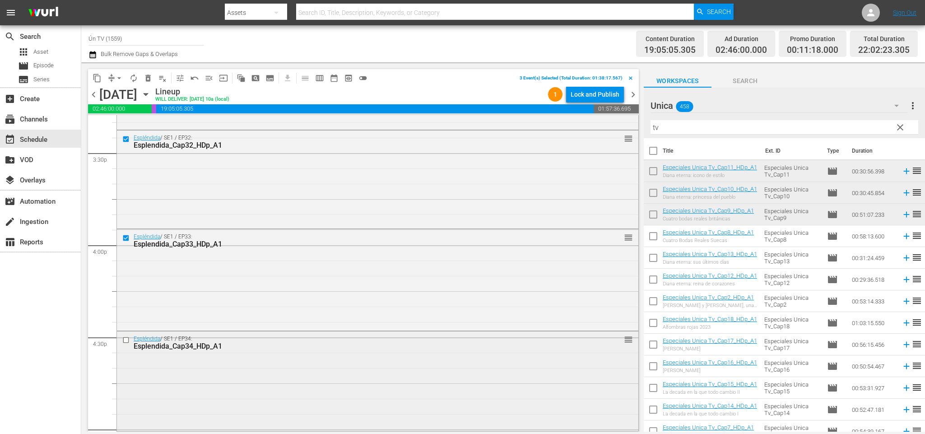
click at [125, 340] on input "checkbox" at bounding box center [126, 340] width 9 height 8
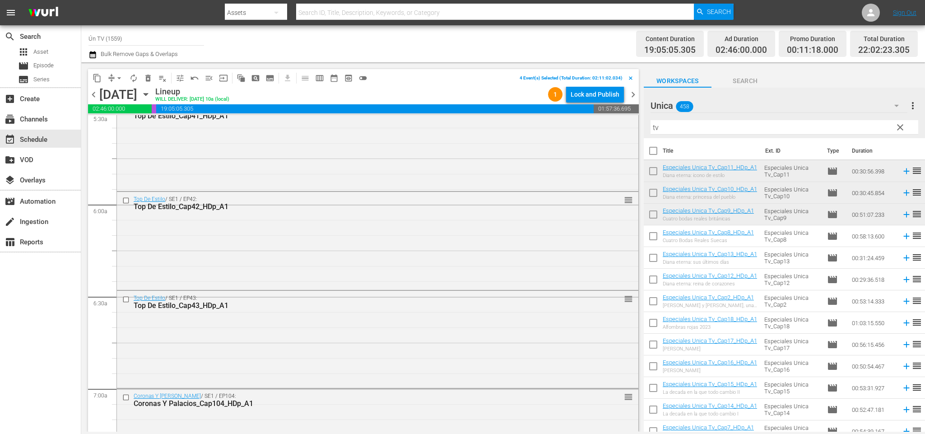
scroll to position [1084, 0]
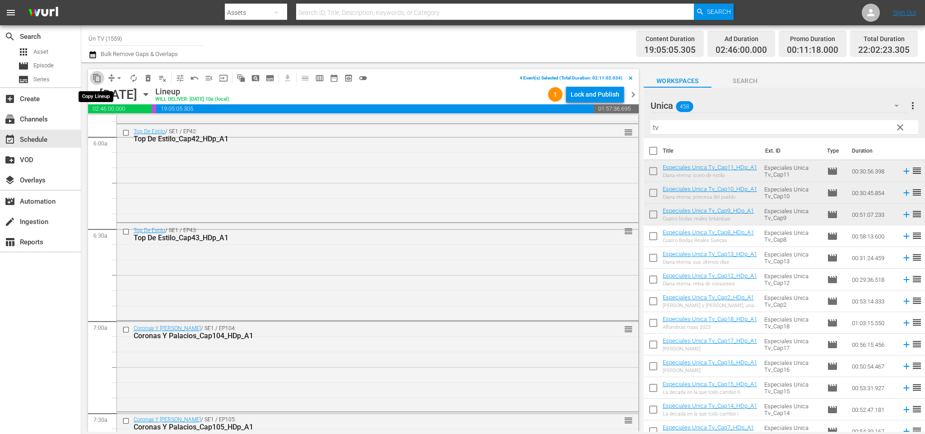
click at [98, 81] on span "content_copy" at bounding box center [97, 78] width 9 height 9
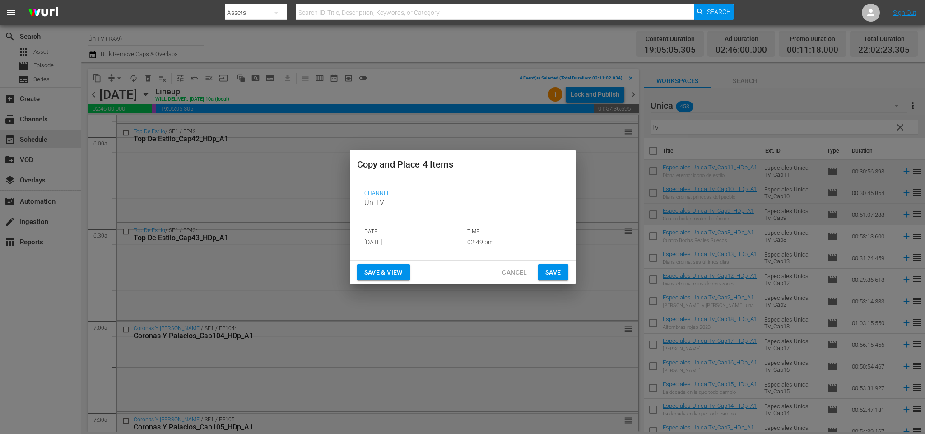
click at [409, 247] on input "[DATE]" at bounding box center [411, 243] width 94 height 14
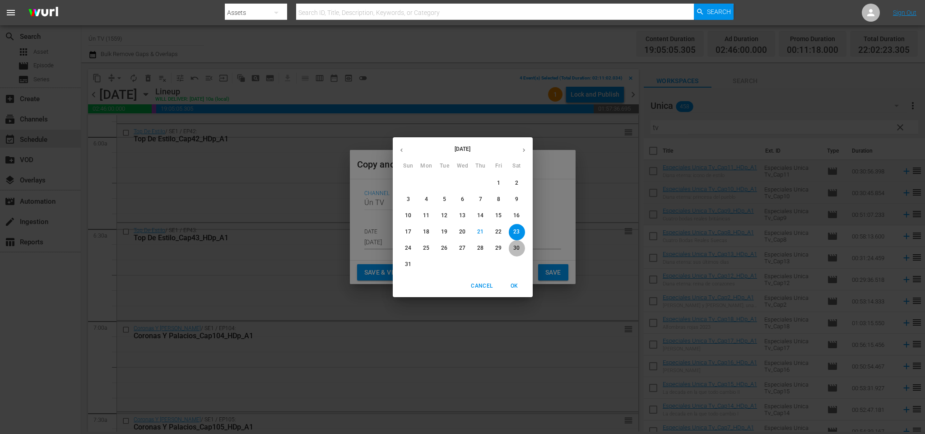
click at [513, 249] on p "30" at bounding box center [516, 248] width 6 height 8
type input "[DATE]"
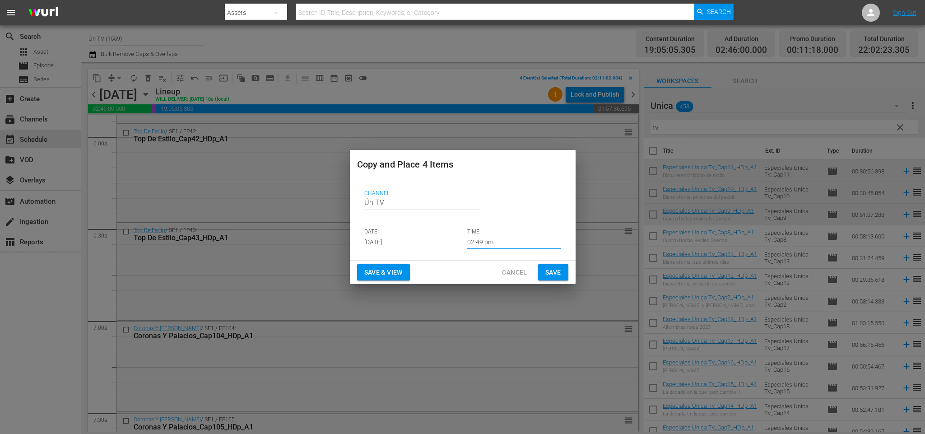
click at [504, 244] on input "02:49 pm" at bounding box center [514, 243] width 94 height 14
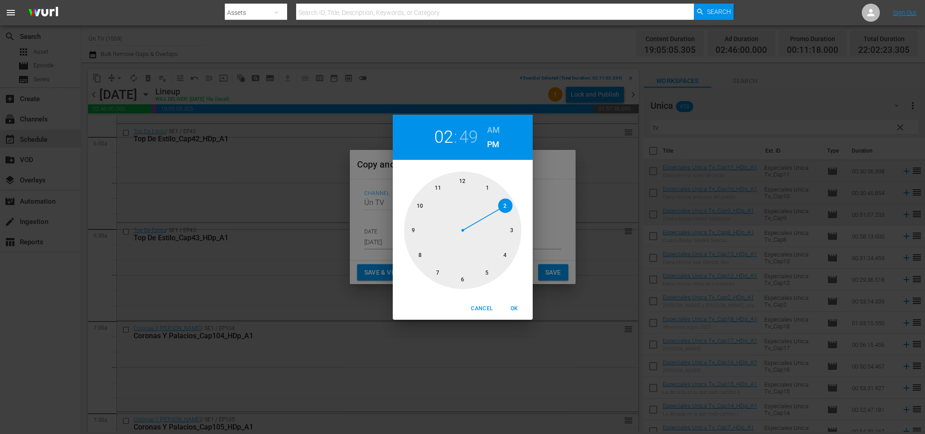
click at [496, 122] on div "02 : 49 AM PM" at bounding box center [463, 137] width 140 height 45
click at [496, 130] on h6 "AM" at bounding box center [493, 130] width 13 height 14
click at [461, 280] on div at bounding box center [462, 230] width 117 height 117
click at [436, 270] on div at bounding box center [462, 230] width 117 height 117
click at [513, 307] on span "OK" at bounding box center [515, 308] width 22 height 9
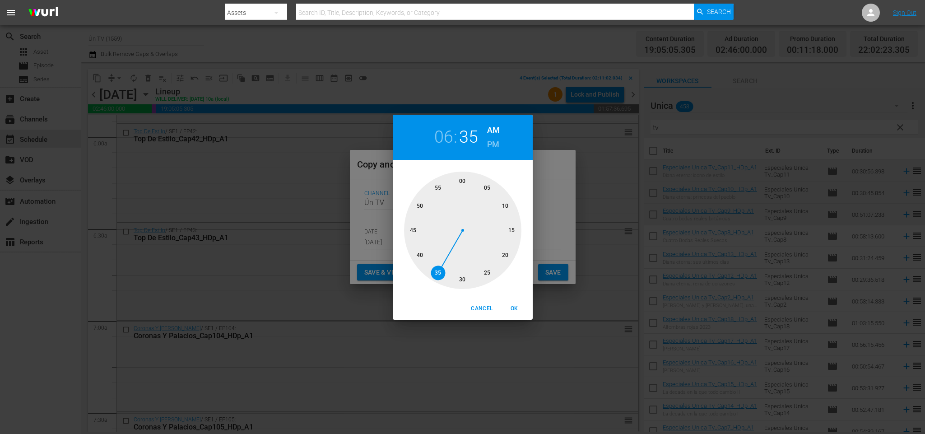
type input "06:35 am"
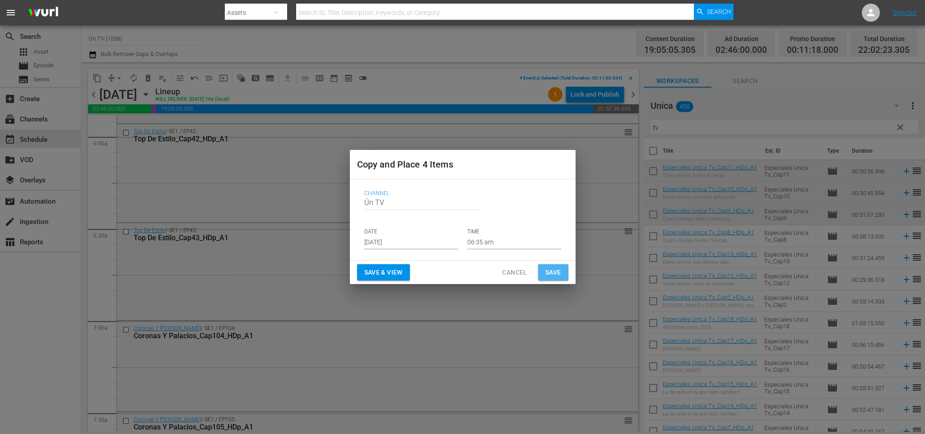
click at [556, 271] on span "Save" at bounding box center [553, 272] width 16 height 11
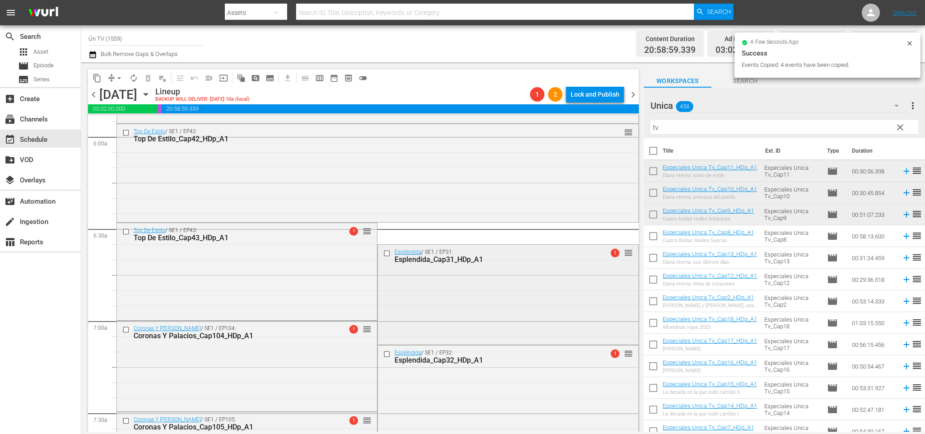
scroll to position [1151, 0]
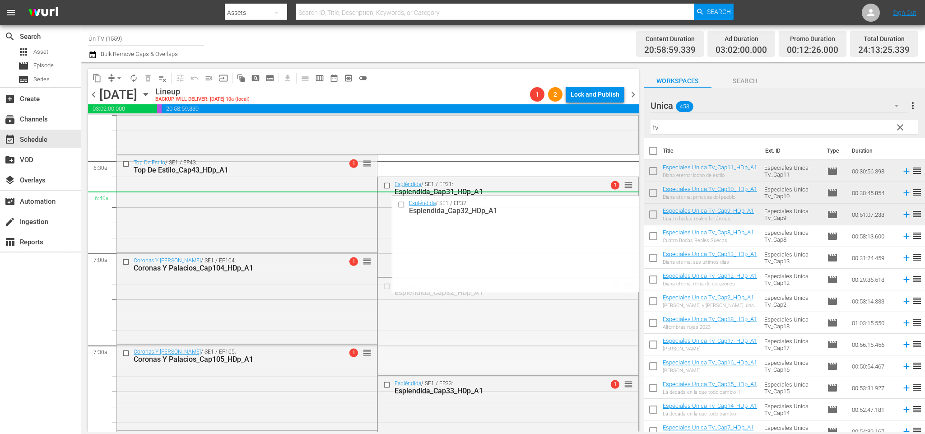
drag, startPoint x: 611, startPoint y: 293, endPoint x: 609, endPoint y: 200, distance: 92.1
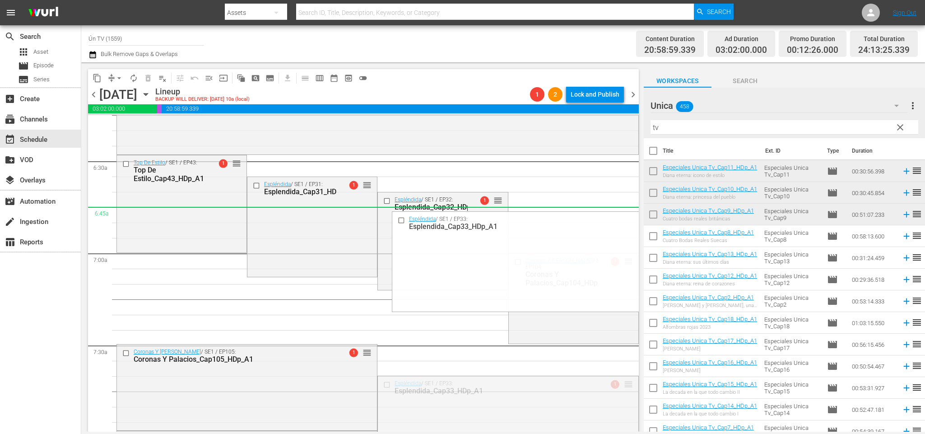
drag, startPoint x: 615, startPoint y: 380, endPoint x: 570, endPoint y: 210, distance: 175.1
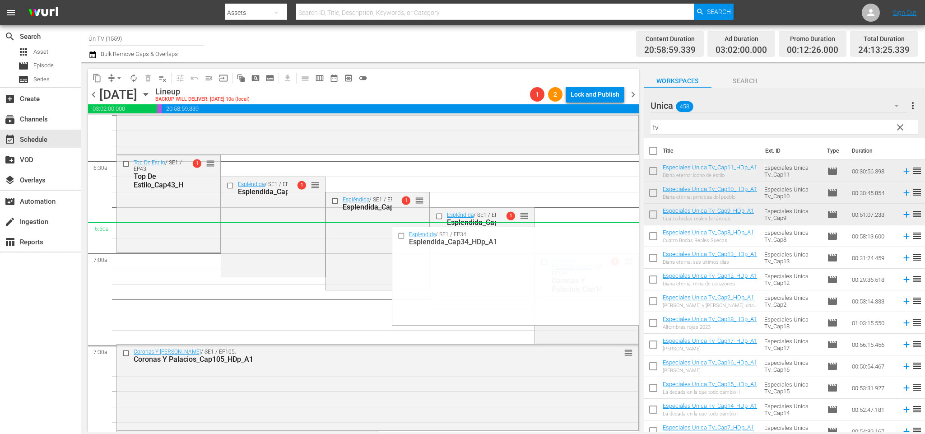
drag, startPoint x: 615, startPoint y: 283, endPoint x: 577, endPoint y: 229, distance: 66.1
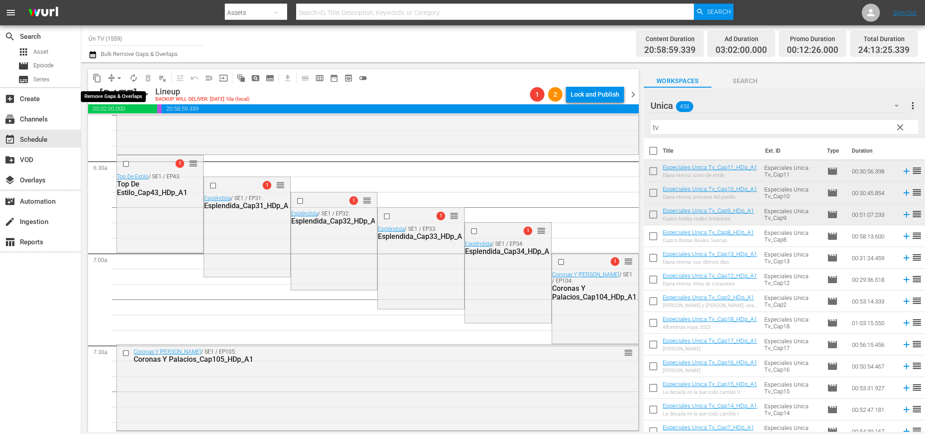
click at [117, 76] on span "arrow_drop_down" at bounding box center [119, 78] width 9 height 9
click at [129, 126] on li "Align to End of Previous Day" at bounding box center [121, 125] width 95 height 15
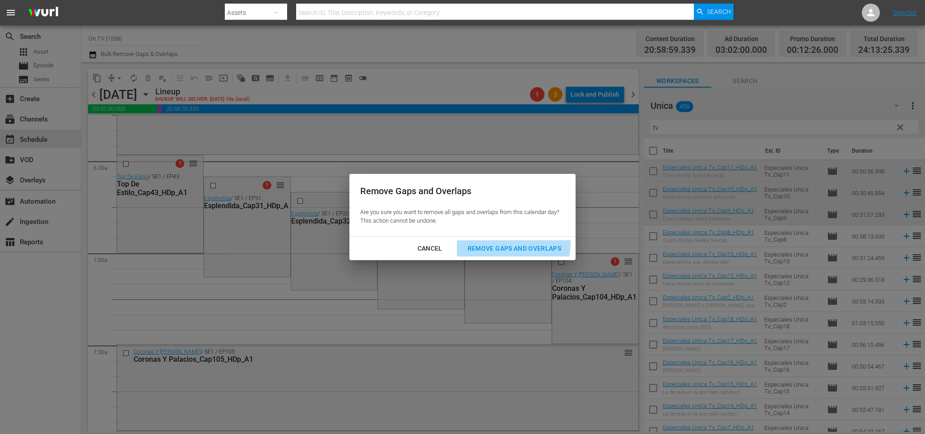
drag, startPoint x: 492, startPoint y: 241, endPoint x: 459, endPoint y: 256, distance: 36.2
click at [488, 244] on button "Remove Gaps and Overlaps" at bounding box center [514, 248] width 115 height 17
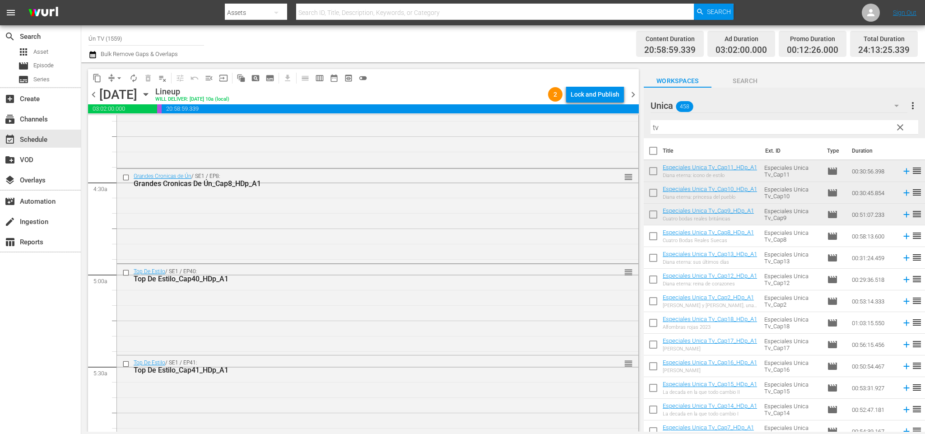
scroll to position [0, 0]
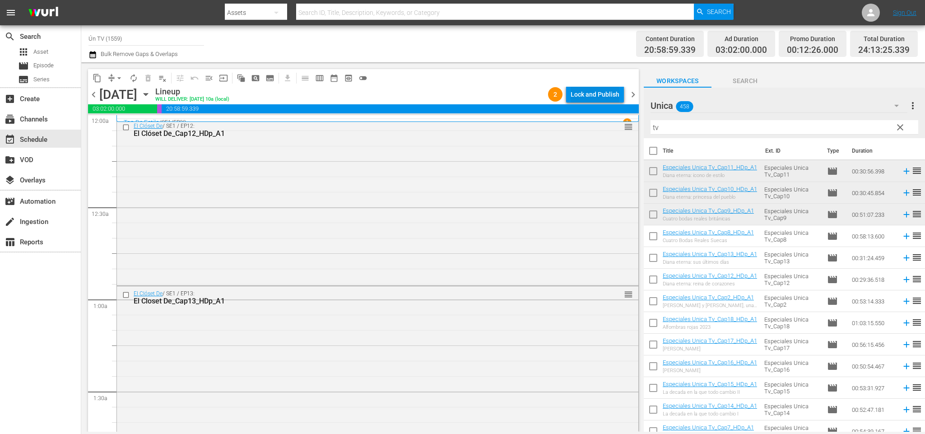
click at [603, 93] on div "Lock and Publish" at bounding box center [595, 94] width 49 height 16
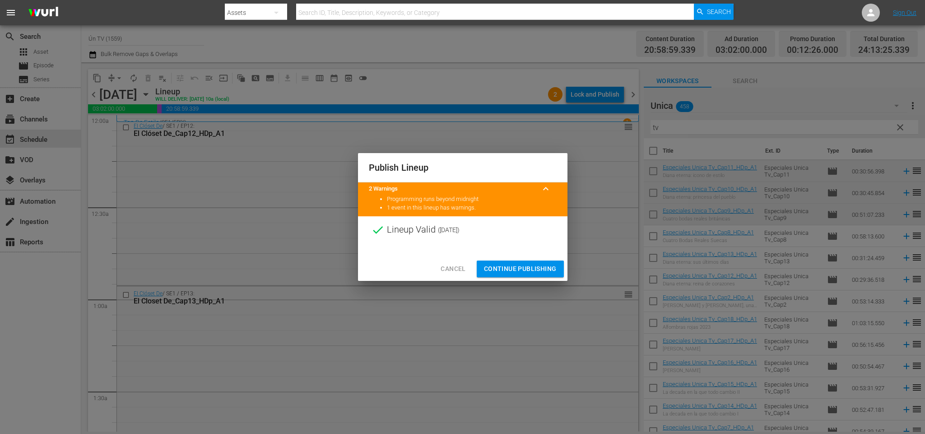
click at [550, 263] on span "Continue Publishing" at bounding box center [520, 268] width 73 height 11
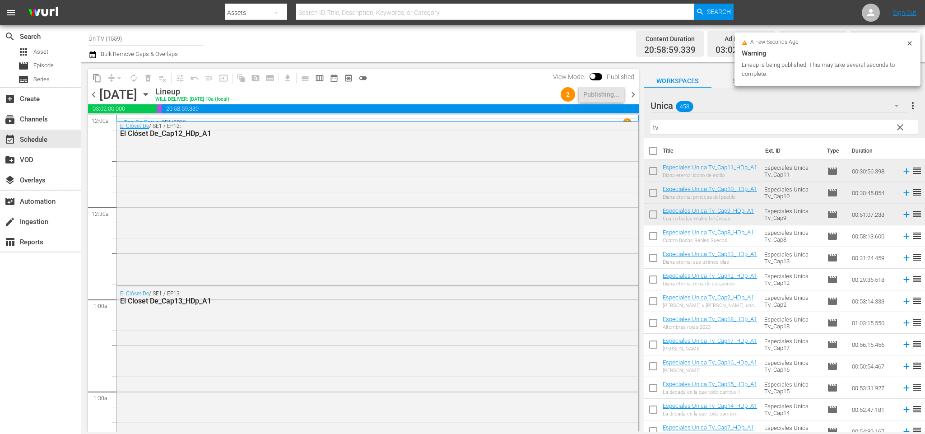
click at [633, 94] on span "chevron_right" at bounding box center [633, 94] width 11 height 11
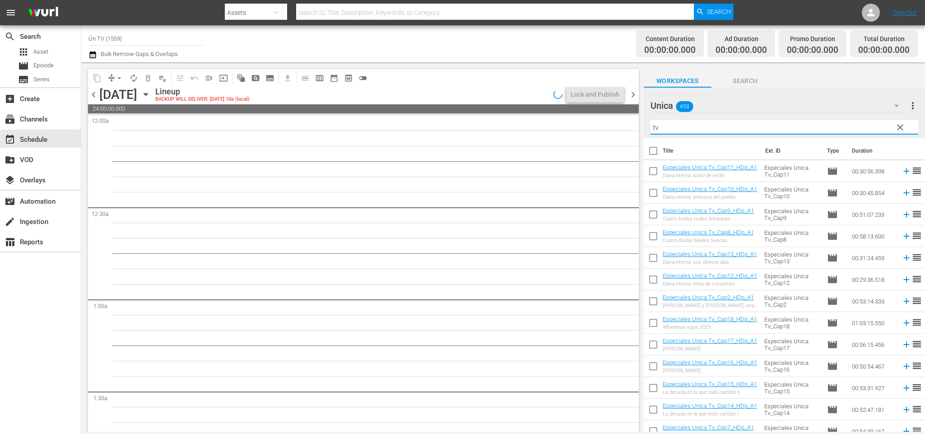
drag, startPoint x: 656, startPoint y: 125, endPoint x: 611, endPoint y: 118, distance: 44.8
click at [611, 118] on div "content_copy compress arrow_drop_down autorenew_outlined delete_forever_outline…" at bounding box center [503, 246] width 844 height 369
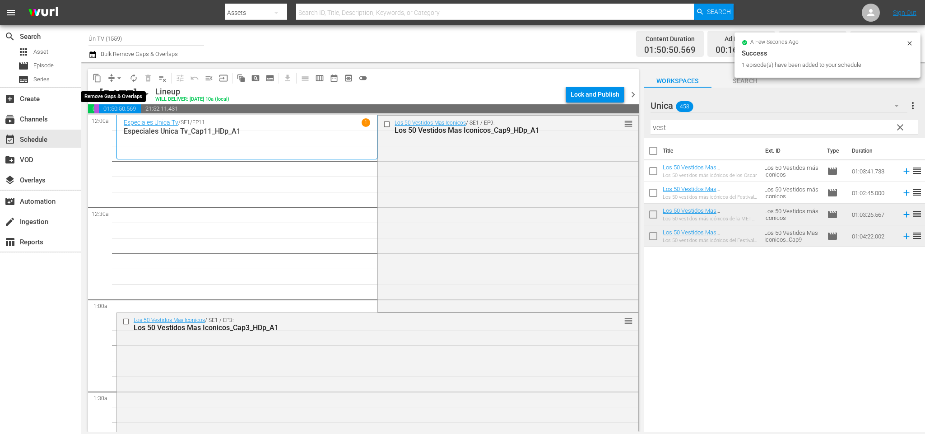
click at [122, 79] on span "arrow_drop_down" at bounding box center [119, 78] width 9 height 9
click at [130, 123] on li "Align to End of Previous Day" at bounding box center [121, 125] width 95 height 15
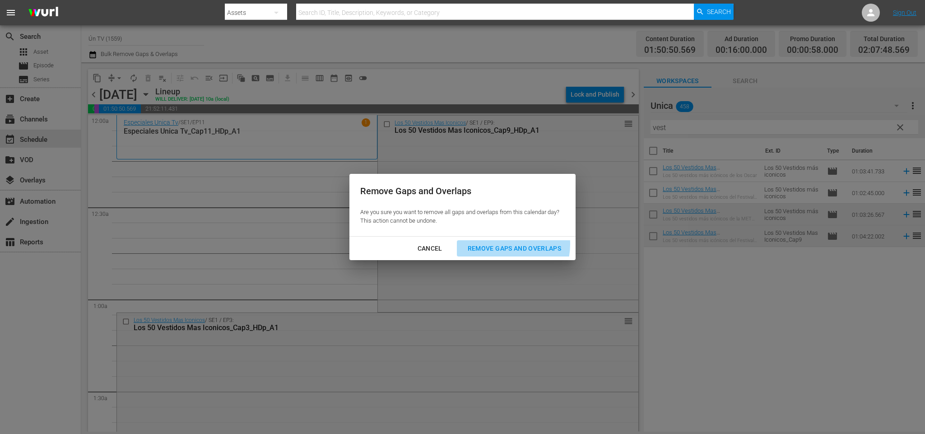
click at [506, 244] on div "Remove Gaps and Overlaps" at bounding box center [515, 248] width 108 height 11
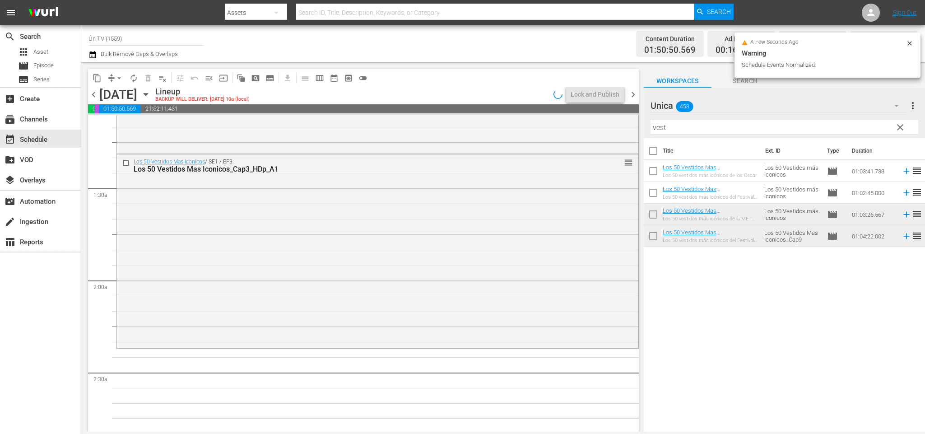
scroll to position [271, 0]
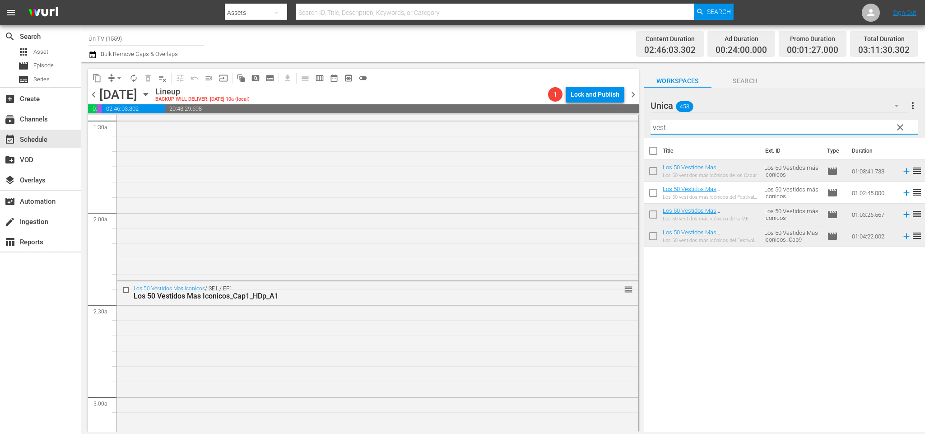
drag, startPoint x: 711, startPoint y: 126, endPoint x: 415, endPoint y: 99, distance: 297.5
click at [405, 109] on div "content_copy compress arrow_drop_down autorenew_outlined delete_forever_outline…" at bounding box center [503, 246] width 844 height 369
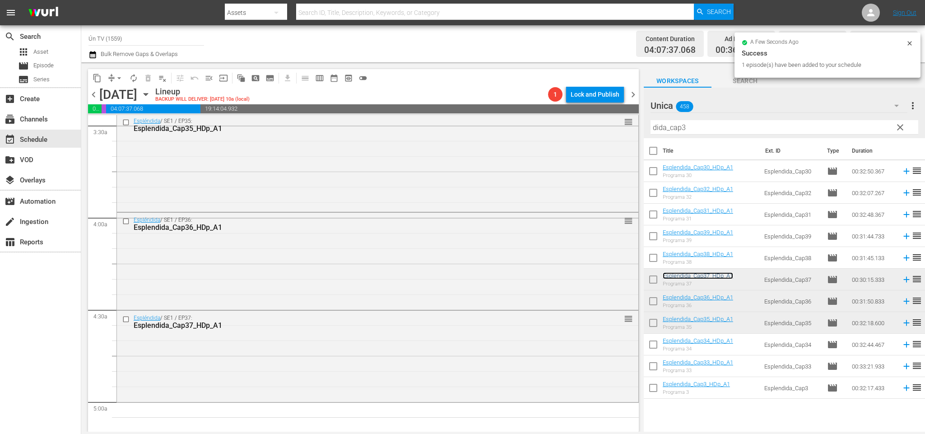
scroll to position [770, 0]
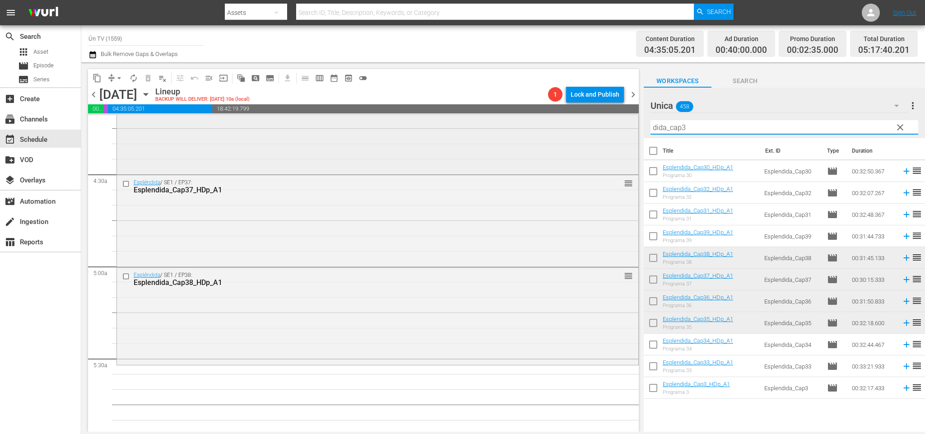
drag, startPoint x: 721, startPoint y: 126, endPoint x: 596, endPoint y: 130, distance: 125.1
click at [596, 130] on div "content_copy compress arrow_drop_down autorenew_outlined delete_forever_outline…" at bounding box center [503, 246] width 844 height 369
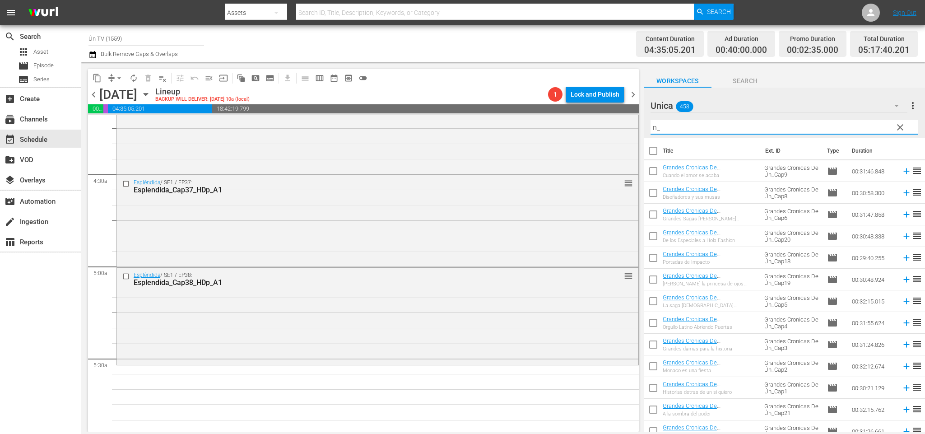
type input "n_"
click at [746, 220] on div "Grandes Sagas [PERSON_NAME][GEOGRAPHIC_DATA]" at bounding box center [710, 219] width 94 height 6
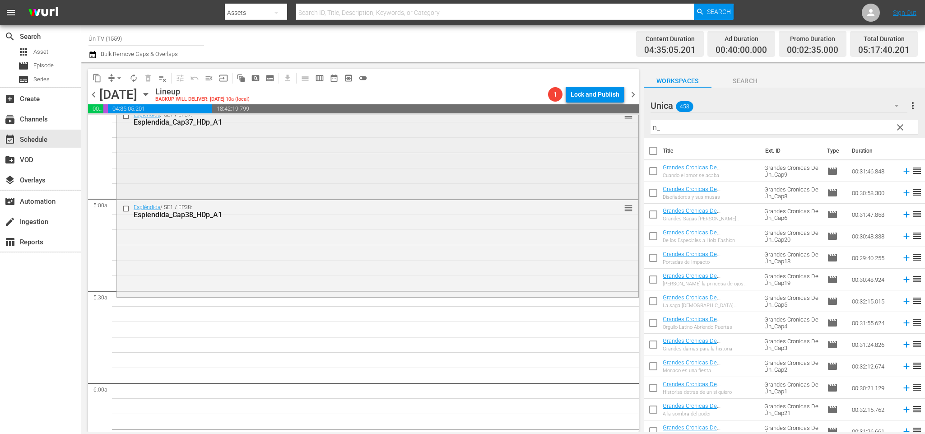
scroll to position [905, 0]
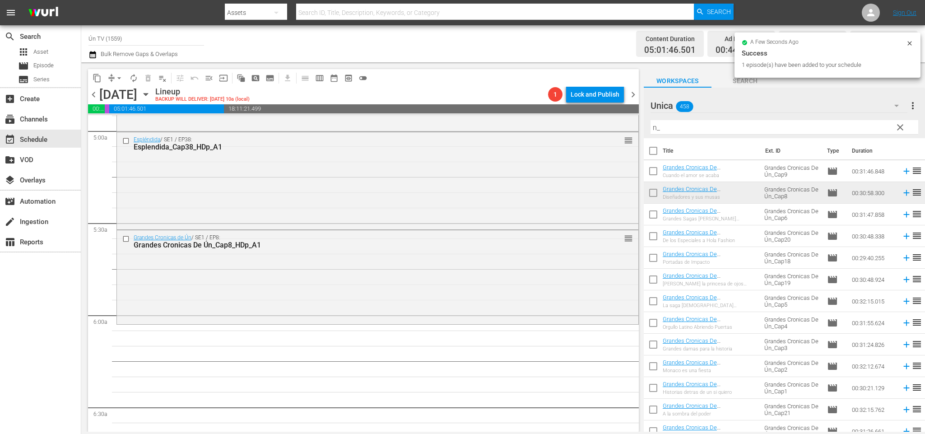
click at [656, 168] on input "checkbox" at bounding box center [653, 172] width 19 height 19
checkbox input "true"
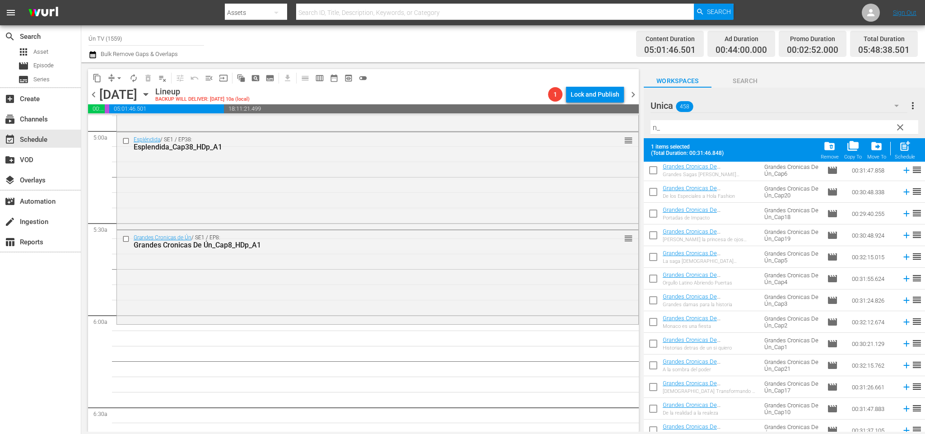
scroll to position [135, 0]
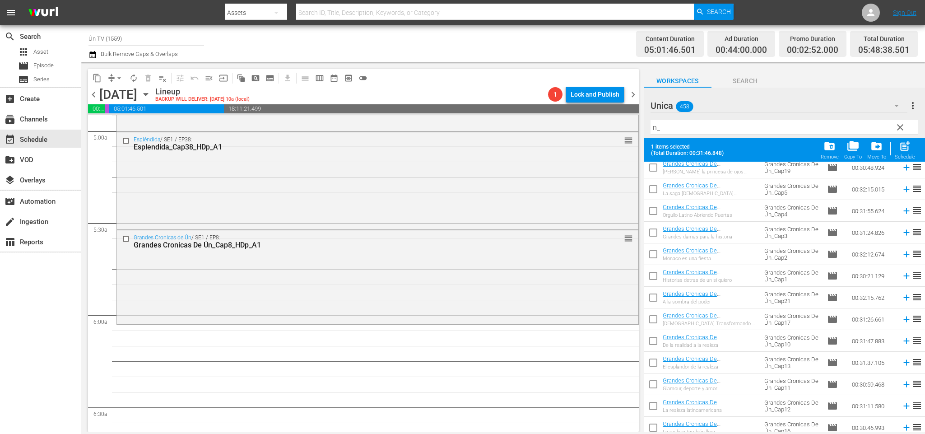
click at [654, 339] on input "checkbox" at bounding box center [653, 342] width 19 height 19
checkbox input "true"
click at [656, 385] on input "checkbox" at bounding box center [653, 386] width 19 height 19
checkbox input "true"
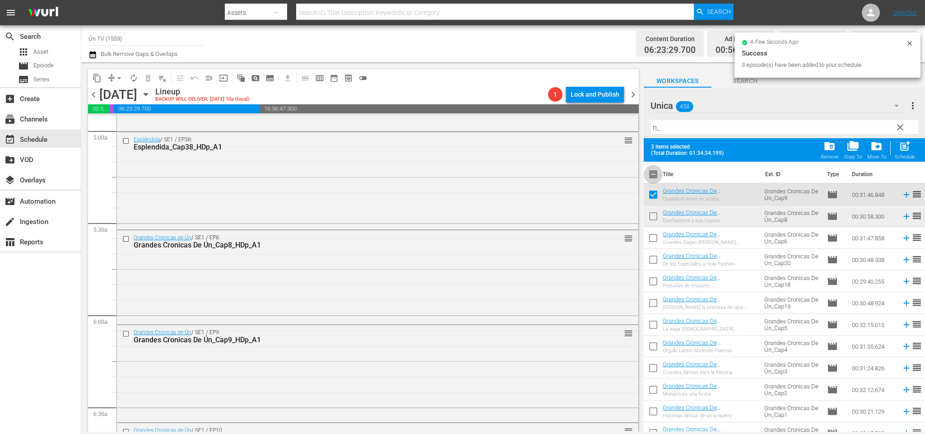
click at [653, 172] on input "checkbox" at bounding box center [653, 176] width 19 height 19
checkbox input "true"
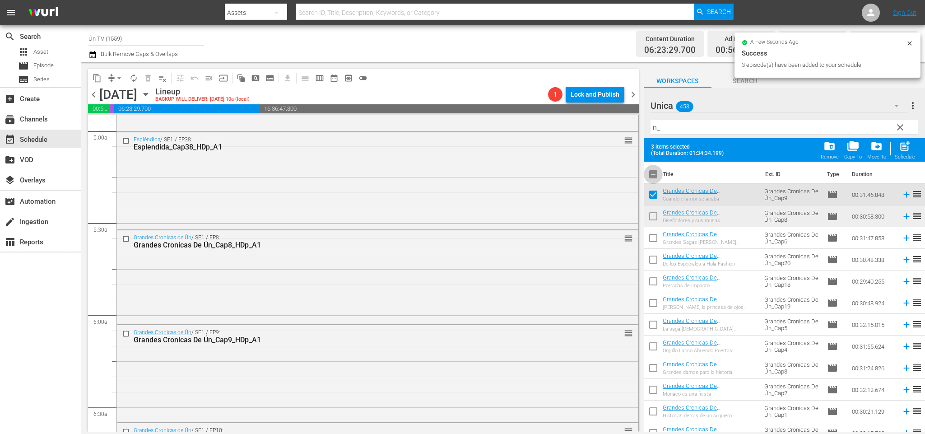
checkbox input "true"
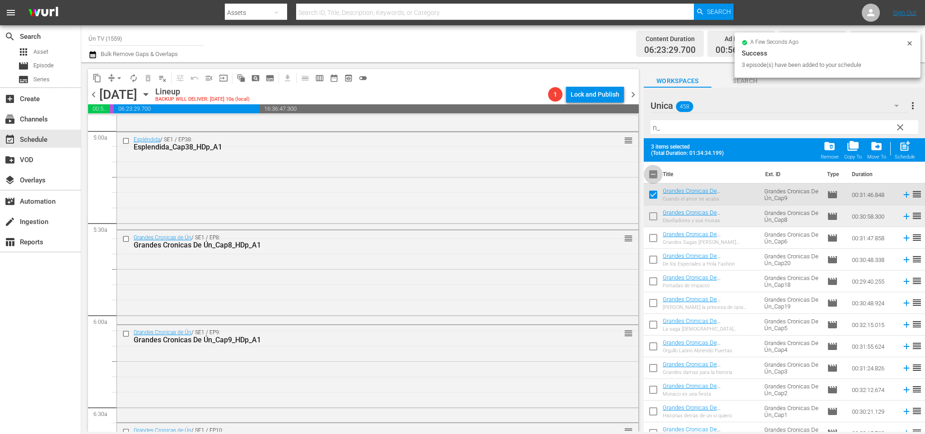
checkbox input "true"
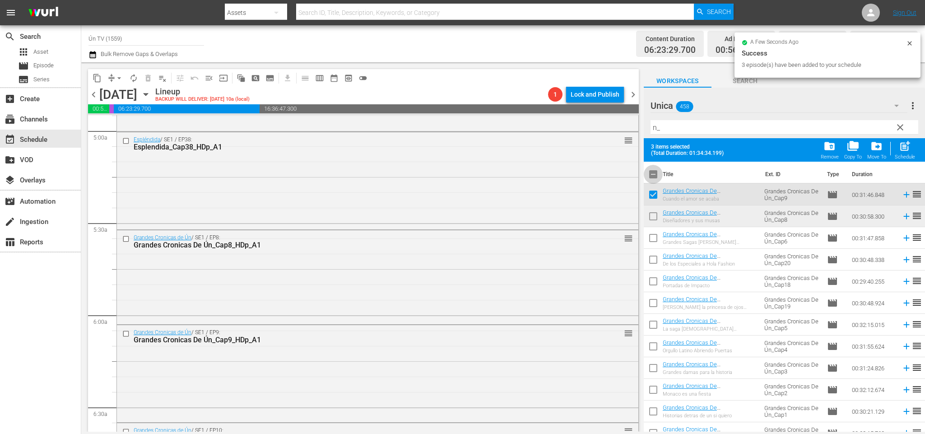
checkbox input "true"
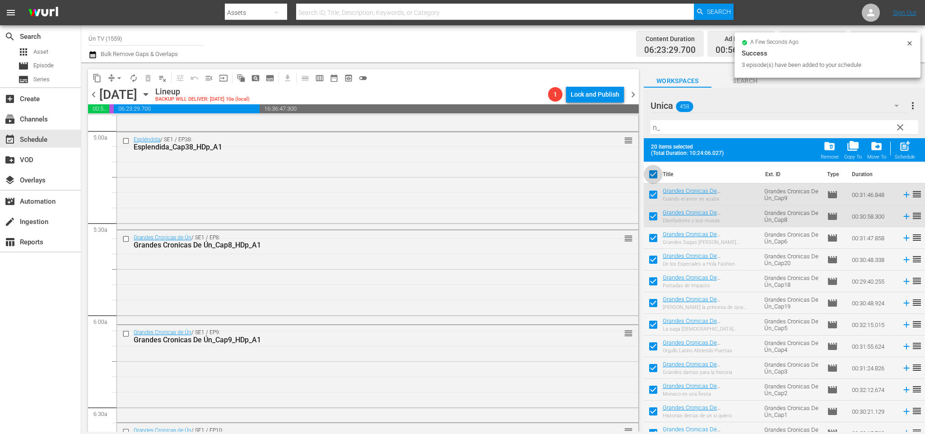
click at [653, 172] on input "checkbox" at bounding box center [653, 176] width 19 height 19
checkbox input "false"
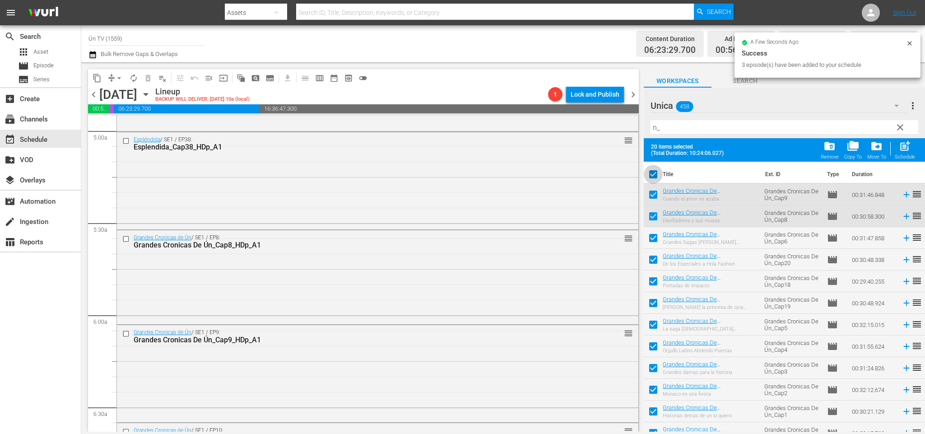
checkbox input "false"
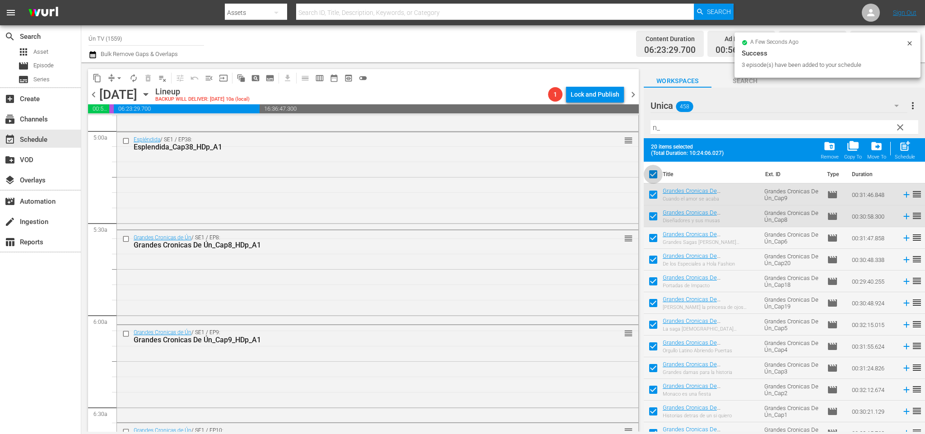
checkbox input "false"
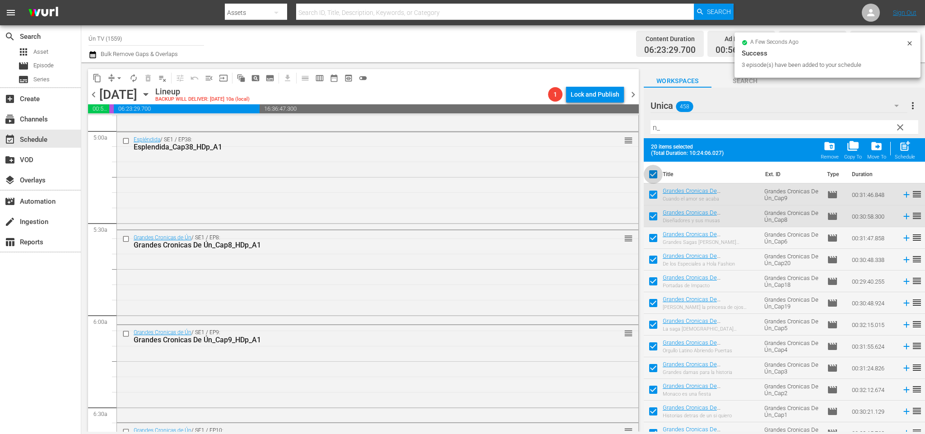
checkbox input "false"
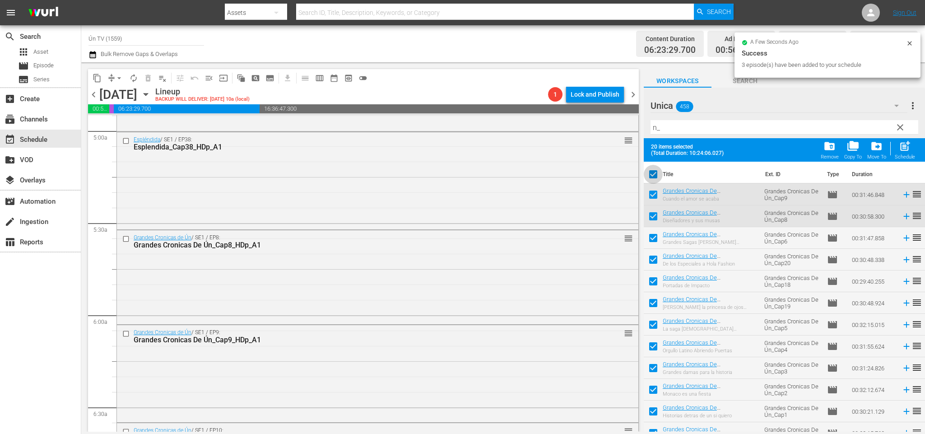
checkbox input "false"
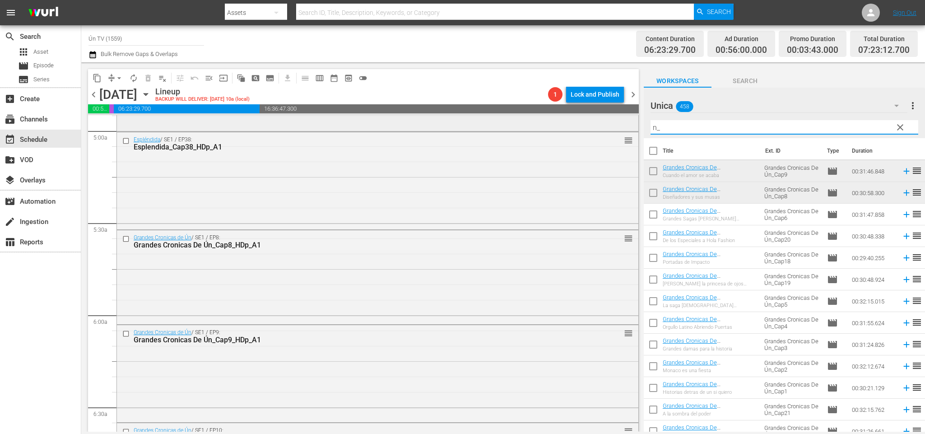
drag, startPoint x: 729, startPoint y: 130, endPoint x: 591, endPoint y: 125, distance: 138.3
click at [597, 125] on div "content_copy compress arrow_drop_down autorenew_outlined delete_forever_outline…" at bounding box center [503, 246] width 844 height 369
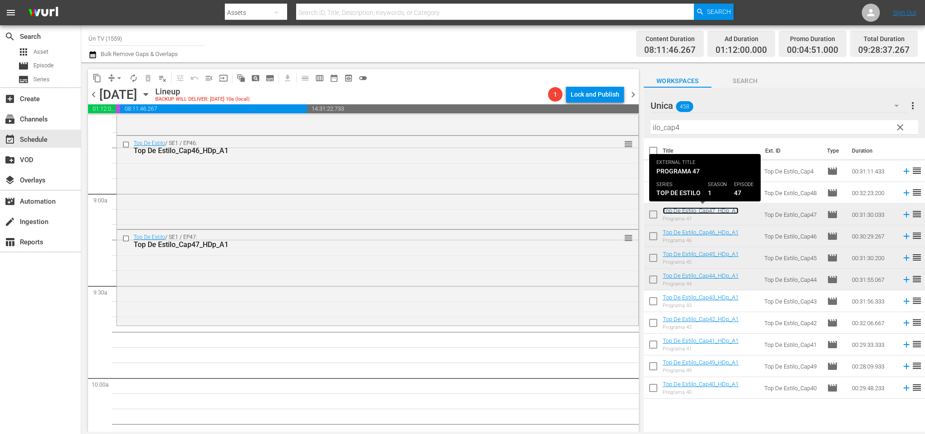
scroll to position [1647, 0]
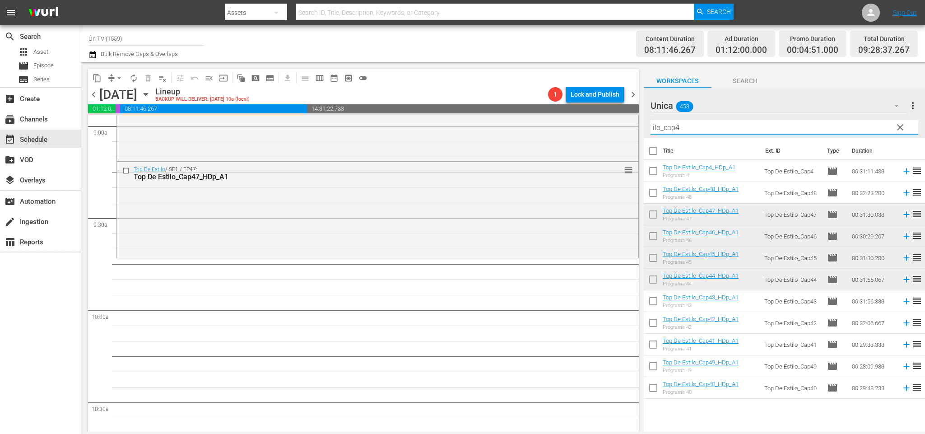
drag, startPoint x: 679, startPoint y: 126, endPoint x: 640, endPoint y: 101, distance: 47.0
click at [630, 110] on div "content_copy compress arrow_drop_down autorenew_outlined delete_forever_outline…" at bounding box center [503, 246] width 844 height 369
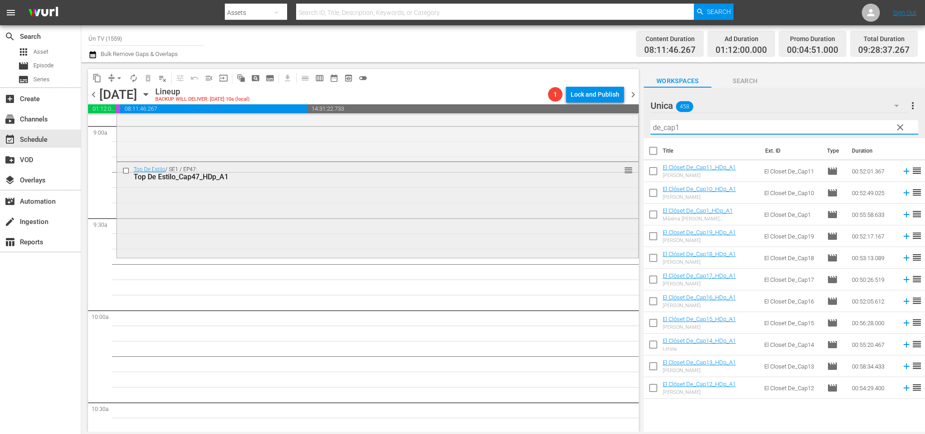
scroll to position [1715, 0]
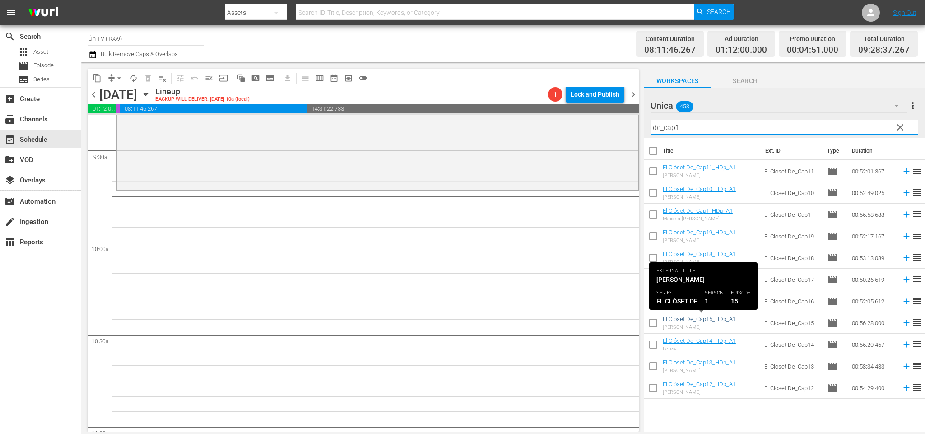
type input "de_cap1"
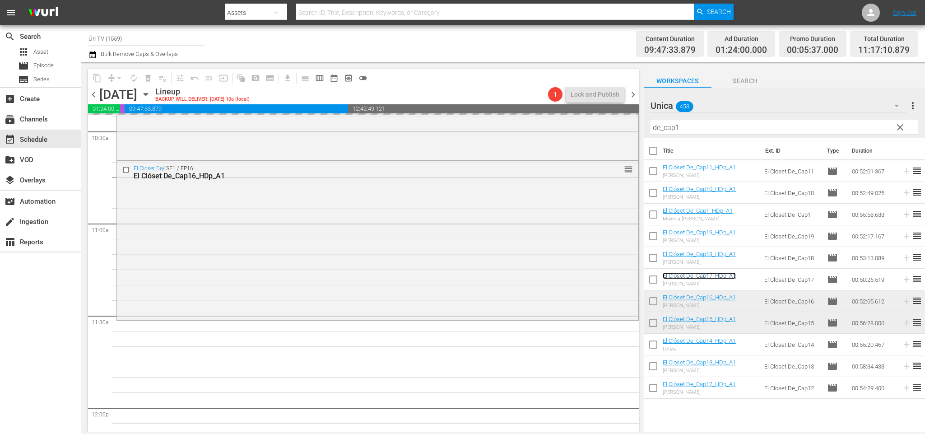
scroll to position [1986, 0]
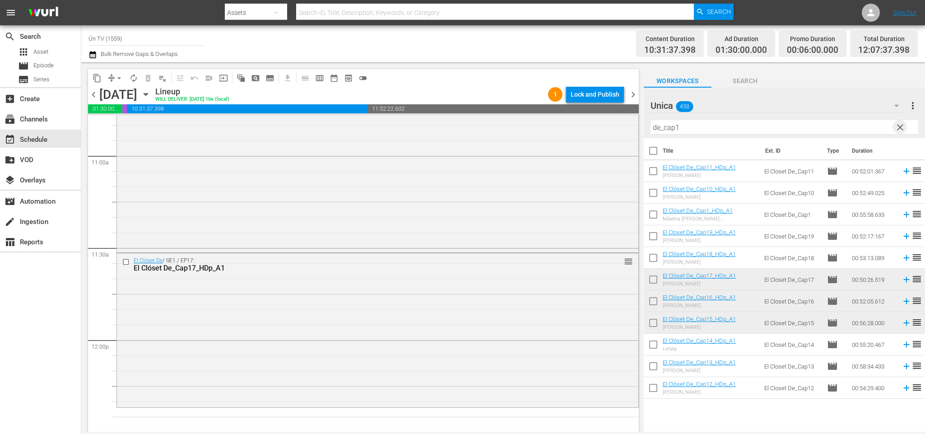
drag, startPoint x: 905, startPoint y: 126, endPoint x: 900, endPoint y: 126, distance: 5.0
click at [900, 126] on span "clear" at bounding box center [900, 127] width 11 height 11
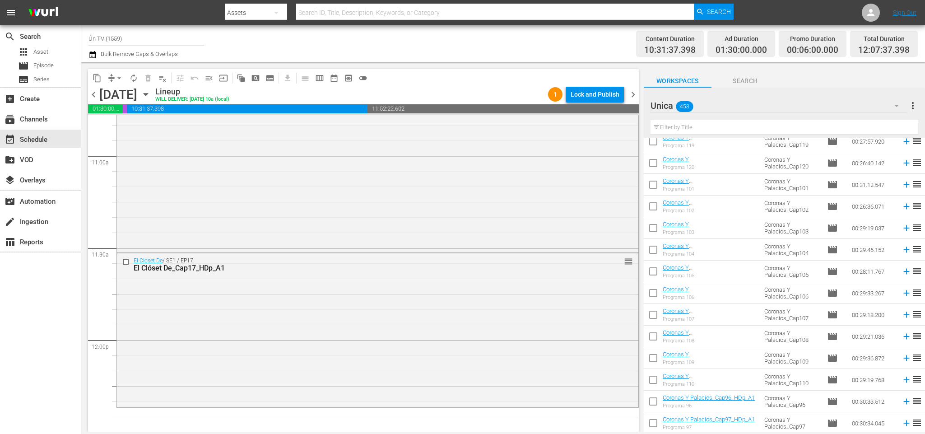
scroll to position [271, 0]
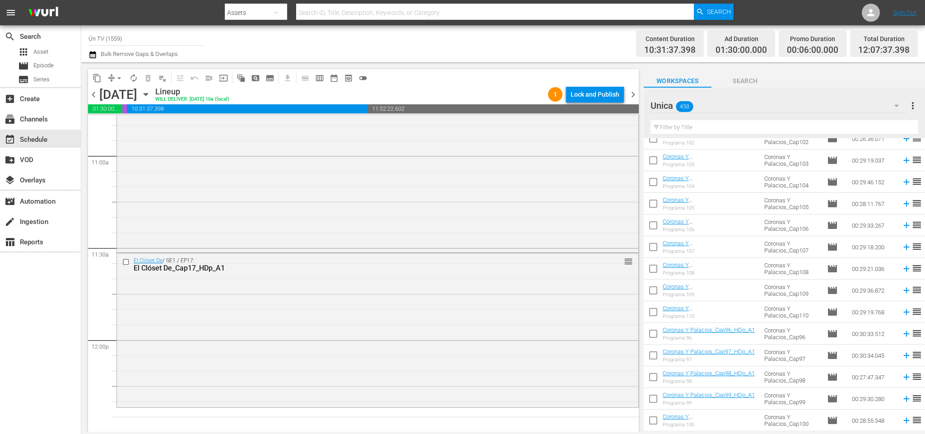
click at [657, 247] on input "checkbox" at bounding box center [653, 248] width 19 height 19
checkbox input "true"
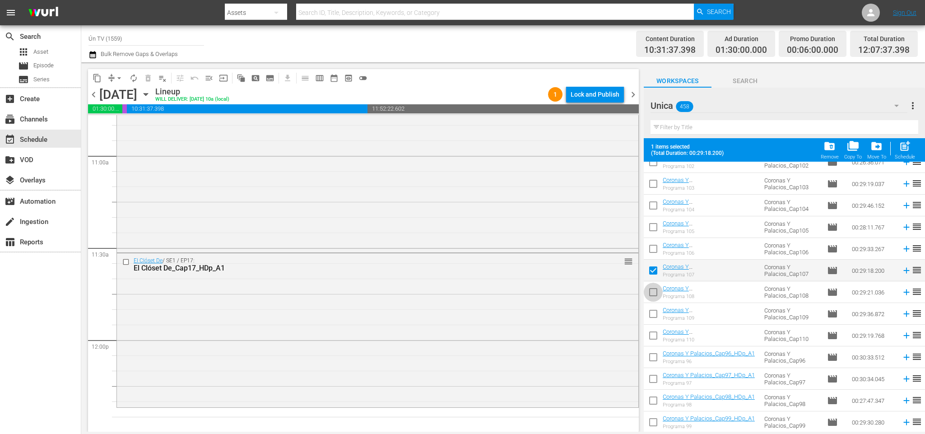
click at [653, 292] on input "checkbox" at bounding box center [653, 293] width 19 height 19
checkbox input "true"
click at [656, 314] on input "checkbox" at bounding box center [653, 315] width 19 height 19
checkbox input "true"
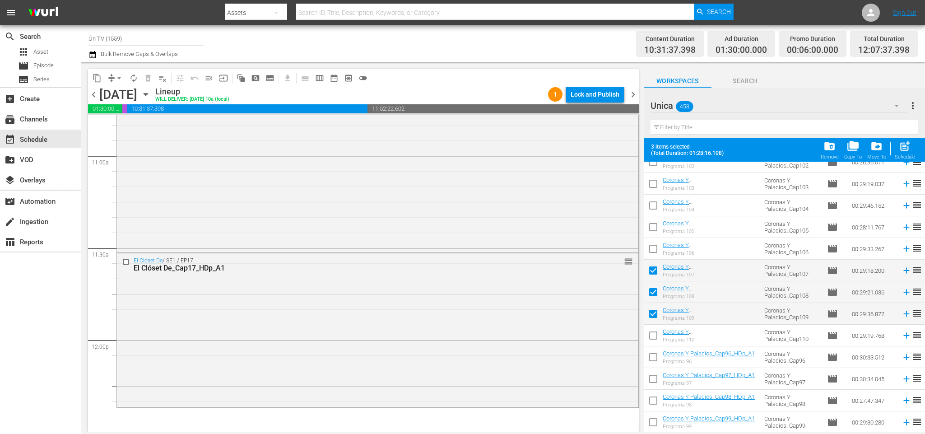
click at [657, 334] on input "checkbox" at bounding box center [653, 337] width 19 height 19
checkbox input "true"
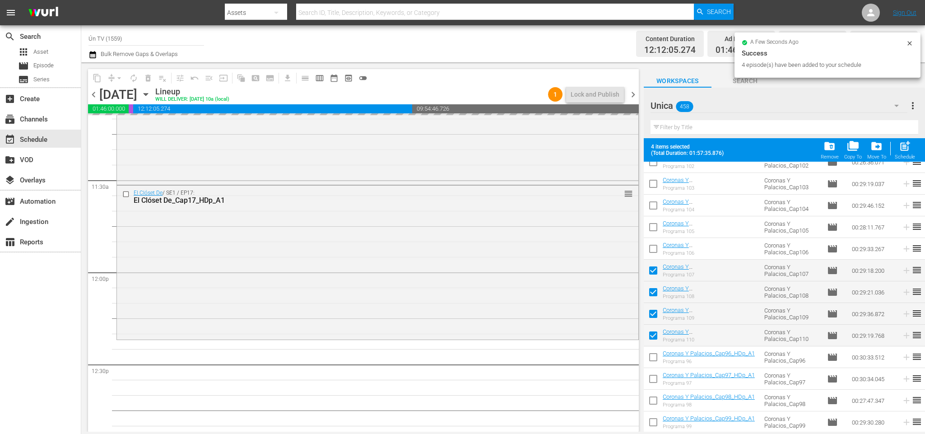
checkbox input "false"
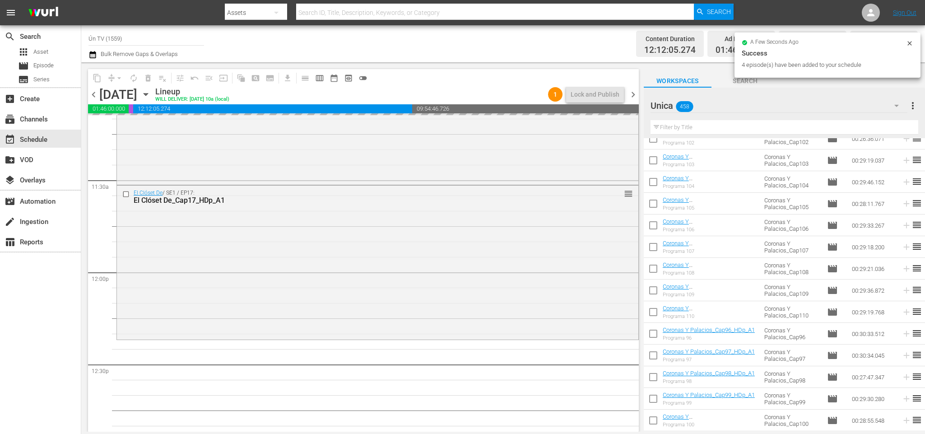
scroll to position [0, 0]
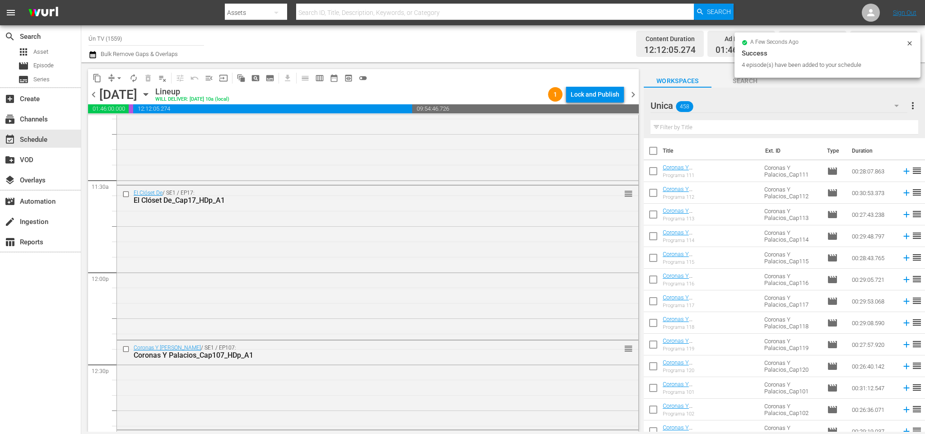
checkbox input "false"
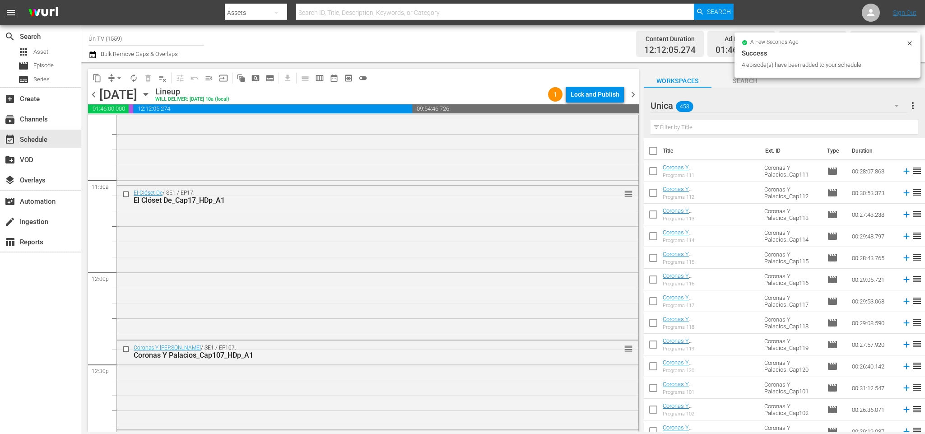
checkbox input "false"
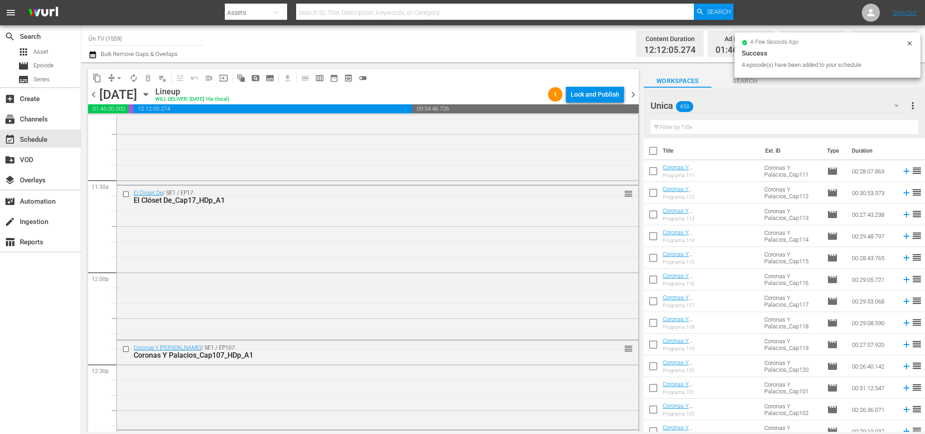
checkbox input "false"
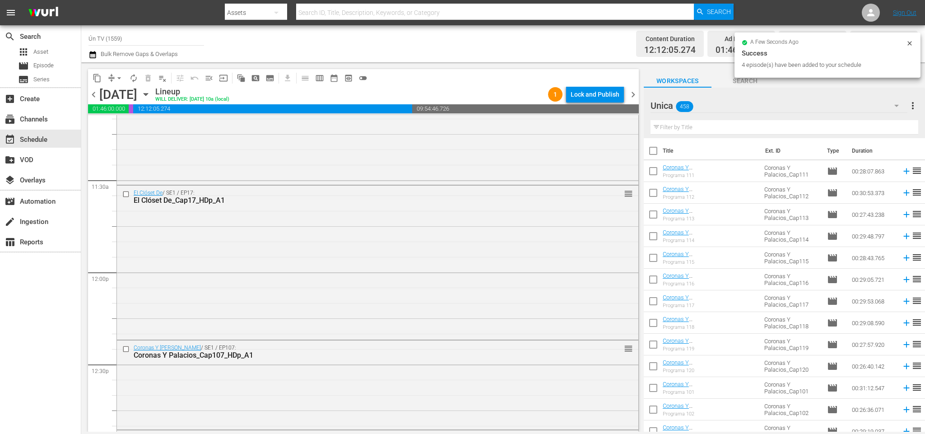
checkbox input "false"
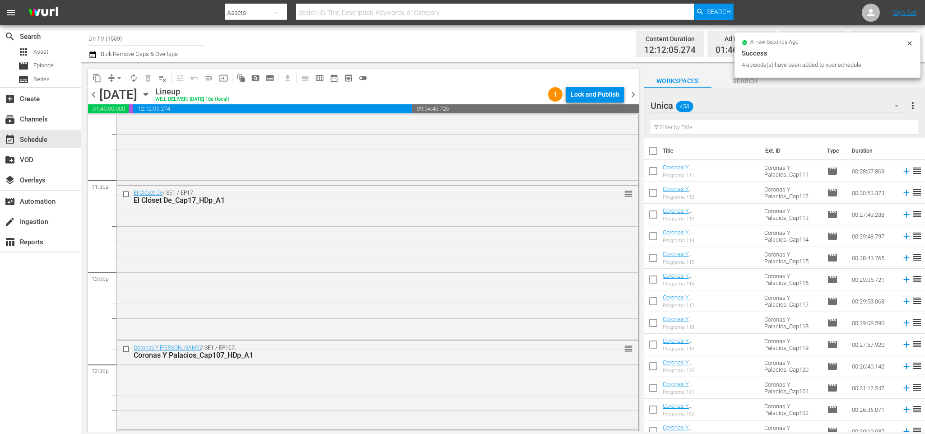
checkbox input "false"
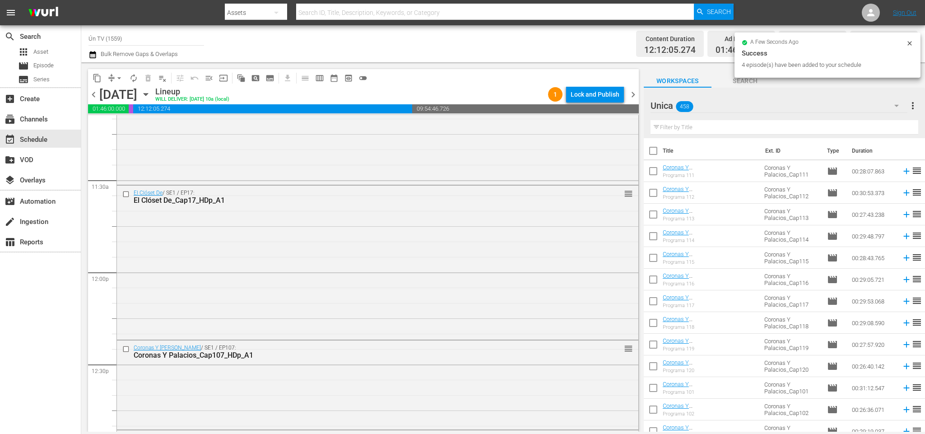
checkbox input "false"
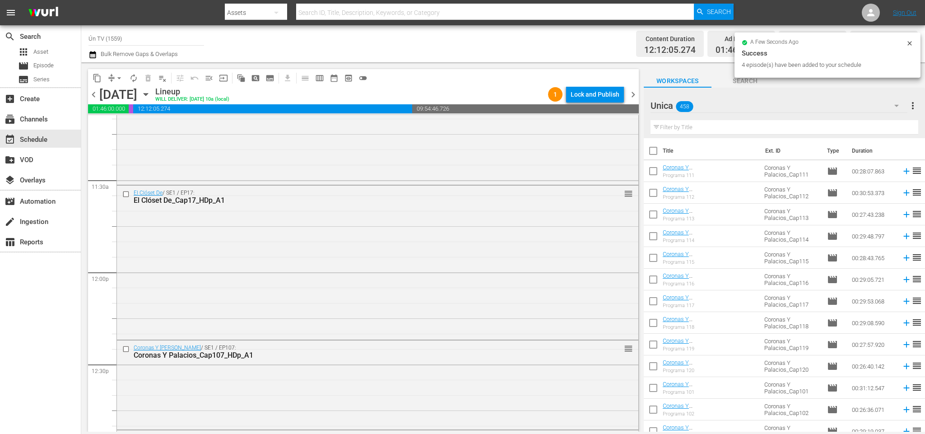
checkbox input "false"
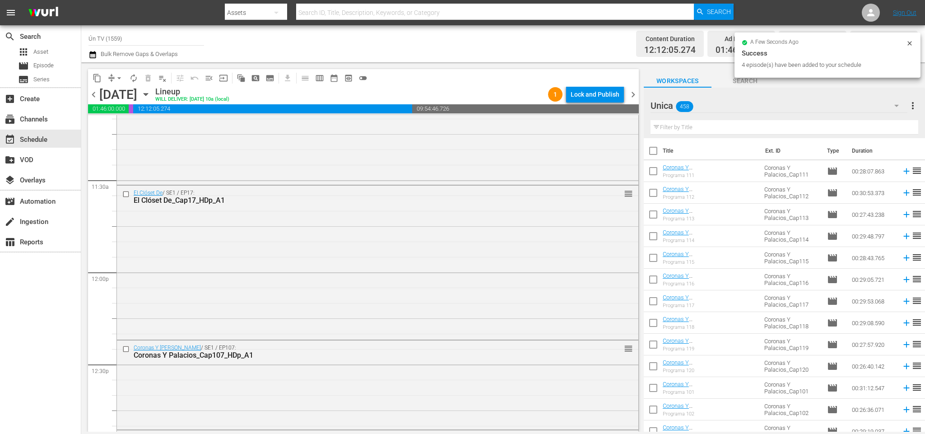
checkbox input "false"
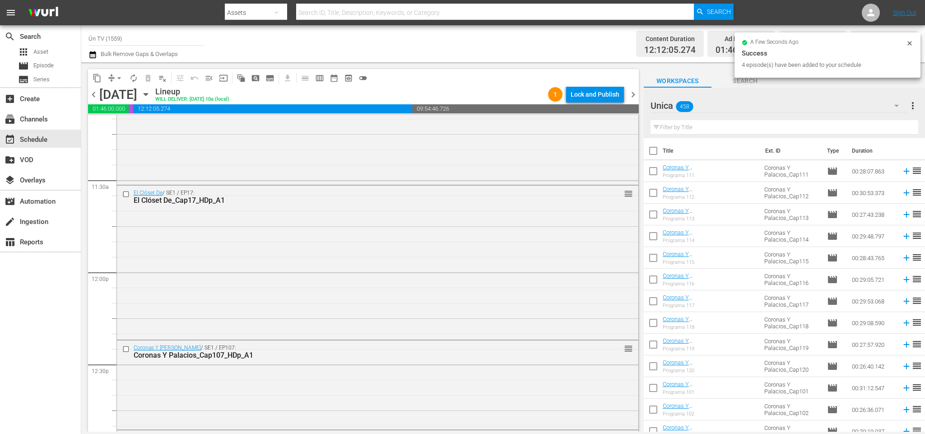
checkbox input "false"
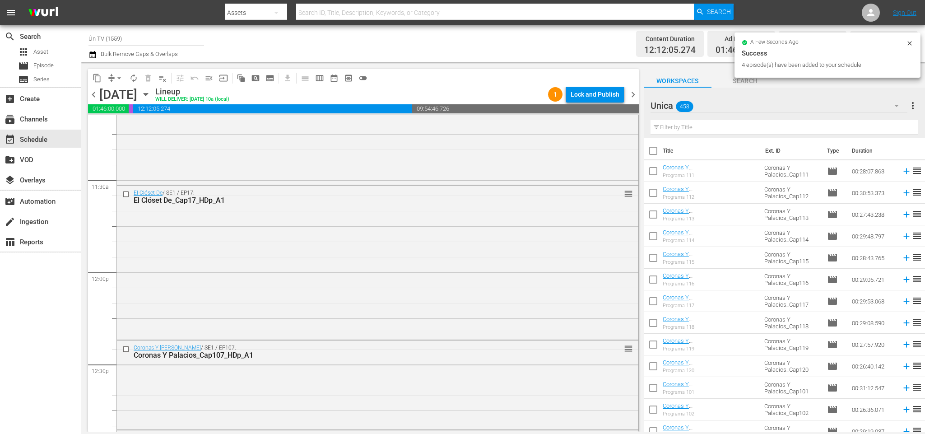
checkbox input "false"
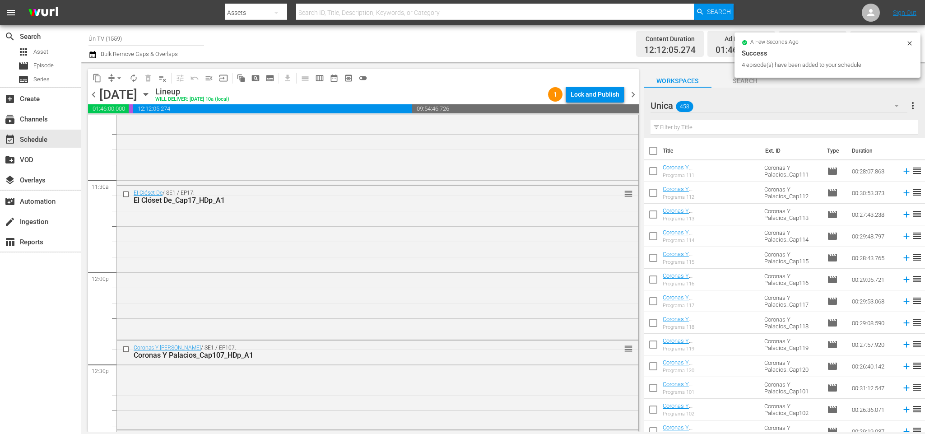
checkbox input "false"
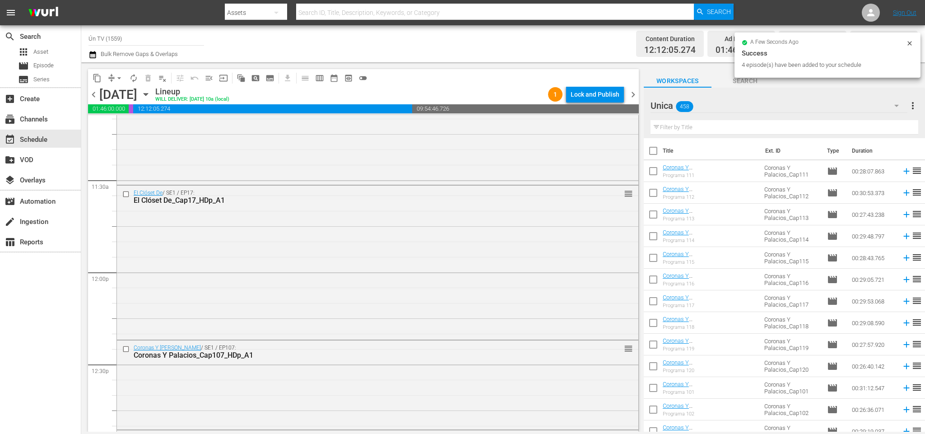
checkbox input "false"
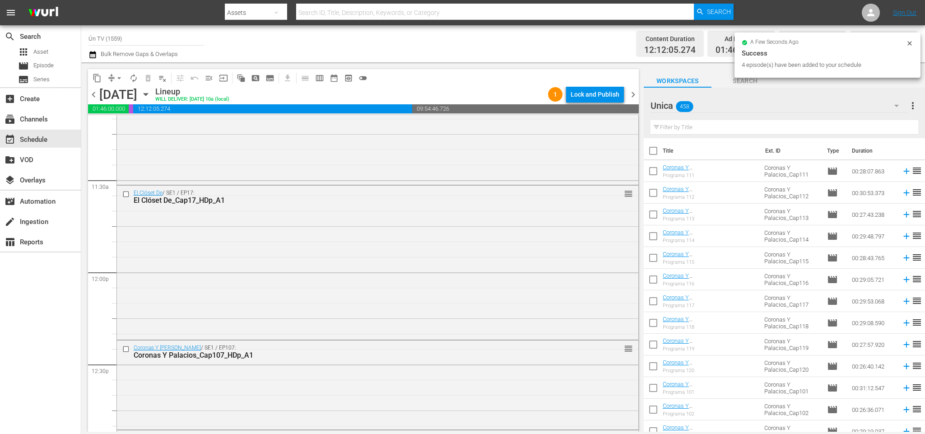
checkbox input "false"
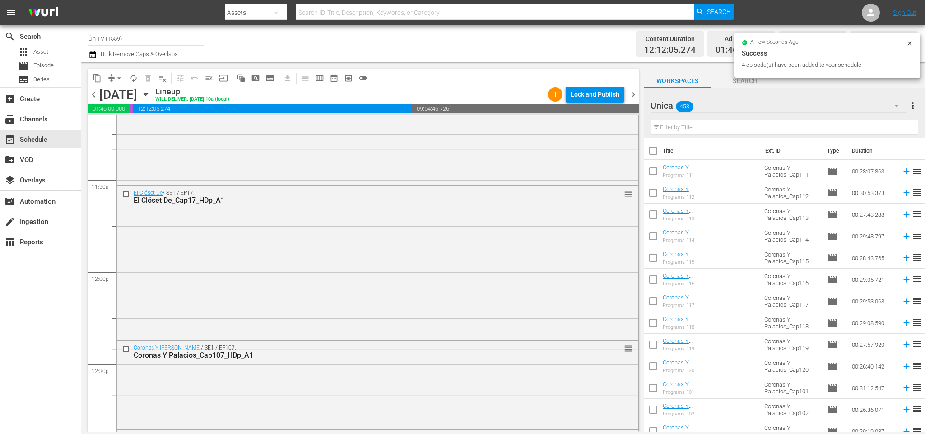
checkbox input "false"
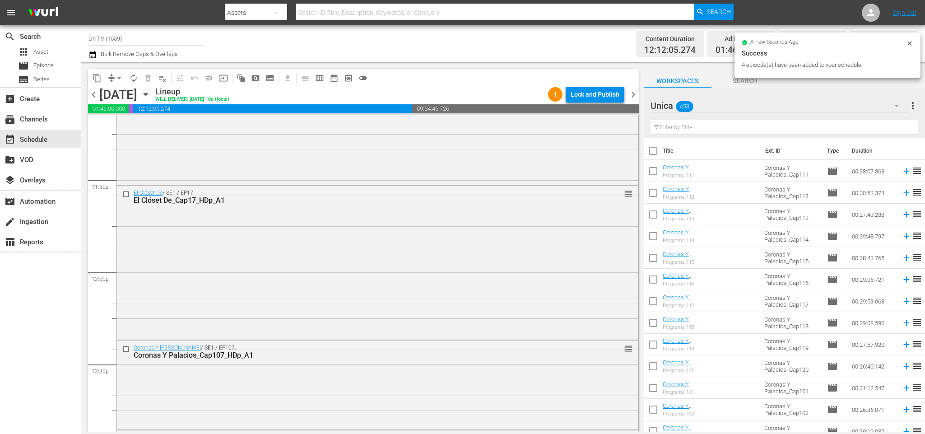
checkbox input "false"
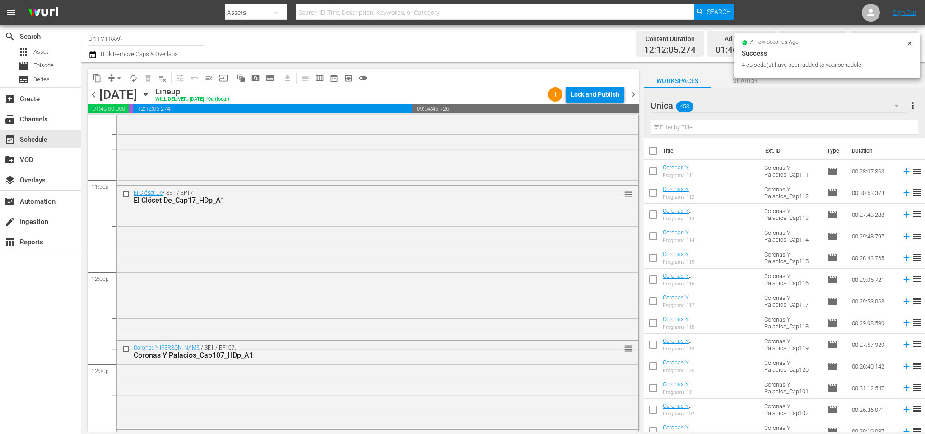
checkbox input "false"
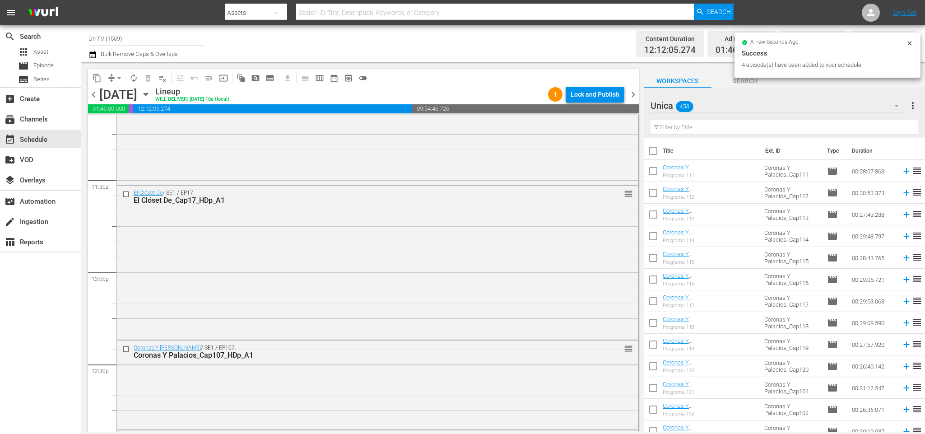
checkbox input "false"
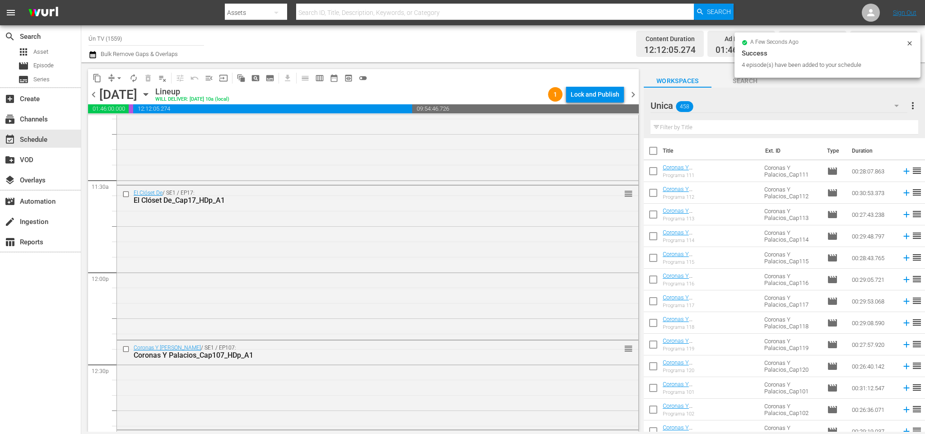
checkbox input "false"
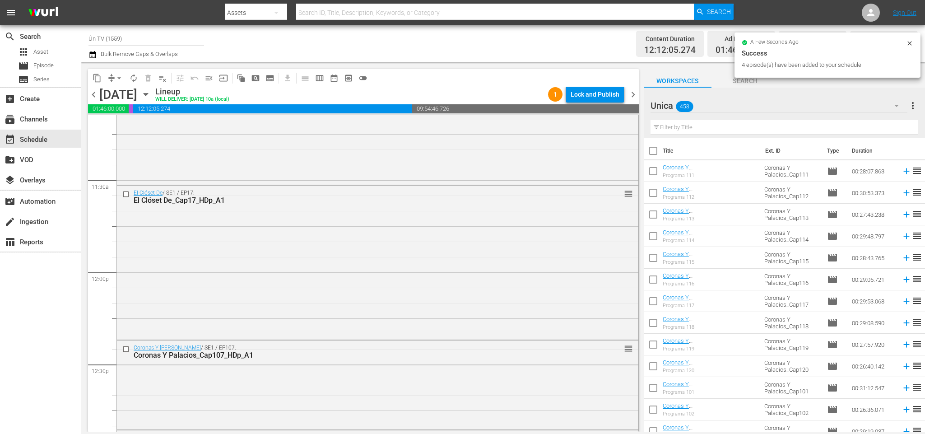
checkbox input "false"
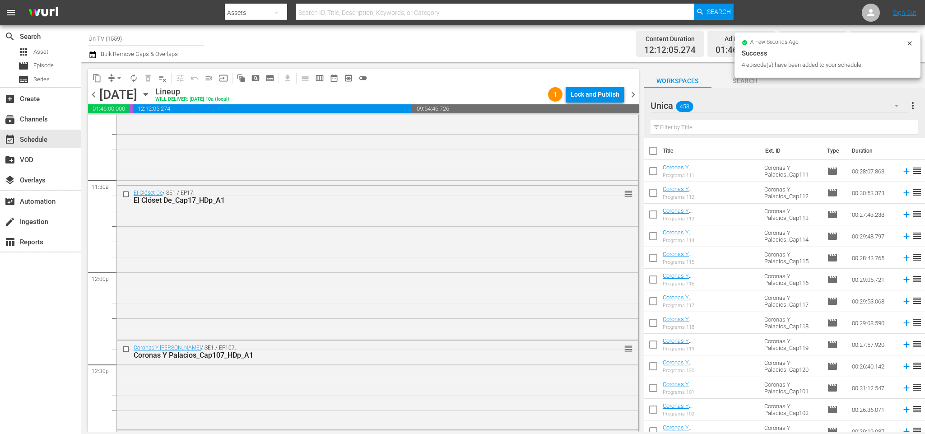
checkbox input "false"
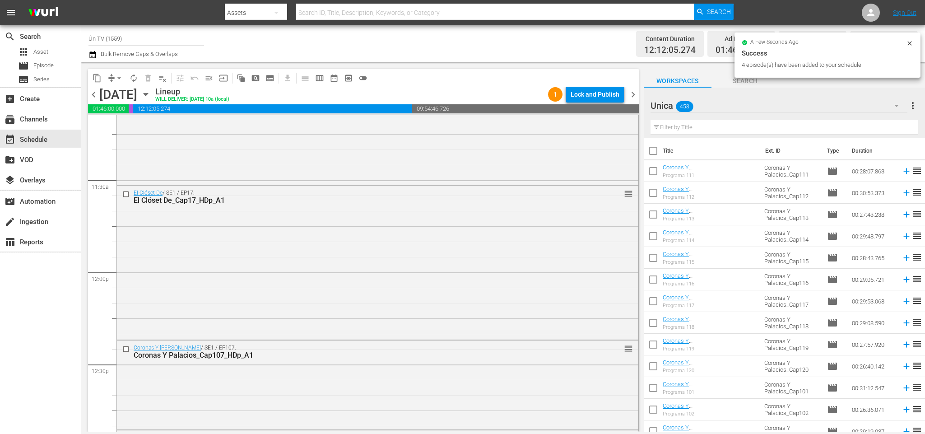
checkbox input "false"
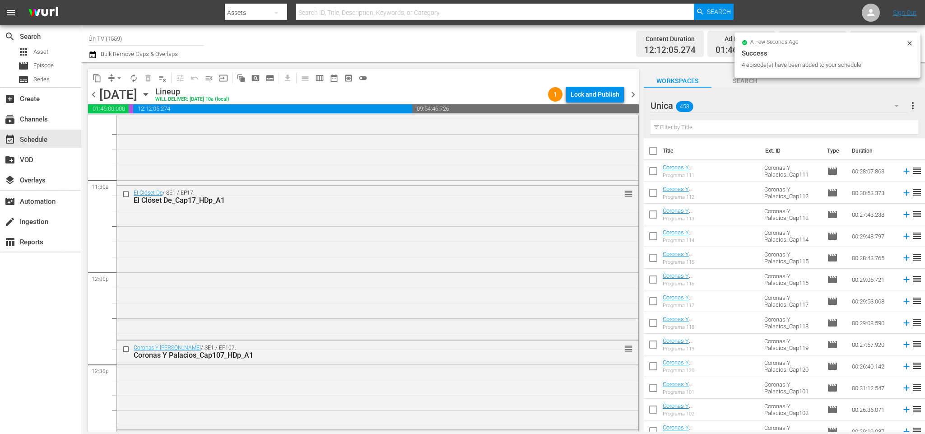
checkbox input "false"
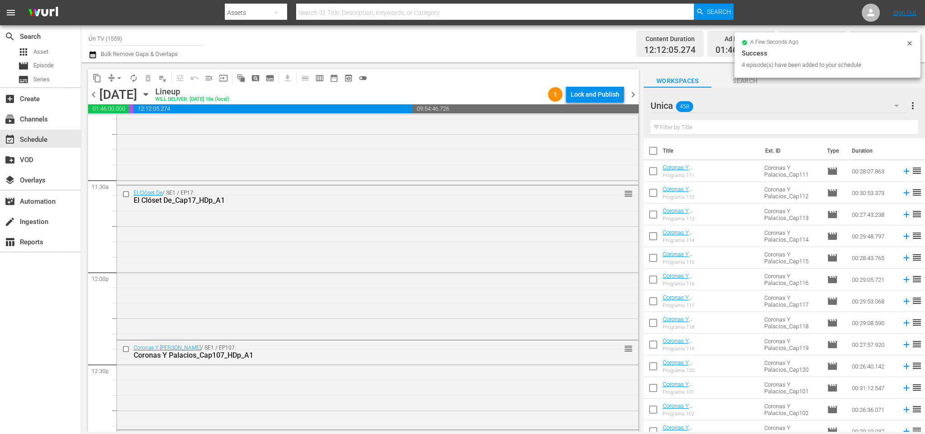
checkbox input "false"
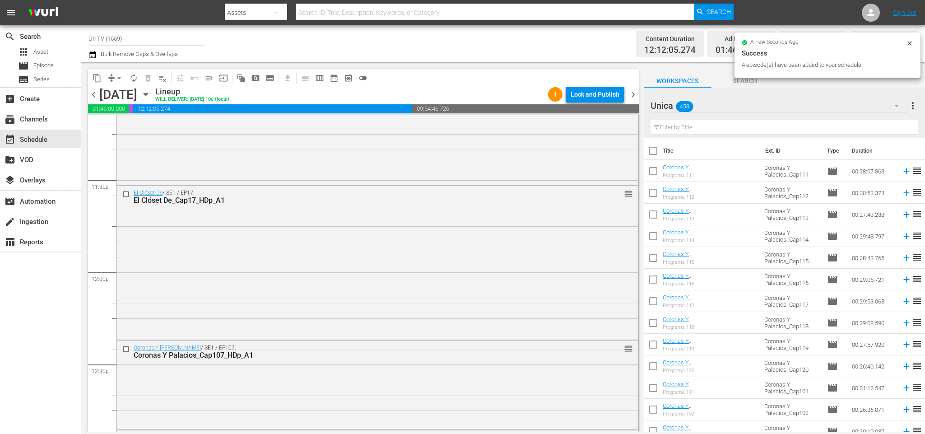
checkbox input "false"
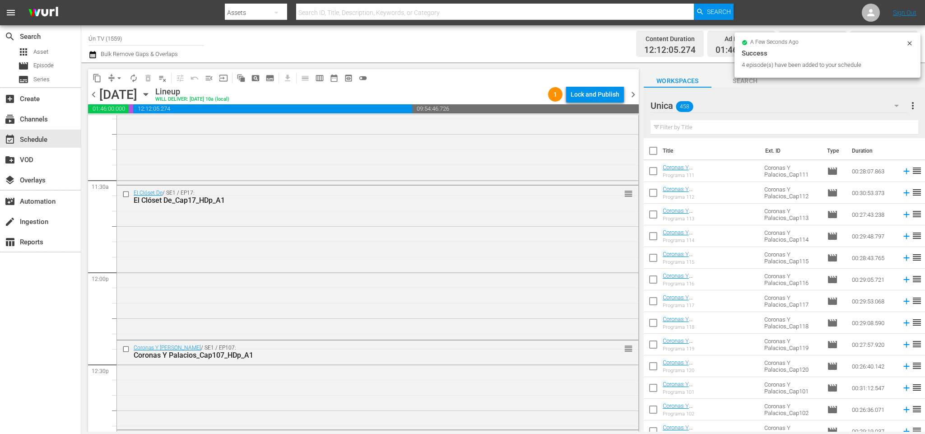
checkbox input "false"
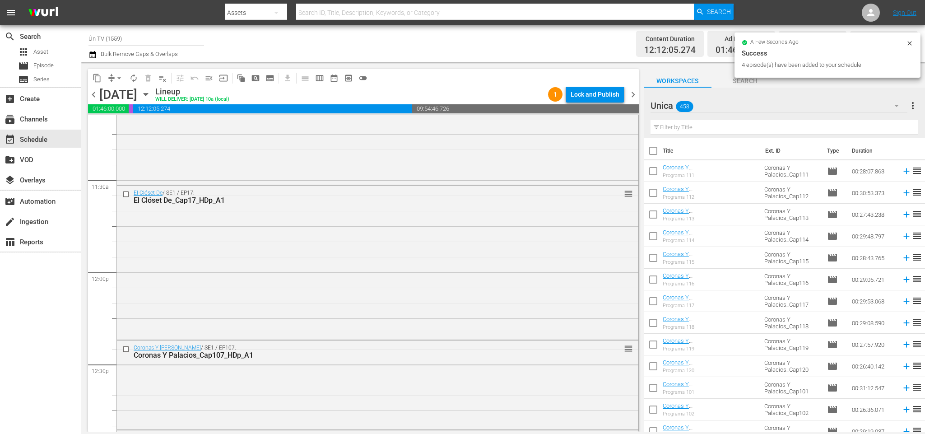
checkbox input "false"
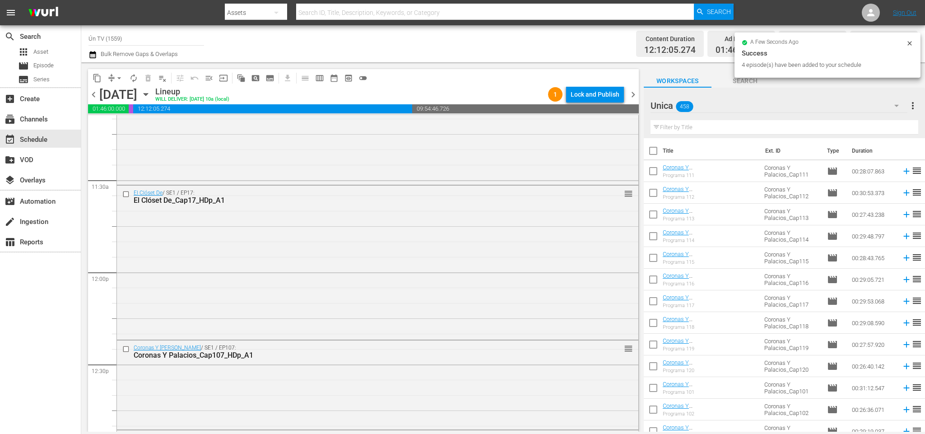
checkbox input "false"
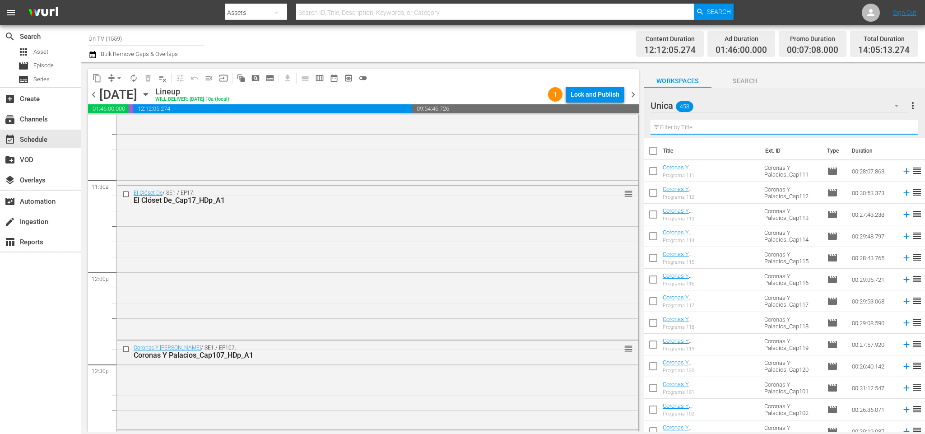
click at [715, 124] on input "text" at bounding box center [785, 127] width 268 height 14
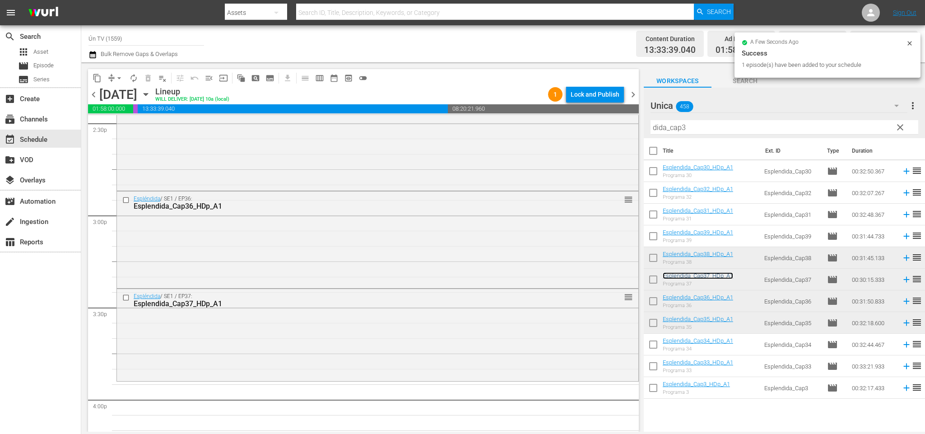
scroll to position [2731, 0]
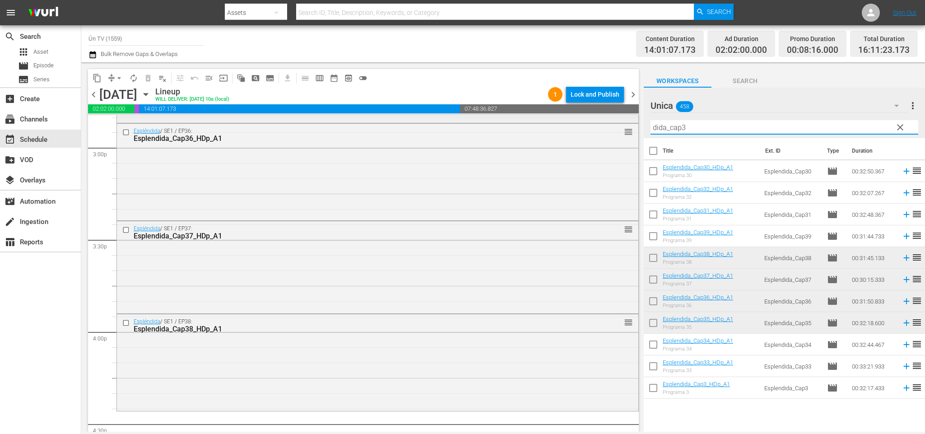
drag, startPoint x: 721, startPoint y: 123, endPoint x: 401, endPoint y: 115, distance: 320.2
click at [400, 118] on div "content_copy compress arrow_drop_down autorenew_outlined delete_forever_outline…" at bounding box center [503, 246] width 844 height 369
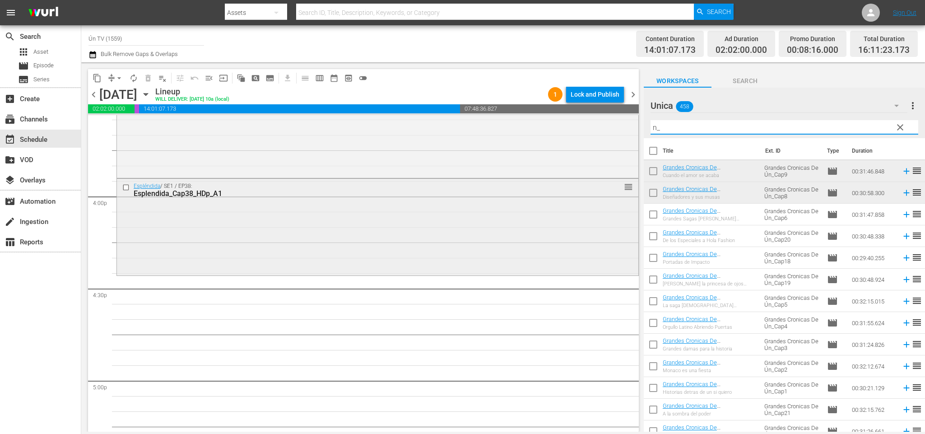
scroll to position [2934, 0]
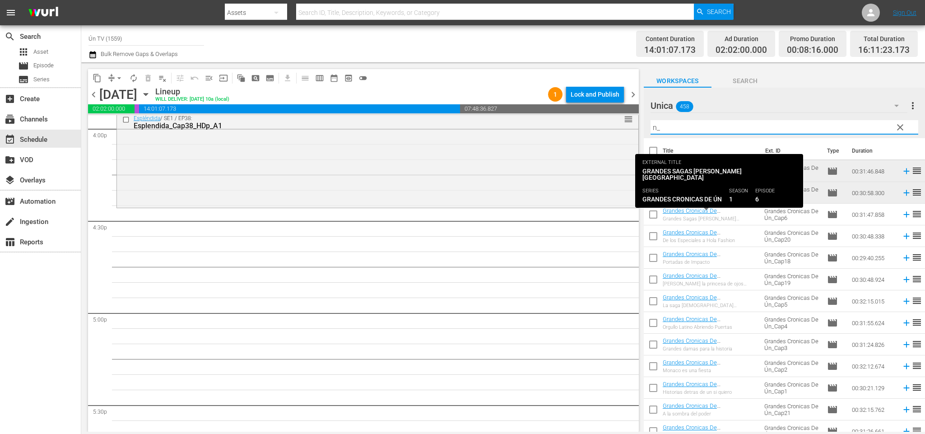
click at [725, 210] on div "Grandes Cronicas De Ún_Cap6_HDp_A1" at bounding box center [710, 210] width 94 height 7
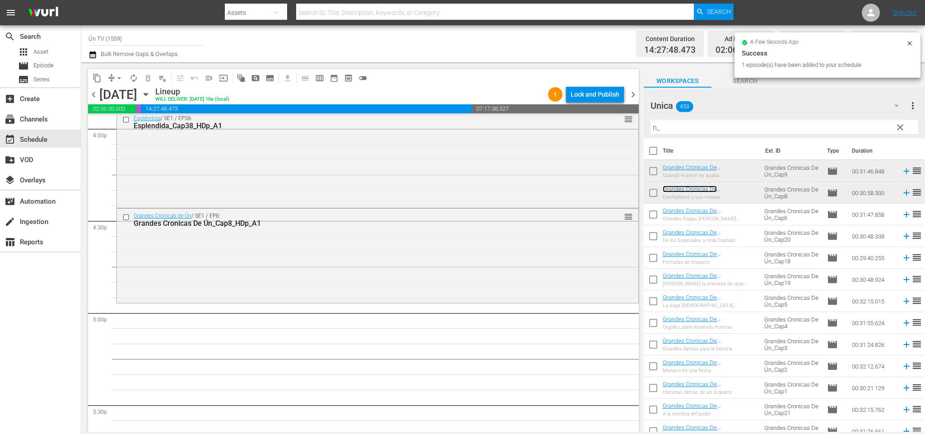
scroll to position [3002, 0]
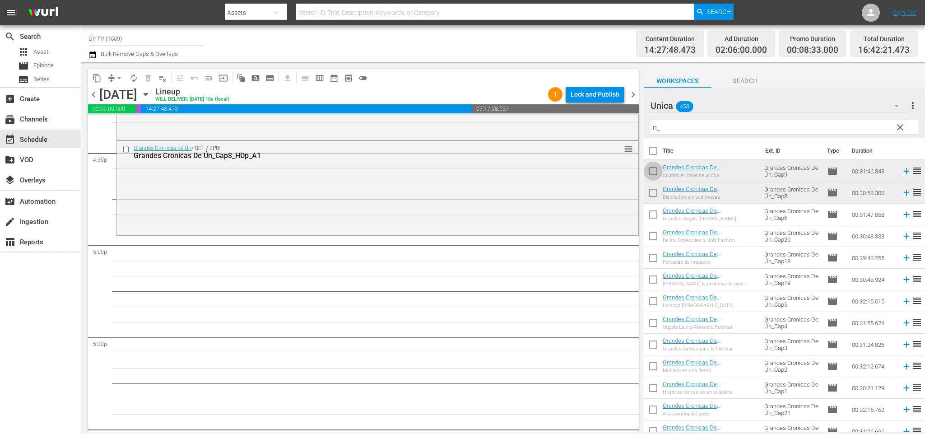
click at [653, 168] on input "checkbox" at bounding box center [653, 172] width 19 height 19
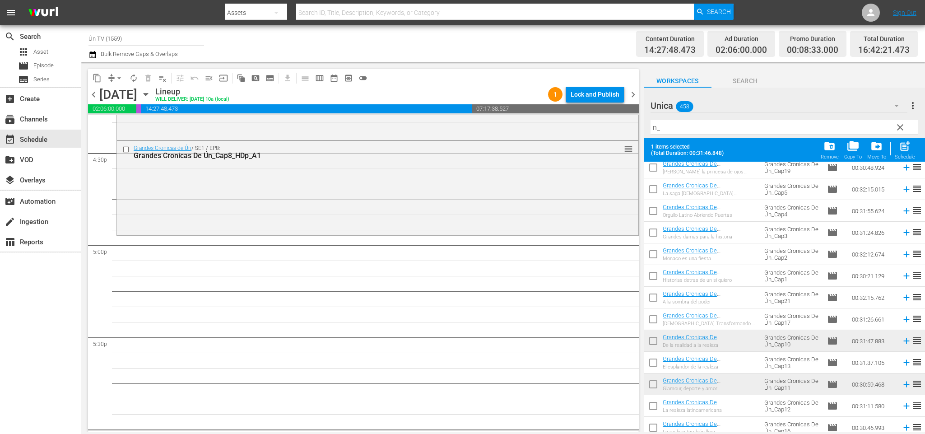
scroll to position [184, 0]
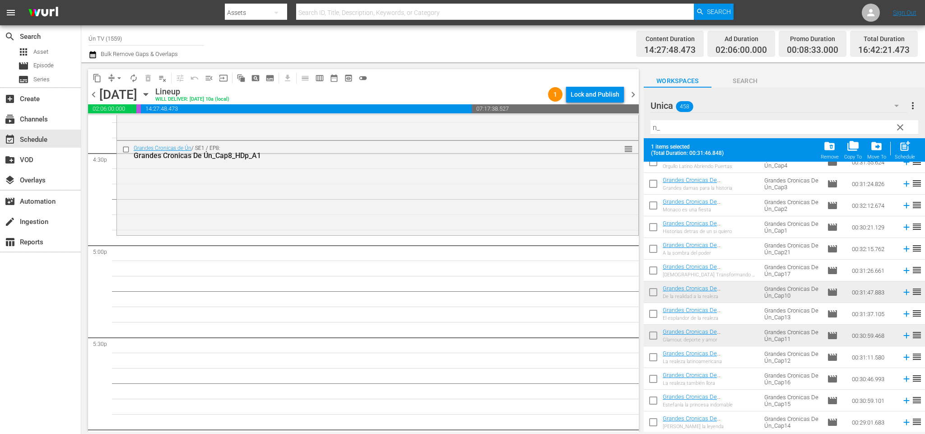
click at [657, 290] on input "checkbox" at bounding box center [653, 293] width 19 height 19
click at [654, 334] on input "checkbox" at bounding box center [653, 337] width 19 height 19
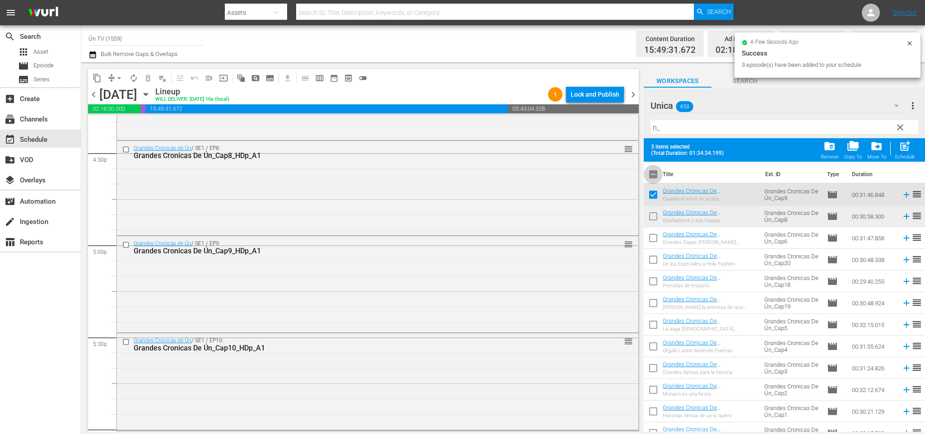
click at [657, 173] on input "checkbox" at bounding box center [653, 176] width 19 height 19
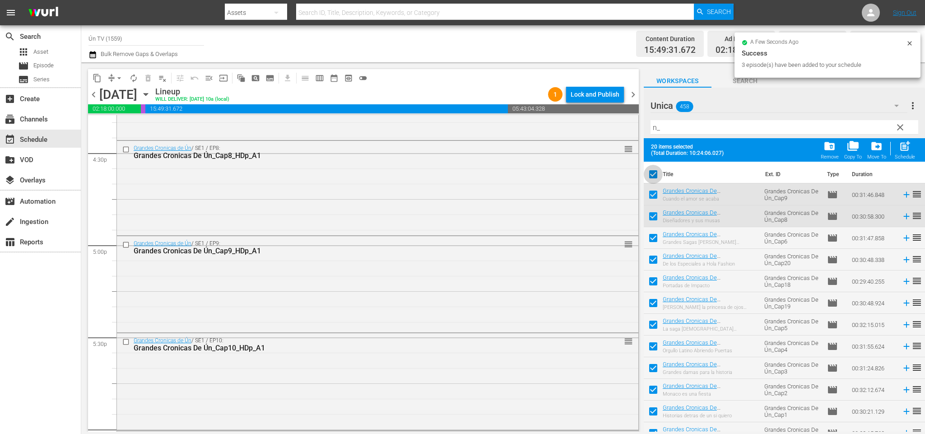
click at [657, 173] on input "checkbox" at bounding box center [653, 176] width 19 height 19
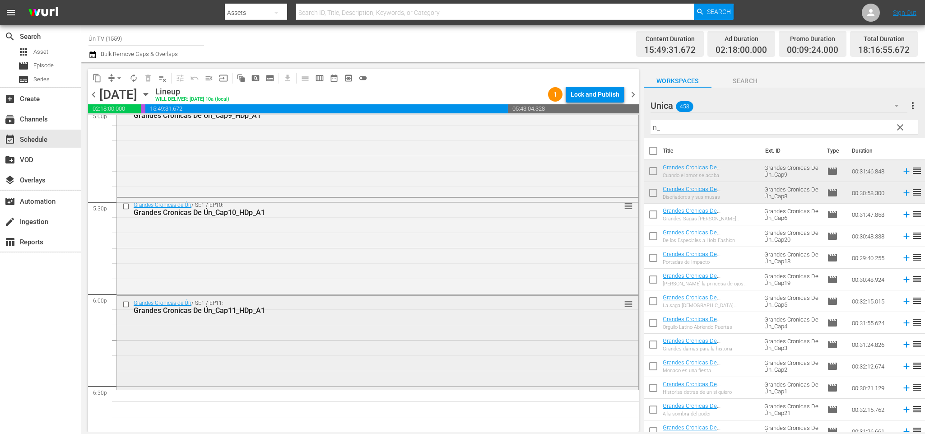
scroll to position [3273, 0]
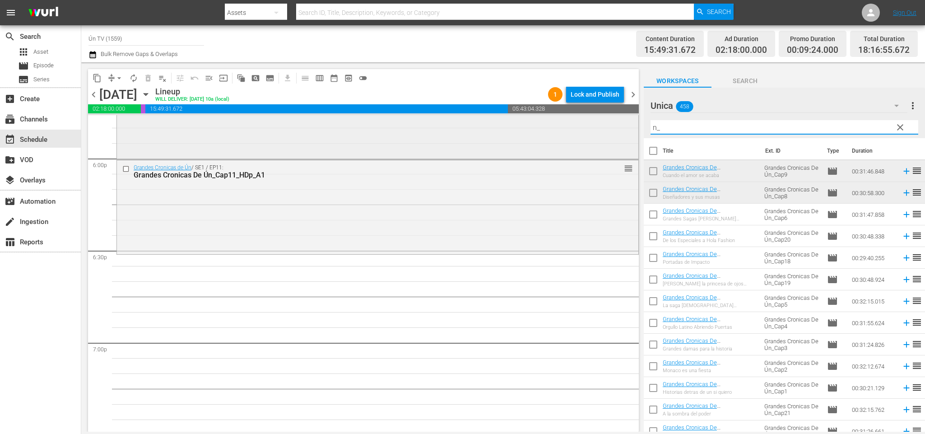
drag, startPoint x: 689, startPoint y: 125, endPoint x: 443, endPoint y: 118, distance: 245.3
click at [442, 119] on div "content_copy compress arrow_drop_down autorenew_outlined delete_forever_outline…" at bounding box center [503, 246] width 844 height 369
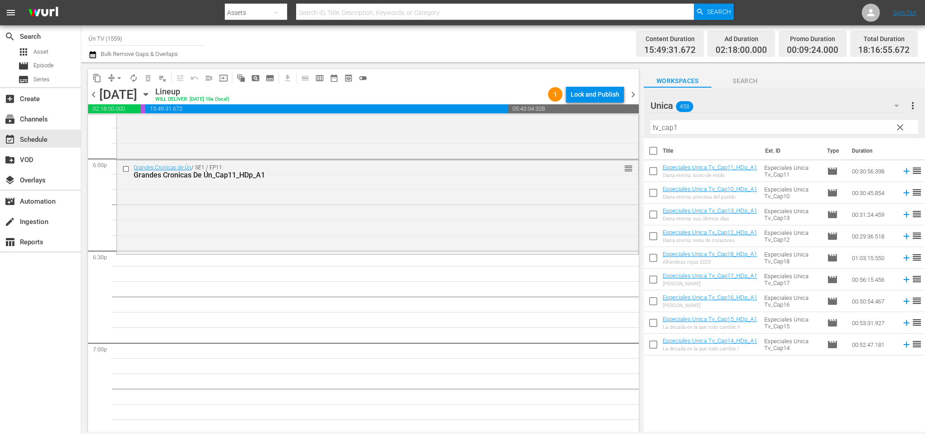
click at [754, 393] on div "Title Ext. ID Type Duration Especiales Unica Tv_Cap11_HDp_A1 Diana eterna: icon…" at bounding box center [784, 285] width 281 height 295
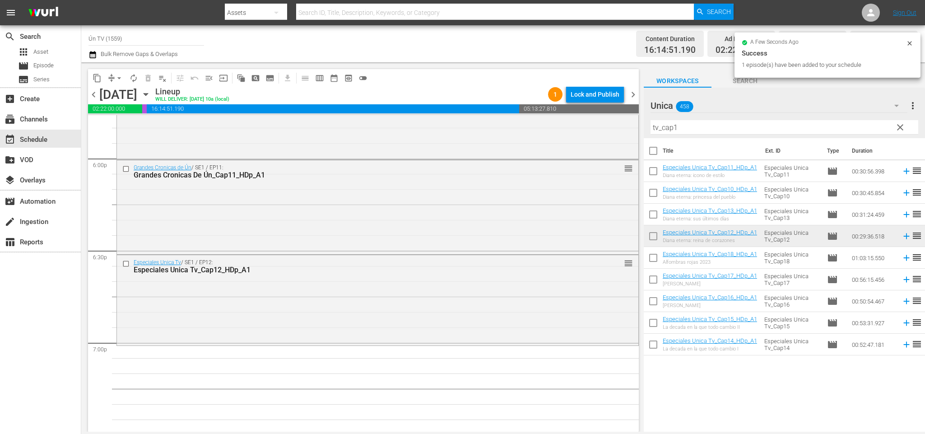
drag, startPoint x: 656, startPoint y: 213, endPoint x: 663, endPoint y: 293, distance: 80.7
click at [655, 214] on input "checkbox" at bounding box center [653, 216] width 19 height 19
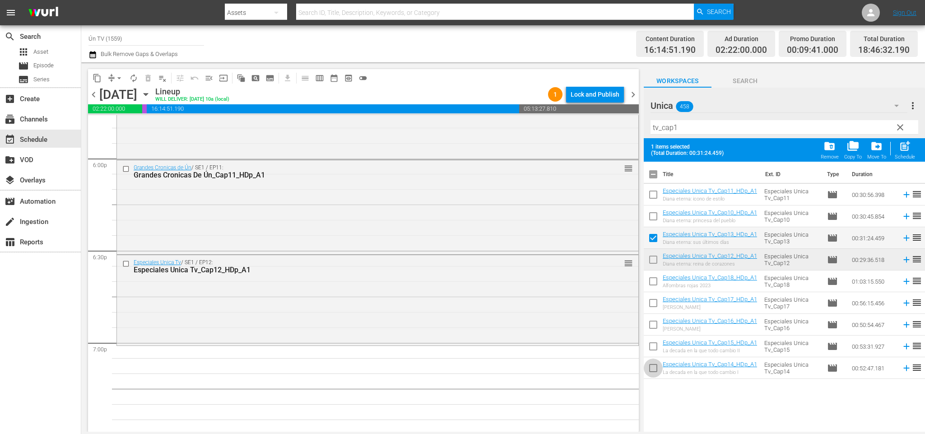
drag, startPoint x: 656, startPoint y: 368, endPoint x: 666, endPoint y: 293, distance: 76.5
click at [655, 367] on input "checkbox" at bounding box center [653, 369] width 19 height 19
click at [659, 168] on input "checkbox" at bounding box center [653, 176] width 19 height 19
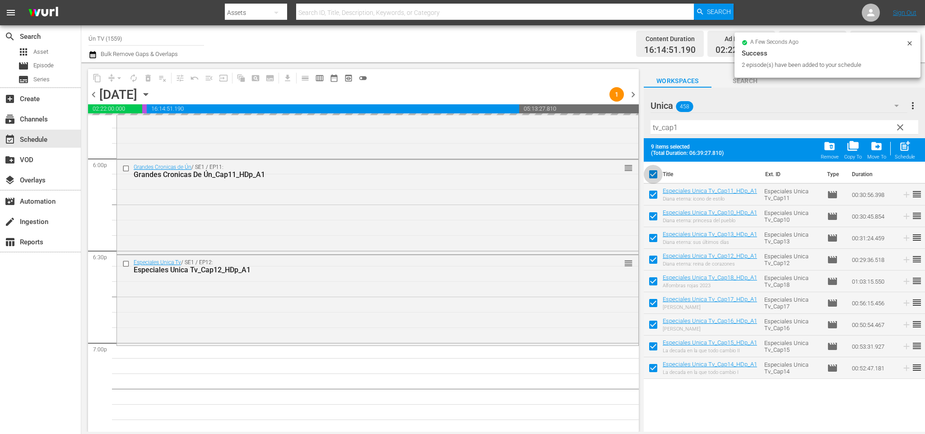
click at [652, 172] on input "checkbox" at bounding box center [653, 176] width 19 height 19
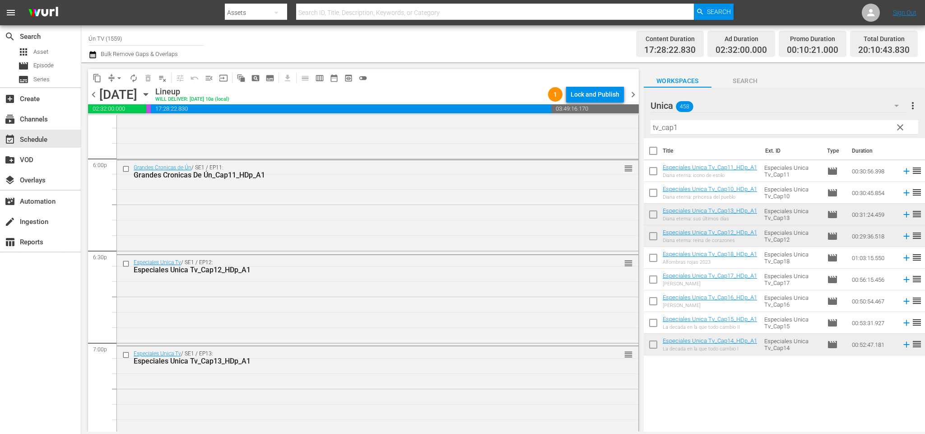
drag, startPoint x: 710, startPoint y: 136, endPoint x: 716, endPoint y: 126, distance: 11.3
click at [713, 134] on div "Filter by Title tv_cap1" at bounding box center [785, 127] width 268 height 22
drag, startPoint x: 716, startPoint y: 126, endPoint x: 542, endPoint y: 124, distance: 173.9
click at [542, 124] on div "content_copy compress arrow_drop_down autorenew_outlined delete_forever_outline…" at bounding box center [503, 246] width 844 height 369
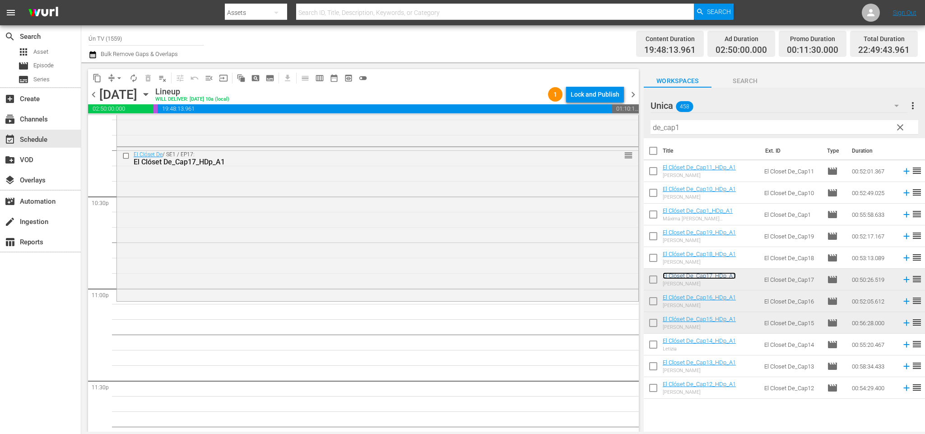
scroll to position [4104, 0]
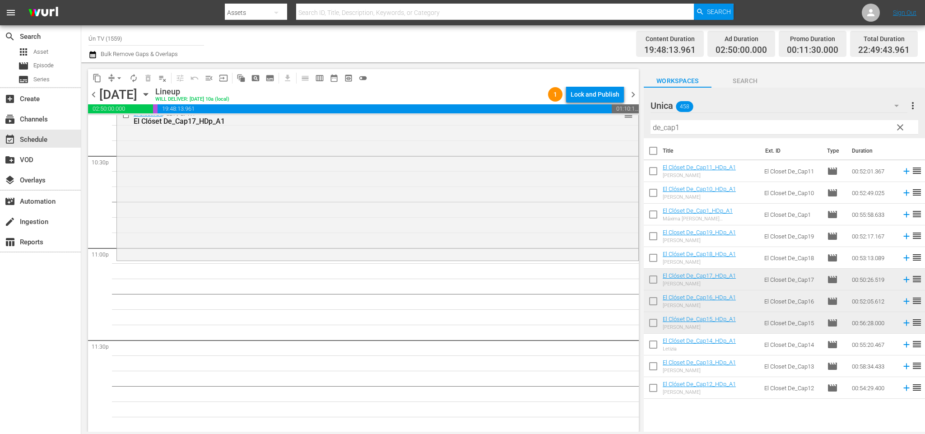
click at [900, 130] on span "clear" at bounding box center [900, 127] width 11 height 11
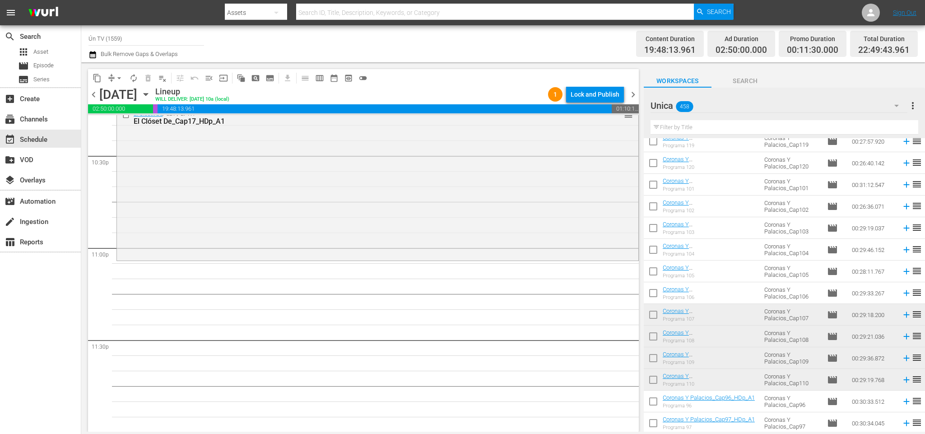
scroll to position [271, 0]
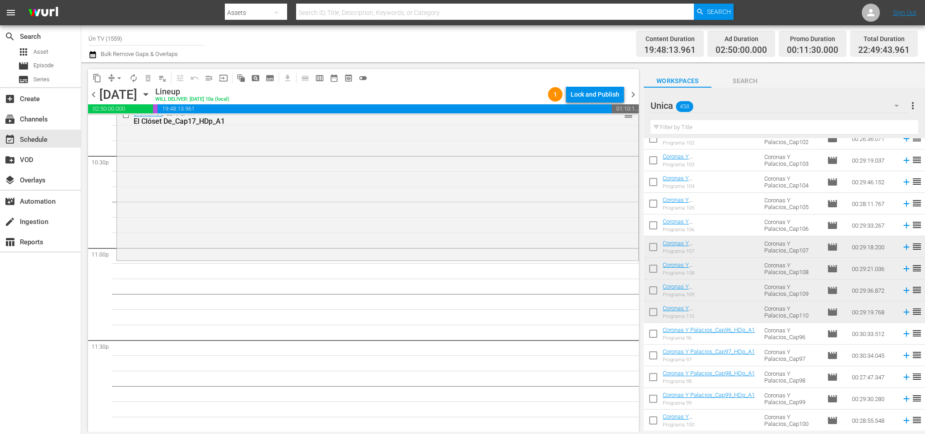
click at [657, 245] on input "checkbox" at bounding box center [653, 248] width 19 height 19
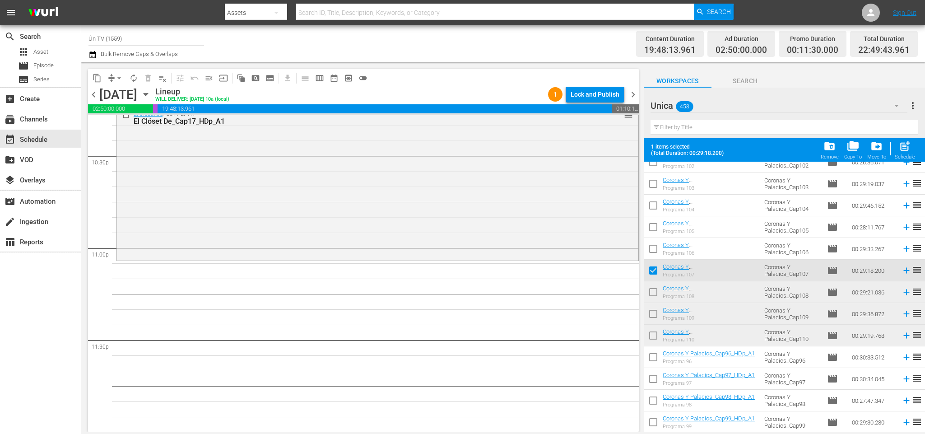
click at [654, 293] on input "checkbox" at bounding box center [653, 293] width 19 height 19
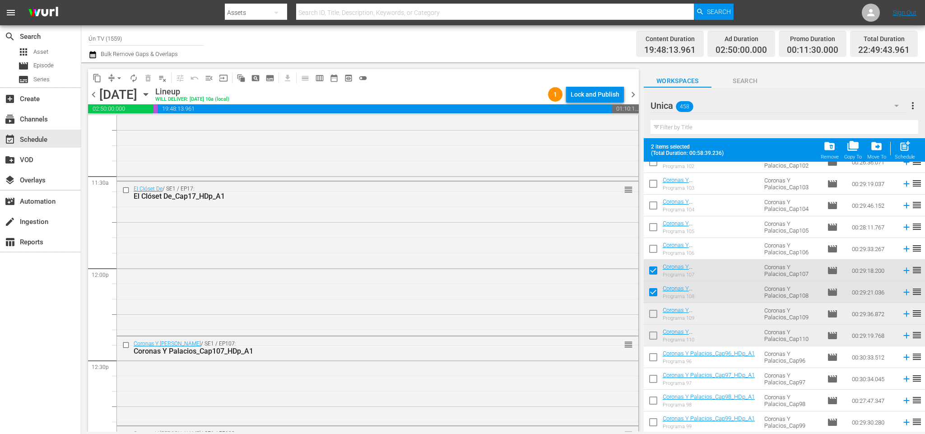
scroll to position [2078, 0]
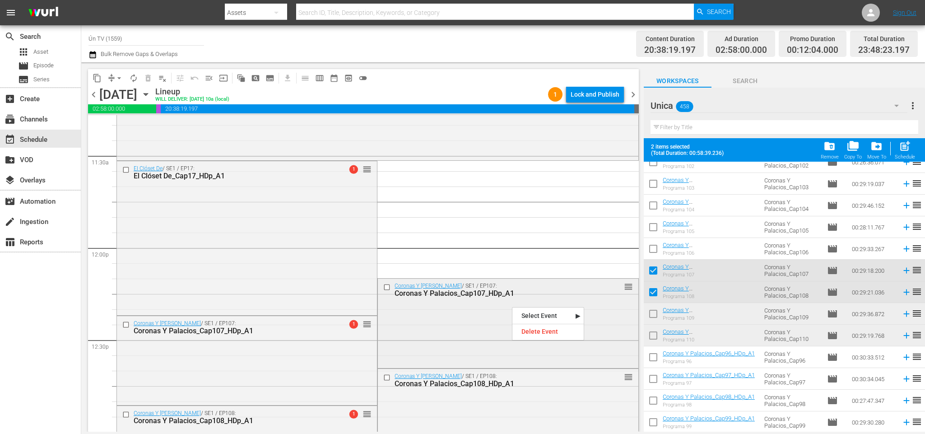
click at [383, 287] on input "checkbox" at bounding box center [387, 288] width 9 height 8
click at [383, 375] on input "checkbox" at bounding box center [387, 378] width 9 height 8
click at [530, 362] on div "Delete Event" at bounding box center [546, 363] width 71 height 12
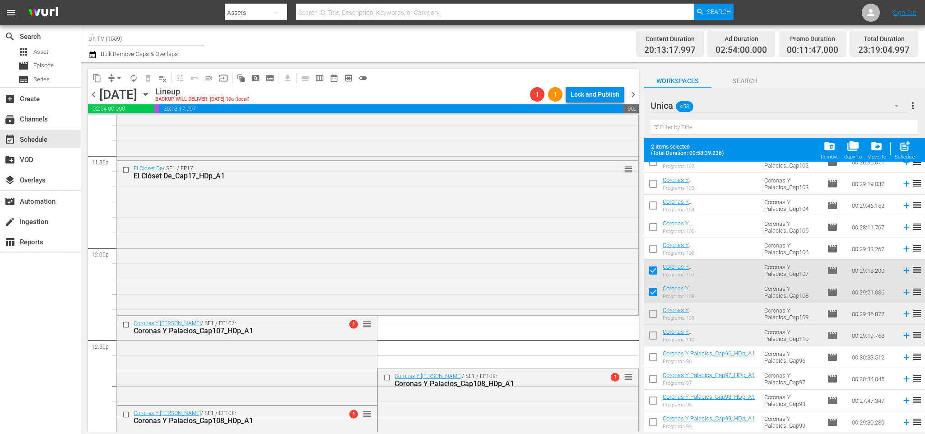
scroll to position [2213, 0]
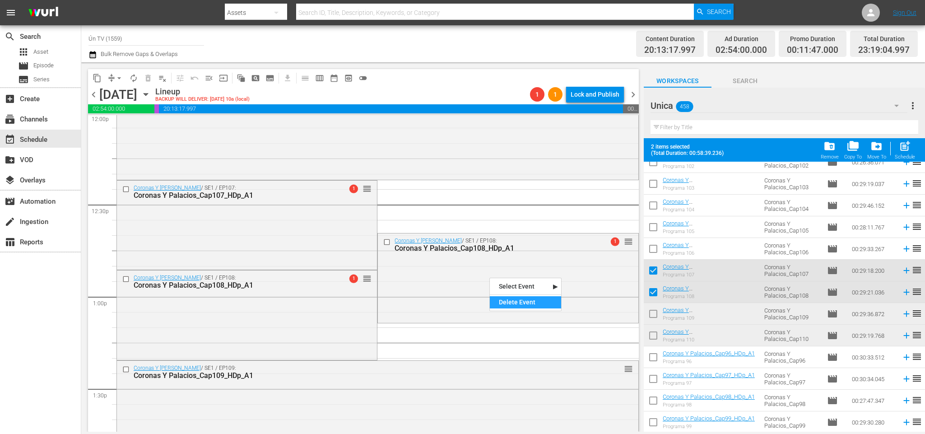
click at [515, 305] on div "Delete Event" at bounding box center [525, 302] width 71 height 12
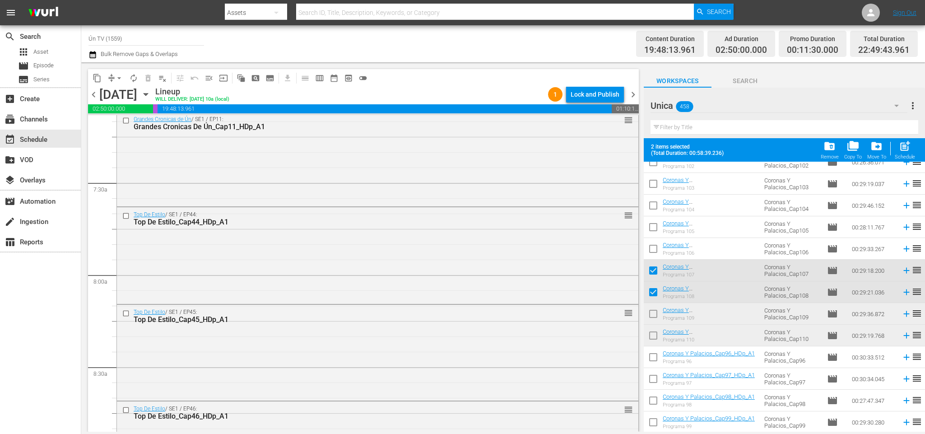
scroll to position [1304, 0]
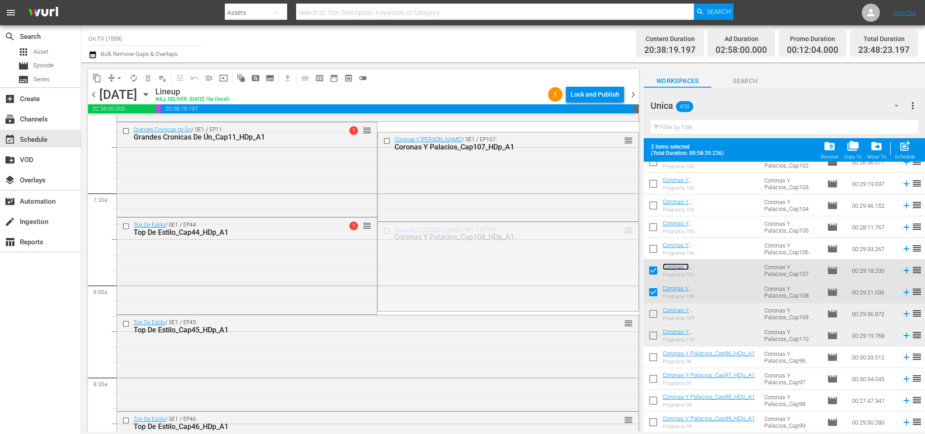
drag, startPoint x: 619, startPoint y: 230, endPoint x: 609, endPoint y: 172, distance: 59.2
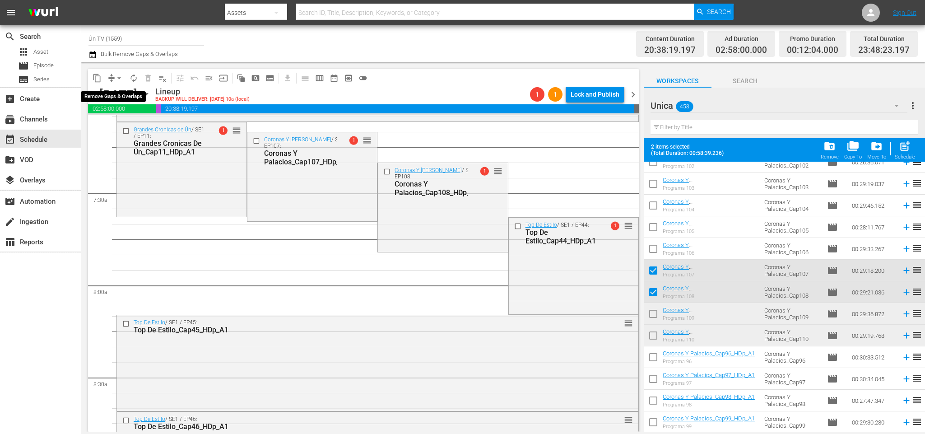
click at [118, 76] on span "arrow_drop_down" at bounding box center [119, 78] width 9 height 9
click at [137, 127] on li "Align to End of Previous Day" at bounding box center [121, 125] width 95 height 15
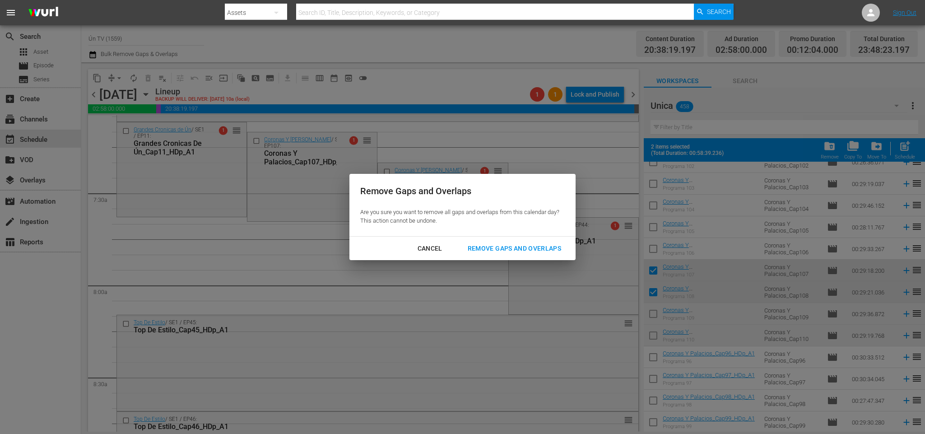
click at [532, 243] on div "Remove Gaps and Overlaps" at bounding box center [515, 248] width 108 height 11
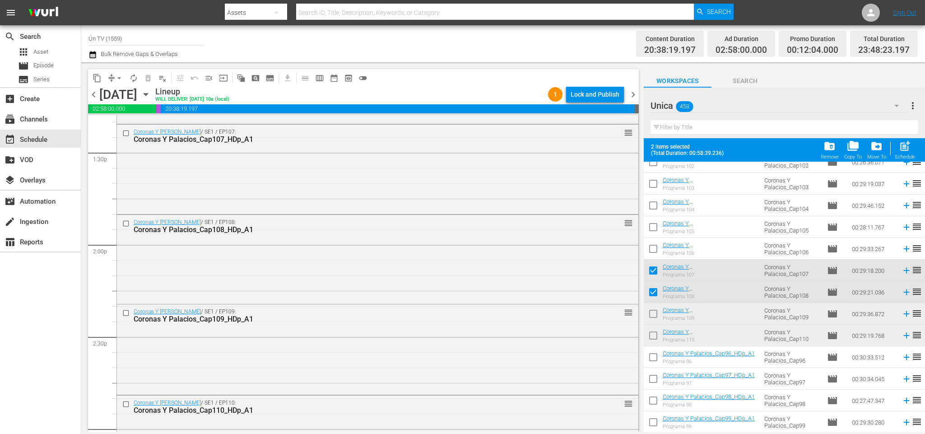
scroll to position [4113, 0]
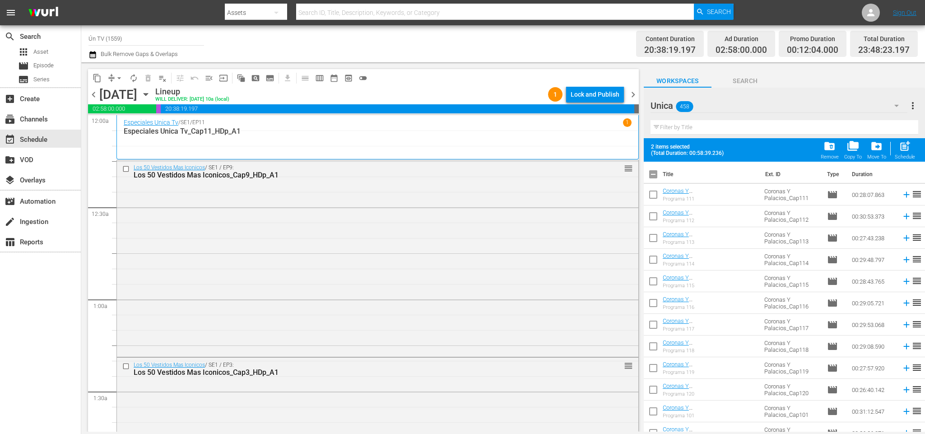
scroll to position [271, 0]
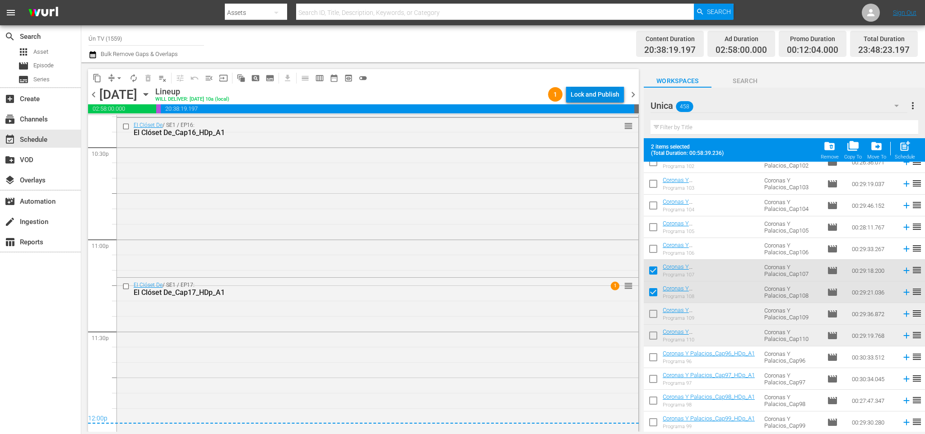
click at [580, 91] on div "Lock and Publish" at bounding box center [595, 94] width 49 height 16
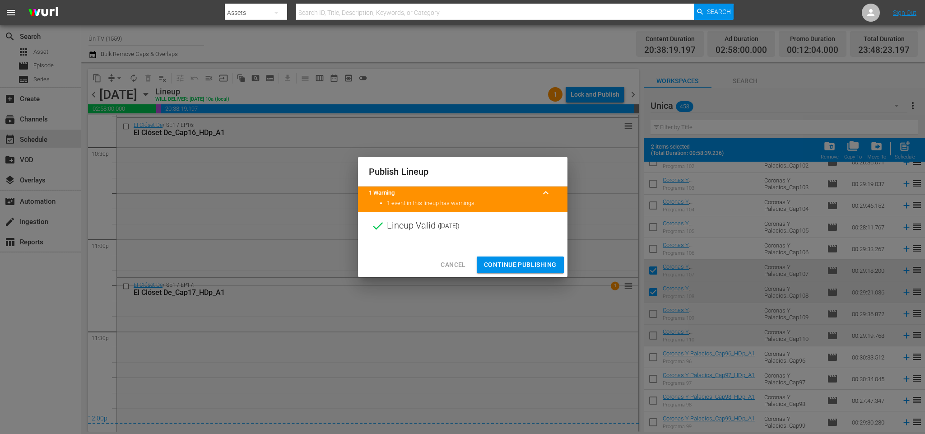
click at [538, 264] on span "Continue Publishing" at bounding box center [520, 264] width 73 height 11
